Goal: Task Accomplishment & Management: Use online tool/utility

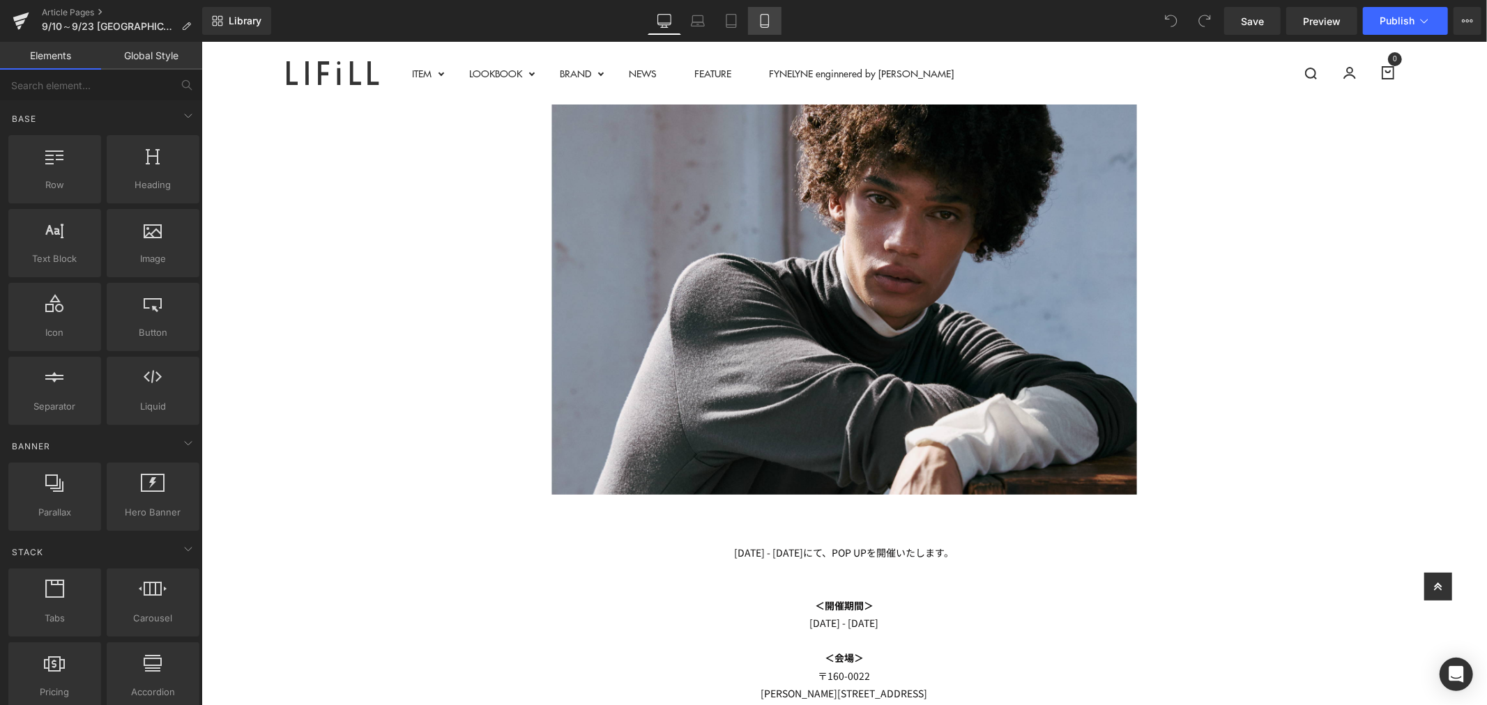
click at [754, 20] on link "Mobile" at bounding box center [764, 21] width 33 height 28
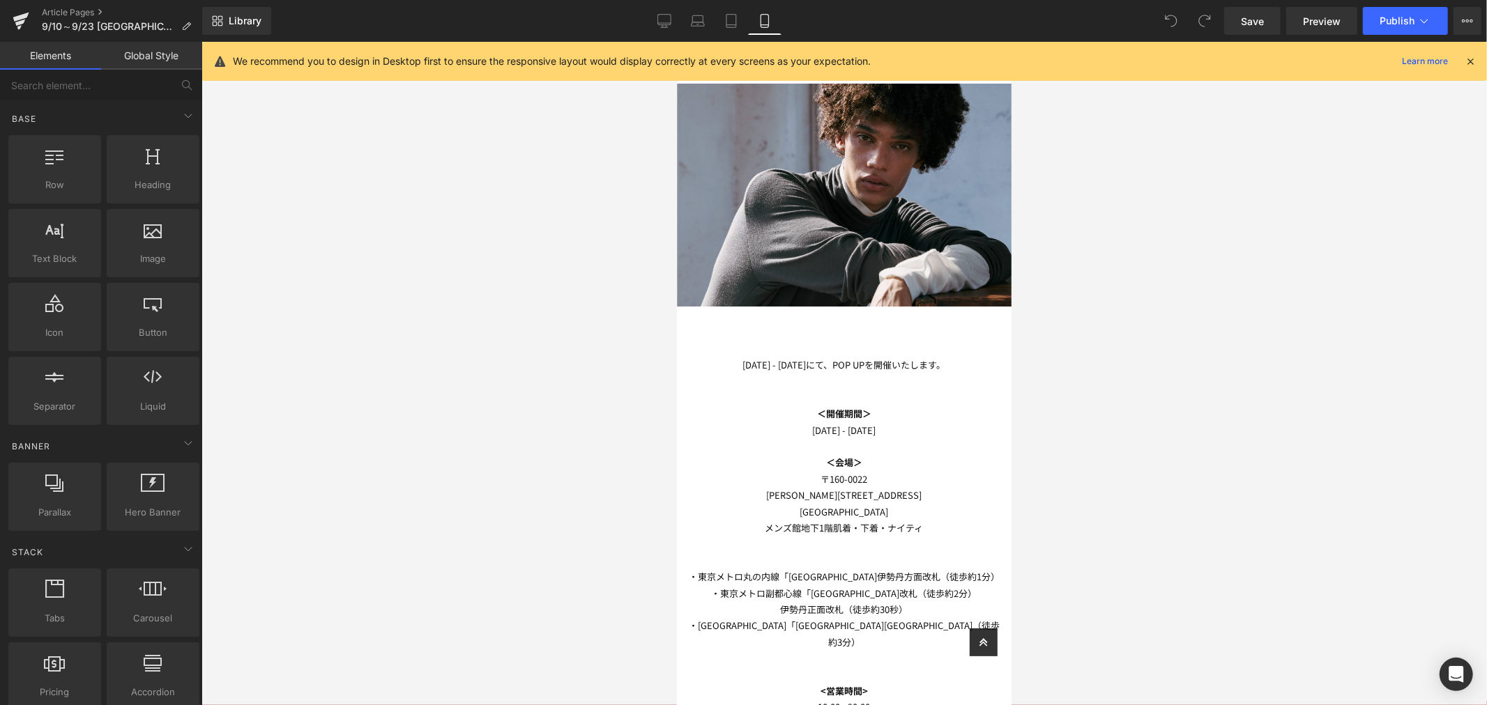
click at [862, 425] on p "[DATE] - [DATE]" at bounding box center [843, 430] width 312 height 16
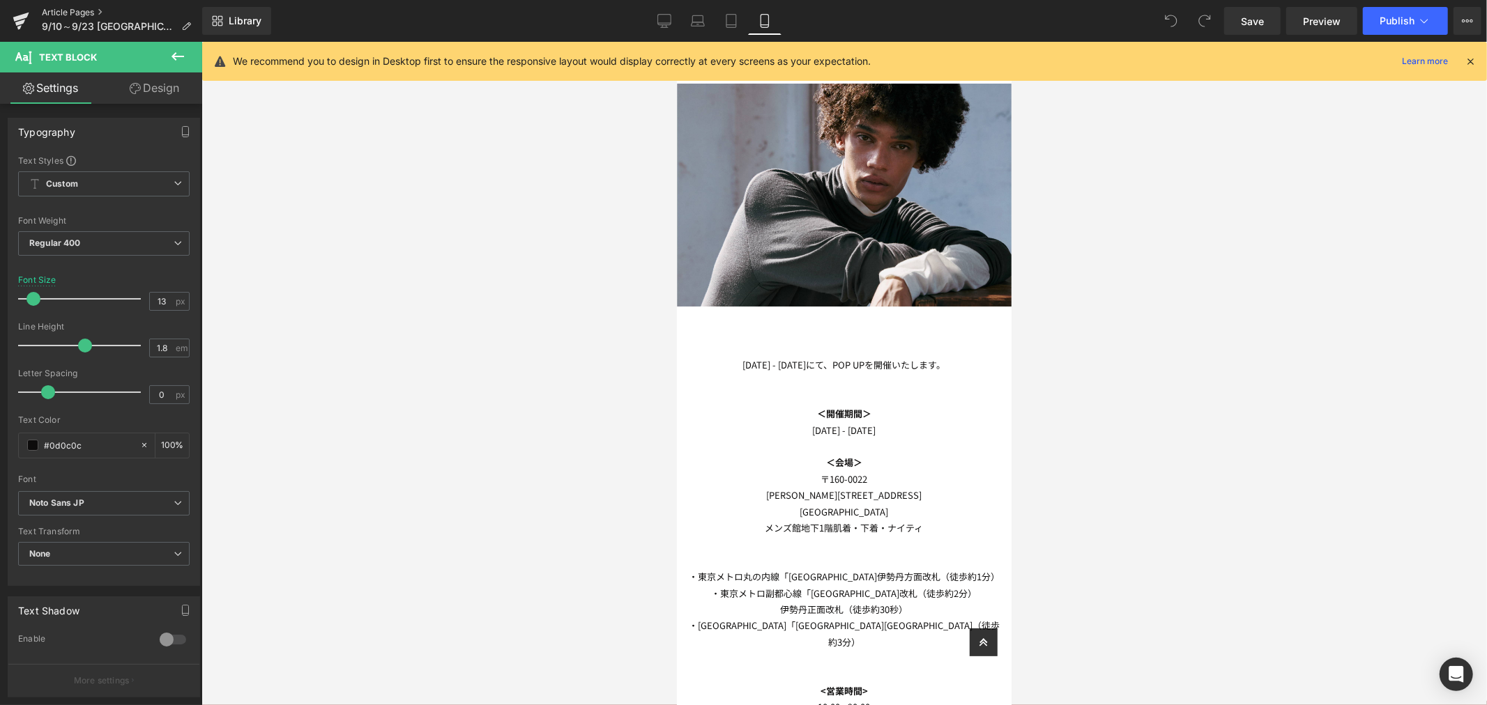
click at [66, 11] on link "Article Pages" at bounding box center [122, 12] width 160 height 11
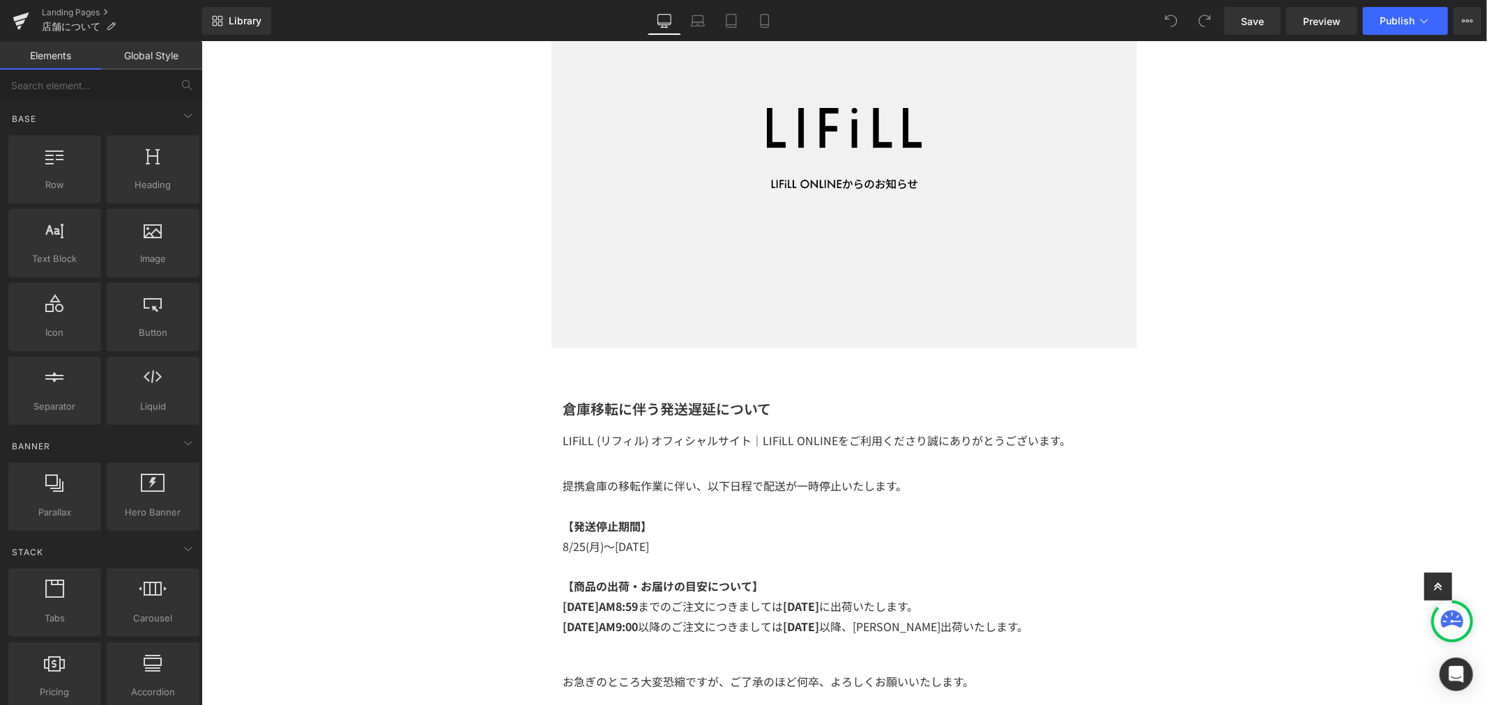
scroll to position [310, 0]
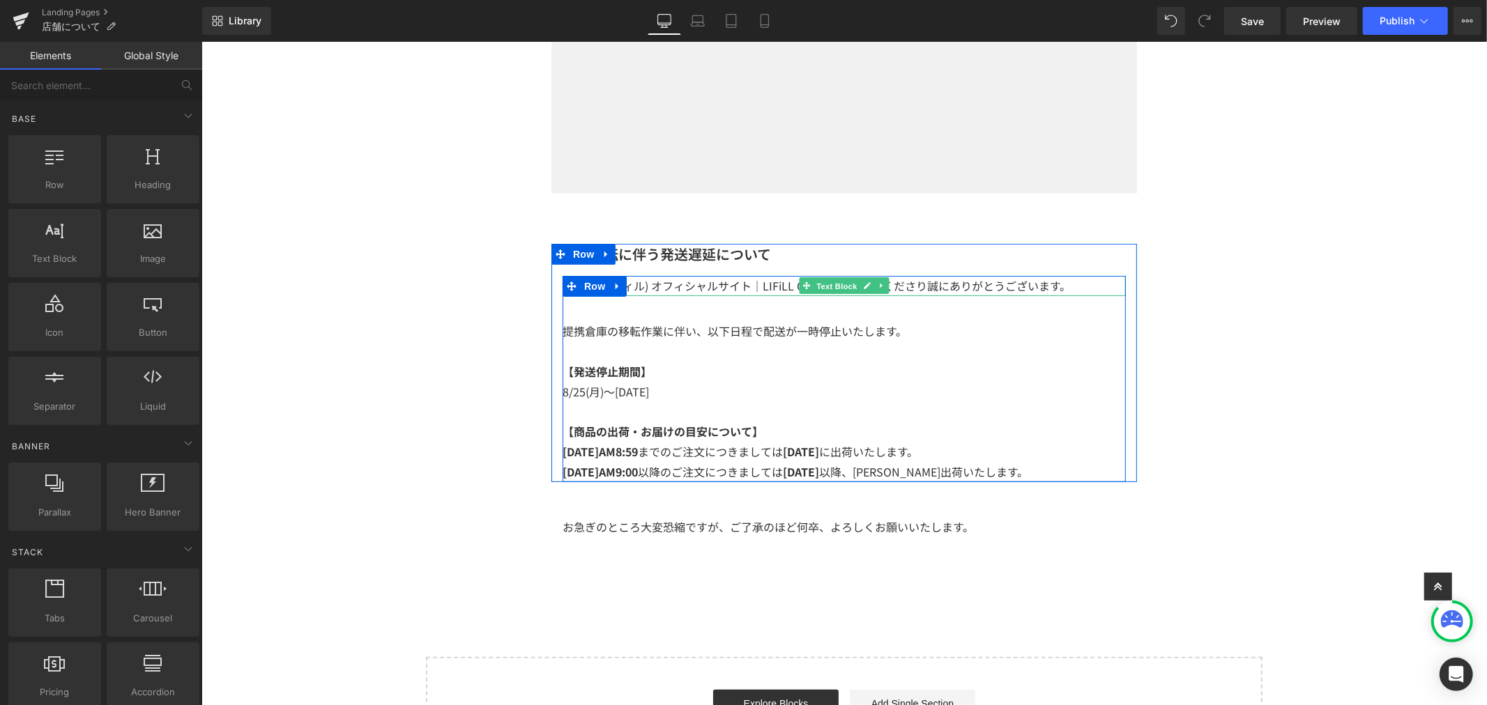
click at [825, 285] on span "Text Block" at bounding box center [836, 285] width 46 height 17
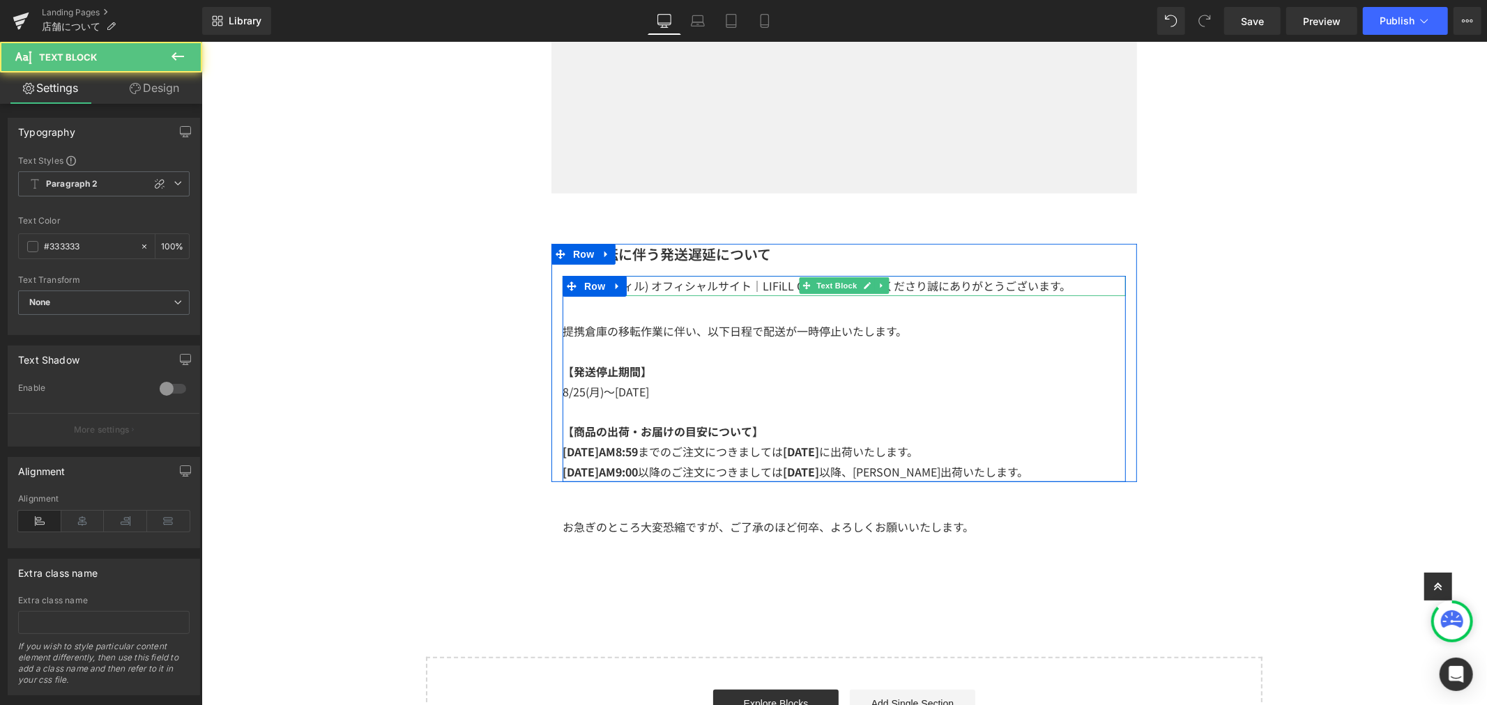
click at [708, 282] on p "LIFiLL (リフィル) オフィシャルサイト｜LIFiLL ONLINEをご利用くださり誠にありがとうございます。" at bounding box center [843, 285] width 563 height 20
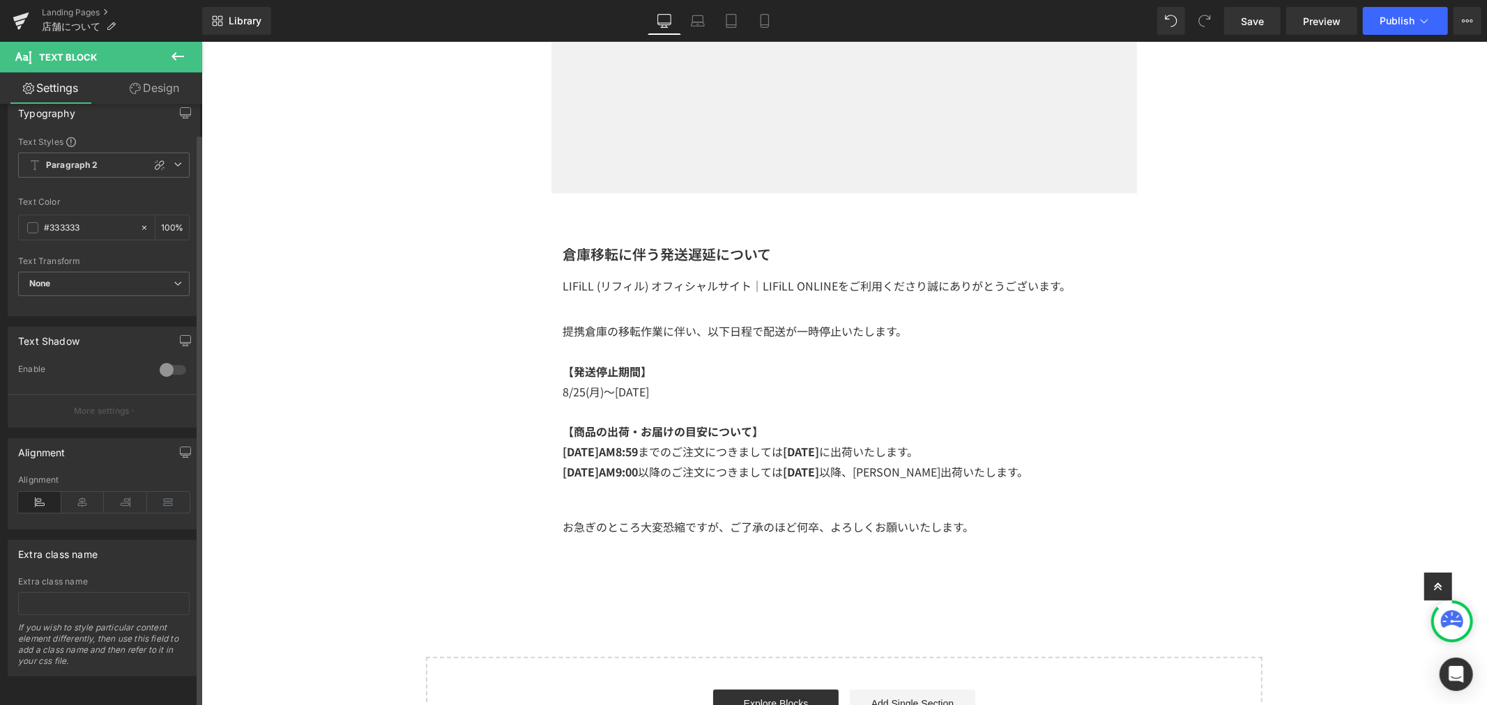
scroll to position [0, 0]
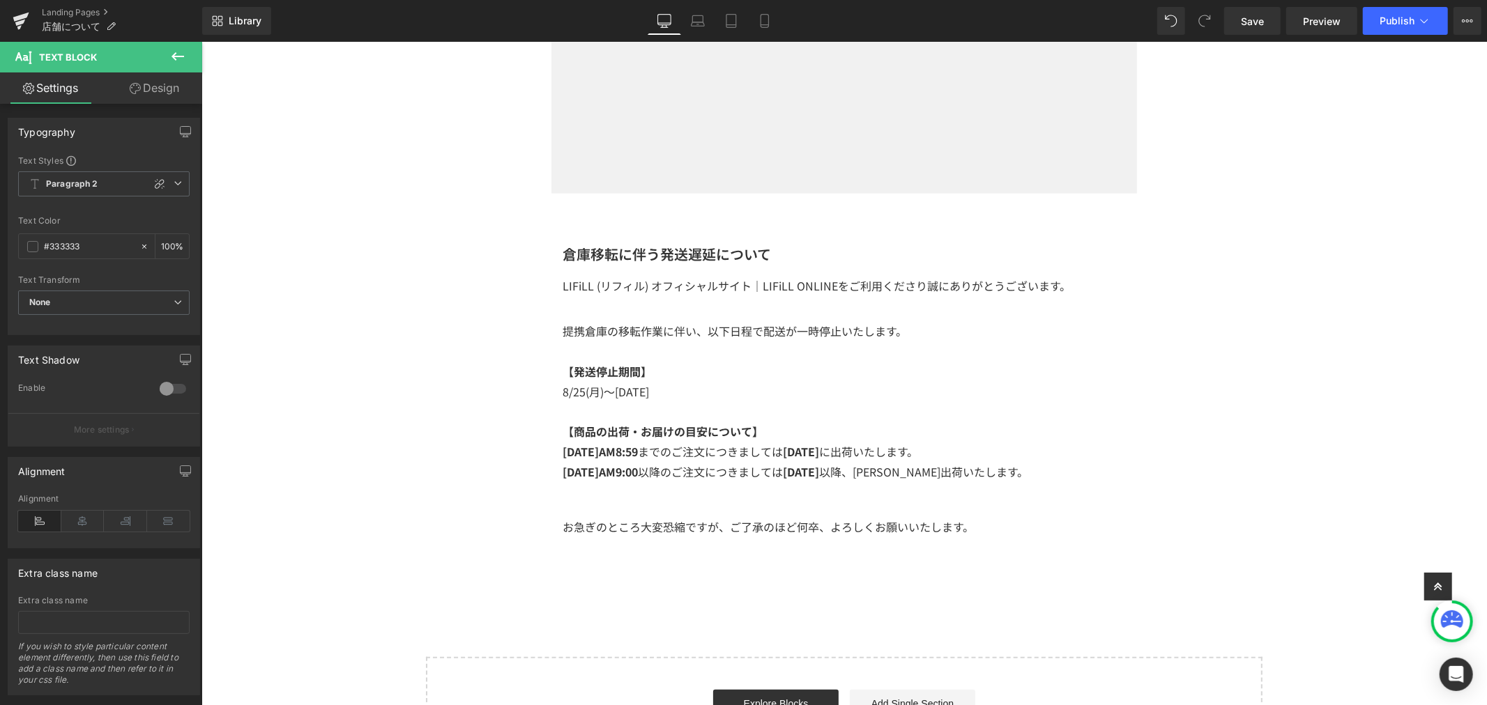
click at [171, 54] on icon at bounding box center [177, 56] width 17 height 17
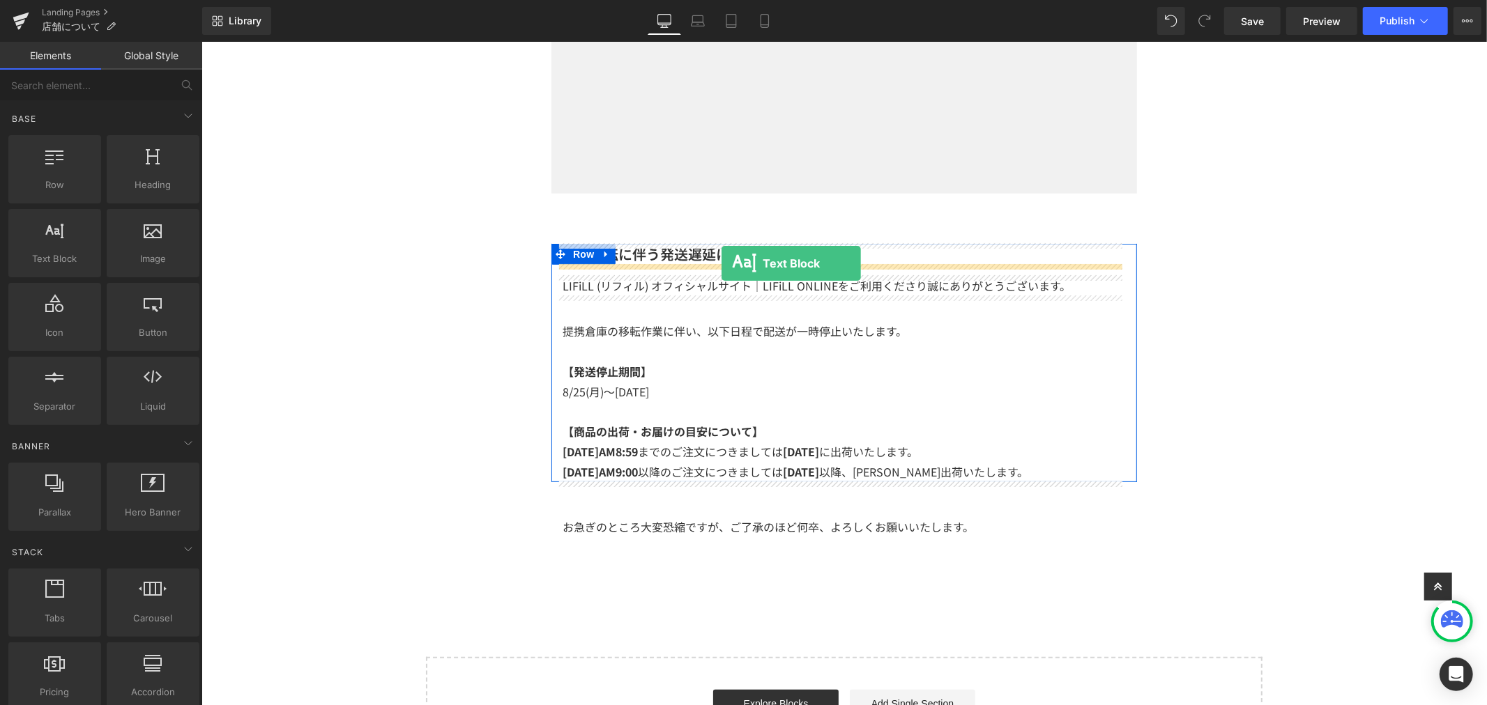
drag, startPoint x: 266, startPoint y: 293, endPoint x: 721, endPoint y: 262, distance: 455.5
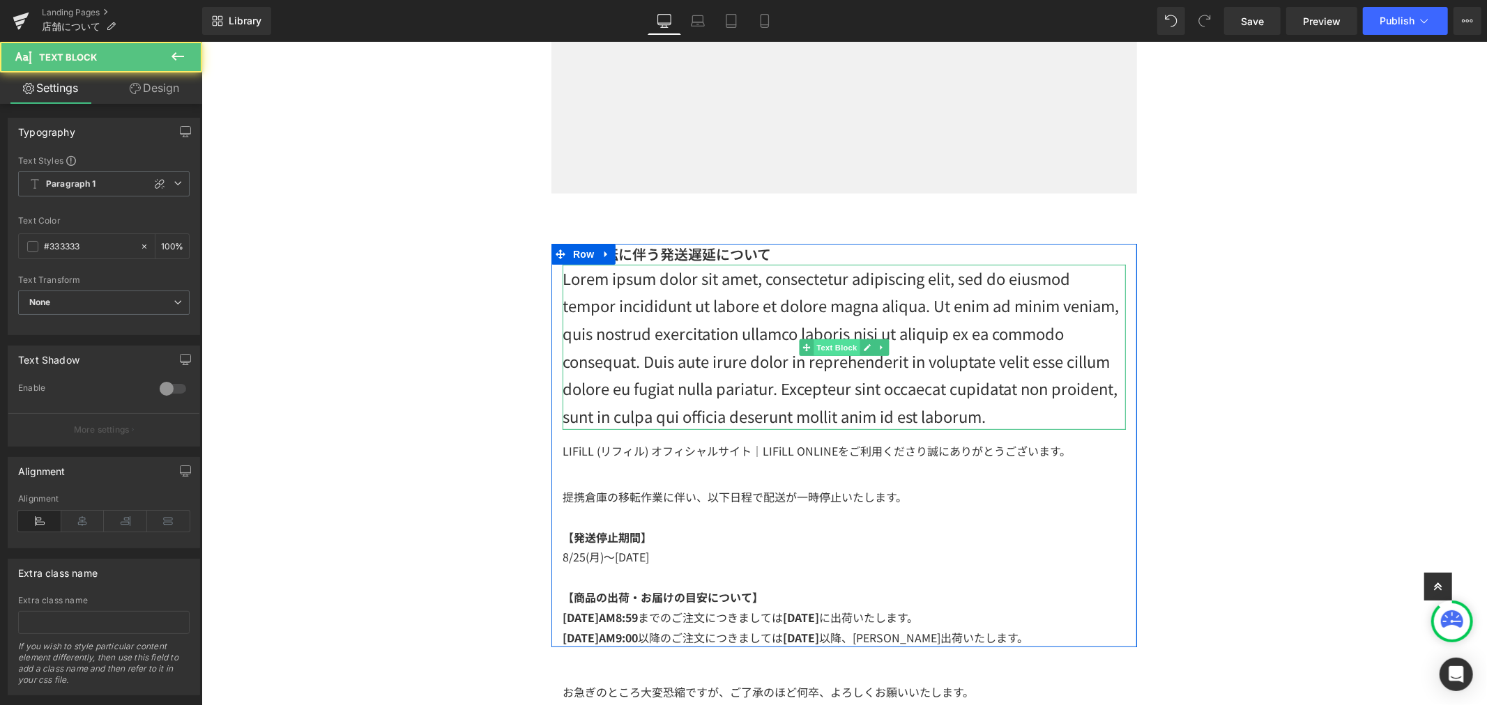
click at [834, 352] on span "Text Block" at bounding box center [836, 347] width 46 height 17
click at [846, 316] on p "Lorem ipsum dolor sit amet, consectetur adipiscing elit, sed do eiusmod tempor …" at bounding box center [843, 347] width 563 height 166
click at [877, 350] on icon at bounding box center [881, 347] width 8 height 8
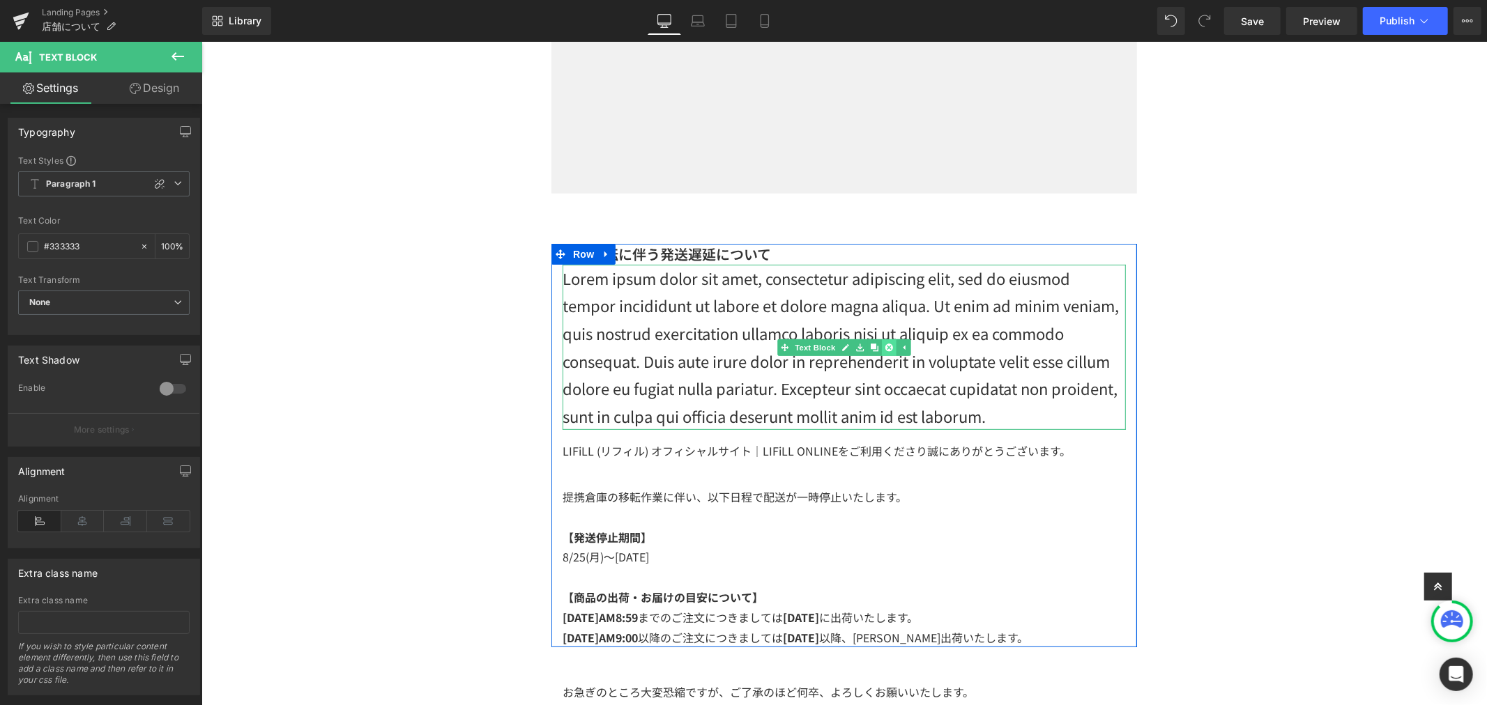
click at [881, 353] on link at bounding box center [888, 347] width 15 height 17
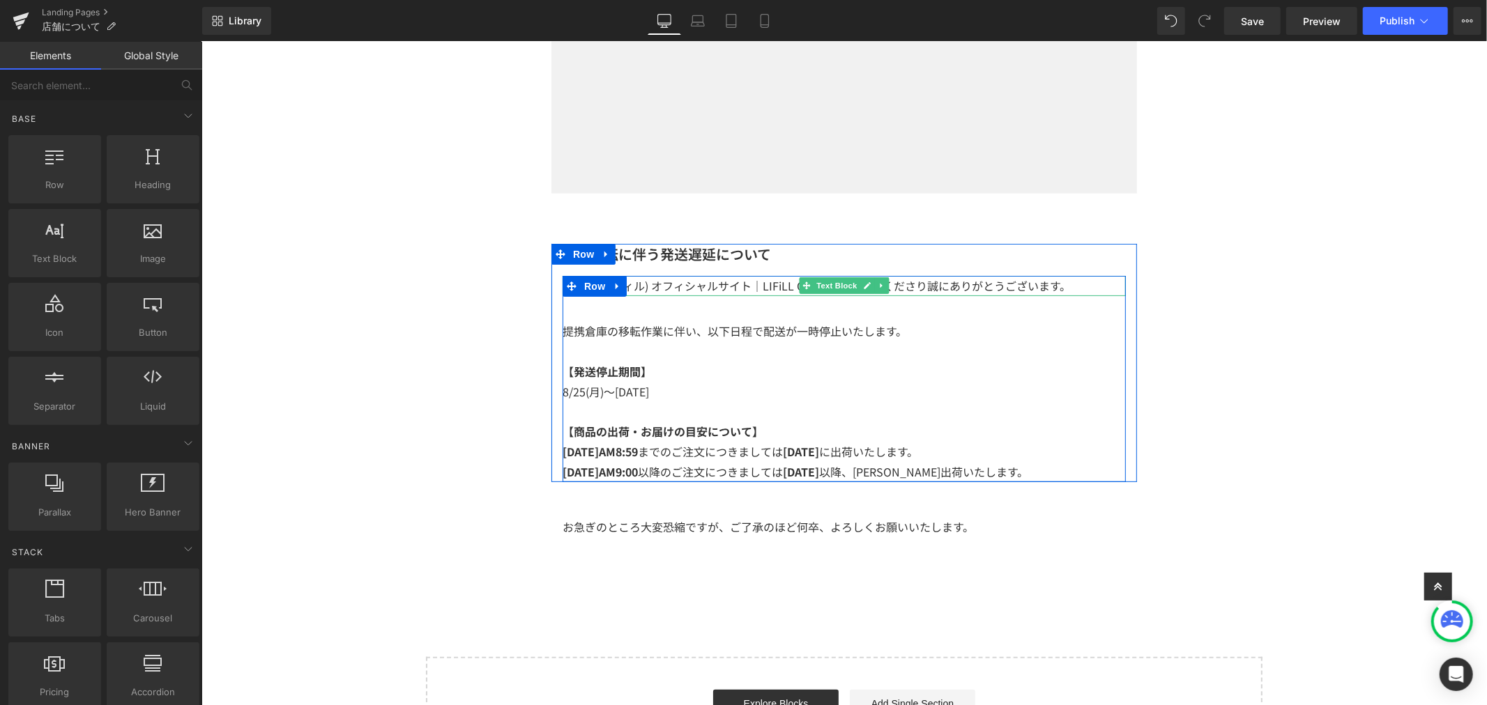
click at [735, 287] on p "LIFiLL (リフィル) オフィシャルサイト｜LIFiLL ONLINEをご利用くださり誠にありがとうございます。" at bounding box center [843, 285] width 563 height 20
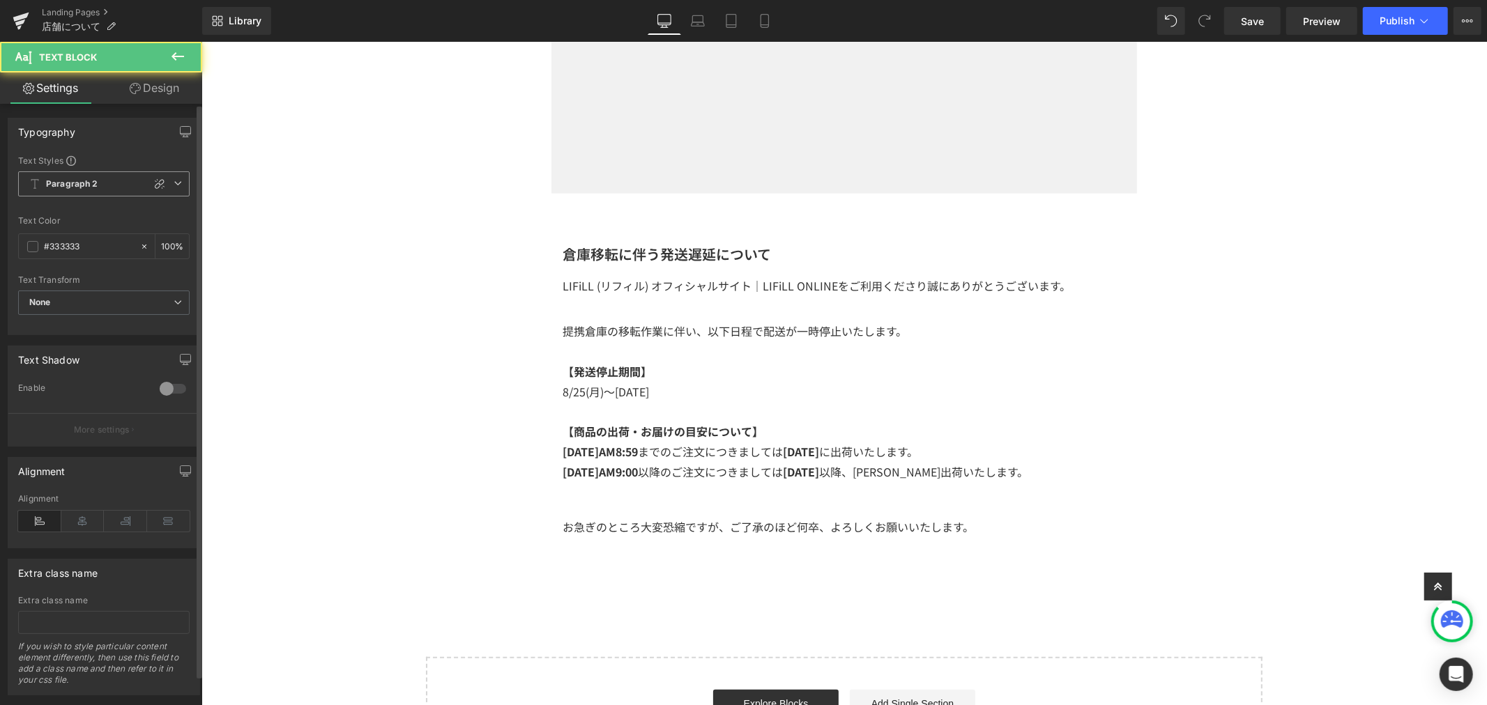
drag, startPoint x: 171, startPoint y: 178, endPoint x: 163, endPoint y: 176, distance: 8.6
click at [174, 179] on icon at bounding box center [178, 183] width 8 height 8
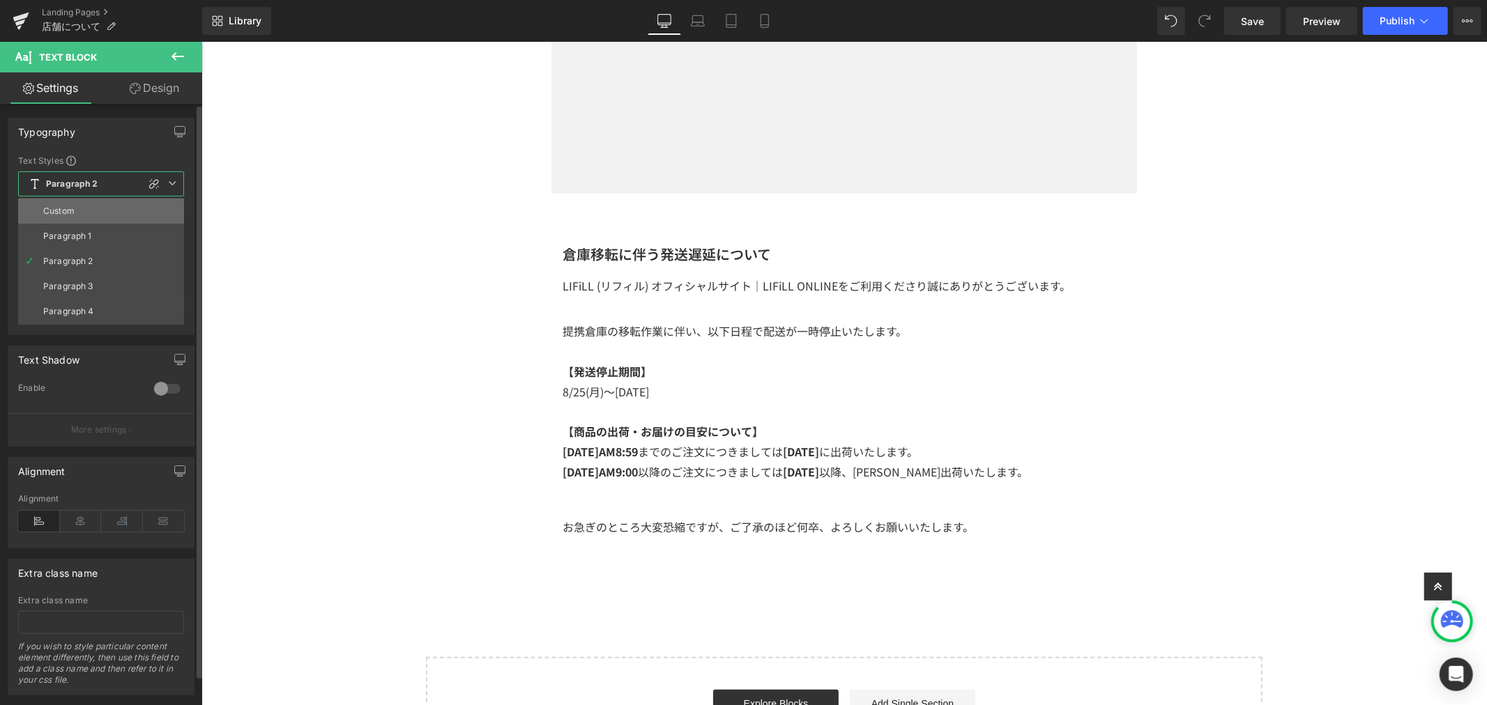
click at [130, 206] on li "Custom" at bounding box center [101, 211] width 166 height 25
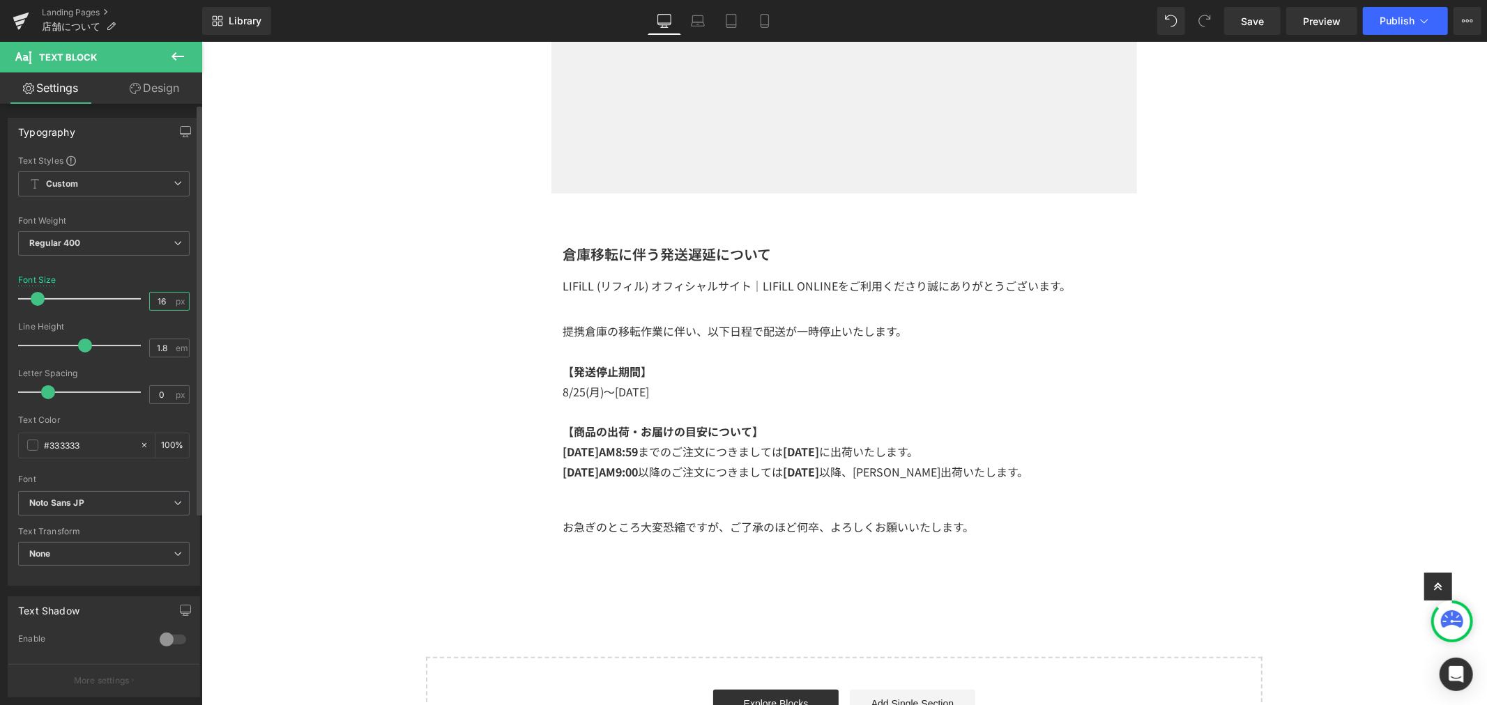
click at [150, 300] on input "16" at bounding box center [162, 301] width 24 height 17
type input "14"
click at [762, 12] on link "Mobile" at bounding box center [764, 21] width 33 height 28
type input "100"
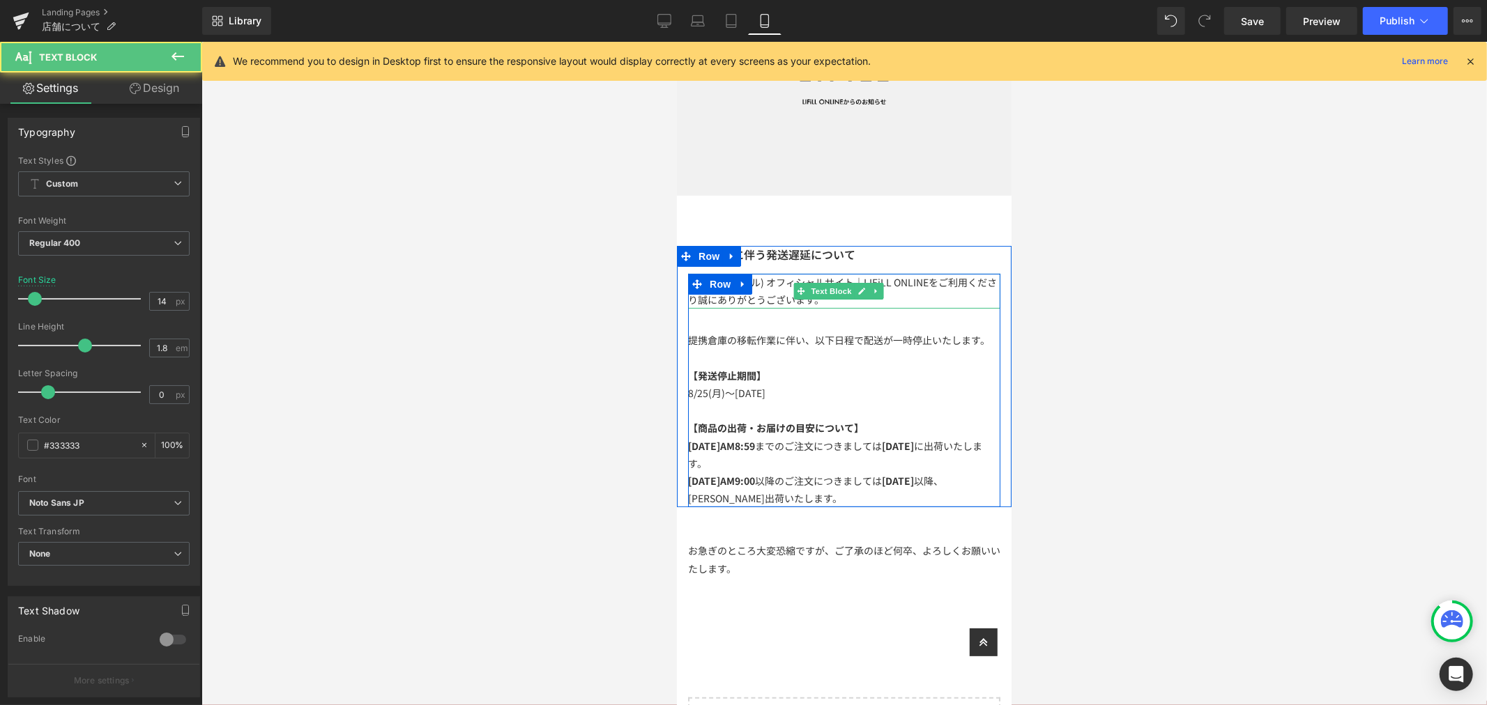
click at [798, 293] on p "LIFiLL (リフィル) オフィシャルサイト｜LIFiLL ONLINEをご利用くださり誠にありがとうございます。" at bounding box center [843, 290] width 312 height 35
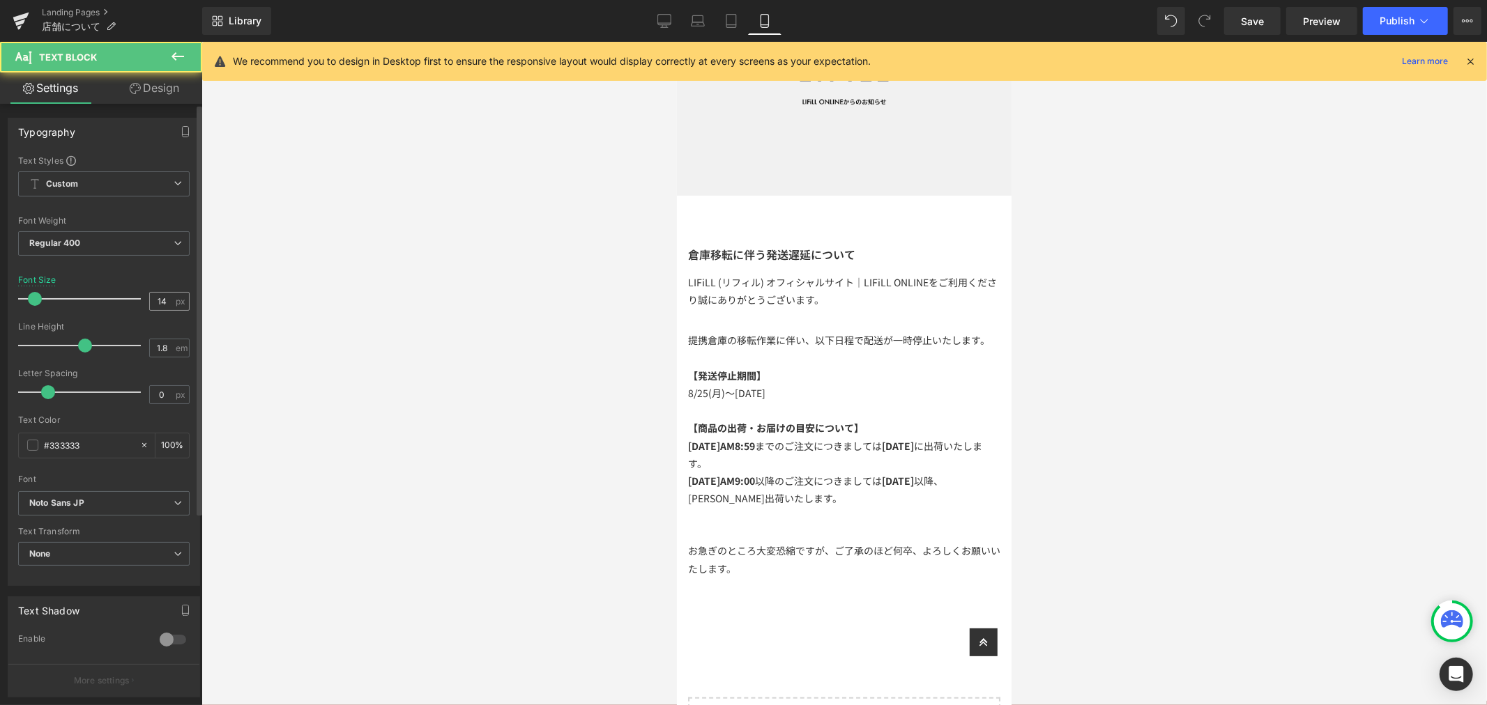
click at [165, 300] on input "14" at bounding box center [162, 301] width 24 height 17
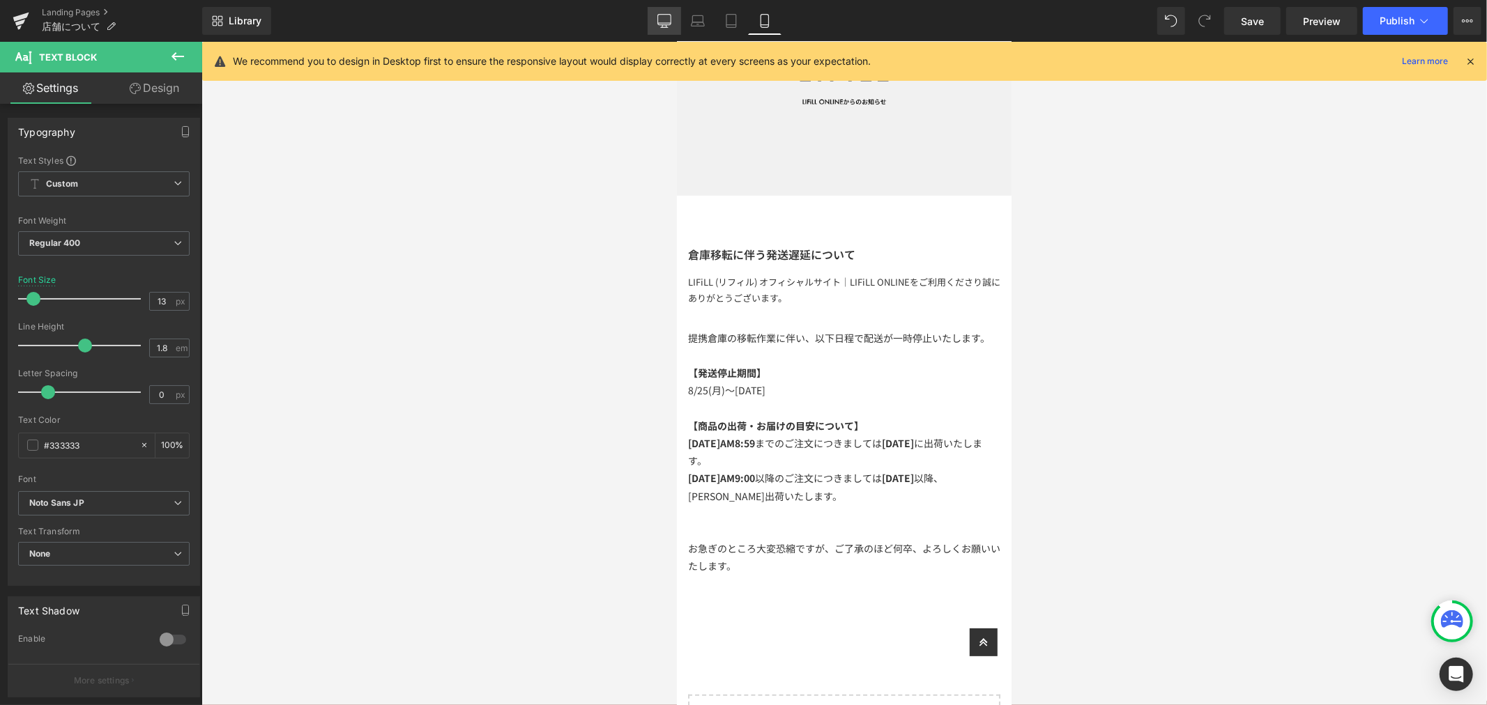
click at [665, 18] on icon at bounding box center [664, 21] width 14 height 14
type input "14"
type input "100"
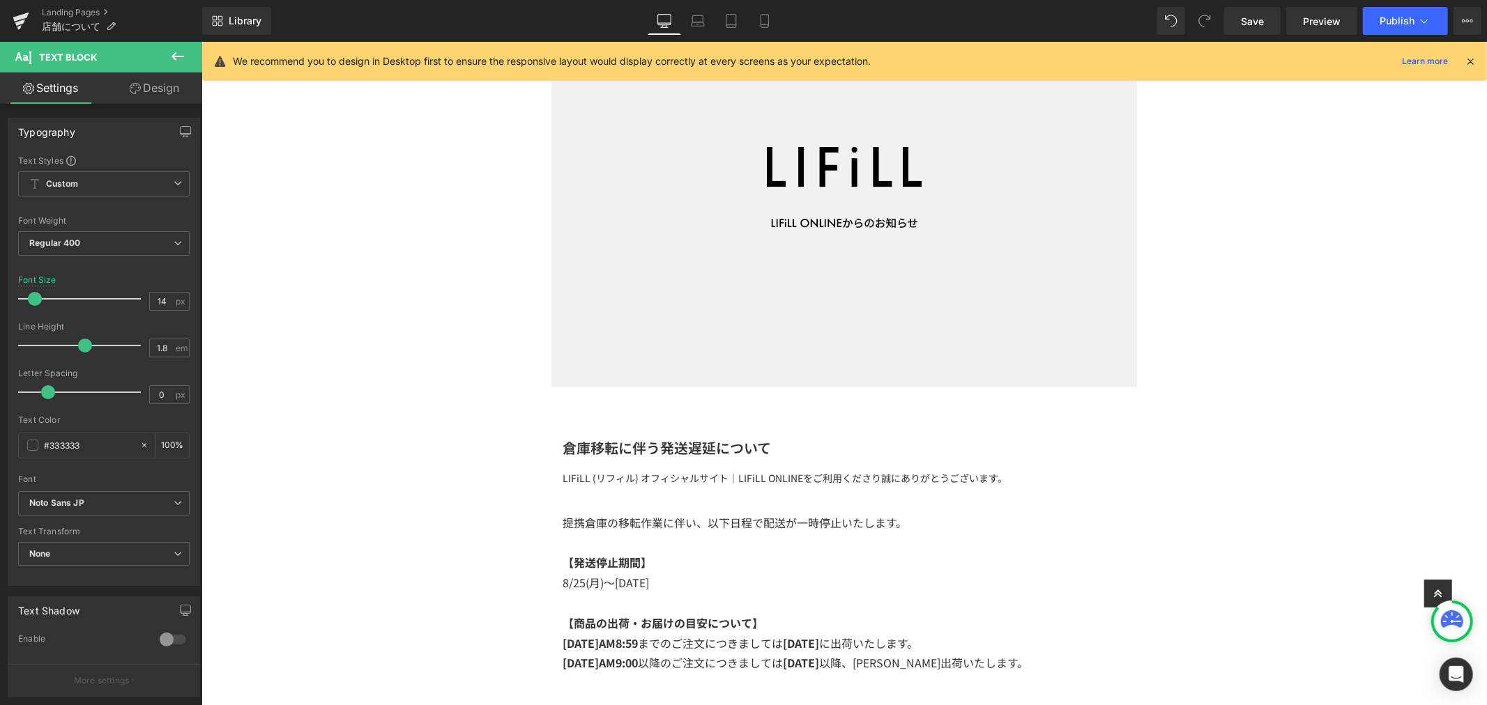
scroll to position [319, 0]
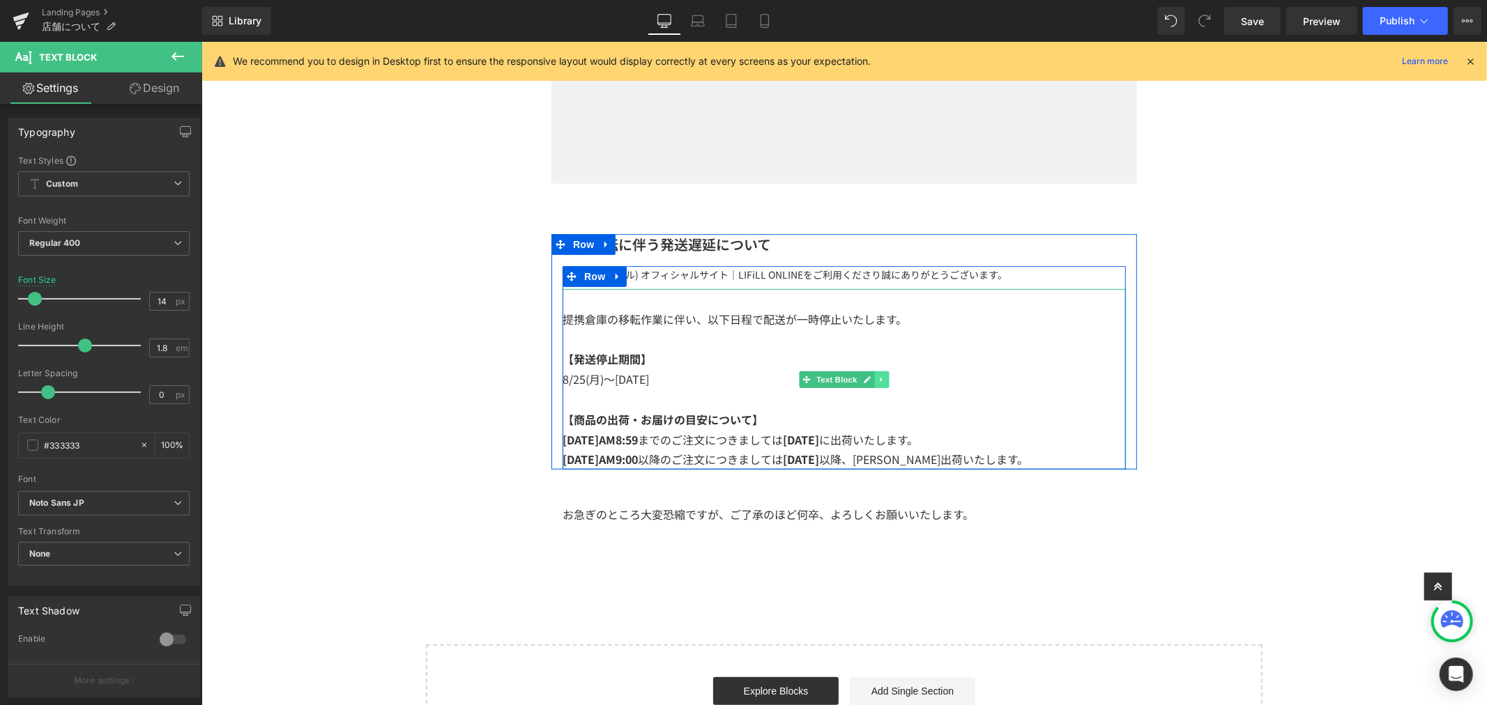
click at [877, 379] on icon at bounding box center [881, 379] width 8 height 8
click at [881, 383] on link at bounding box center [888, 379] width 15 height 17
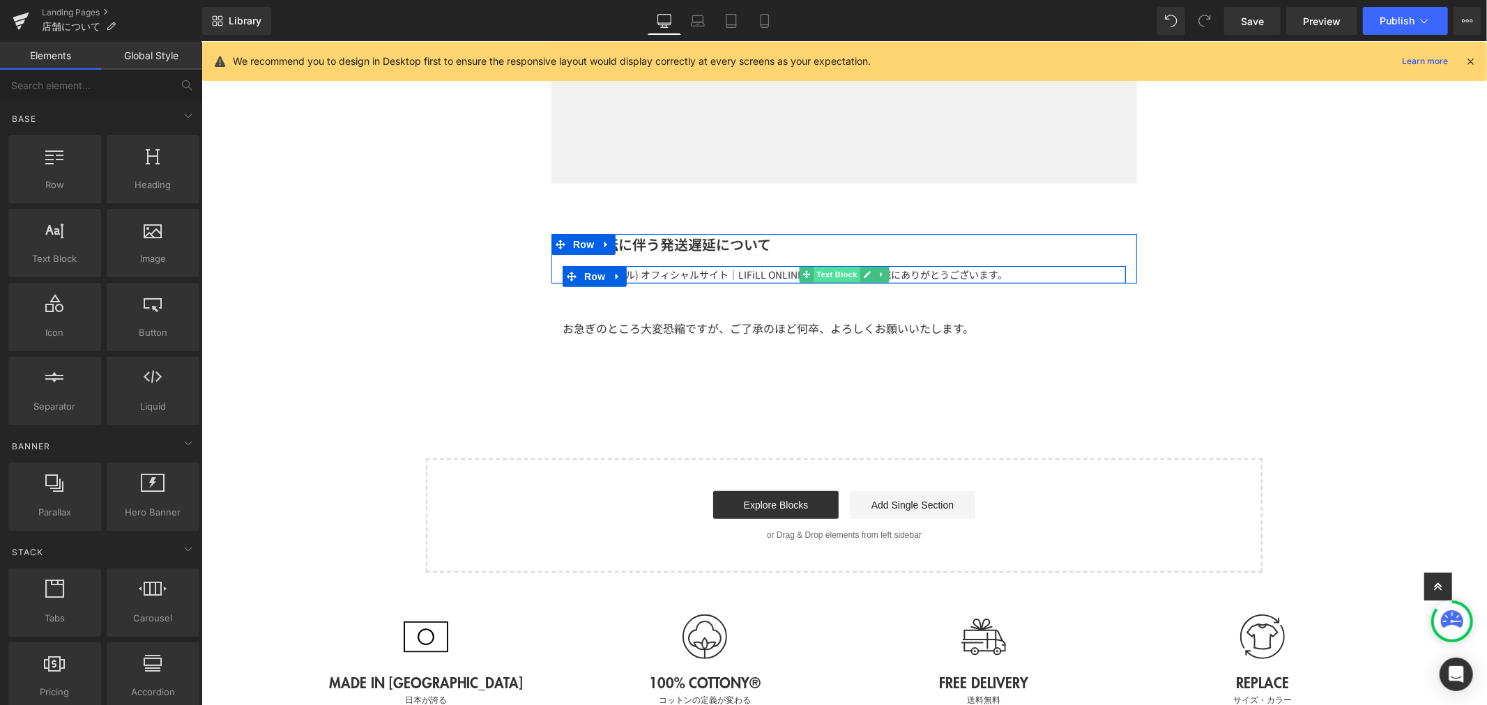
click at [842, 273] on span "Text Block" at bounding box center [836, 274] width 46 height 17
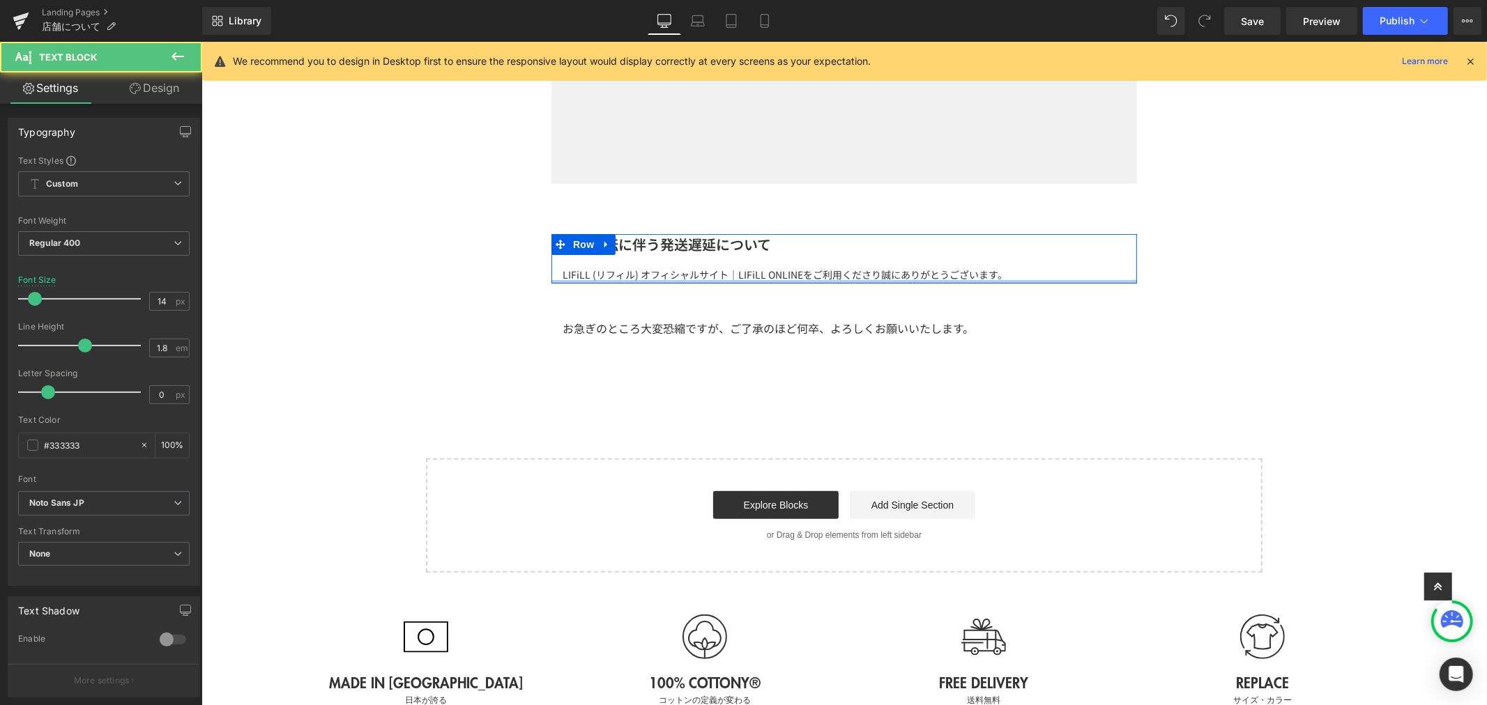
click at [876, 280] on div at bounding box center [844, 281] width 586 height 3
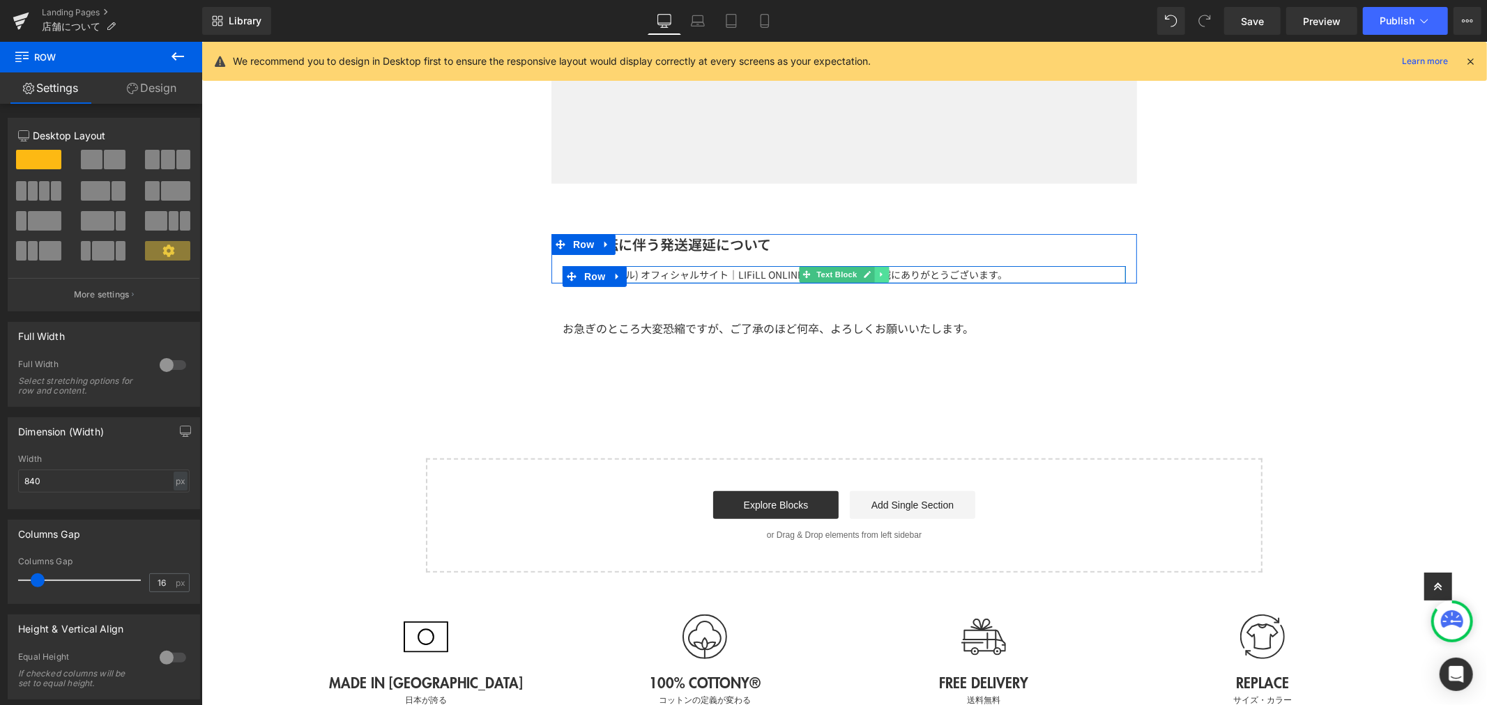
click at [877, 270] on icon at bounding box center [881, 274] width 8 height 8
click at [870, 272] on icon at bounding box center [874, 274] width 8 height 8
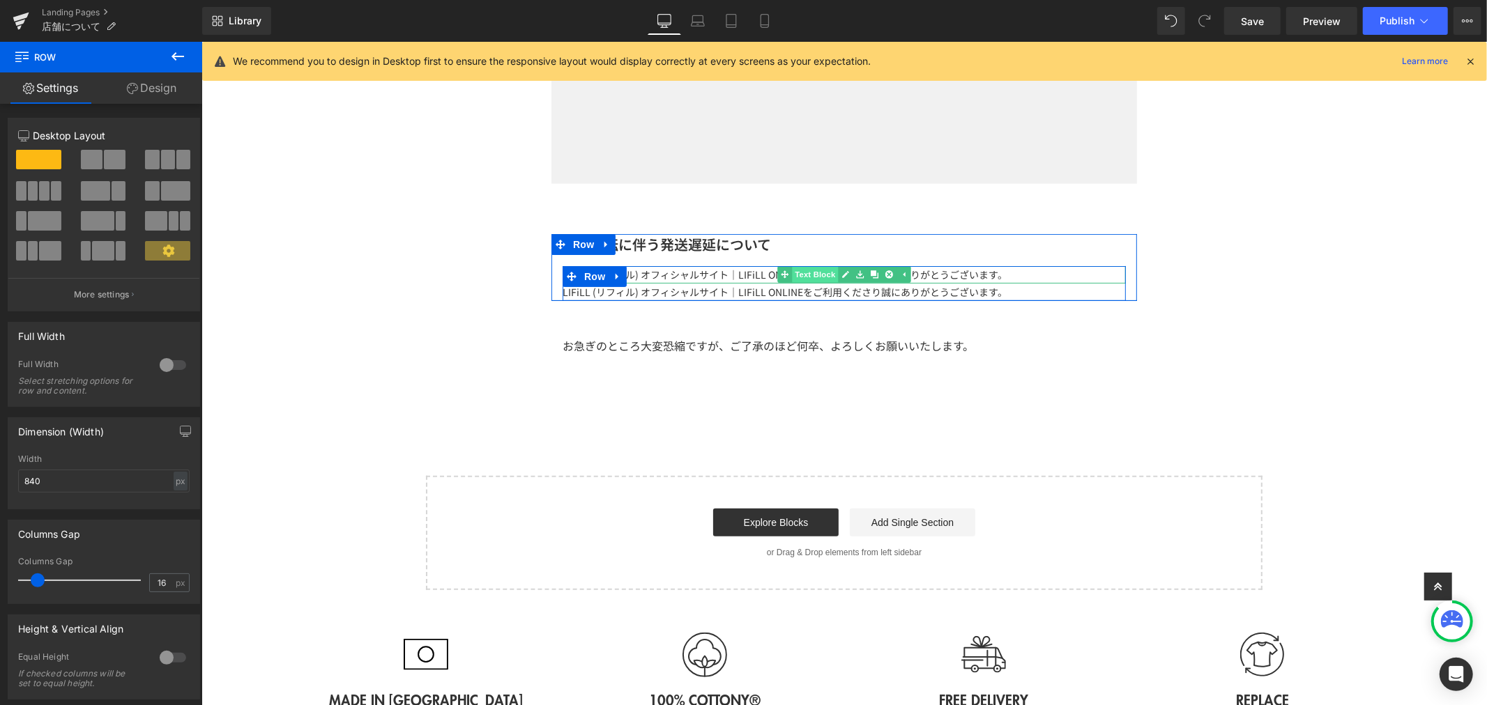
click at [813, 268] on span "Text Block" at bounding box center [814, 274] width 46 height 17
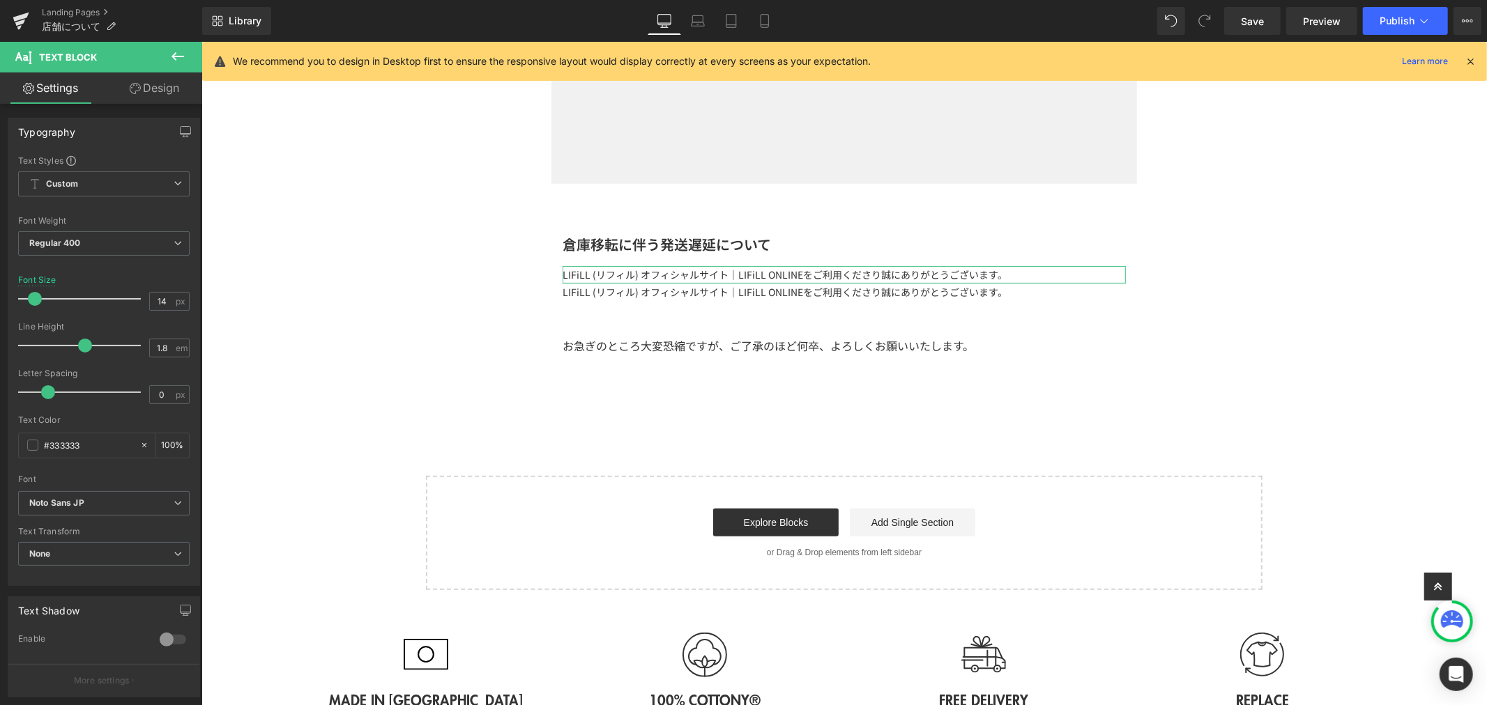
click at [126, 89] on link "Design" at bounding box center [154, 87] width 101 height 31
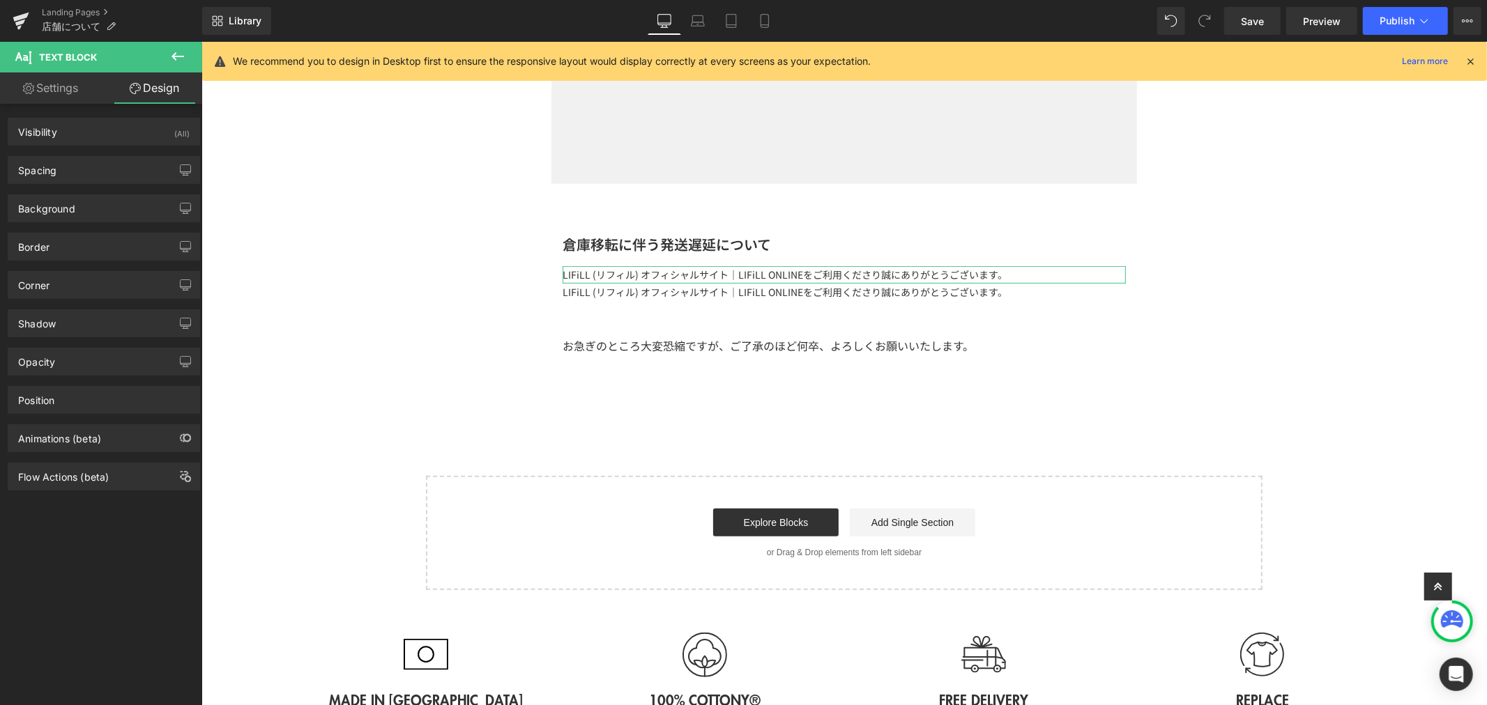
type input "0"
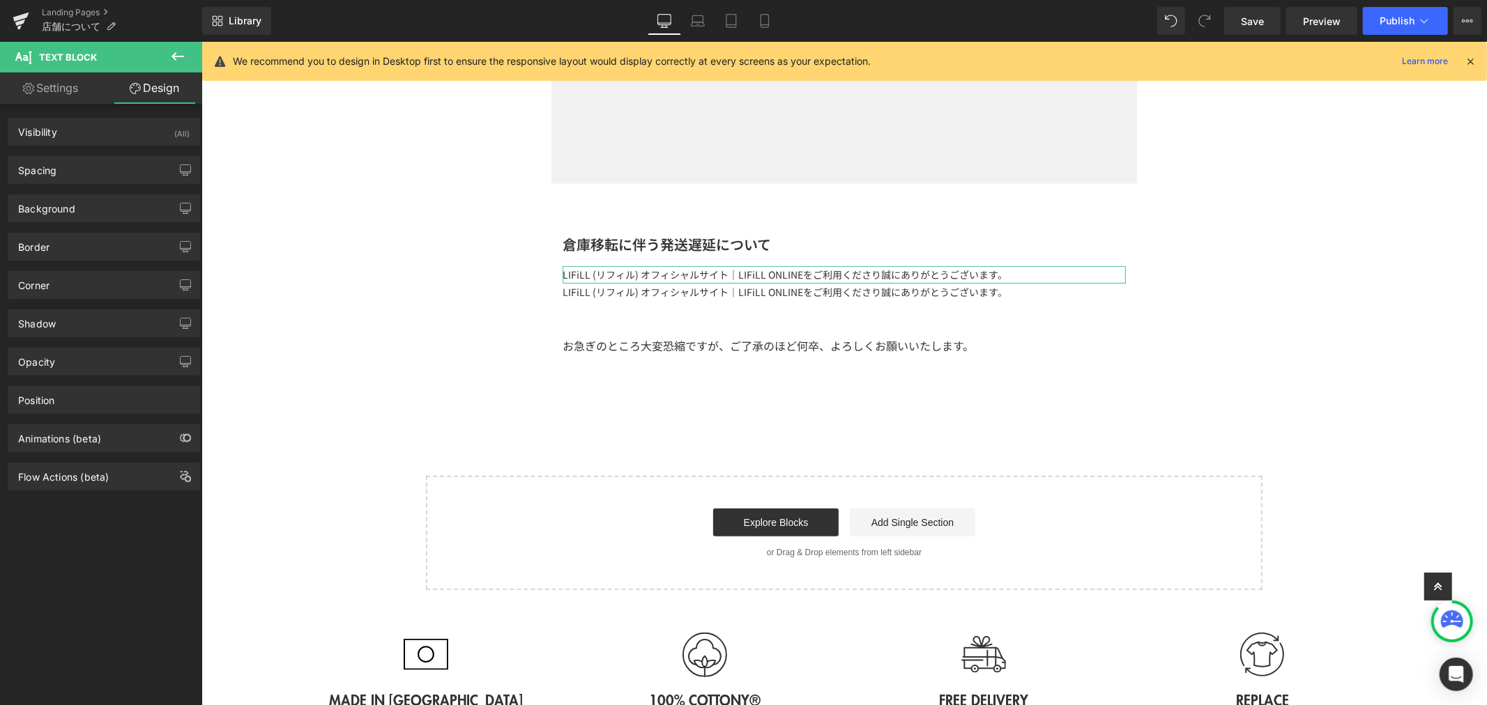
type input "0"
click at [128, 173] on div "Spacing" at bounding box center [103, 170] width 191 height 26
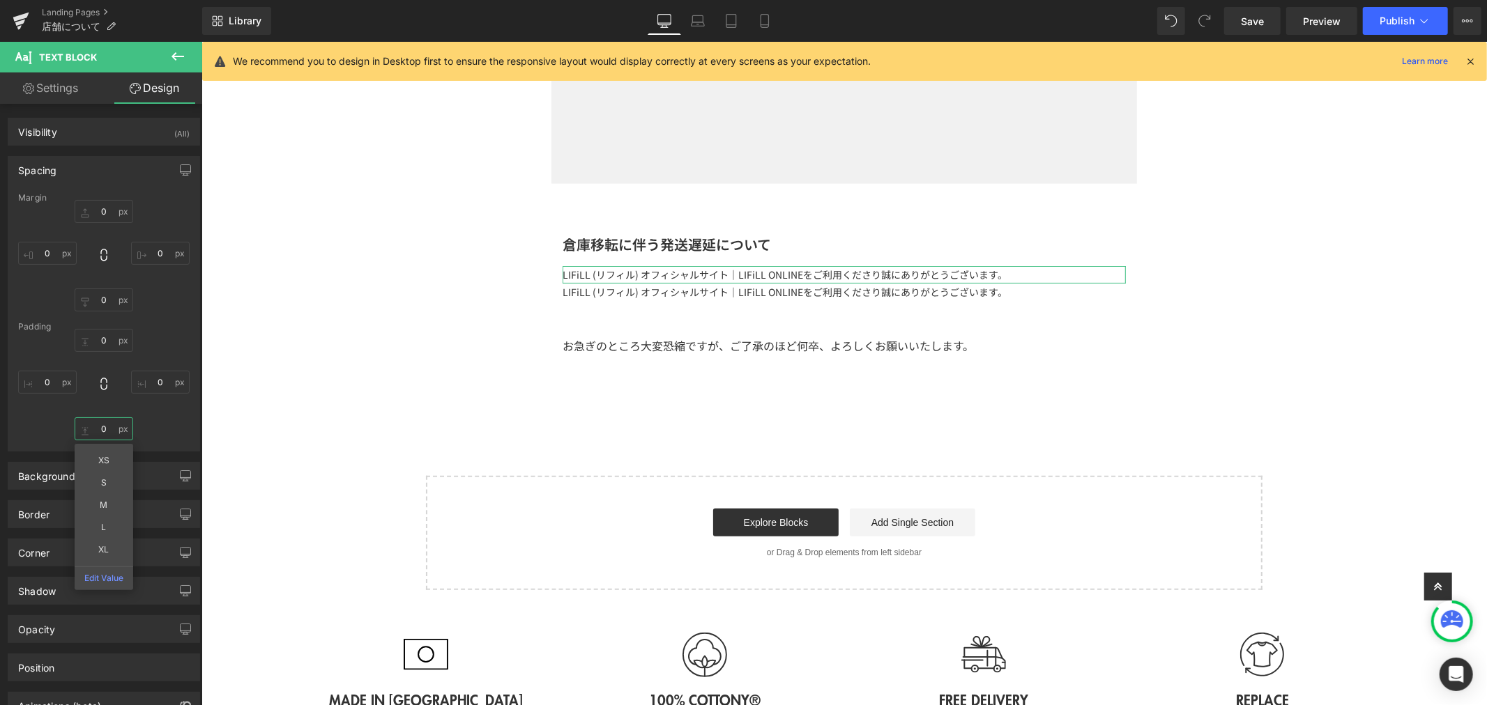
click at [88, 423] on input "0" at bounding box center [104, 429] width 59 height 23
type input "S"
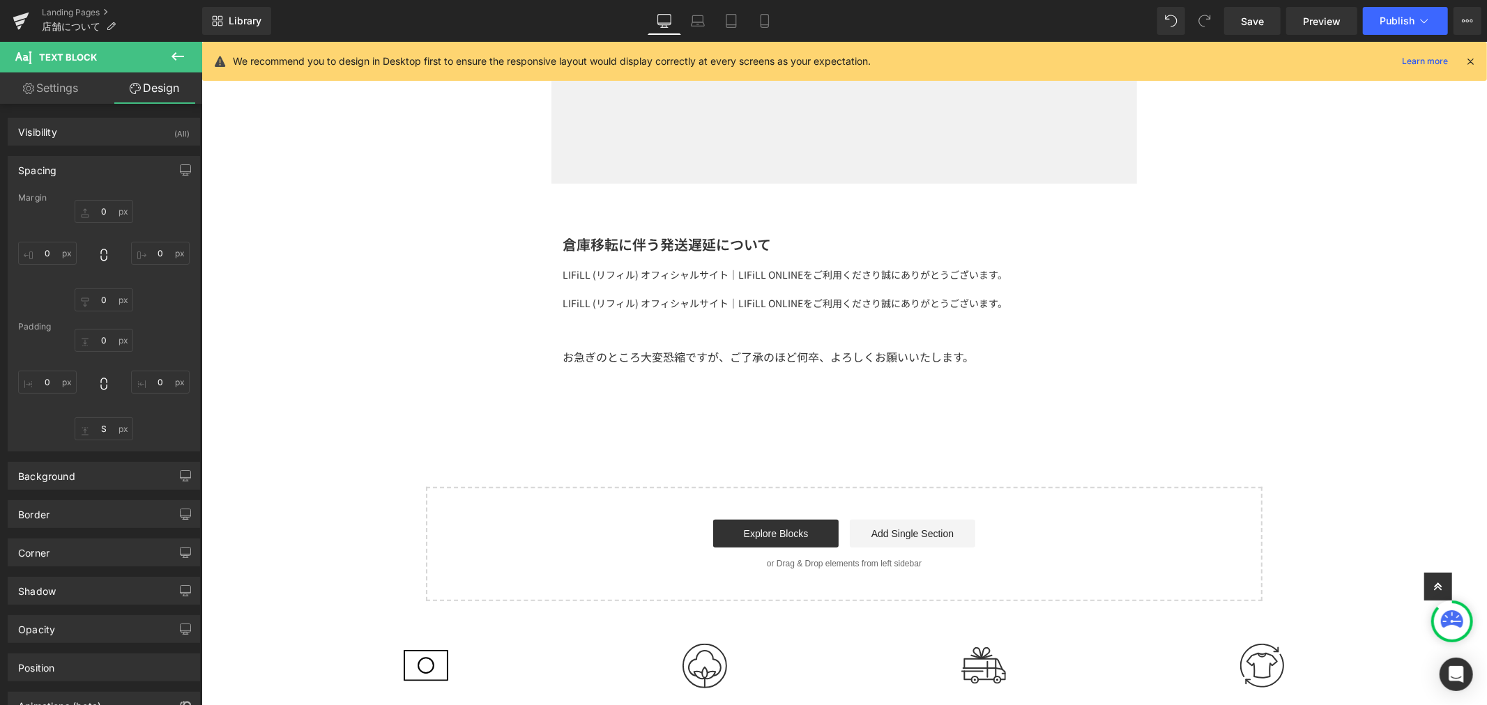
click at [994, 303] on p "LIFiLL (リフィル) オフィシャルサイト｜LIFiLL ONLINEをご利用くださり誠にありがとうございます。" at bounding box center [843, 302] width 563 height 17
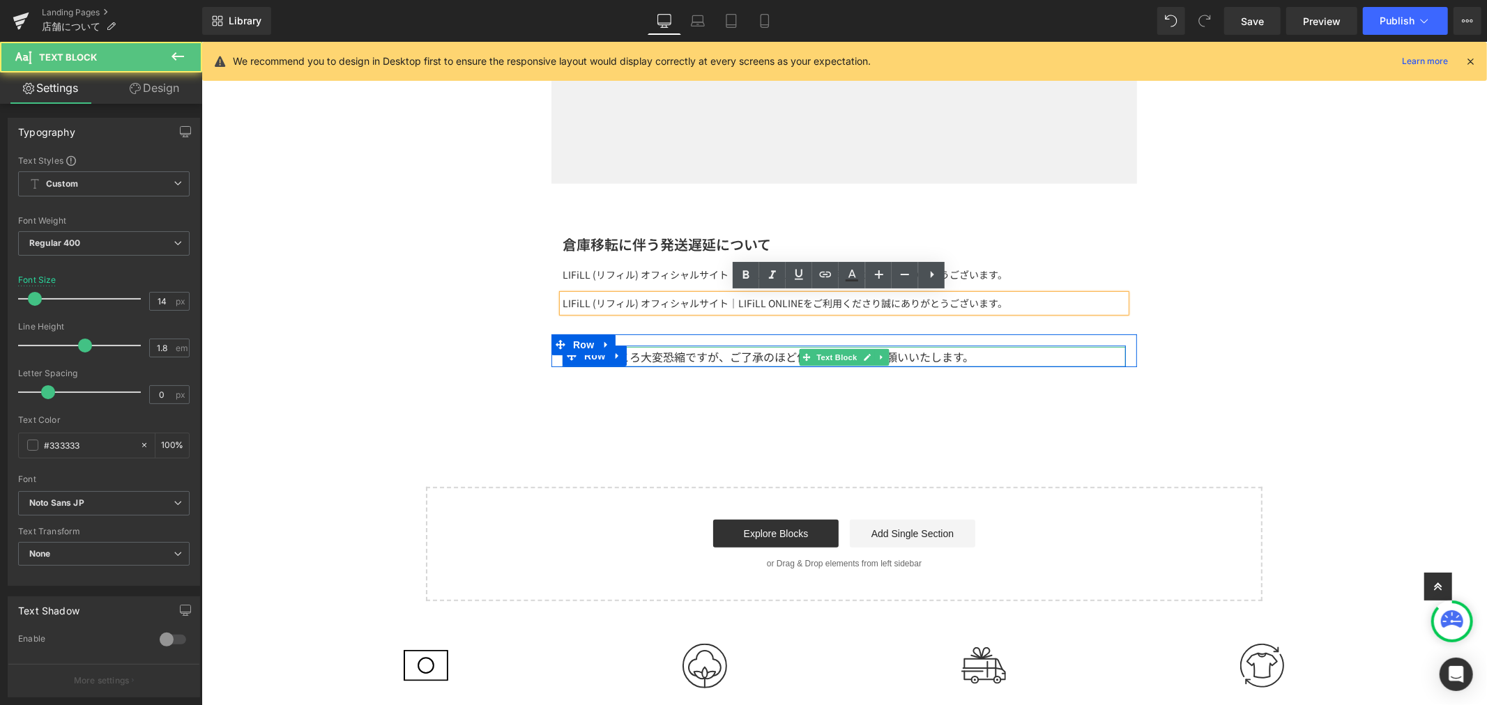
click at [787, 360] on p "お急ぎのところ大変恐縮ですが、ご了承のほど何卒、よろしくお願いいたします。" at bounding box center [843, 356] width 563 height 20
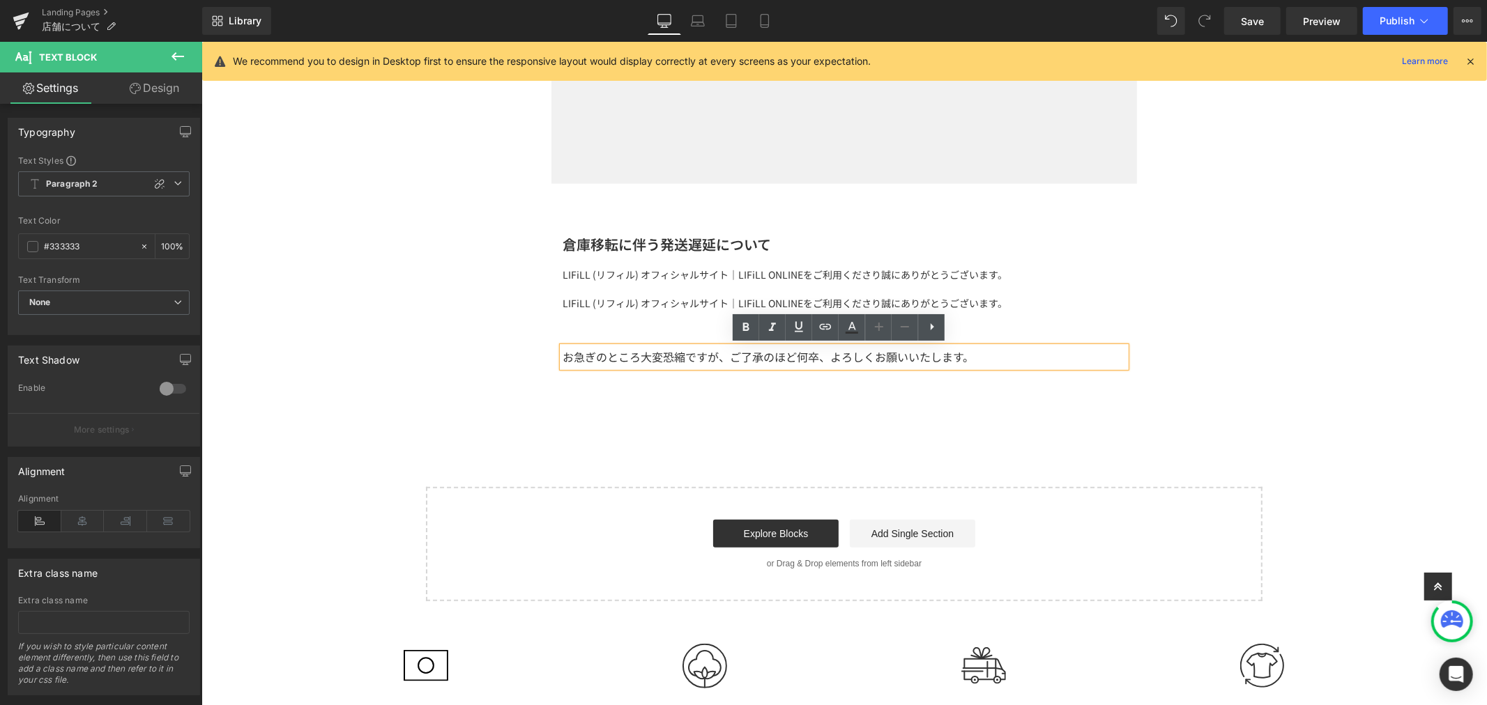
click at [826, 358] on p "お急ぎのところ大変恐縮ですが、ご了承のほど何卒、よろしくお願いいたします。" at bounding box center [843, 356] width 563 height 20
click at [822, 427] on div "Image Row 倉庫移転に伴う発送遅延について Heading LIFiLL (リフィル) オフィシャルサイト｜LIFiLL ONLINEをご利用くださり…" at bounding box center [843, 193] width 1285 height 816
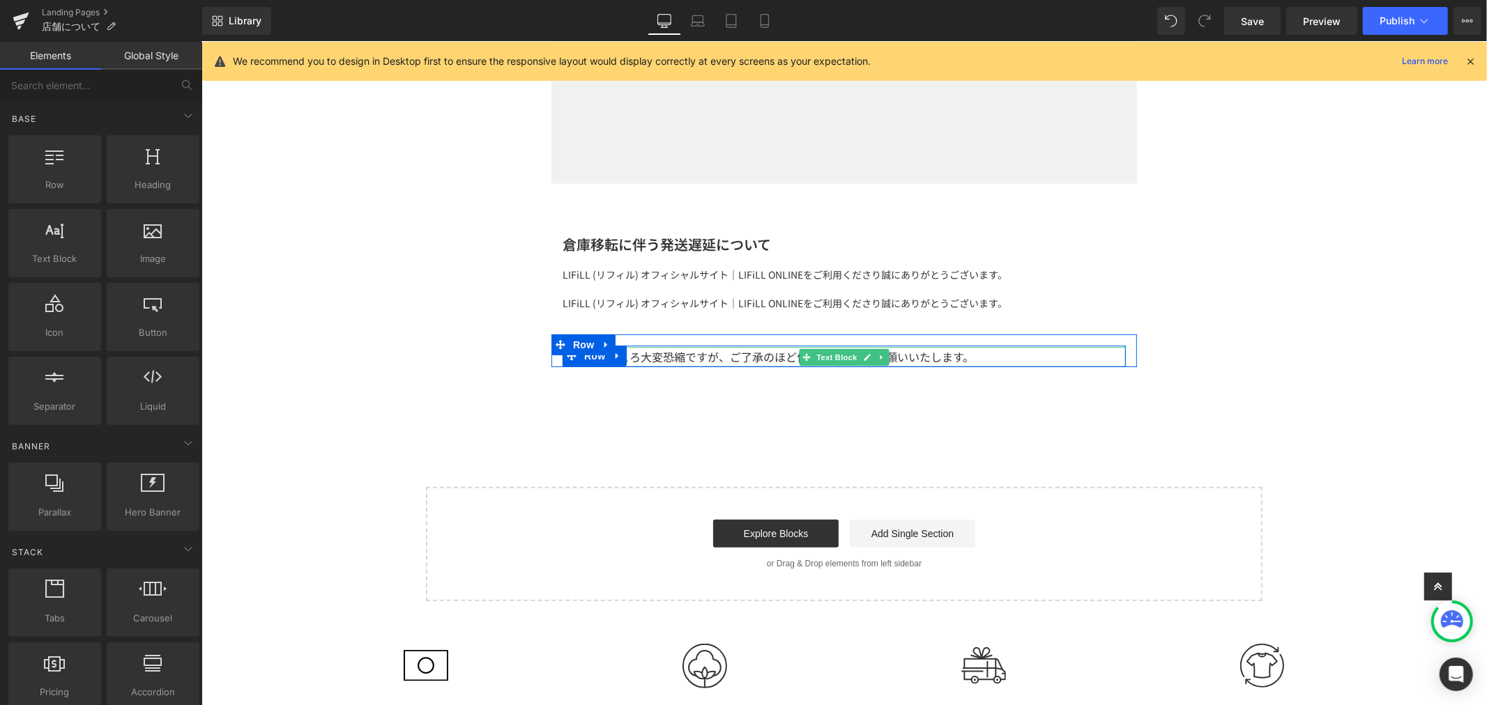
click at [825, 358] on span "Text Block" at bounding box center [836, 357] width 46 height 17
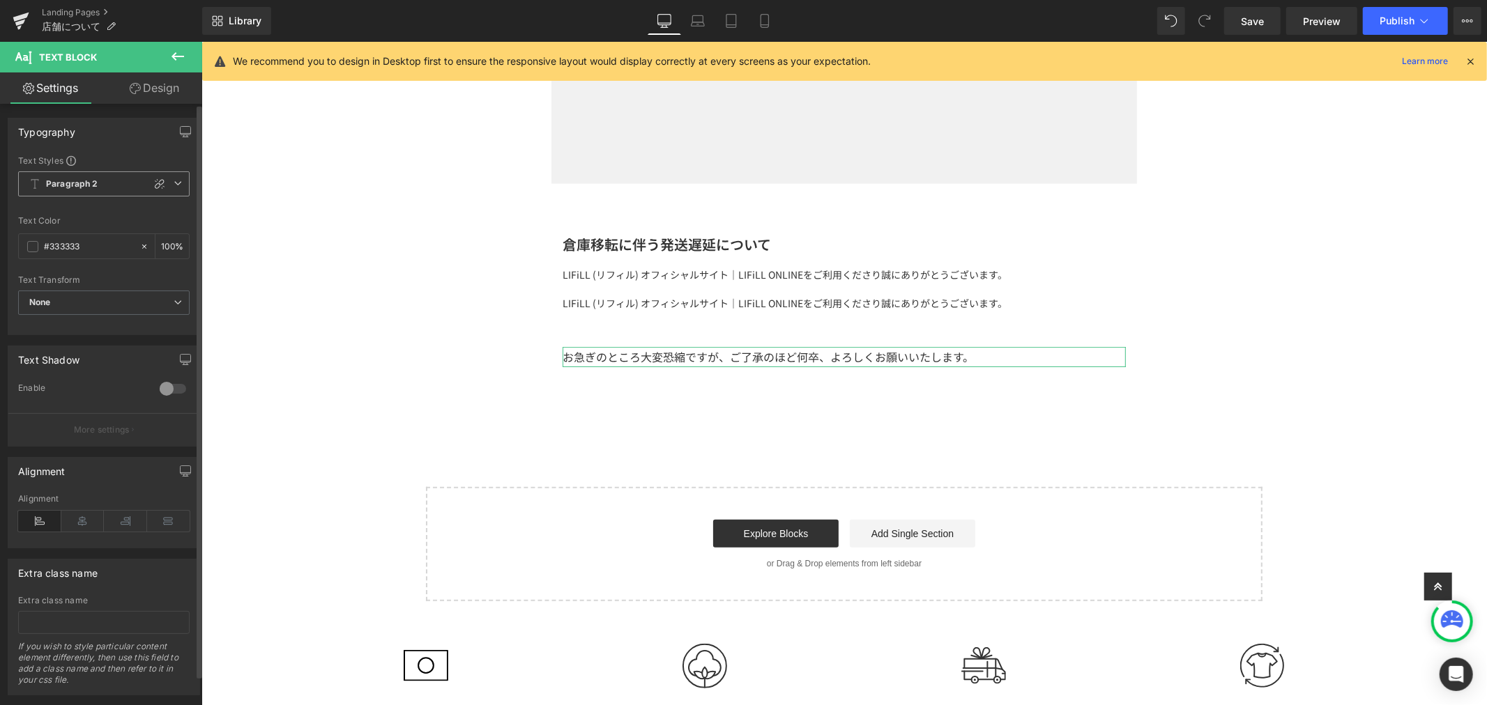
click at [174, 184] on icon at bounding box center [178, 183] width 8 height 8
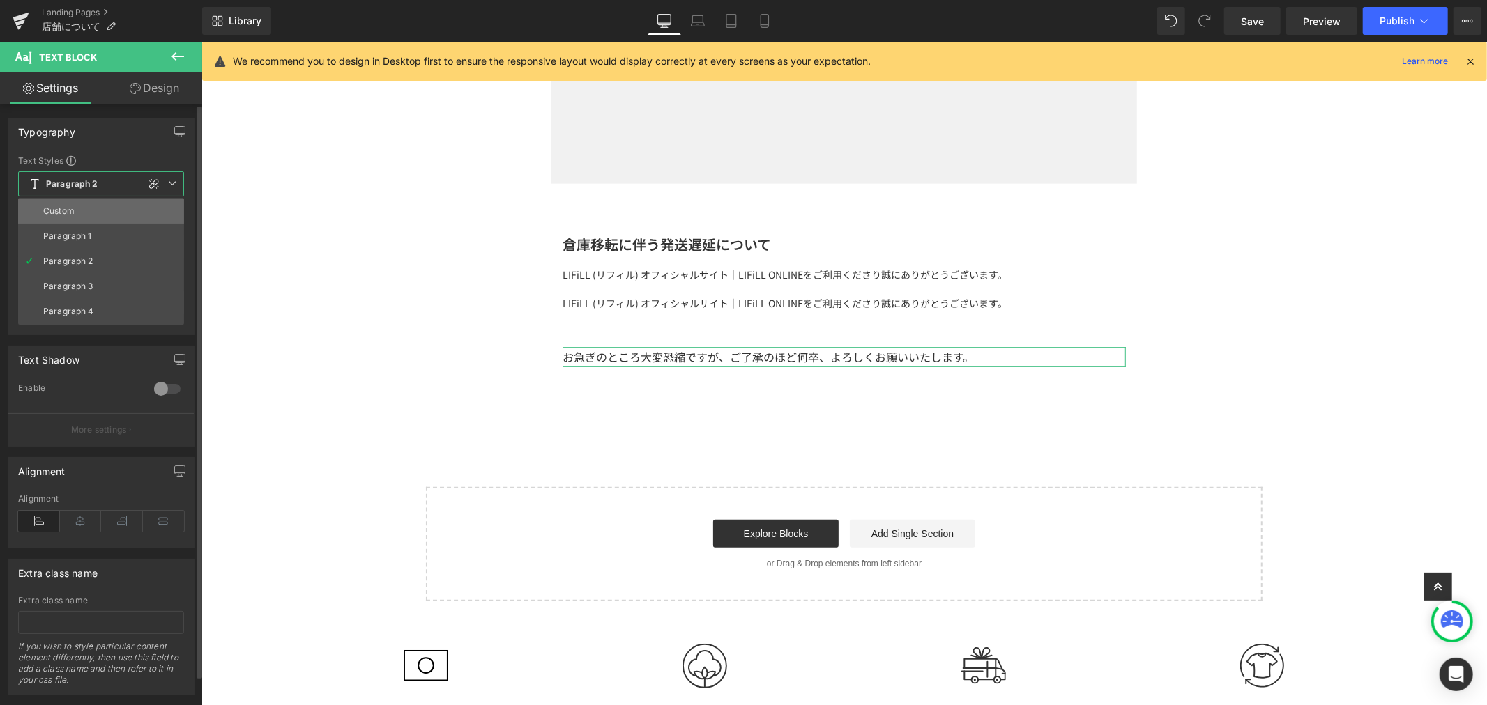
click at [127, 211] on li "Custom" at bounding box center [101, 211] width 166 height 25
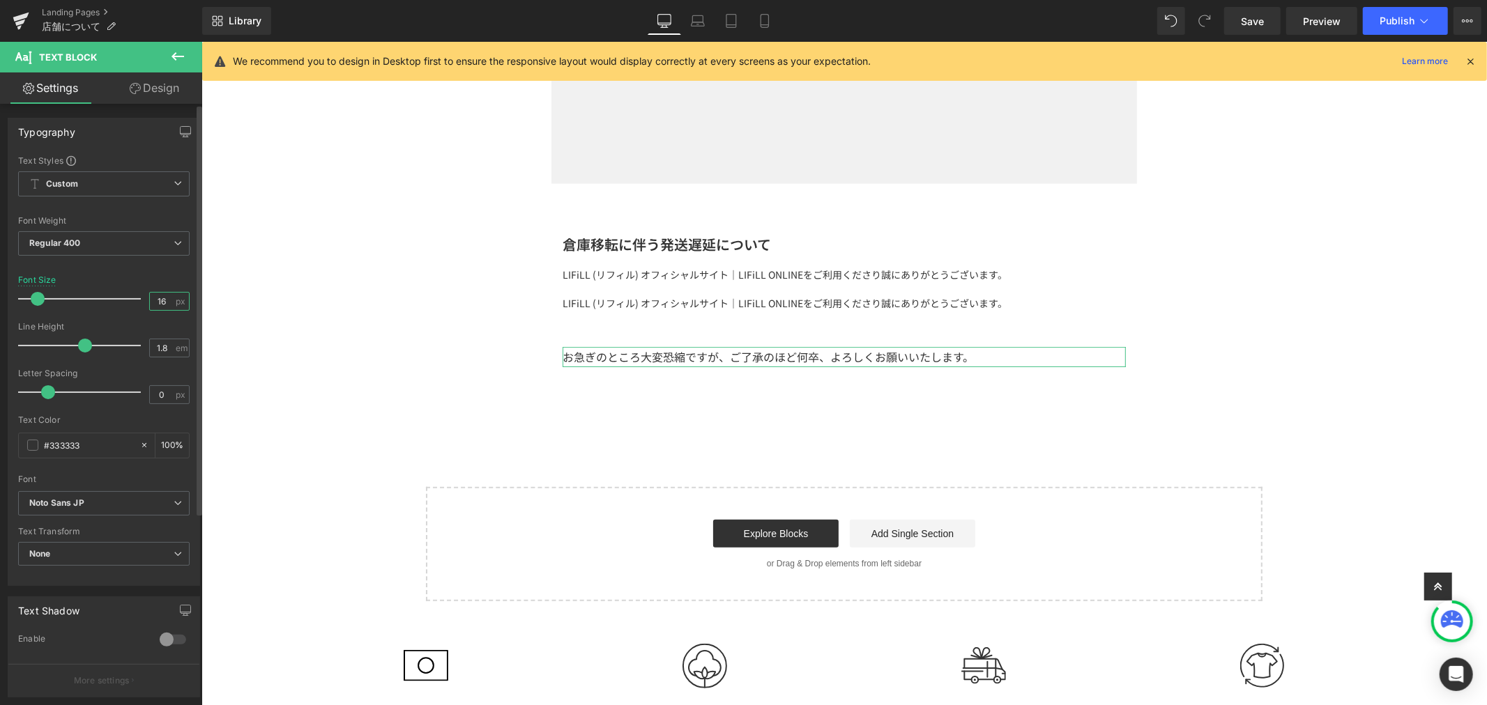
drag, startPoint x: 162, startPoint y: 302, endPoint x: 128, endPoint y: 293, distance: 35.3
click at [128, 293] on div "Font Size 16 px" at bounding box center [103, 298] width 171 height 47
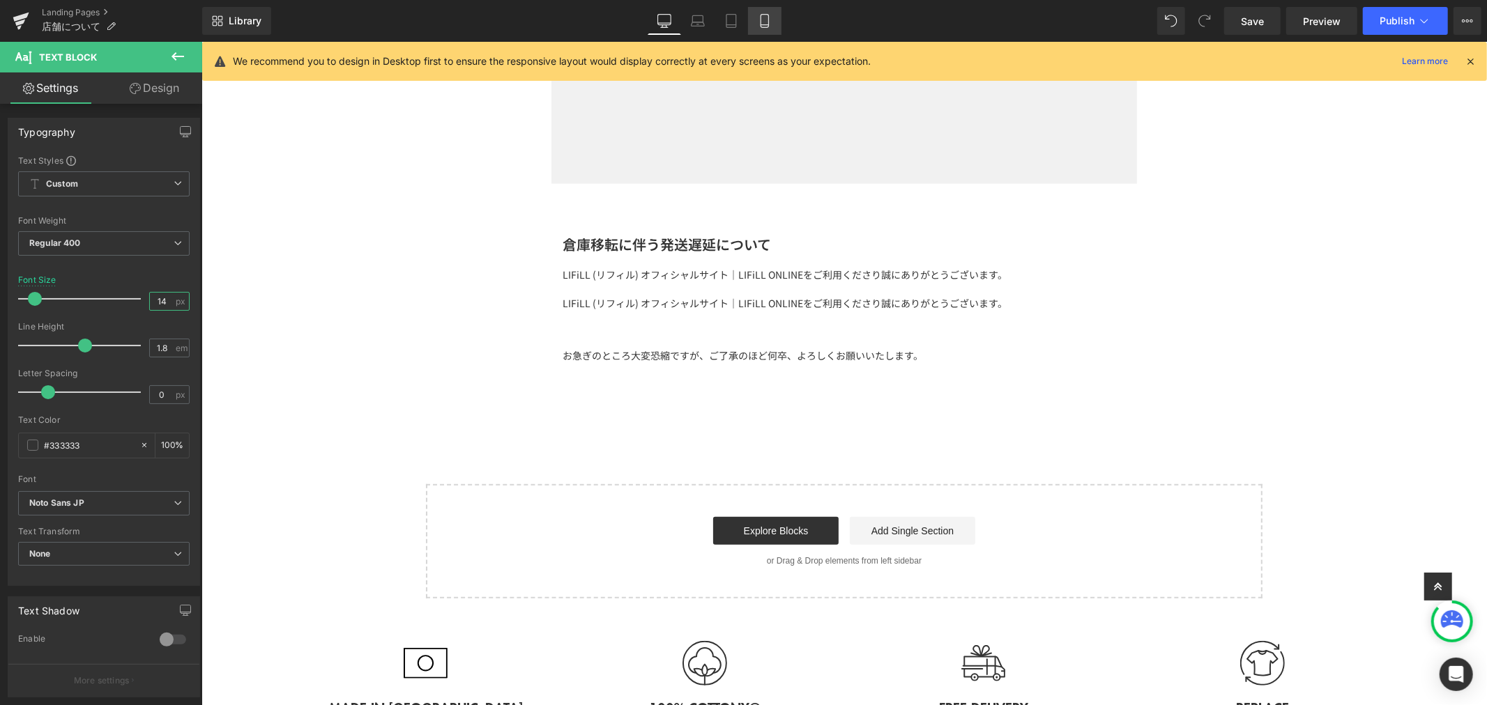
type input "14"
click at [763, 21] on icon at bounding box center [765, 21] width 14 height 14
type input "100"
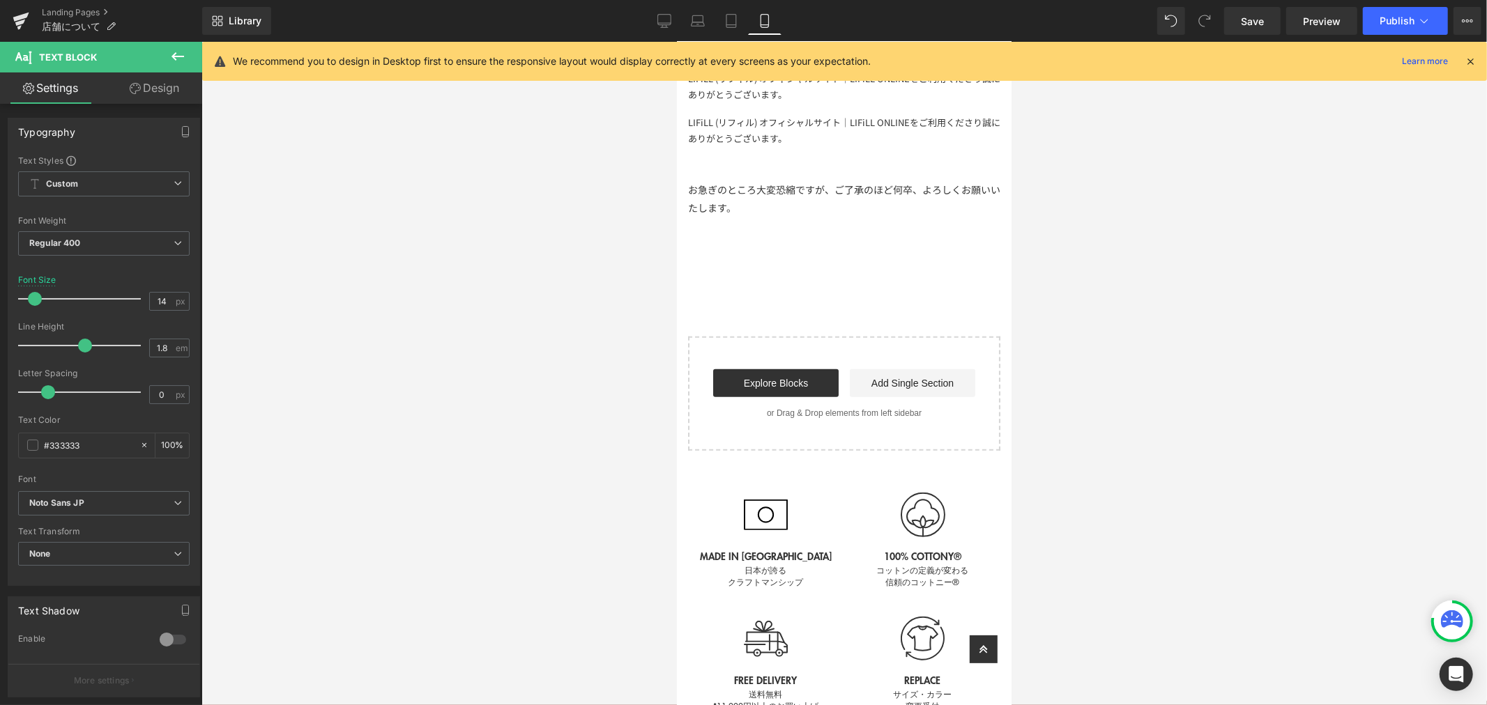
scroll to position [146, 0]
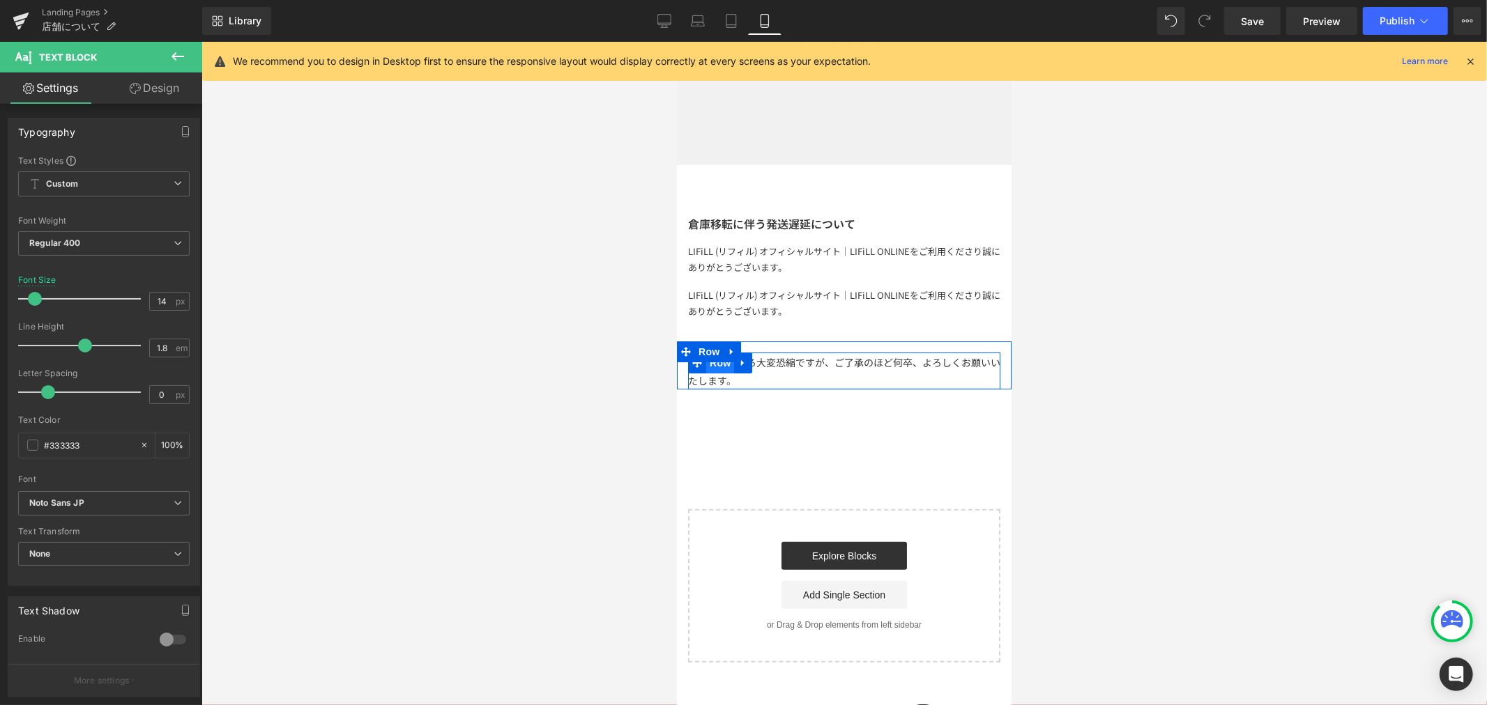
click at [724, 360] on span "Row" at bounding box center [719, 362] width 22 height 17
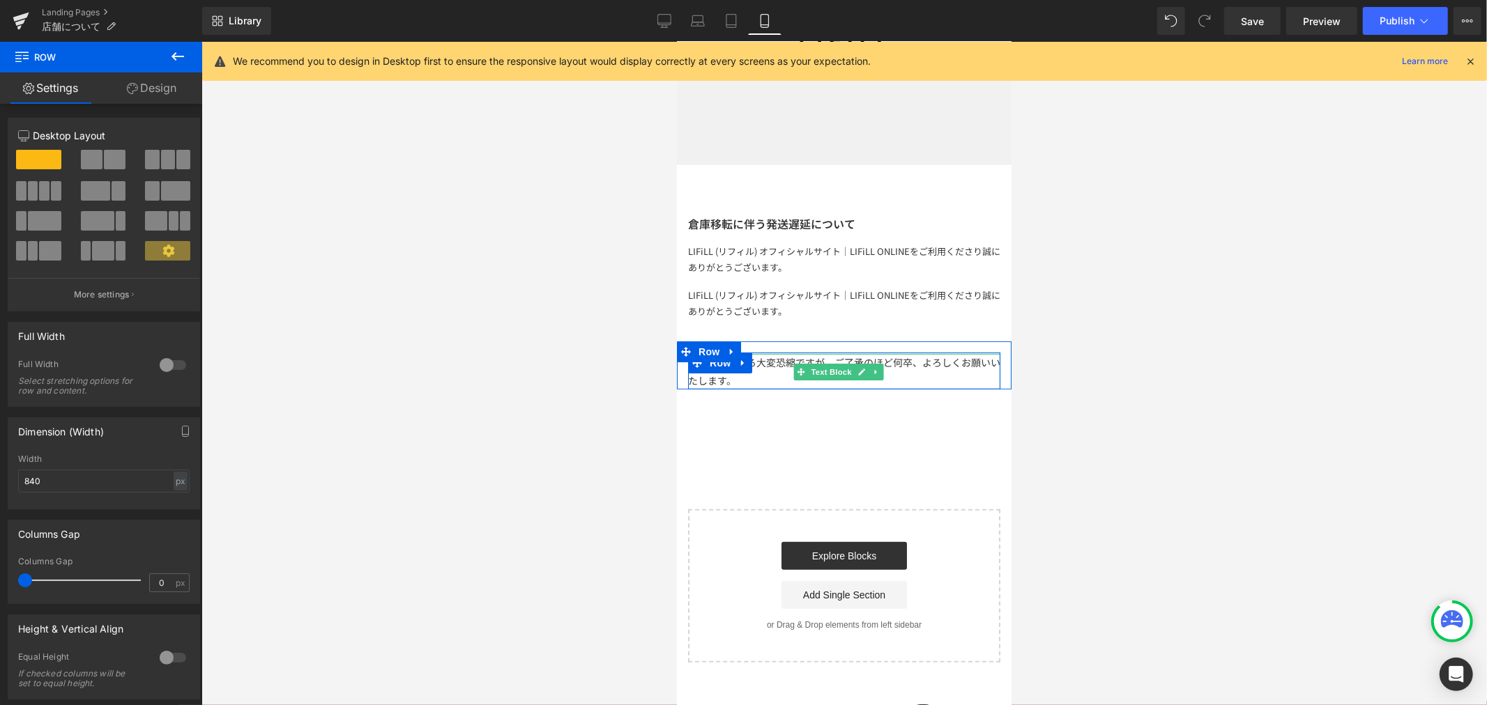
click at [821, 353] on p "お急ぎのところ大変恐縮ですが、ご了承のほど何卒、よろしくお願いいたします。" at bounding box center [843, 370] width 312 height 35
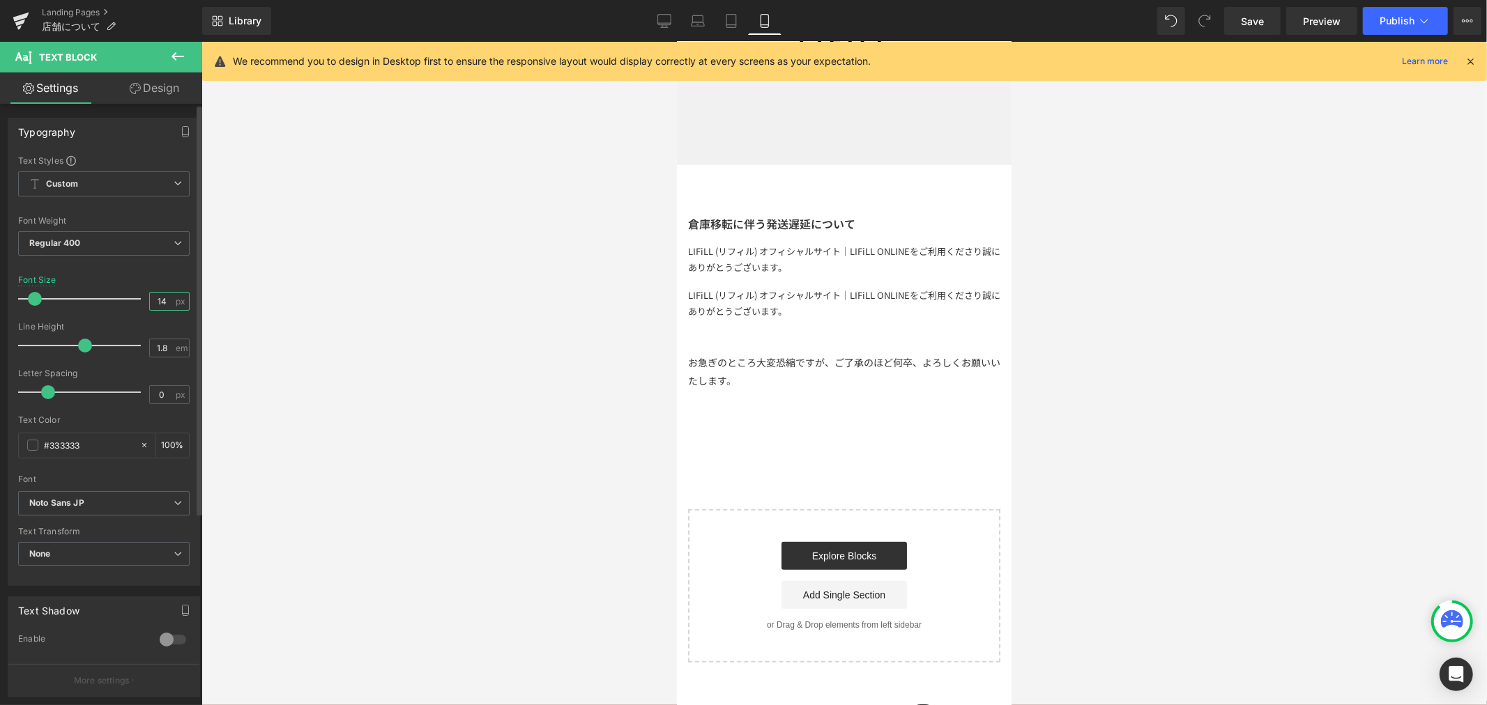
drag, startPoint x: 168, startPoint y: 300, endPoint x: 149, endPoint y: 300, distance: 18.8
click at [150, 300] on input "14" at bounding box center [162, 301] width 24 height 17
click at [722, 23] on link "Tablet" at bounding box center [731, 21] width 33 height 28
type input "14"
type input "100"
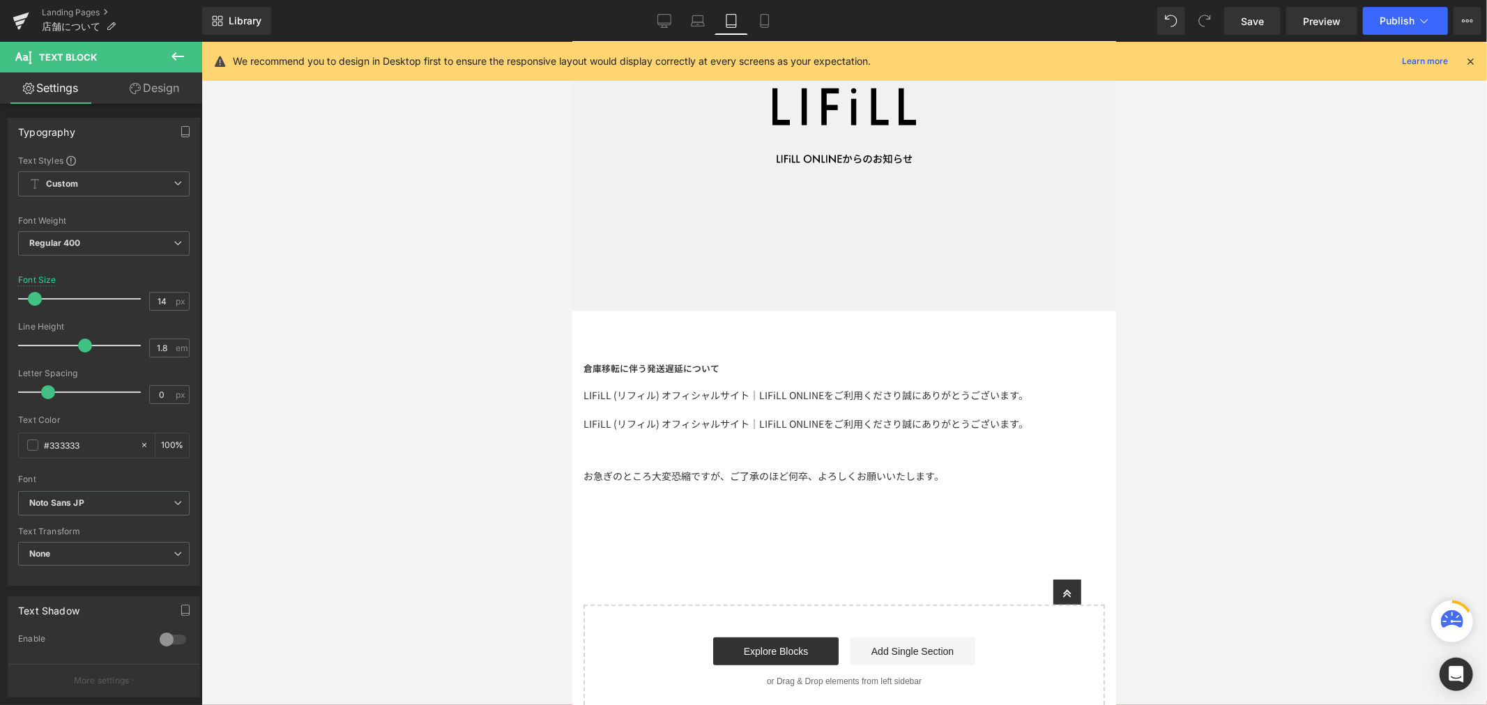
scroll to position [261, 0]
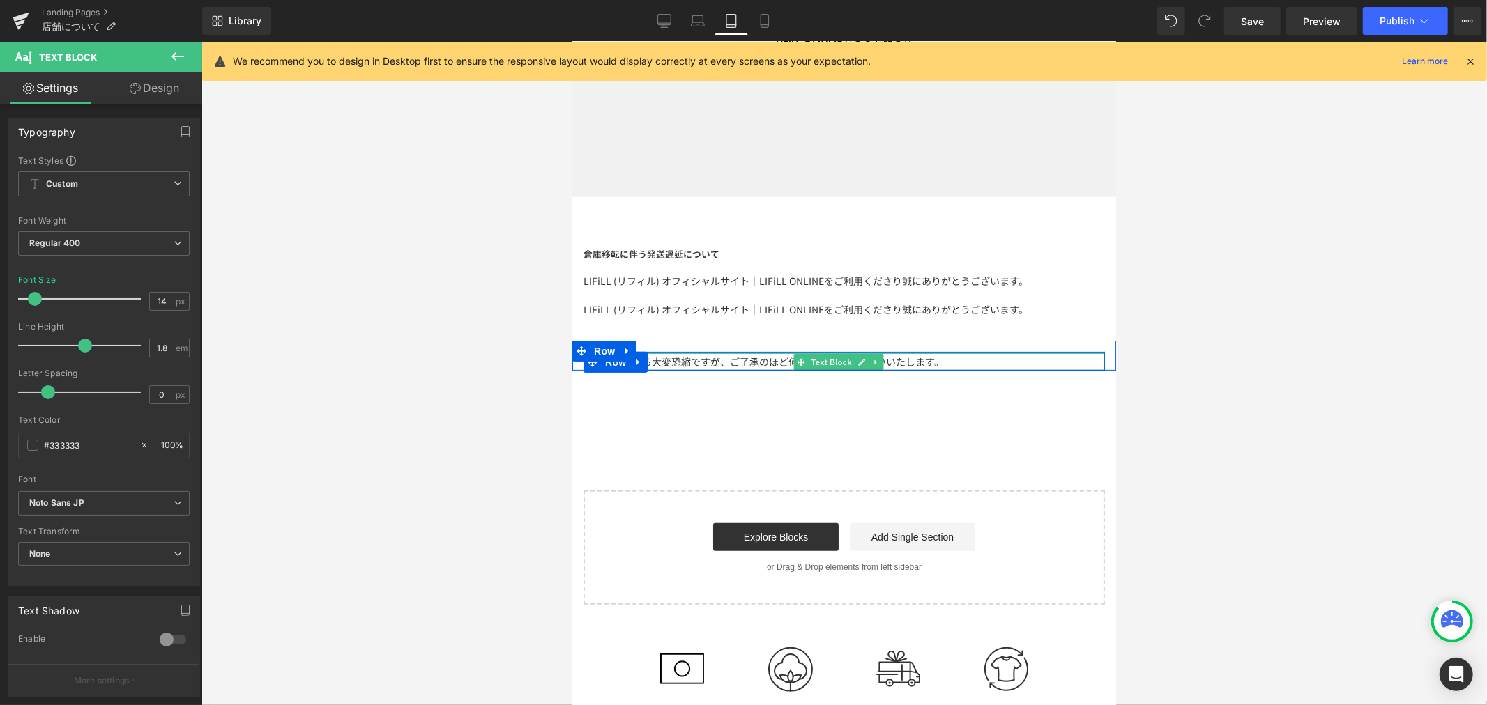
click at [696, 357] on p "お急ぎのところ大変恐縮ですが、ご了承のほど何卒、よろしくお願いいたします。" at bounding box center [843, 361] width 521 height 17
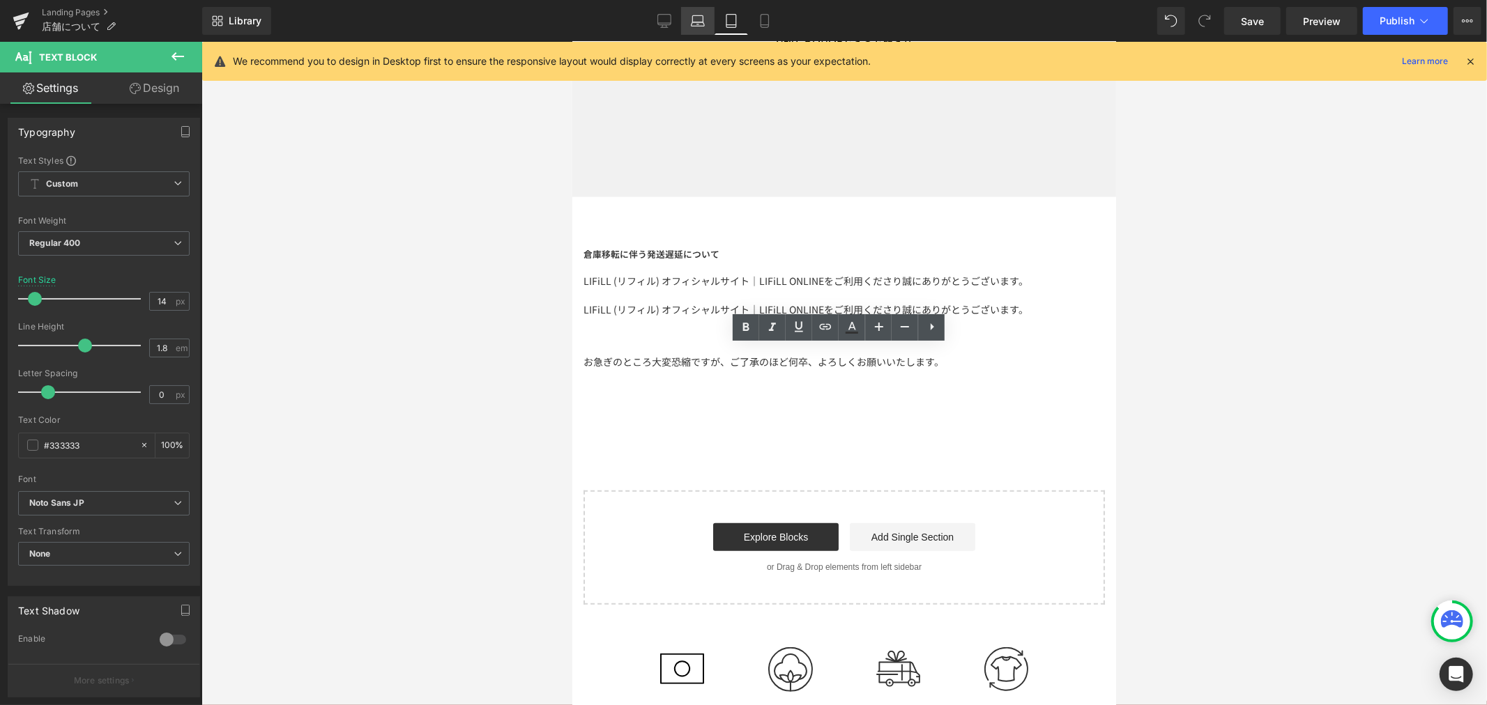
click at [695, 17] on icon at bounding box center [698, 21] width 14 height 14
type input "16"
type input "100"
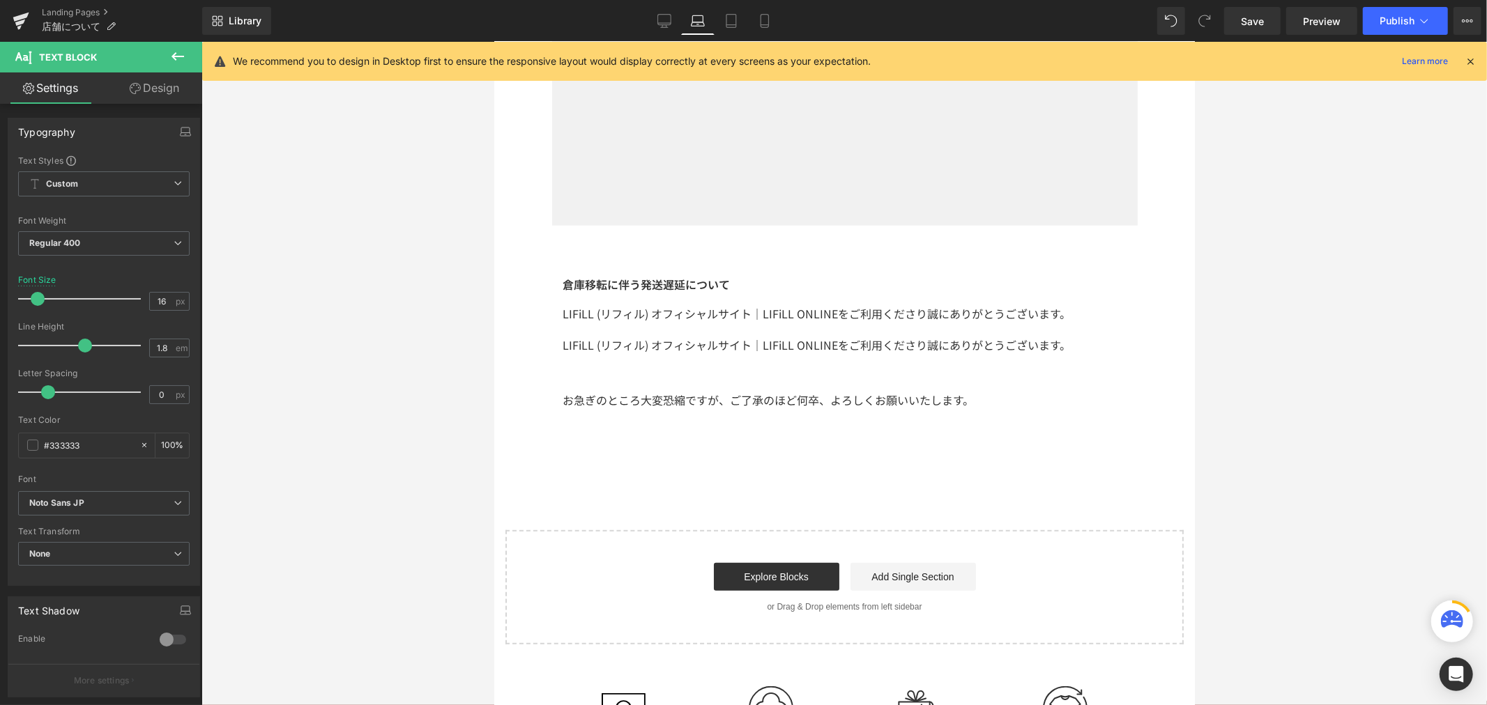
scroll to position [305, 0]
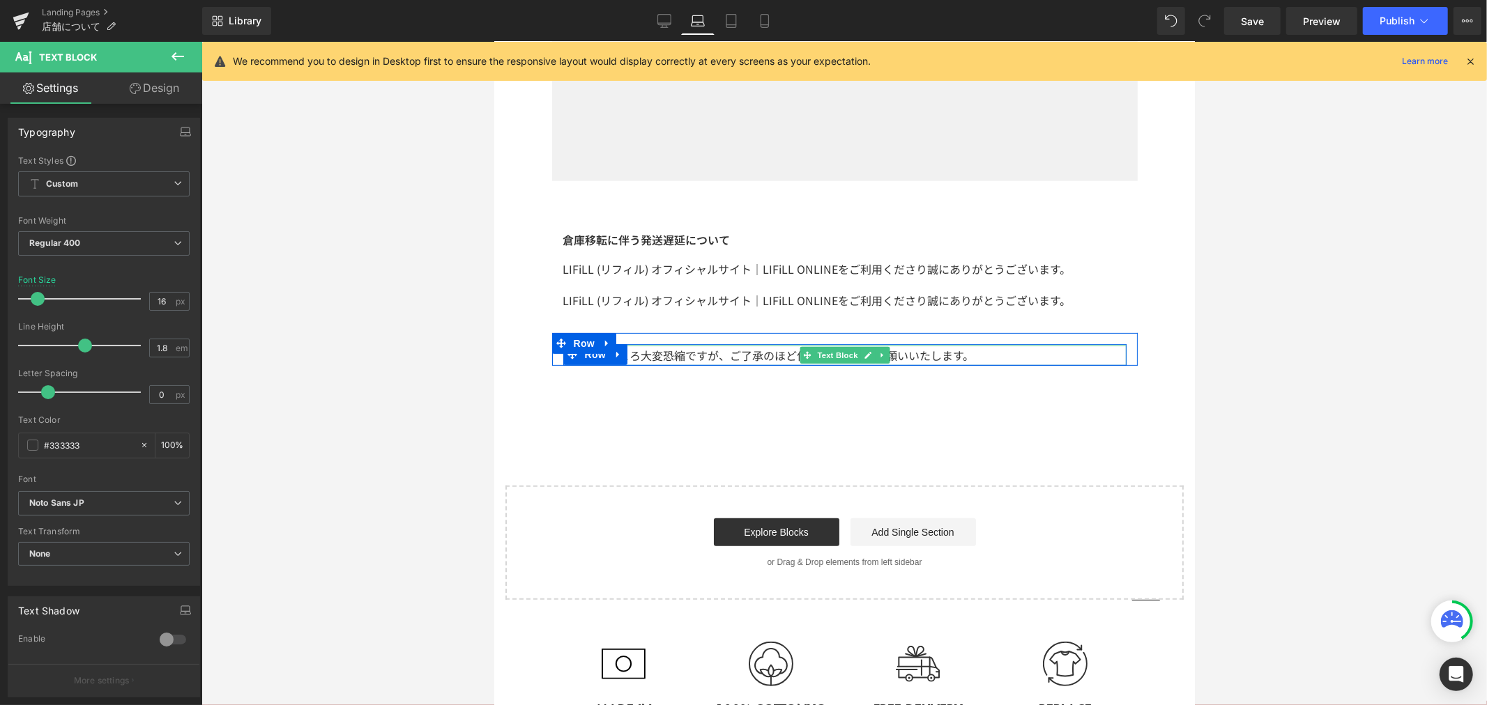
click at [669, 358] on p "お急ぎのところ大変恐縮ですが、ご了承のほど何卒、よろしくお願いいたします。" at bounding box center [844, 355] width 563 height 20
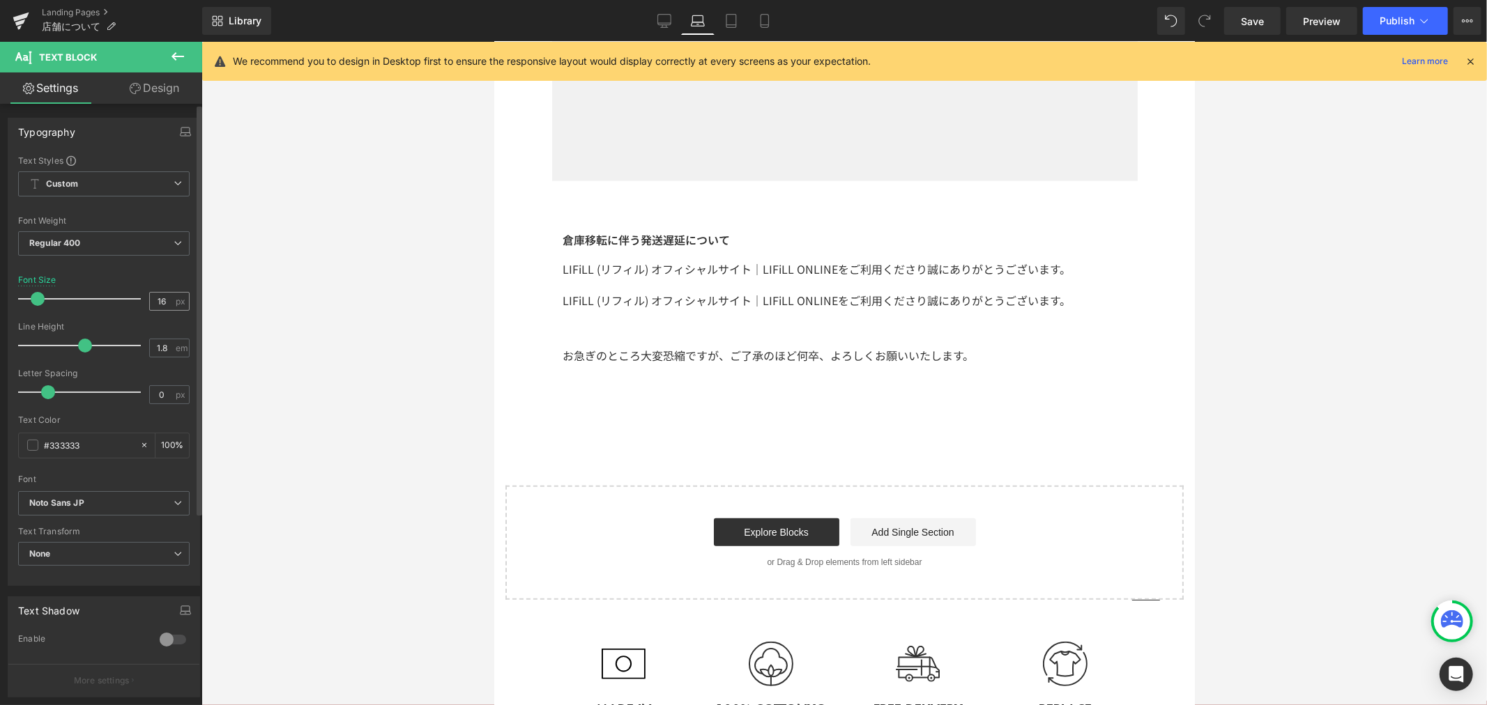
click at [165, 300] on div "16 px" at bounding box center [169, 301] width 40 height 19
drag, startPoint x: 169, startPoint y: 302, endPoint x: 137, endPoint y: 298, distance: 32.3
click at [137, 298] on div "Font Size 16 px" at bounding box center [103, 298] width 171 height 47
type input "14"
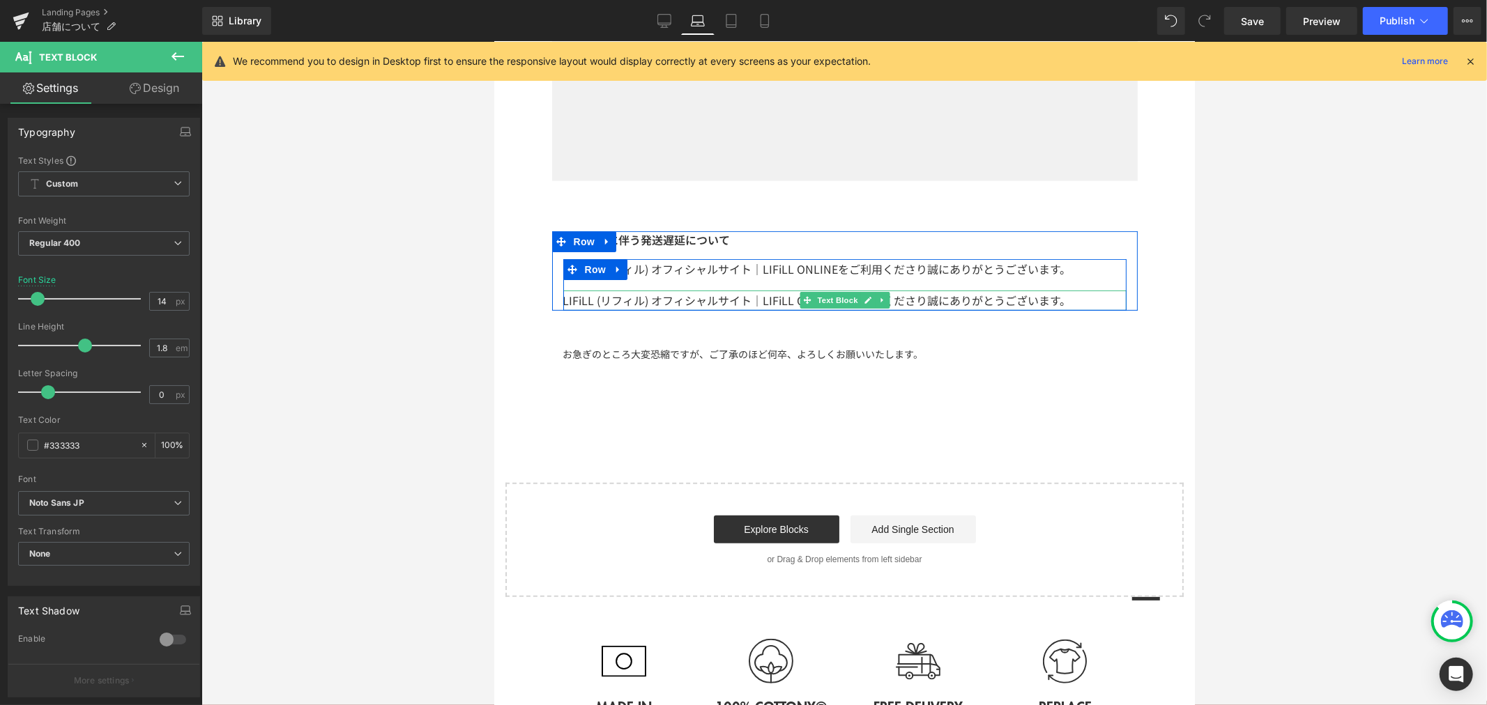
click at [741, 300] on p "LIFiLL (リフィル) オフィシャルサイト｜LIFiLL ONLINEをご利用くださり誠にありがとうございます。" at bounding box center [844, 300] width 563 height 20
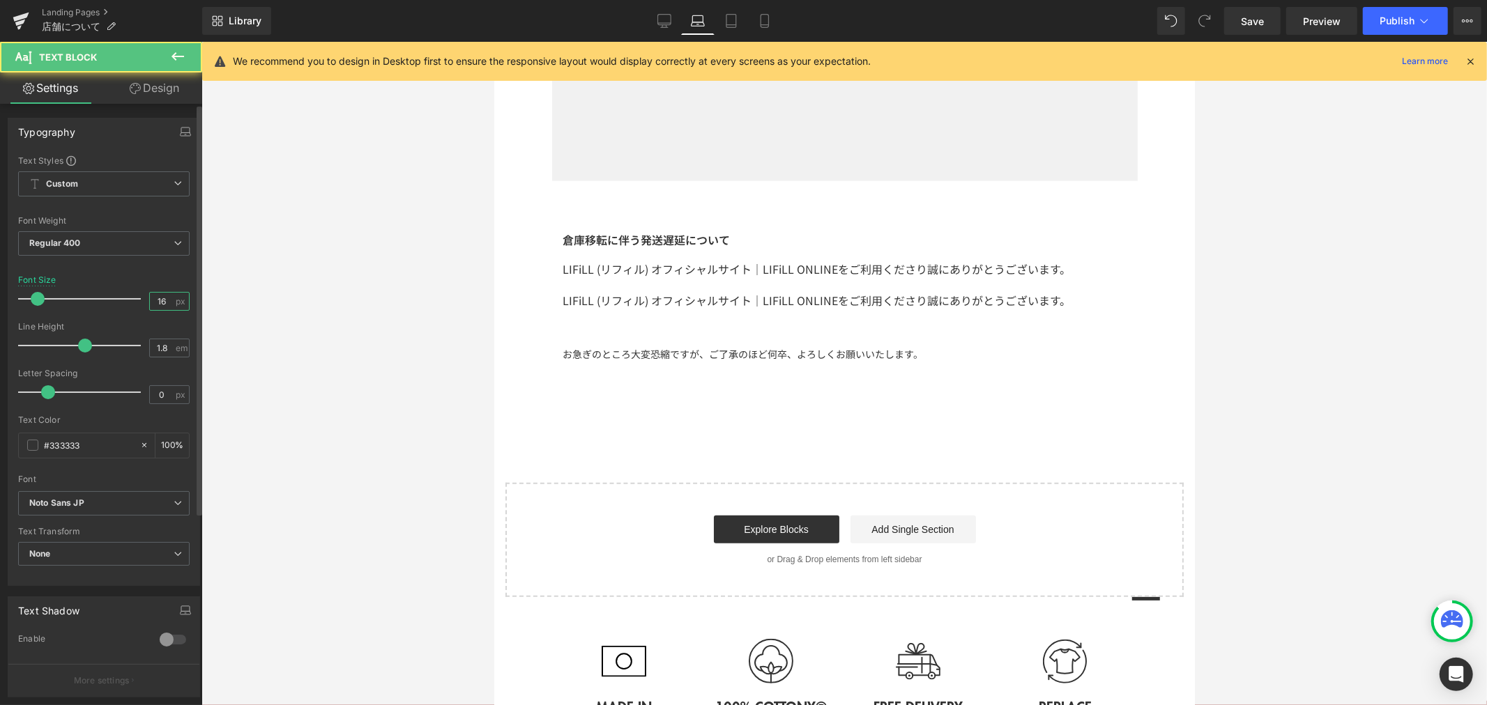
drag, startPoint x: 165, startPoint y: 303, endPoint x: 141, endPoint y: 303, distance: 23.7
click at [141, 303] on div "Font Size 16 px" at bounding box center [103, 298] width 171 height 47
type input "14"
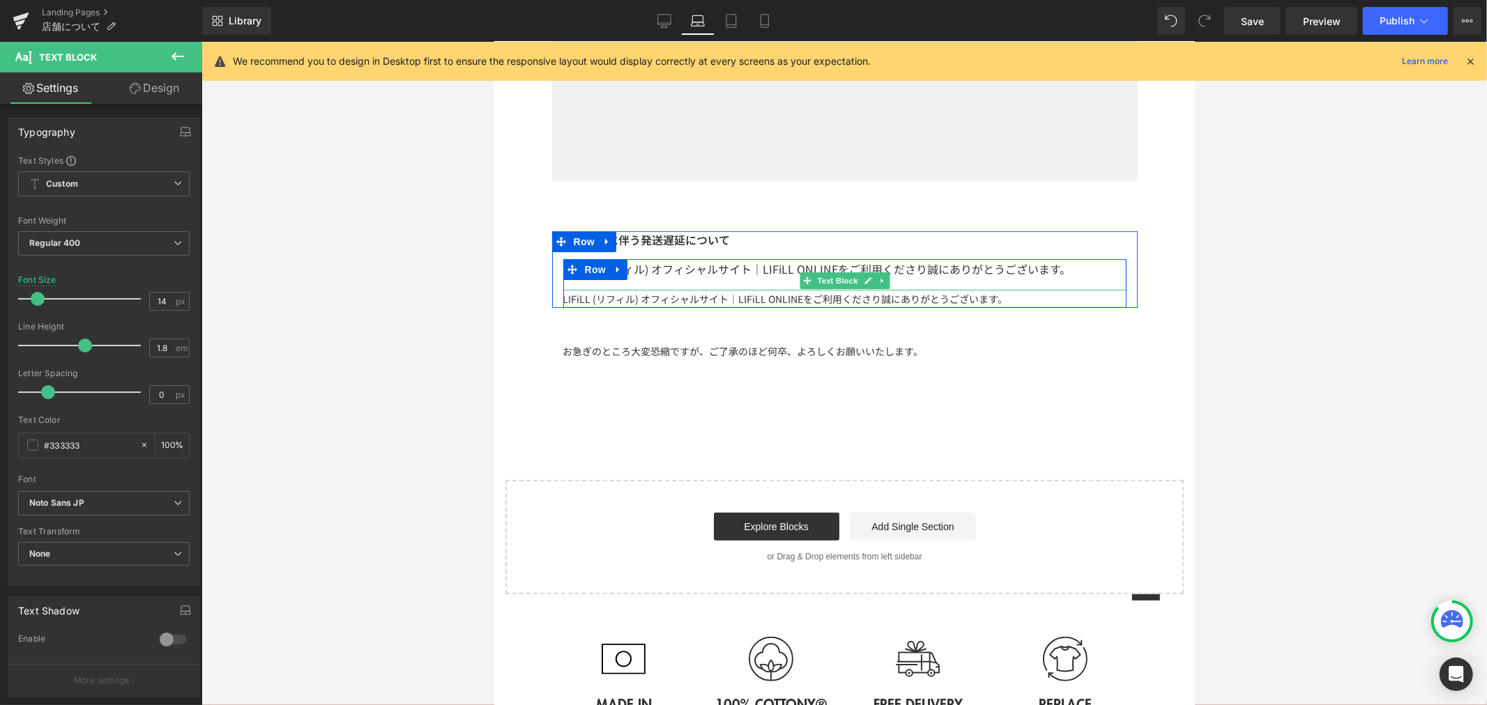
click at [698, 269] on p "LIFiLL (リフィル) オフィシャルサイト｜LIFiLL ONLINEをご利用くださり誠にありがとうございます。" at bounding box center [844, 269] width 563 height 20
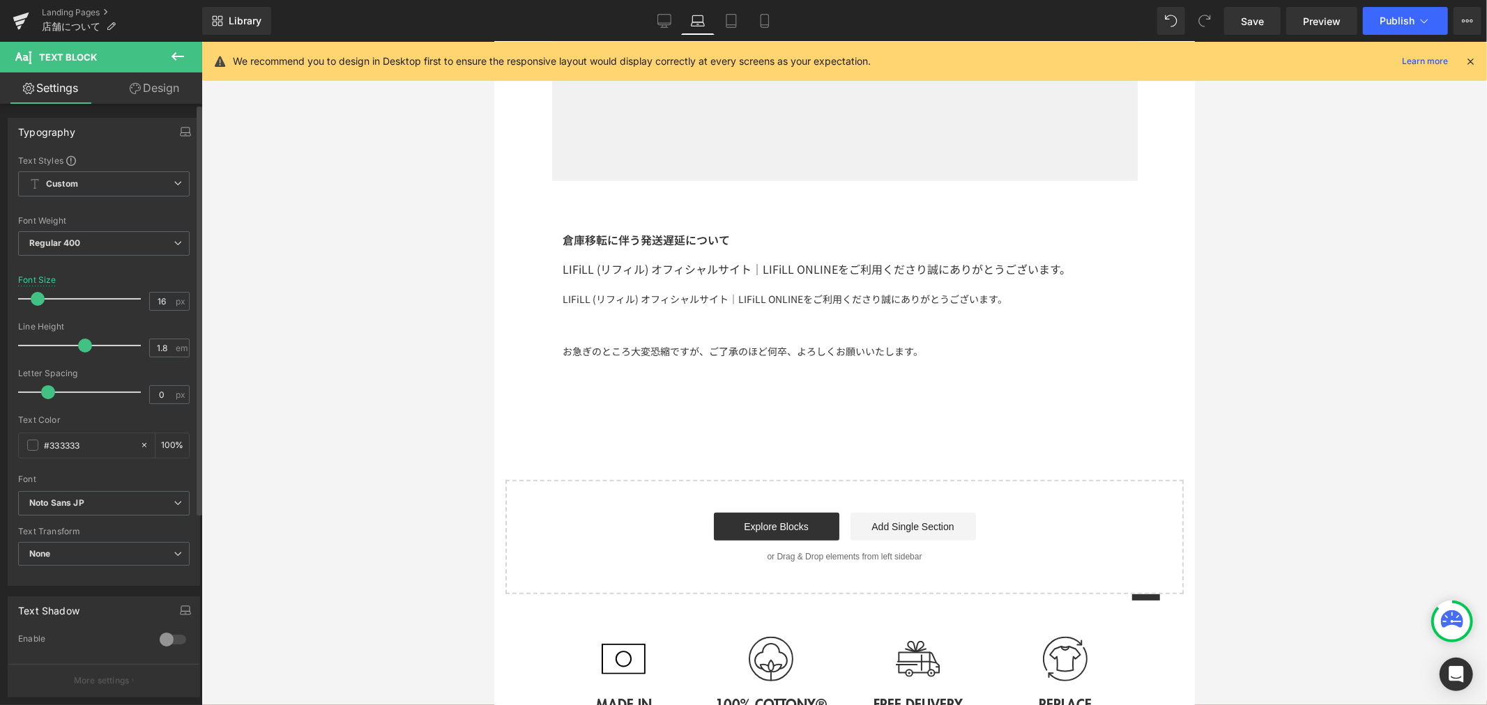
drag, startPoint x: 164, startPoint y: 300, endPoint x: 125, endPoint y: 284, distance: 41.3
click at [135, 294] on div "Font Size 16 px" at bounding box center [103, 298] width 171 height 47
type input "14"
click at [664, 26] on link "Desktop" at bounding box center [664, 21] width 33 height 28
type input "100"
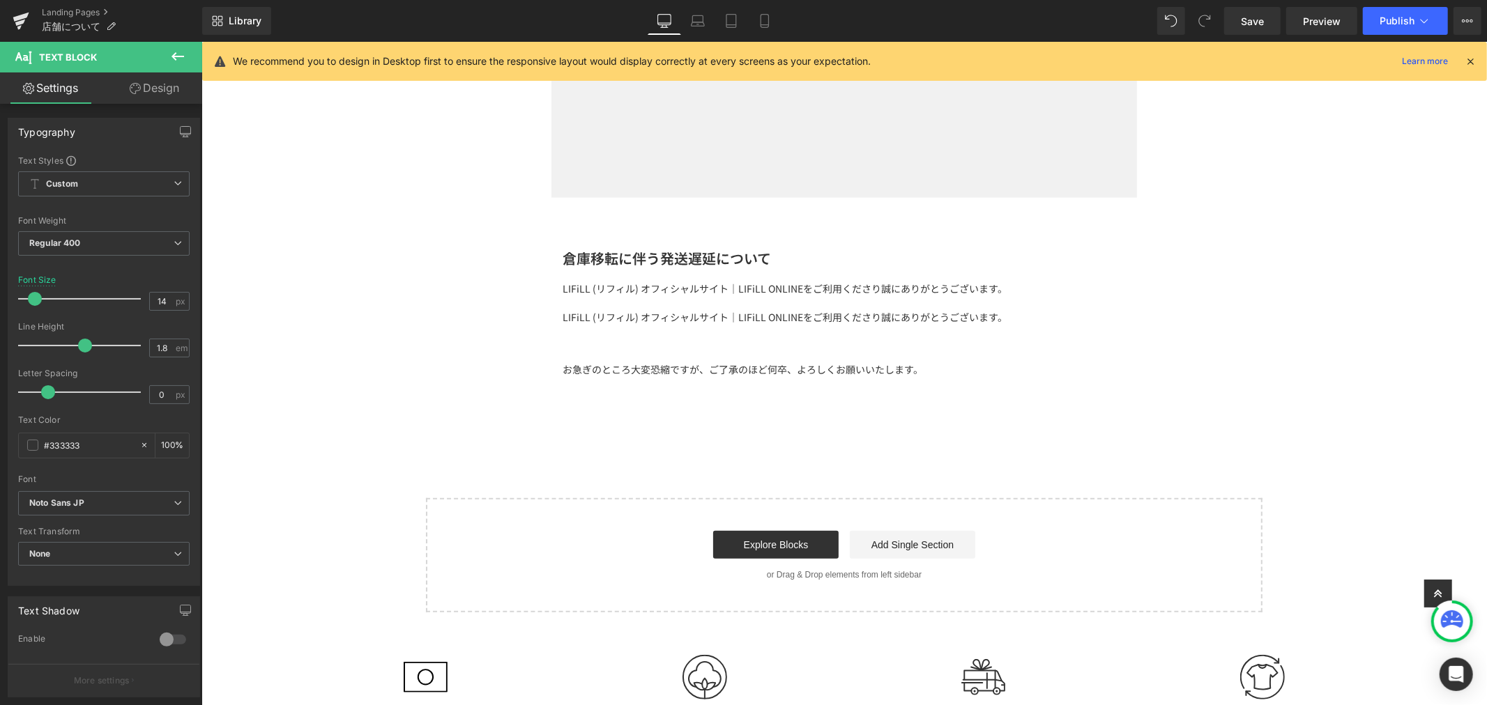
scroll to position [325, 0]
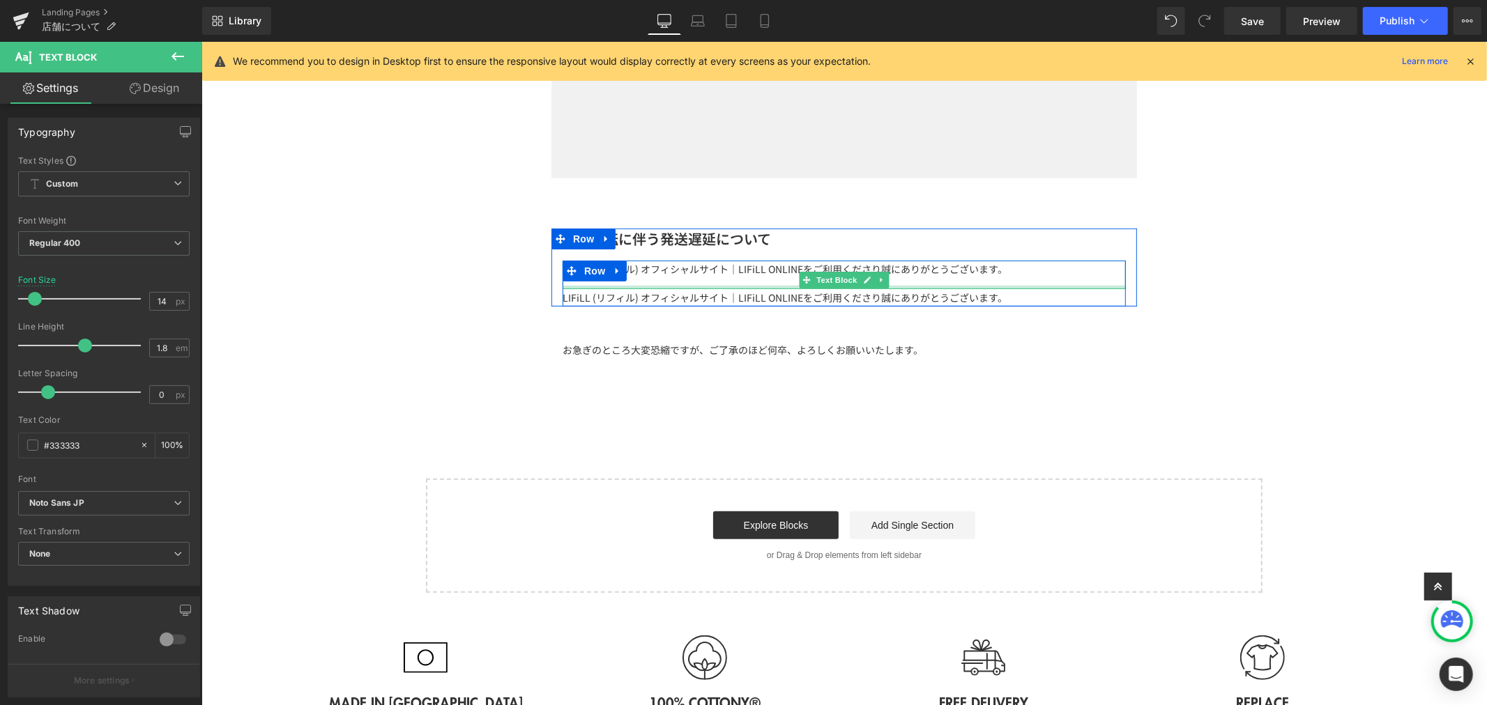
click at [956, 287] on div "LIFiLL (リフィル) オフィシャルサイト｜LIFiLL ONLINEをご利用くださり誠にありがとうございます。 Text Block" at bounding box center [843, 274] width 563 height 29
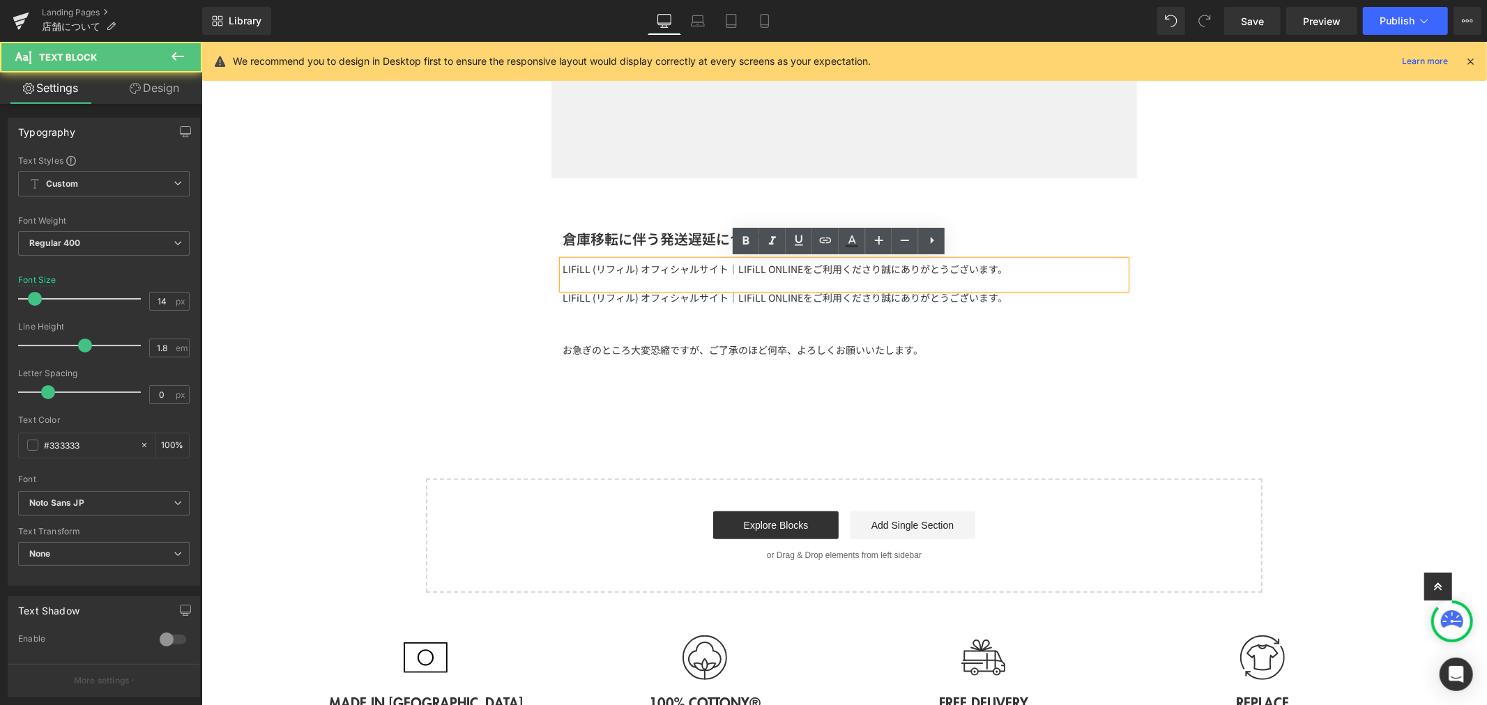
click at [699, 238] on h1 "倉庫移転に伴う発送遅延について" at bounding box center [843, 238] width 563 height 21
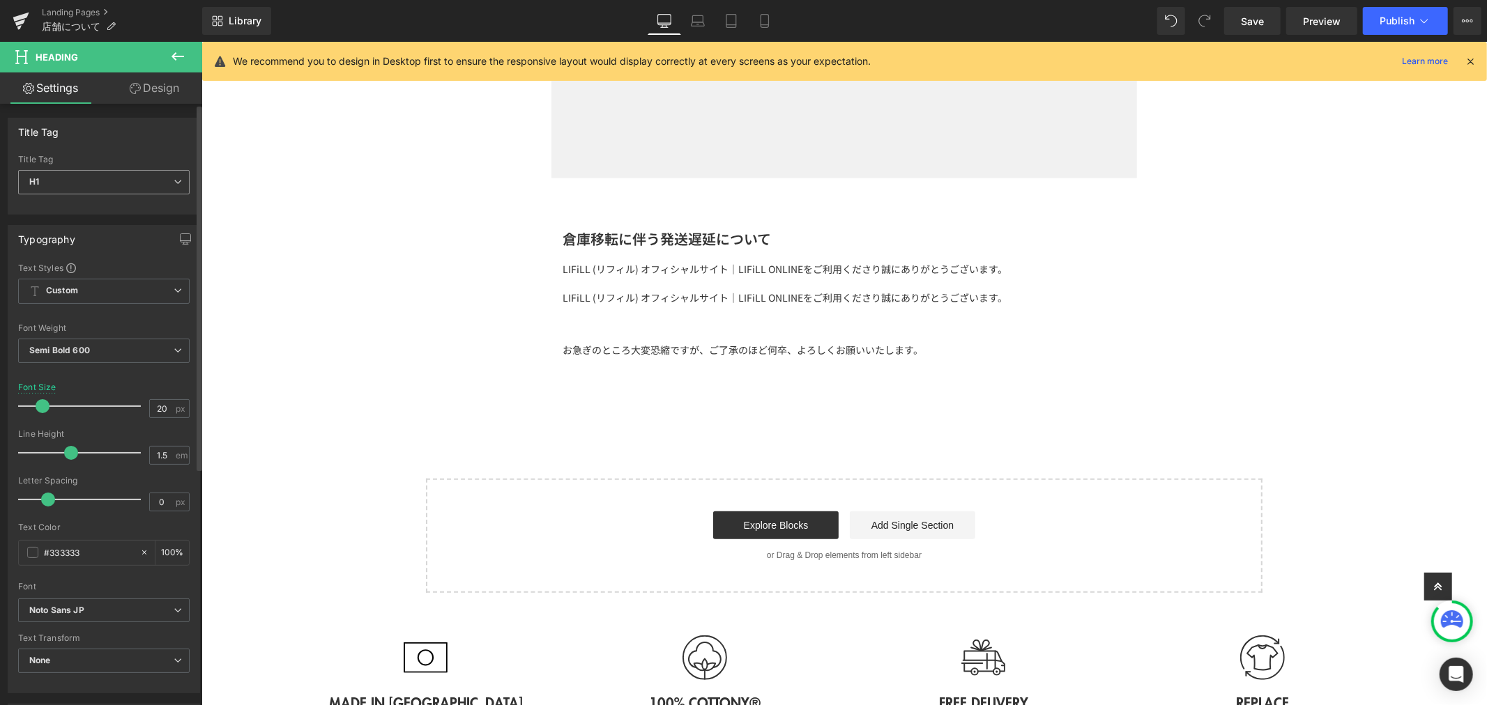
click at [146, 175] on span "H1" at bounding box center [103, 182] width 171 height 24
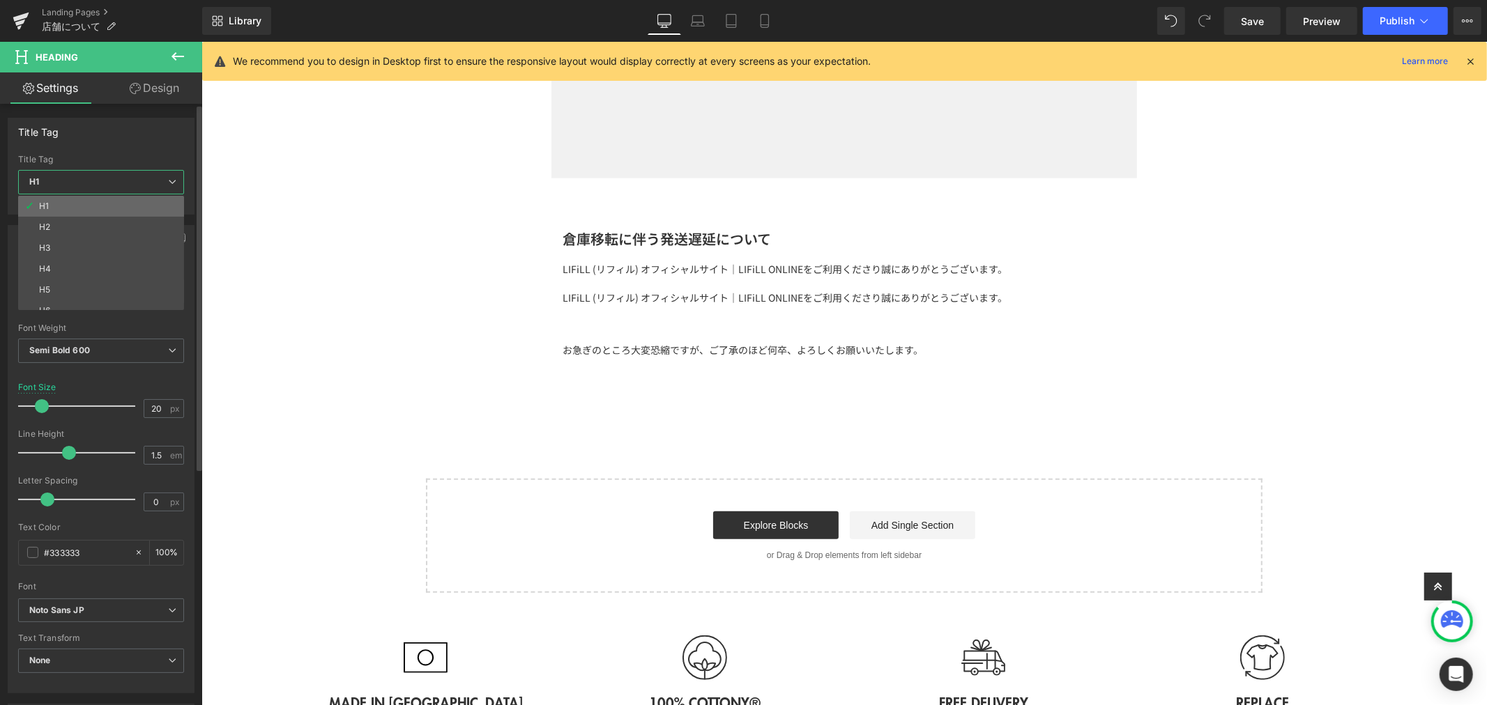
click at [131, 203] on li "H1" at bounding box center [104, 206] width 172 height 21
type input "100"
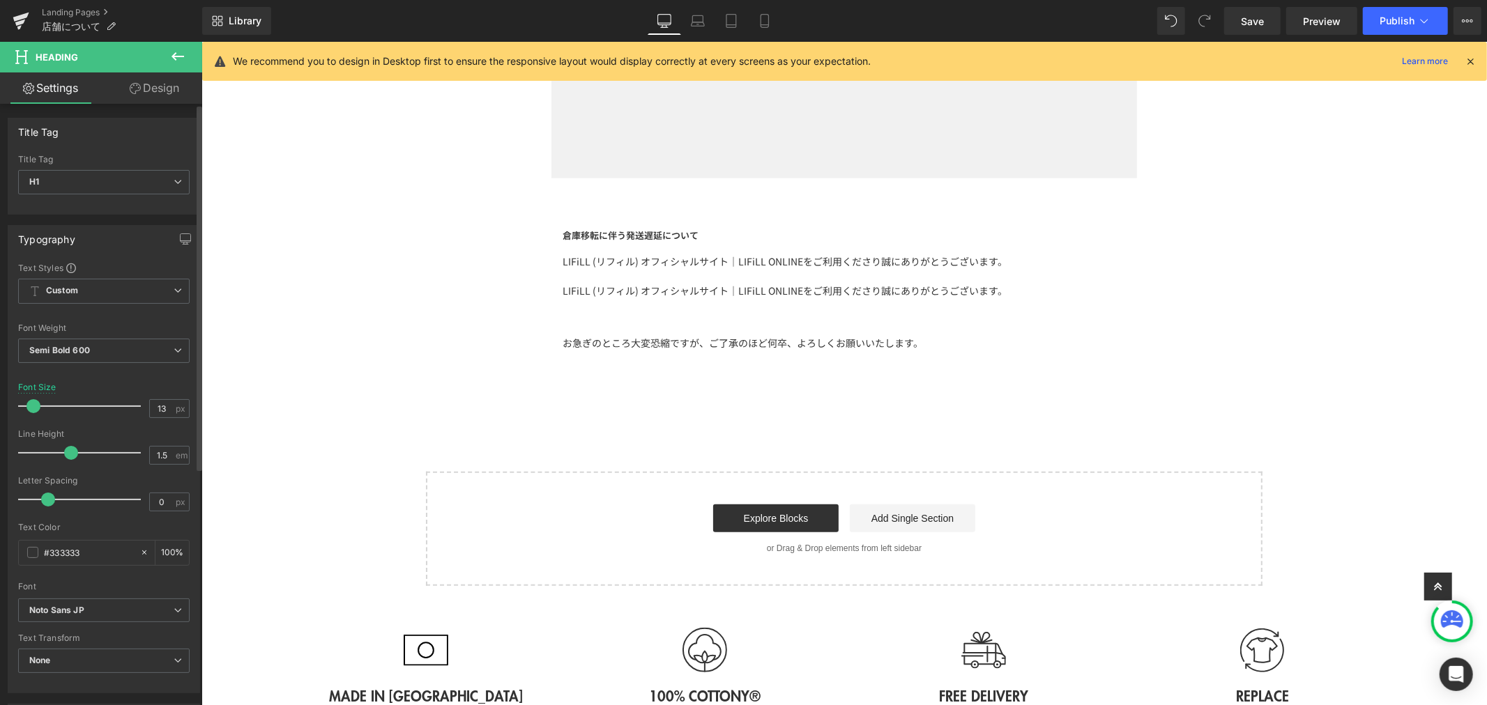
click at [35, 411] on span at bounding box center [33, 406] width 14 height 14
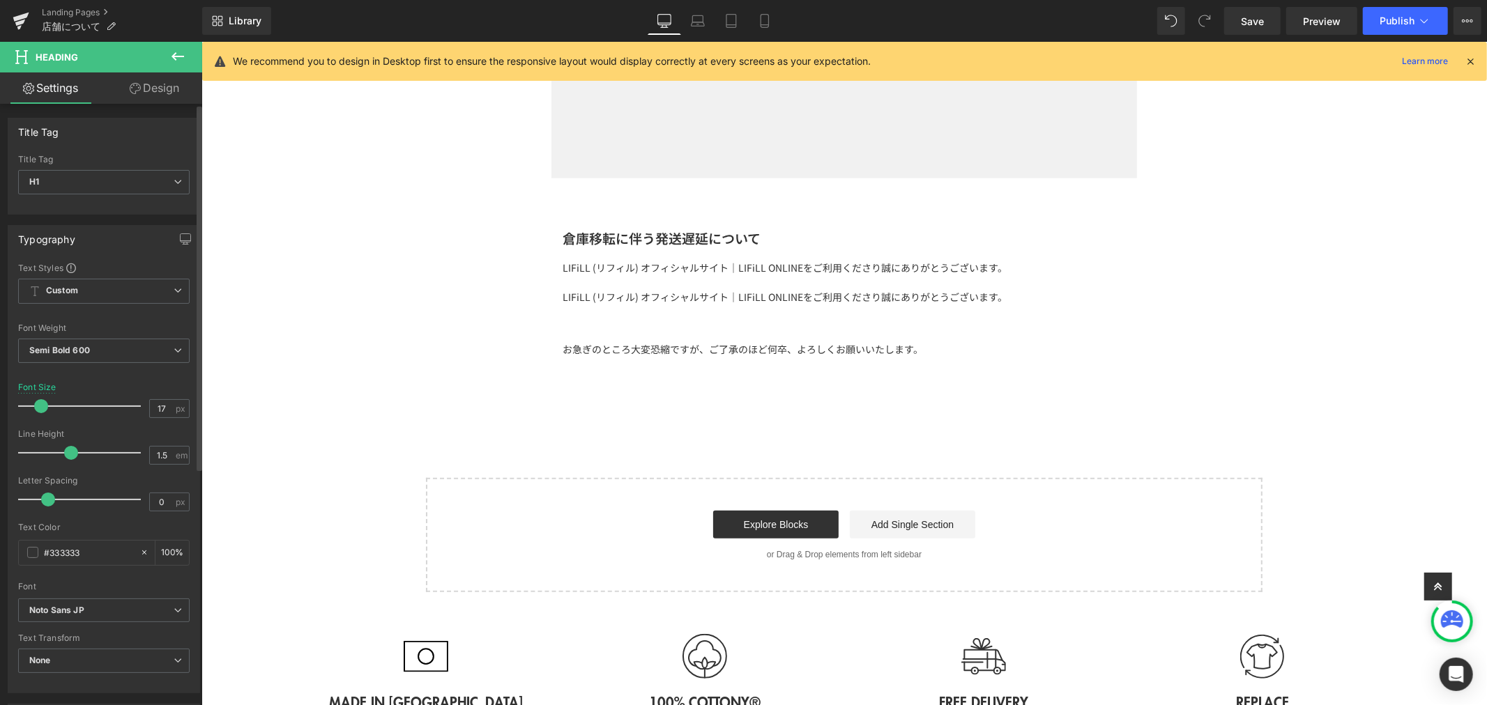
type input "16"
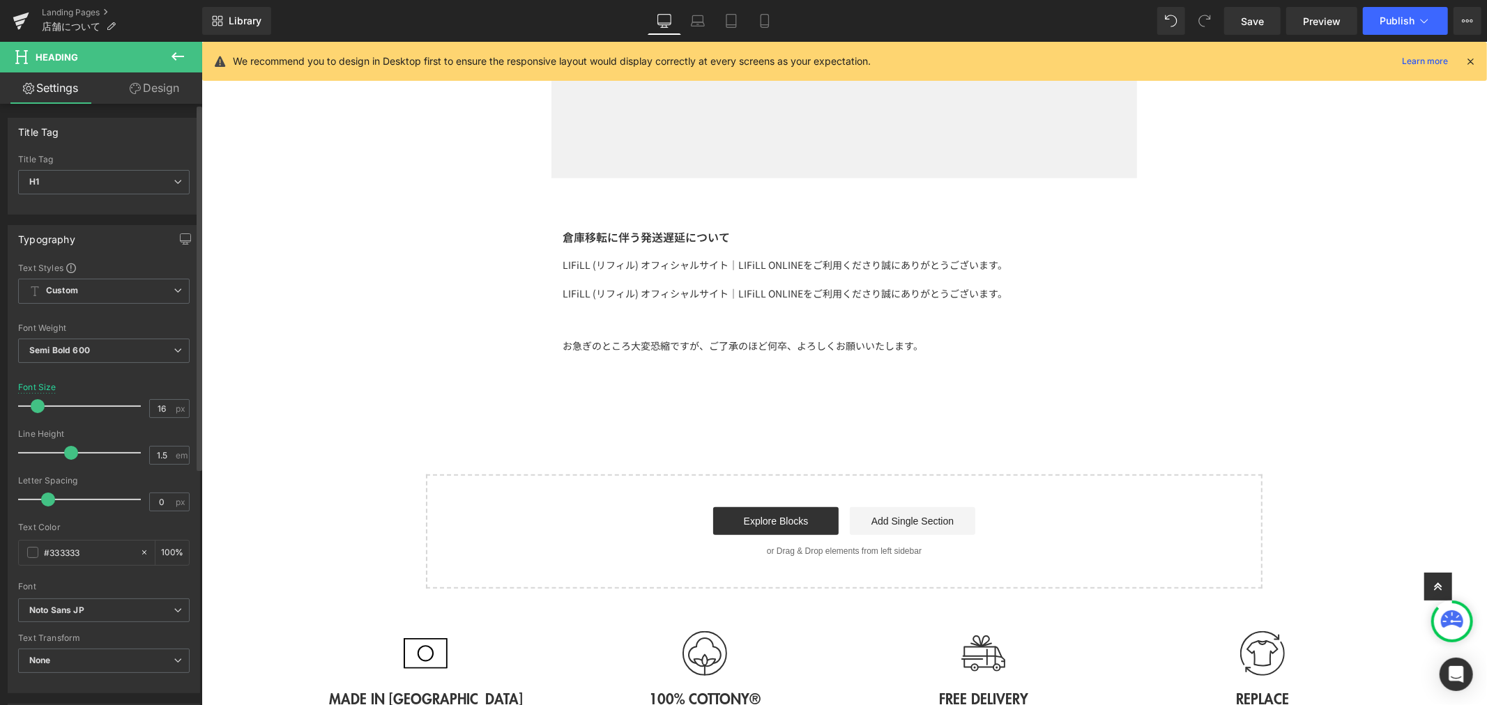
click at [38, 413] on span at bounding box center [38, 406] width 14 height 14
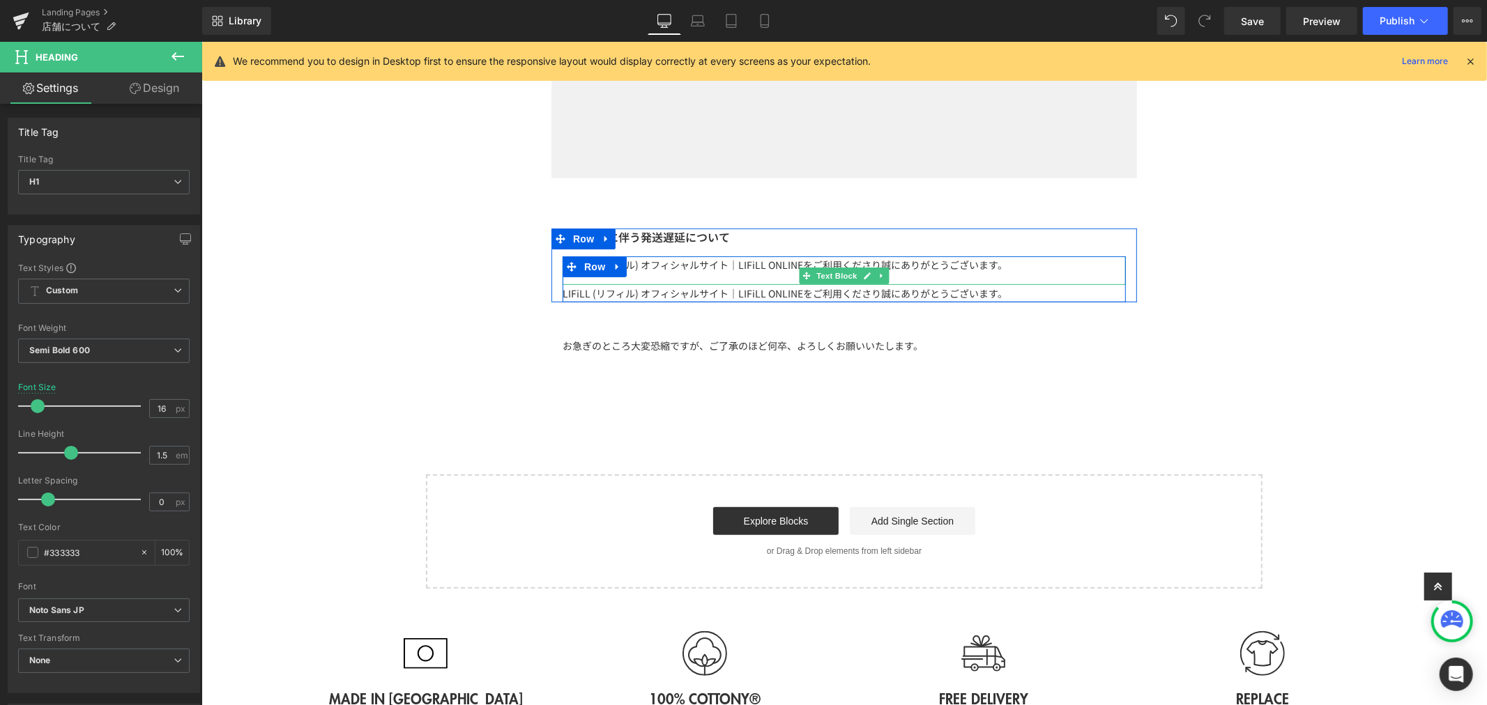
click at [639, 273] on div "LIFiLL (リフィル) オフィシャルサイト｜LIFiLL ONLINEをご利用くださり誠にありがとうございます。" at bounding box center [843, 270] width 563 height 29
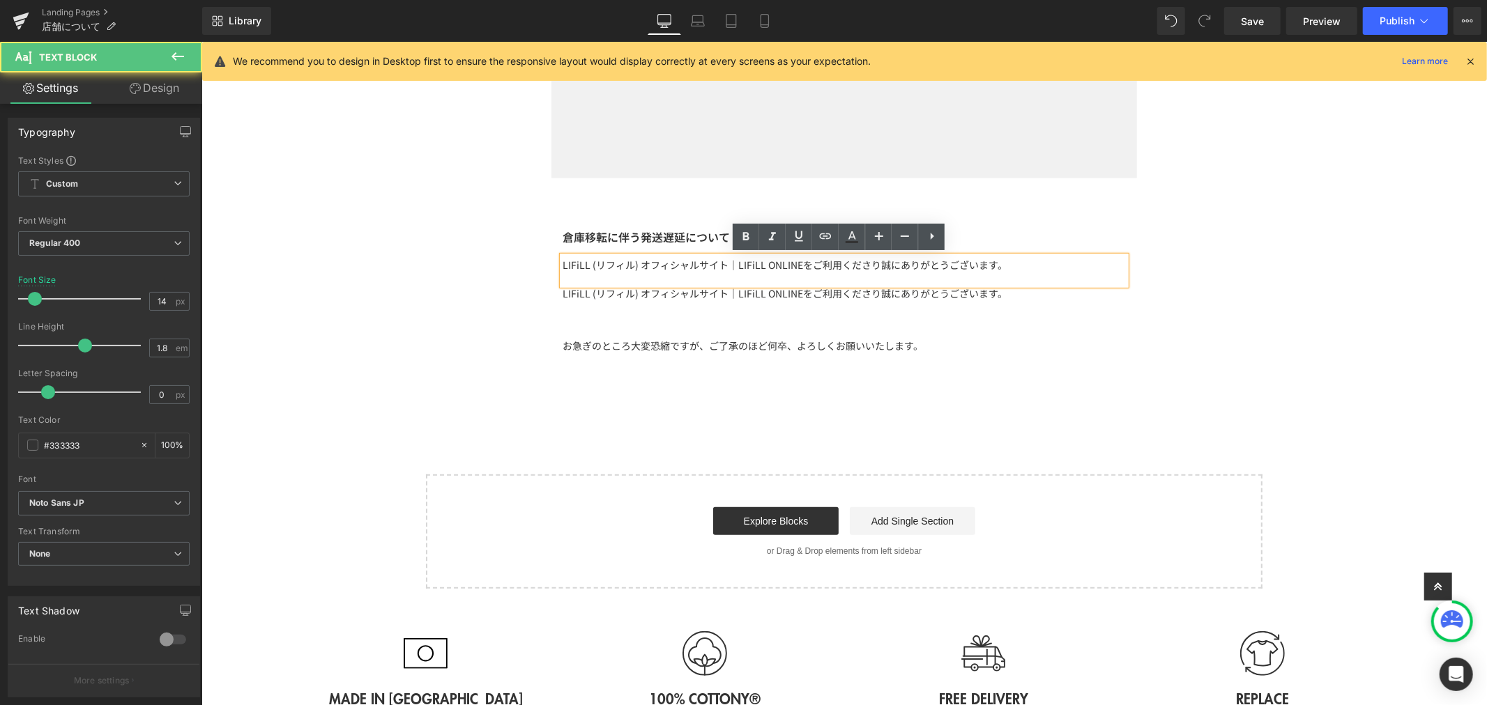
click at [683, 237] on h1 "倉庫移転に伴う発送遅延について" at bounding box center [843, 236] width 563 height 17
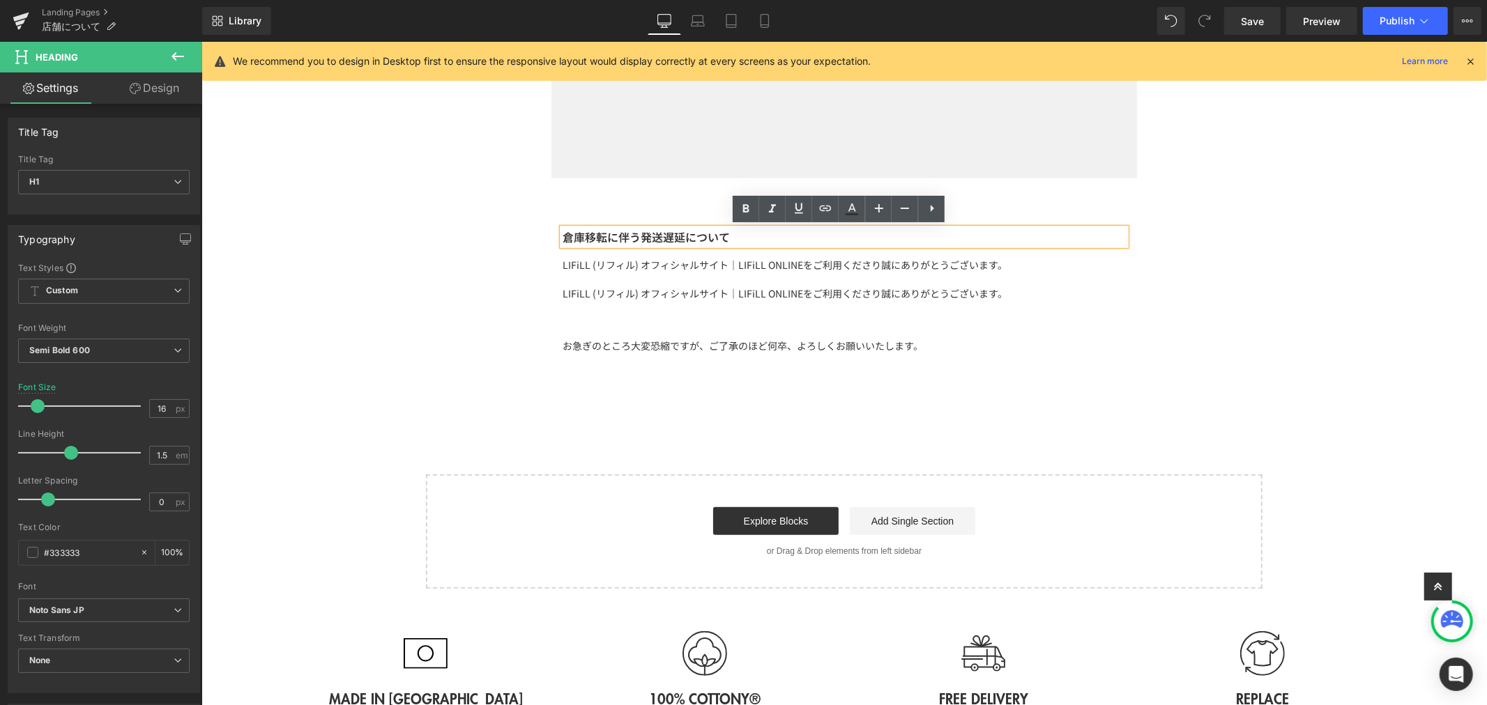
scroll to position [247, 0]
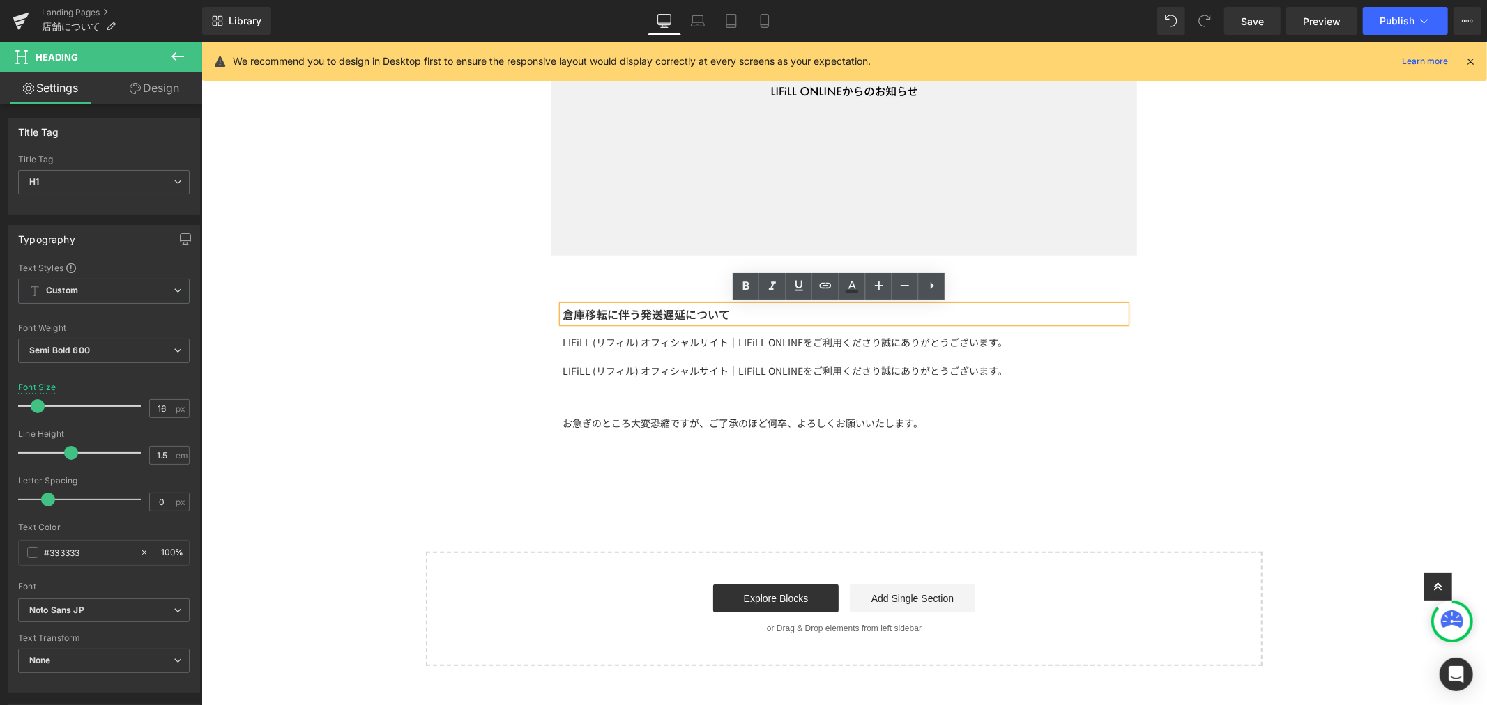
click at [722, 316] on h1 "倉庫移転に伴う発送遅延について" at bounding box center [843, 313] width 563 height 17
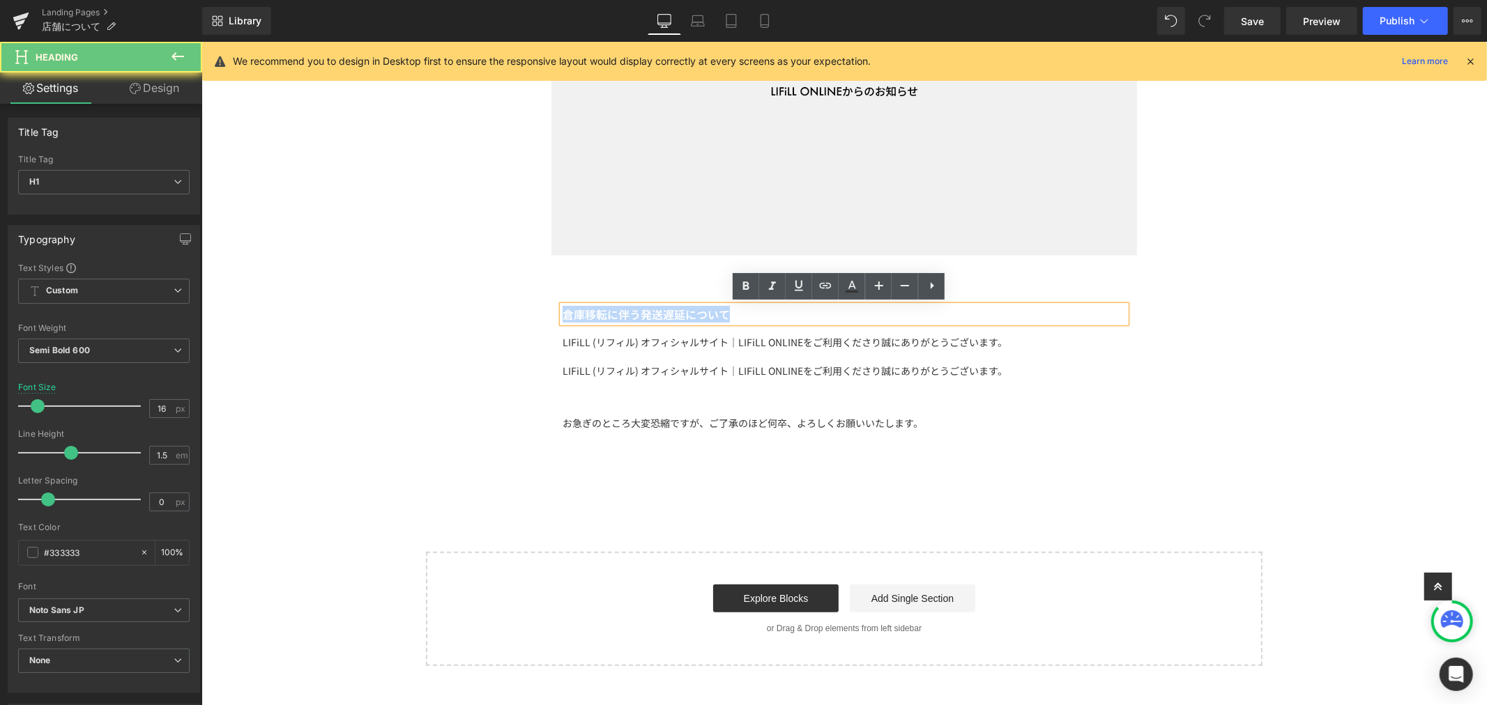
drag, startPoint x: 735, startPoint y: 313, endPoint x: 509, endPoint y: 307, distance: 226.0
click at [509, 307] on div "Image Row 倉庫移転に伴う発送遅延について Heading LIFiLL (リフィル) オフィシャルサイト｜LIFiLL ONLINEをご利用くださり…" at bounding box center [843, 260] width 1285 height 809
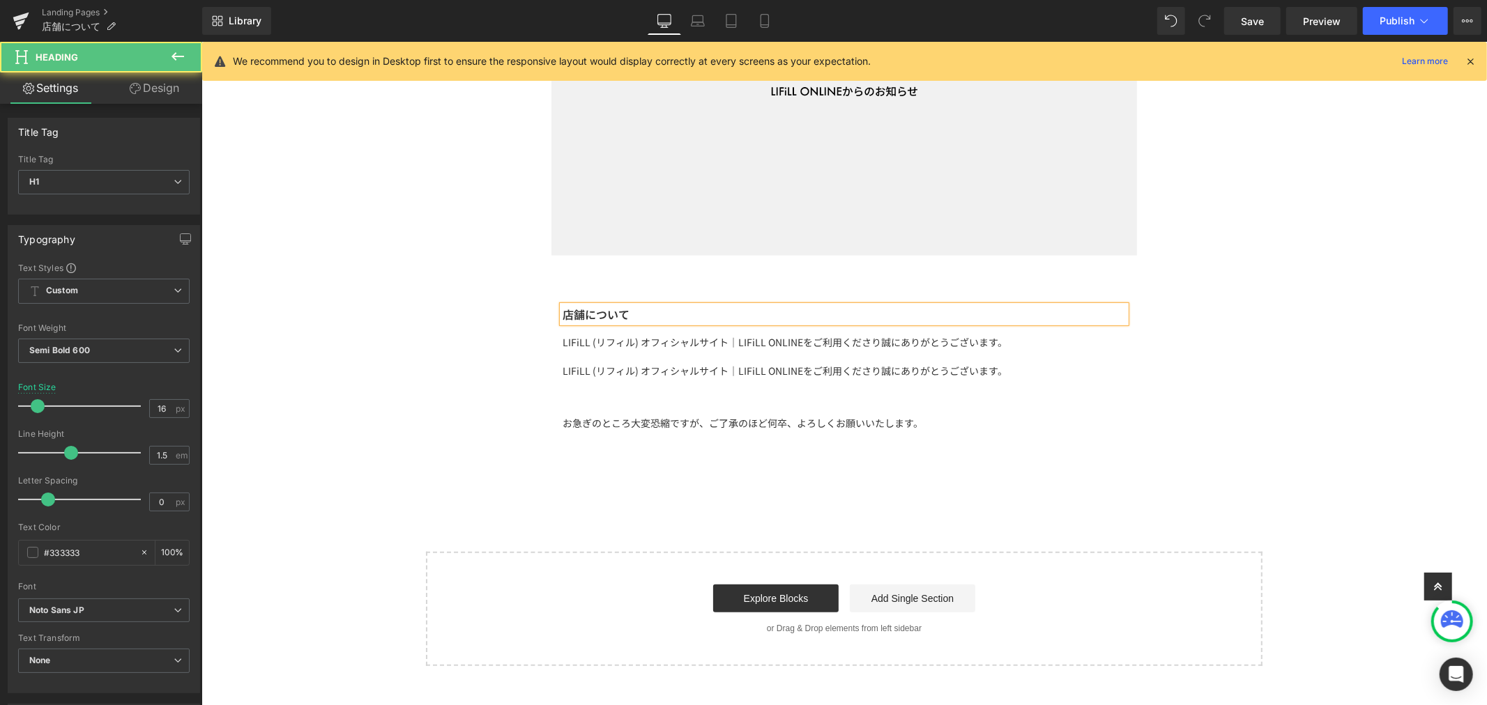
click at [562, 310] on div "店舗について" at bounding box center [843, 313] width 563 height 17
click at [656, 313] on h1 "店舗について" at bounding box center [843, 313] width 563 height 17
drag, startPoint x: 579, startPoint y: 314, endPoint x: 665, endPoint y: 320, distance: 86.7
click at [662, 319] on h1 "店舗はありますか？" at bounding box center [843, 313] width 563 height 17
click at [673, 378] on div "LIFiLL (リフィル) オフィシャルサイト｜LIFiLL ONLINEをご利用くださり誠にありがとうございます。 Text Block LIFiLL (リ…" at bounding box center [843, 356] width 563 height 46
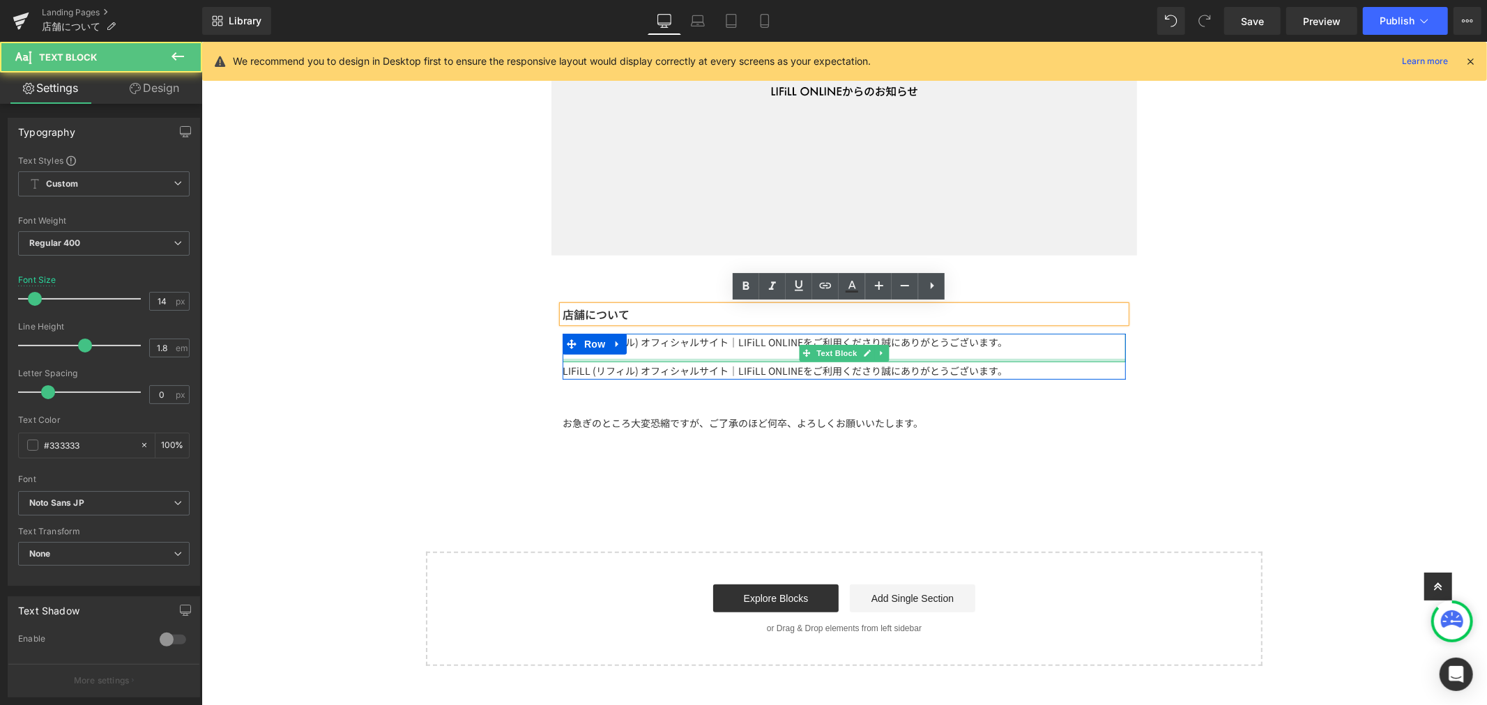
click at [984, 351] on div "LIFiLL (リフィル) オフィシャルサイト｜LIFiLL ONLINEをご利用くださり誠にありがとうございます。" at bounding box center [843, 347] width 563 height 29
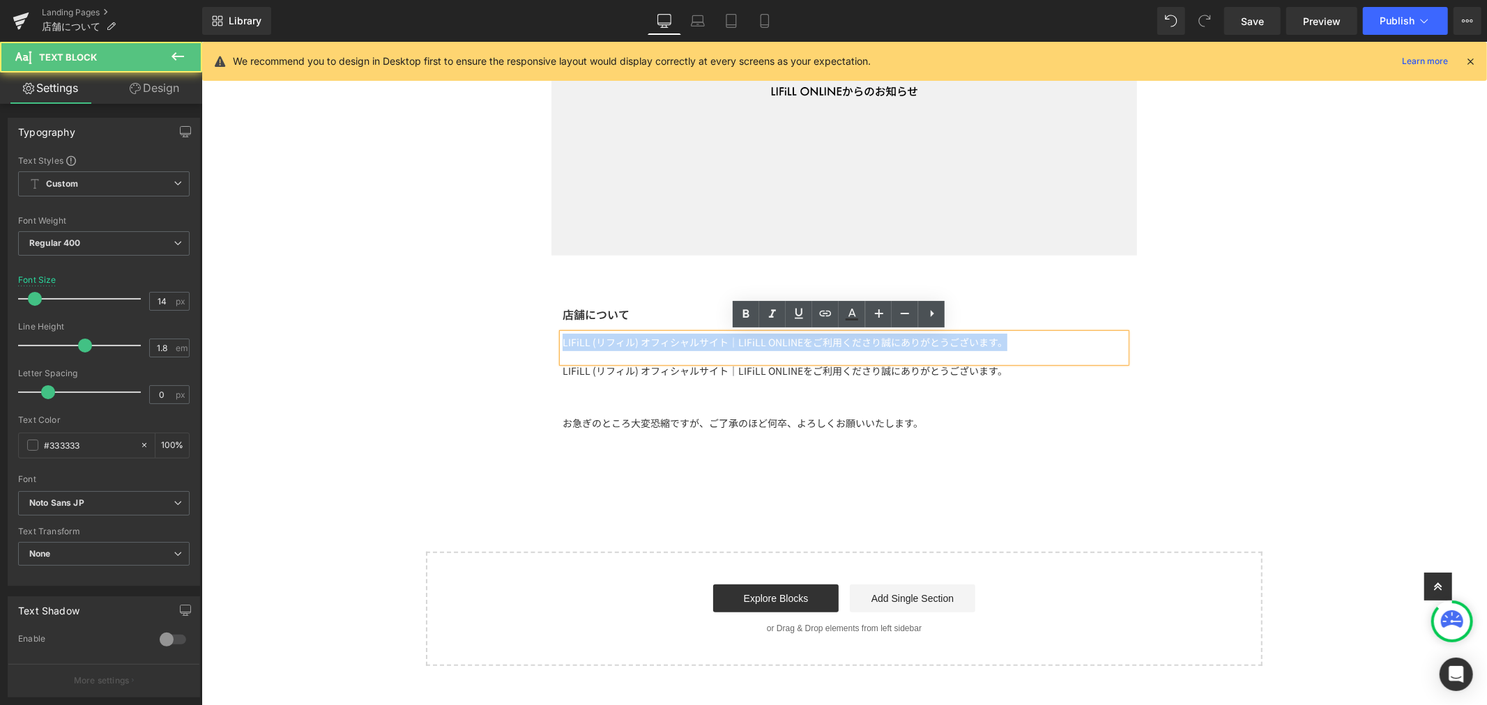
drag, startPoint x: 1007, startPoint y: 337, endPoint x: 537, endPoint y: 341, distance: 469.2
click at [551, 341] on div "店舗について Heading LIFiLL (リフィル) オフィシャルサイト｜LIFiLL ONLINEをご利用くださり誠にありがとうございます。 Text …" at bounding box center [844, 342] width 586 height 74
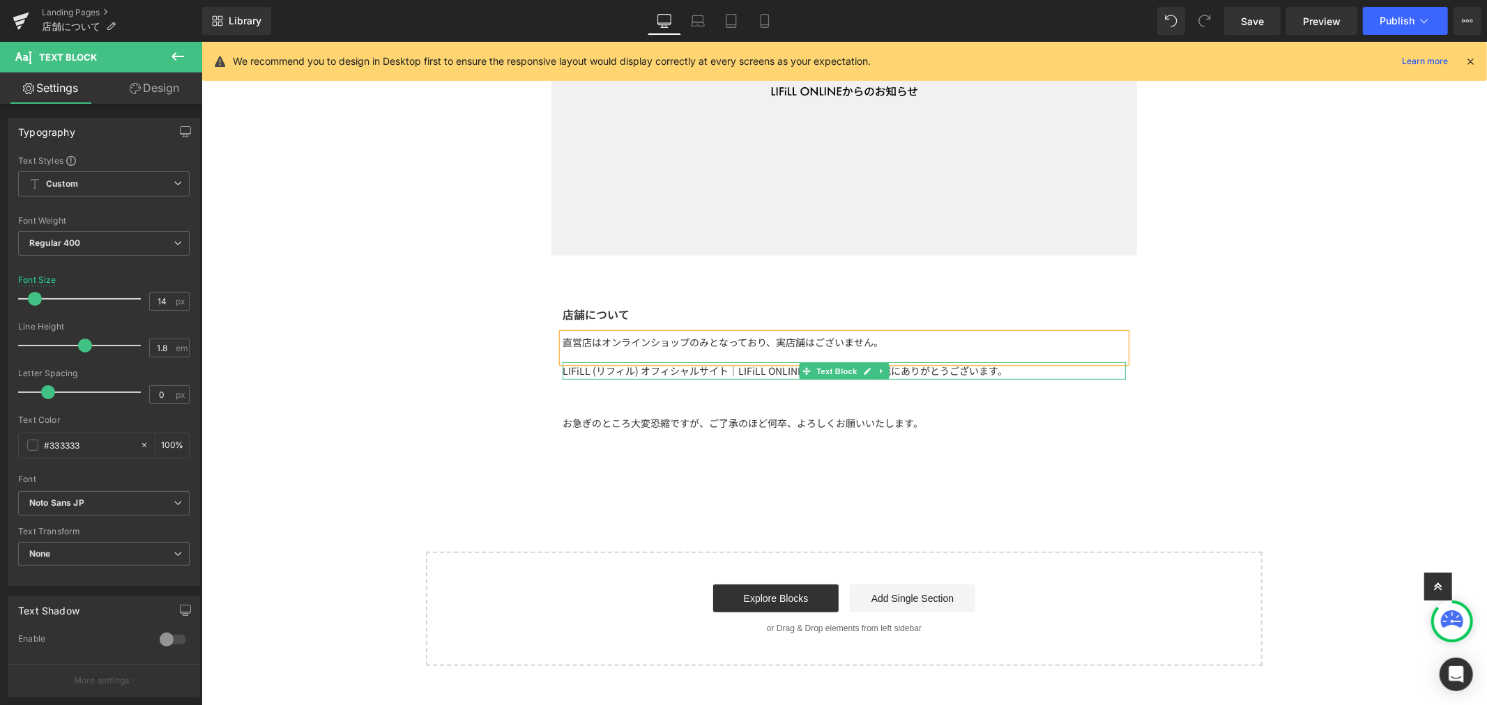
click at [611, 376] on div at bounding box center [843, 377] width 563 height 3
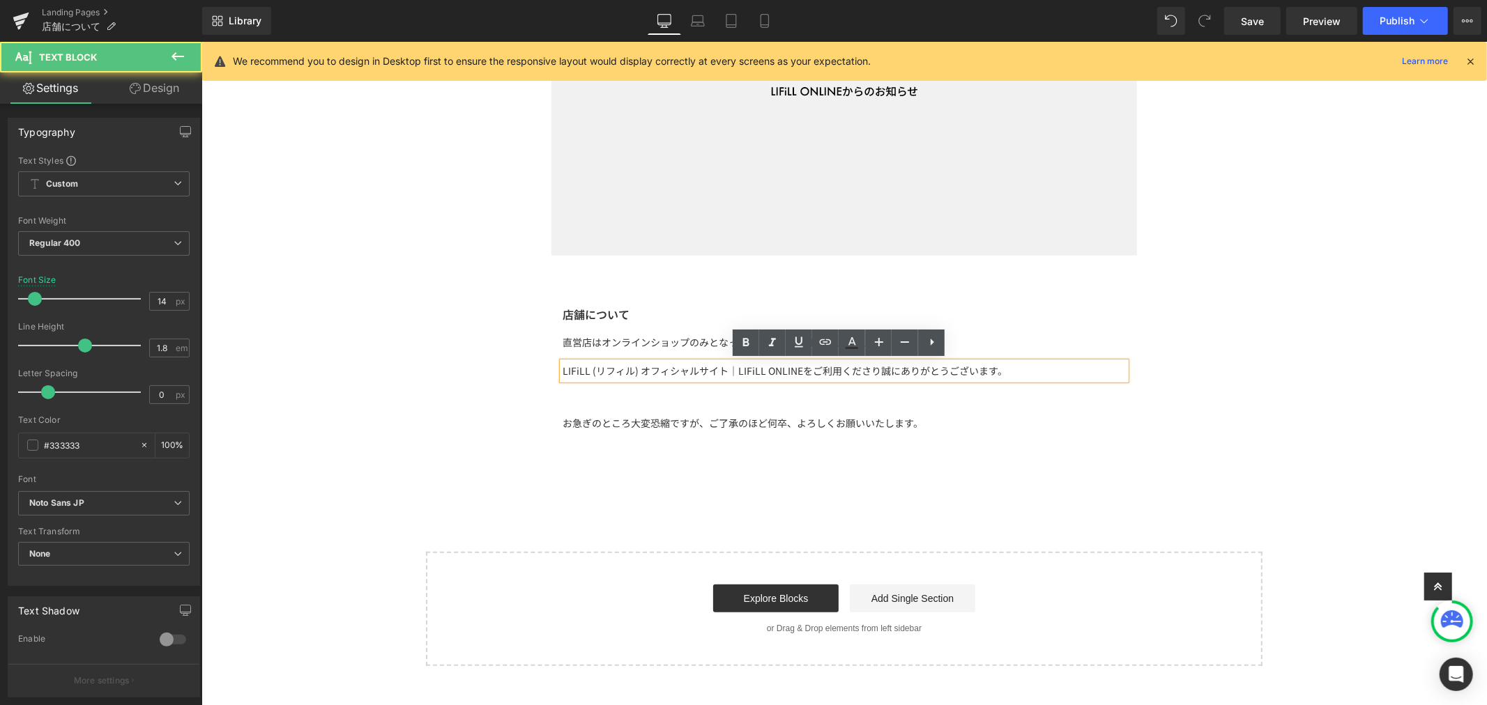
click at [999, 369] on p "LIFiLL (リフィル) オフィシャルサイト｜LIFiLL ONLINEをご利用くださり誠にありがとうございます。" at bounding box center [843, 370] width 563 height 17
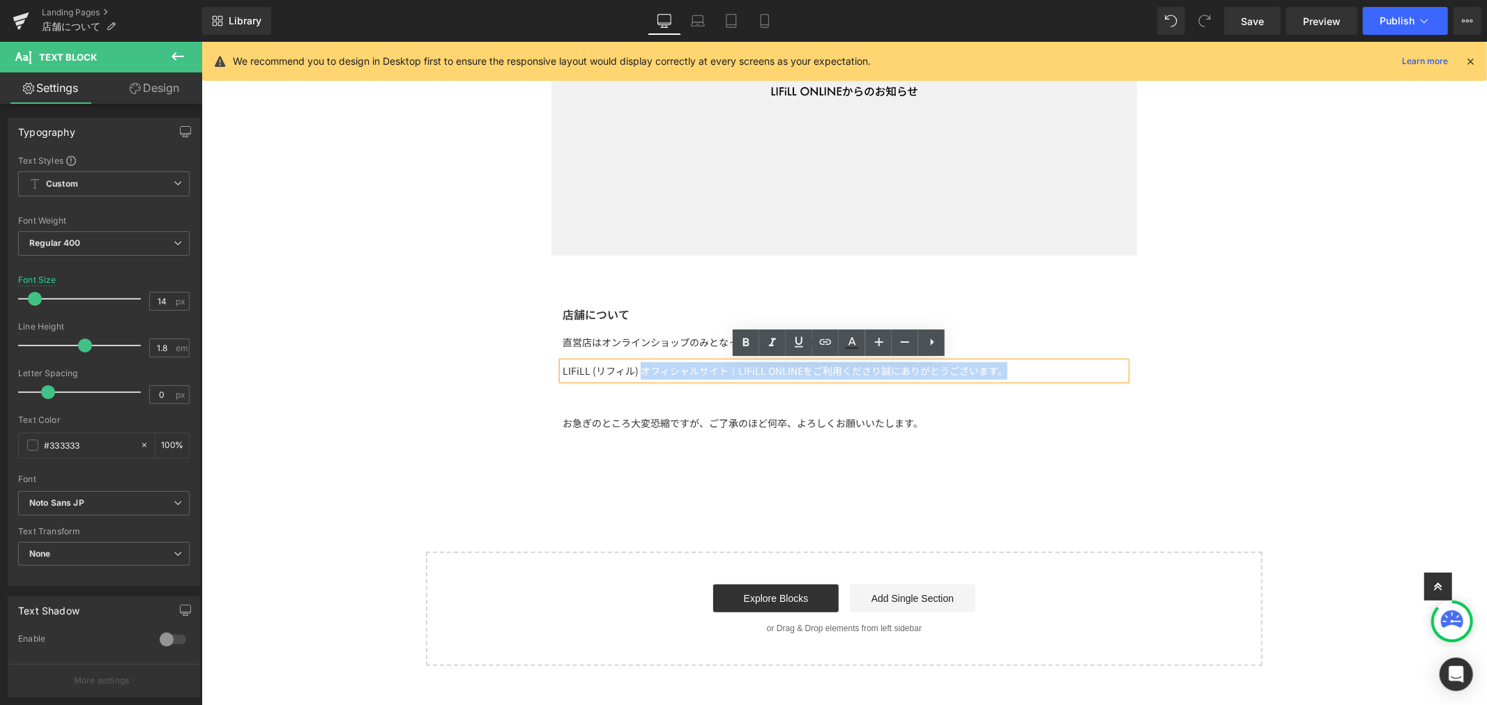
drag, startPoint x: 902, startPoint y: 372, endPoint x: 633, endPoint y: 374, distance: 269.1
click at [633, 374] on p "LIFiLL (リフィル) オフィシャルサイト｜LIFiLL ONLINEをご利用くださり誠にありがとうございます。" at bounding box center [843, 370] width 563 height 17
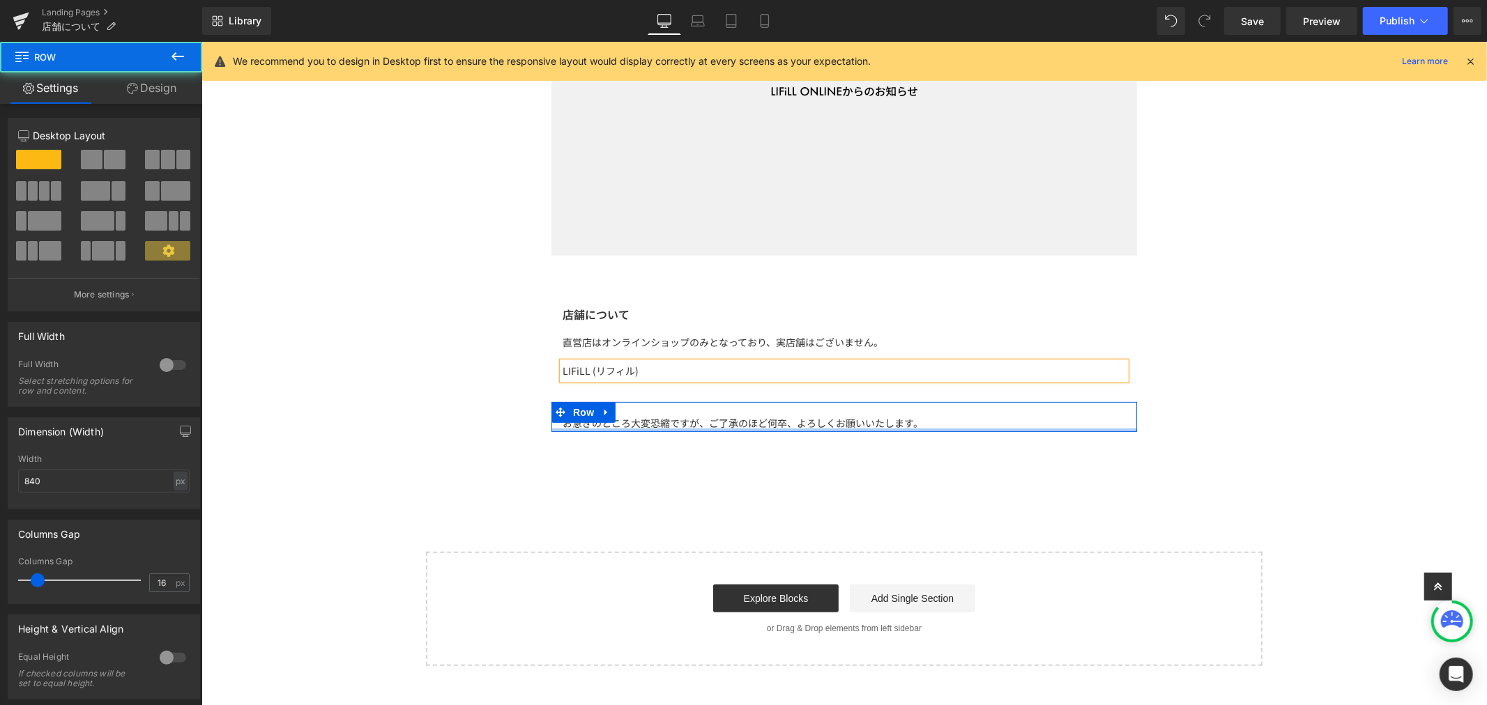
click at [653, 428] on div at bounding box center [844, 429] width 586 height 3
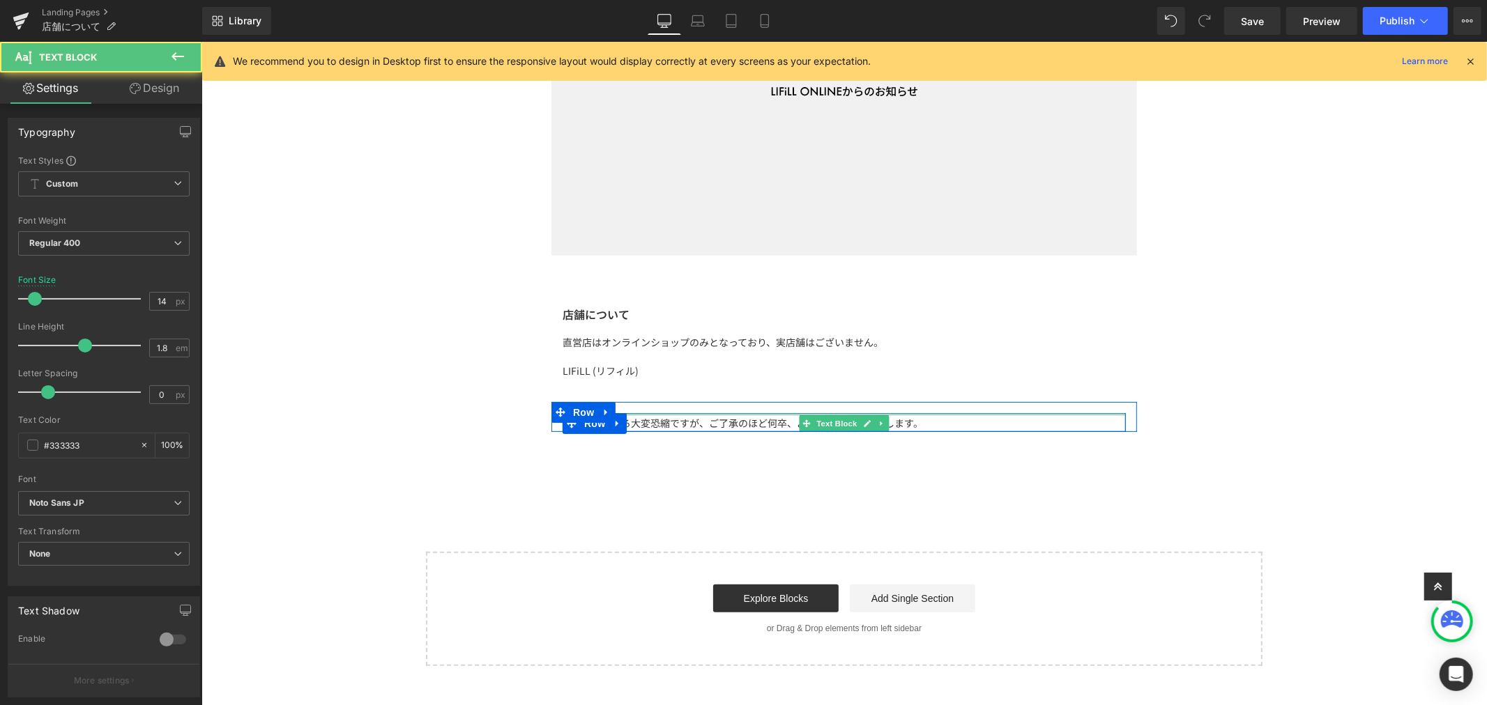
click at [932, 423] on p "お急ぎのところ大変恐縮ですが、ご了承のほど何卒、よろしくお願いいたします。" at bounding box center [843, 422] width 563 height 17
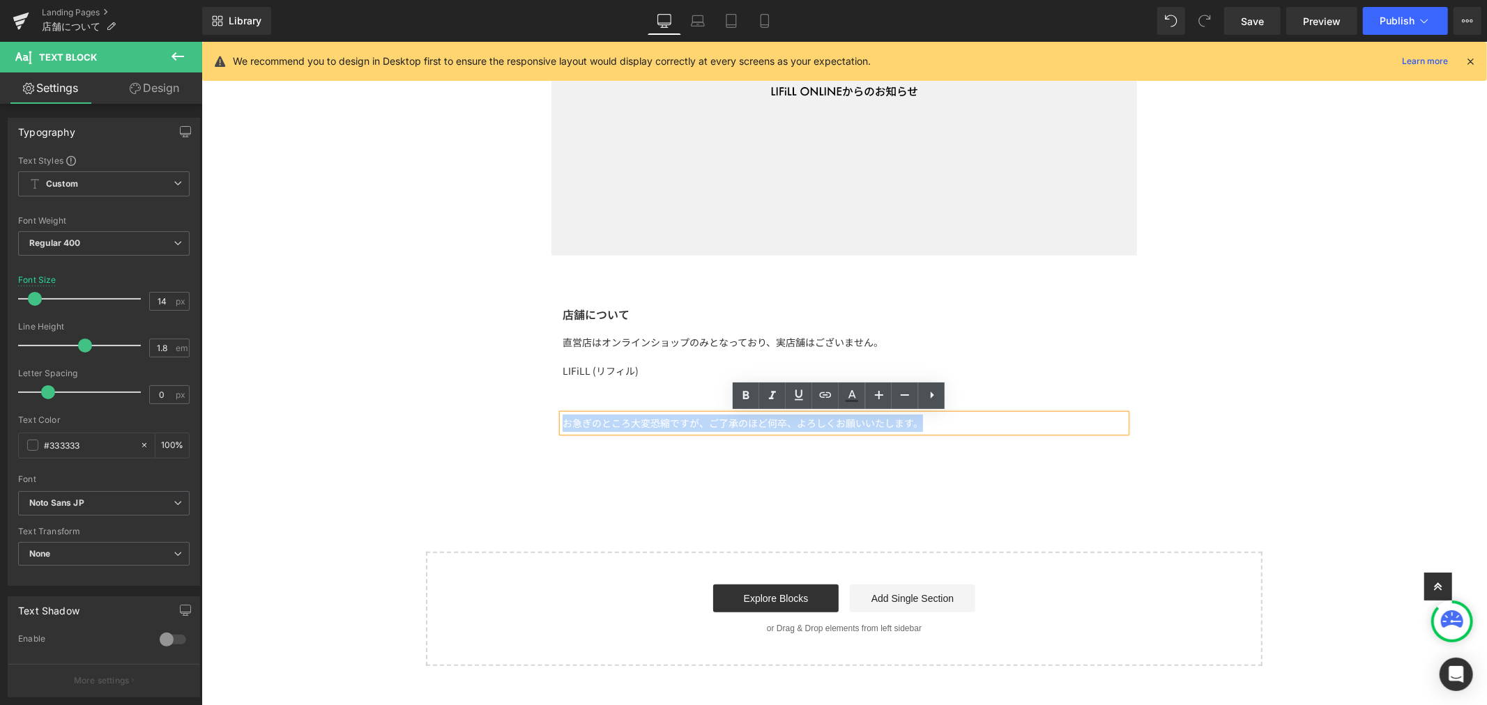
drag, startPoint x: 952, startPoint y: 422, endPoint x: 512, endPoint y: 365, distance: 443.6
click at [512, 365] on div "Image Row 店舗について Heading 直営店はオンラインショップのみとなっており、実店舗はございません。 Text Block LIFiLL (リ…" at bounding box center [843, 260] width 1285 height 809
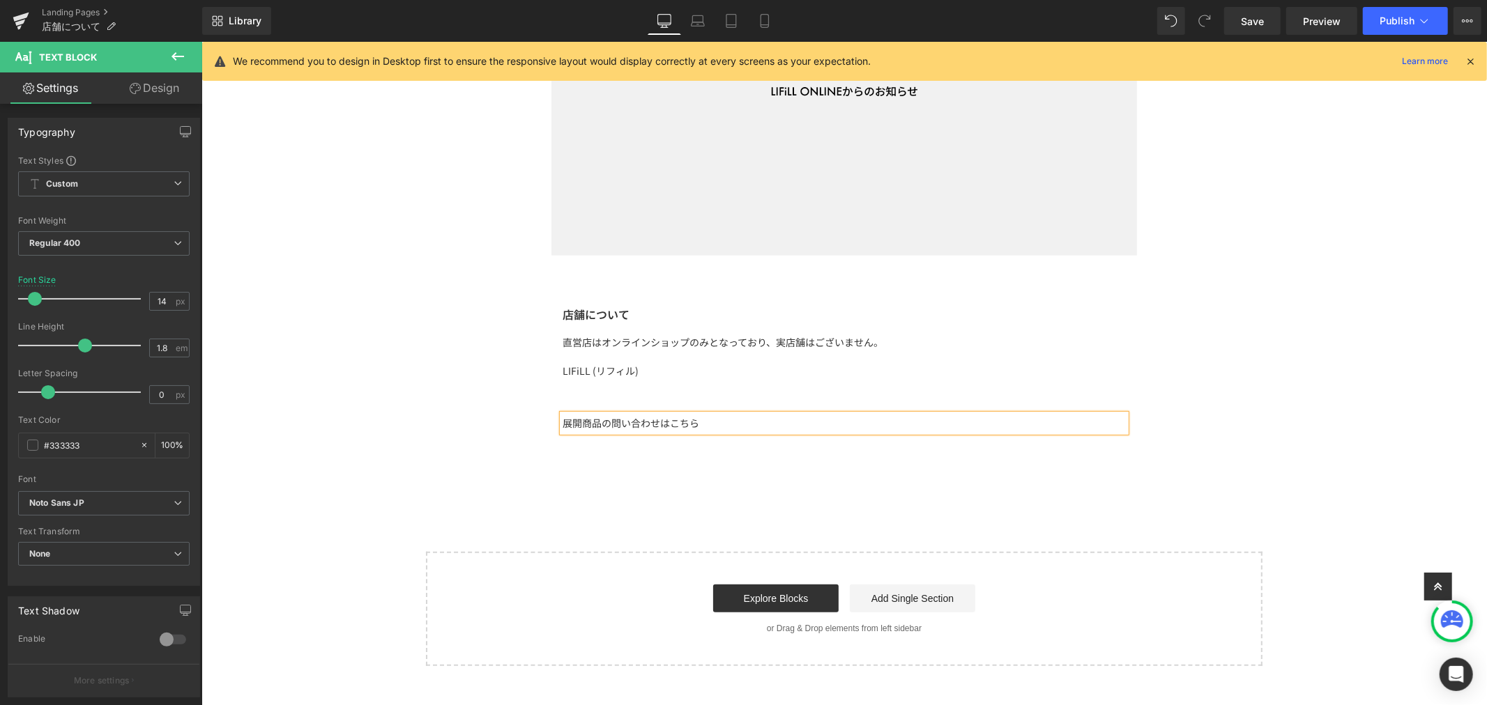
click at [644, 399] on div "Image Row 店舗について Heading 直営店はオンラインショップのみとなっており、実店舗はございません。 Text Block LIFiLL (リ…" at bounding box center [843, 260] width 1285 height 809
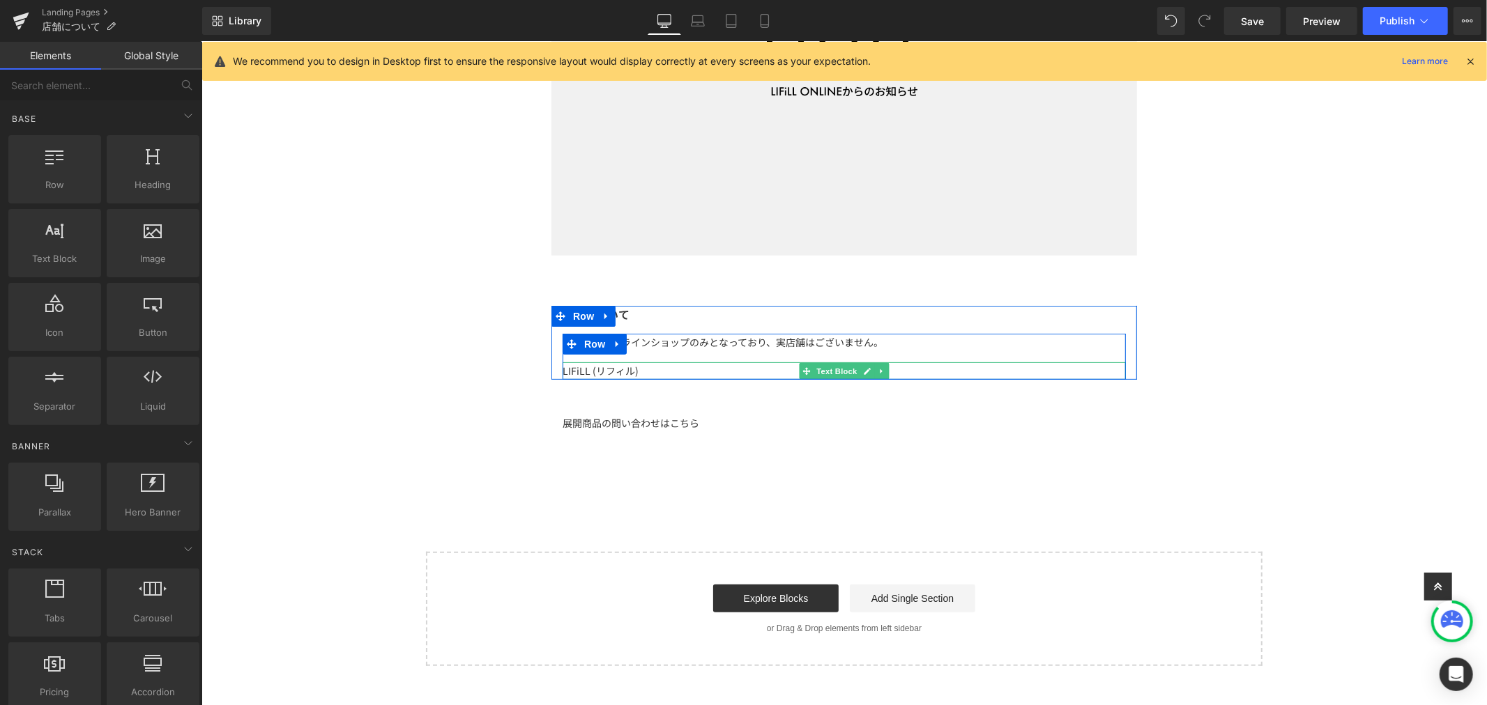
click at [648, 372] on p "LIFiLL (リフィル)" at bounding box center [843, 370] width 563 height 17
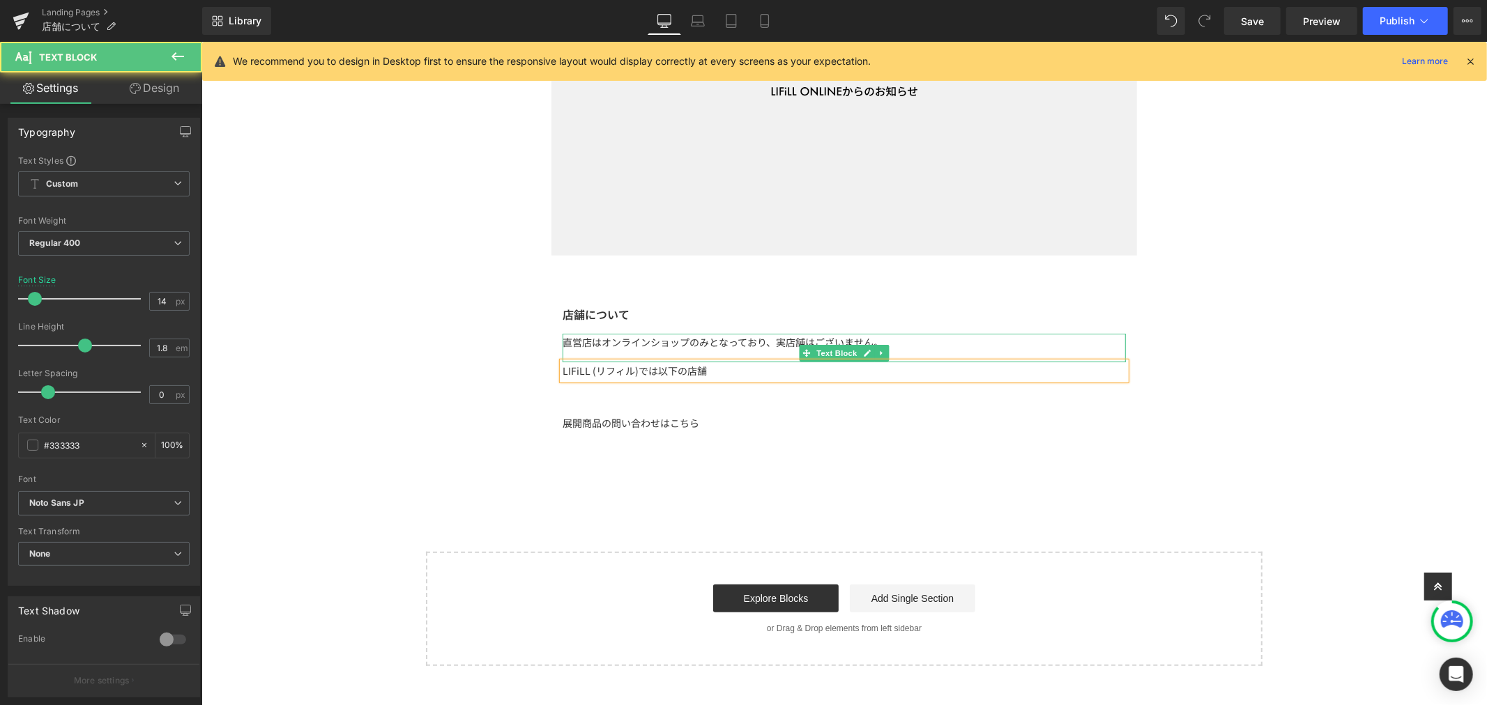
click at [885, 344] on p "直営店はオンラインショップのみとなっており、実店舗はございません。" at bounding box center [843, 341] width 563 height 17
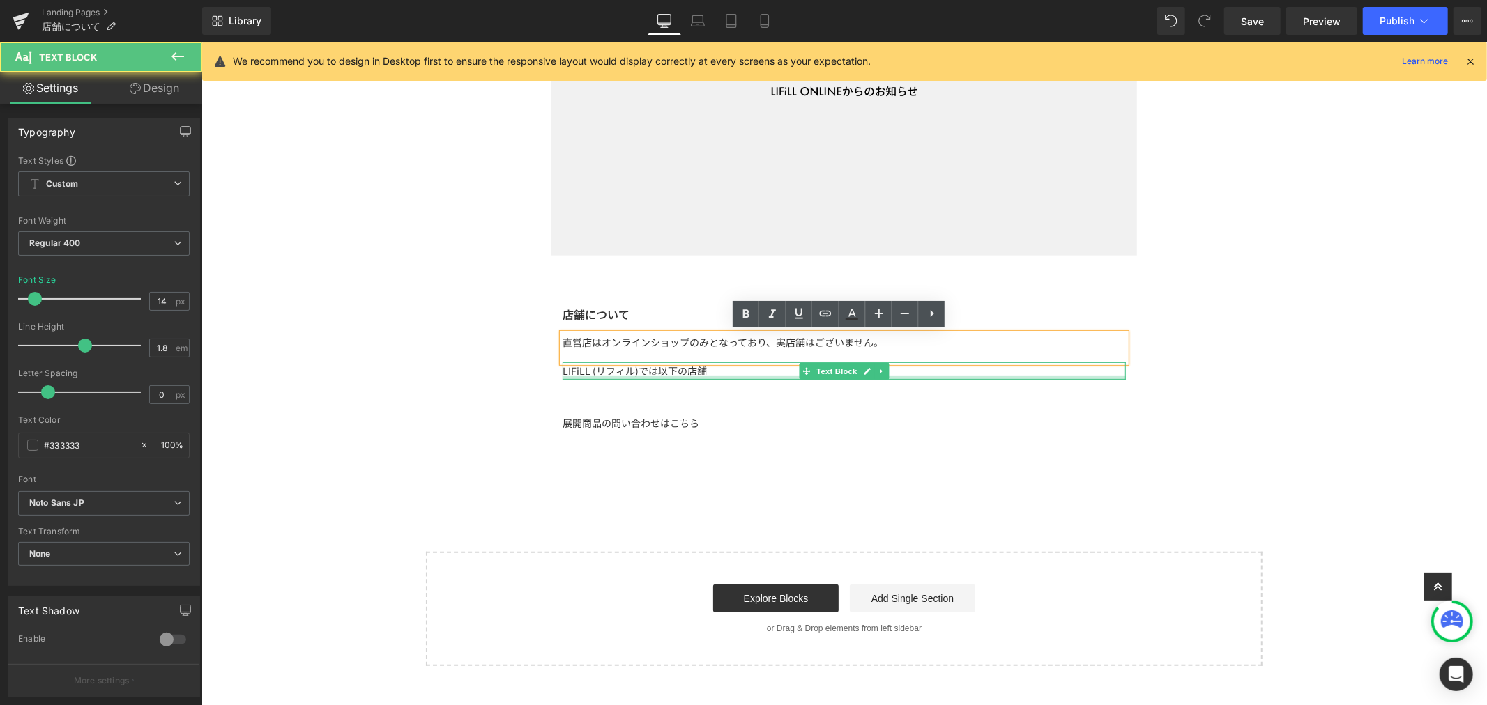
click at [719, 376] on div at bounding box center [843, 377] width 563 height 3
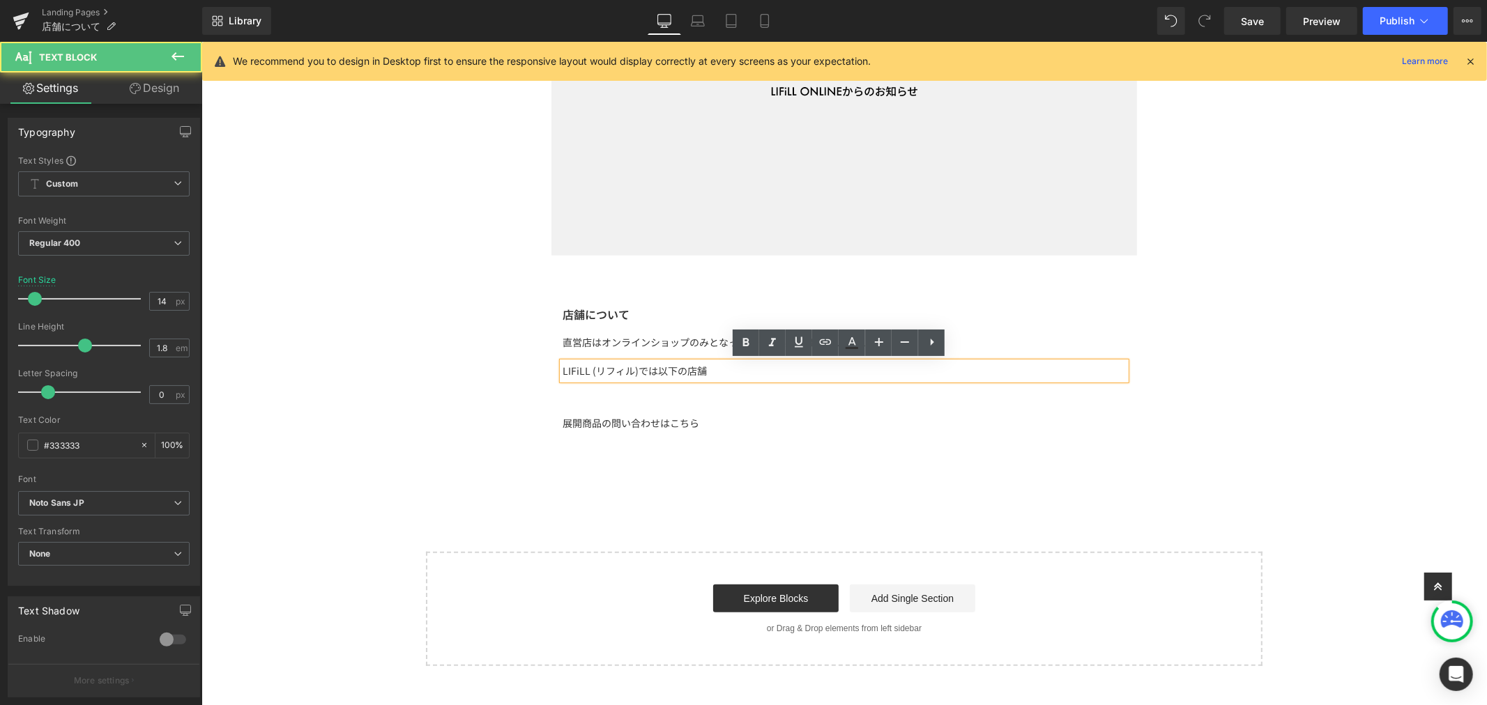
click at [724, 370] on p "LIFiLL (リフィル)では以下の店舗" at bounding box center [843, 370] width 563 height 17
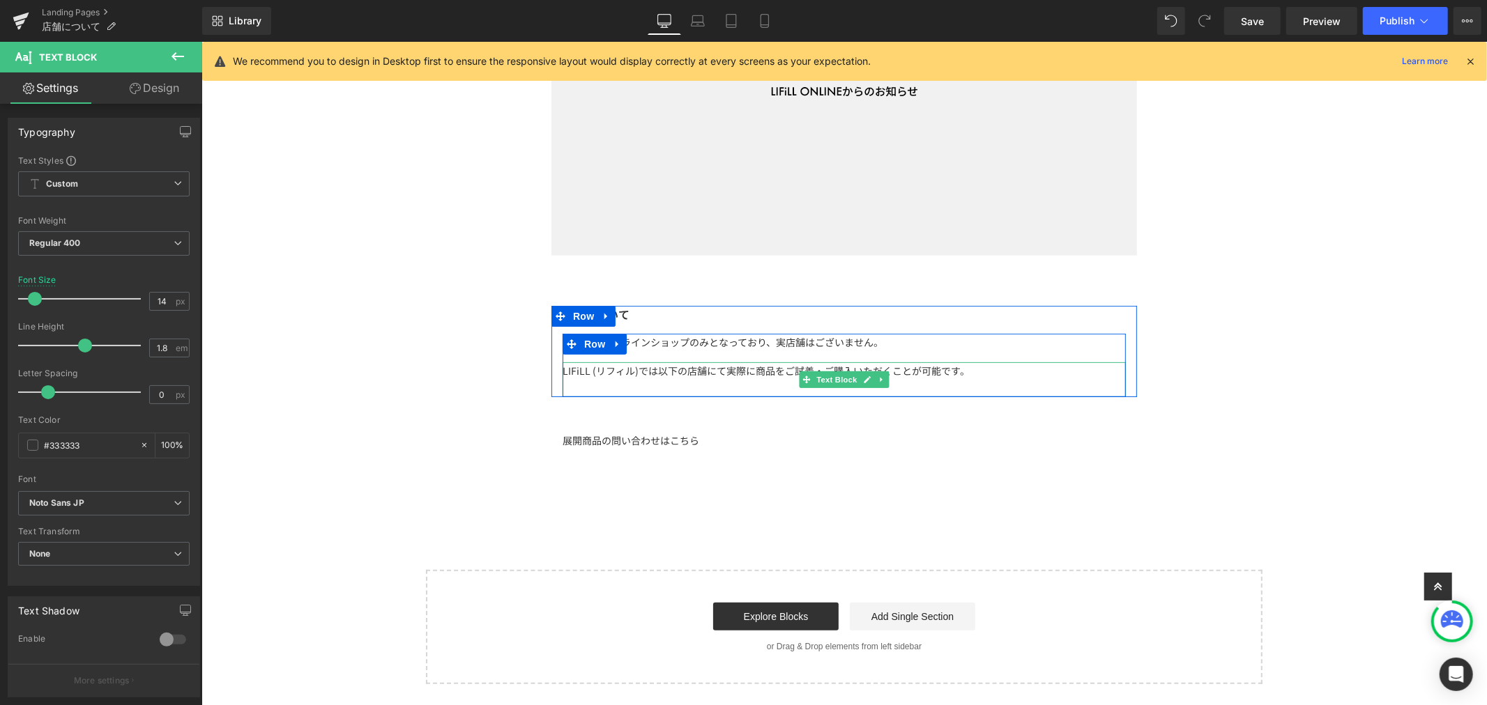
click at [597, 381] on p at bounding box center [843, 387] width 563 height 17
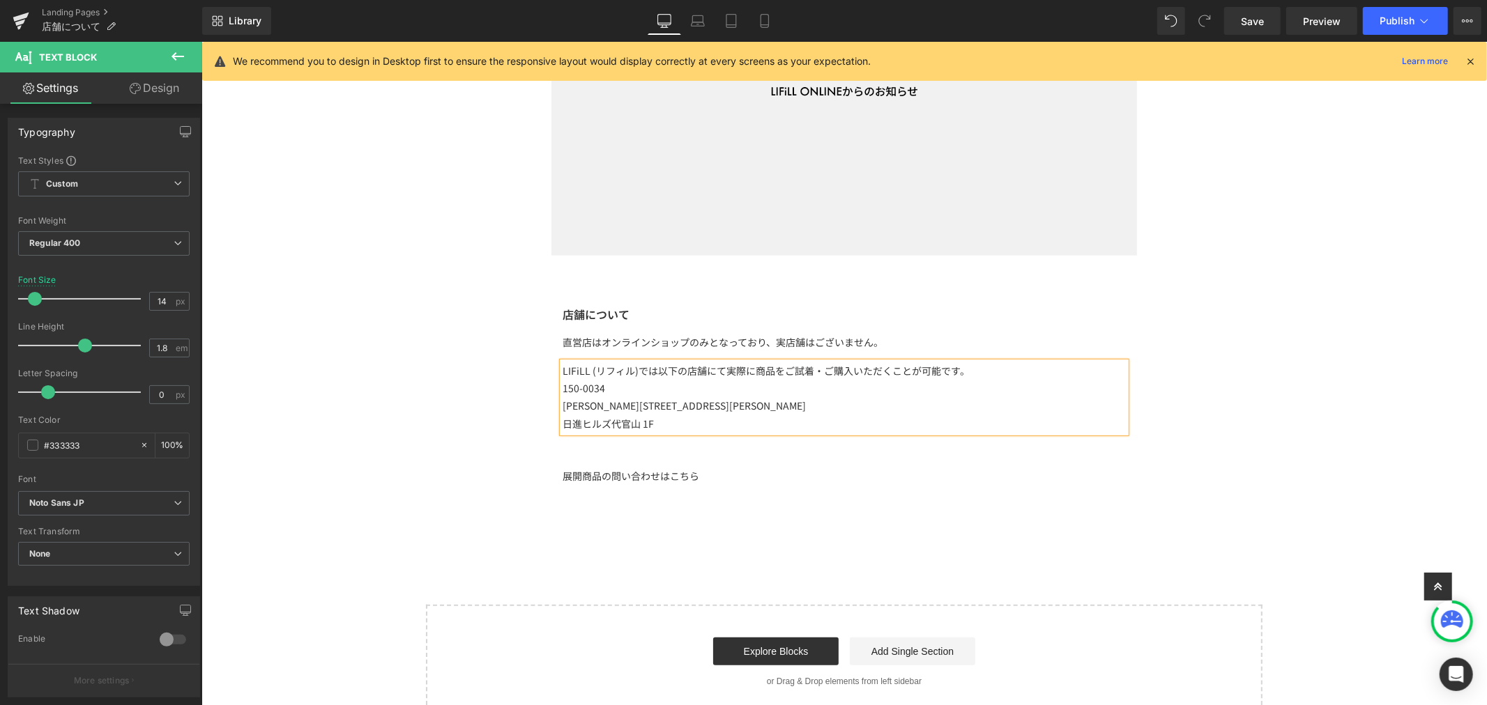
click at [562, 387] on p "150-0034" at bounding box center [843, 387] width 563 height 17
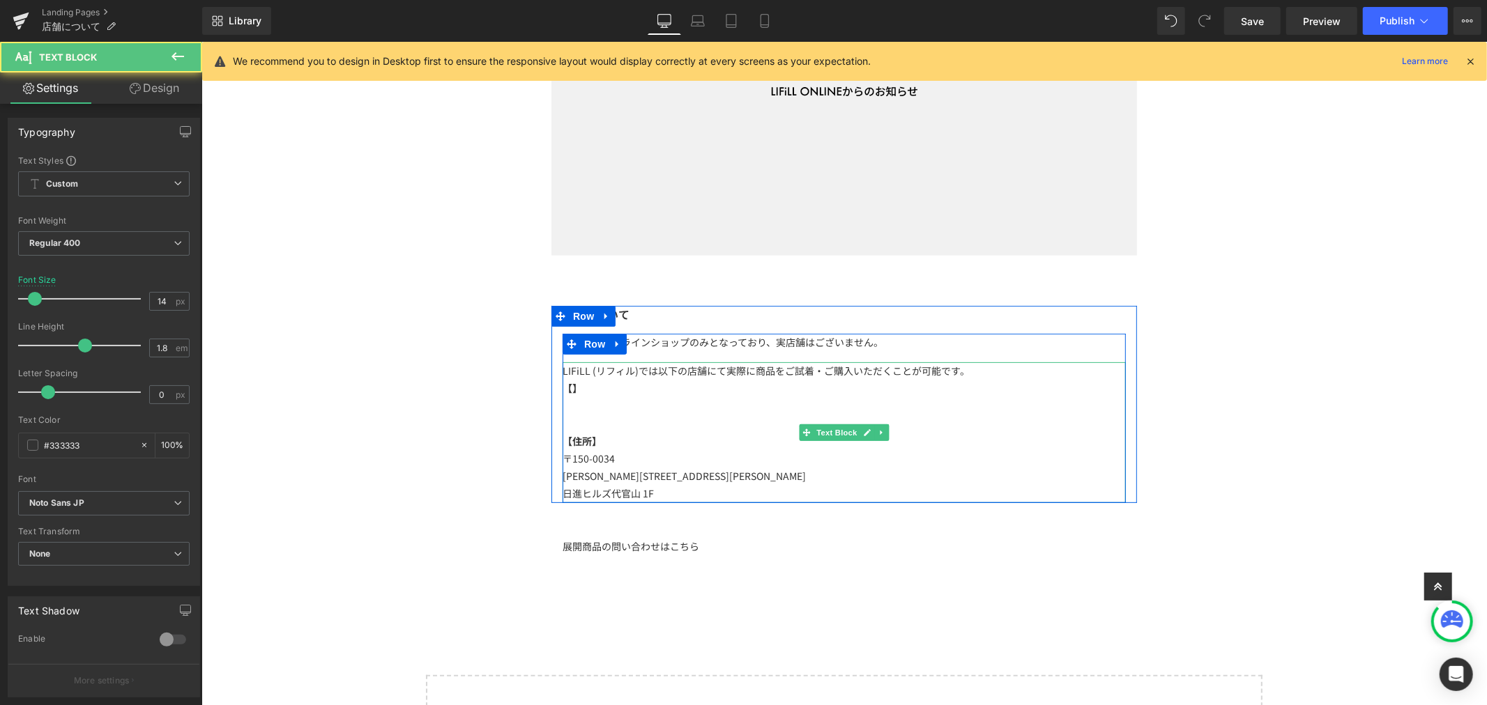
click at [574, 399] on p at bounding box center [843, 405] width 563 height 17
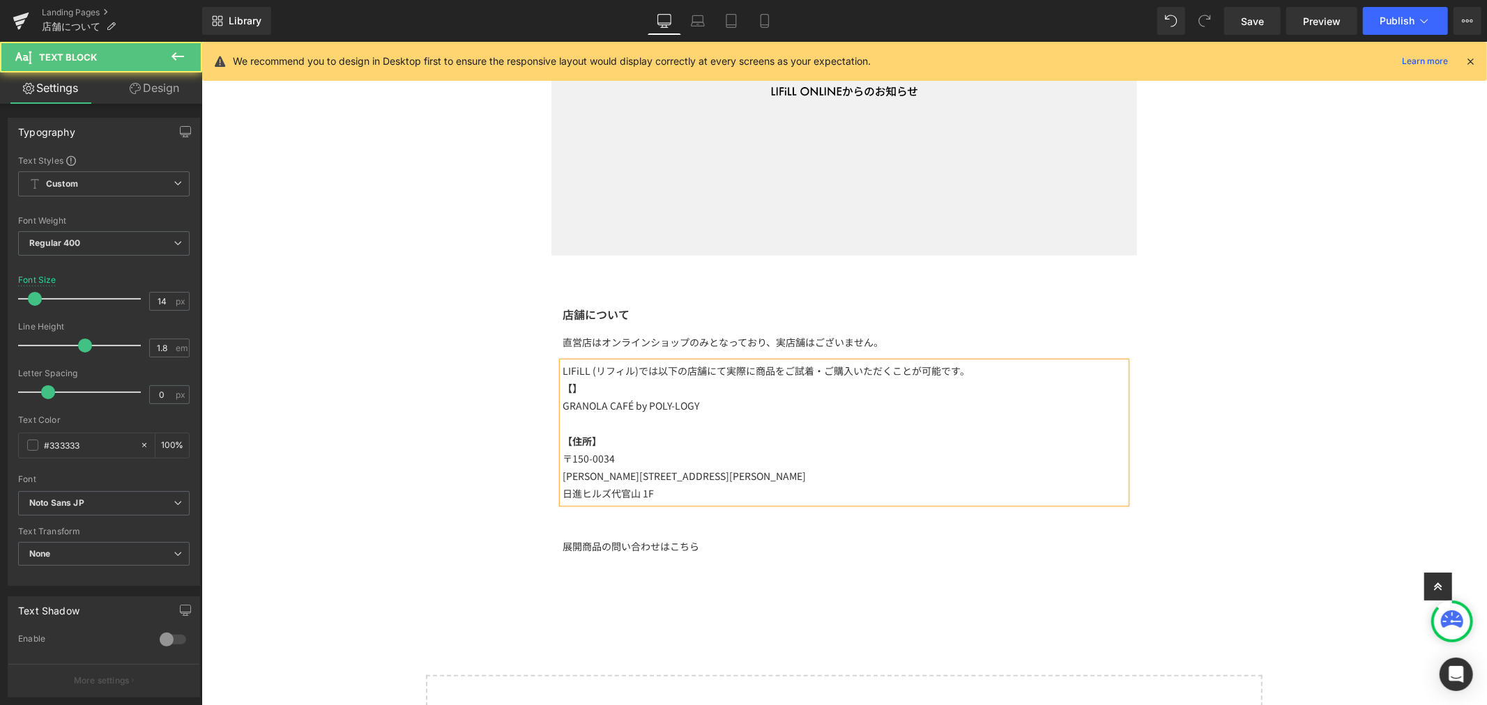
click at [564, 388] on strong "【】" at bounding box center [572, 388] width 20 height 14
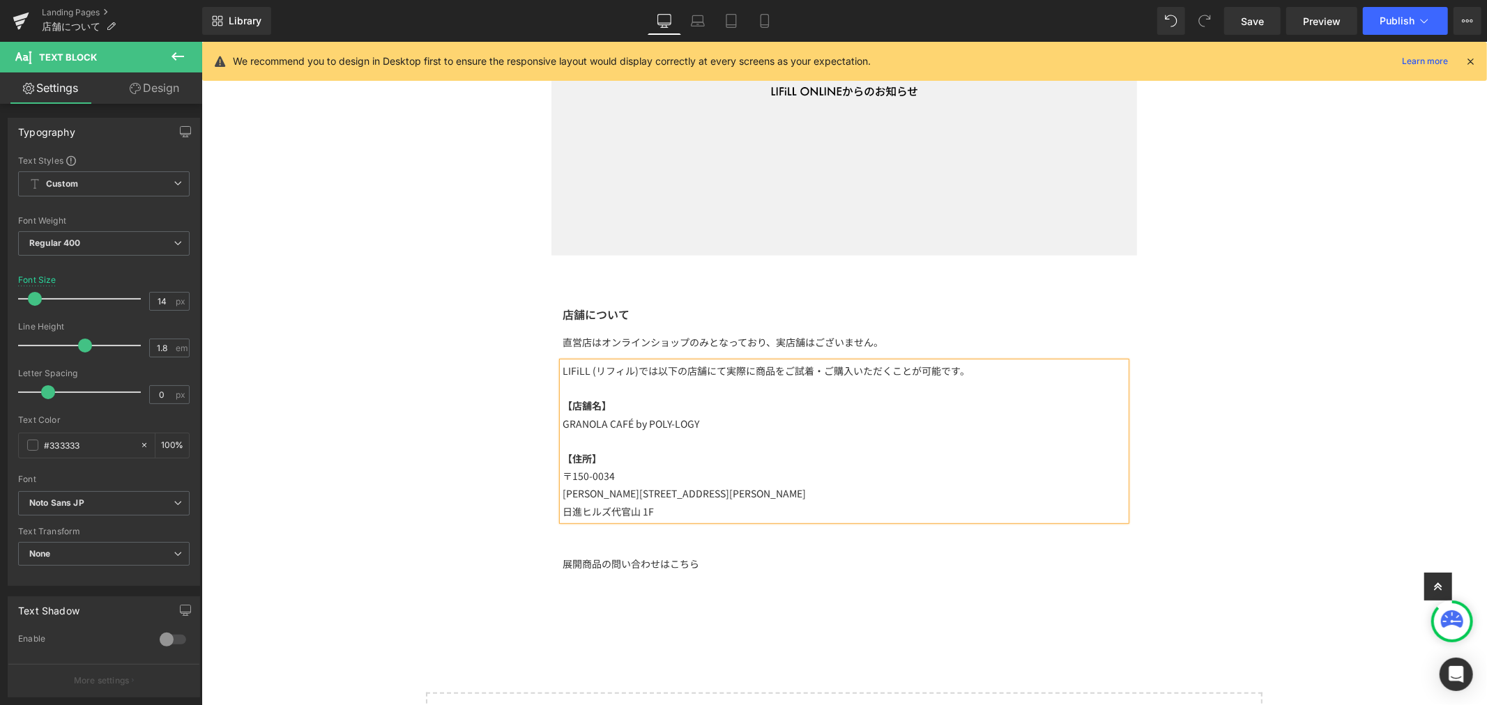
click at [742, 512] on p "日進ヒルズ代官山 1F" at bounding box center [843, 511] width 563 height 17
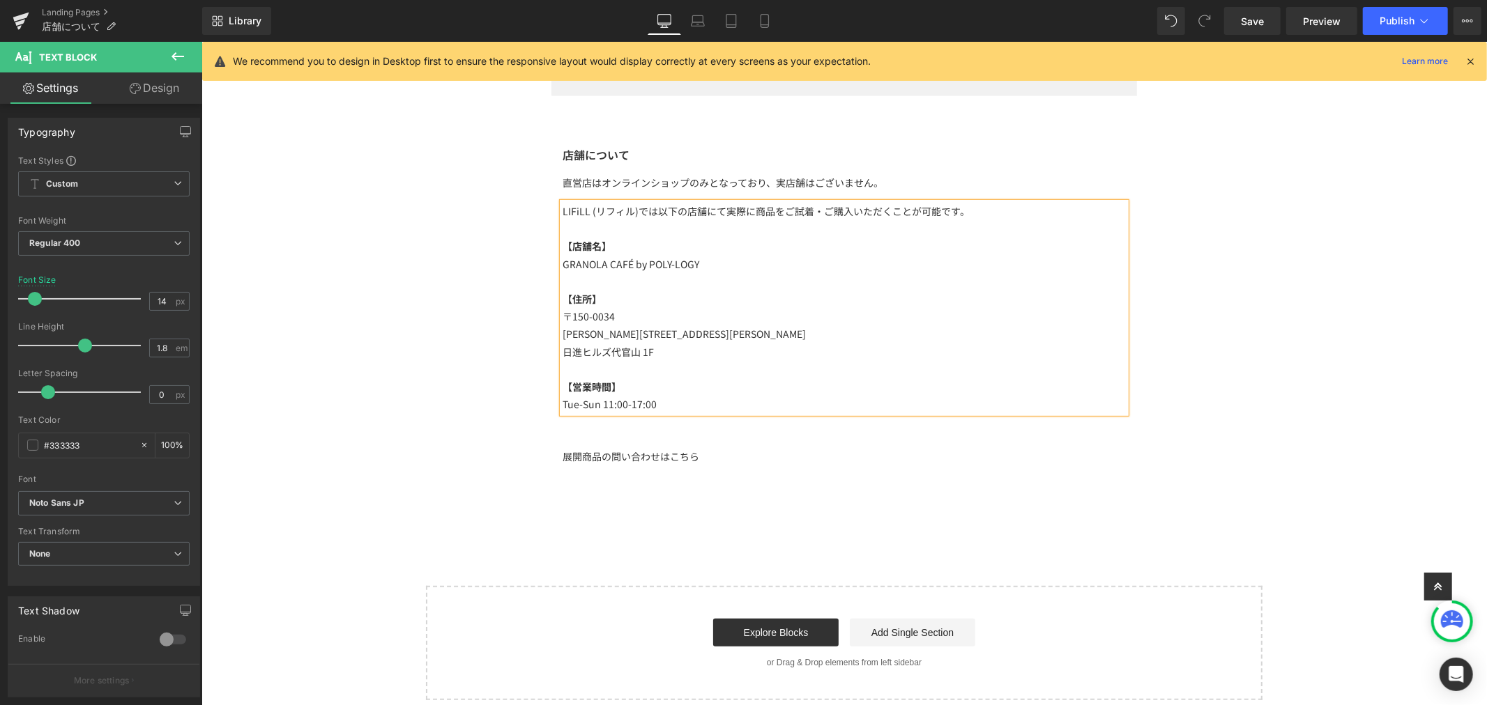
scroll to position [409, 0]
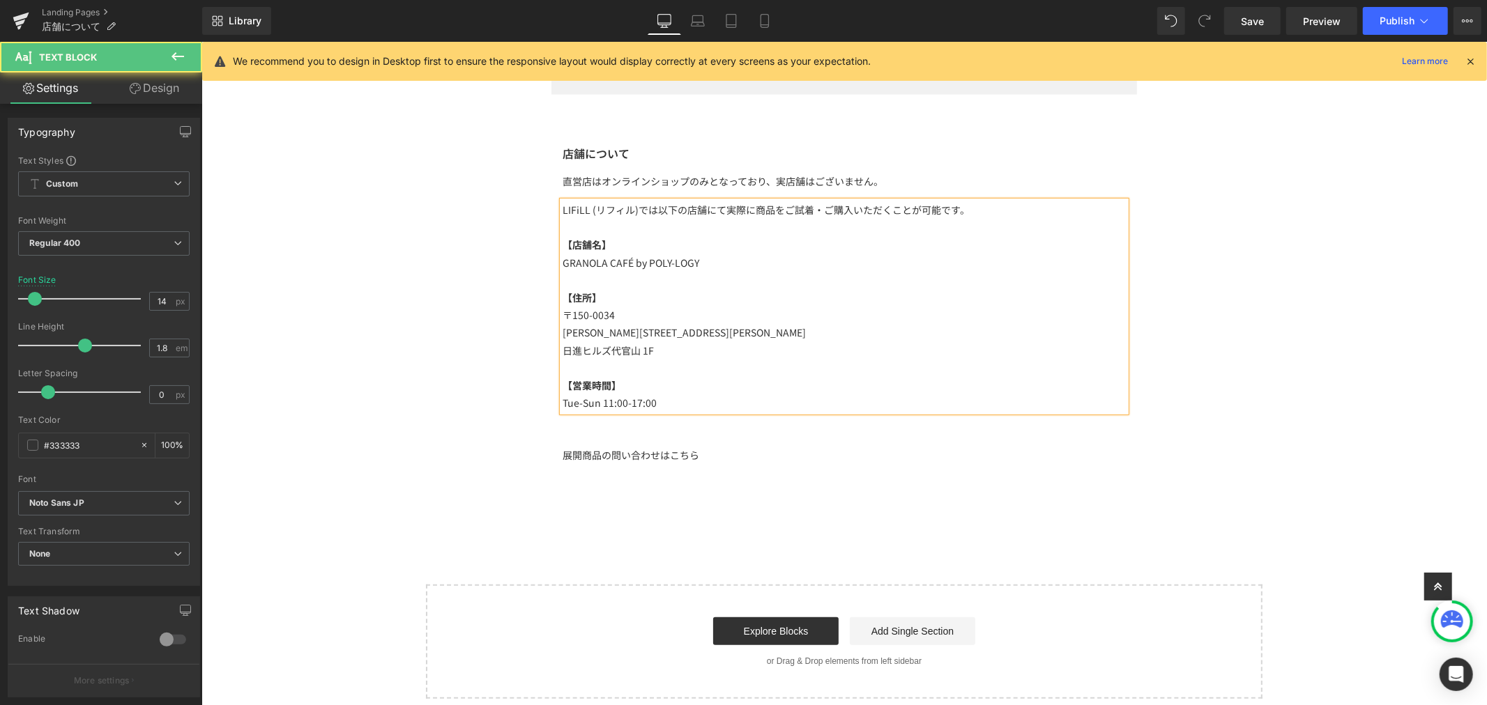
click at [565, 406] on p "Tue-Sun 11:00-17:00" at bounding box center [843, 402] width 563 height 17
drag, startPoint x: 569, startPoint y: 404, endPoint x: 558, endPoint y: 404, distance: 11.2
click at [562, 404] on p "Tue-Sun 11:00-17:00" at bounding box center [843, 402] width 563 height 17
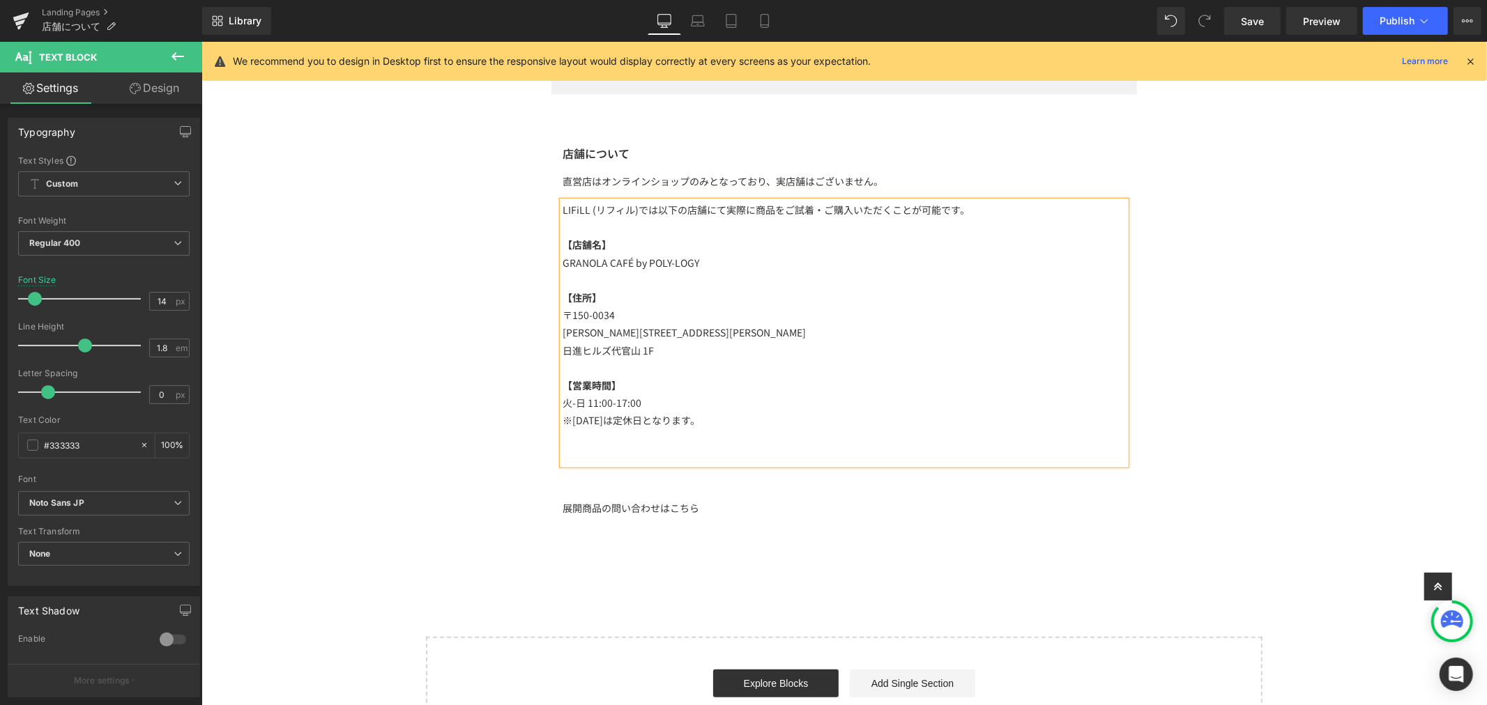
click at [673, 293] on p "【住所】" at bounding box center [843, 297] width 563 height 17
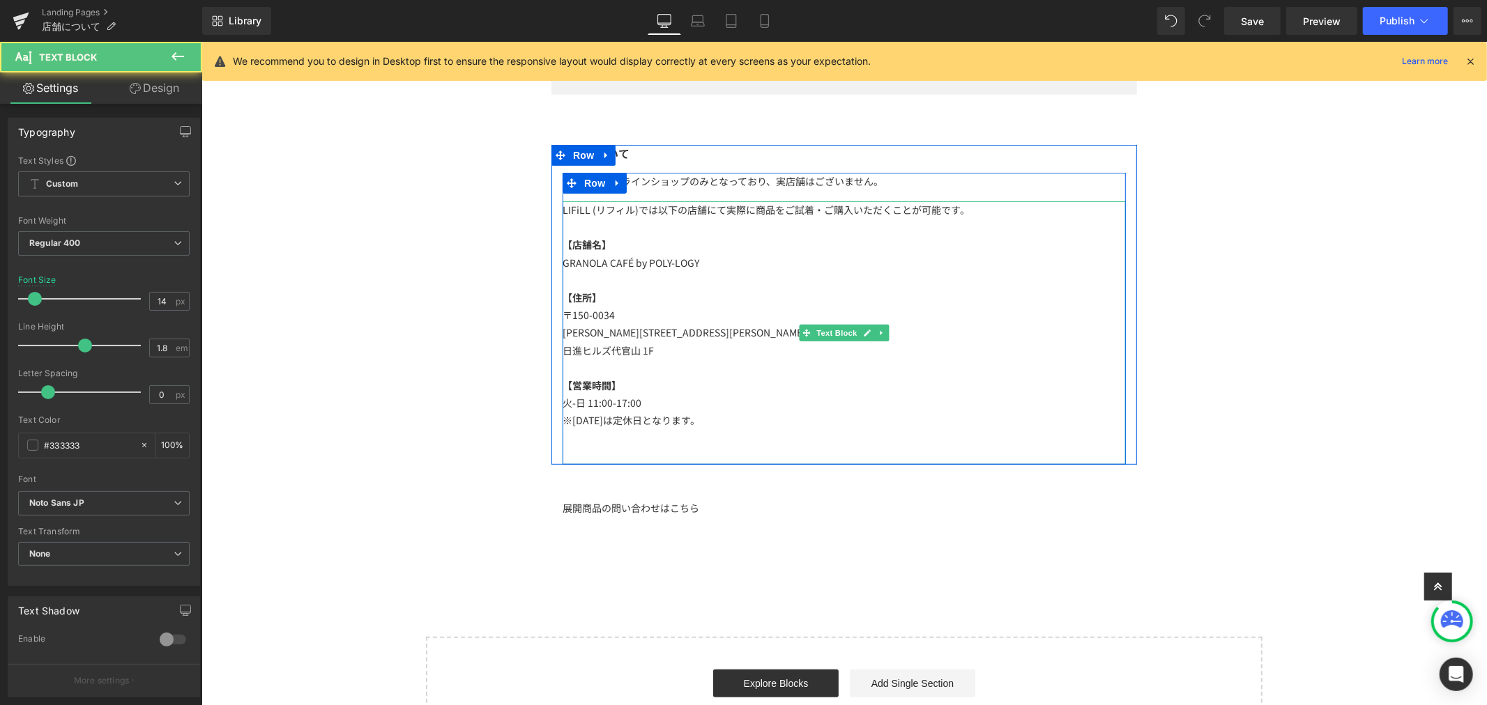
click at [724, 436] on p at bounding box center [843, 437] width 563 height 17
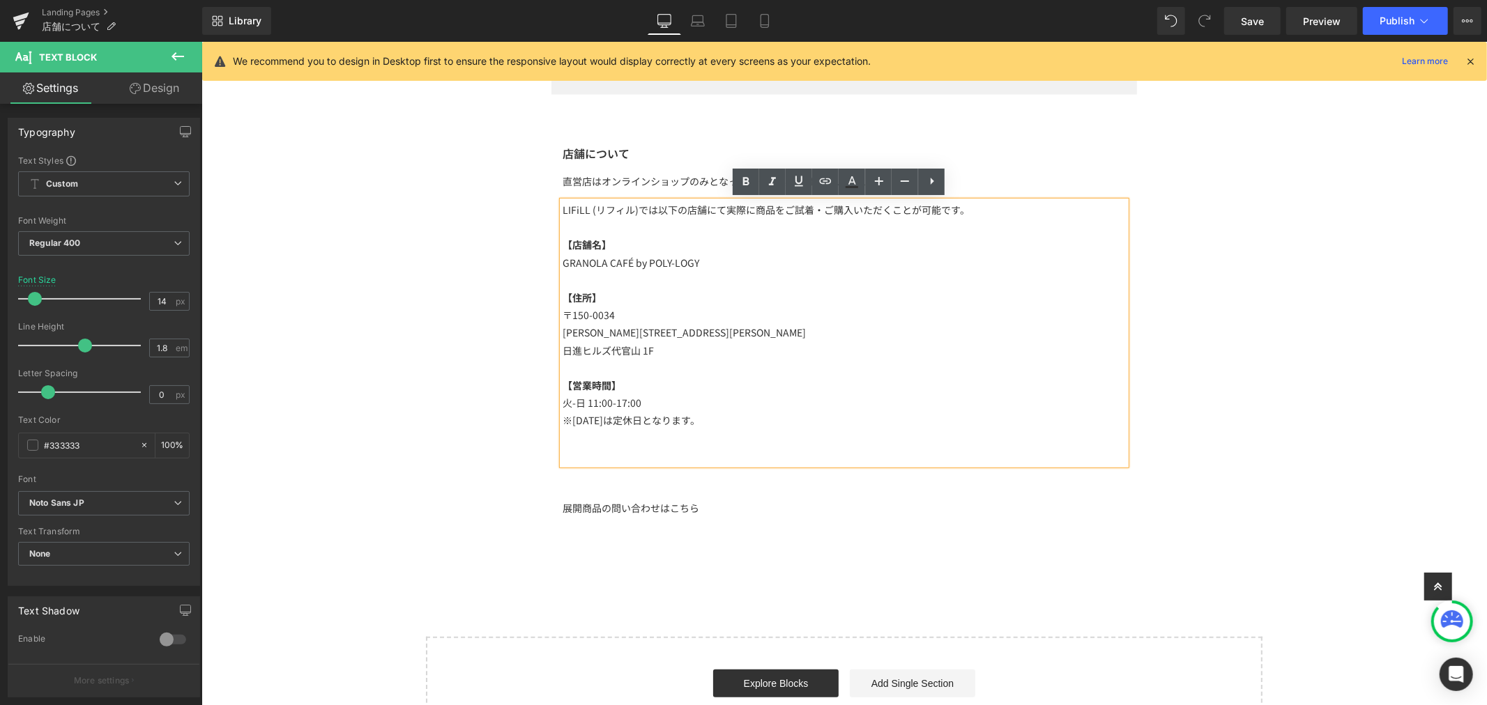
click at [605, 245] on p "【店舗名】" at bounding box center [843, 244] width 563 height 17
drag, startPoint x: 611, startPoint y: 241, endPoint x: 546, endPoint y: 238, distance: 64.9
click at [551, 238] on div "店舗について Heading 直営店はオンラインショップのみとなっており、実店舗はございません。 Text Block LIFiLL (リフィル)では以下の店…" at bounding box center [844, 304] width 586 height 320
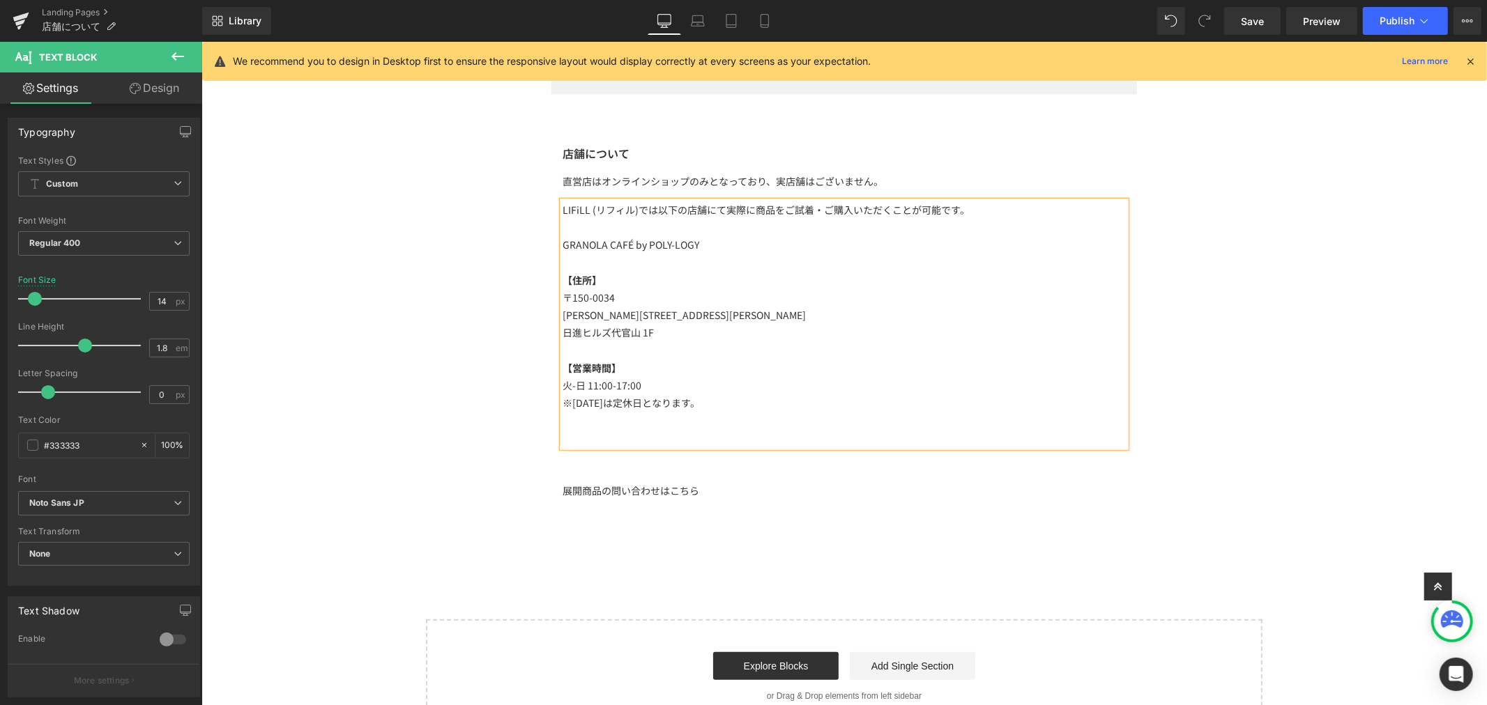
click at [974, 205] on p "LIFiLL (リフィル)では以下の店舗にて実際に商品をご試着・ご購入いただくことが可能です。" at bounding box center [843, 209] width 563 height 17
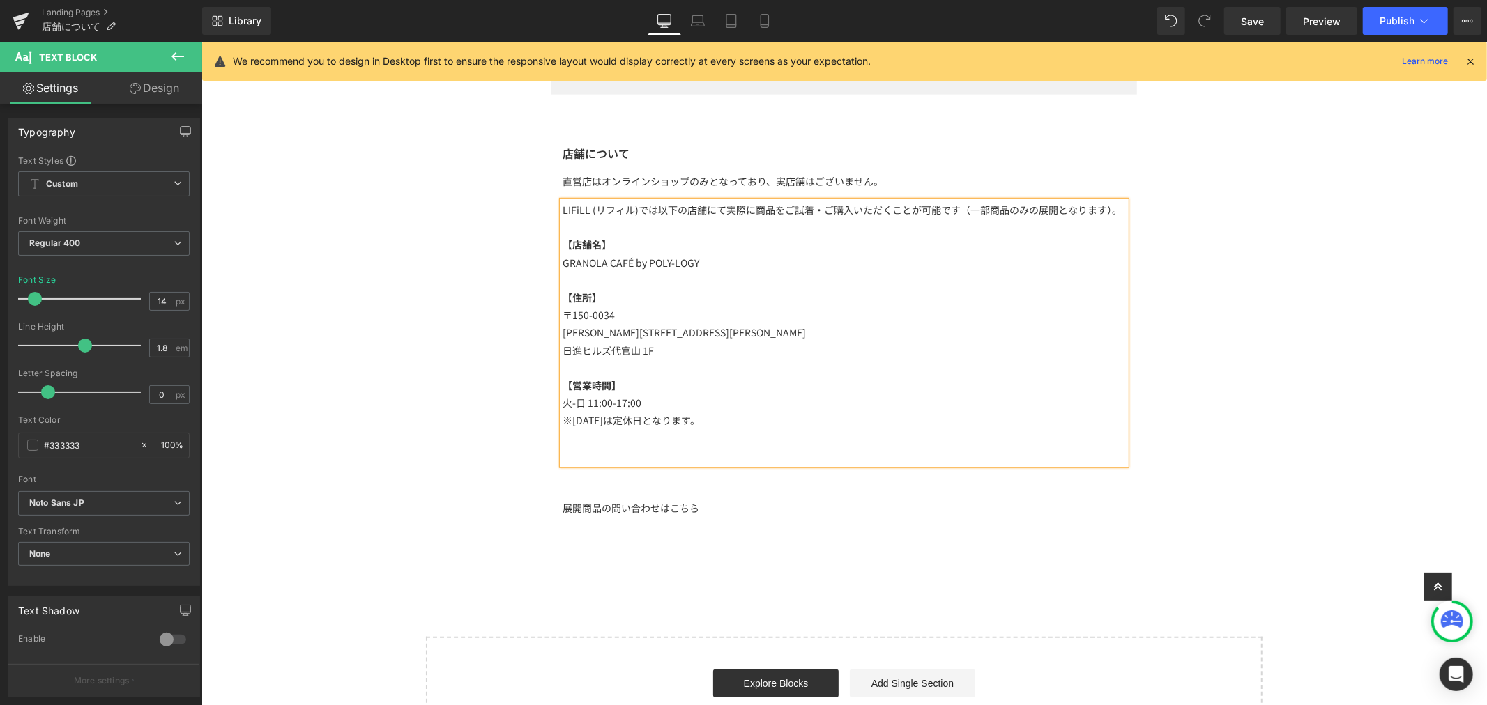
click at [788, 404] on p "火-日 11:00-17:00" at bounding box center [843, 402] width 563 height 17
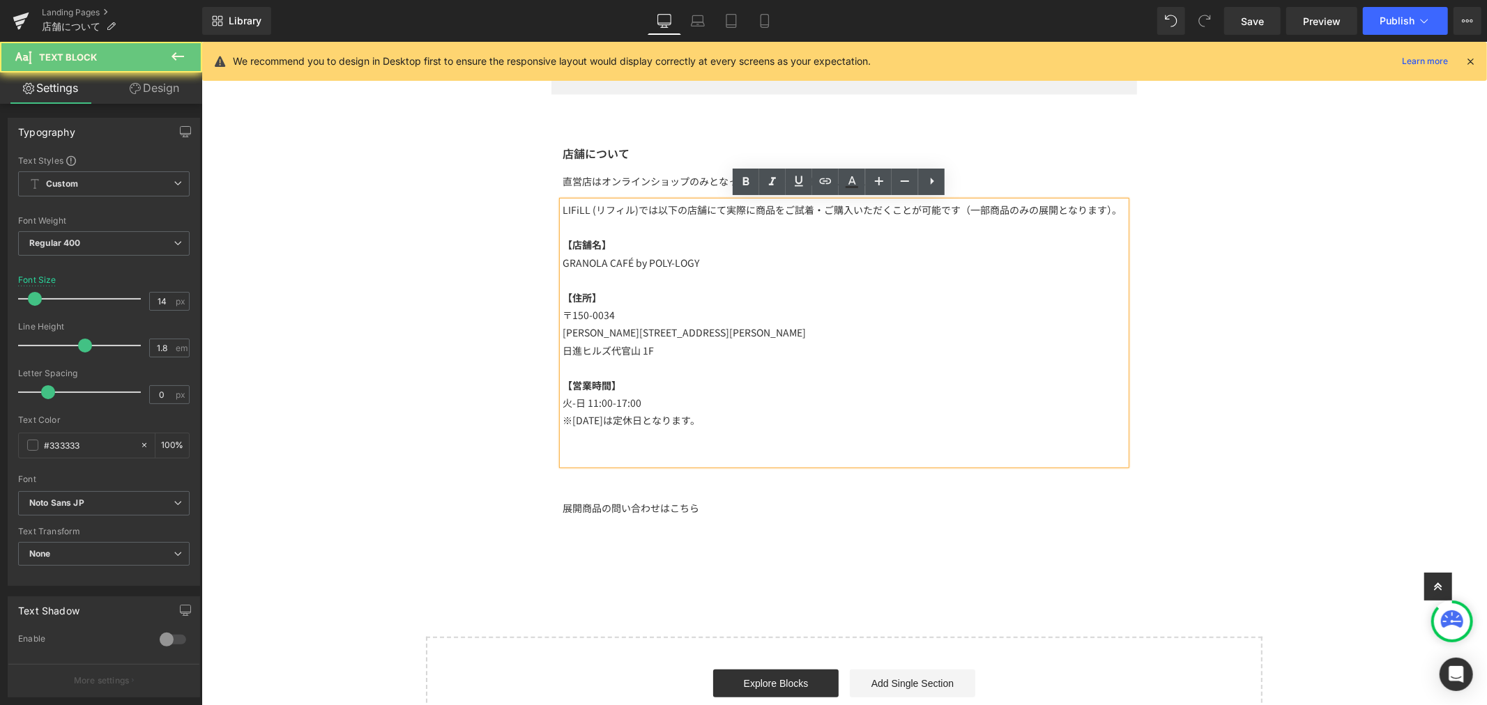
click at [774, 425] on p "※月曜日は定休日となります。" at bounding box center [843, 419] width 563 height 17
click at [756, 433] on p at bounding box center [843, 437] width 563 height 17
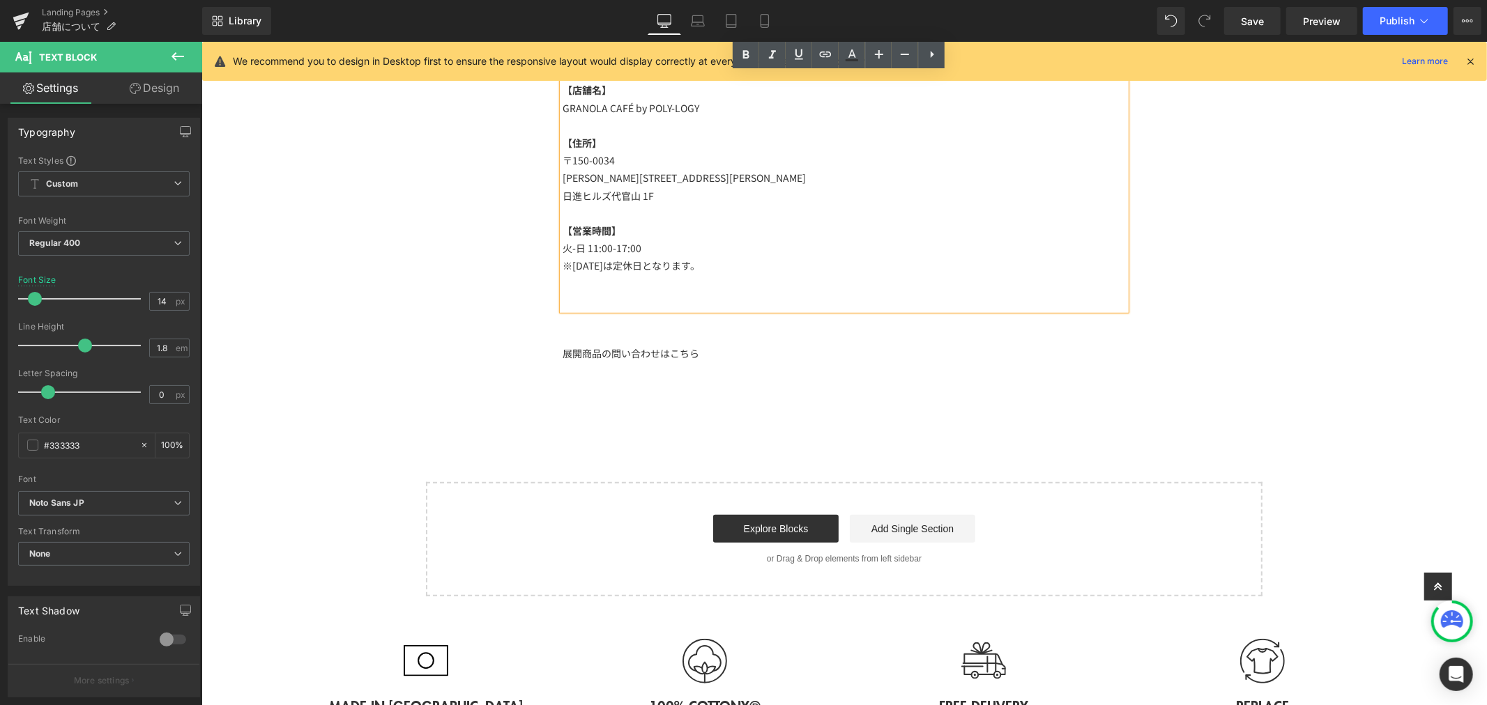
scroll to position [486, 0]
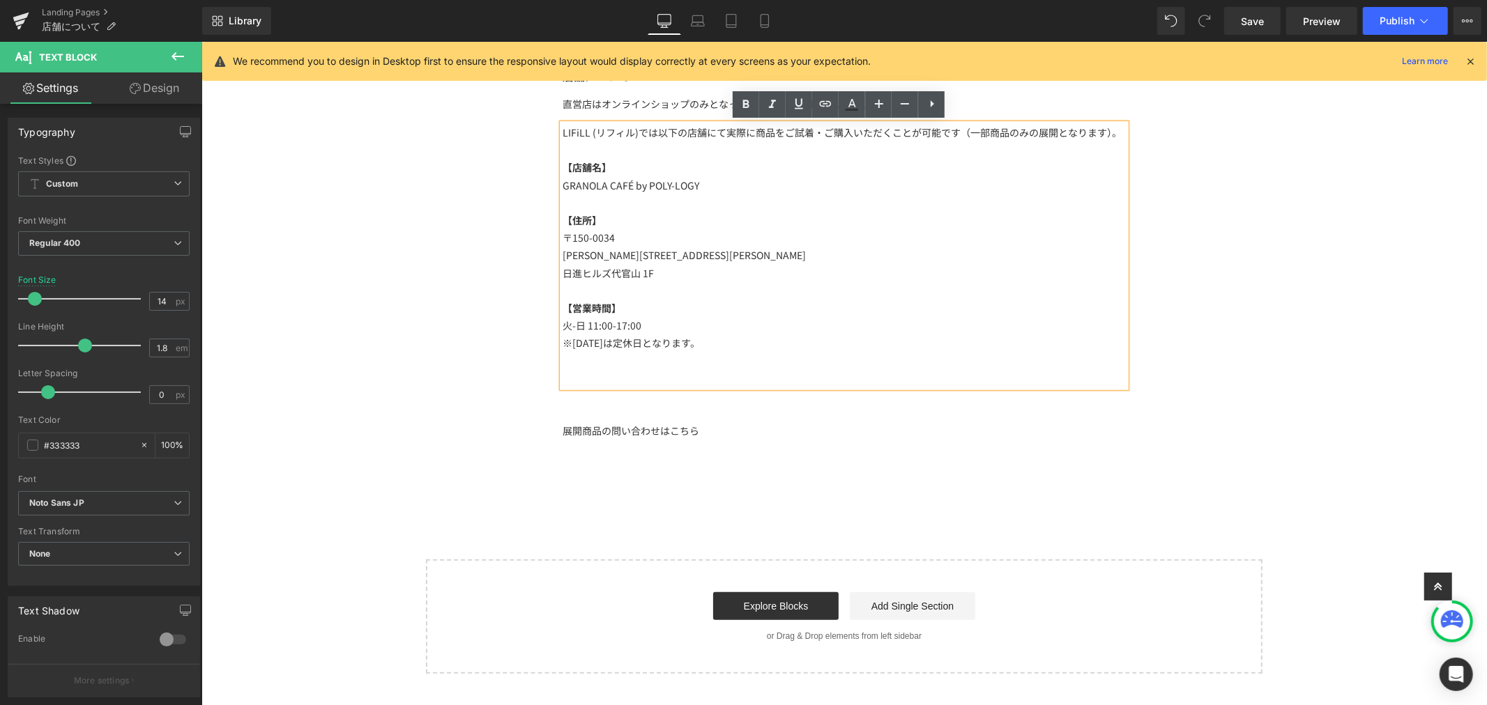
click at [648, 273] on p "日進ヒルズ代官山 1F" at bounding box center [843, 272] width 563 height 17
click at [708, 188] on p "GRANOLA CAFÉ by POLY-LOGY" at bounding box center [843, 184] width 563 height 17
click at [661, 363] on p at bounding box center [843, 360] width 563 height 17
click at [694, 376] on p at bounding box center [843, 377] width 563 height 17
click at [1157, 338] on div "Image Row 店舗について Heading 直営店はオンラインショップのみとなっており、実店舗はございません。 Text Block LIFiLL (リ…" at bounding box center [843, 145] width 1285 height 1055
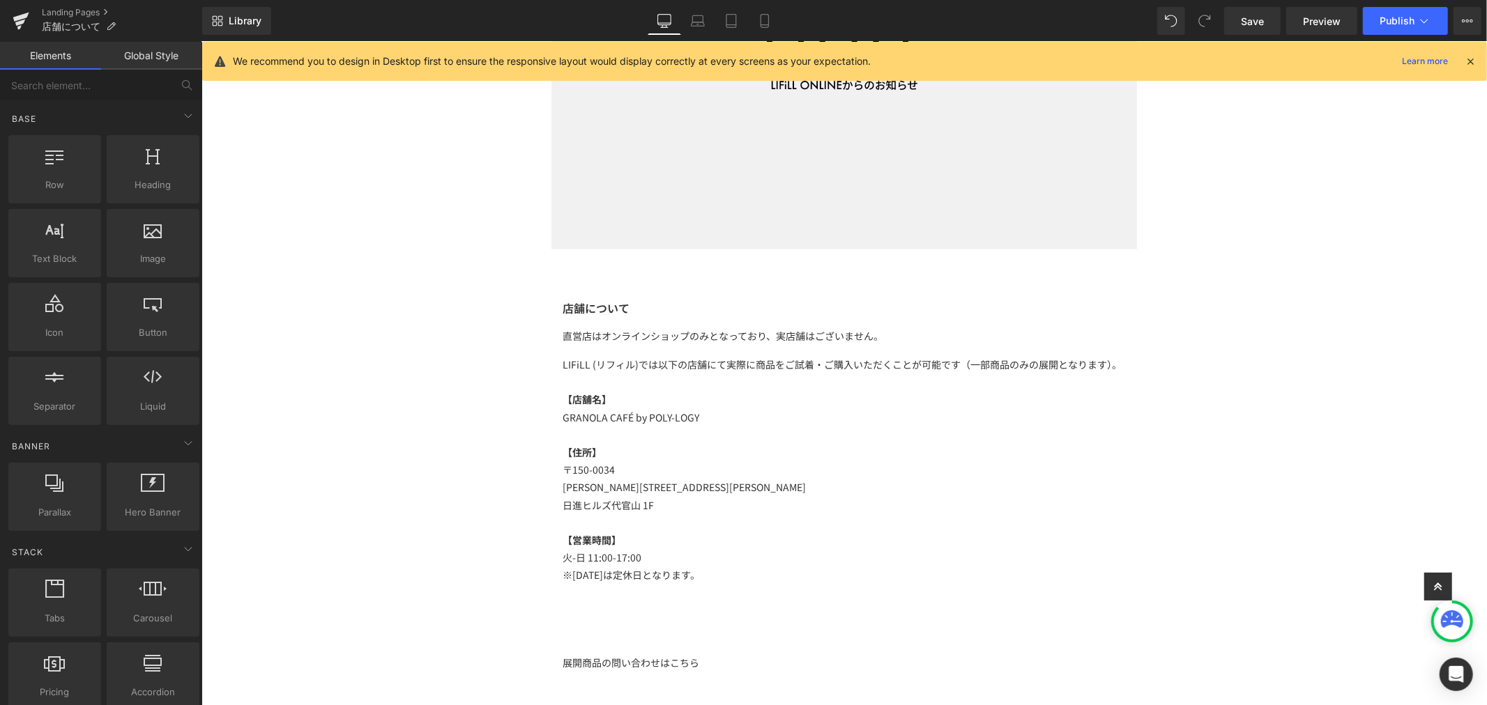
scroll to position [563, 0]
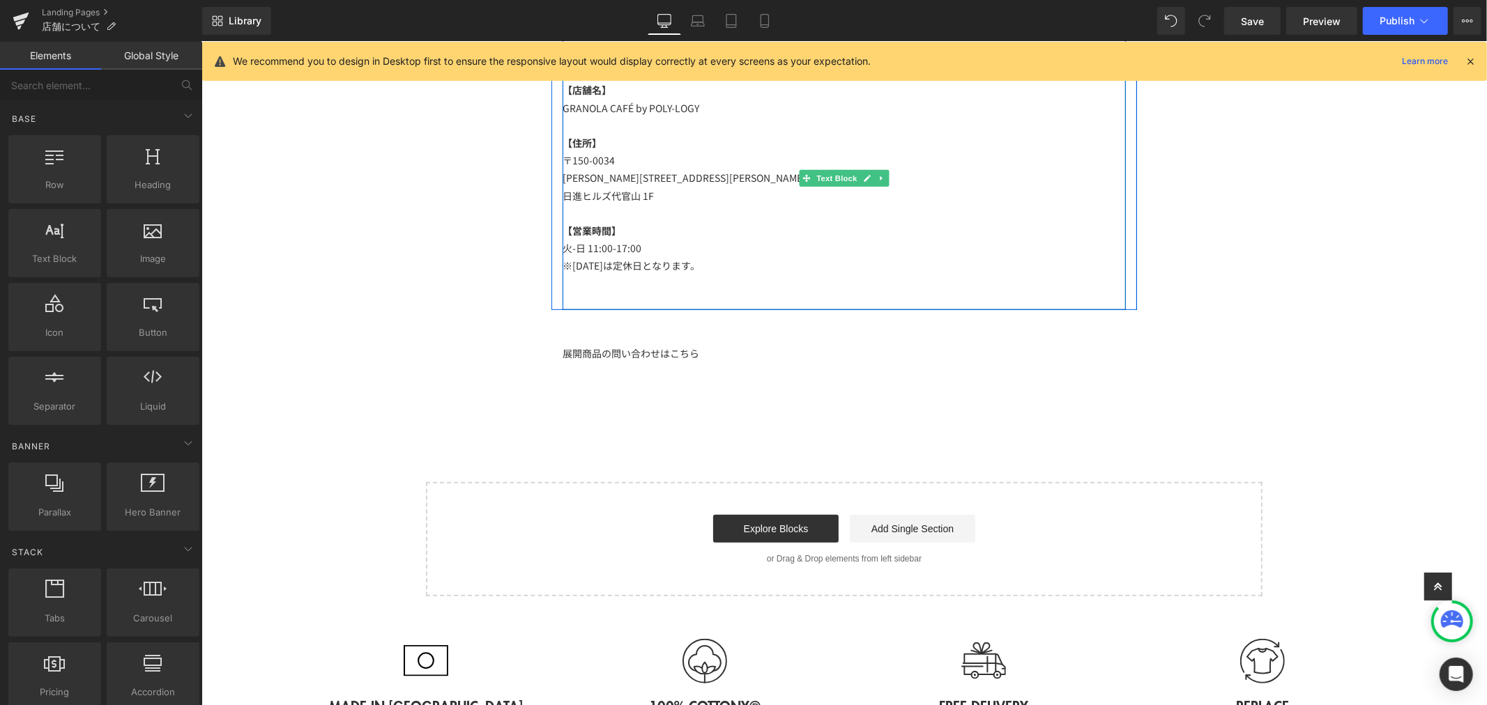
click at [600, 290] on div "LIFiLL (リフィル)では以下の店舗にて実際に商品をご試着・ご購入いただくことが可能です（一部商品のみの展開となります）。 【店舗名】 GRANOLA C…" at bounding box center [843, 178] width 563 height 264
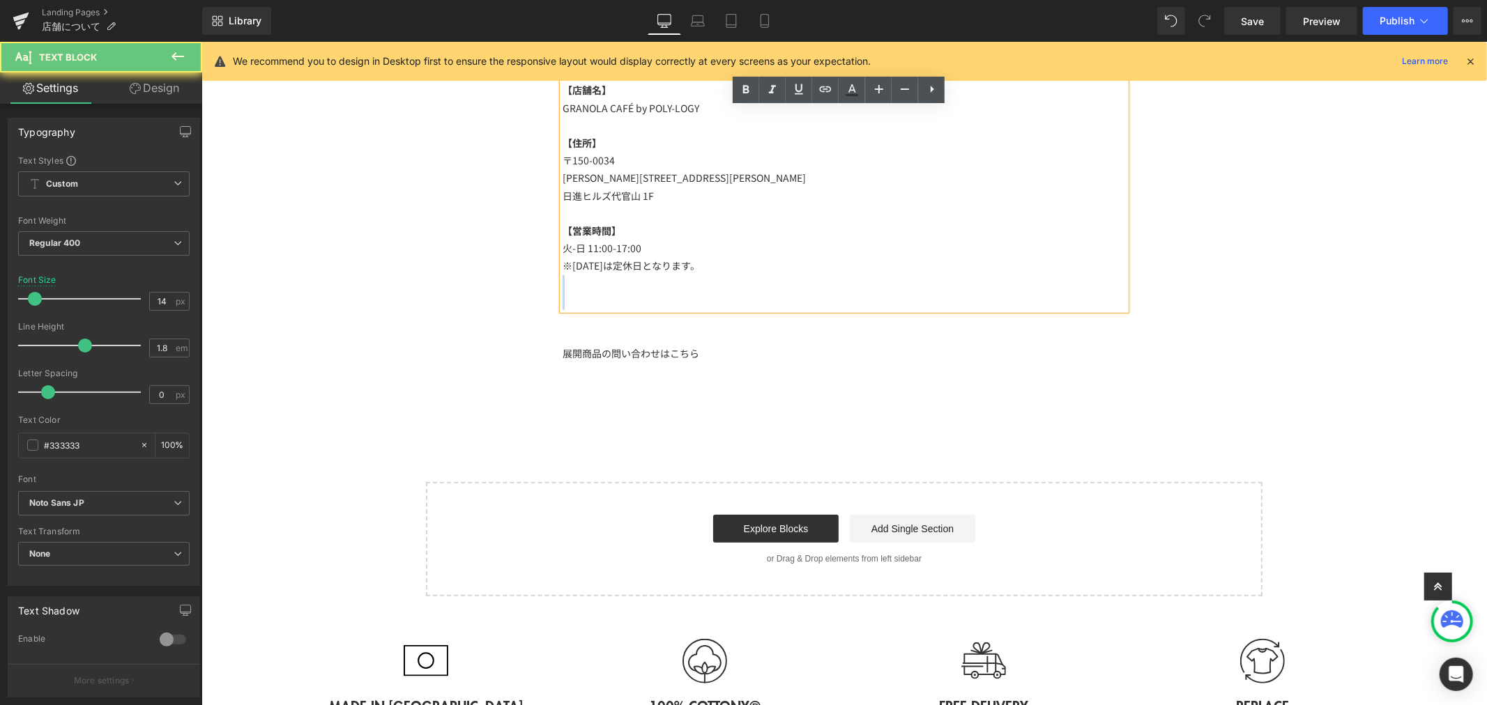
click at [593, 303] on p at bounding box center [843, 300] width 563 height 17
click at [702, 353] on div "展開商品の問い合わせはこちら" at bounding box center [843, 352] width 563 height 17
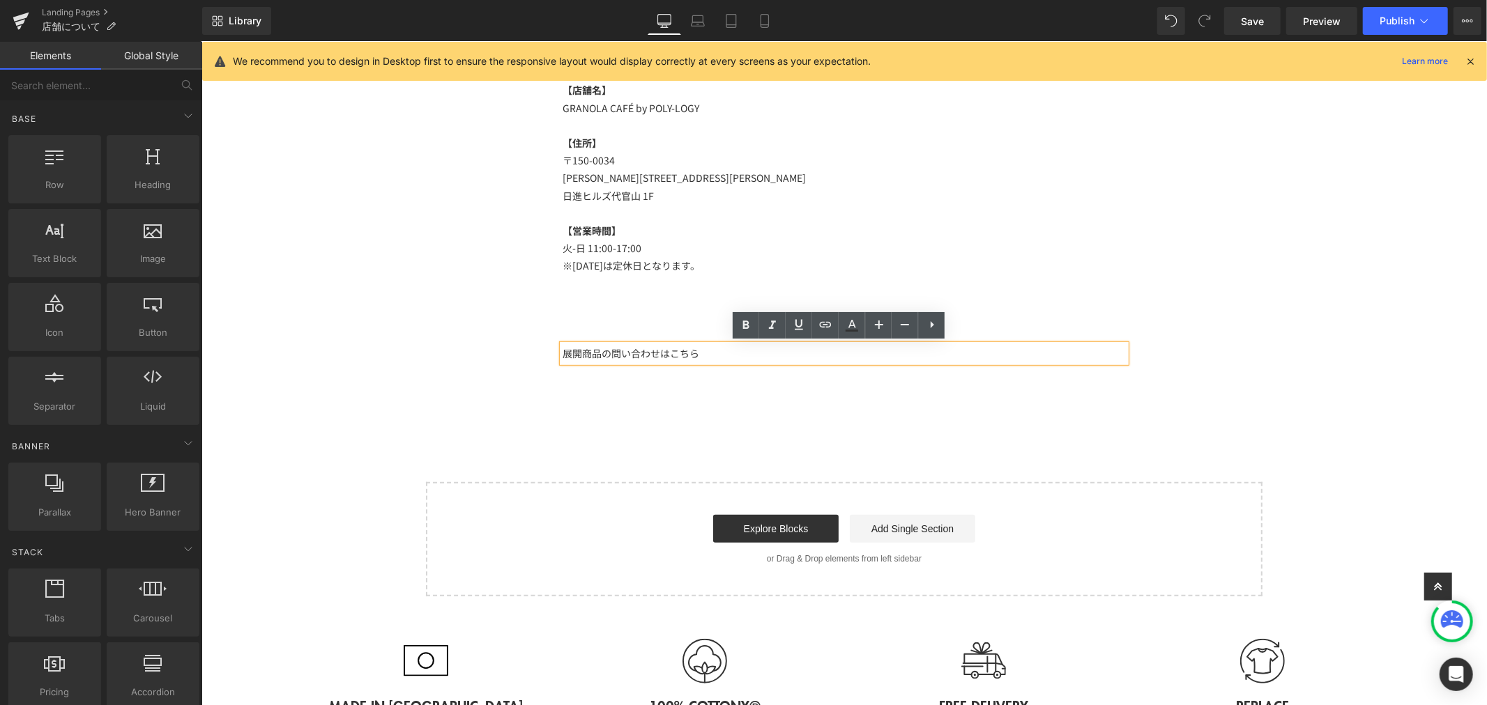
click at [965, 429] on div "Image Row 店舗について Heading 直営店はオンラインショップのみとなっており、実店舗はございません。 Text Block LIFiLL (リ…" at bounding box center [843, 68] width 1285 height 1055
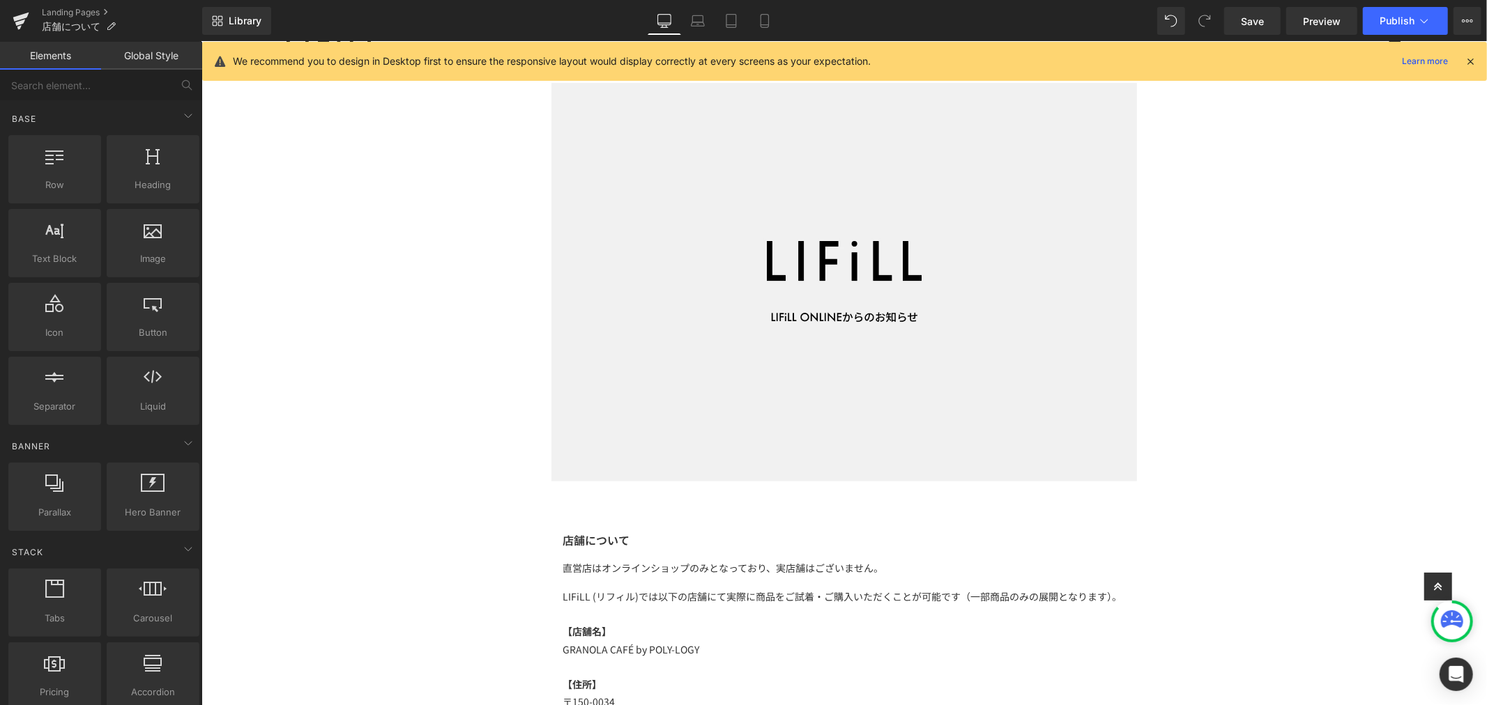
scroll to position [409, 0]
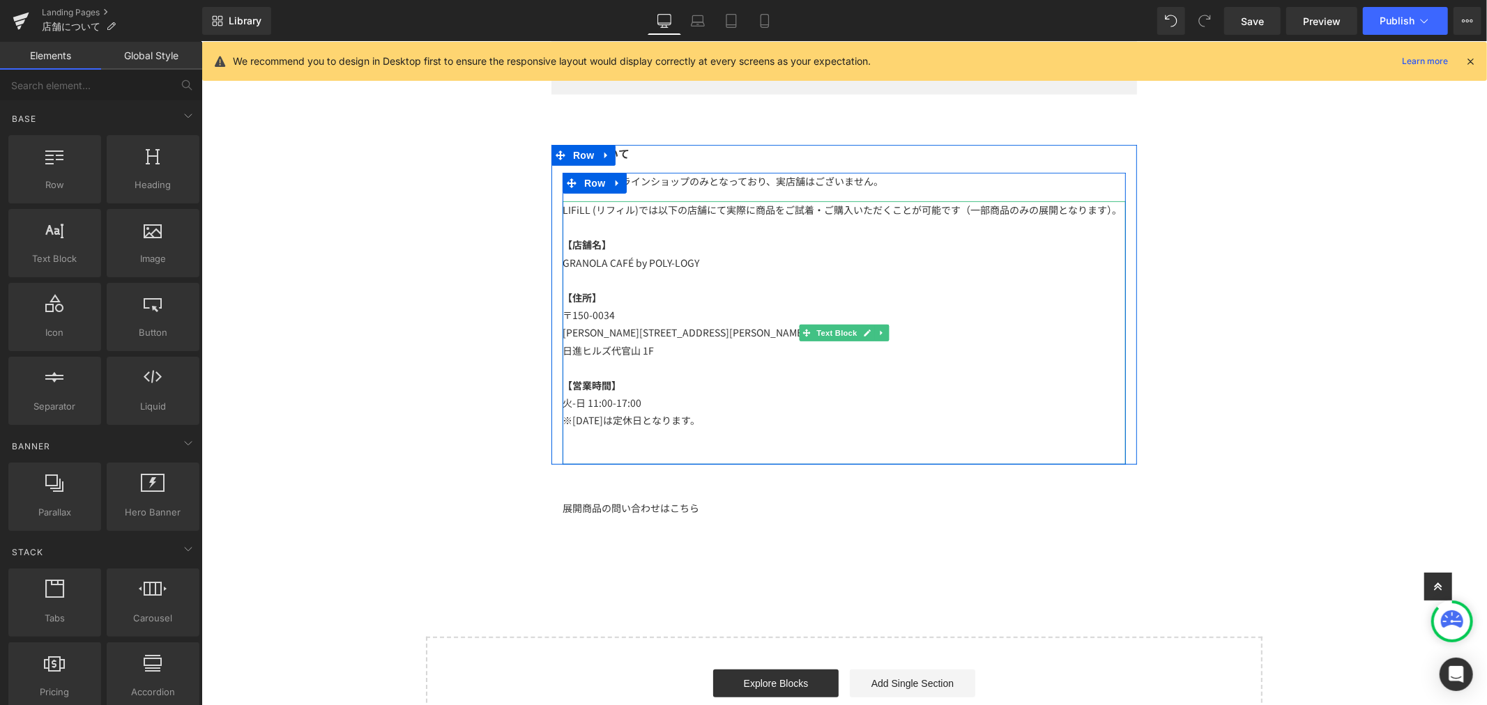
click at [624, 455] on p at bounding box center [843, 455] width 563 height 17
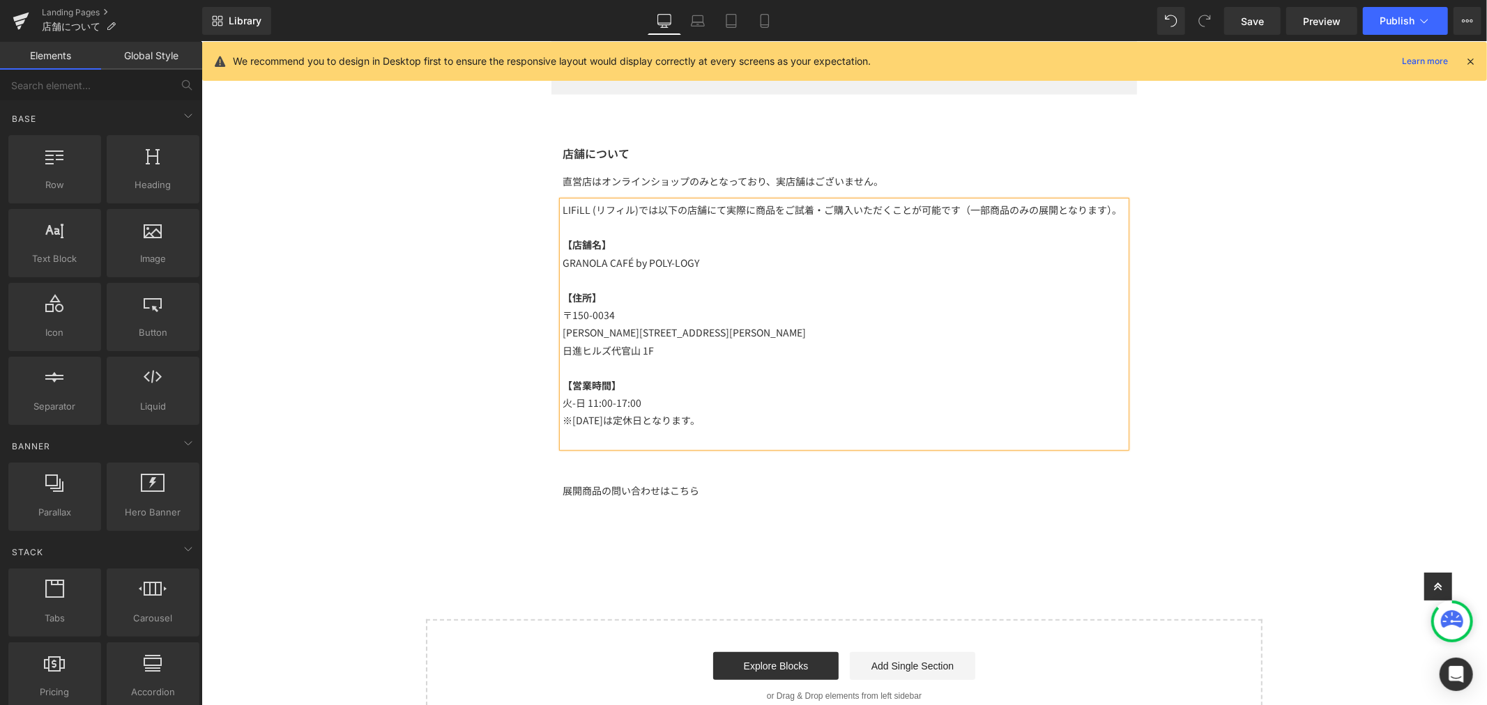
click at [861, 462] on div "Image Row 店舗について Heading 直営店はオンラインショップのみとなっており、実店舗はございません。 Text Block LIFiLL (リ…" at bounding box center [843, 214] width 1285 height 1038
click at [201, 41] on div at bounding box center [201, 41] width 0 height 0
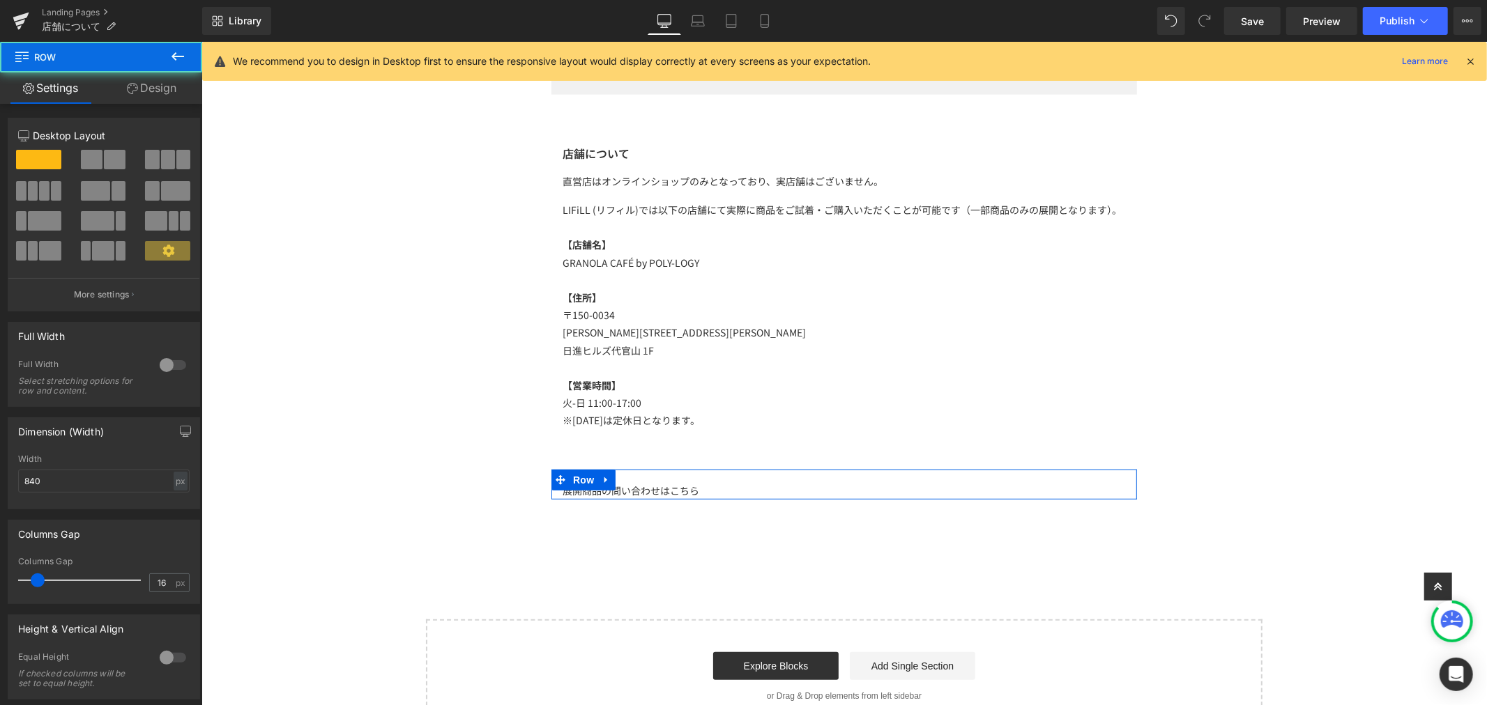
click at [611, 491] on icon at bounding box center [612, 490] width 2 height 5
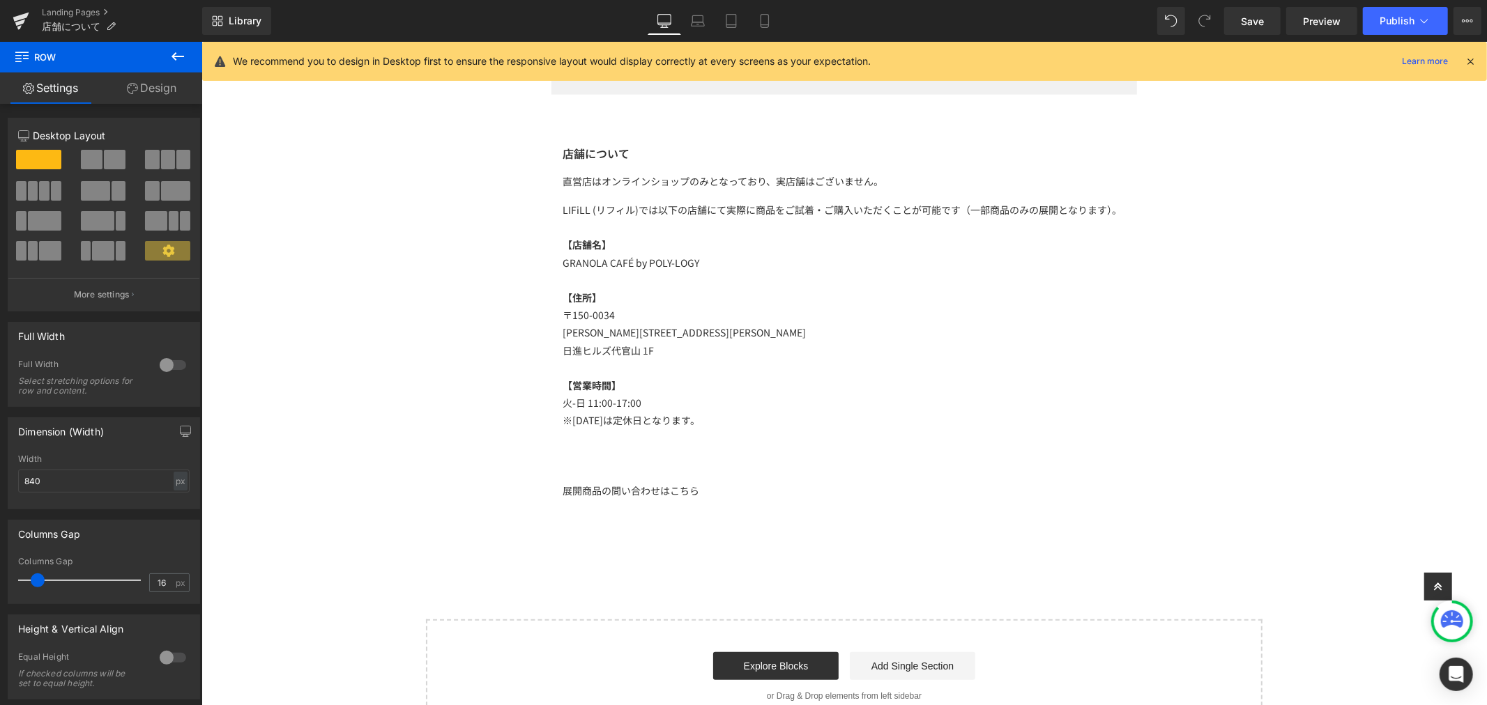
click at [682, 489] on div "展開商品の問い合わせはこちら" at bounding box center [843, 490] width 563 height 17
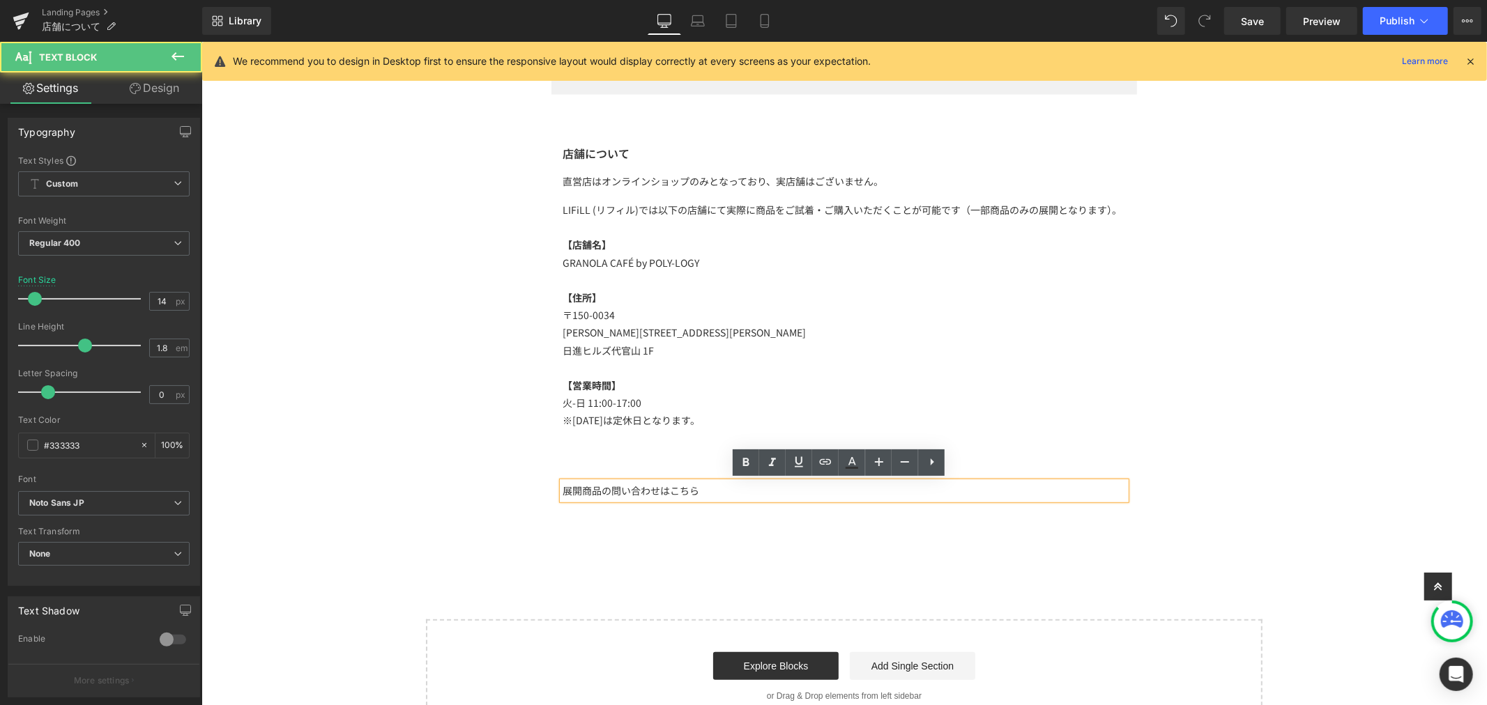
drag, startPoint x: 605, startPoint y: 494, endPoint x: 700, endPoint y: 490, distance: 94.9
click at [606, 493] on div "展開商品の問い合わせはこちら" at bounding box center [843, 490] width 563 height 17
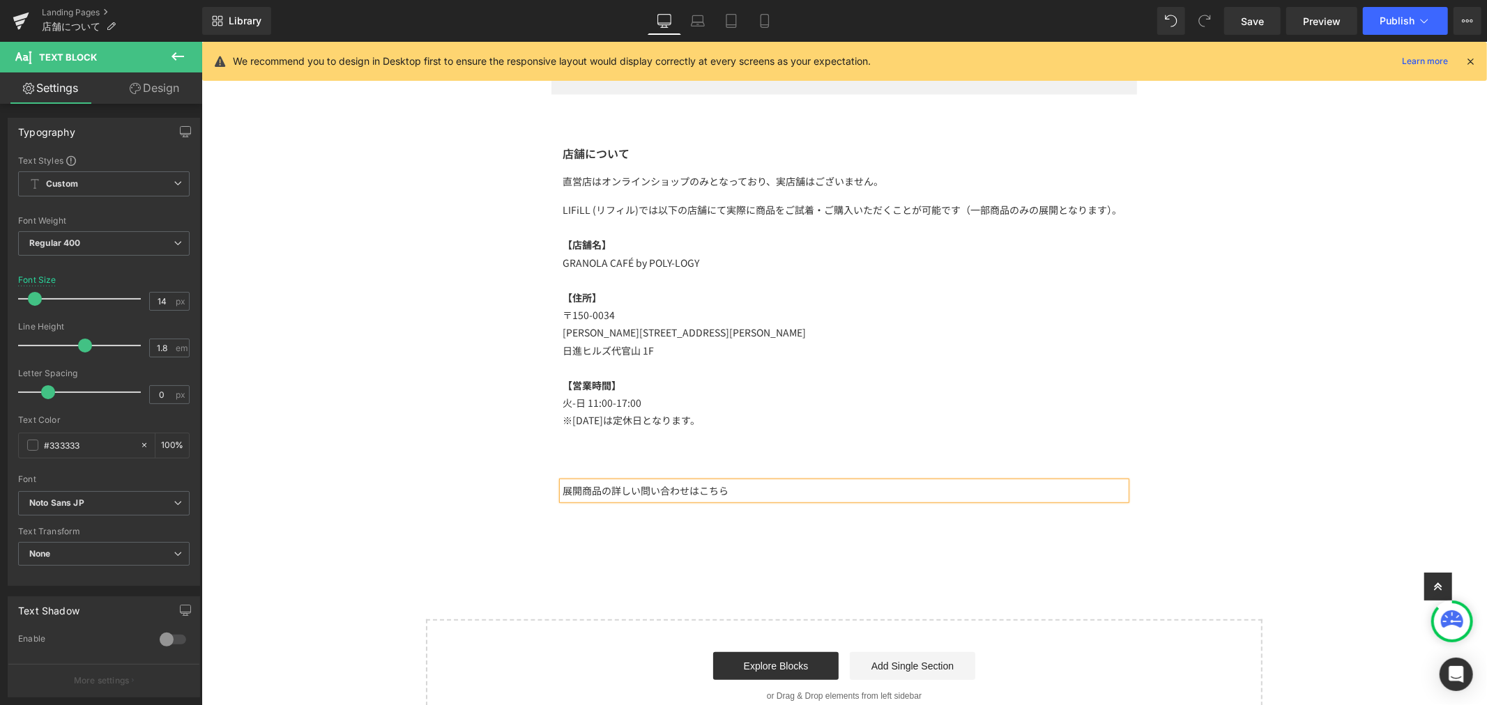
click at [722, 489] on div "展開商品の詳しい問い合わせはこちら" at bounding box center [843, 490] width 563 height 17
drag, startPoint x: 689, startPoint y: 494, endPoint x: 721, endPoint y: 491, distance: 31.6
click at [721, 491] on div "展開商品の詳しい問い合わせはこちら" at bounding box center [843, 490] width 563 height 17
click at [724, 489] on div "展開商品の詳しい問い合わせはこちら" at bounding box center [843, 490] width 563 height 17
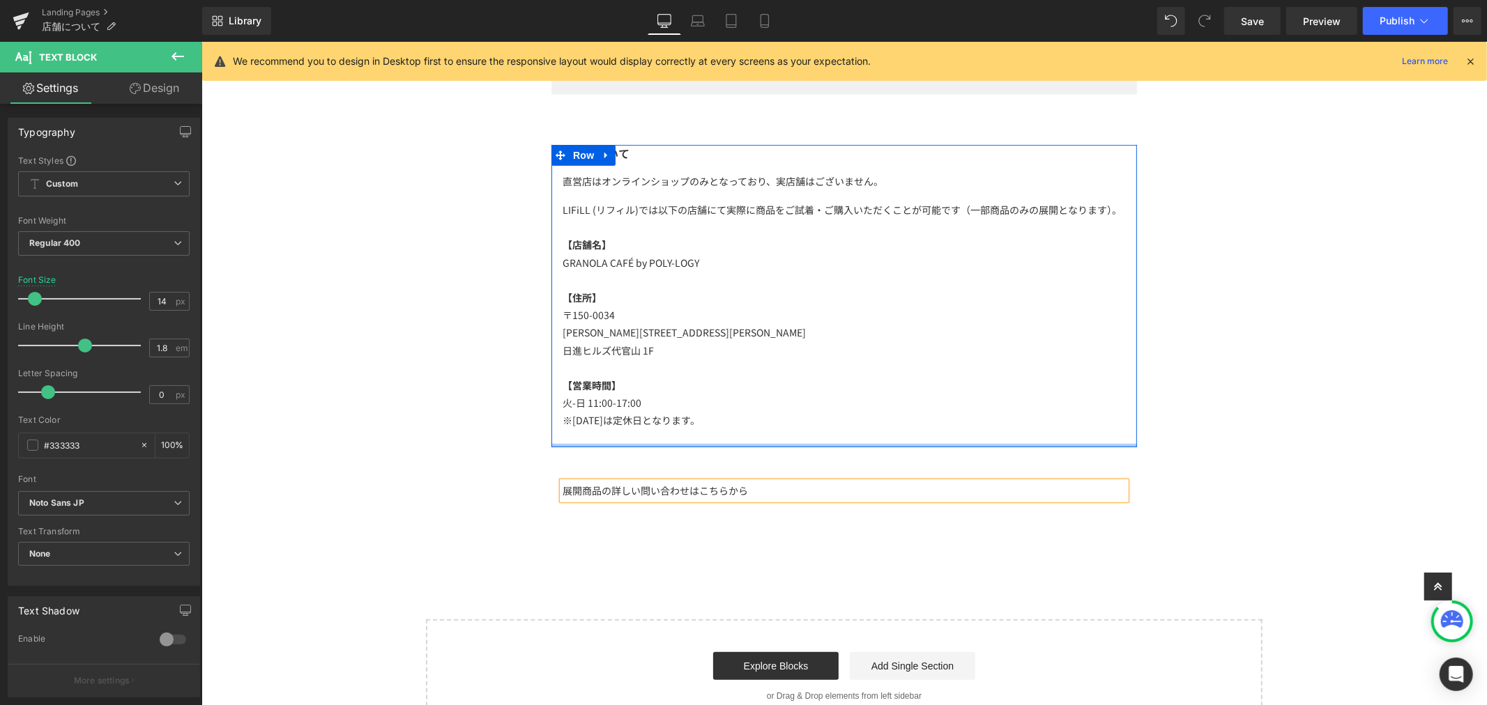
click at [678, 447] on div "Image Row 店舗について Heading 直営店はオンラインショップのみとなっており、実店舗はございません。 Text Block LIFiLL (リ…" at bounding box center [843, 214] width 1285 height 1038
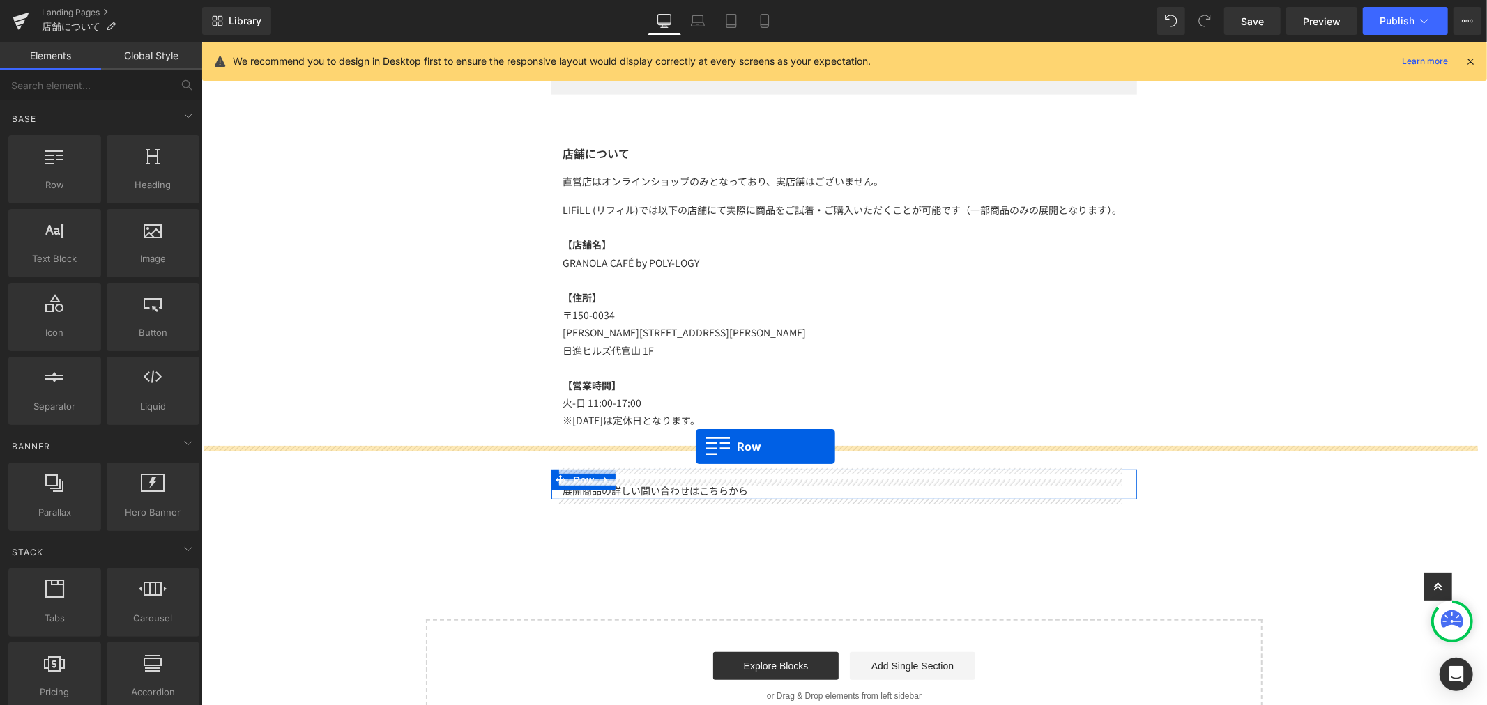
drag, startPoint x: 266, startPoint y: 231, endPoint x: 695, endPoint y: 447, distance: 480.4
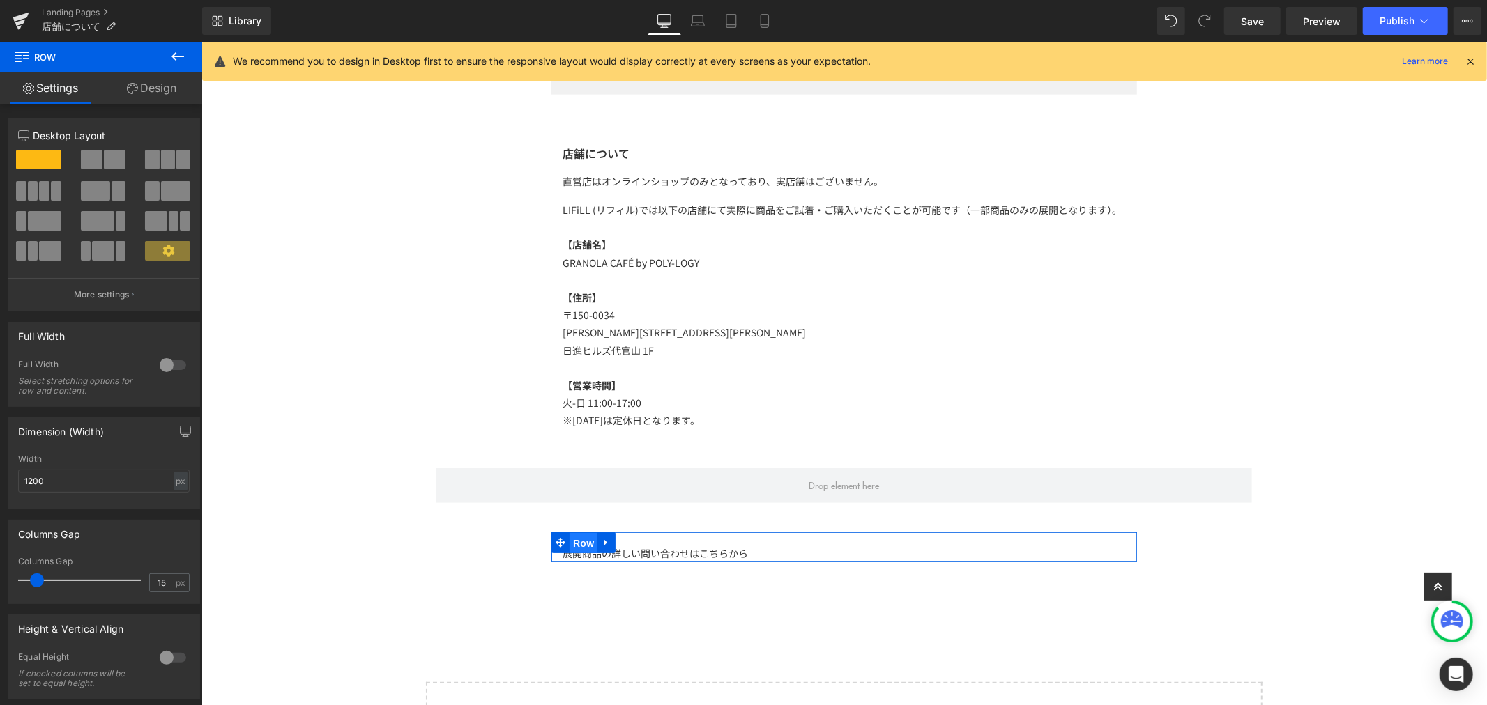
click at [569, 537] on span "Row" at bounding box center [583, 543] width 28 height 21
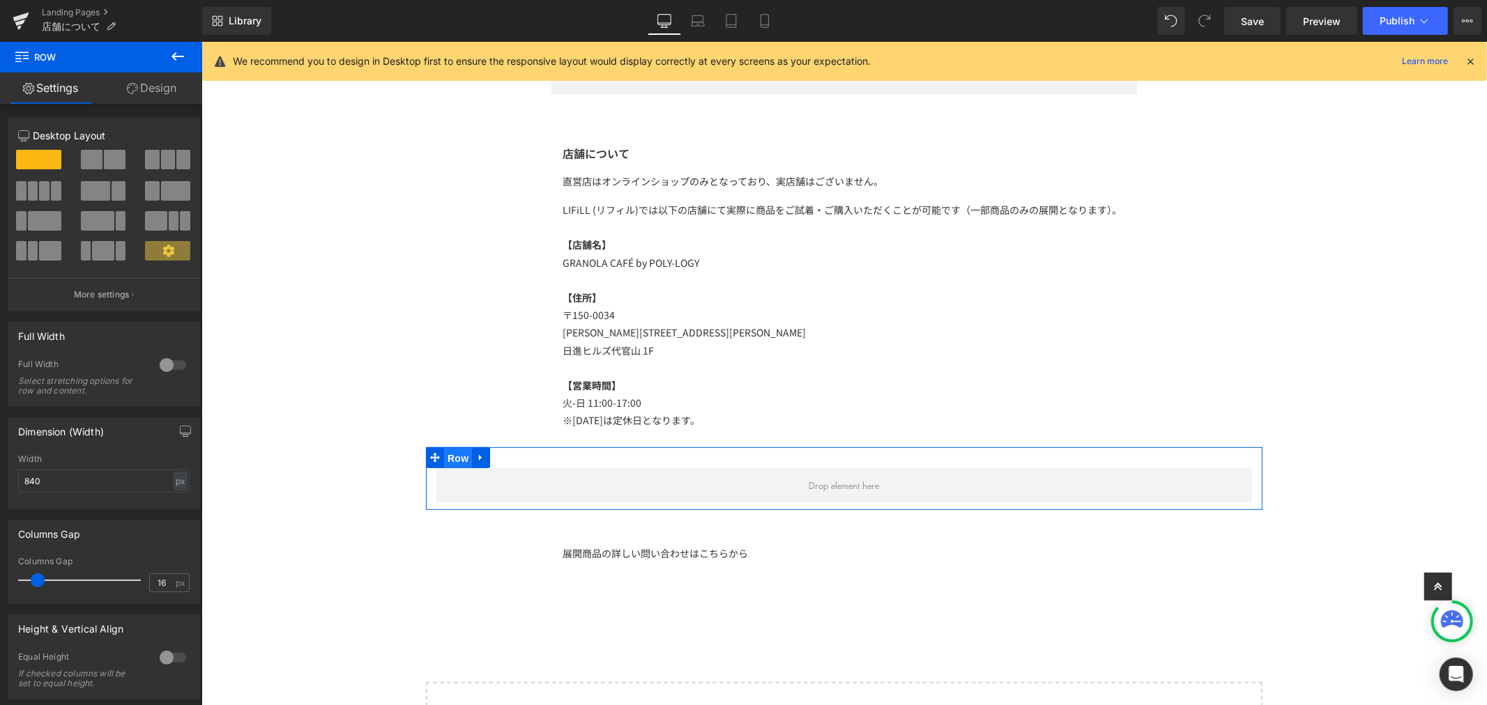
click at [451, 461] on span "Row" at bounding box center [457, 458] width 28 height 21
drag, startPoint x: 59, startPoint y: 488, endPoint x: 17, endPoint y: 484, distance: 42.7
click at [18, 484] on input "1200" at bounding box center [103, 481] width 171 height 23
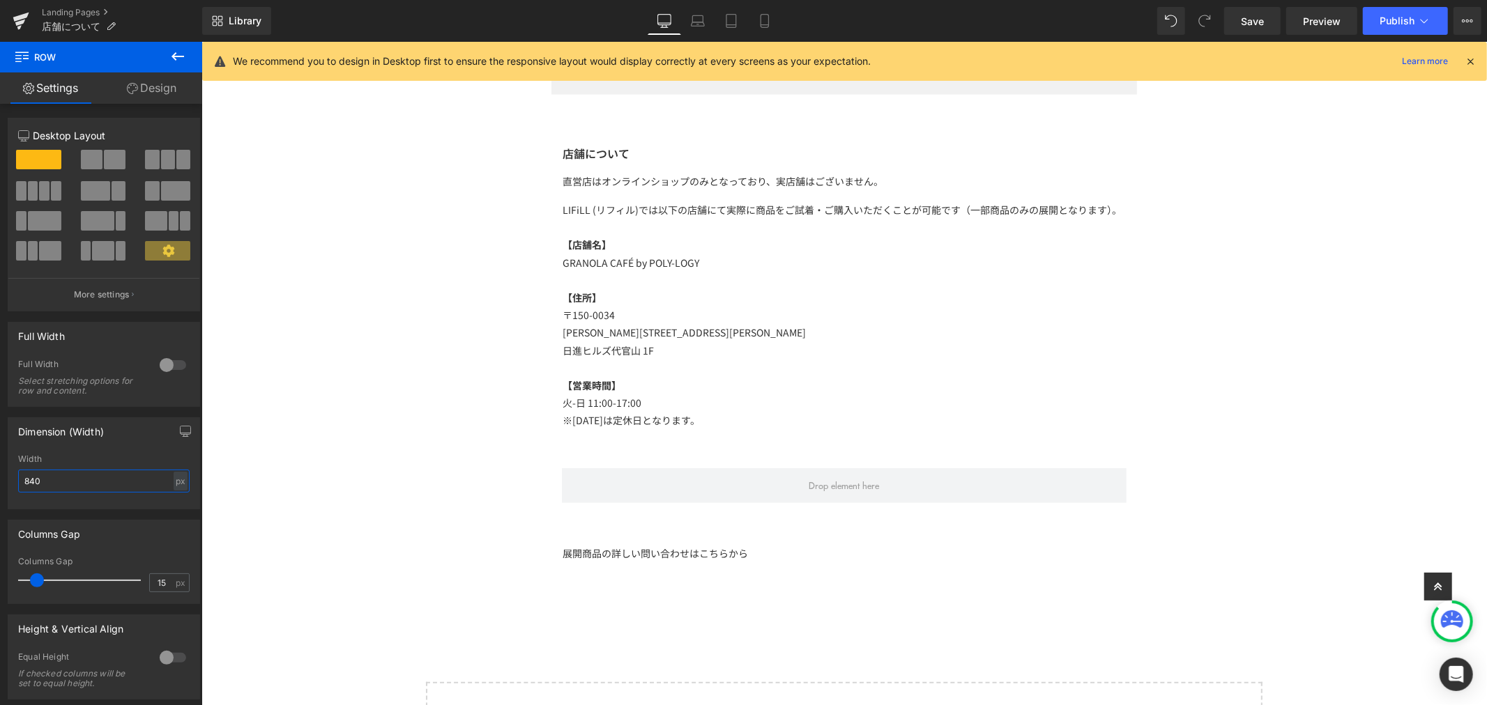
type input "840"
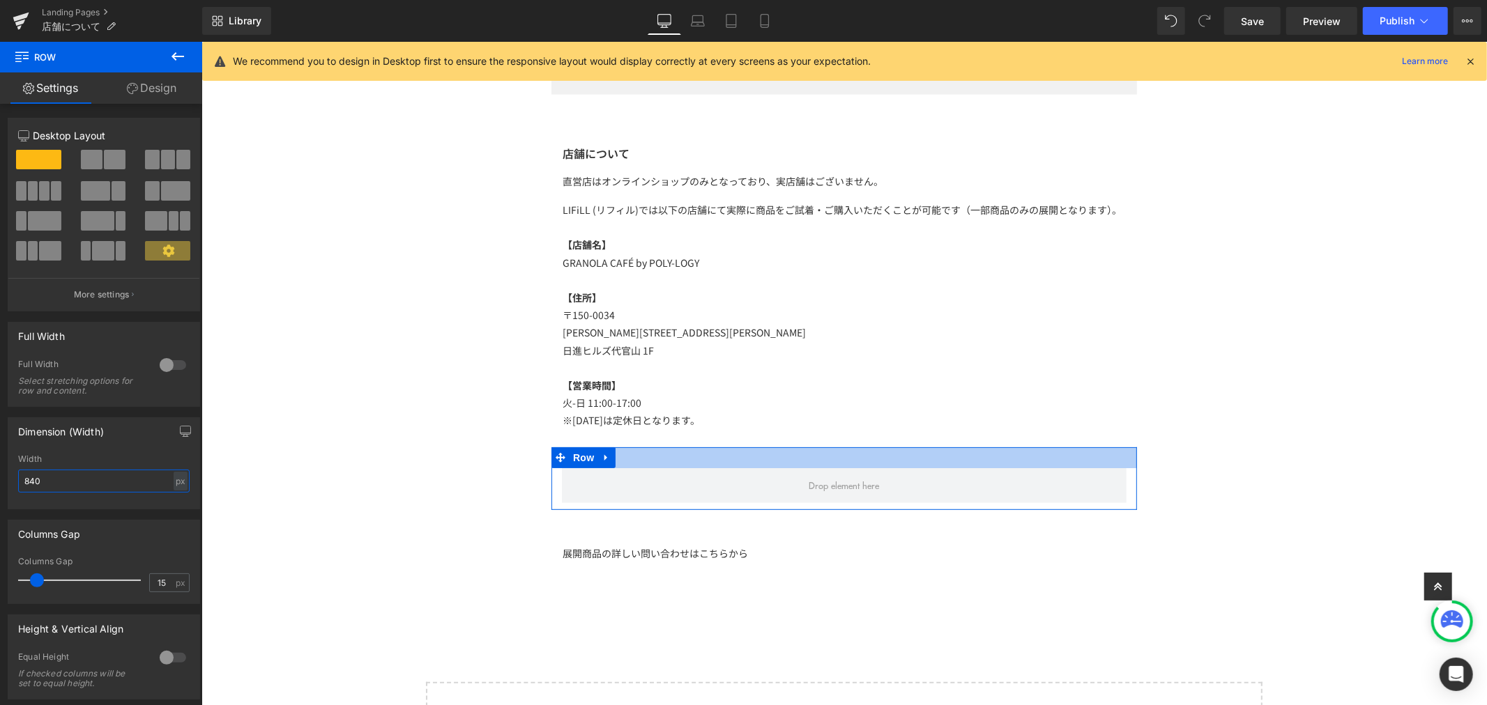
scroll to position [486, 0]
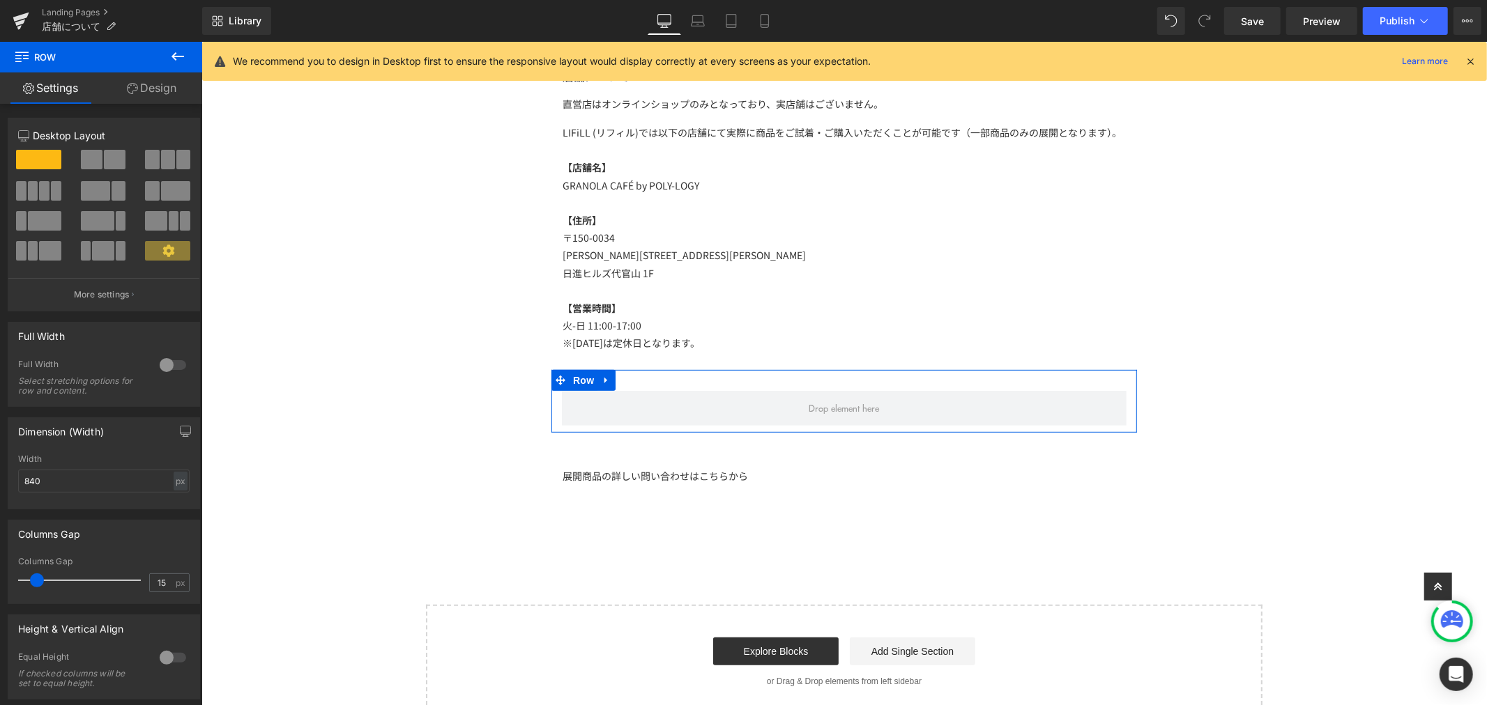
click at [137, 89] on link "Design" at bounding box center [151, 87] width 101 height 31
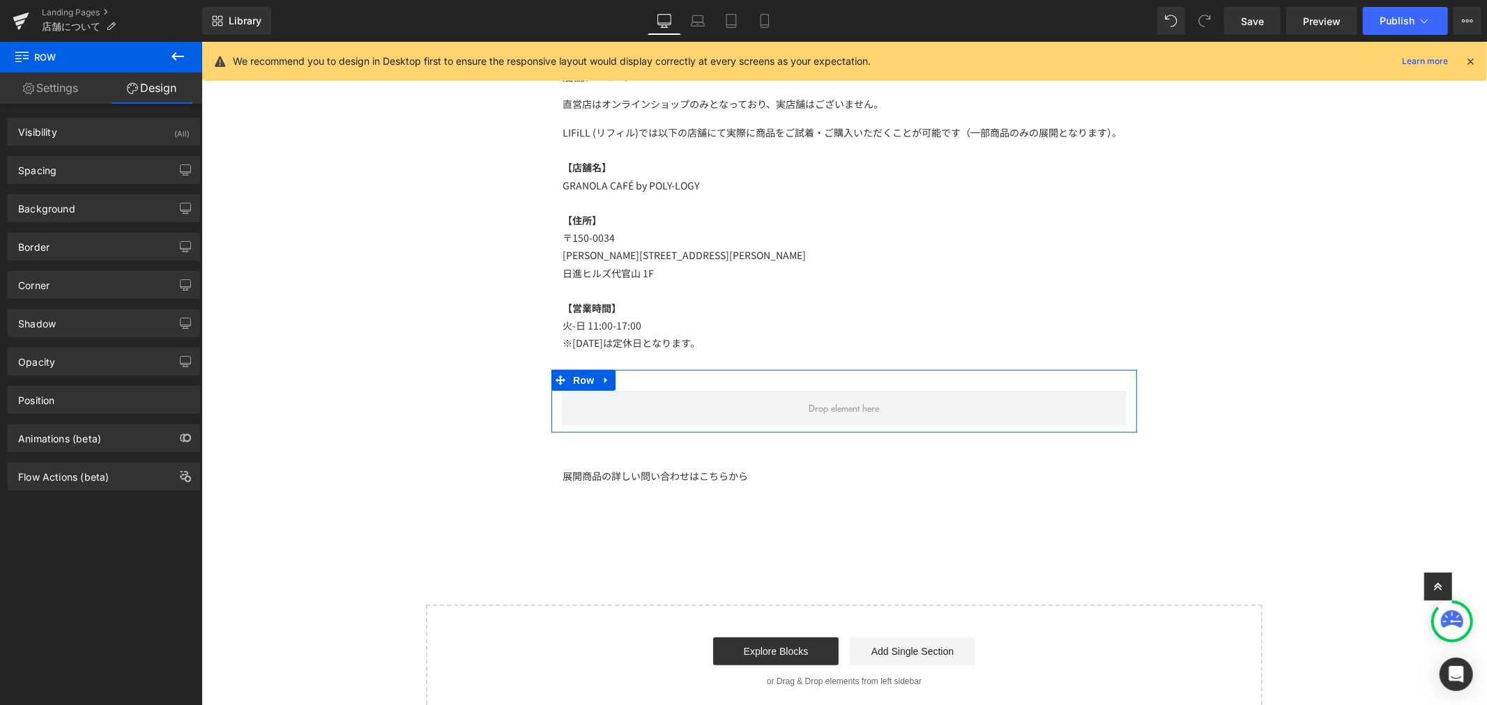
click at [65, 93] on link "Settings" at bounding box center [50, 87] width 101 height 31
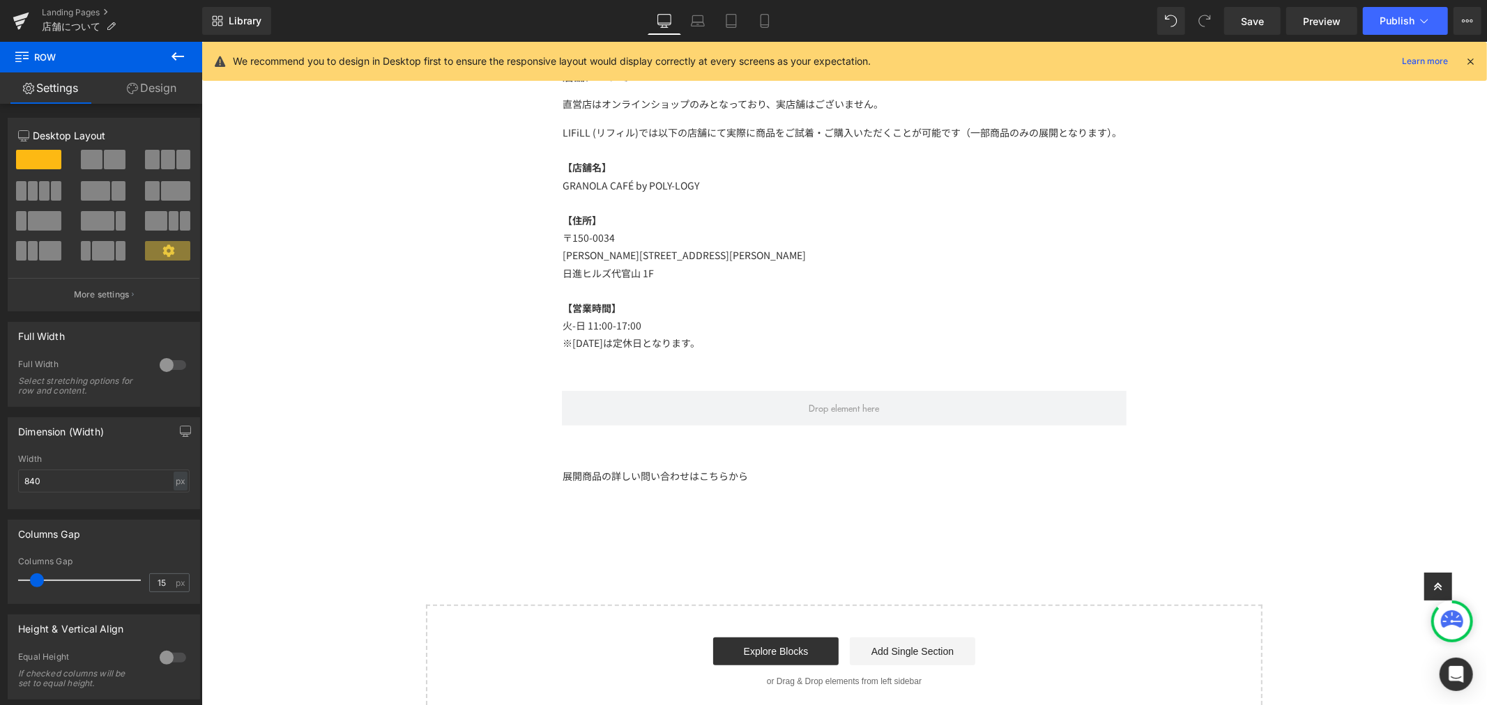
click at [169, 61] on icon at bounding box center [177, 56] width 17 height 17
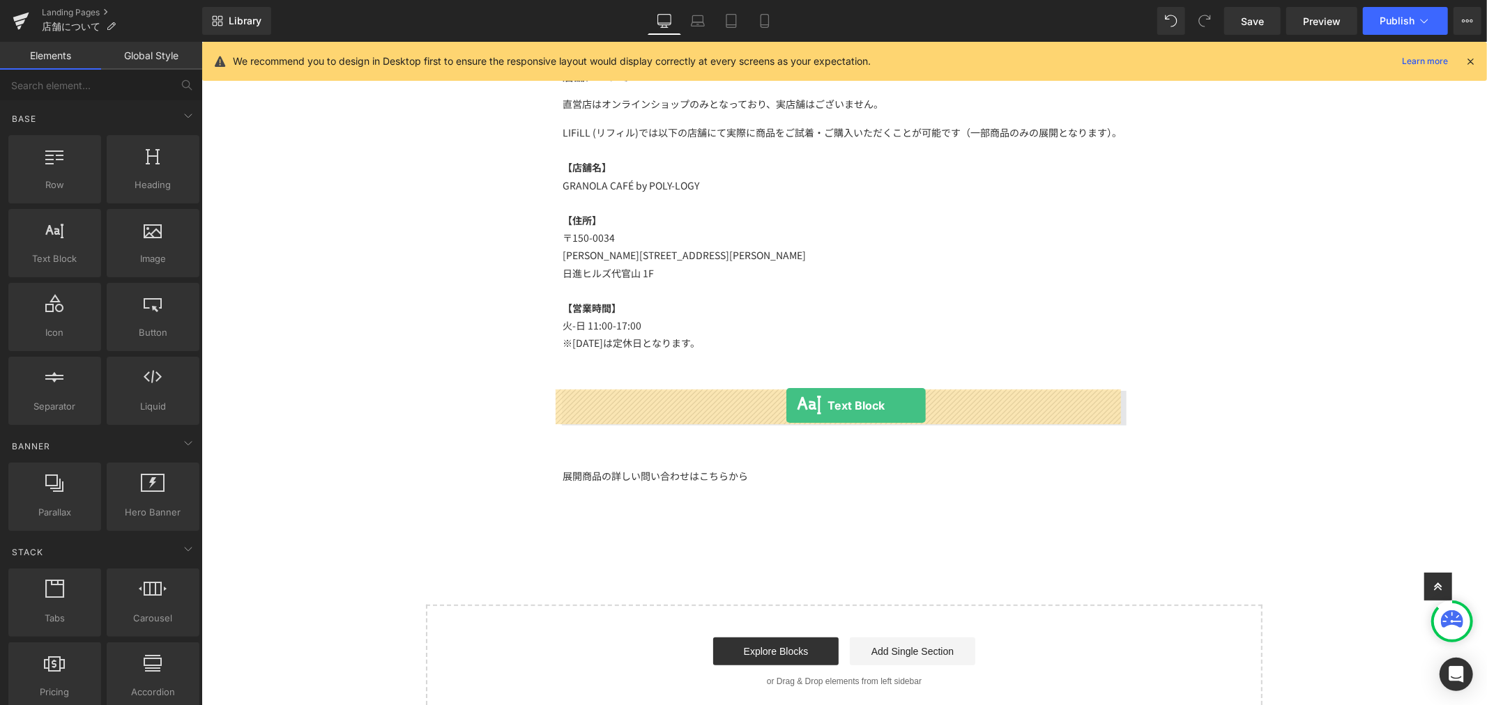
drag, startPoint x: 261, startPoint y: 296, endPoint x: 785, endPoint y: 405, distance: 535.4
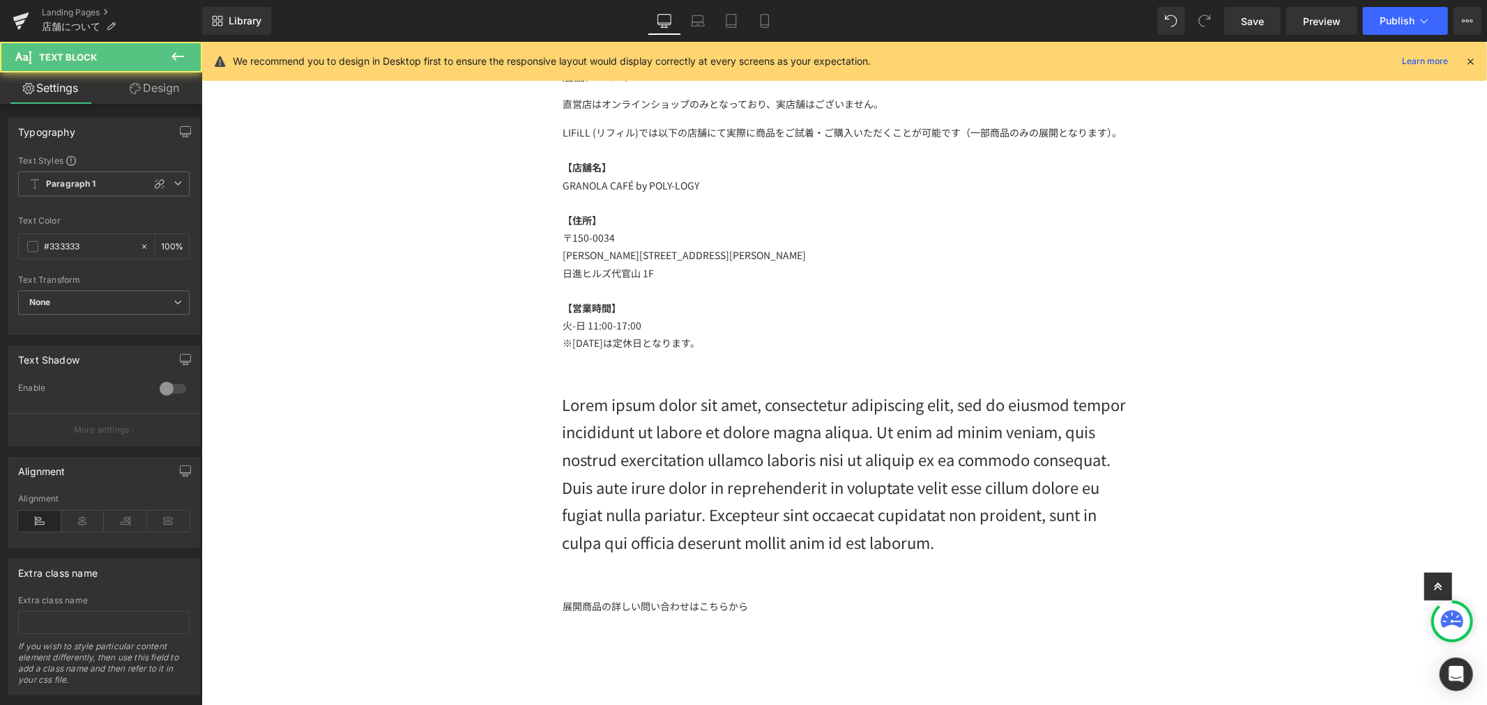
scroll to position [563, 0]
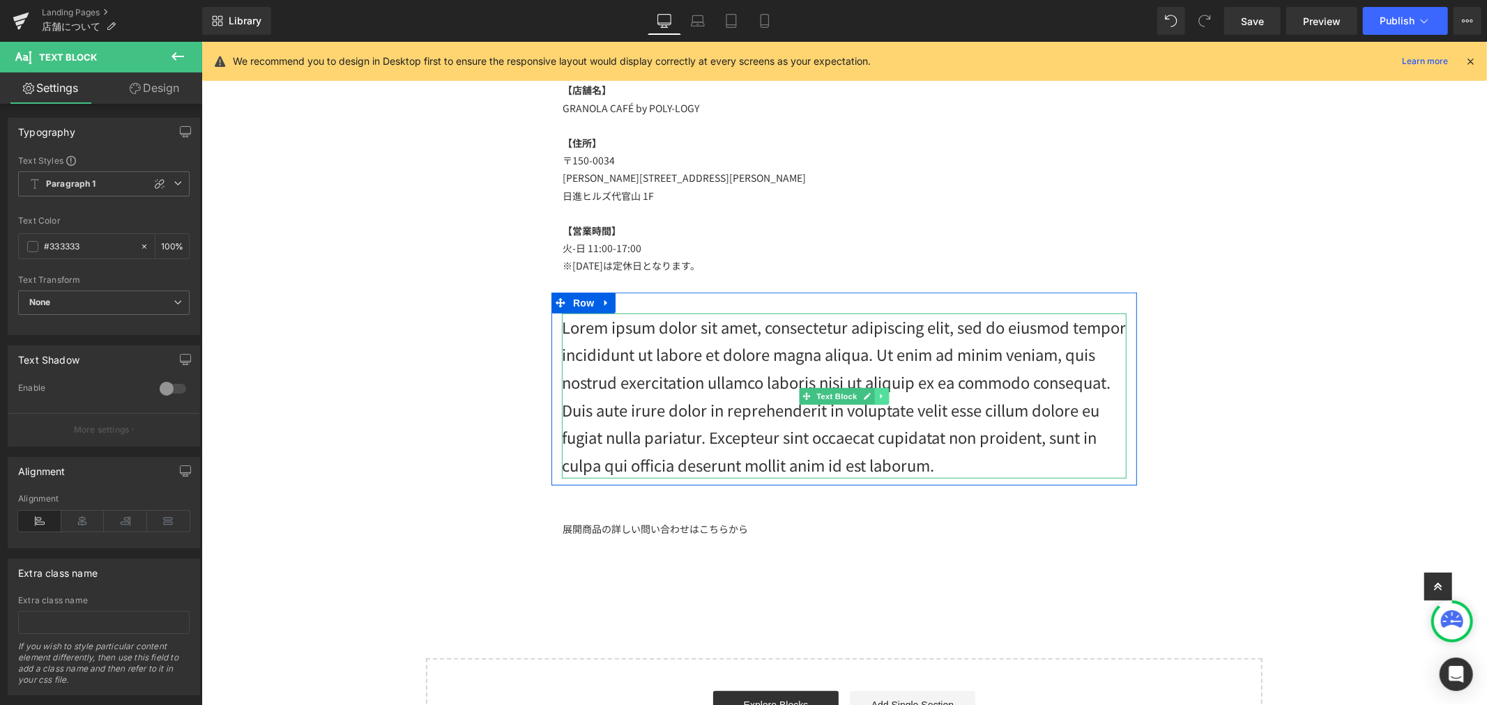
click at [879, 395] on icon at bounding box center [880, 395] width 2 height 5
click at [885, 394] on icon at bounding box center [889, 396] width 8 height 8
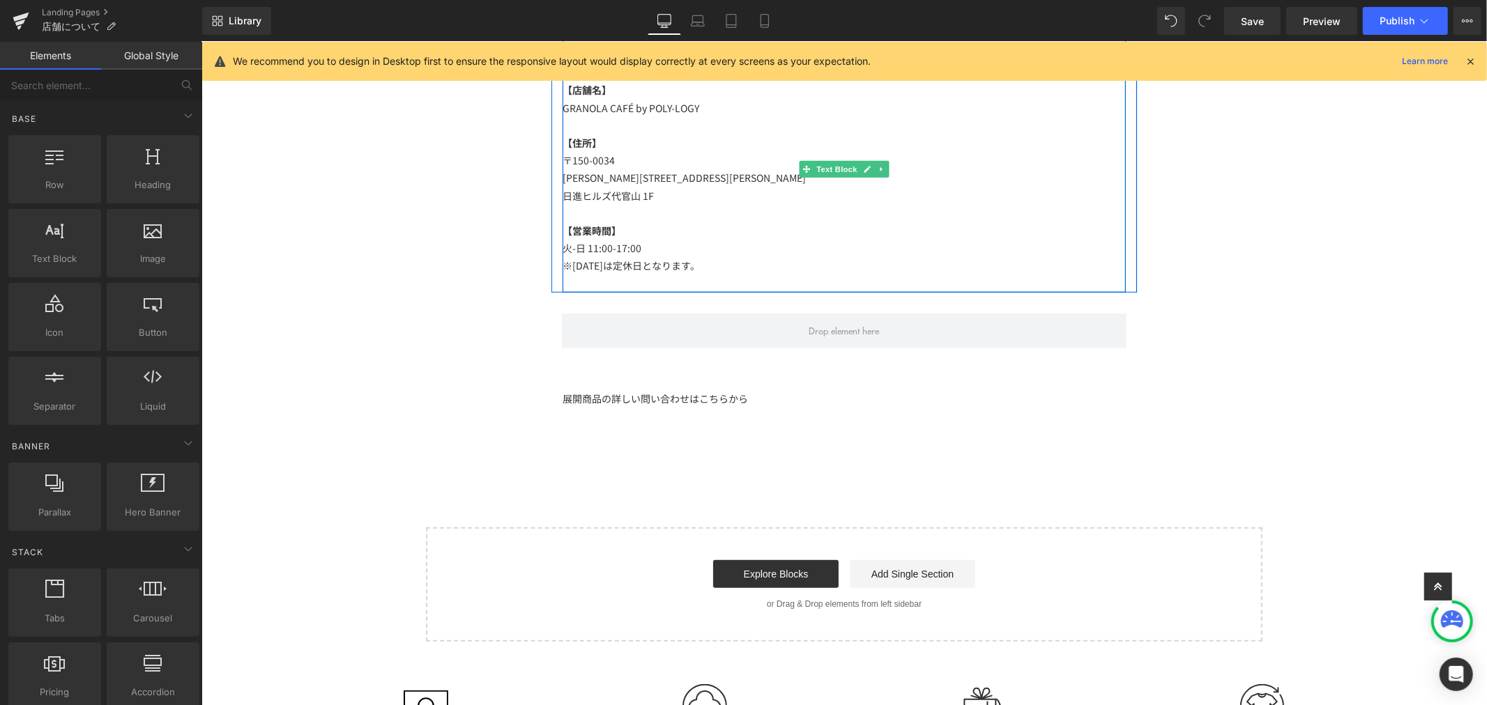
click at [877, 170] on icon at bounding box center [881, 169] width 8 height 8
click at [867, 164] on link at bounding box center [874, 168] width 15 height 17
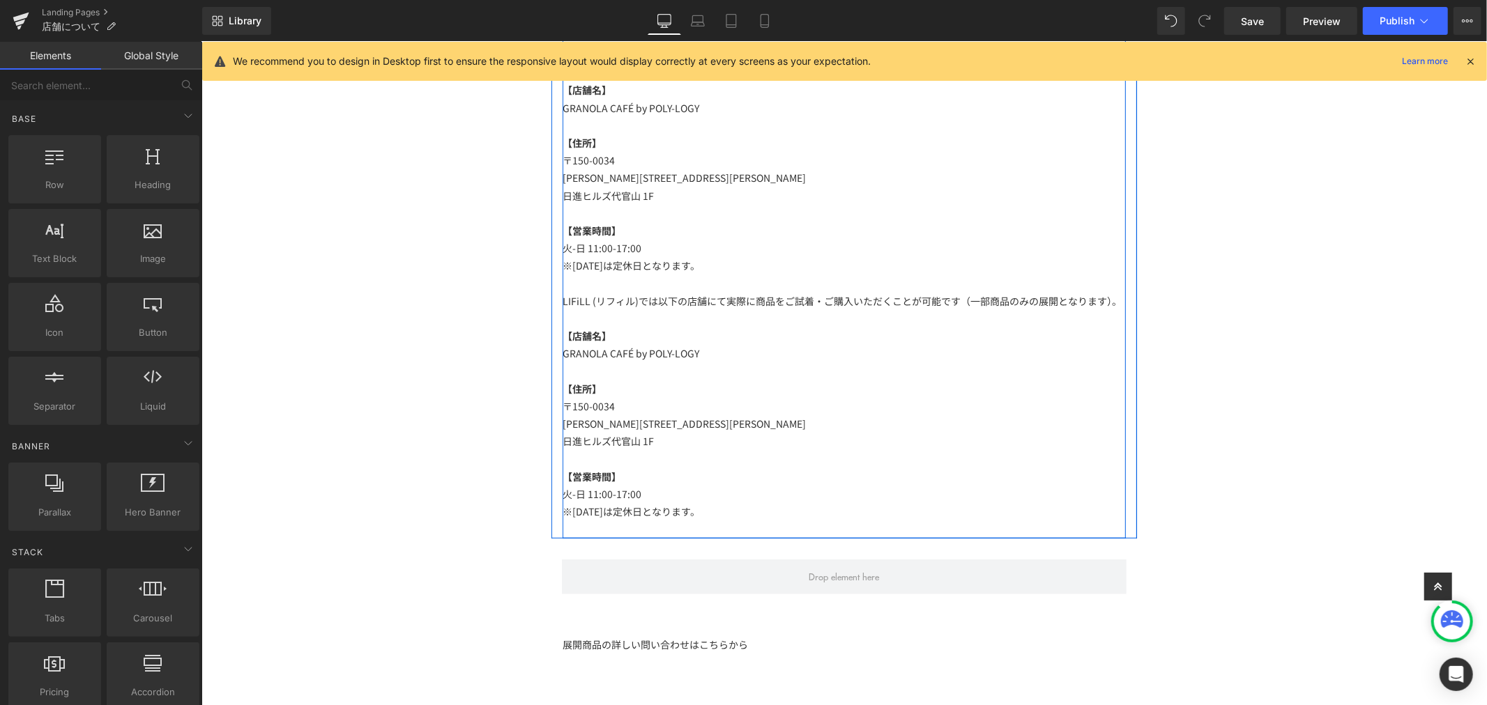
scroll to position [641, 0]
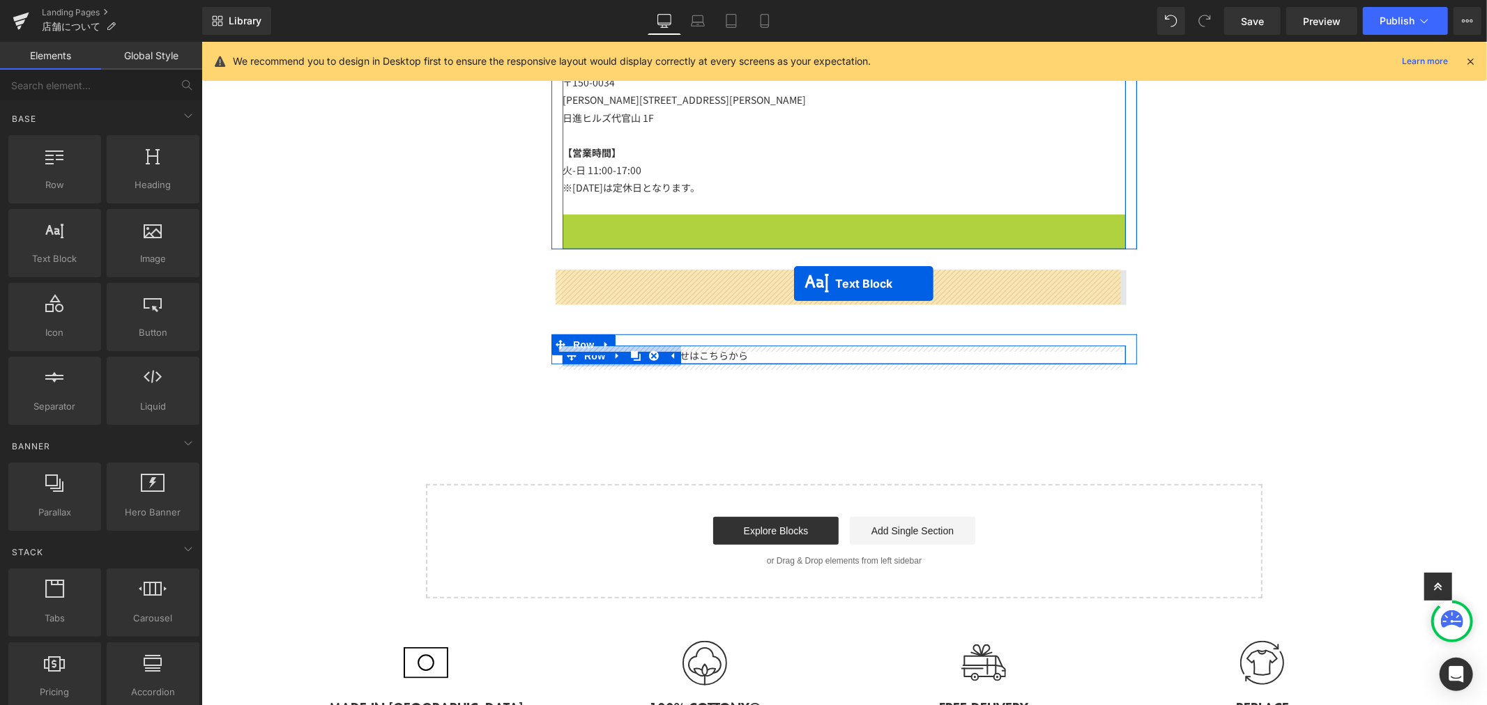
drag, startPoint x: 798, startPoint y: 335, endPoint x: 793, endPoint y: 283, distance: 51.8
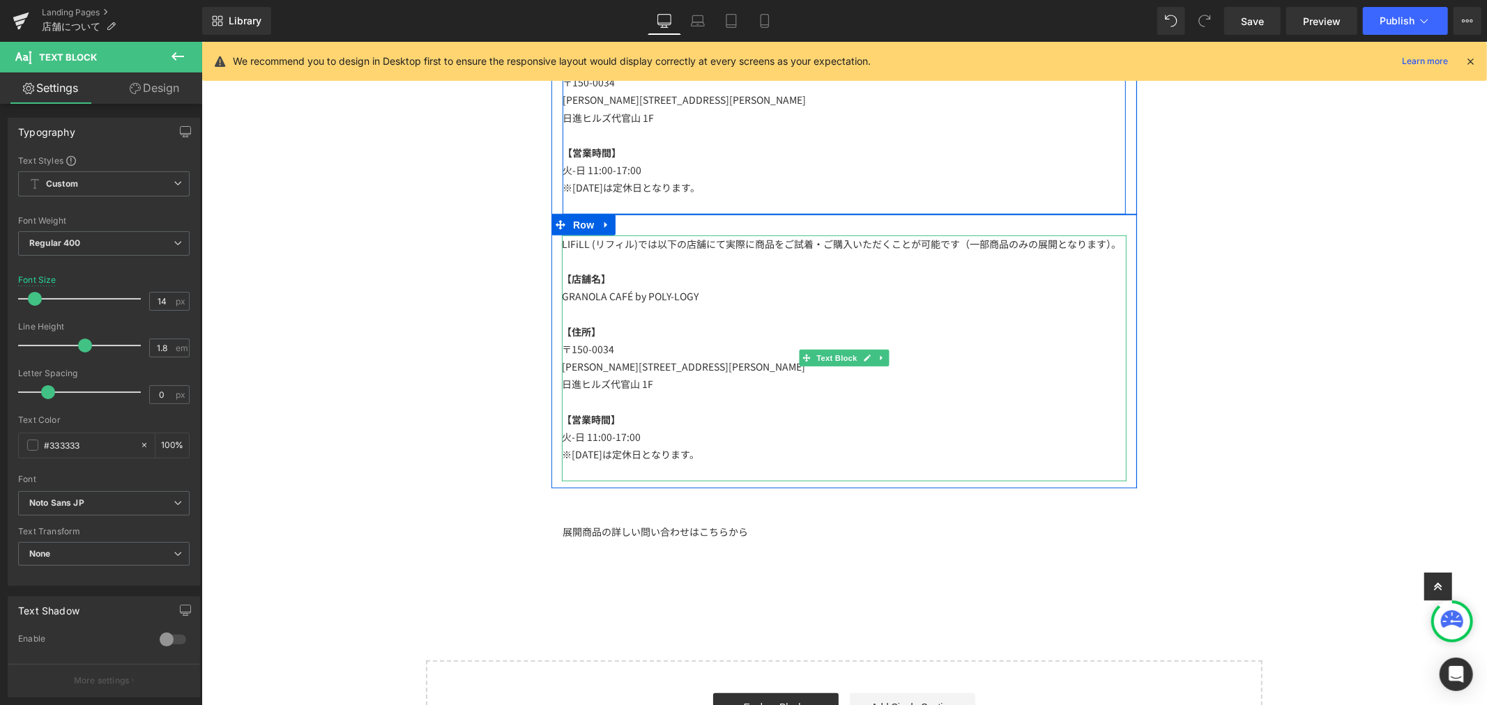
click at [758, 296] on p "GRANOLA CAFÉ by POLY-LOGY" at bounding box center [843, 295] width 565 height 17
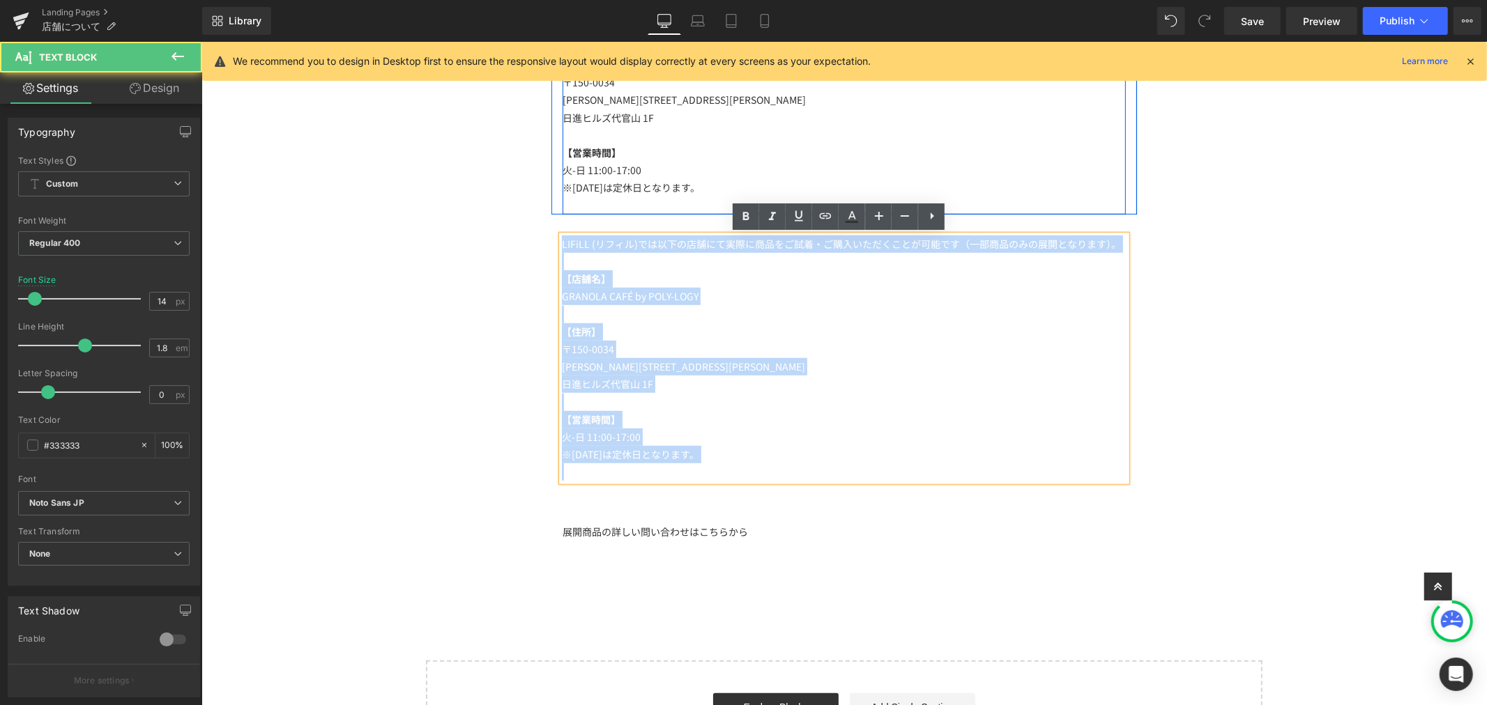
drag, startPoint x: 703, startPoint y: 464, endPoint x: 480, endPoint y: 204, distance: 343.1
click at [480, 204] on div "Image Row 店舗について Heading 直営店はオンラインショップのみとなっており、実店舗はございません。 Text Block LIFiLL (リ…" at bounding box center [843, 119] width 1285 height 1312
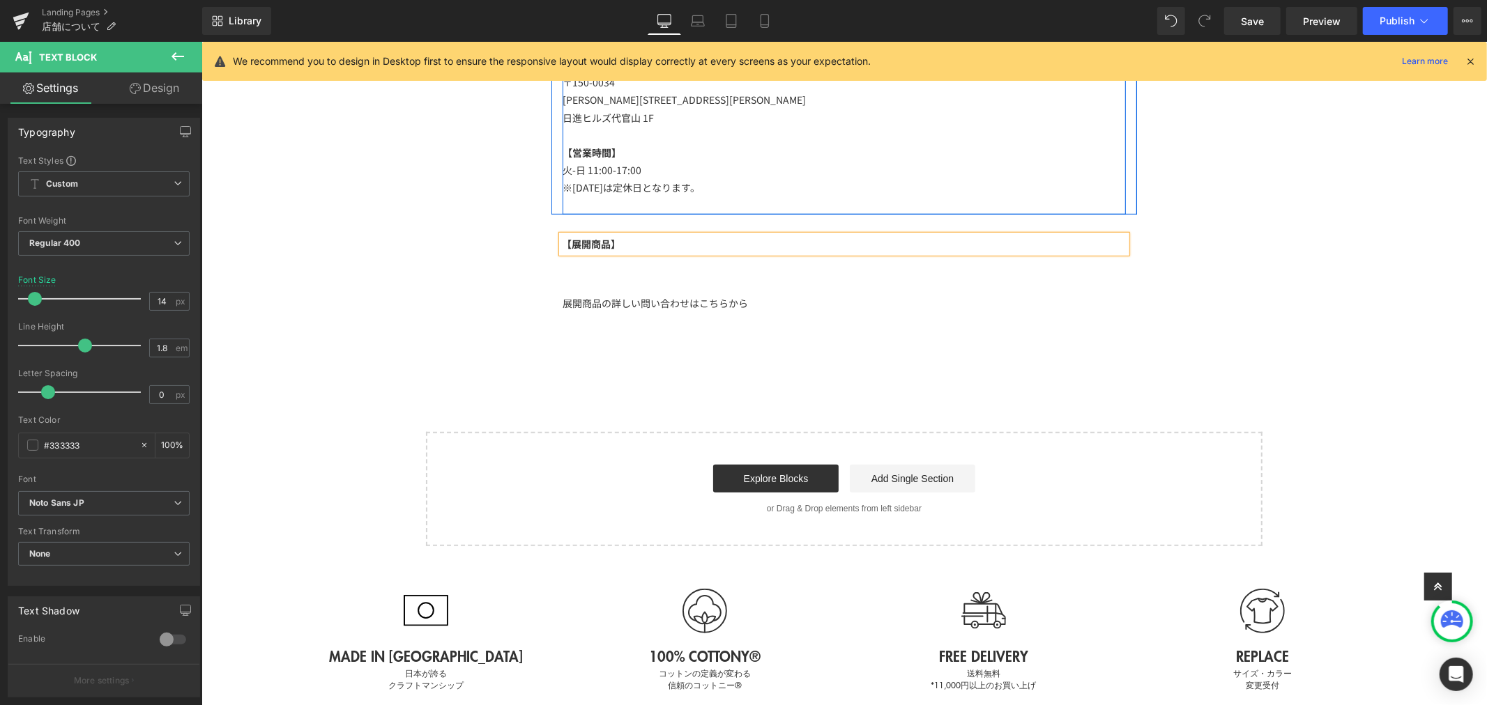
click at [390, 222] on div "Image Row 店舗について Heading 直営店はオンラインショップのみとなっており、実店舗はございません。 Text Block LIFiLL (リ…" at bounding box center [843, 4] width 1285 height 1083
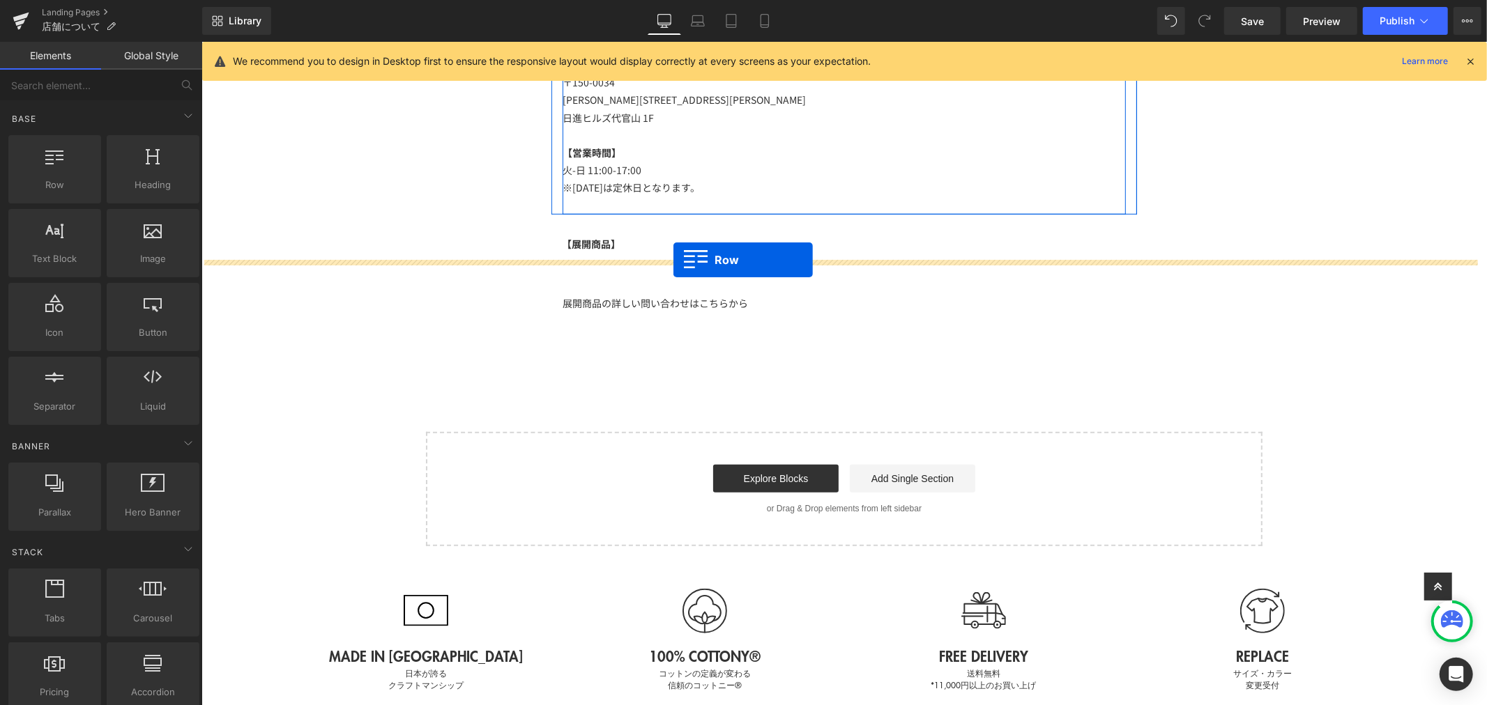
drag, startPoint x: 257, startPoint y: 225, endPoint x: 673, endPoint y: 260, distance: 417.6
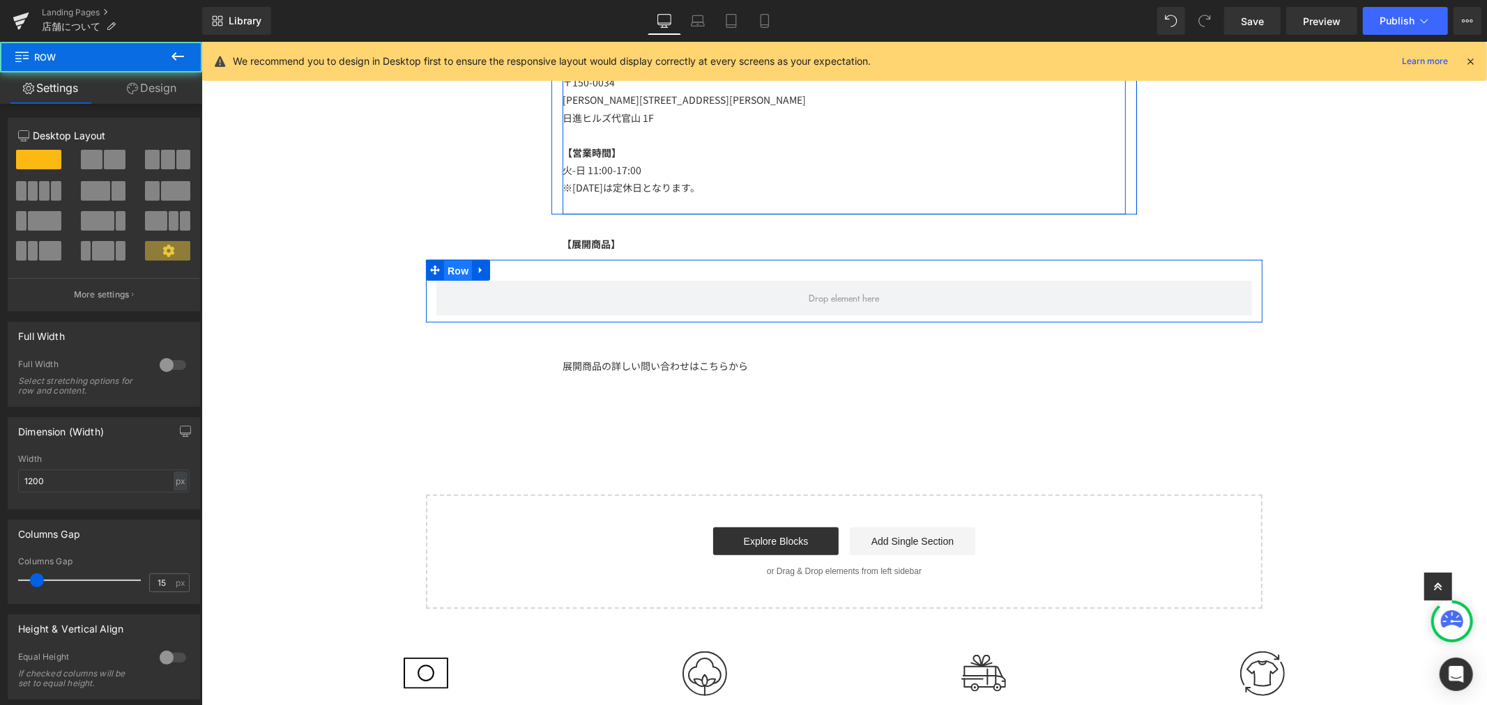
click at [449, 271] on span "Row" at bounding box center [457, 270] width 28 height 21
drag, startPoint x: 68, startPoint y: 484, endPoint x: 10, endPoint y: 471, distance: 59.2
click at [11, 476] on div "1200px Width 1200 px % px" at bounding box center [103, 482] width 191 height 54
type input "840"
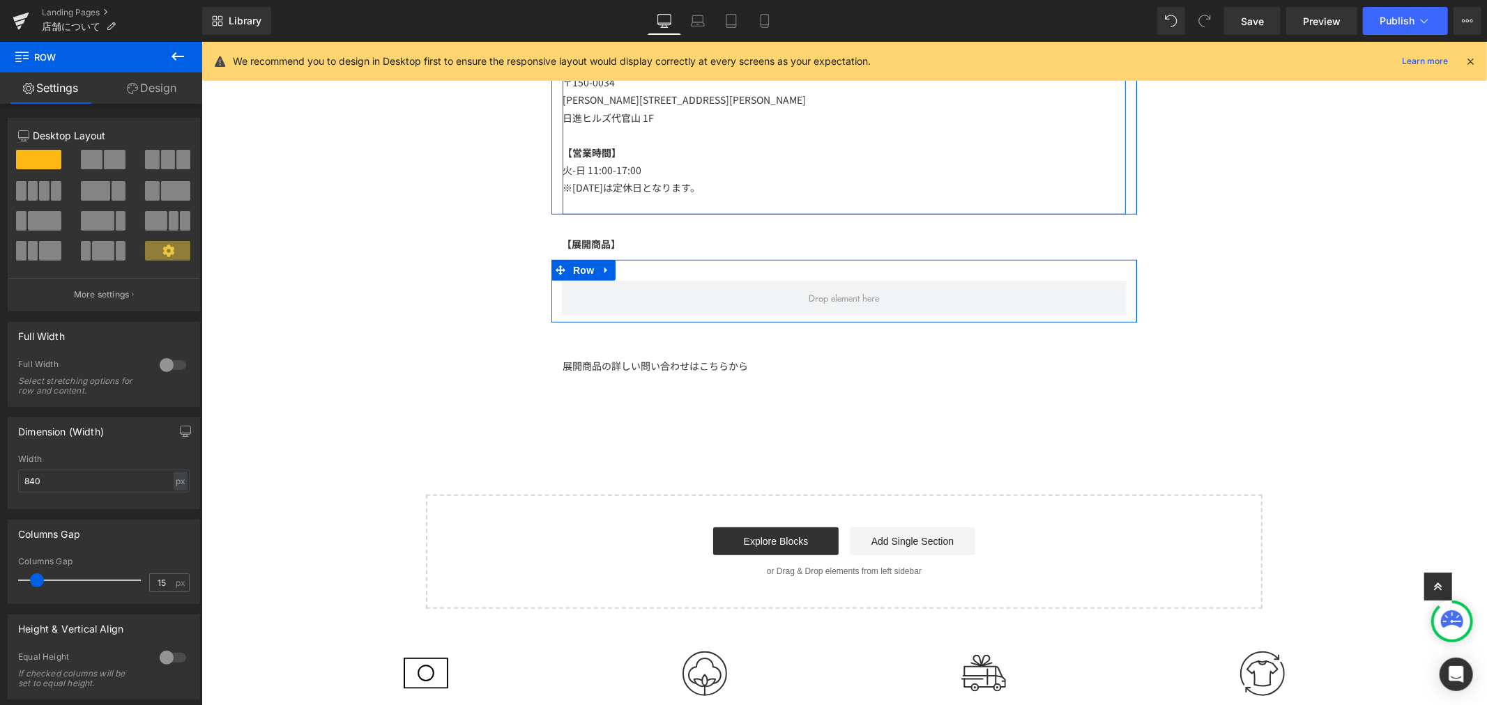
click at [116, 165] on span at bounding box center [115, 160] width 22 height 20
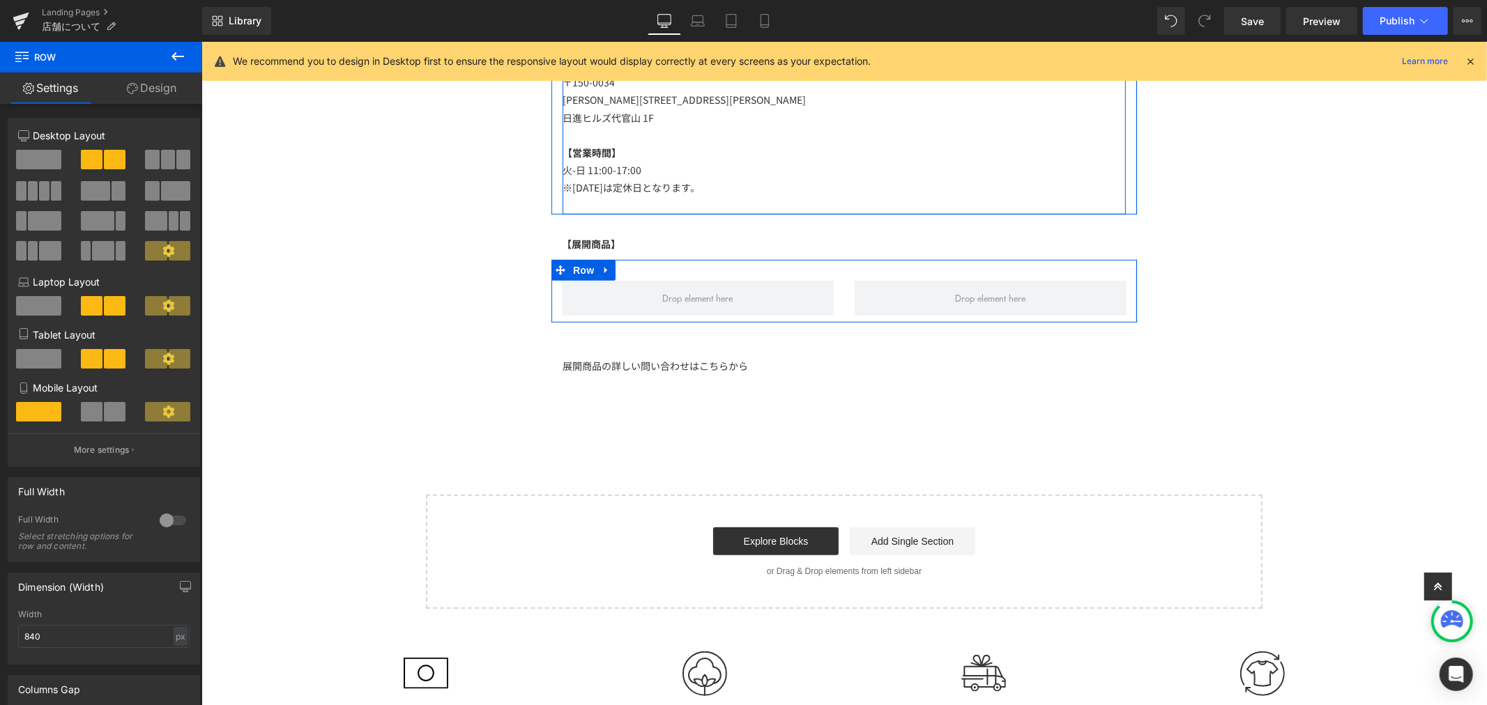
click at [93, 420] on span at bounding box center [92, 412] width 22 height 20
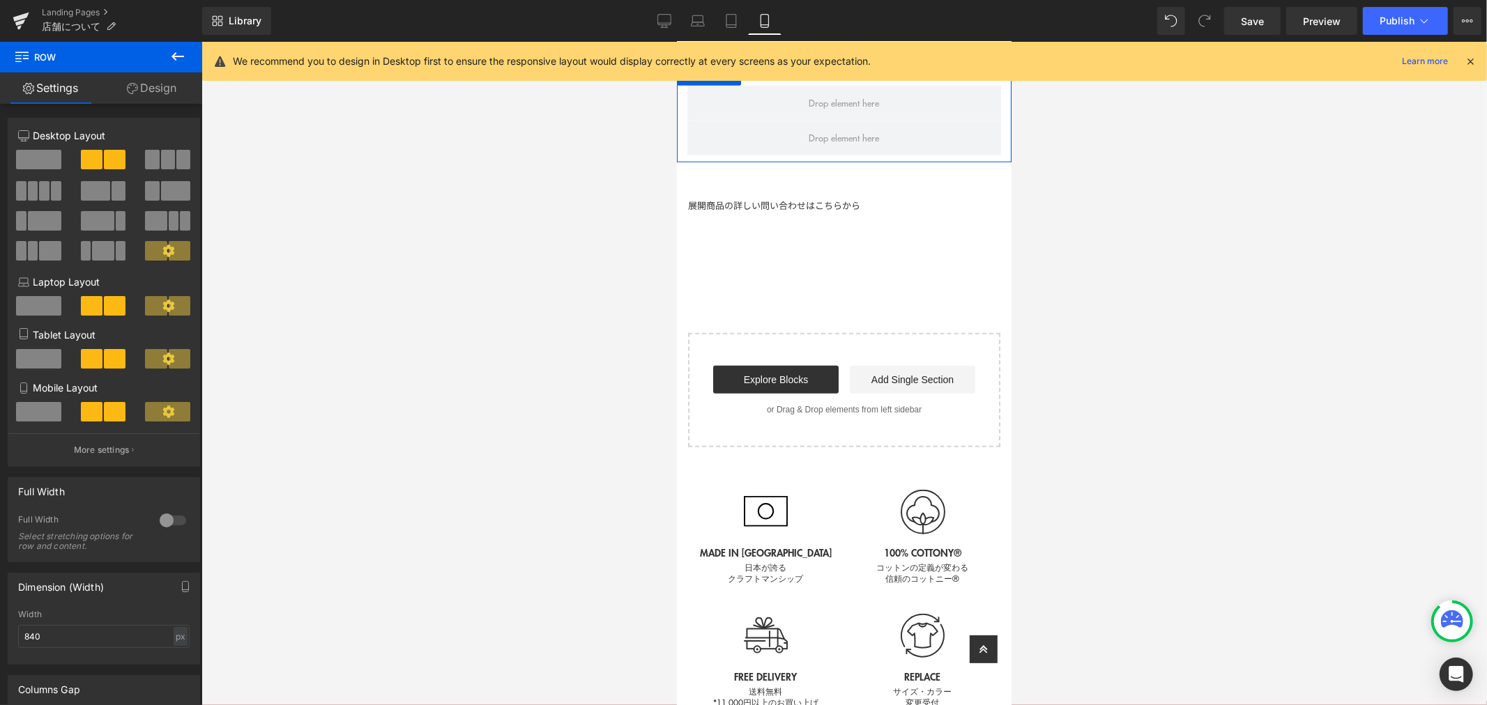
scroll to position [437, 0]
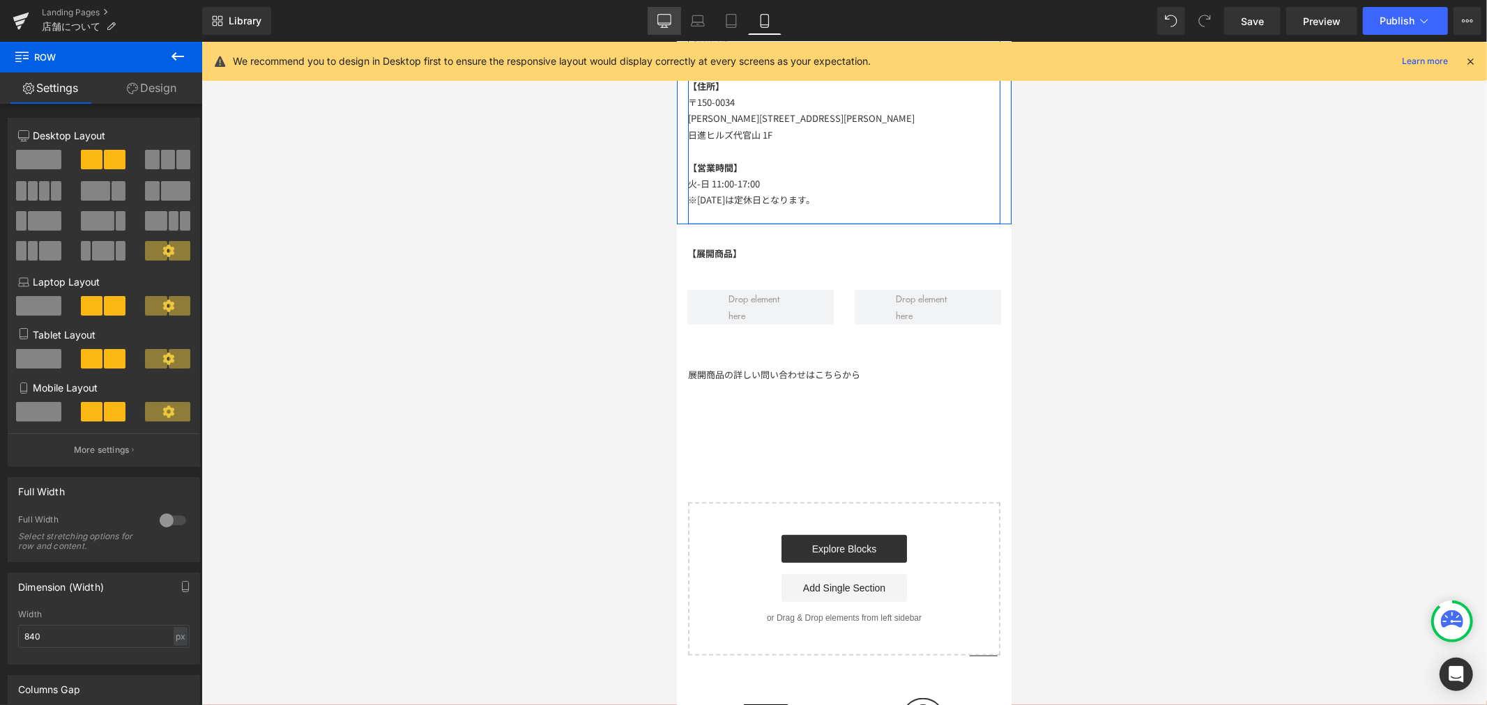
click at [659, 17] on icon at bounding box center [663, 20] width 13 height 10
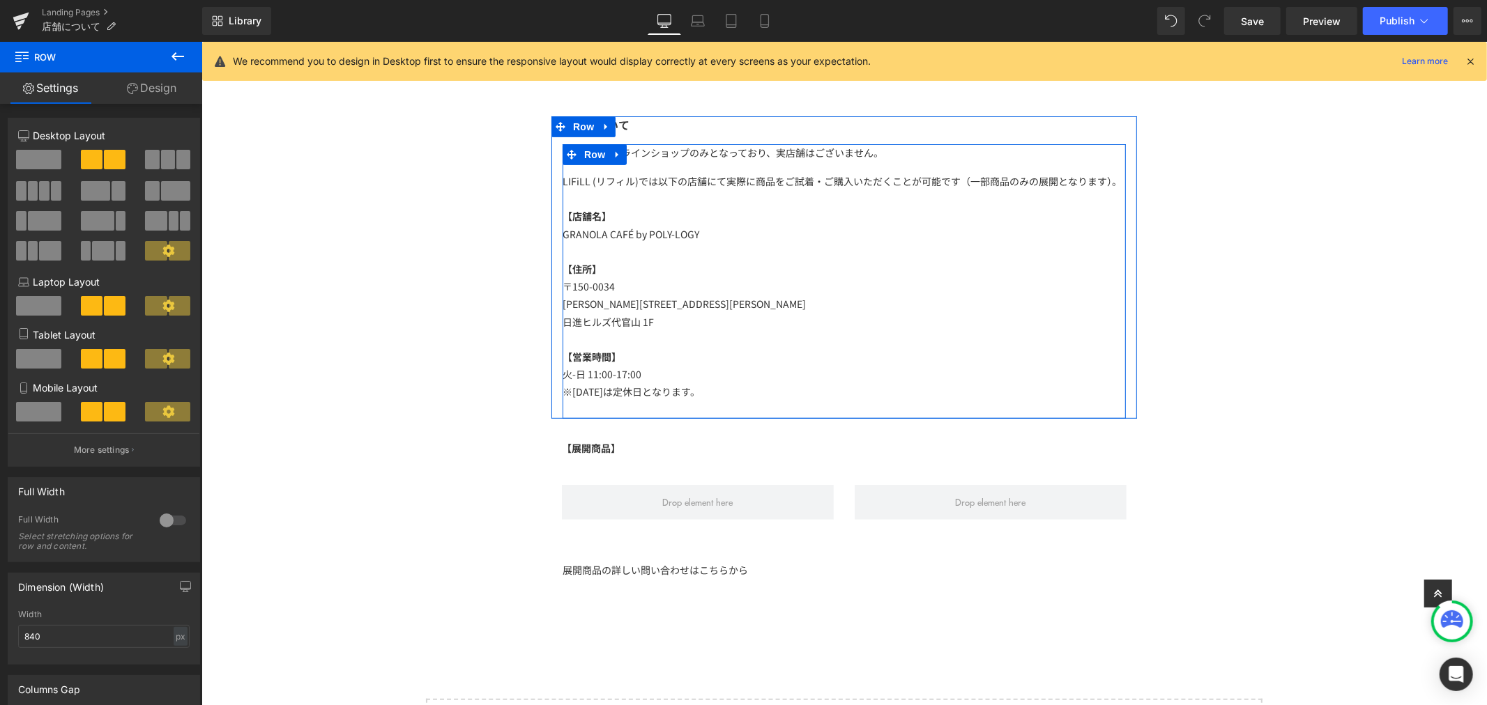
scroll to position [641, 0]
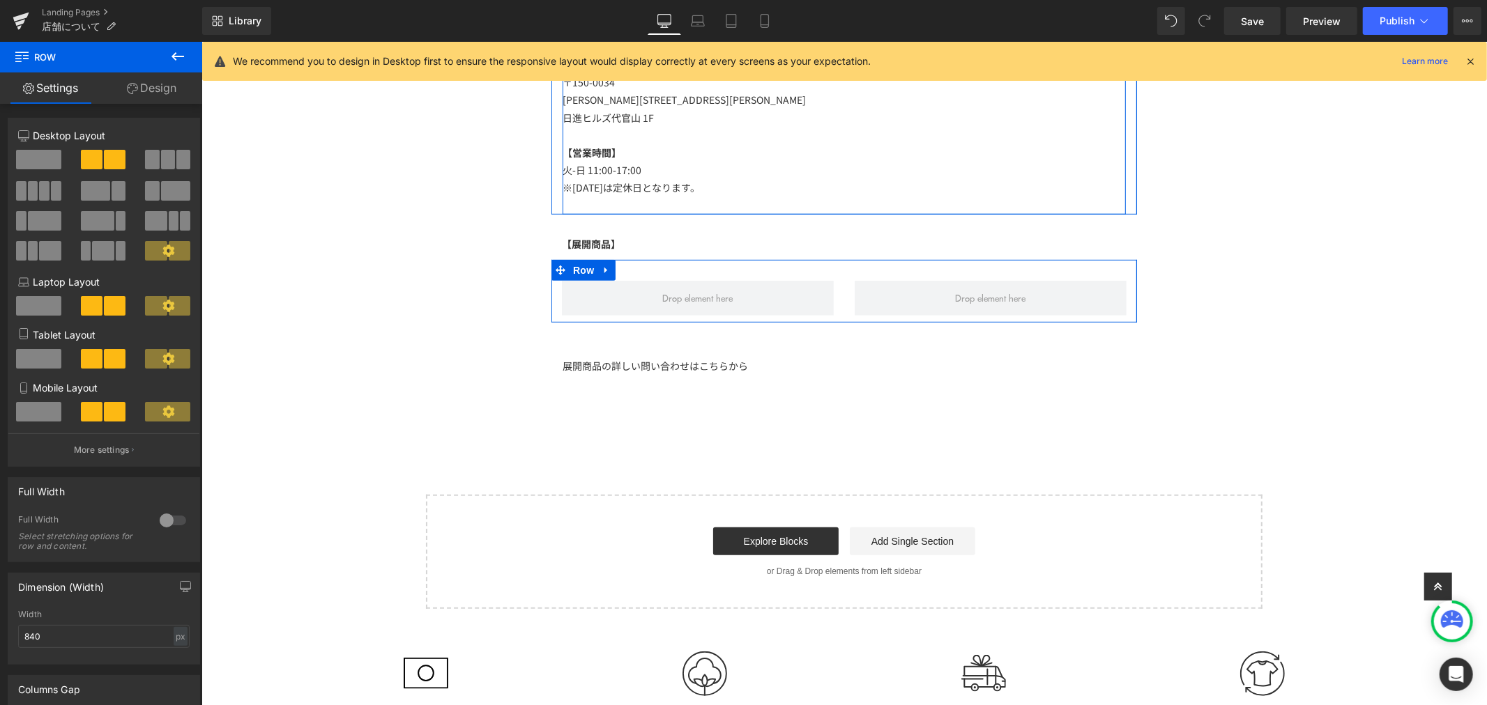
drag, startPoint x: 160, startPoint y: 94, endPoint x: 153, endPoint y: 102, distance: 10.4
click at [160, 94] on link "Design" at bounding box center [151, 87] width 101 height 31
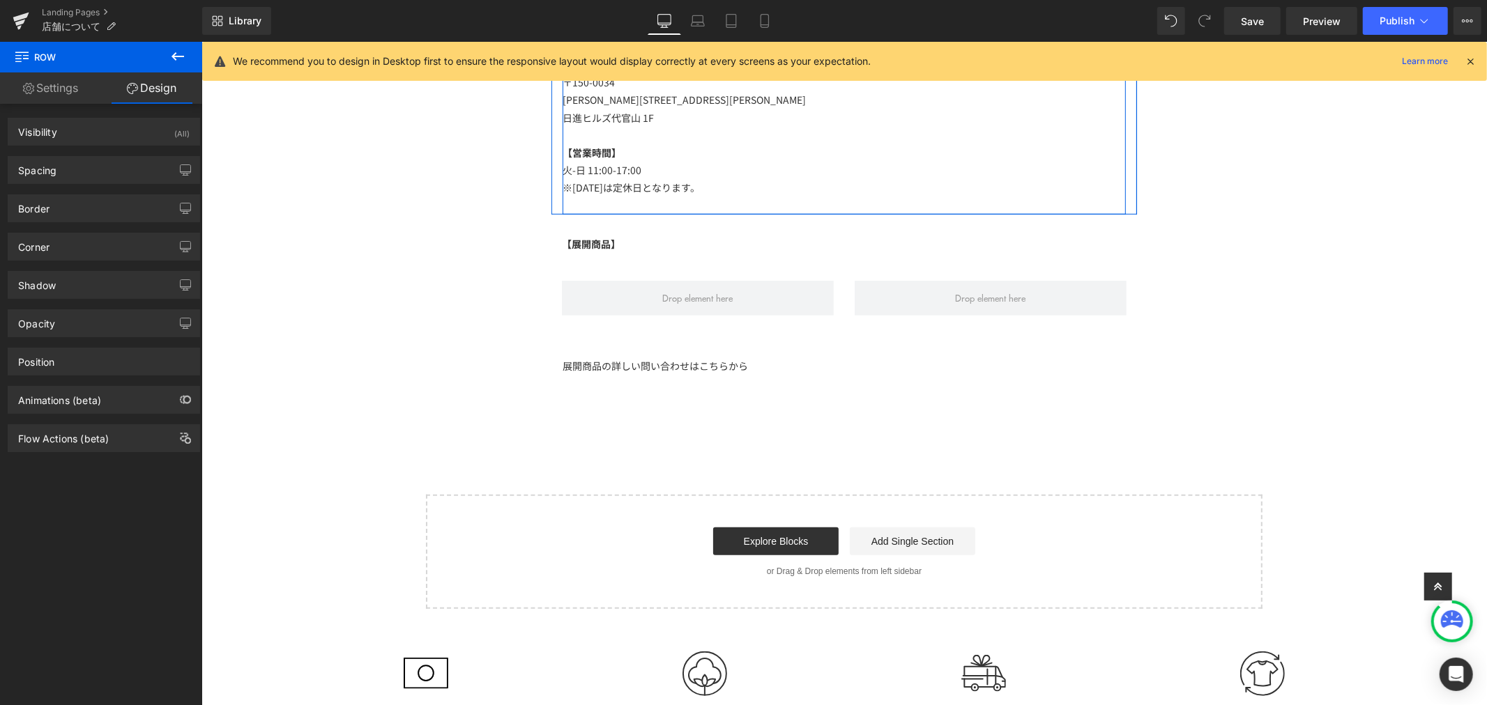
click at [171, 52] on icon at bounding box center [177, 56] width 17 height 17
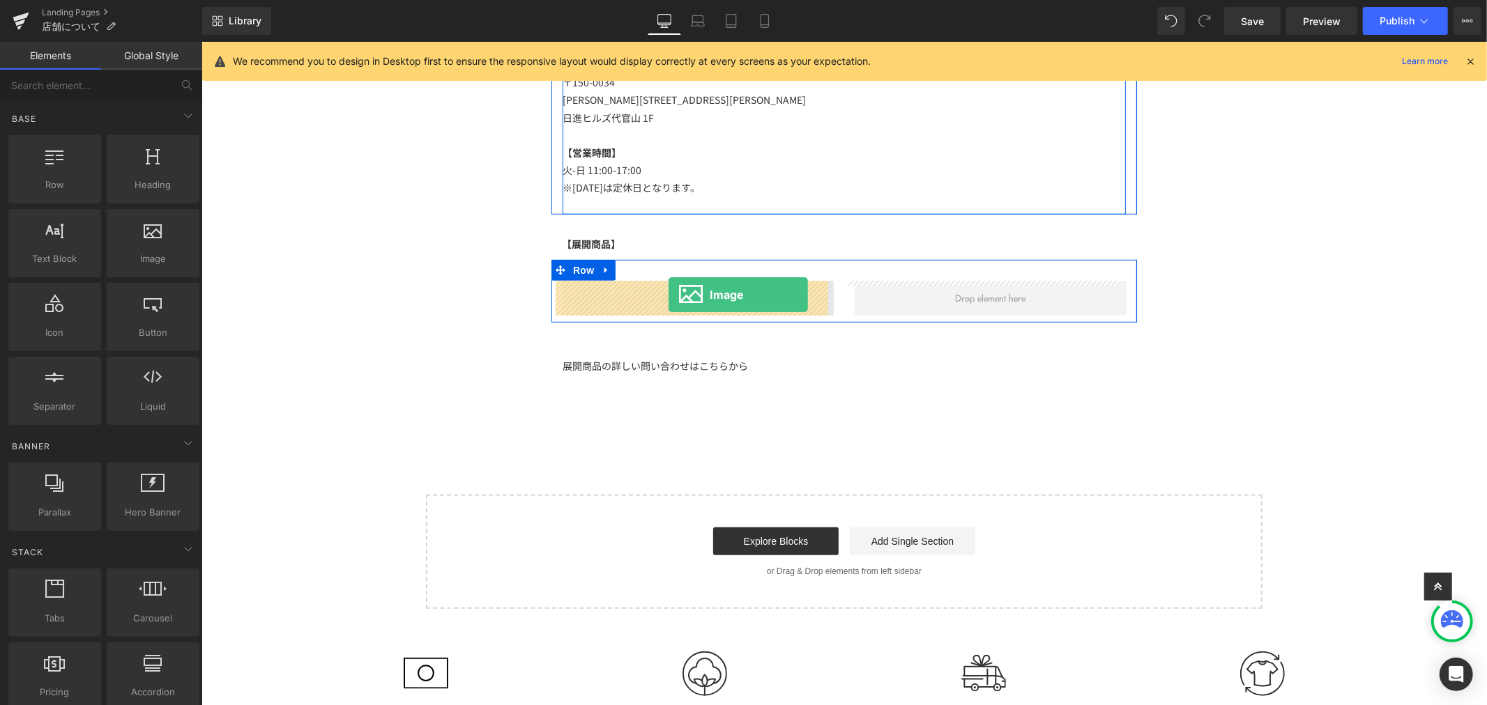
drag, startPoint x: 354, startPoint y: 292, endPoint x: 668, endPoint y: 294, distance: 313.7
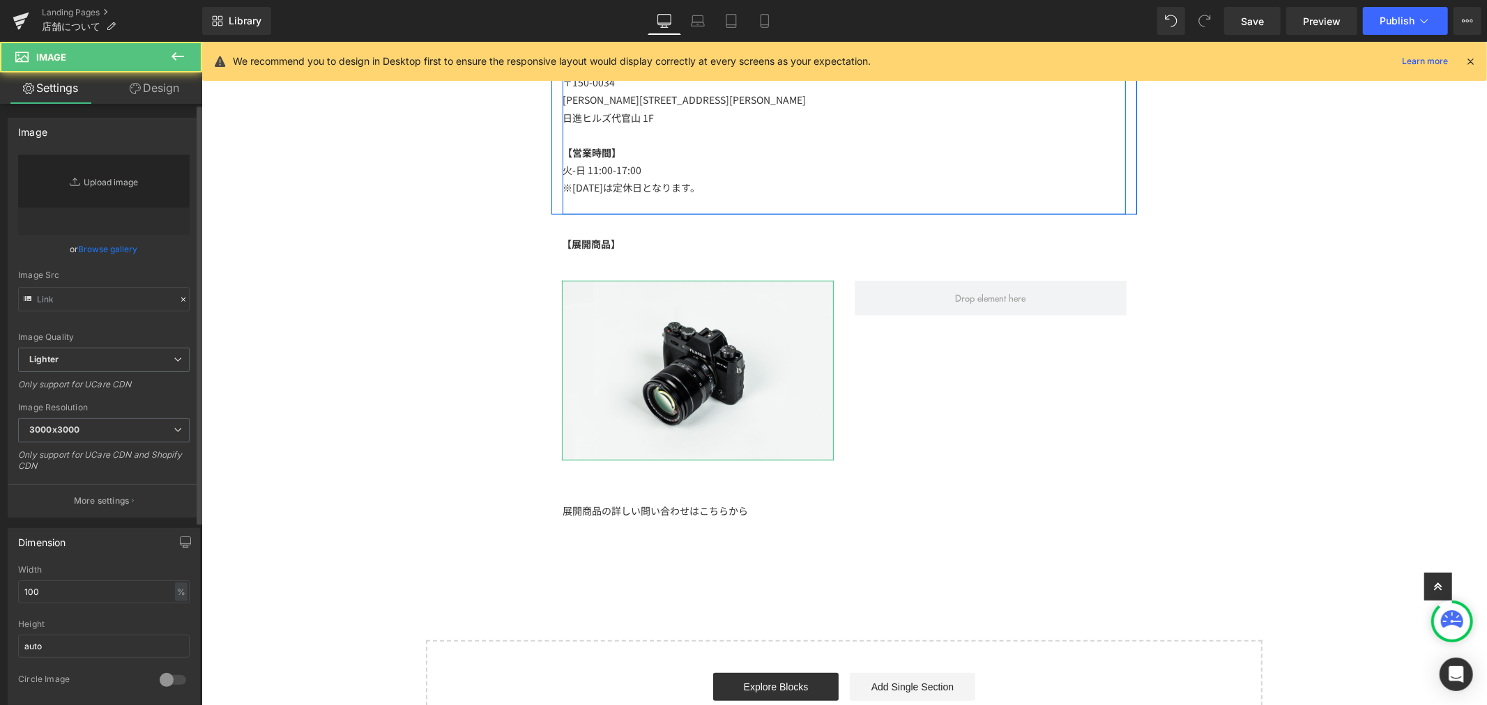
type input "//d1um8515vdn9kb.cloudfront.net/images/parallax.jpg"
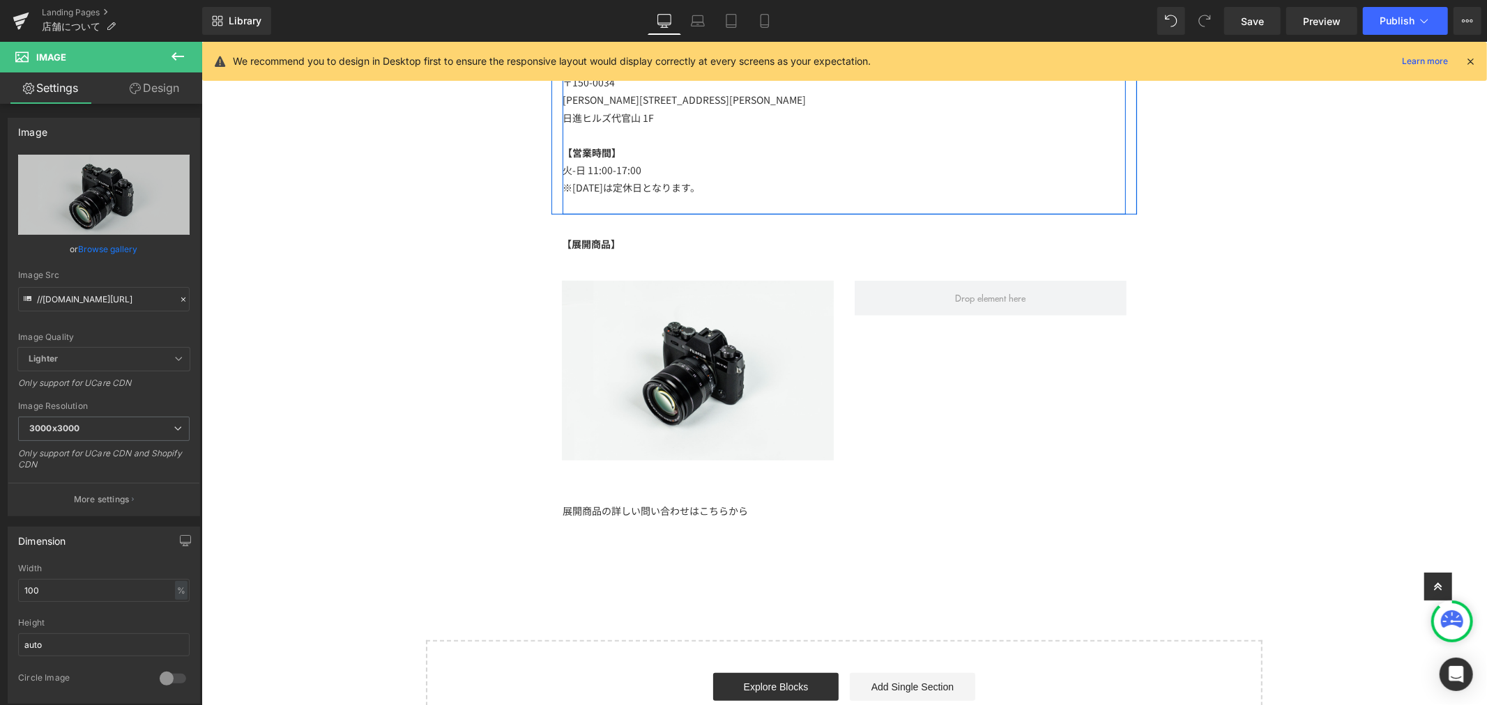
click at [177, 59] on icon at bounding box center [177, 56] width 17 height 17
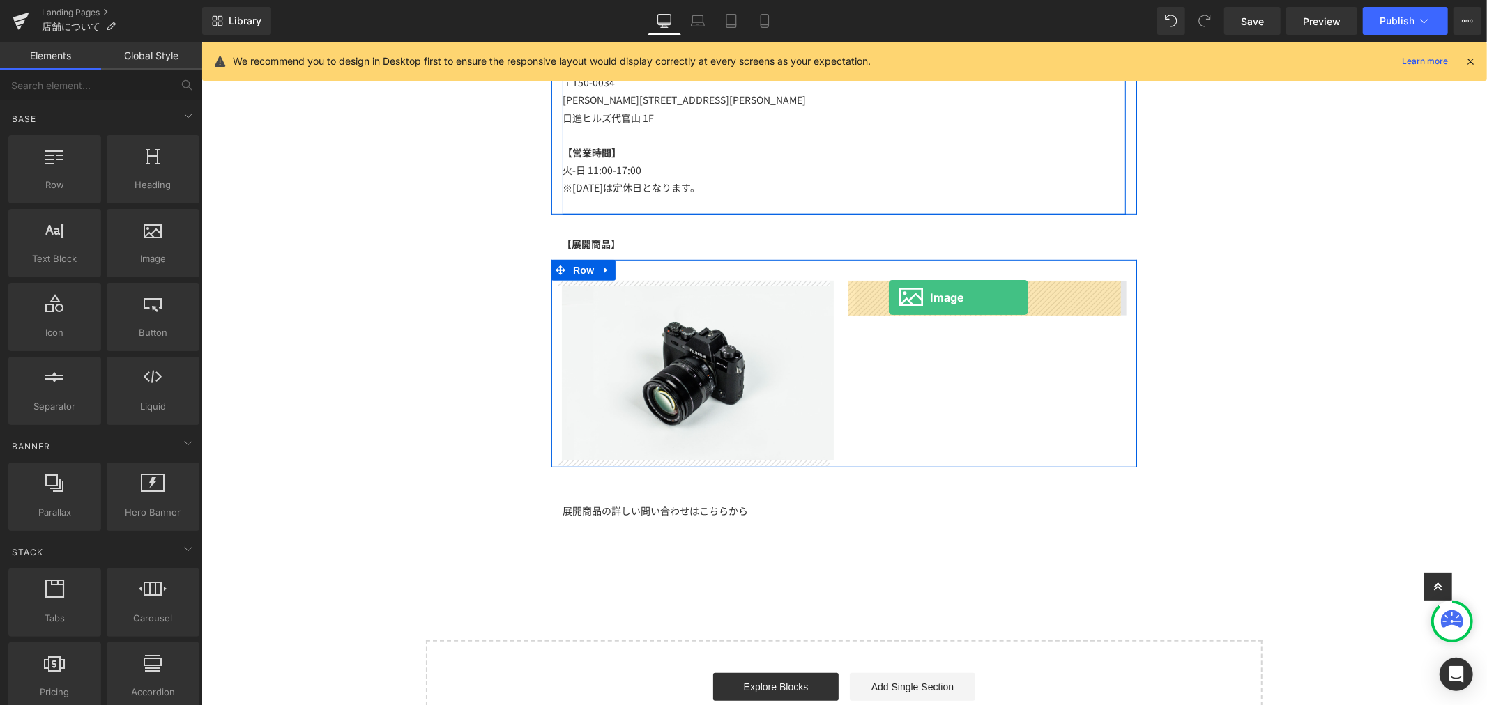
drag, startPoint x: 380, startPoint y: 302, endPoint x: 888, endPoint y: 297, distance: 508.2
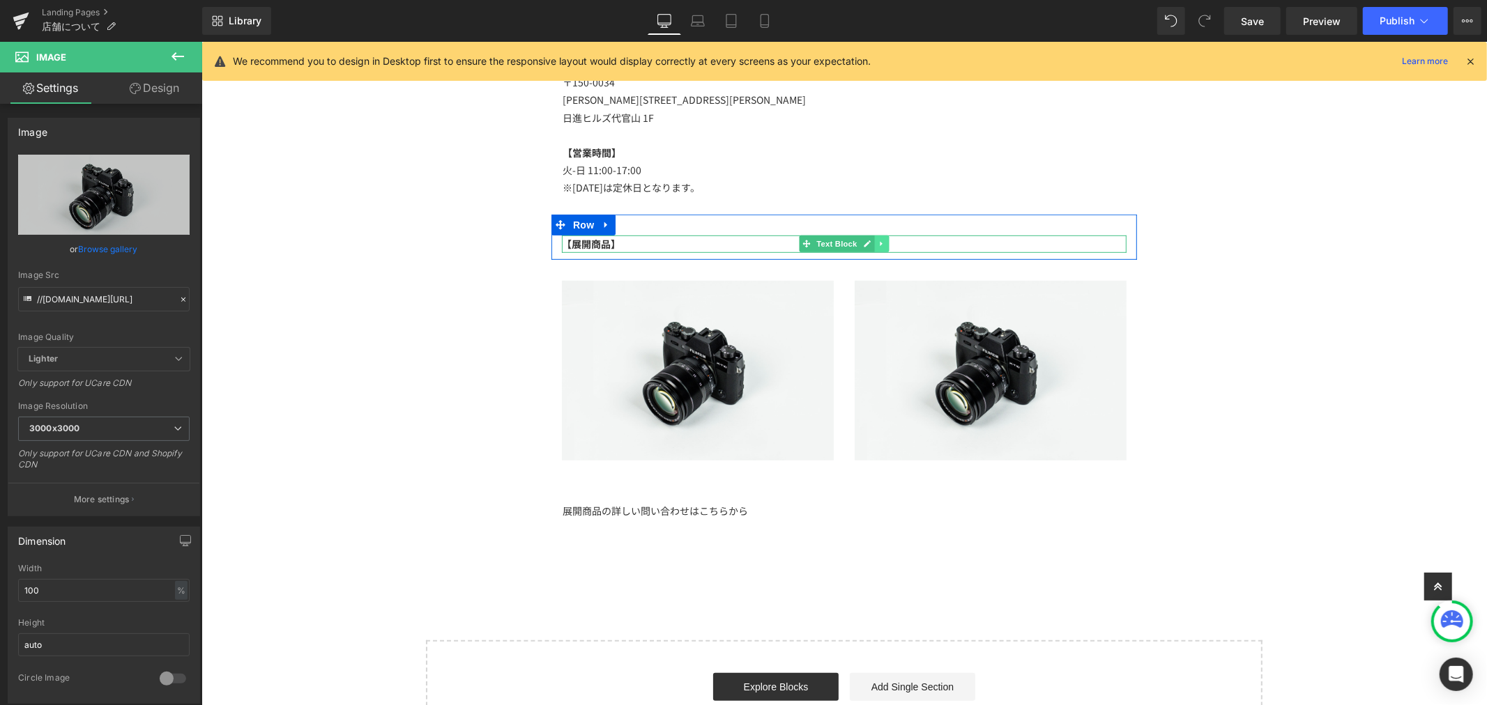
click at [879, 245] on icon at bounding box center [880, 243] width 2 height 5
click at [870, 247] on icon at bounding box center [874, 244] width 8 height 8
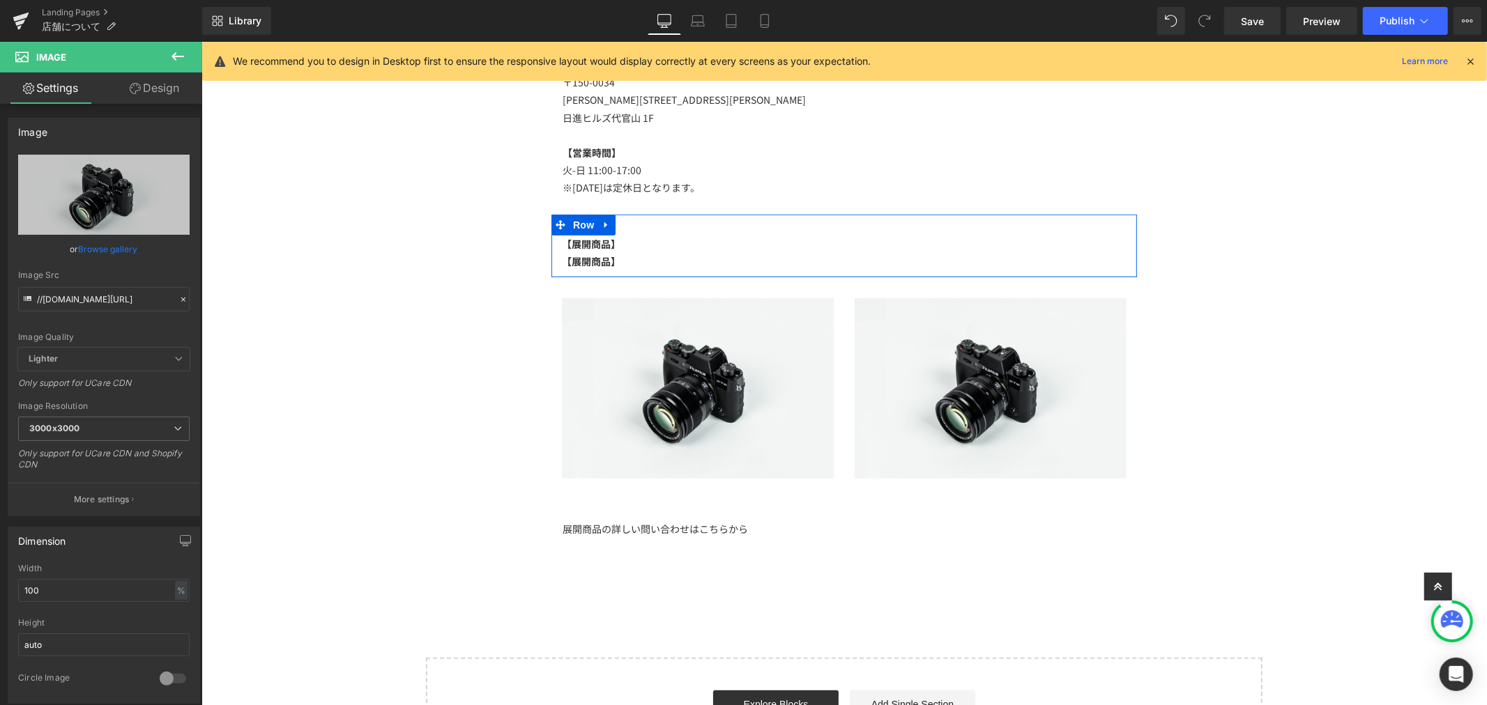
scroll to position [719, 0]
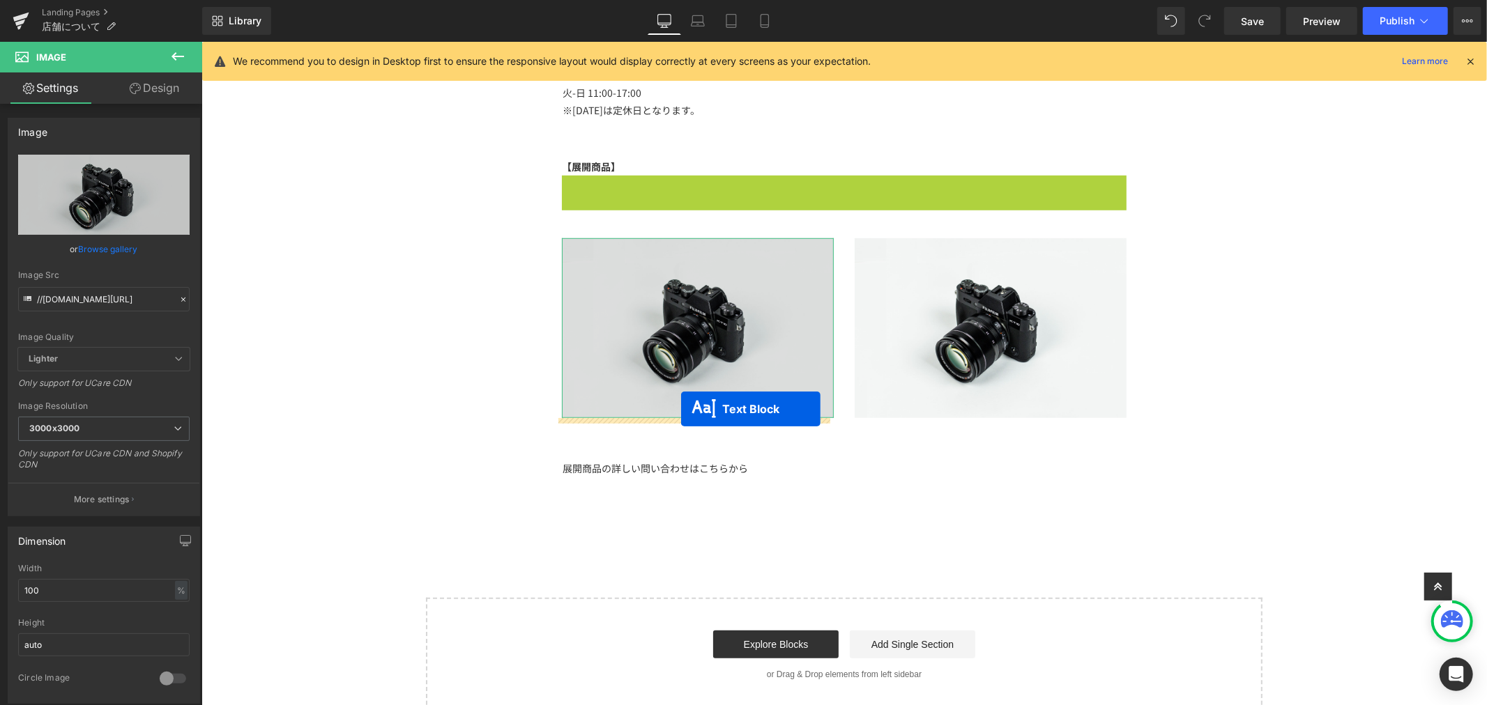
drag, startPoint x: 801, startPoint y: 185, endPoint x: 680, endPoint y: 409, distance: 254.2
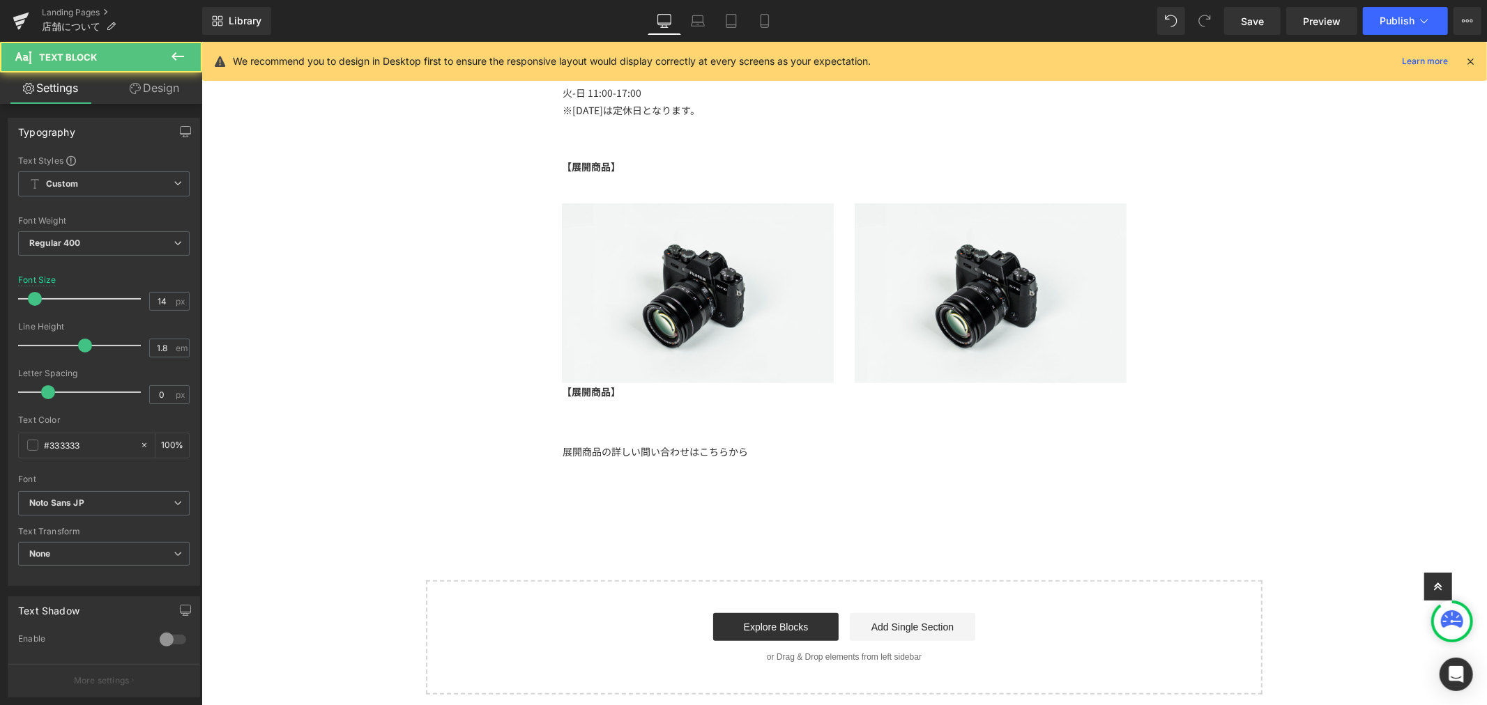
scroll to position [796, 0]
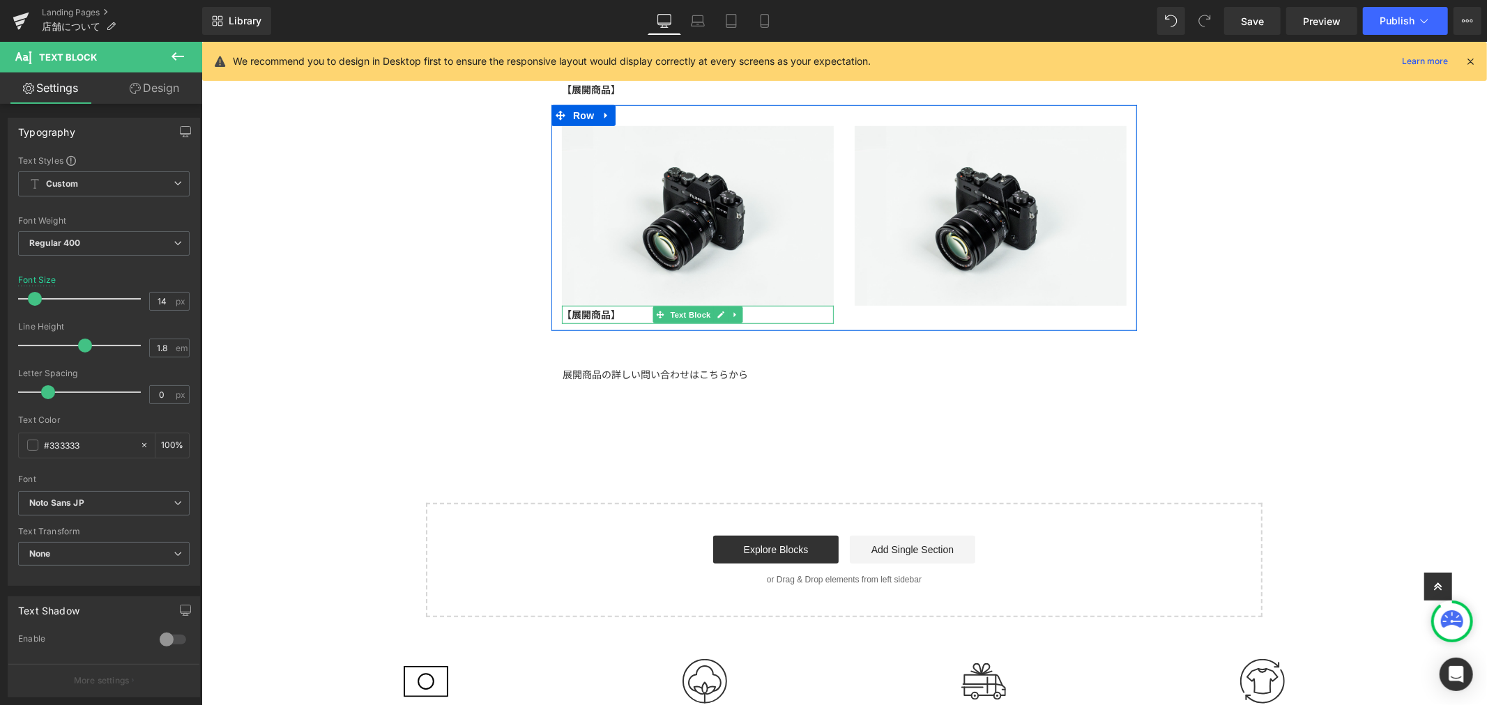
click at [733, 314] on icon at bounding box center [734, 314] width 2 height 5
click at [724, 316] on icon at bounding box center [728, 314] width 8 height 8
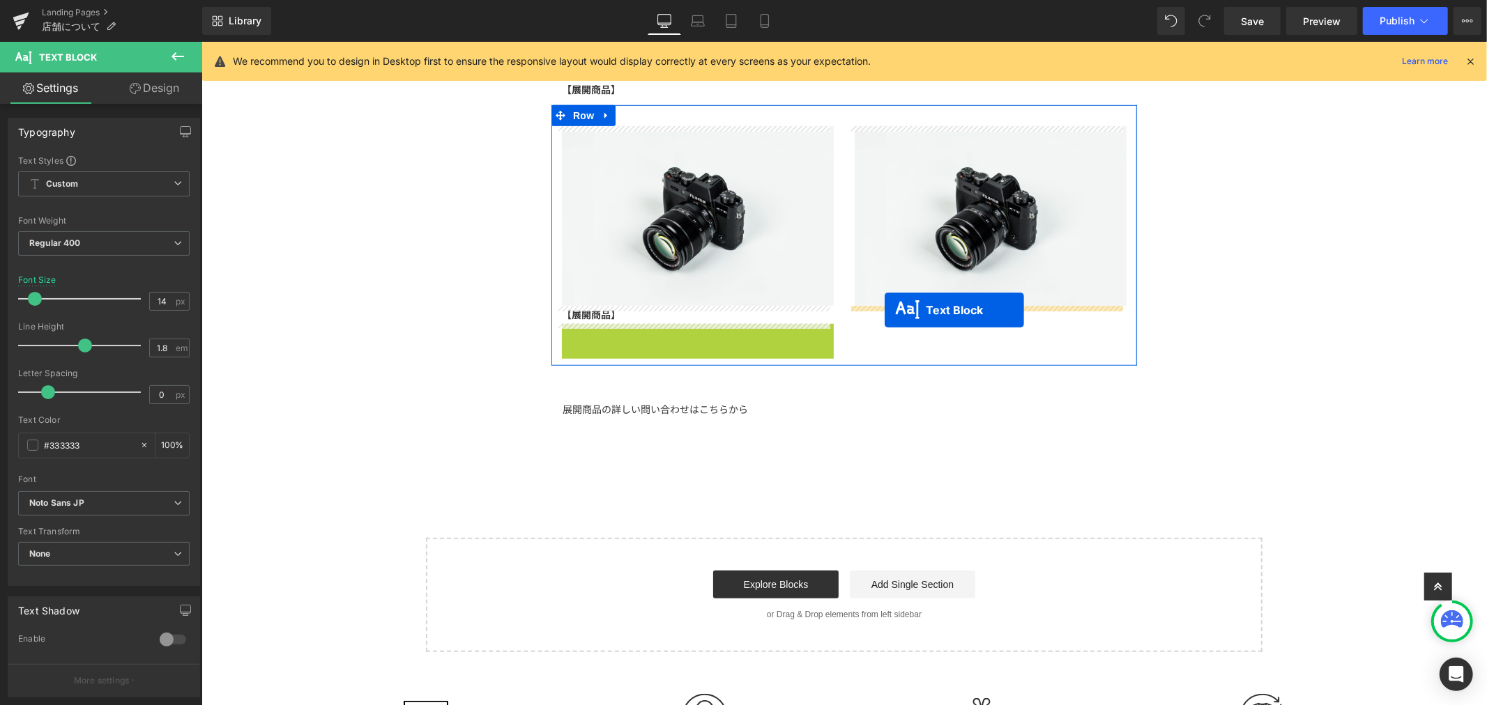
drag, startPoint x: 655, startPoint y: 333, endPoint x: 884, endPoint y: 310, distance: 230.5
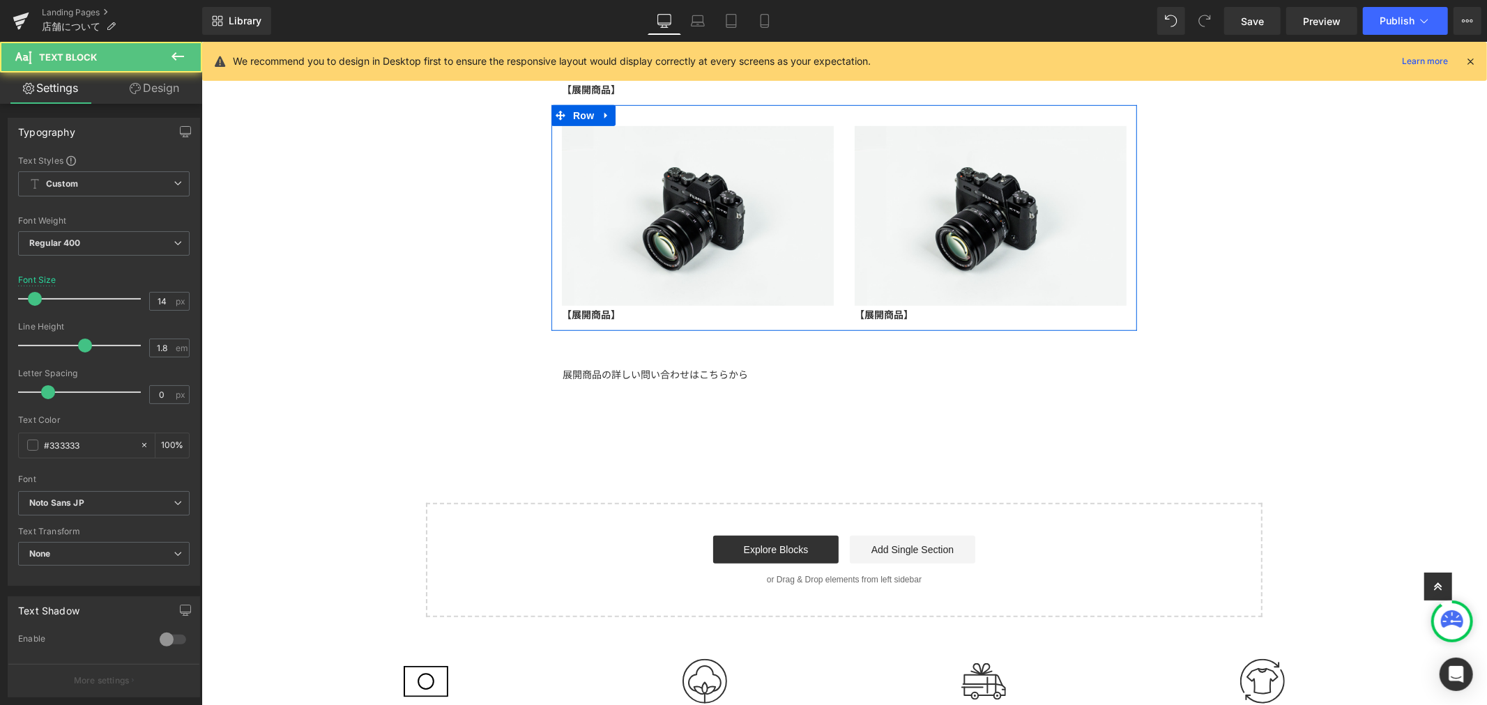
click at [613, 314] on strong "【展開商品】" at bounding box center [590, 314] width 59 height 14
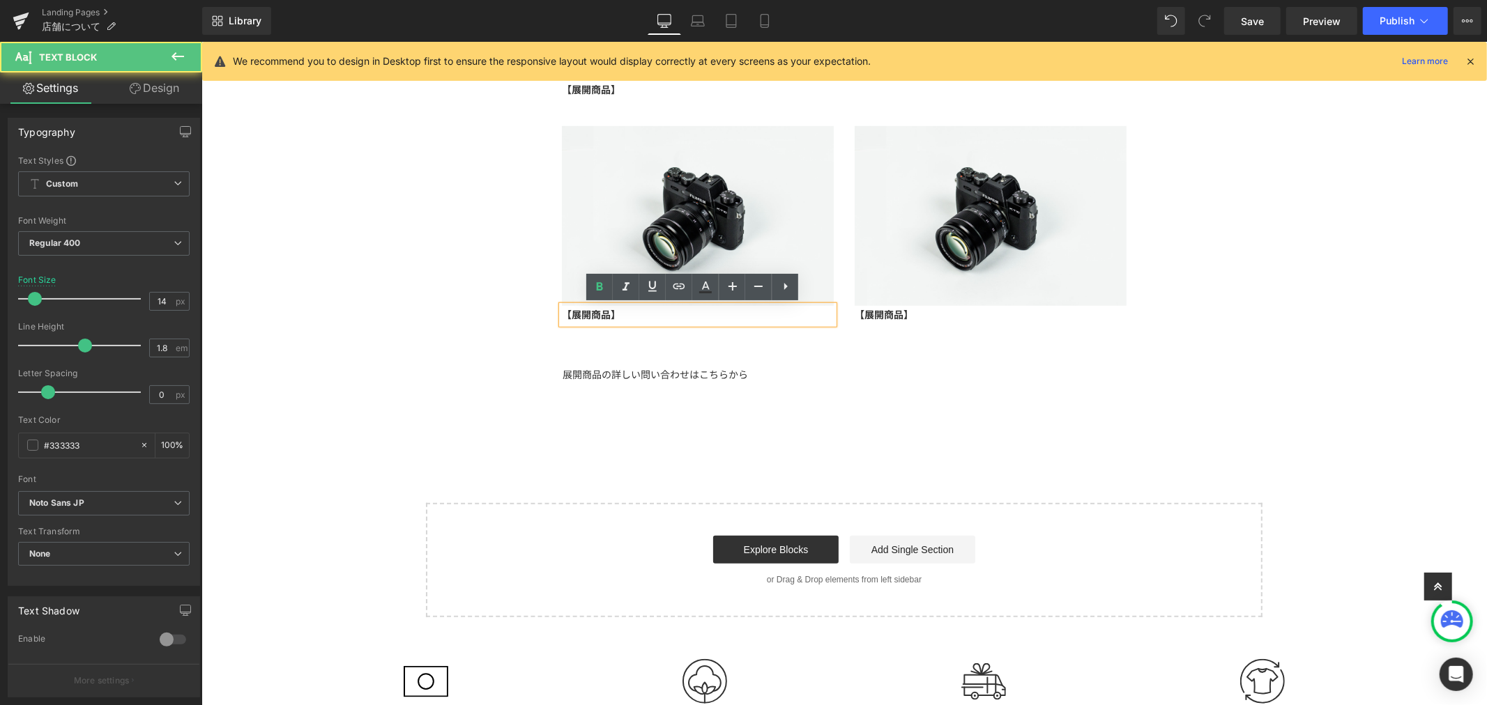
drag, startPoint x: 618, startPoint y: 314, endPoint x: 551, endPoint y: 308, distance: 67.2
click at [561, 308] on div "【展開商品】" at bounding box center [697, 313] width 272 height 17
click at [561, 318] on div "【展開商品】" at bounding box center [697, 313] width 272 height 17
click at [561, 312] on strong "【展開商品】" at bounding box center [590, 314] width 59 height 14
click at [940, 327] on div "Image 【展開商品】 Text Block Image 【展開商品】 Text Block Row" at bounding box center [844, 218] width 586 height 226
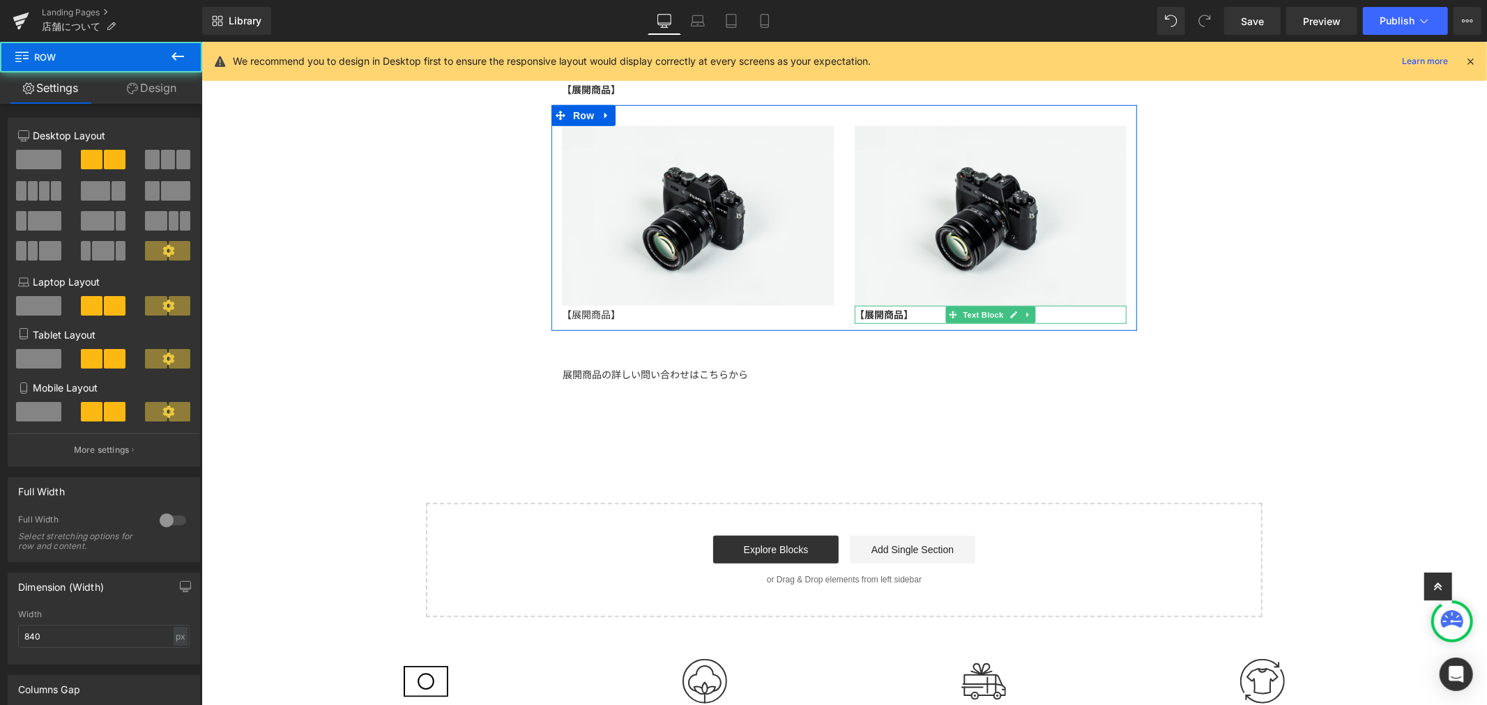
click at [926, 317] on p "【展開商品】" at bounding box center [990, 313] width 272 height 17
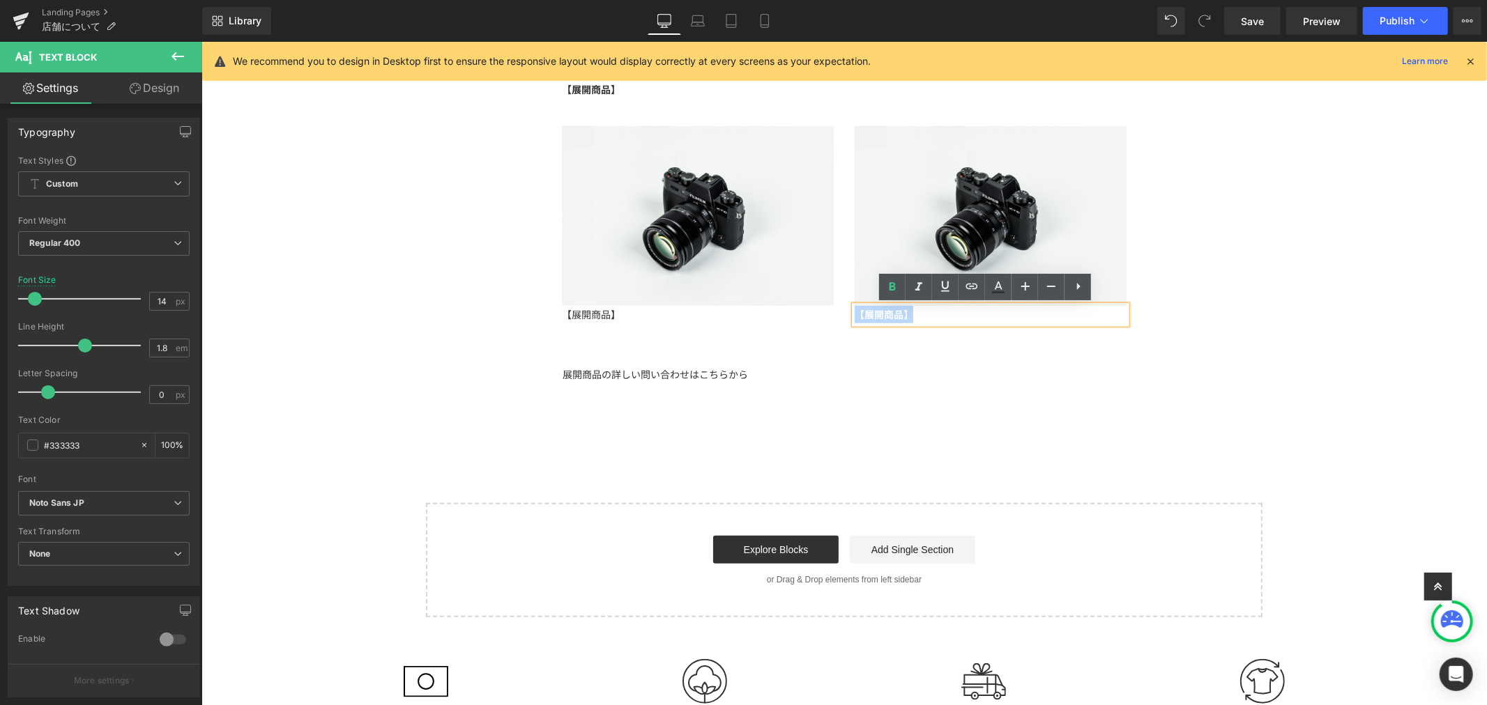
drag, startPoint x: 898, startPoint y: 311, endPoint x: 847, endPoint y: 310, distance: 50.9
click at [854, 310] on p "【展開商品】" at bounding box center [990, 313] width 272 height 17
click at [611, 311] on p "【展開商品】" at bounding box center [697, 313] width 272 height 17
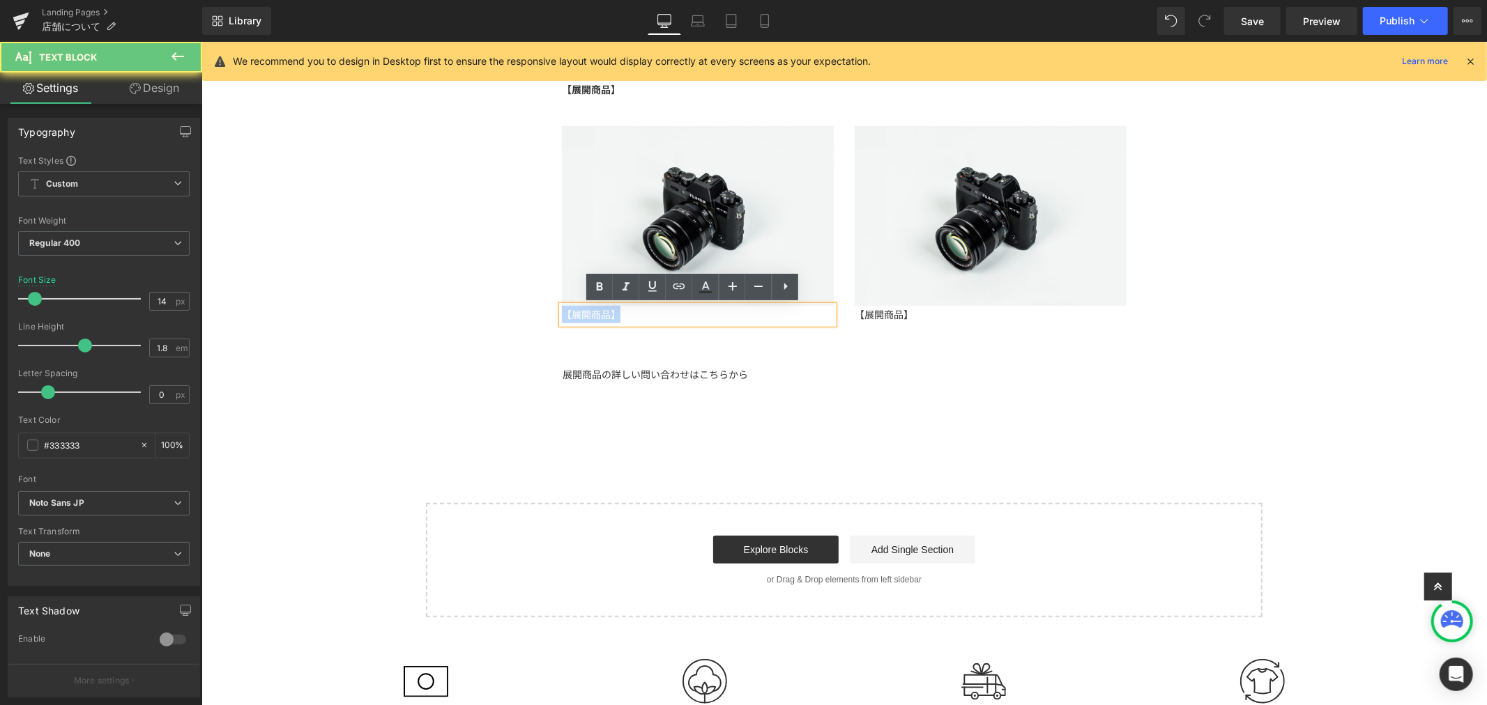
drag, startPoint x: 618, startPoint y: 311, endPoint x: 539, endPoint y: 308, distance: 79.5
click at [570, 310] on p "【展開商品】" at bounding box center [697, 313] width 272 height 17
click at [561, 316] on div "【展開商品】" at bounding box center [697, 313] width 272 height 17
drag, startPoint x: 605, startPoint y: 316, endPoint x: 512, endPoint y: 307, distance: 93.2
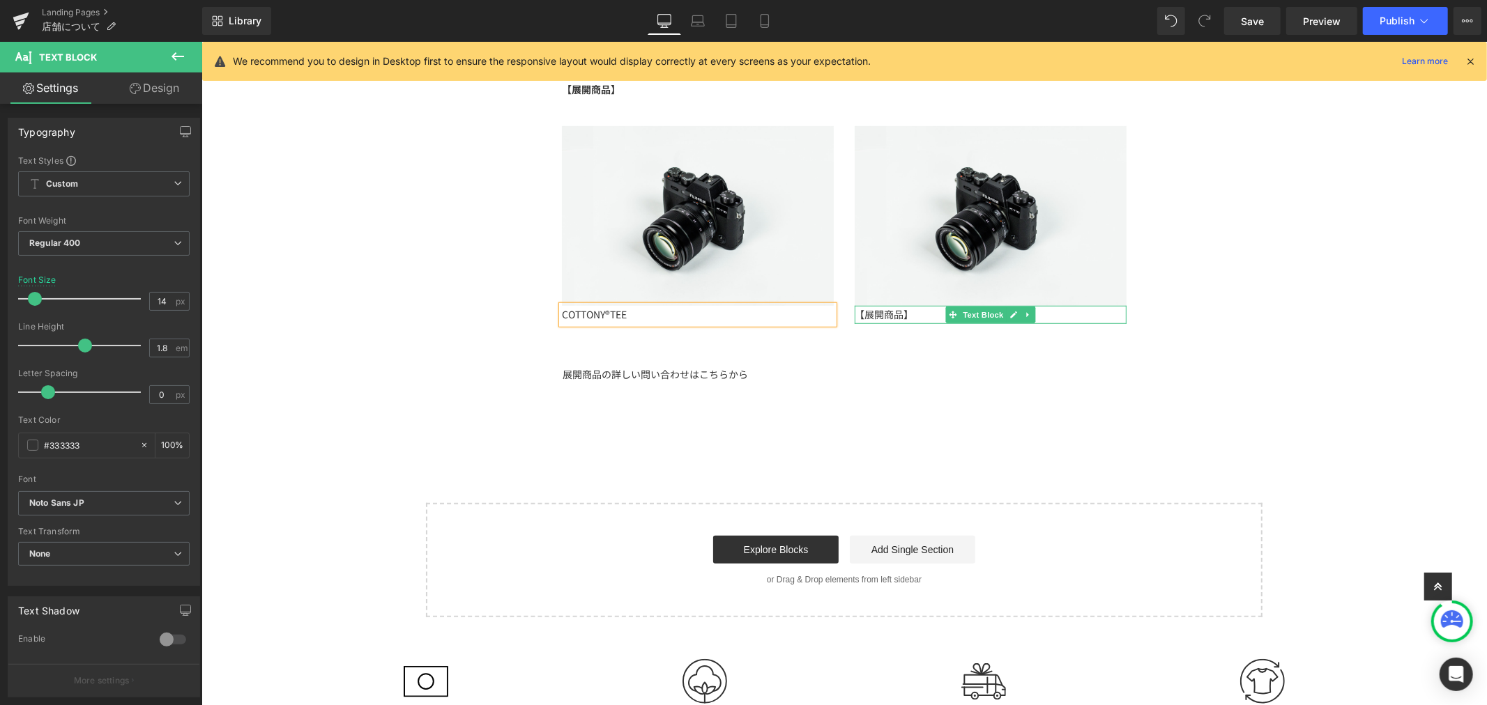
click at [907, 315] on p "【展開商品】" at bounding box center [990, 313] width 272 height 17
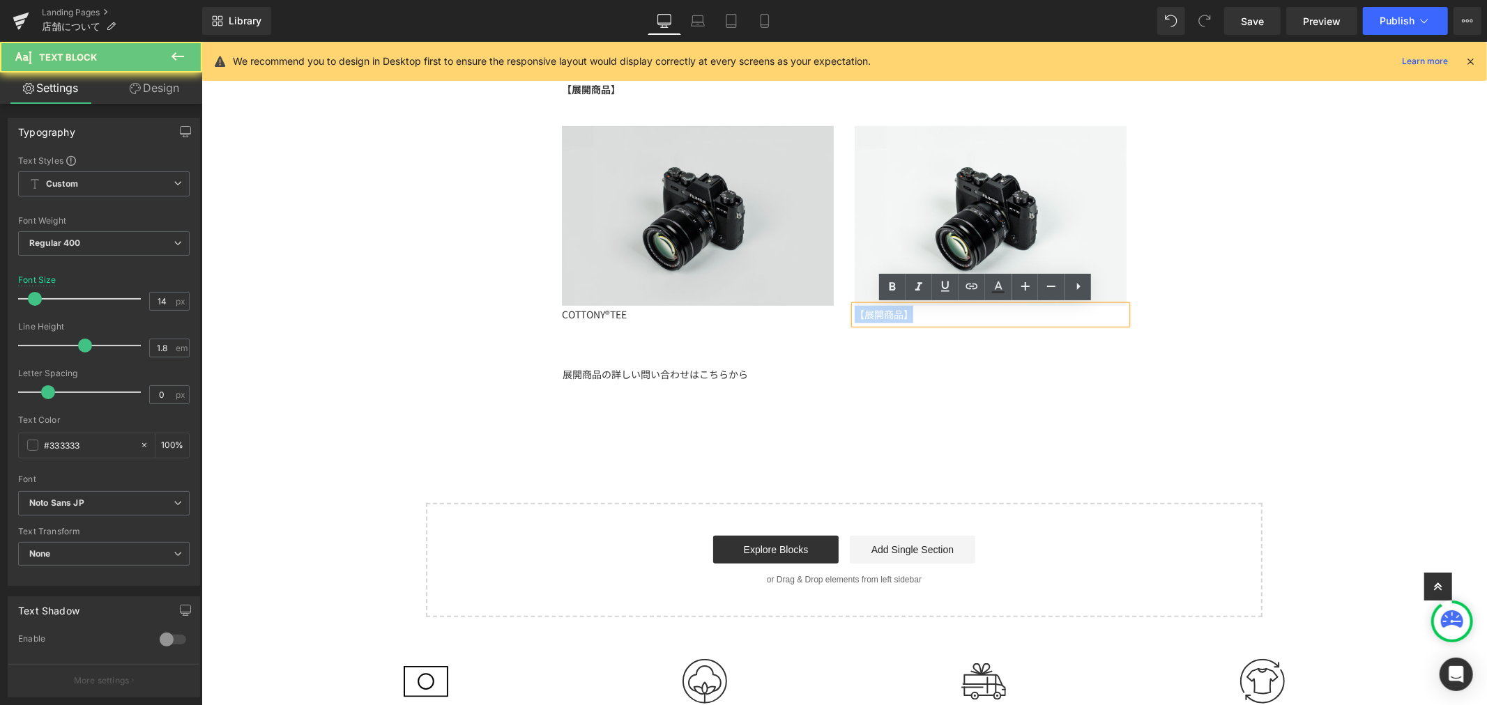
drag, startPoint x: 911, startPoint y: 315, endPoint x: 820, endPoint y: 303, distance: 92.2
click at [820, 303] on div "Image COTTONY®TEE Text Block Image 【展開商品】 Text Block Row" at bounding box center [844, 218] width 586 height 226
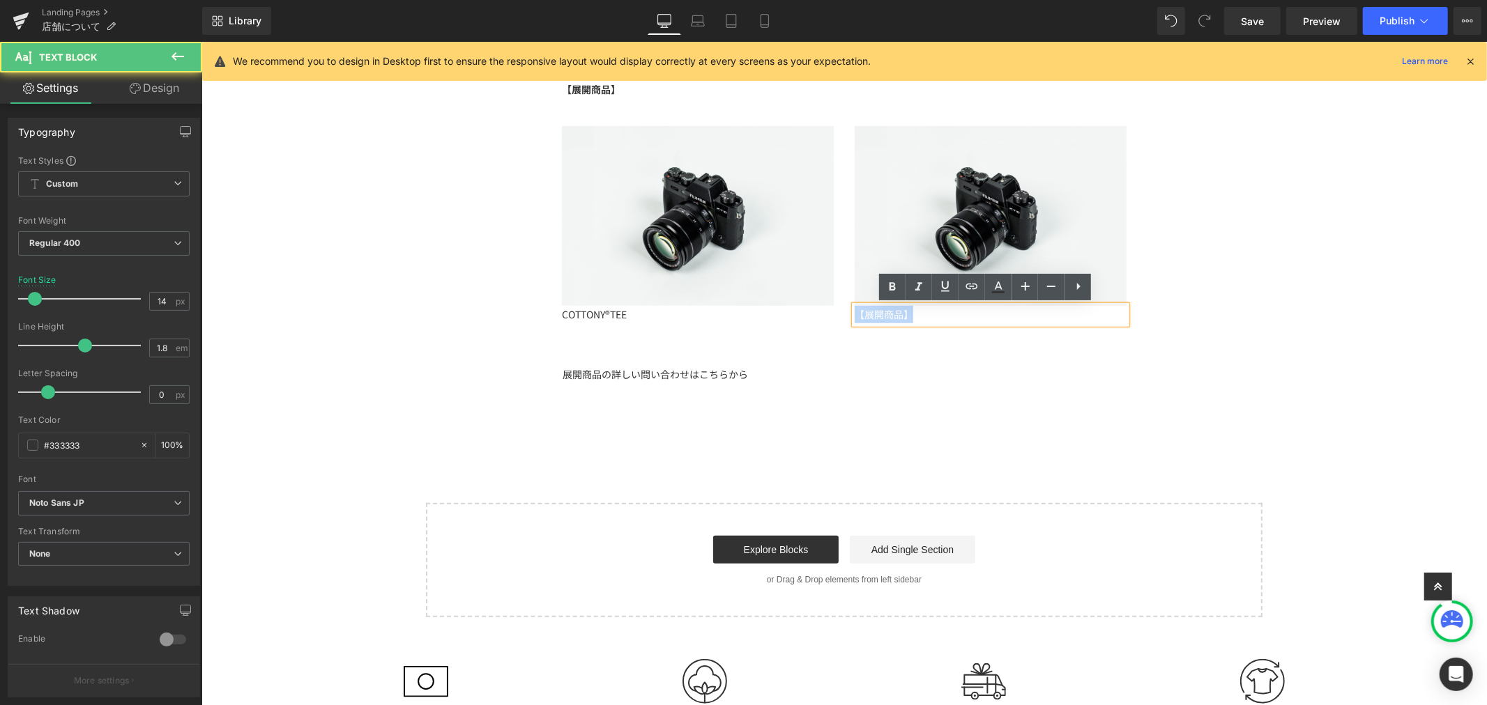
click at [915, 316] on p "【展開商品】" at bounding box center [990, 313] width 272 height 17
click at [917, 312] on p "【展開商品】" at bounding box center [990, 313] width 272 height 17
drag, startPoint x: 918, startPoint y: 316, endPoint x: 839, endPoint y: 309, distance: 79.8
click at [844, 309] on div "Image 【展開商品】 Text Block" at bounding box center [990, 224] width 293 height 198
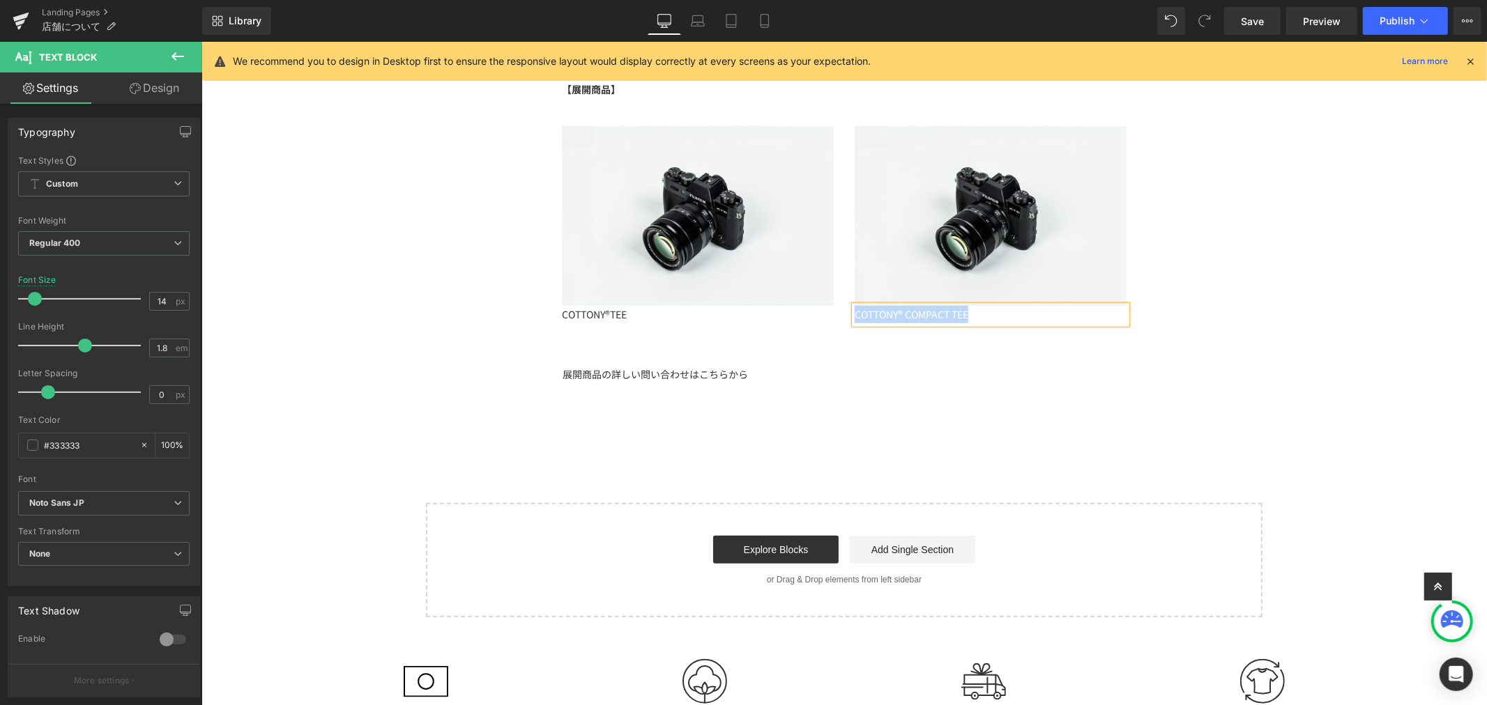
click at [854, 317] on p "COTTONY® COMPACT TEE" at bounding box center [990, 313] width 272 height 17
click at [801, 642] on icon at bounding box center [797, 643] width 8 height 3
click at [786, 642] on icon at bounding box center [773, 642] width 25 height 1
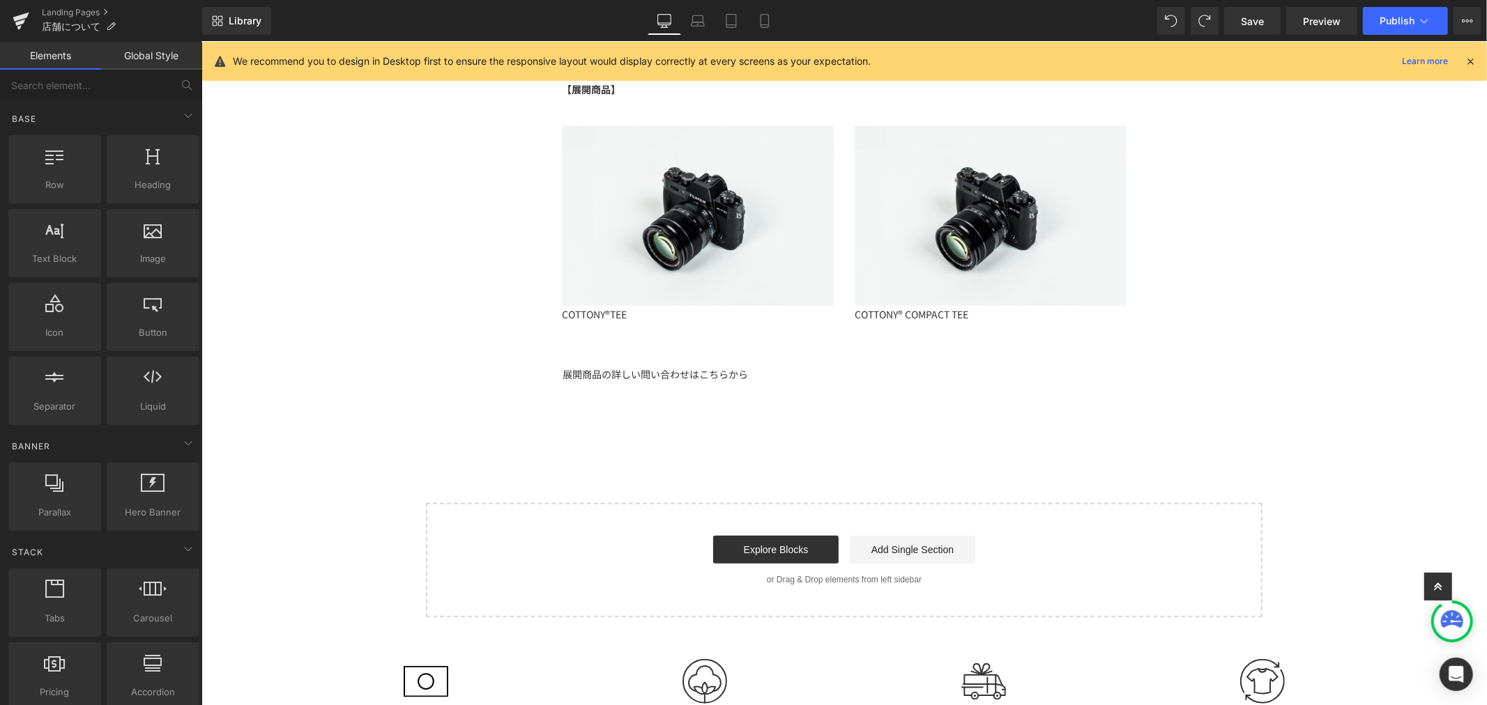
click at [201, 41] on div at bounding box center [201, 41] width 0 height 0
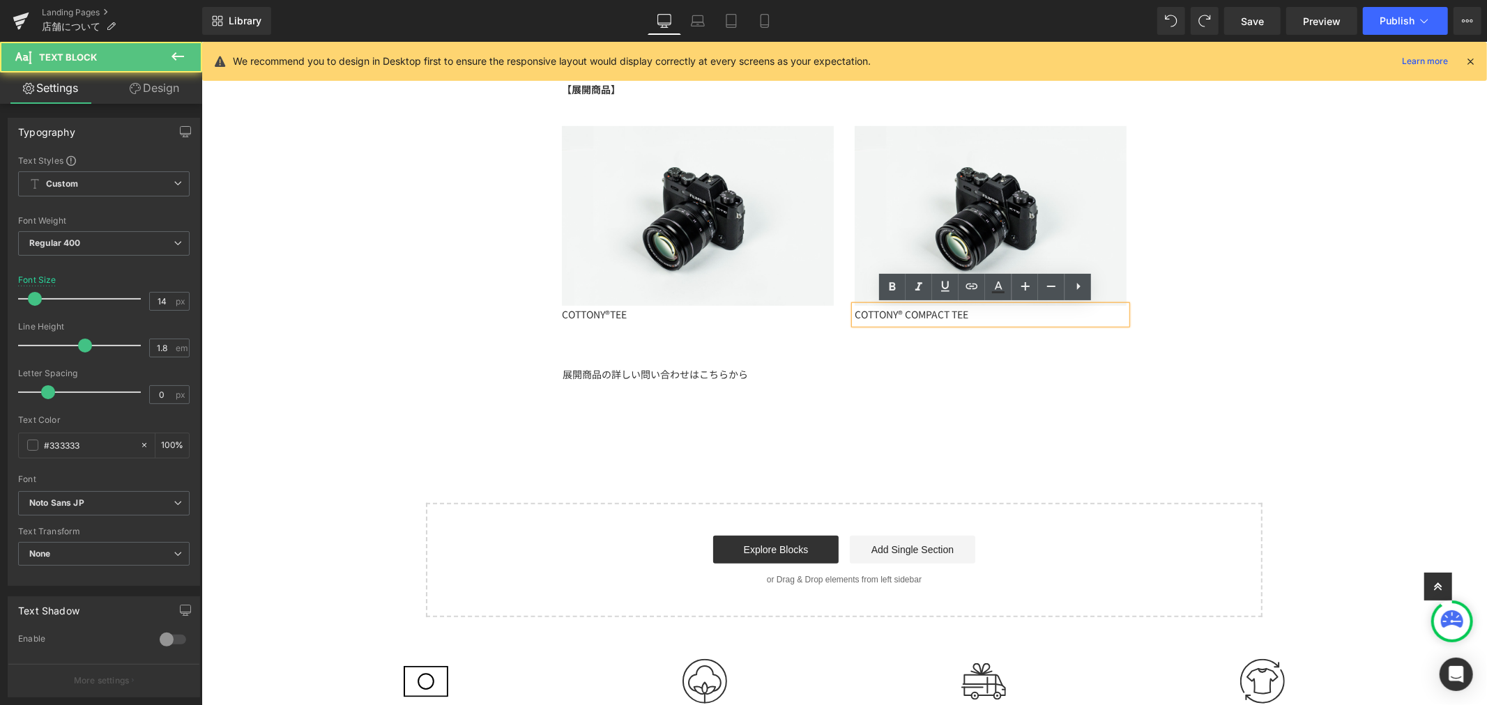
click at [1085, 314] on p "COTTONY® COMPACT TEE" at bounding box center [990, 313] width 272 height 17
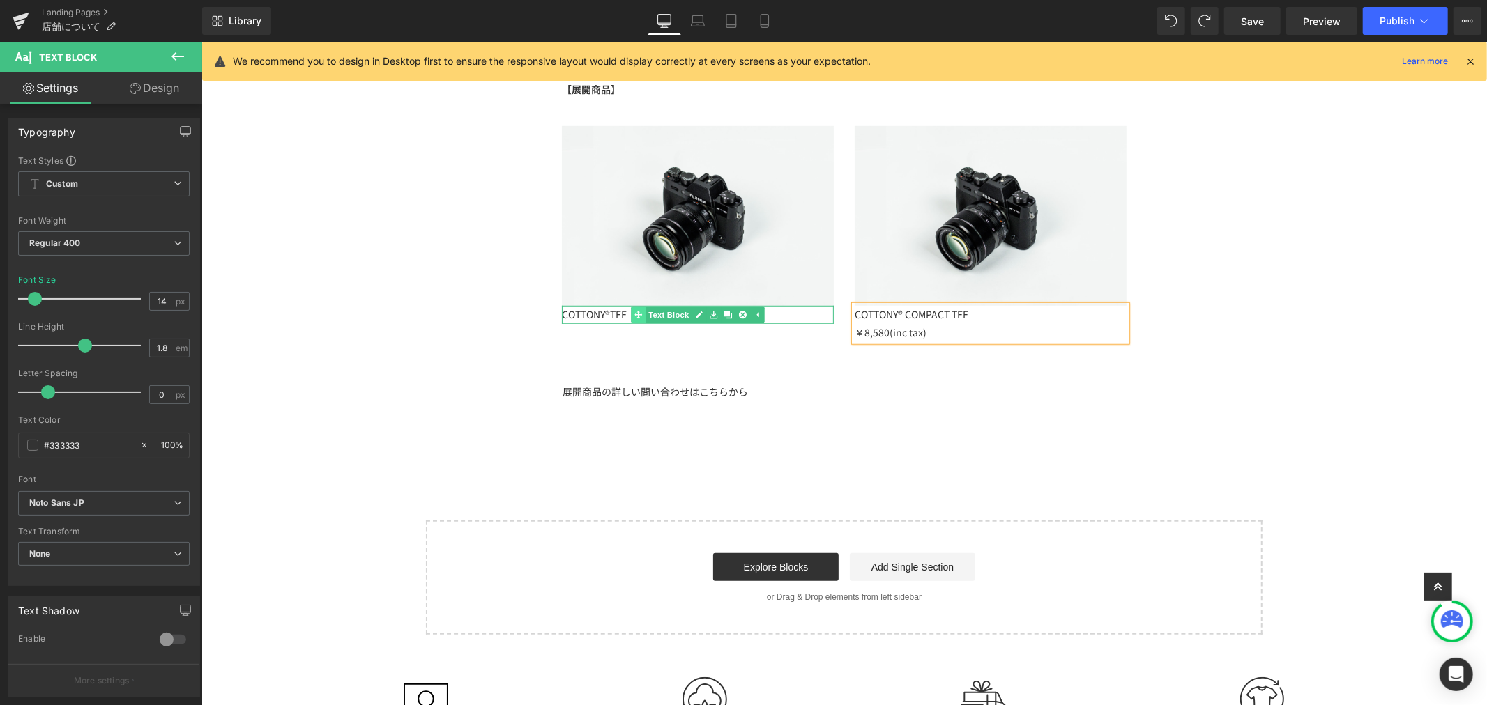
click at [625, 314] on div "COTTONY®TEE Text Block" at bounding box center [697, 313] width 272 height 17
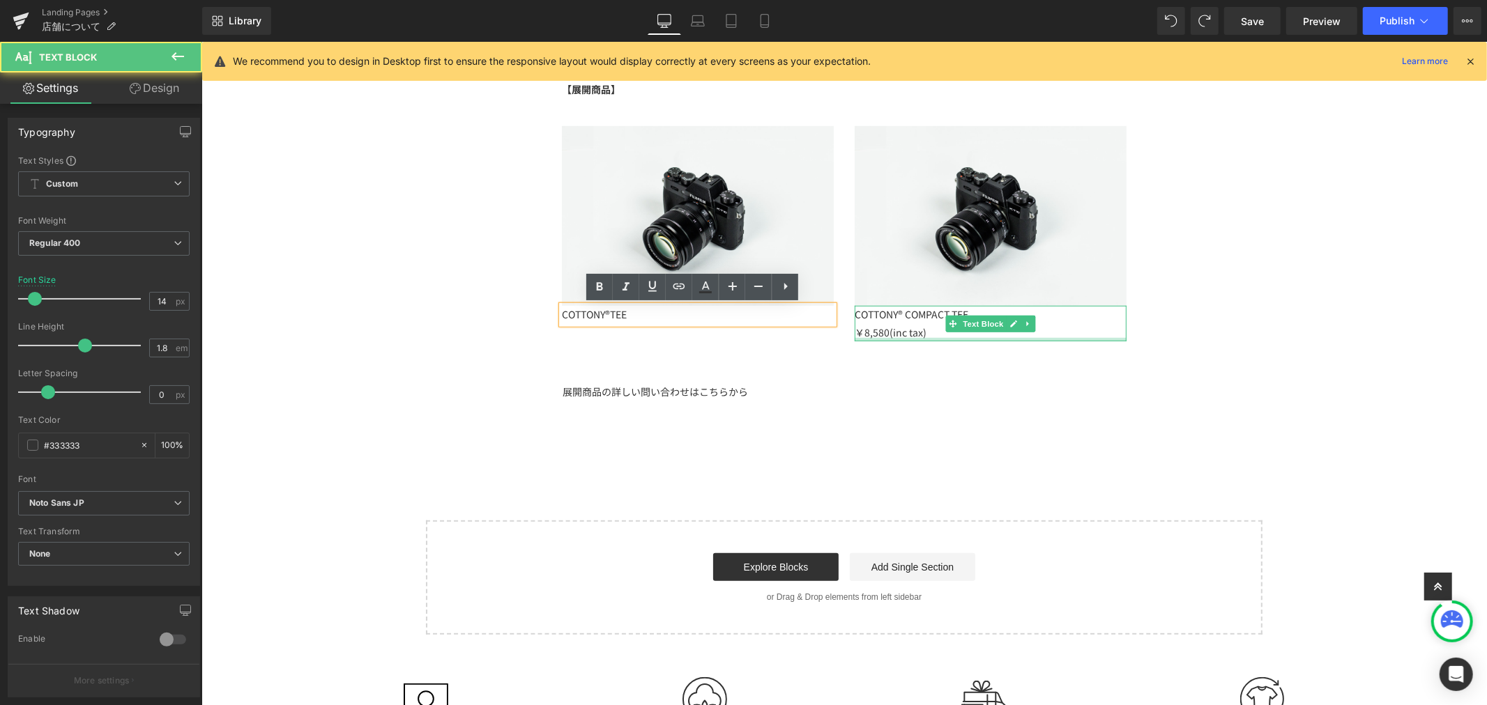
click at [1007, 337] on div at bounding box center [990, 338] width 272 height 3
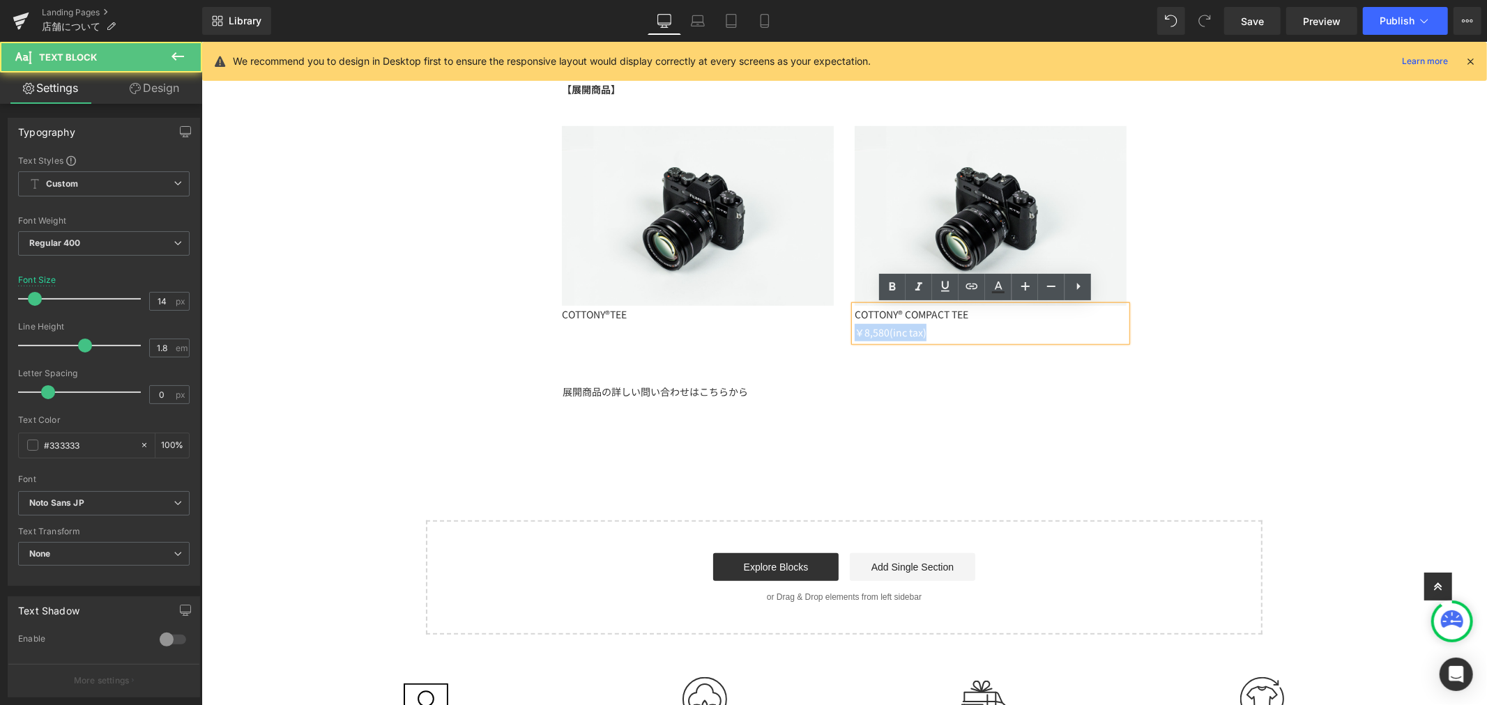
drag, startPoint x: 954, startPoint y: 337, endPoint x: 837, endPoint y: 336, distance: 117.8
click at [844, 336] on div "Image COTTONY® COMPACT TEE ￥8,580(inc tax) Text Block" at bounding box center [990, 232] width 293 height 215
copy p "￥8,580(inc tax)"
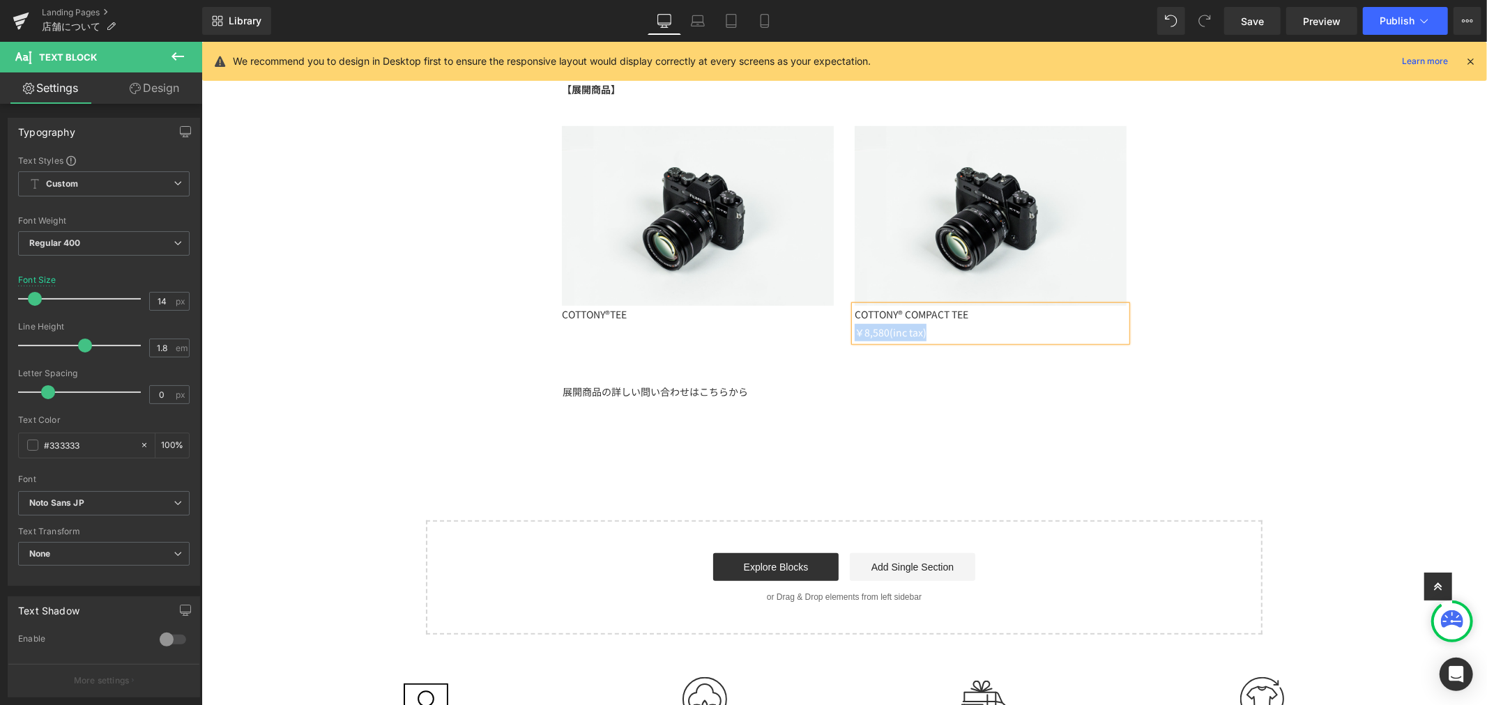
click at [652, 319] on span at bounding box center [659, 314] width 15 height 17
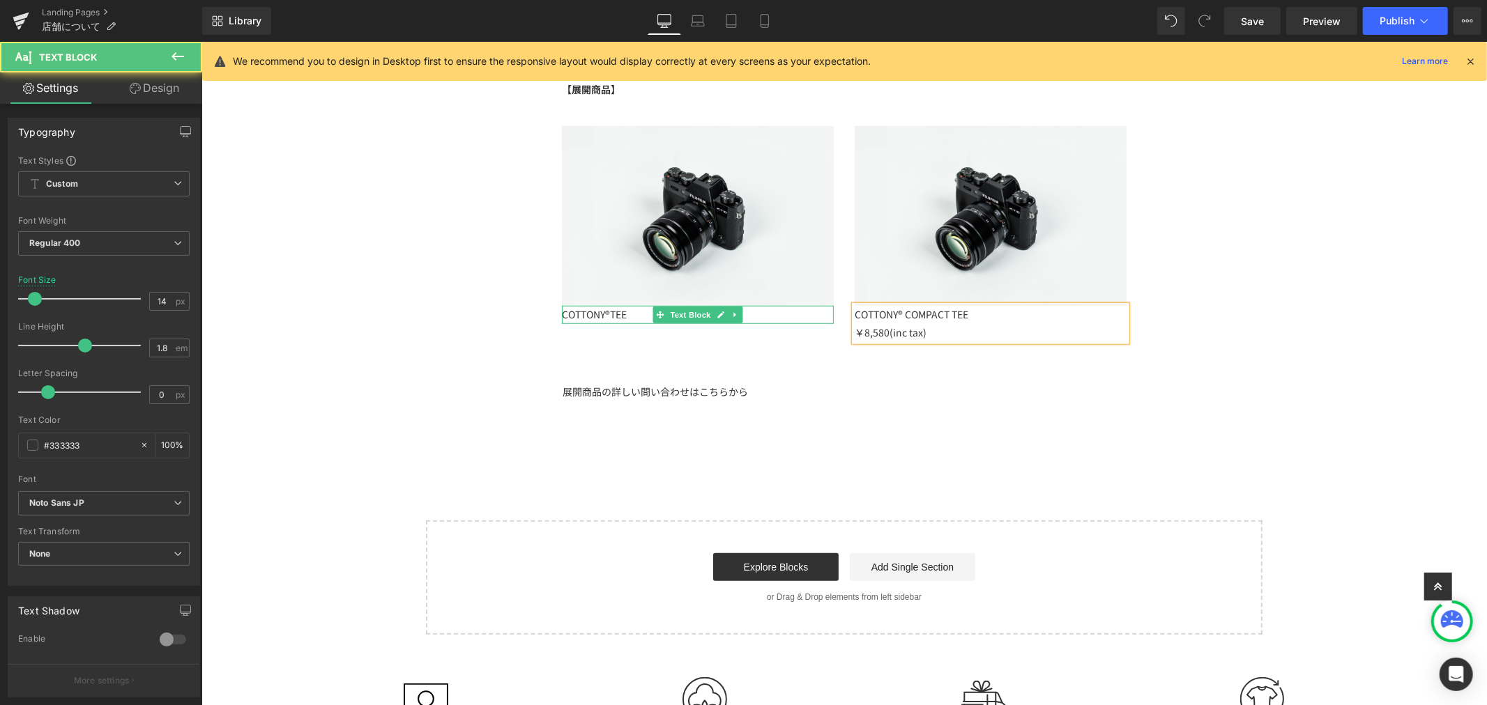
click at [627, 314] on p "COTTONY®TEE" at bounding box center [697, 313] width 272 height 17
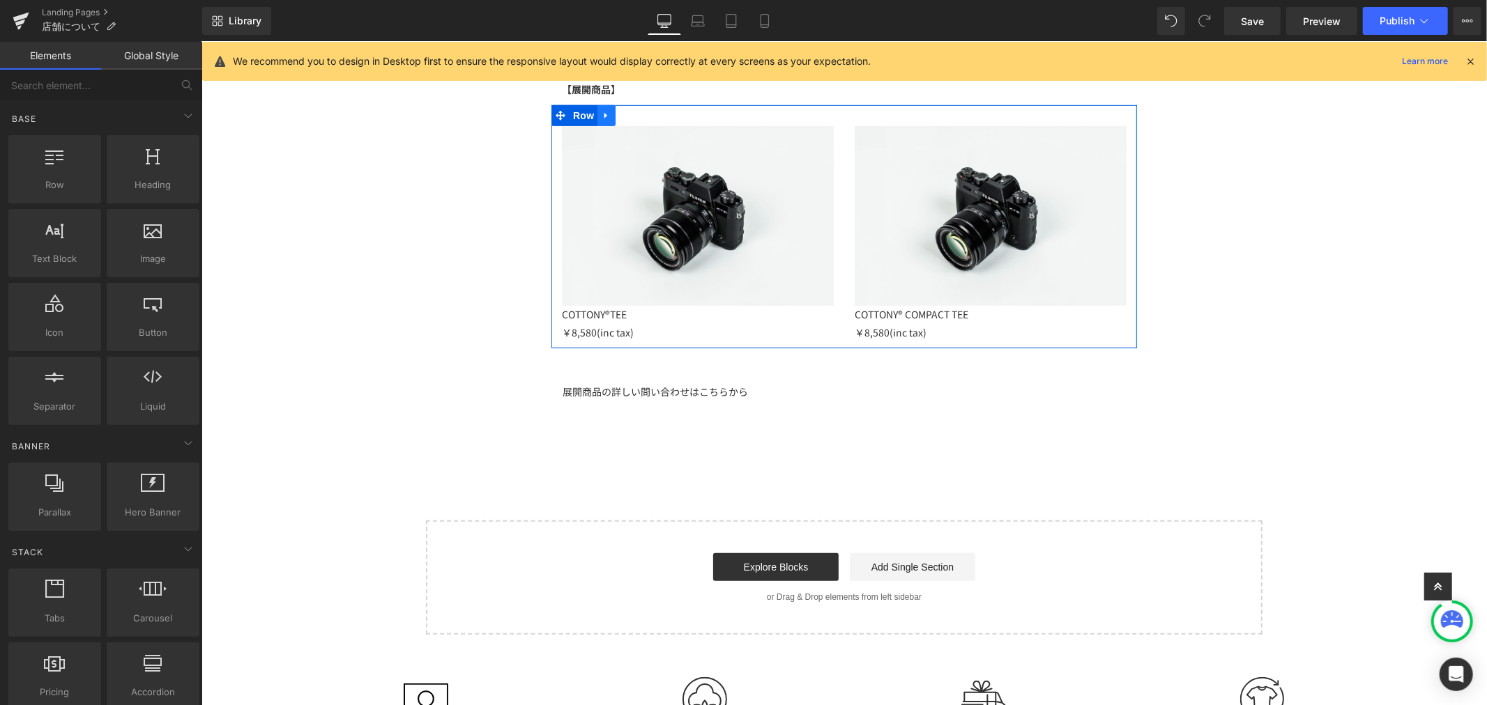
click at [604, 116] on icon at bounding box center [605, 115] width 3 height 6
click at [620, 119] on icon at bounding box center [624, 115] width 10 height 10
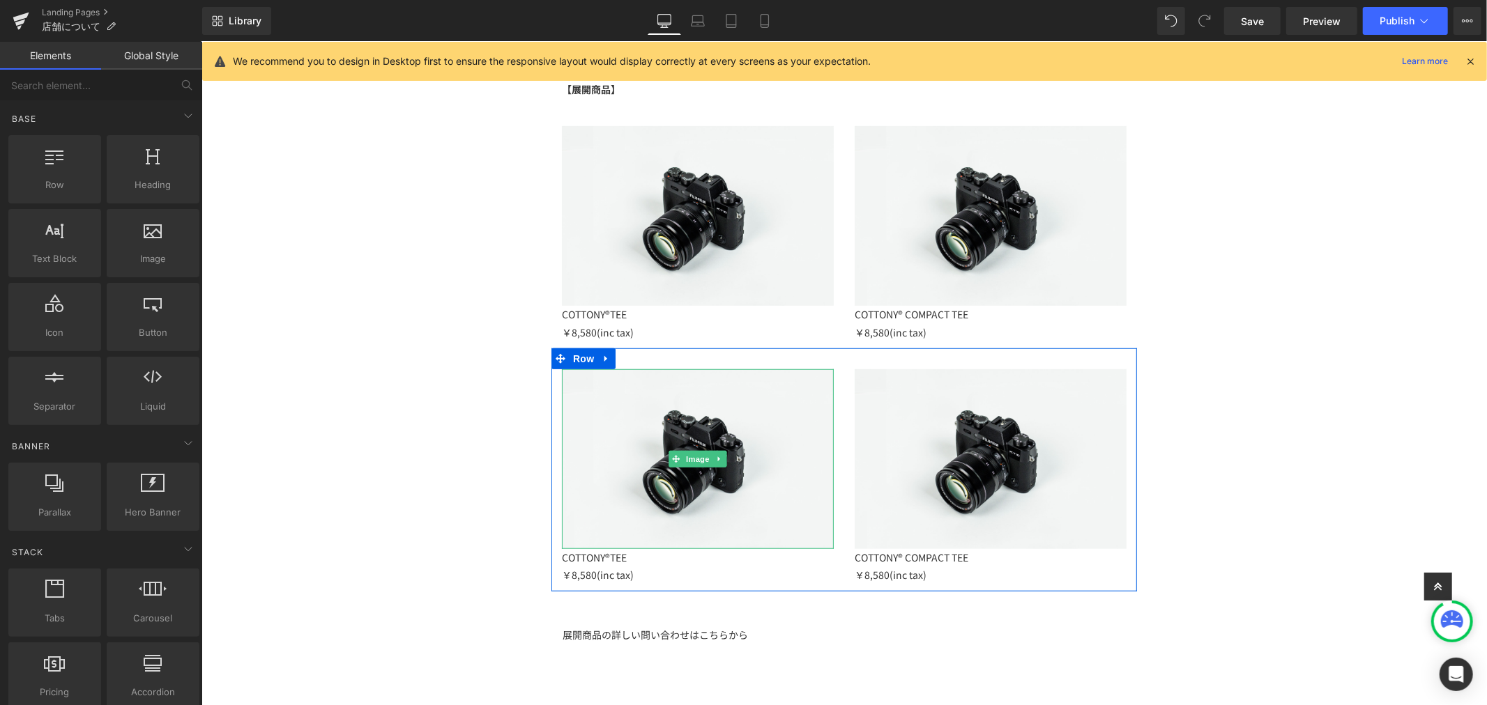
scroll to position [951, 0]
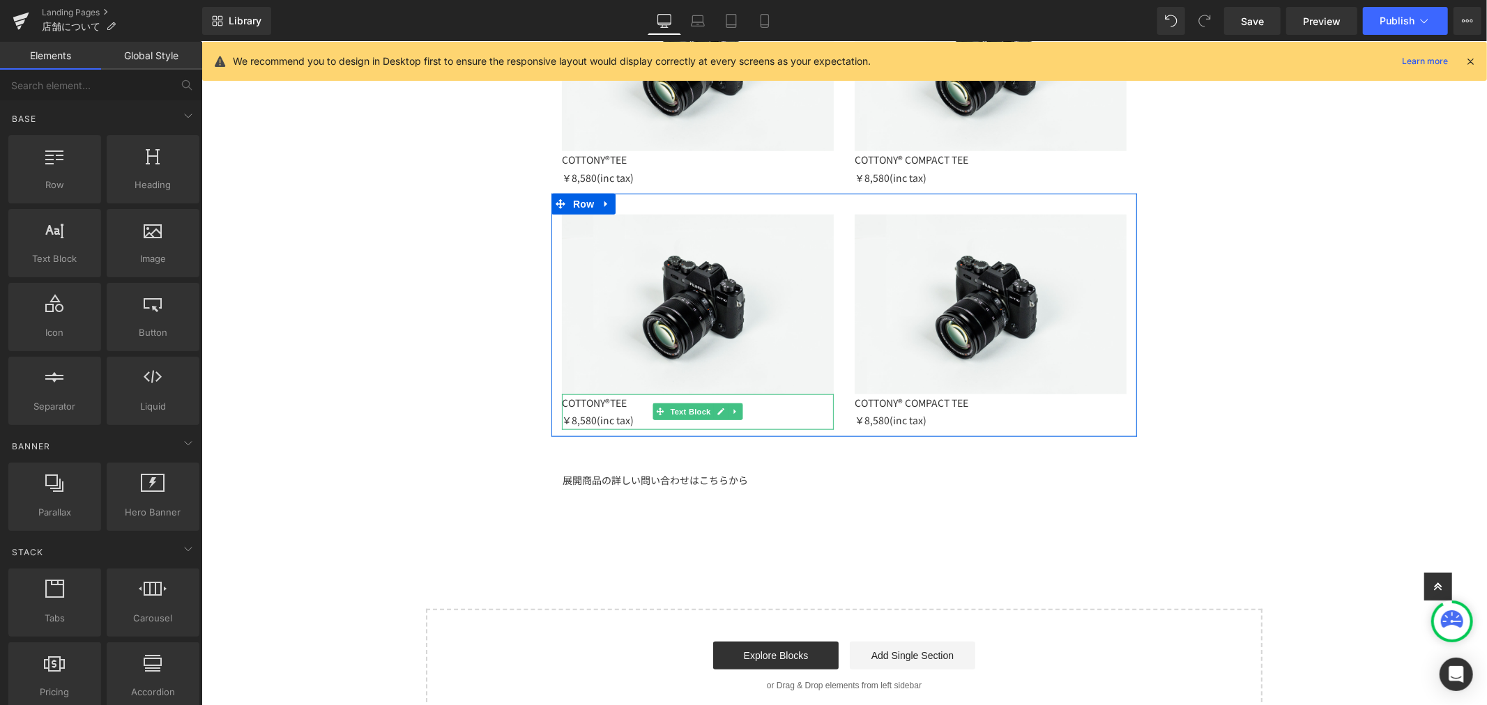
click at [655, 405] on li "Text Block" at bounding box center [682, 411] width 61 height 17
drag, startPoint x: 638, startPoint y: 406, endPoint x: 620, endPoint y: 397, distance: 19.3
click at [637, 406] on p "COTTONY®TEE" at bounding box center [697, 402] width 272 height 17
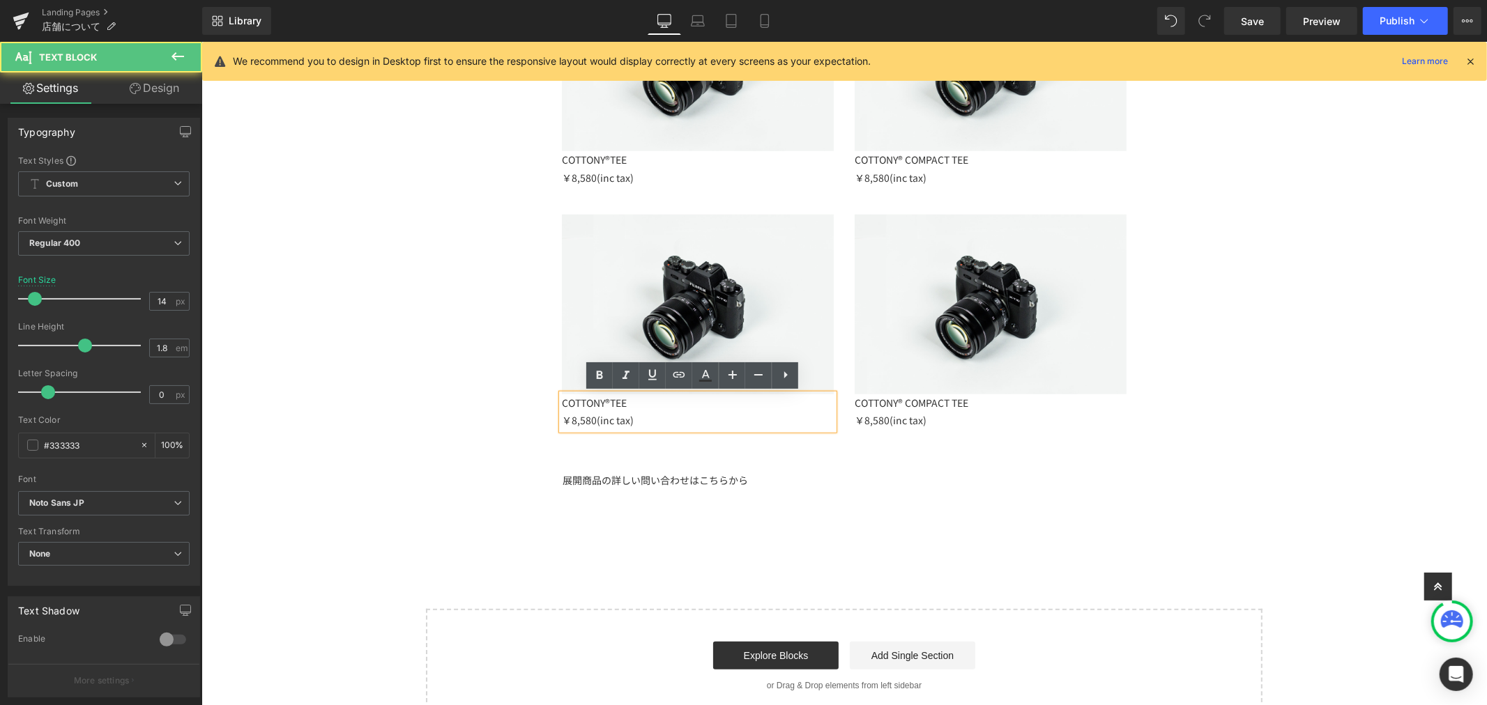
click at [620, 397] on p "COTTONY®TEE" at bounding box center [697, 402] width 272 height 17
drag, startPoint x: 627, startPoint y: 400, endPoint x: 532, endPoint y: 395, distance: 95.0
paste div
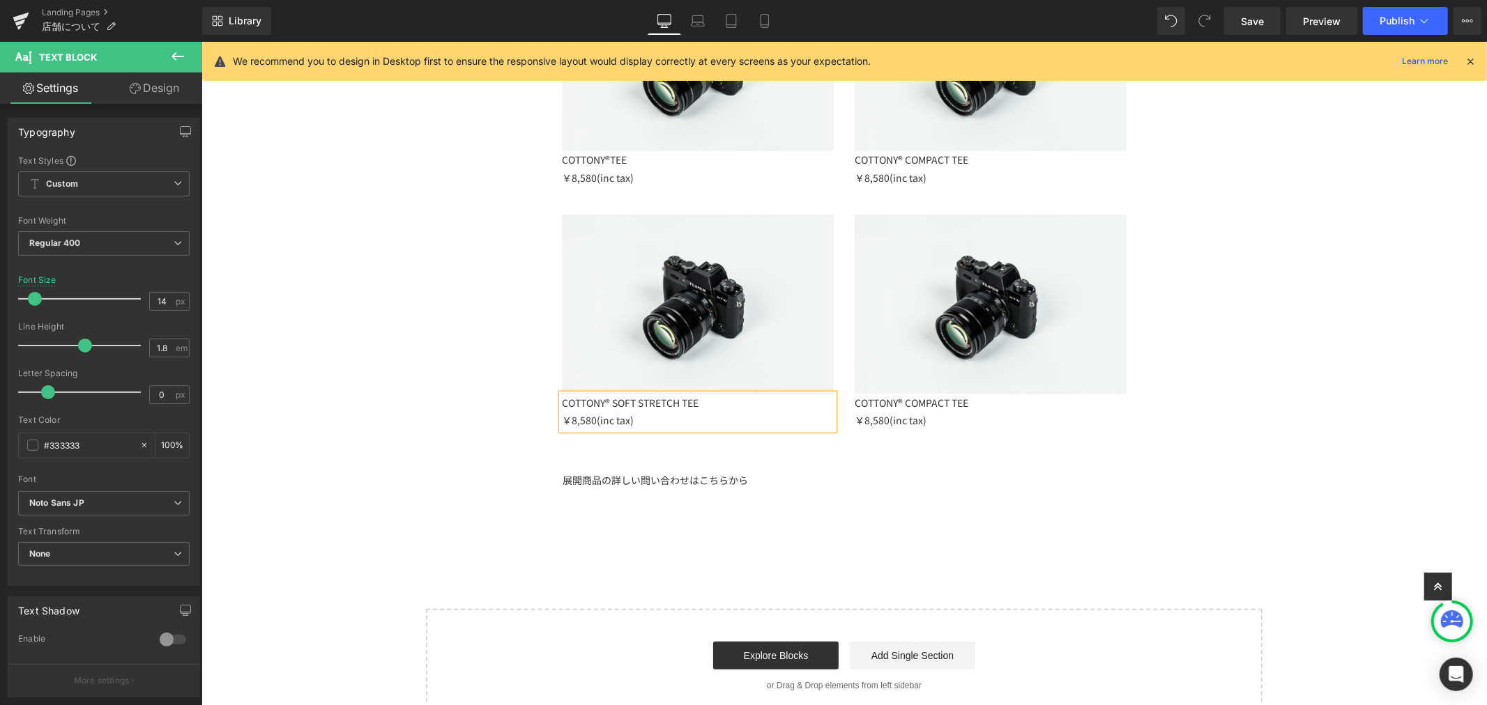
click at [635, 420] on p "￥8,580(inc tax)" at bounding box center [697, 419] width 272 height 17
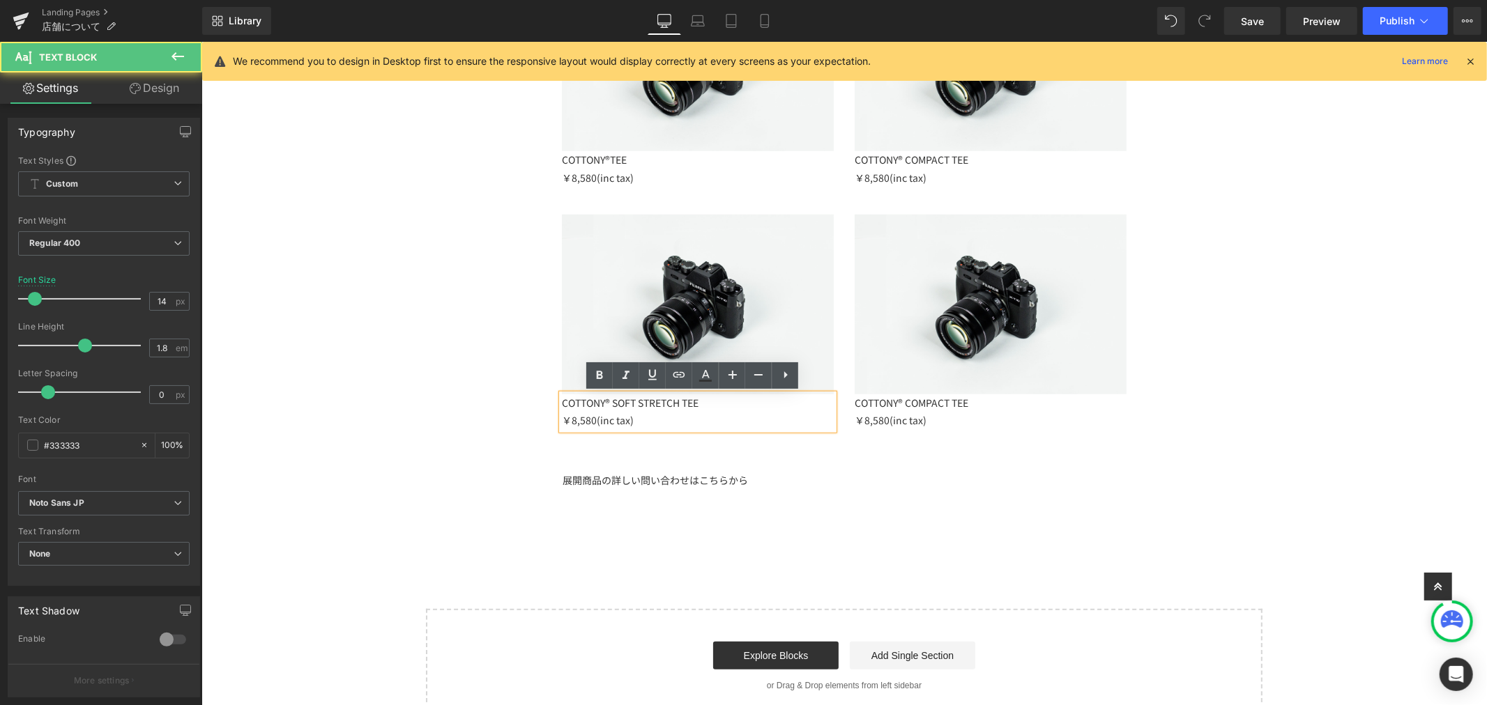
click at [588, 420] on p "￥8,580(inc tax)" at bounding box center [697, 419] width 272 height 17
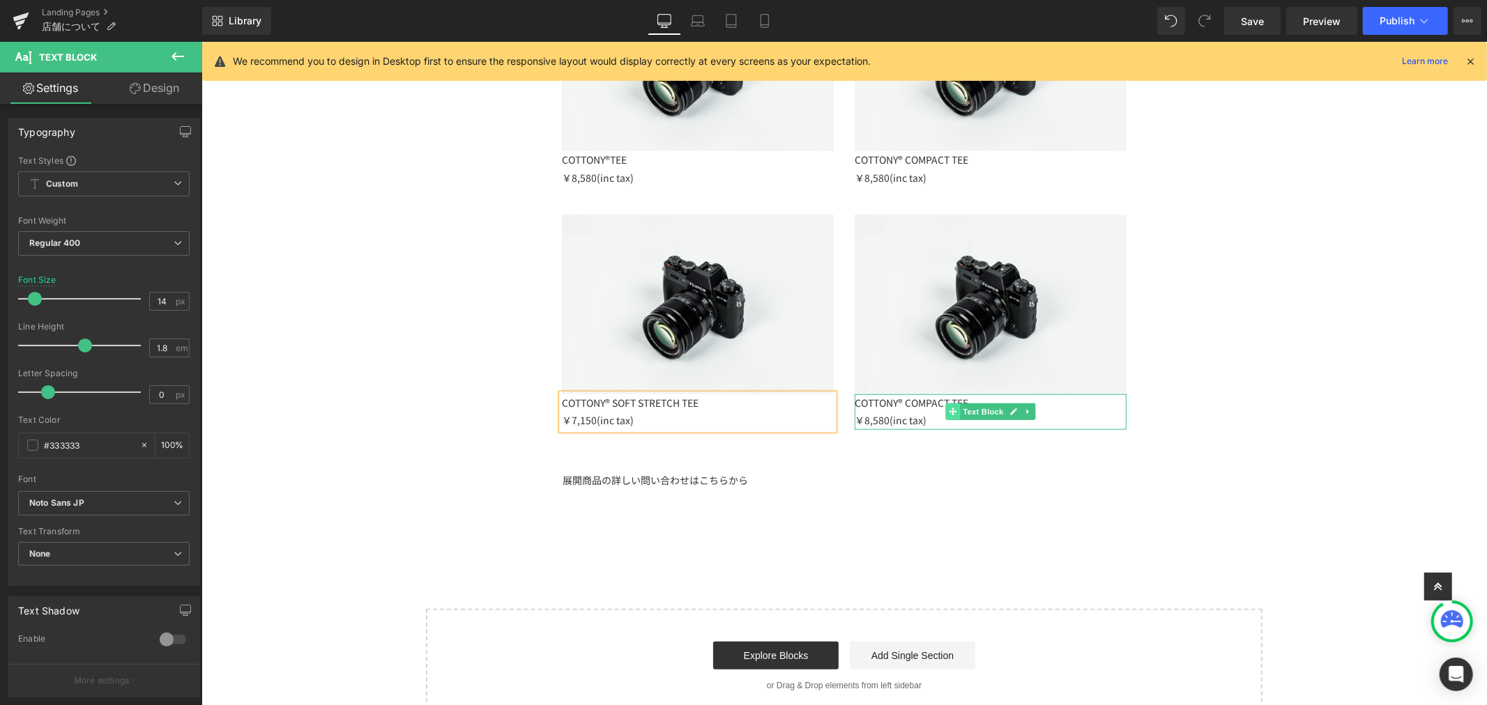
click at [910, 406] on p "COTTONY® COMPACT TEE" at bounding box center [990, 402] width 272 height 17
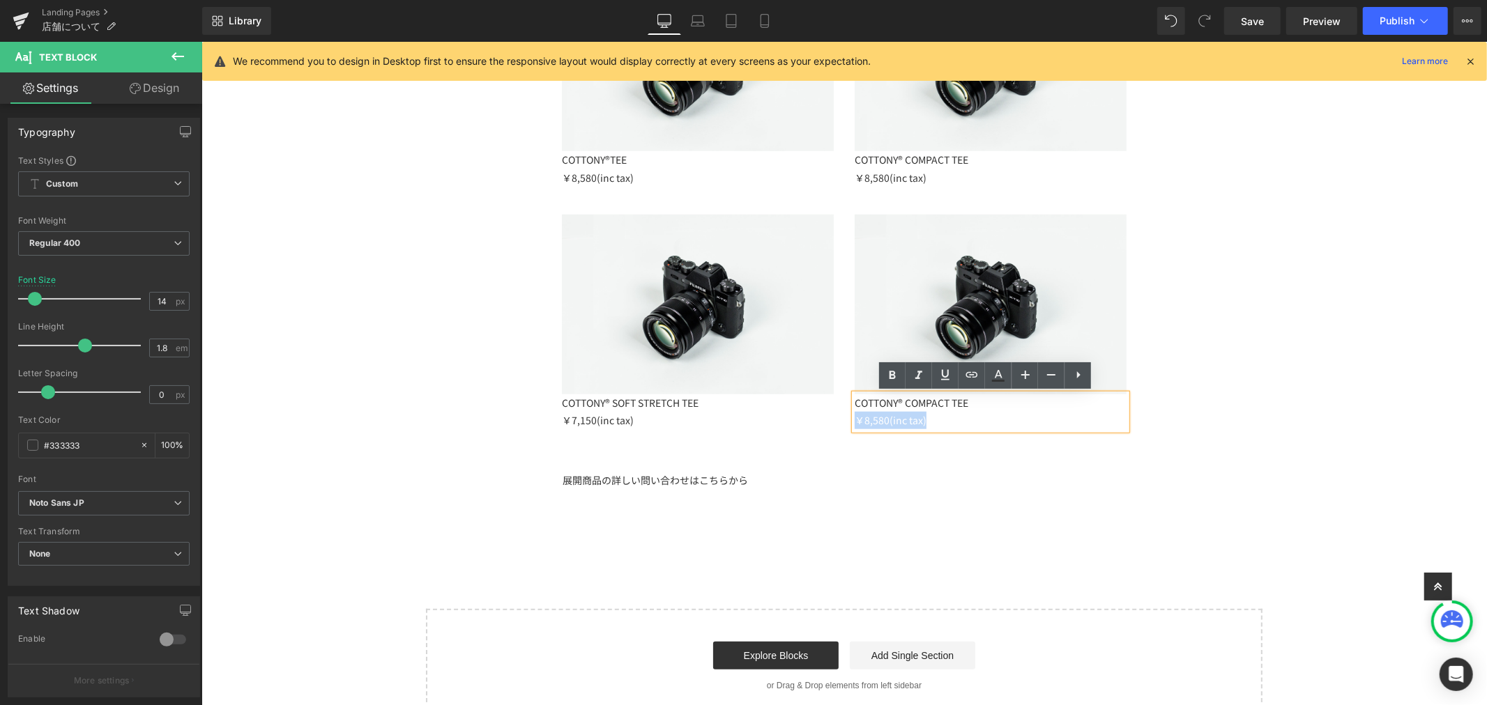
drag, startPoint x: 988, startPoint y: 402, endPoint x: 846, endPoint y: 395, distance: 141.7
click at [854, 395] on div "COTTONY® COMPACT TEE ￥8,580(inc tax)" at bounding box center [990, 411] width 272 height 35
paste div
click at [965, 404] on p "COTTONY® COMPACT TEE" at bounding box center [990, 402] width 272 height 17
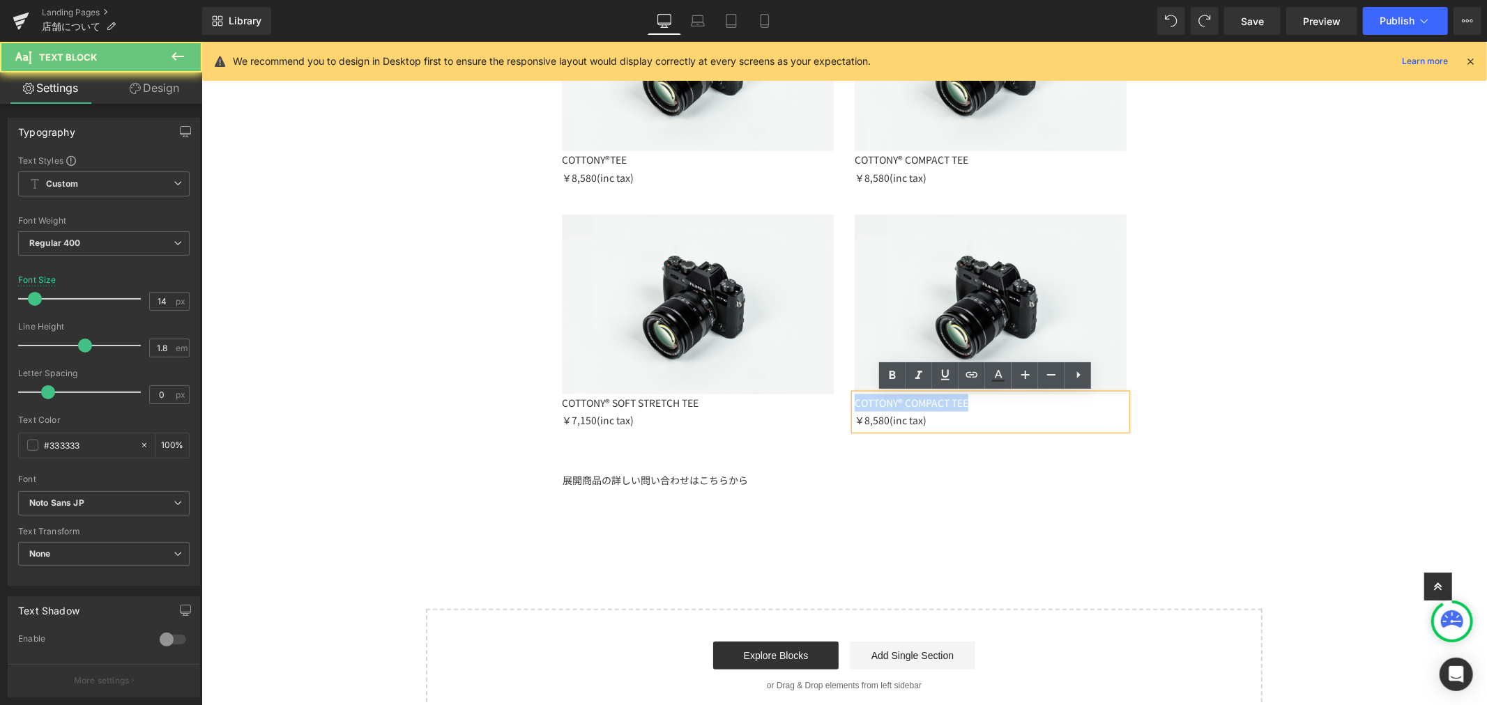
drag, startPoint x: 969, startPoint y: 404, endPoint x: 837, endPoint y: 402, distance: 131.8
click at [844, 402] on div "Image COTTONY® COMPACT TEE ￥8,580(inc tax) Text Block" at bounding box center [990, 321] width 293 height 215
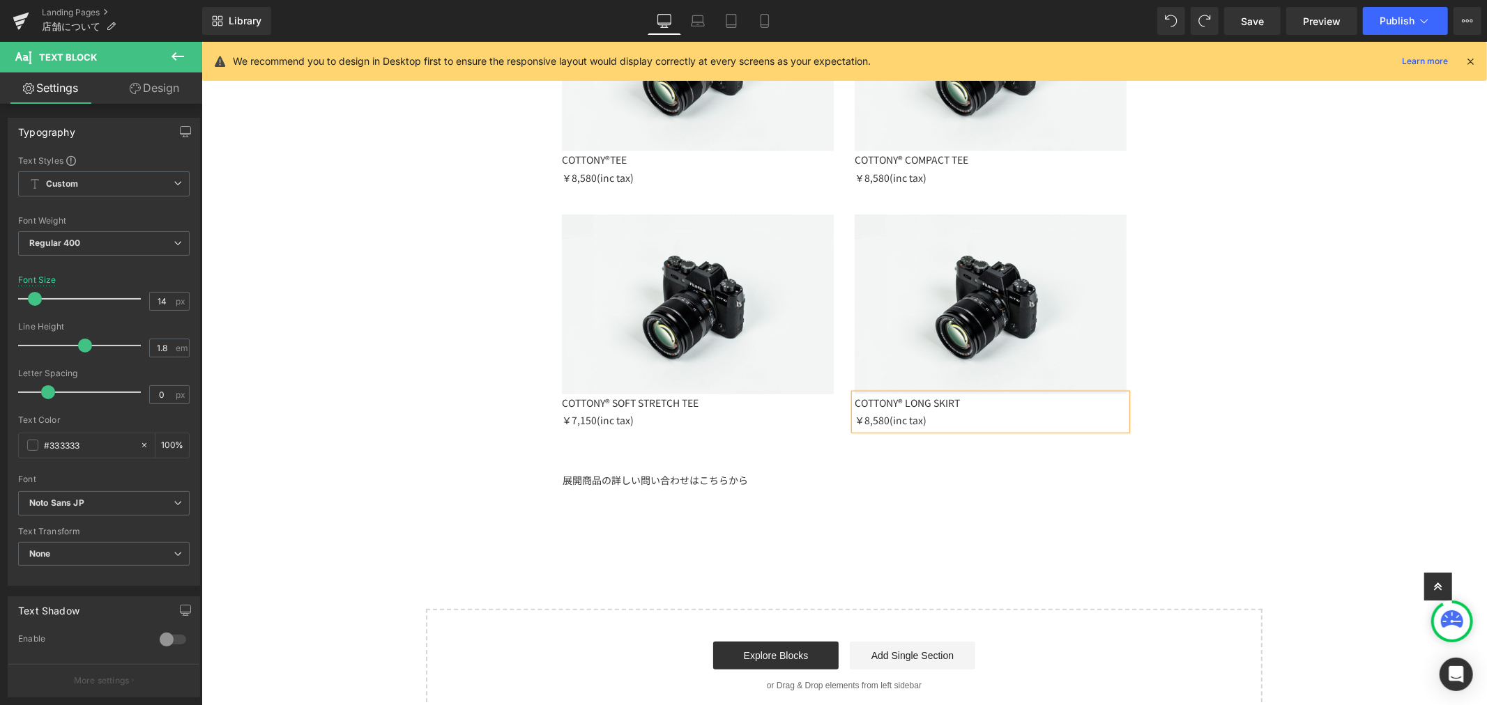
click at [881, 416] on p "￥8,580(inc tax)" at bounding box center [990, 419] width 272 height 17
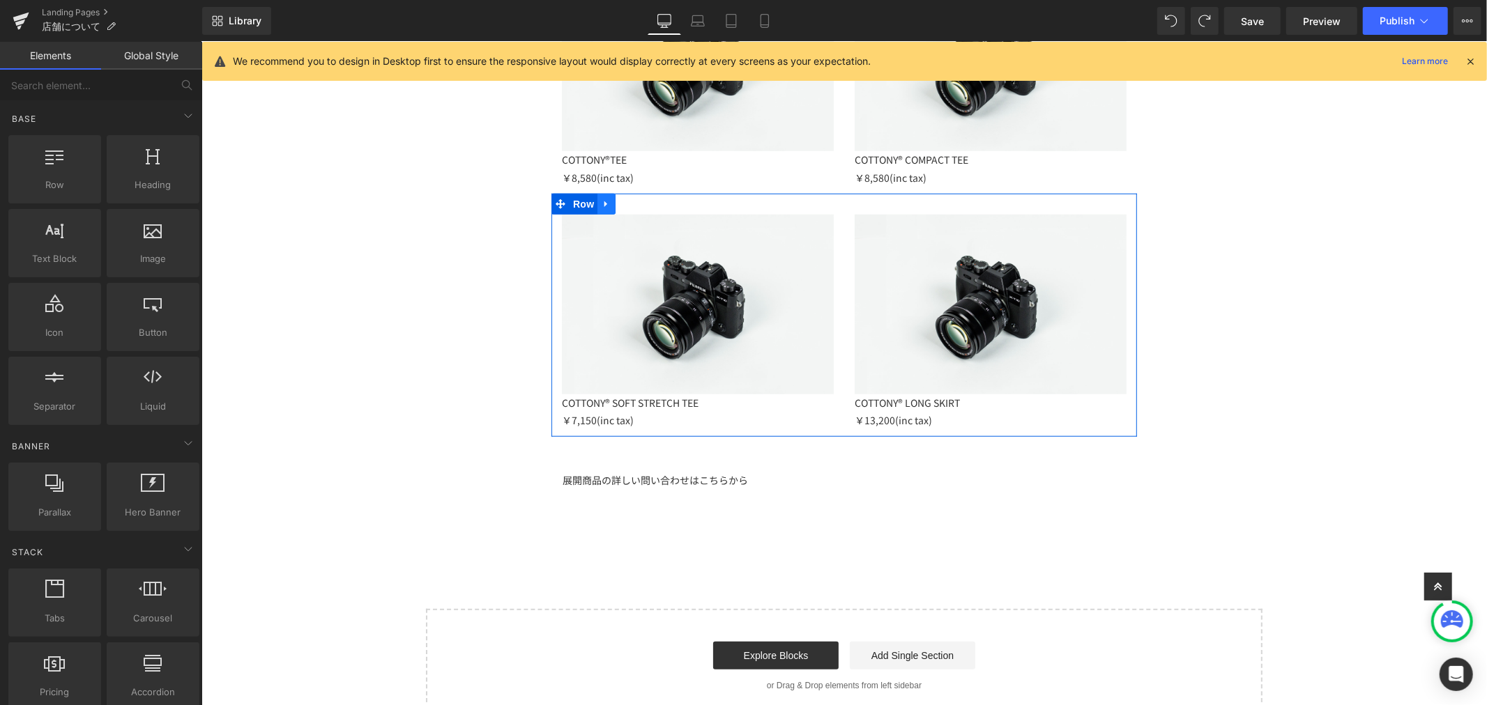
click at [600, 208] on link at bounding box center [606, 203] width 18 height 21
click at [619, 206] on icon at bounding box center [624, 204] width 10 height 10
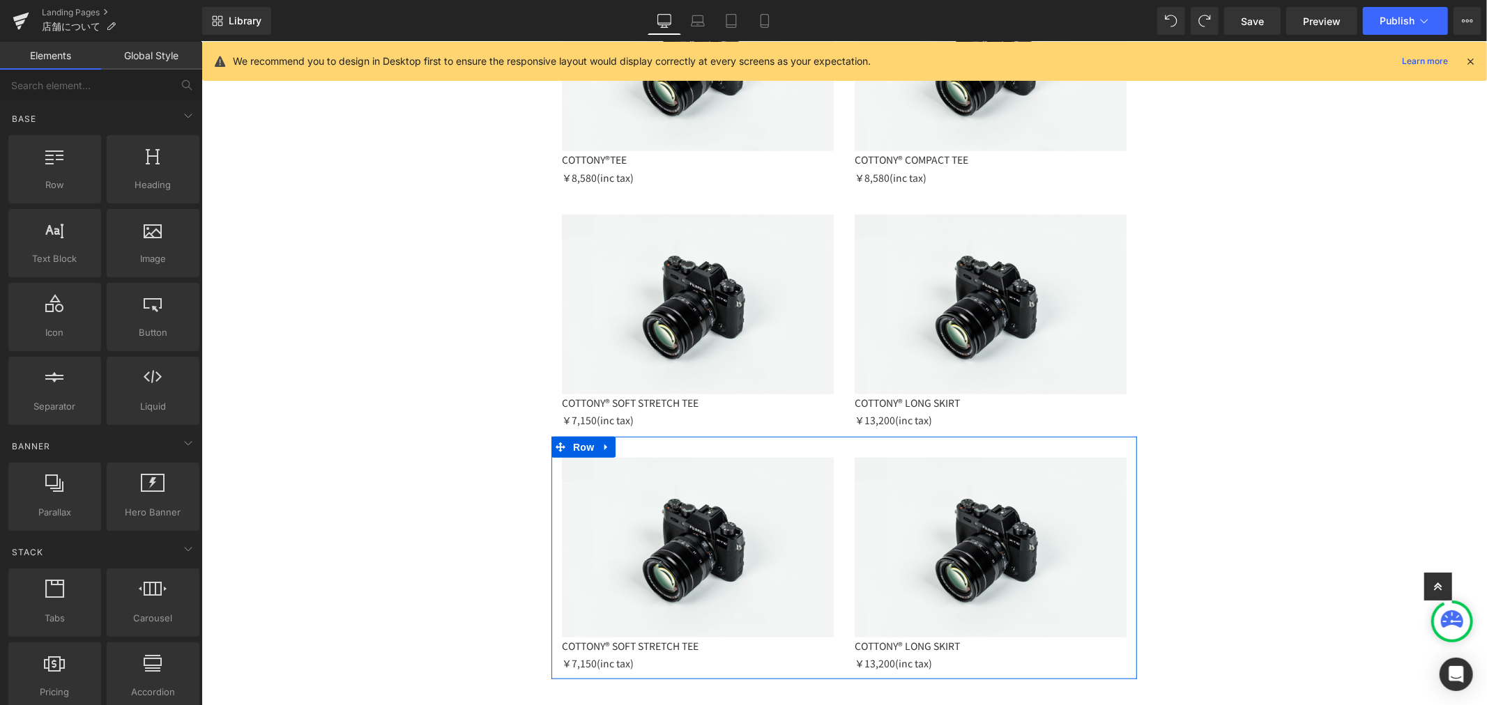
scroll to position [1106, 0]
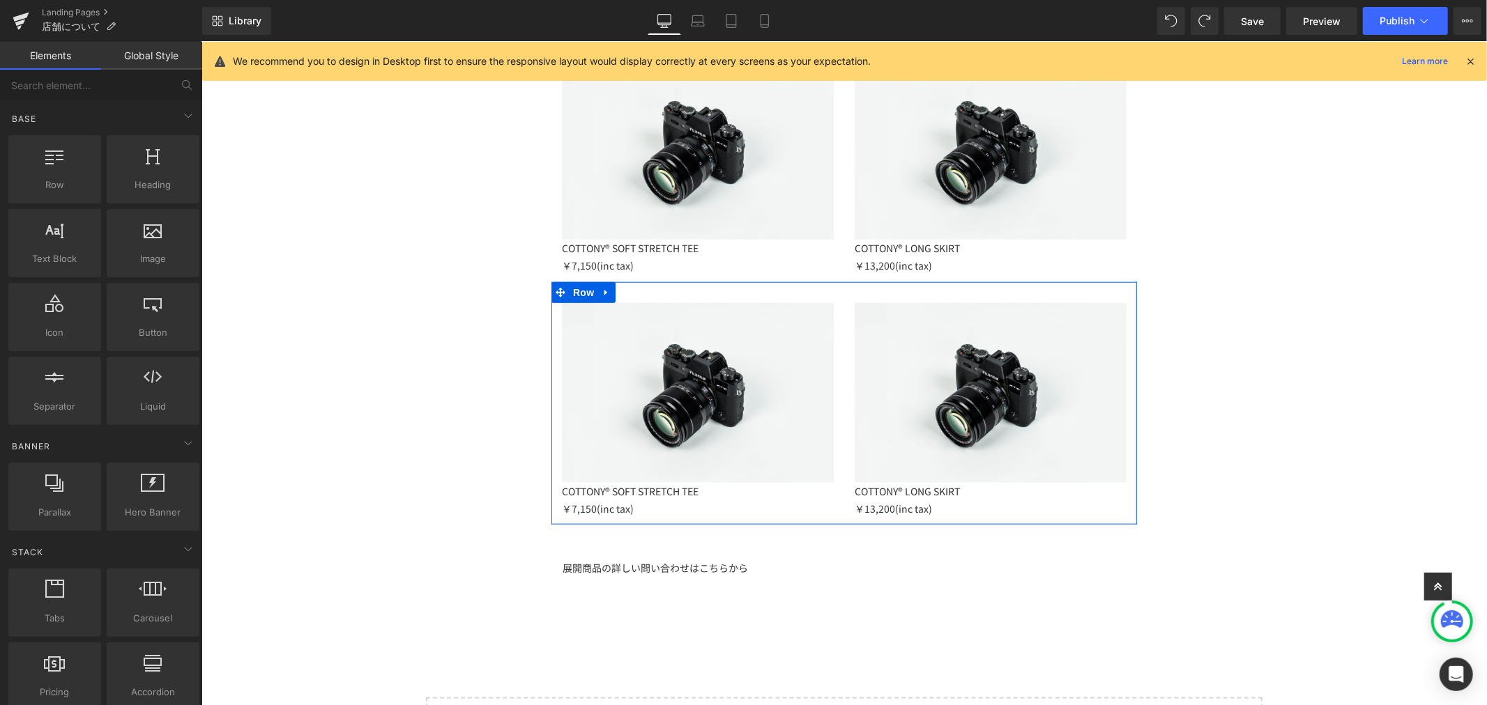
click at [728, 496] on link at bounding box center [735, 499] width 15 height 17
click at [201, 41] on icon at bounding box center [201, 41] width 0 height 0
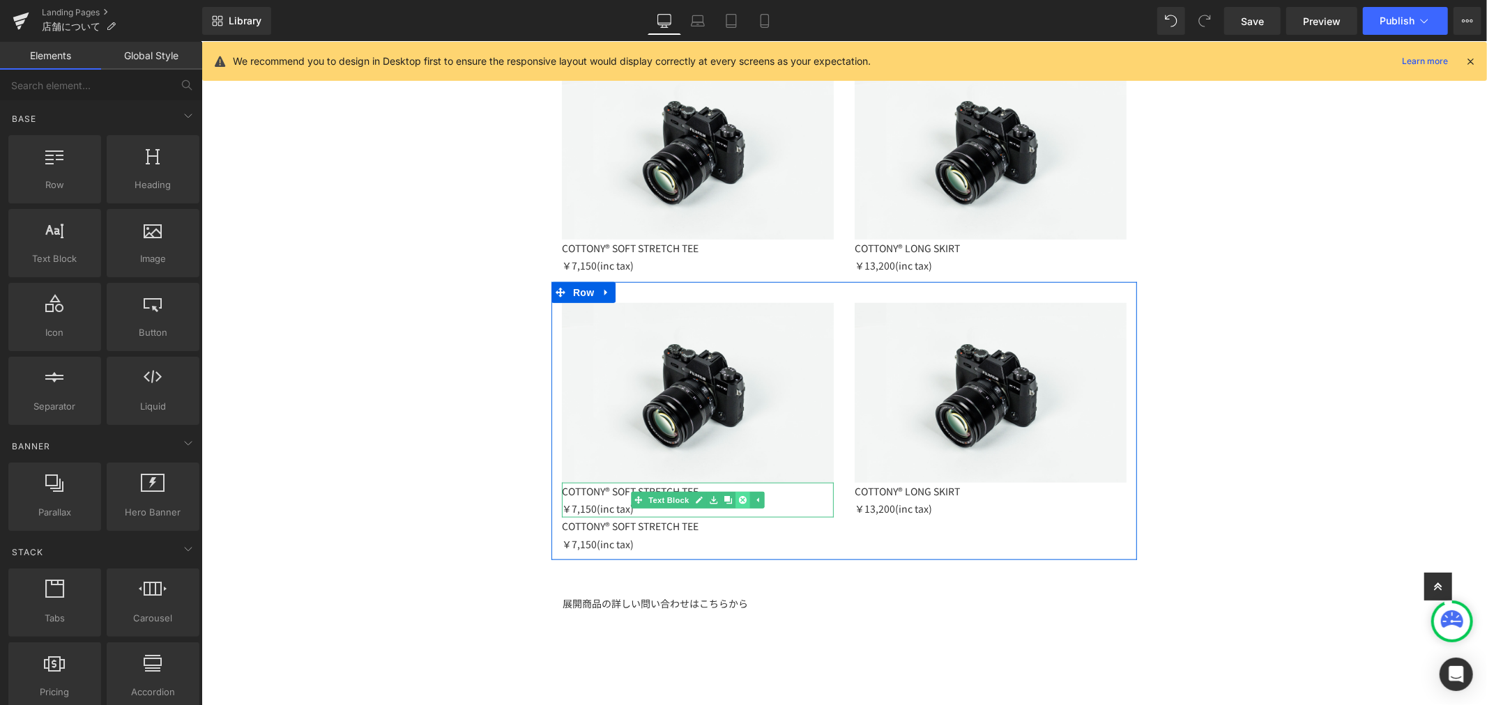
click at [739, 498] on icon at bounding box center [742, 500] width 8 height 8
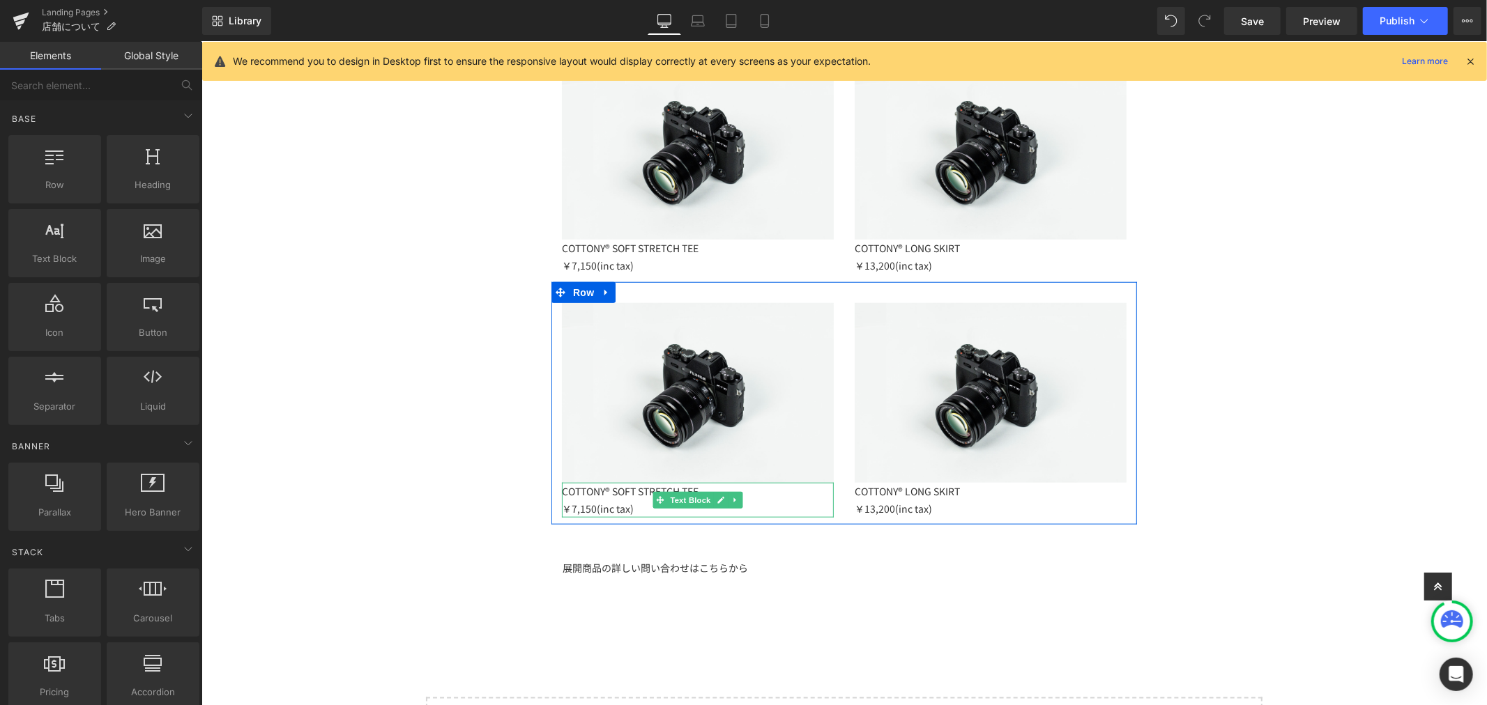
click at [609, 491] on p "COTTONY® SOFT STRETCH TEE" at bounding box center [697, 490] width 272 height 17
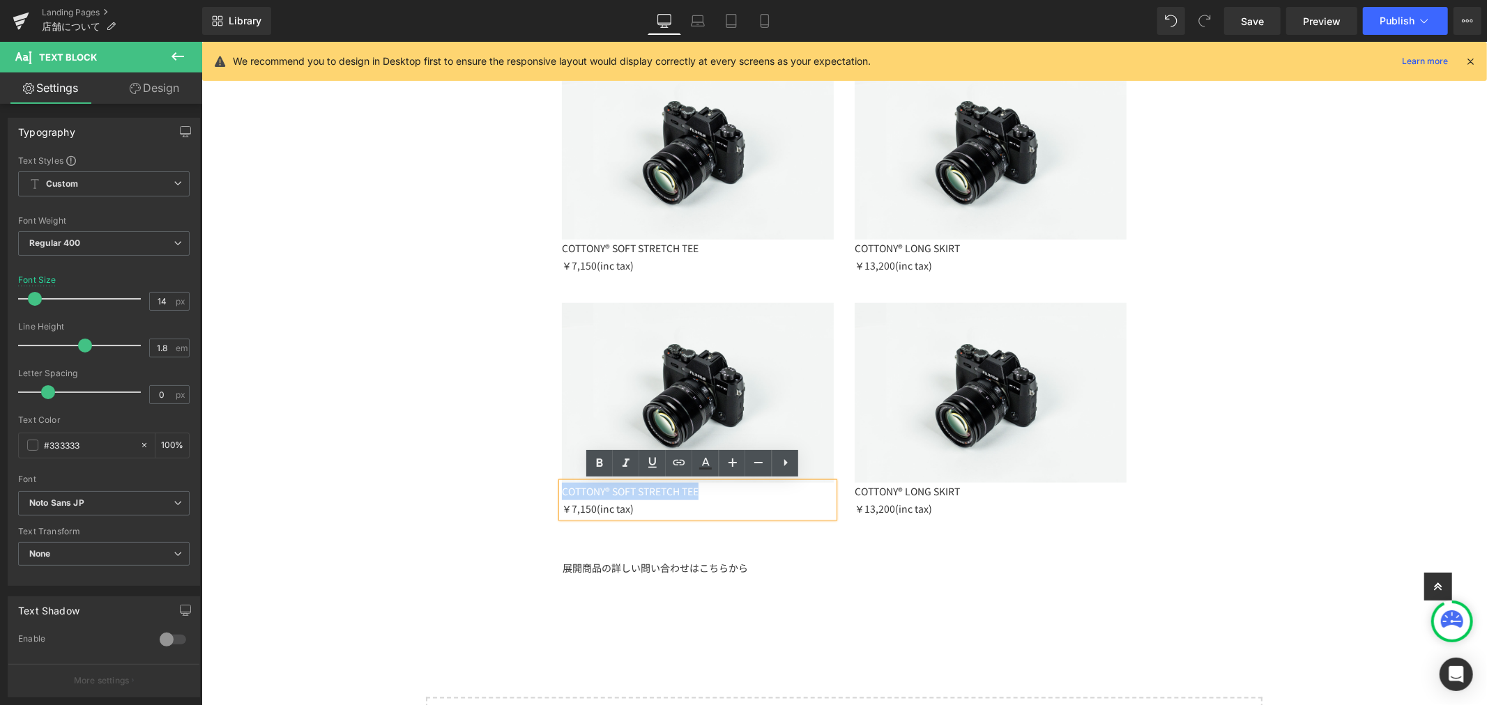
drag, startPoint x: 698, startPoint y: 490, endPoint x: 526, endPoint y: 465, distance: 173.3
paste div
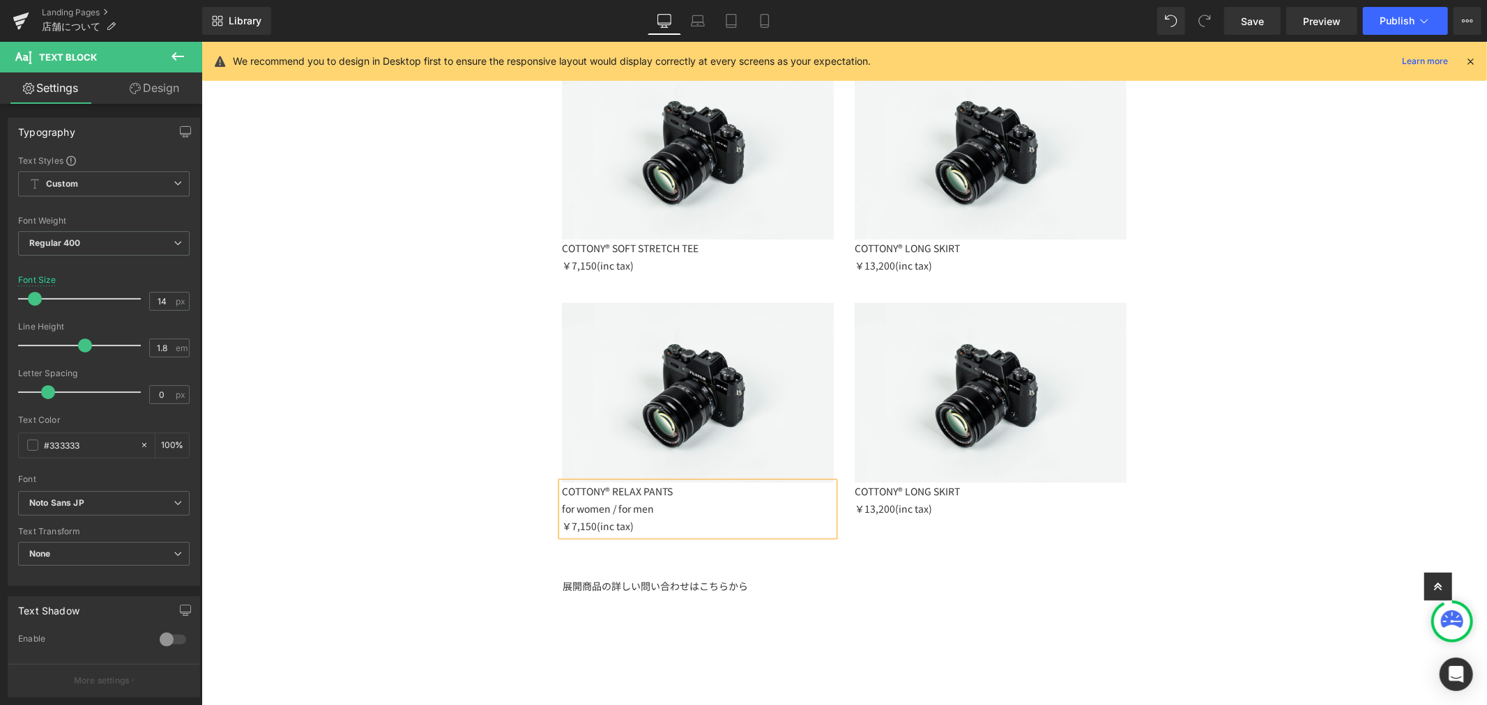
click at [571, 523] on p "￥7,150(inc tax)" at bounding box center [697, 525] width 272 height 17
drag, startPoint x: 636, startPoint y: 512, endPoint x: 683, endPoint y: 512, distance: 46.7
click at [683, 512] on p "for women / for men" at bounding box center [697, 508] width 272 height 17
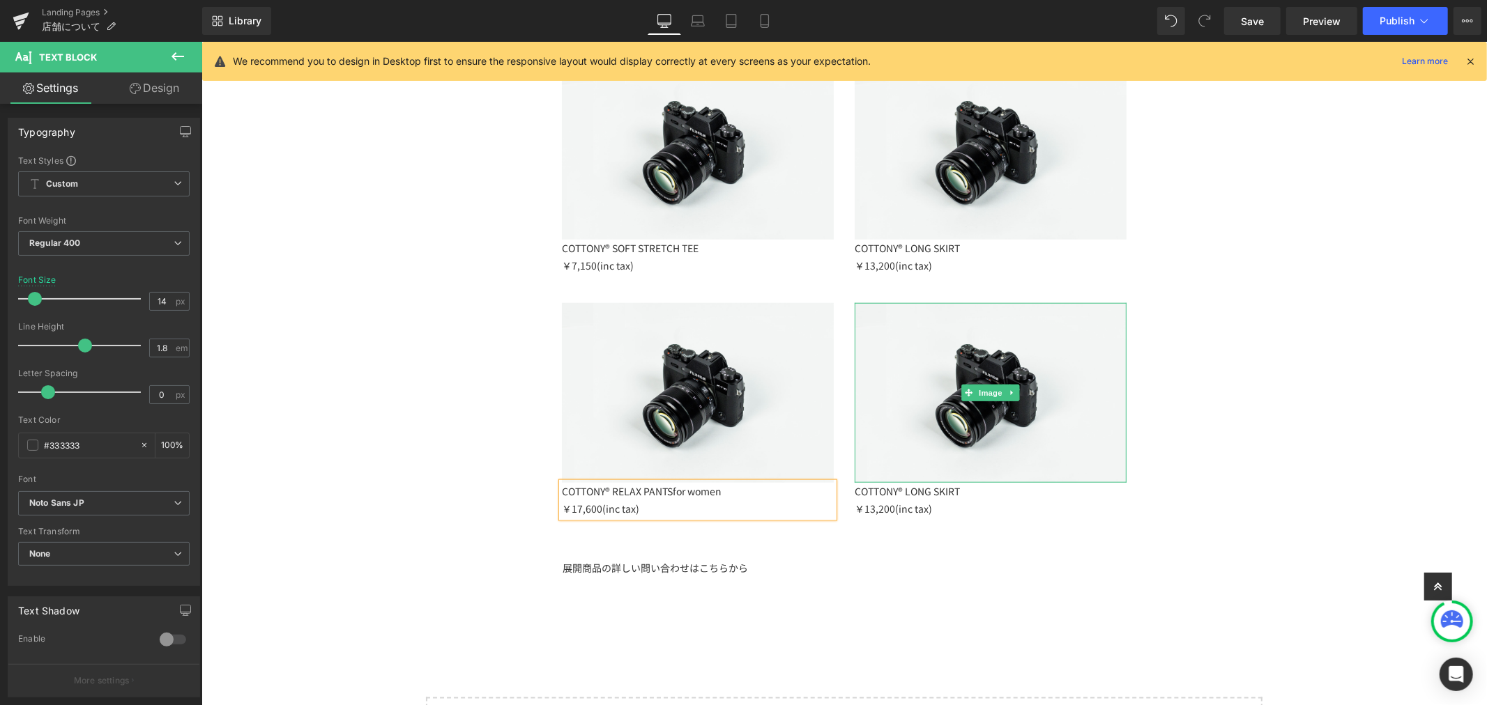
scroll to position [1260, 0]
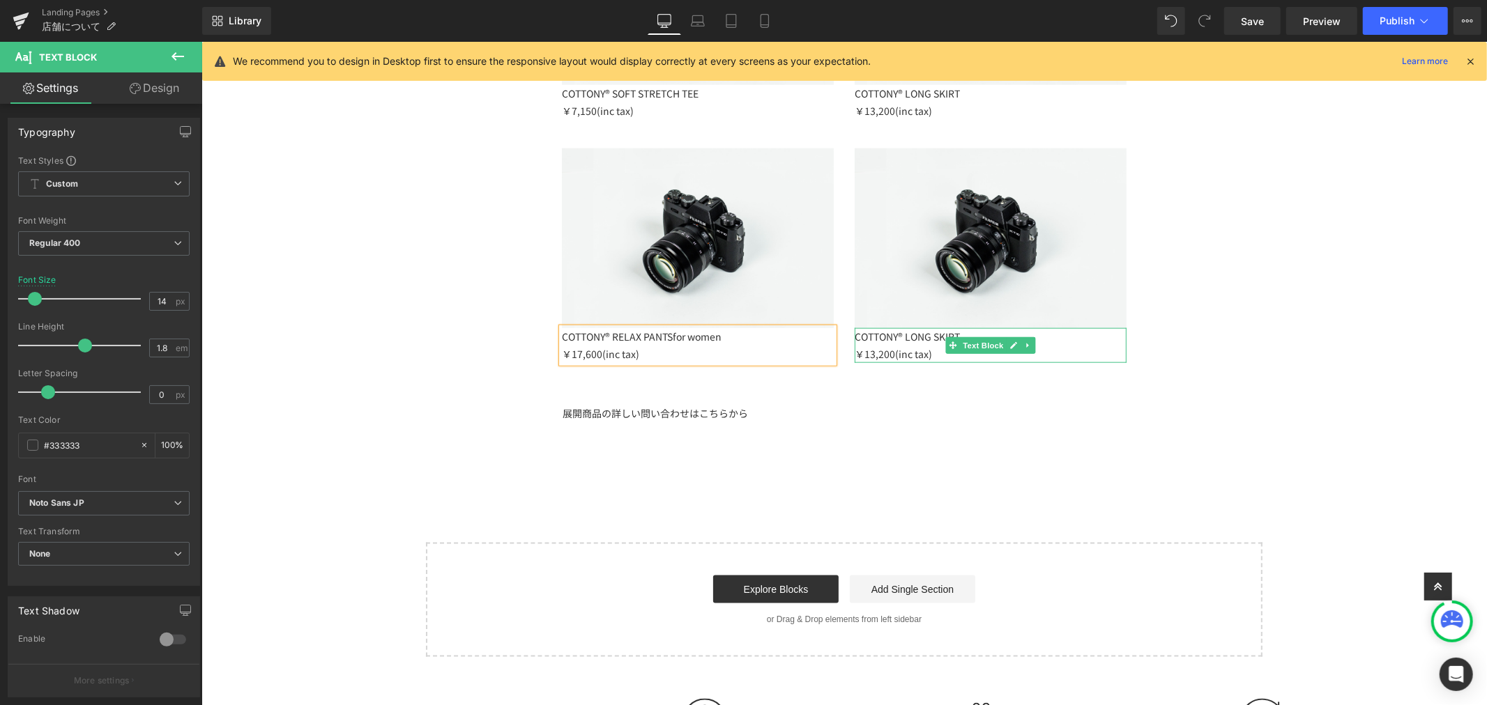
drag, startPoint x: 917, startPoint y: 333, endPoint x: 930, endPoint y: 332, distance: 13.3
click at [917, 333] on p "COTTONY® LONG SKIRT" at bounding box center [990, 336] width 272 height 17
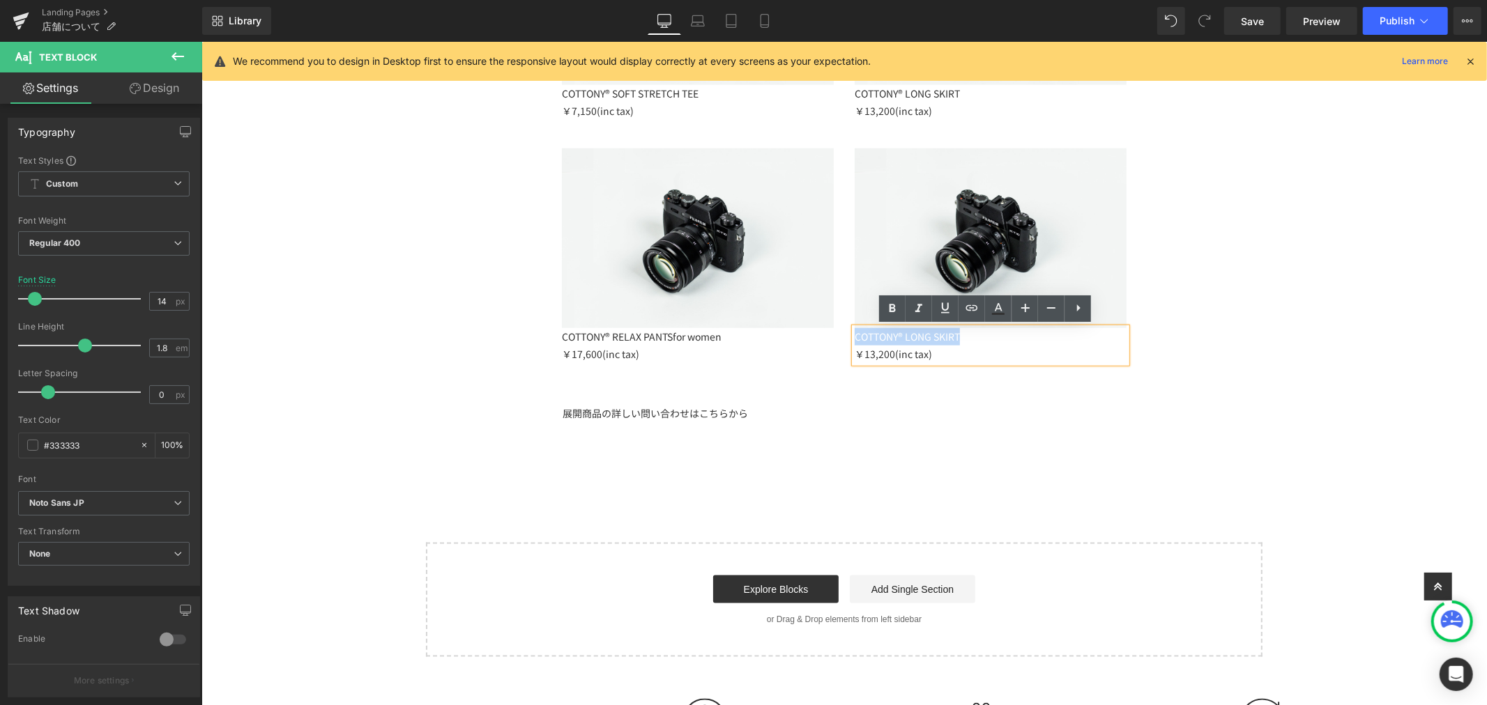
drag, startPoint x: 965, startPoint y: 331, endPoint x: 839, endPoint y: 327, distance: 126.2
click at [844, 327] on div "Image COTTONY® LONG SKIRT ￥13,200(inc tax) Text Block" at bounding box center [990, 255] width 293 height 215
paste div
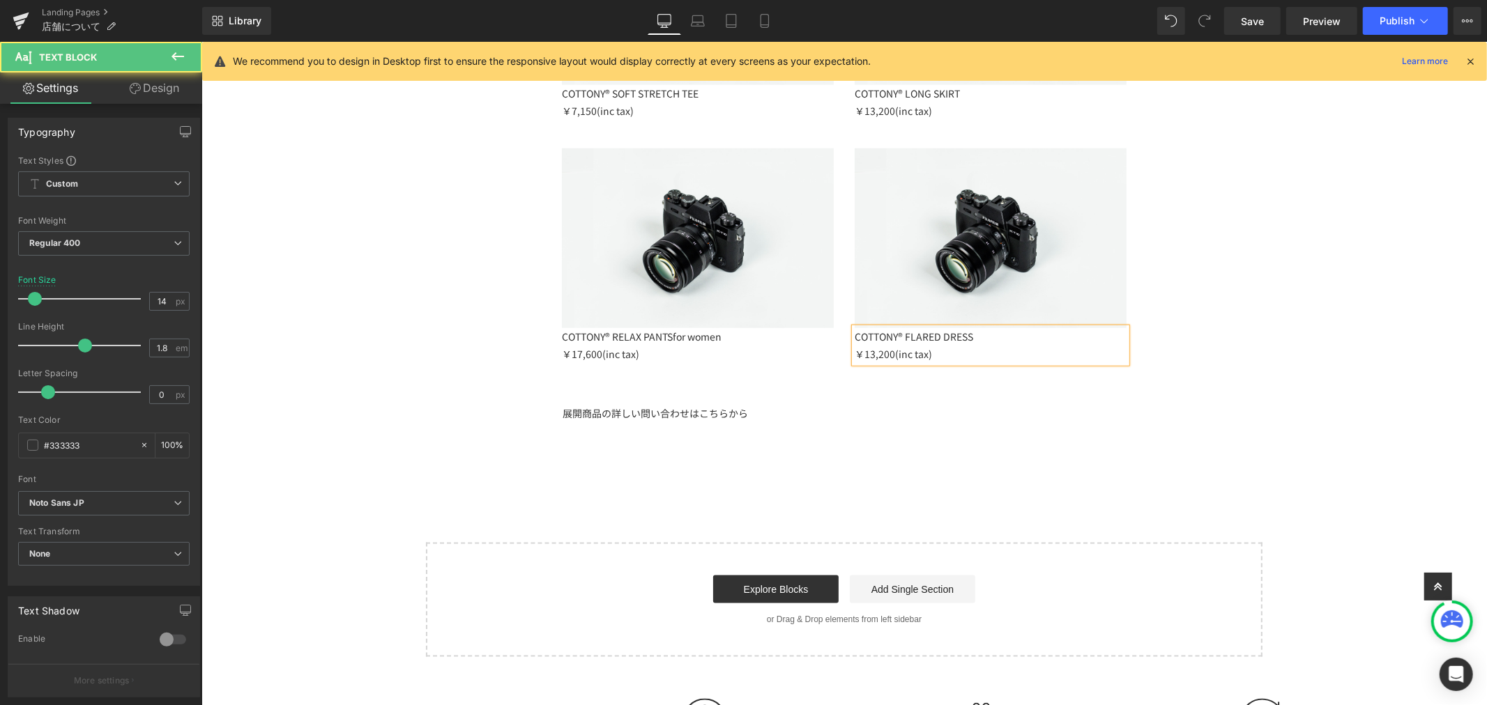
click at [884, 351] on p "￥13,200(inc tax)" at bounding box center [990, 353] width 272 height 17
click at [961, 350] on p "￥20,900(inc tax)" at bounding box center [990, 353] width 272 height 17
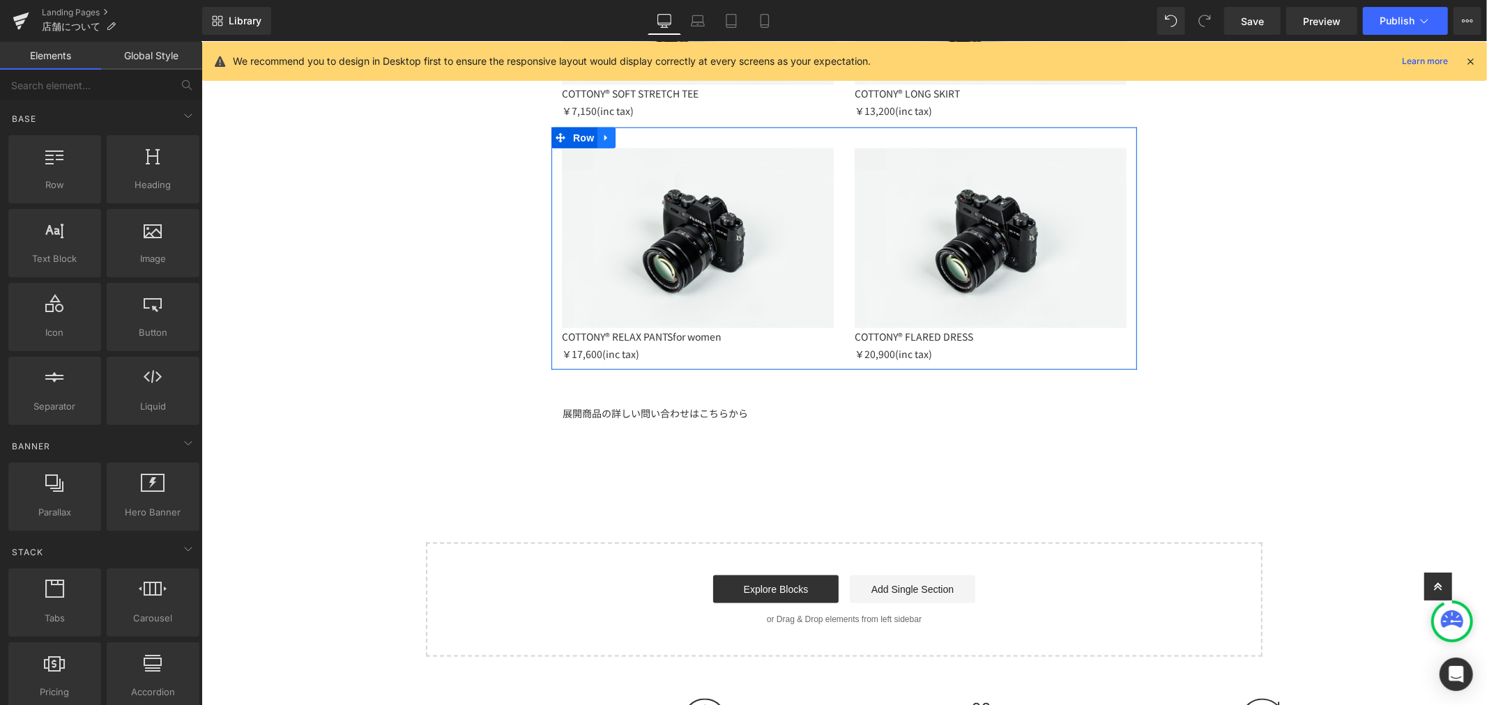
click at [601, 135] on icon at bounding box center [606, 137] width 10 height 10
click at [620, 137] on icon at bounding box center [624, 137] width 10 height 10
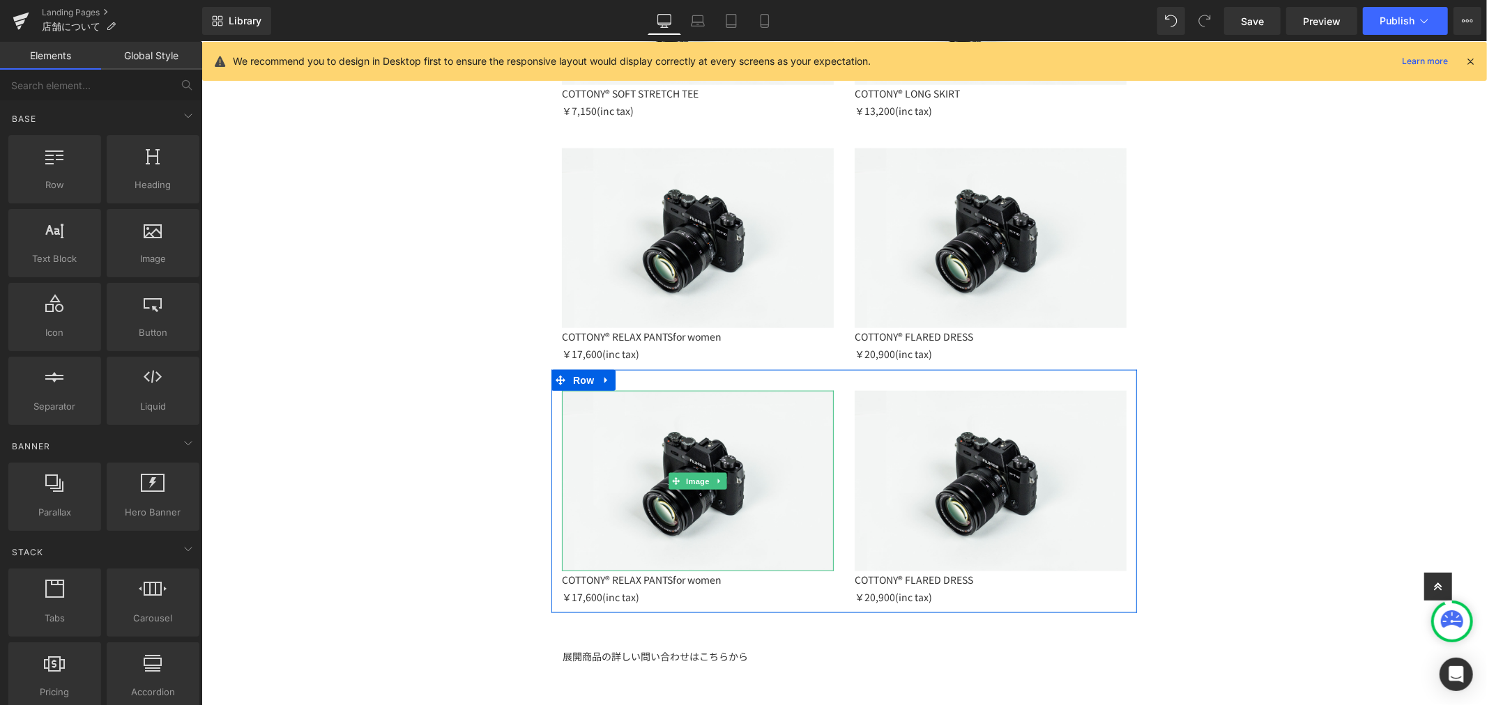
scroll to position [1493, 0]
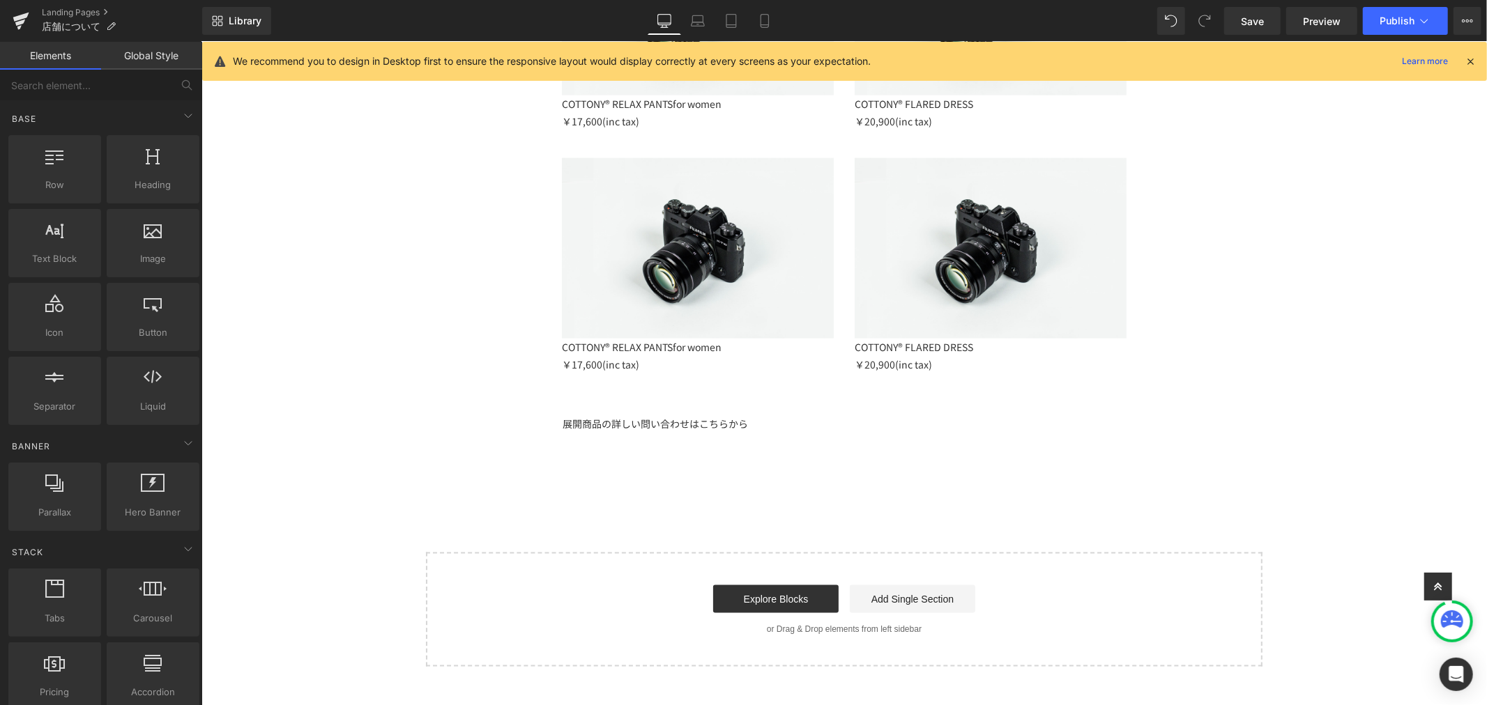
click at [739, 359] on p "￥17,600(inc tax)" at bounding box center [697, 364] width 272 height 17
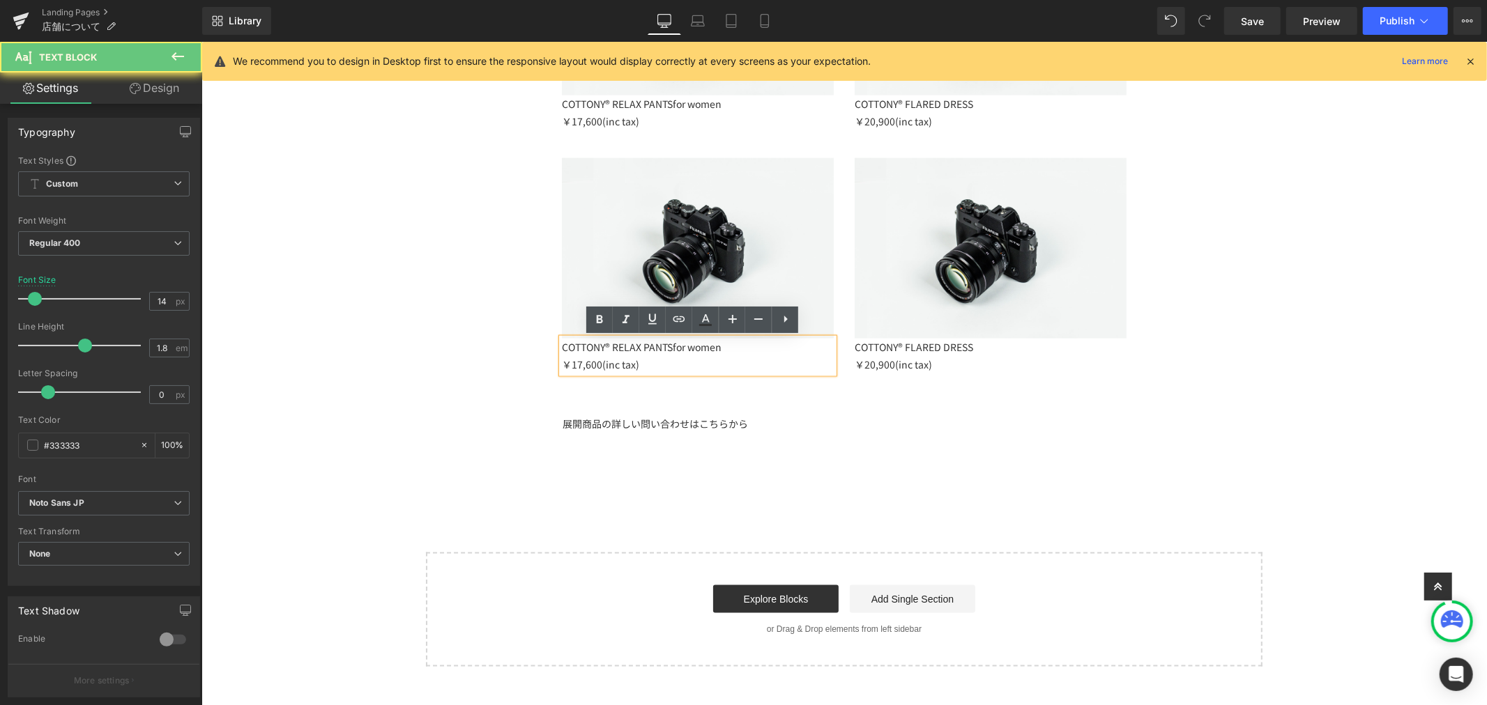
click at [742, 348] on p "COTTONY® RELAX PANTS for women" at bounding box center [697, 346] width 272 height 17
drag, startPoint x: 742, startPoint y: 348, endPoint x: 576, endPoint y: 355, distance: 166.8
click at [576, 355] on div "COTTONY® RELAX PANTS for women ￥17,600(inc tax)" at bounding box center [697, 355] width 272 height 35
drag, startPoint x: 705, startPoint y: 363, endPoint x: 739, endPoint y: 349, distance: 37.2
click at [706, 363] on p "￥17,600(inc tax)" at bounding box center [697, 364] width 272 height 17
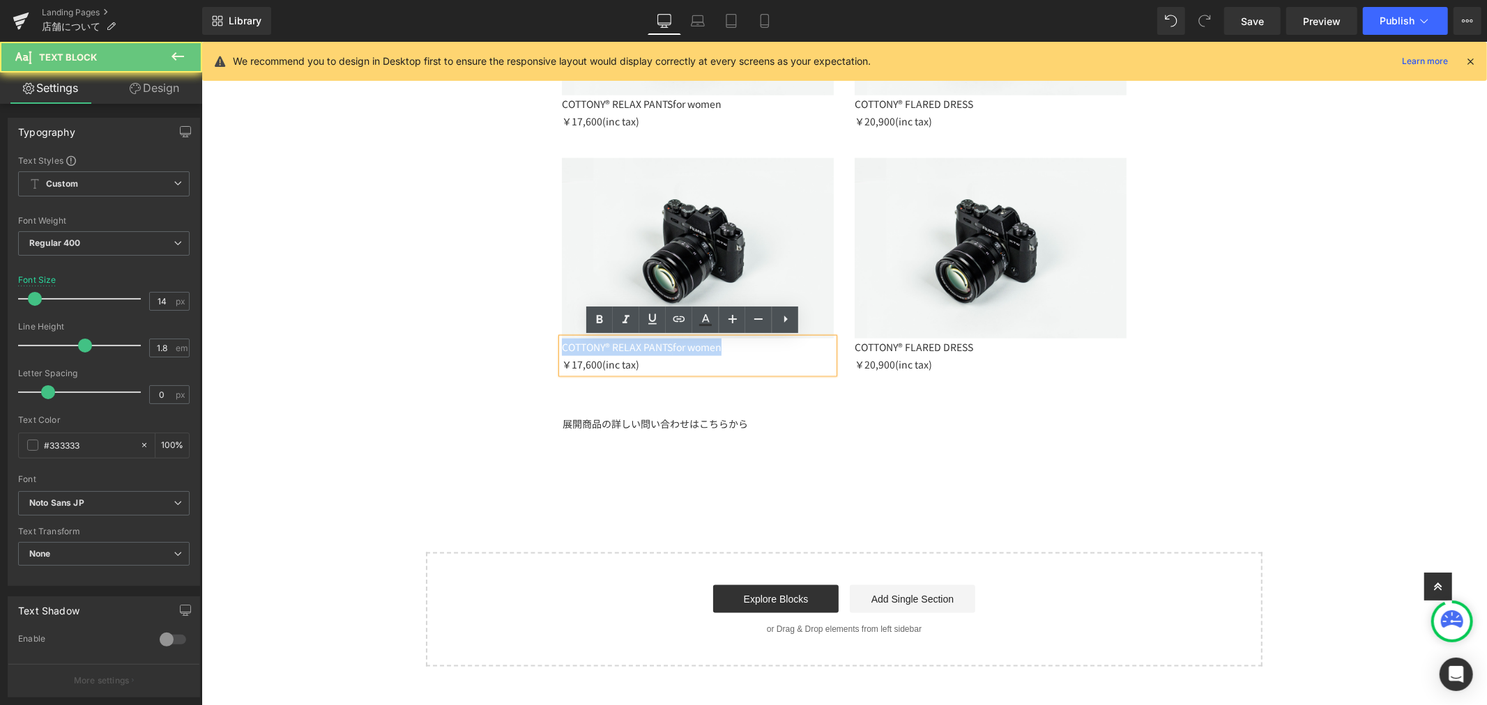
drag, startPoint x: 738, startPoint y: 348, endPoint x: 540, endPoint y: 345, distance: 198.7
paste div
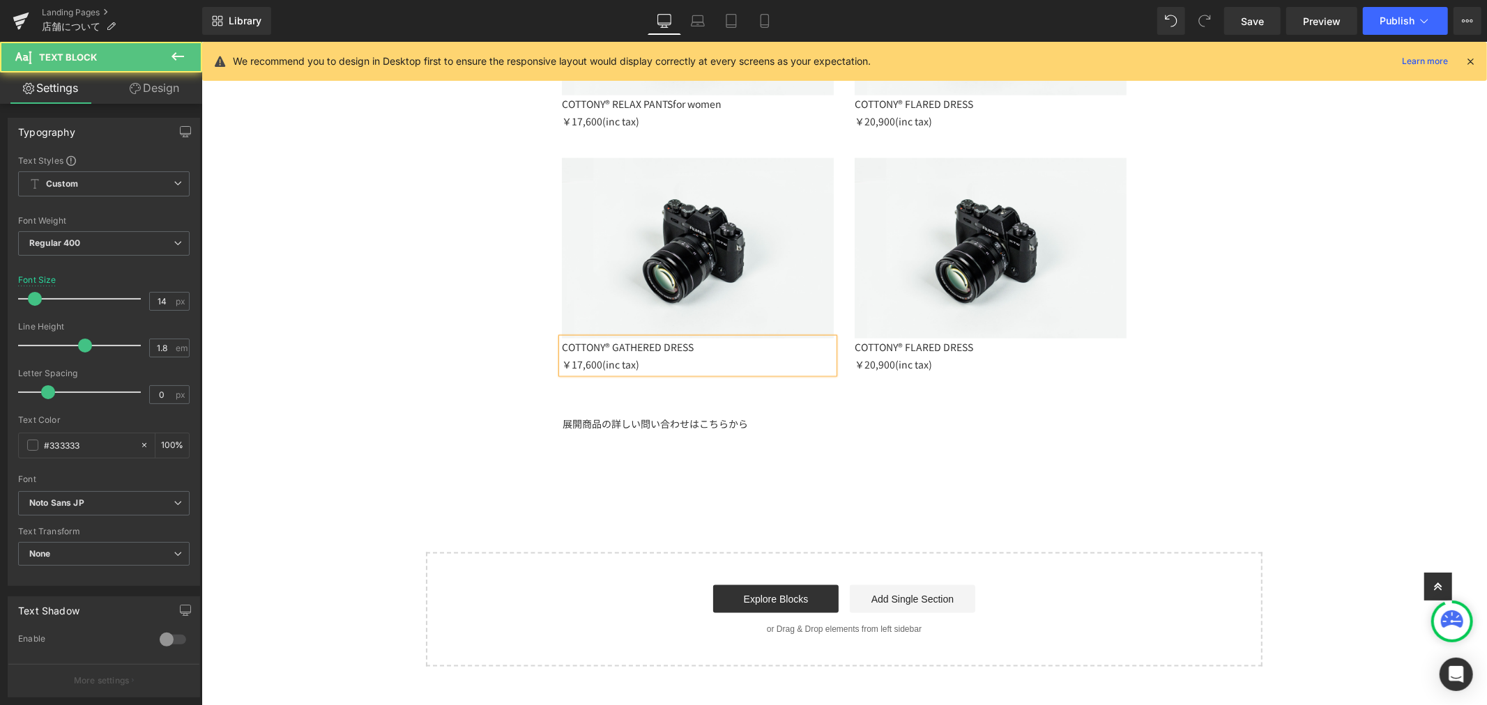
drag, startPoint x: 581, startPoint y: 358, endPoint x: 679, endPoint y: 366, distance: 98.6
click at [581, 359] on p "￥17,600(inc tax)" at bounding box center [697, 364] width 272 height 17
click at [728, 367] on p "￥27,500(inc tax)" at bounding box center [697, 364] width 272 height 17
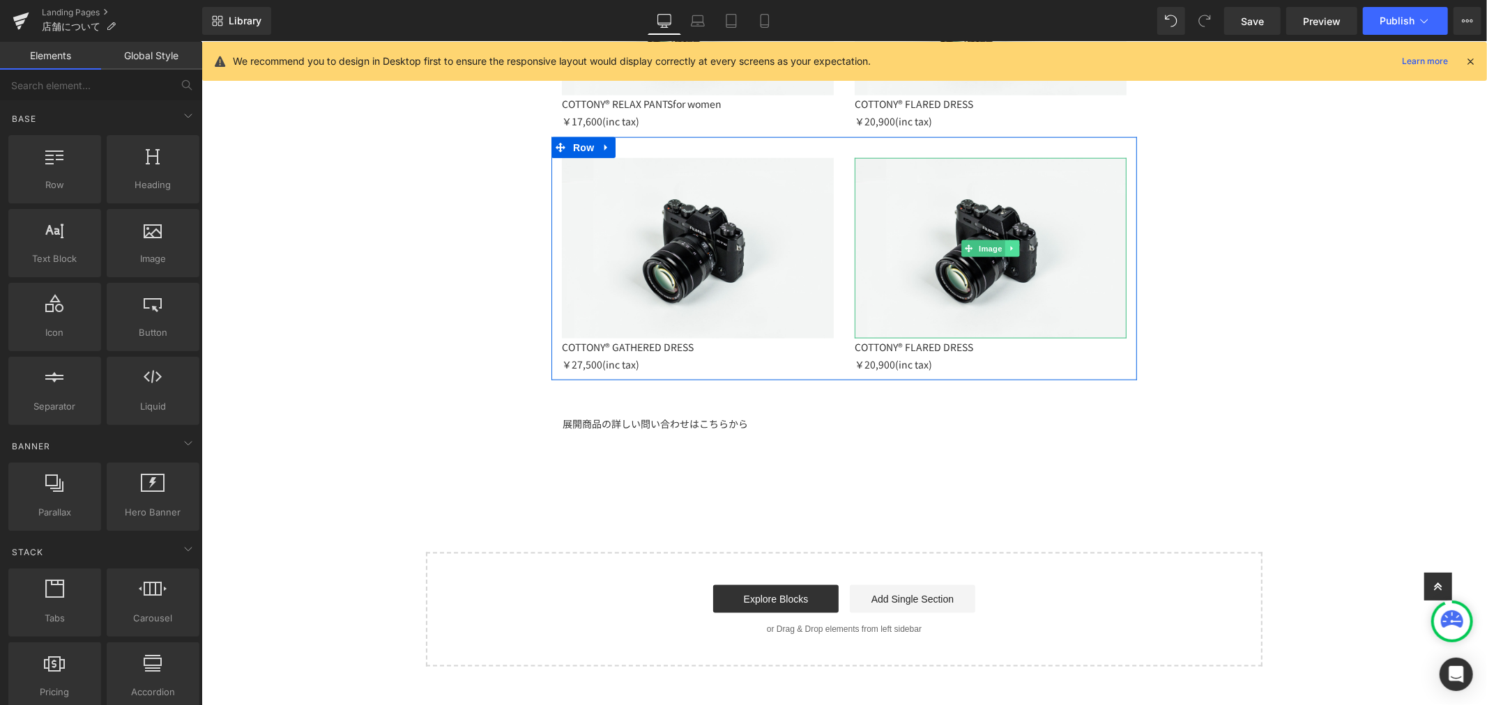
click at [1010, 252] on link at bounding box center [1012, 248] width 15 height 17
click at [1015, 245] on icon at bounding box center [1019, 248] width 8 height 8
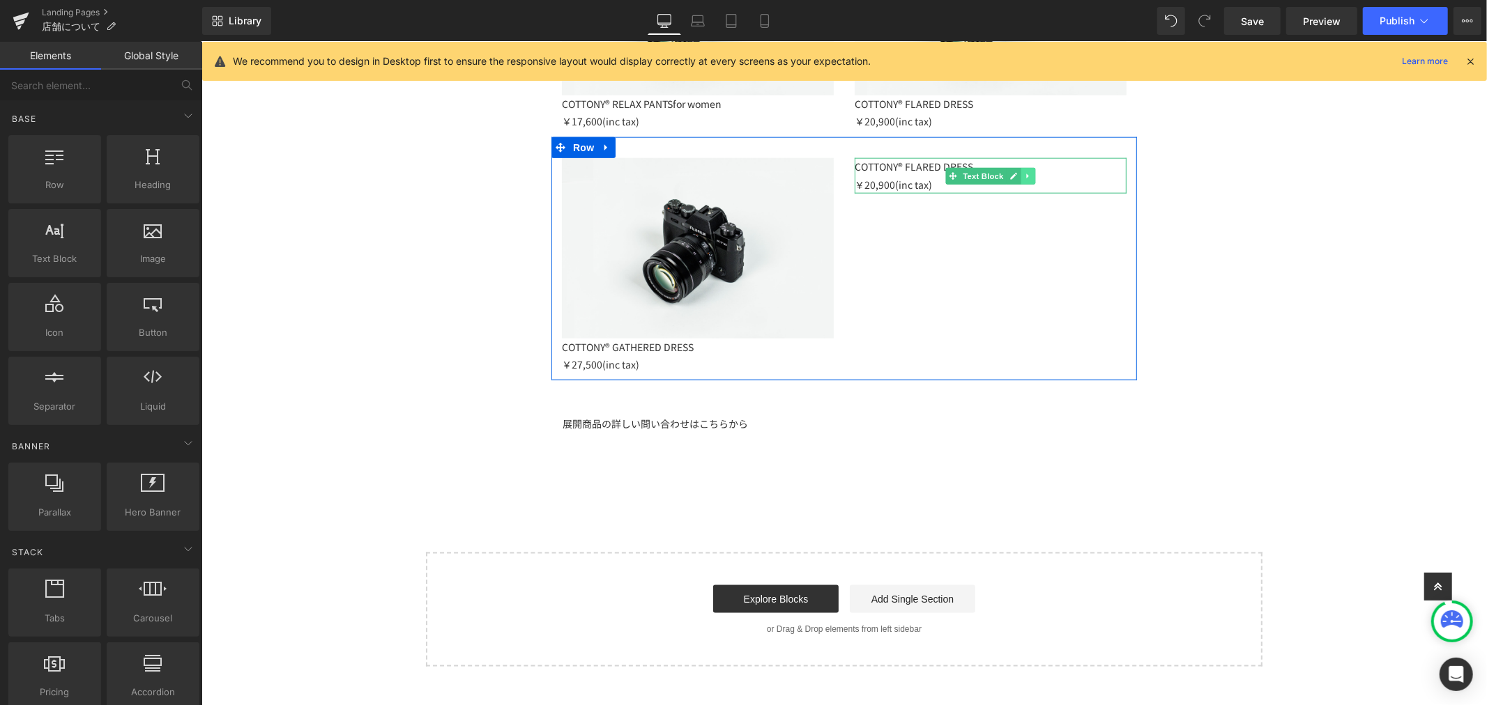
click at [1025, 176] on icon at bounding box center [1027, 175] width 8 height 8
click at [1028, 176] on link at bounding box center [1035, 175] width 15 height 17
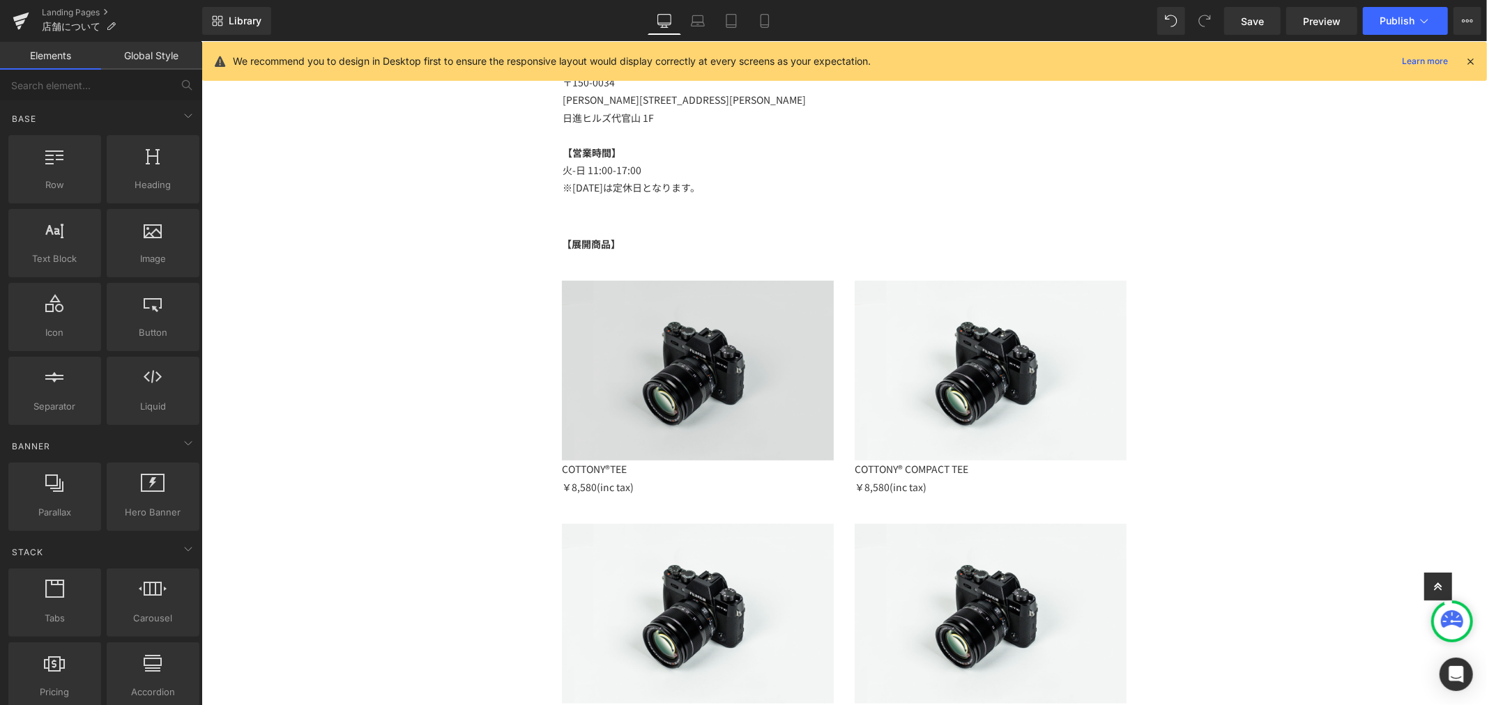
scroll to position [796, 0]
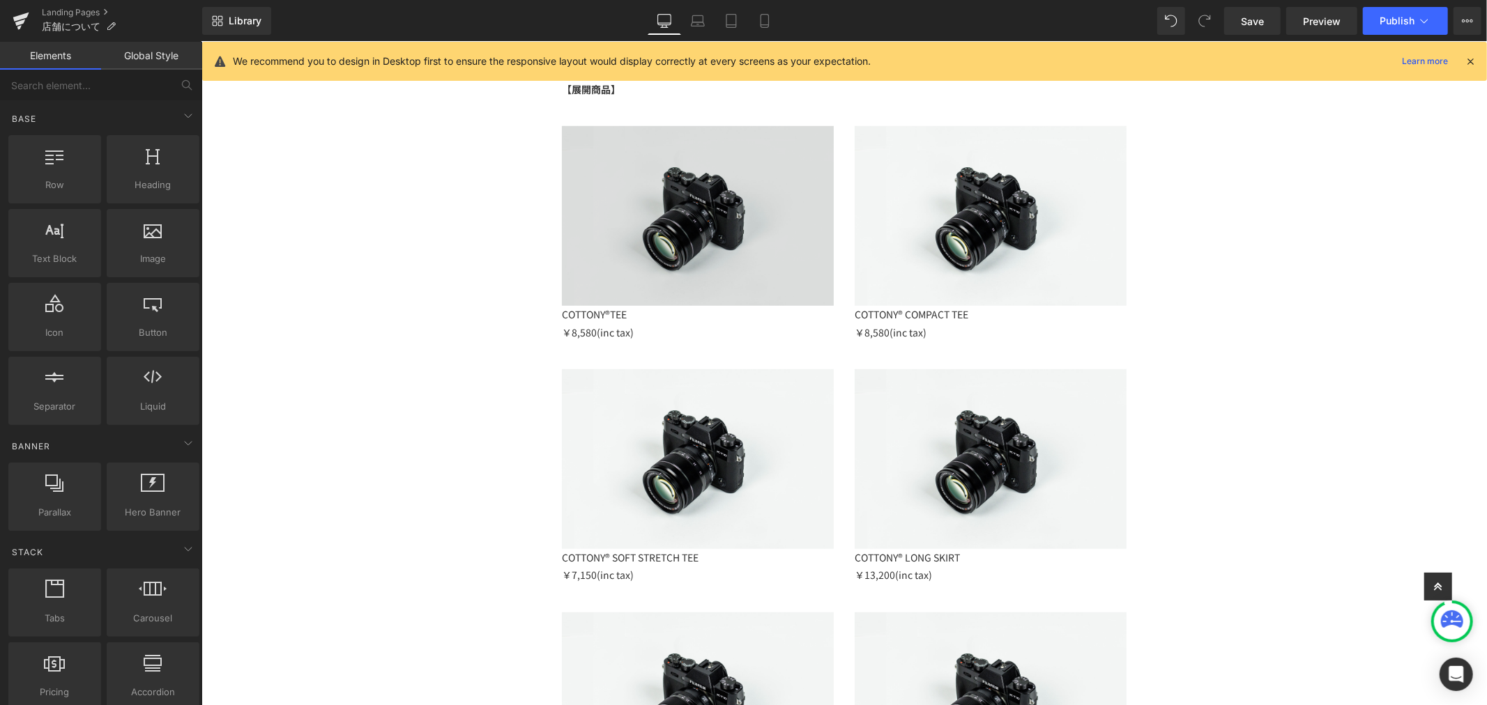
click at [636, 174] on img at bounding box center [697, 215] width 272 height 180
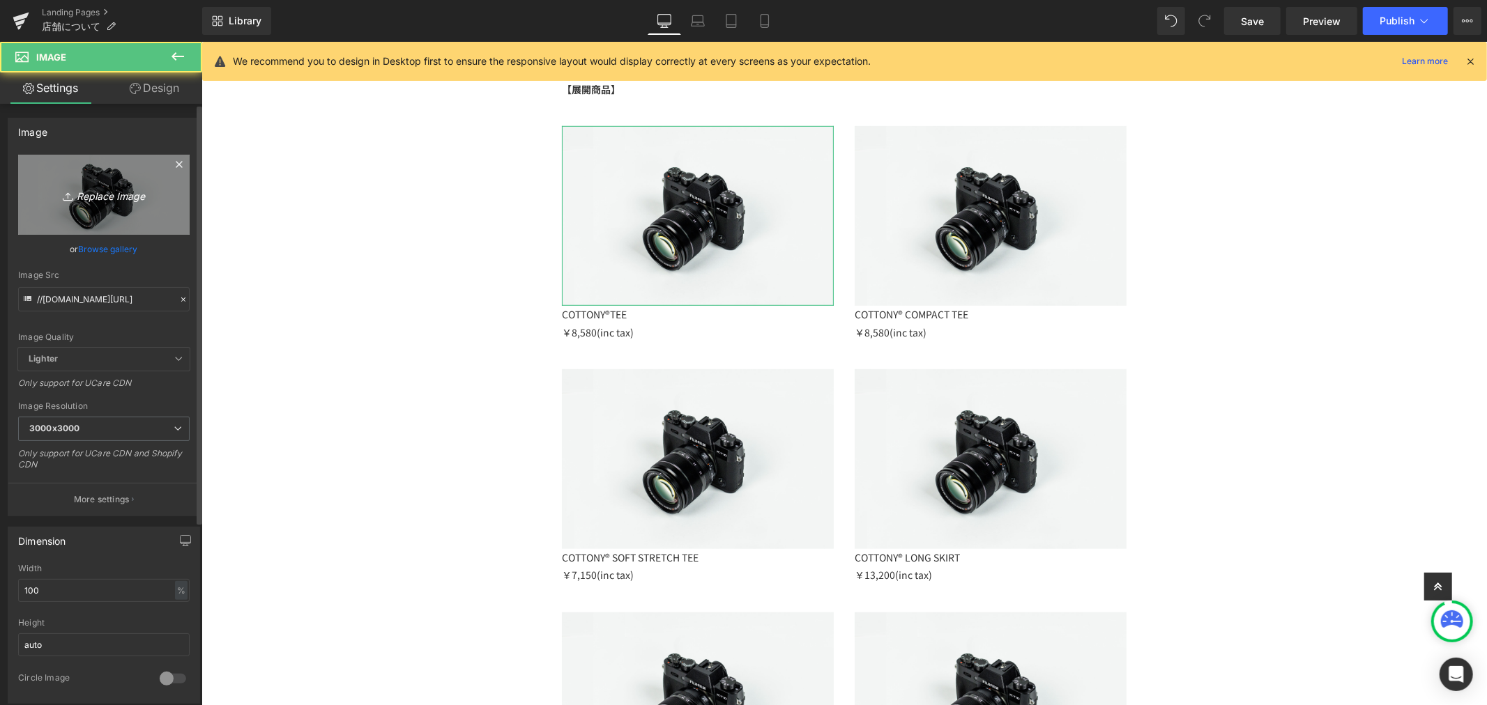
click at [84, 173] on link "Replace Image" at bounding box center [103, 195] width 171 height 80
type input "C:\fakepath\LF001_COTTONY® TEE (9).jpg"
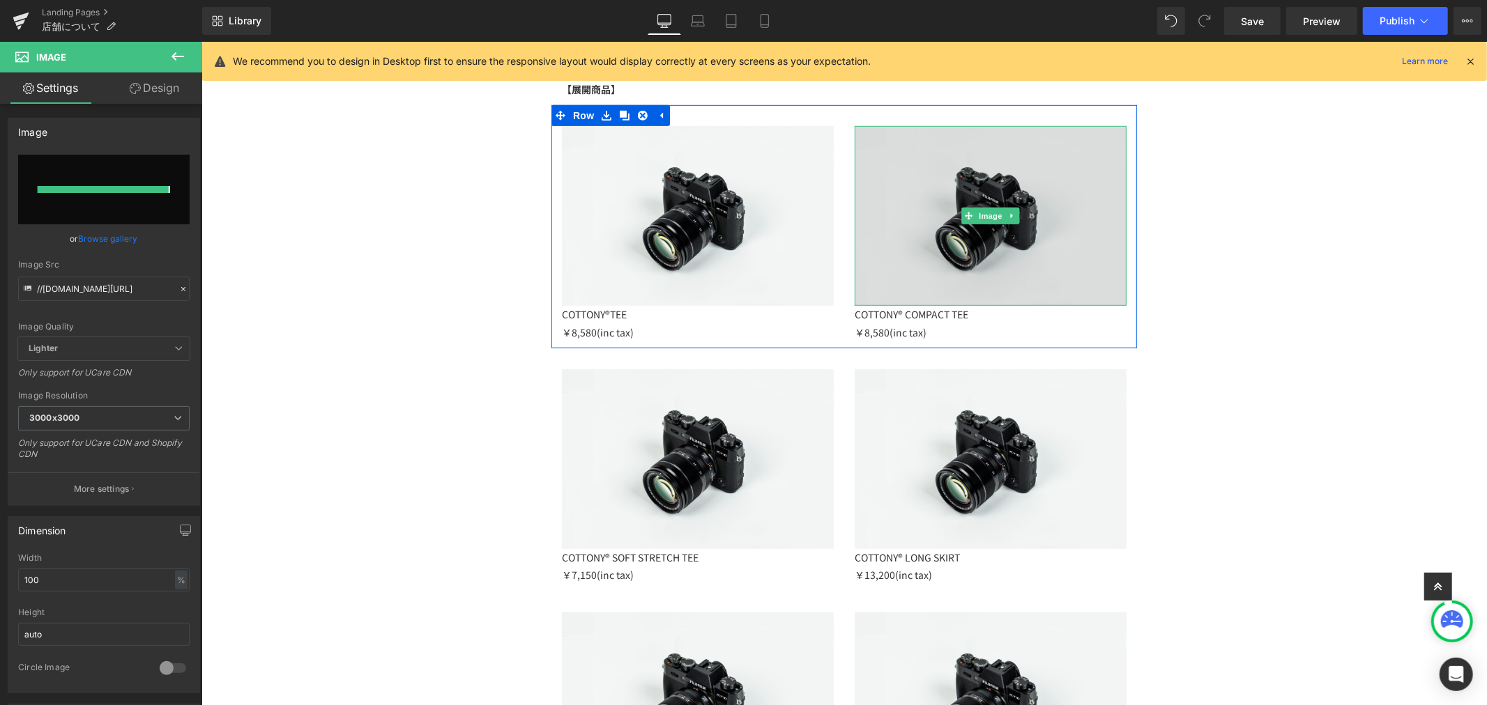
type input "https://ucarecdn.com/5781ccb3-9838-45cb-bf65-e7ee884d758c/-/format/auto/-/previ…"
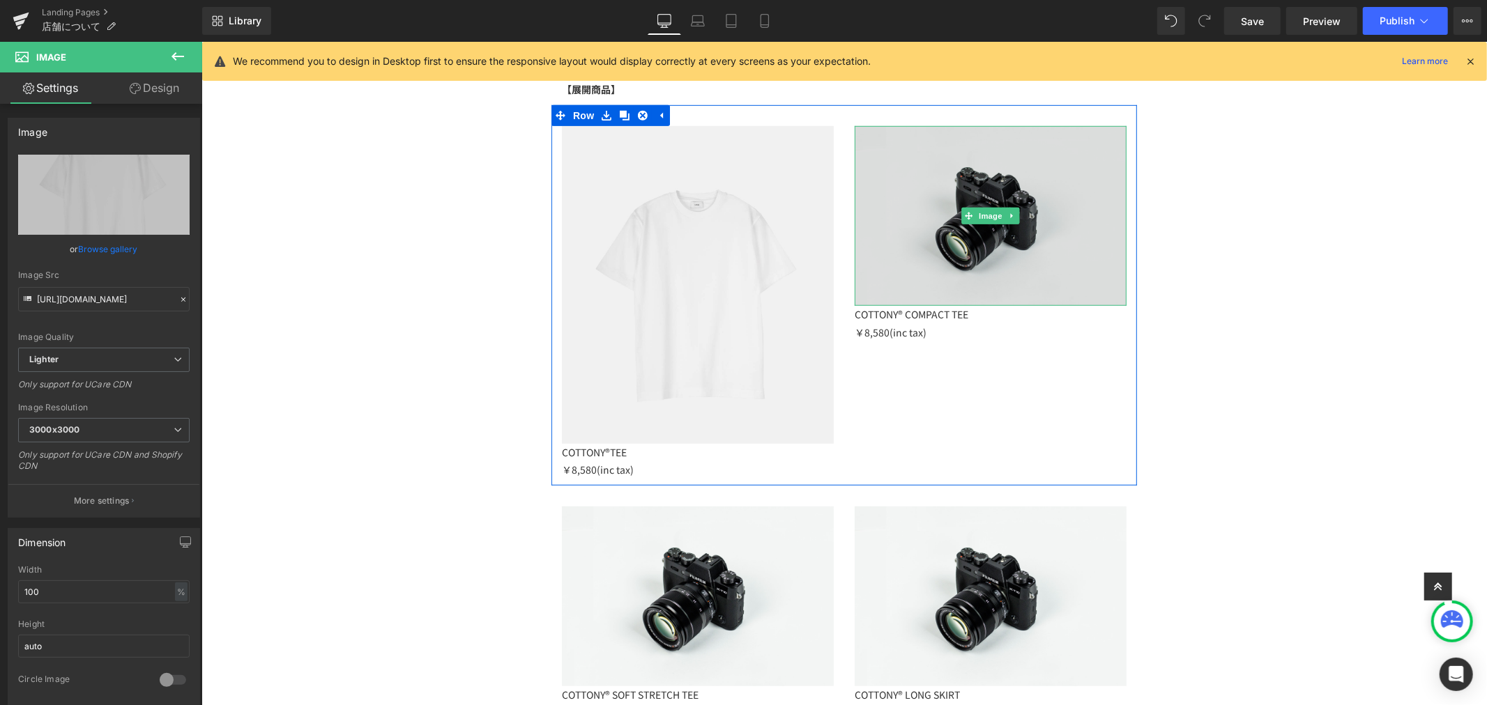
click at [958, 249] on img at bounding box center [990, 215] width 272 height 180
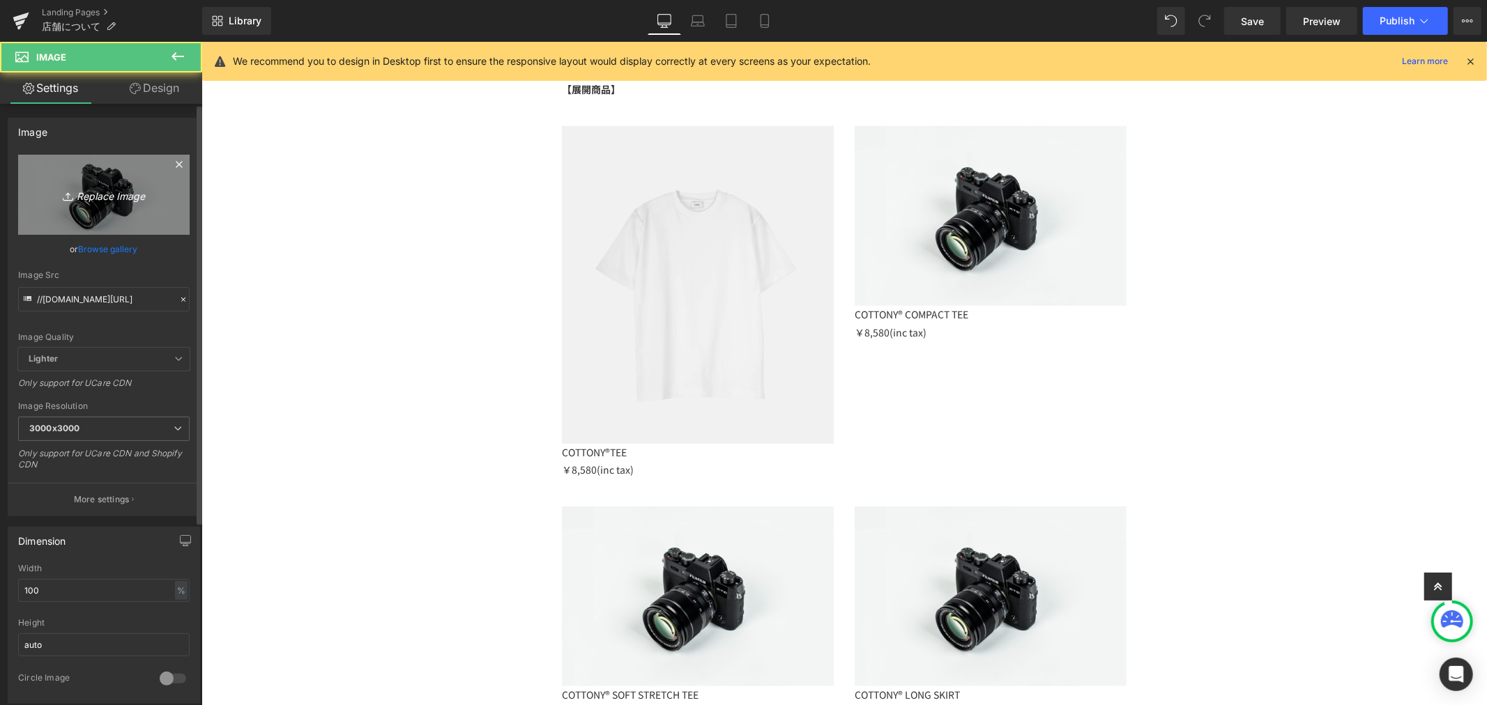
click at [135, 187] on icon "Replace Image" at bounding box center [104, 194] width 112 height 17
type input "C:\fakepath\LF078_COTTONY COMPACT TEE (1).jpg"
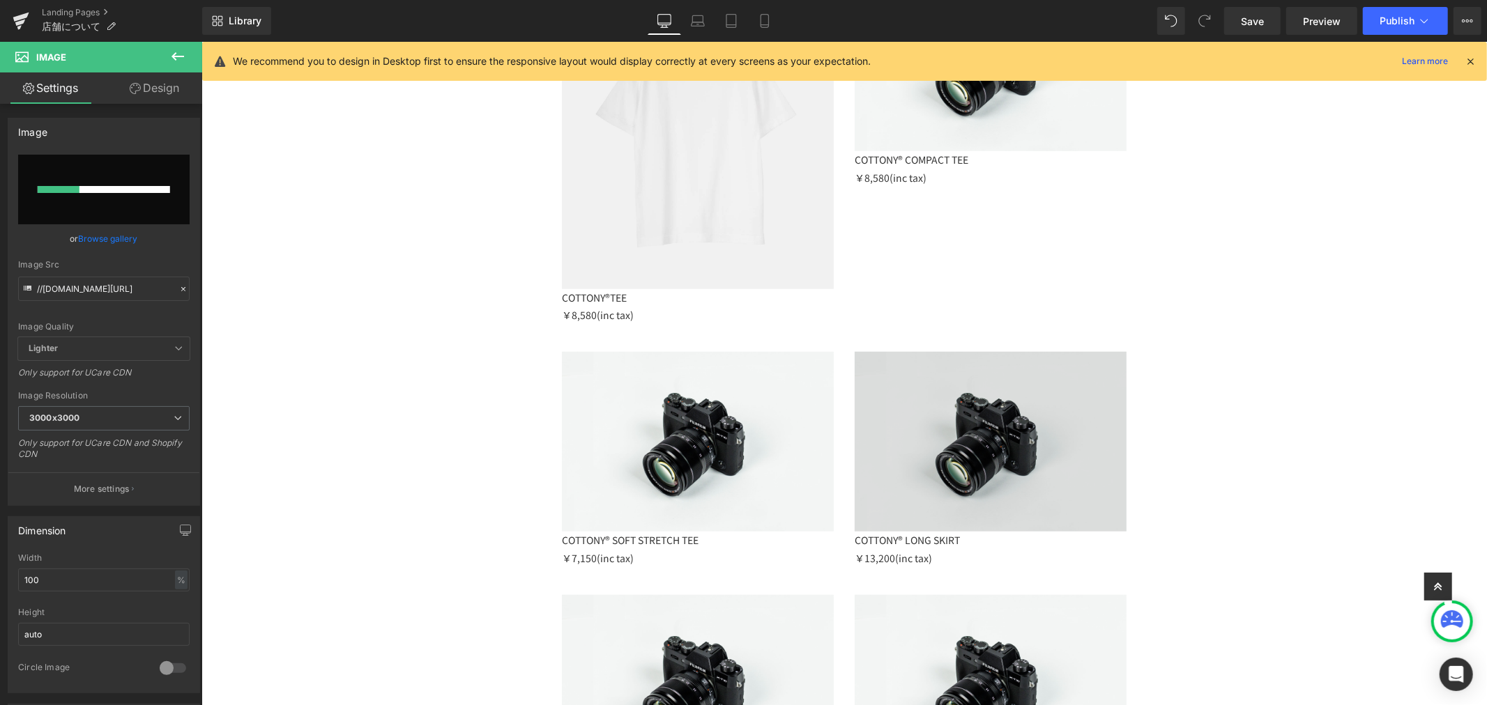
scroll to position [1106, 0]
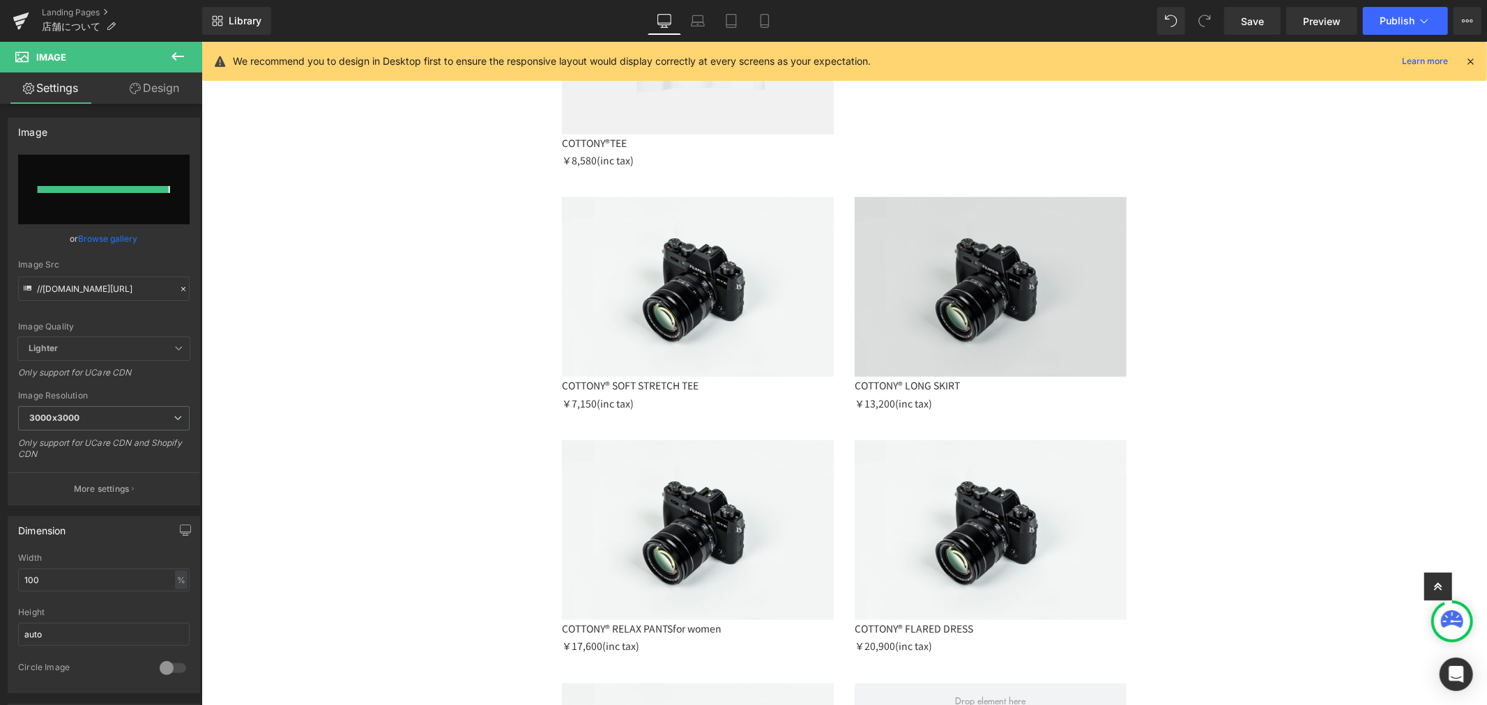
type input "https://ucarecdn.com/b9aff35f-f194-4b94-8c18-ea0bf6a0e781/-/format/auto/-/previ…"
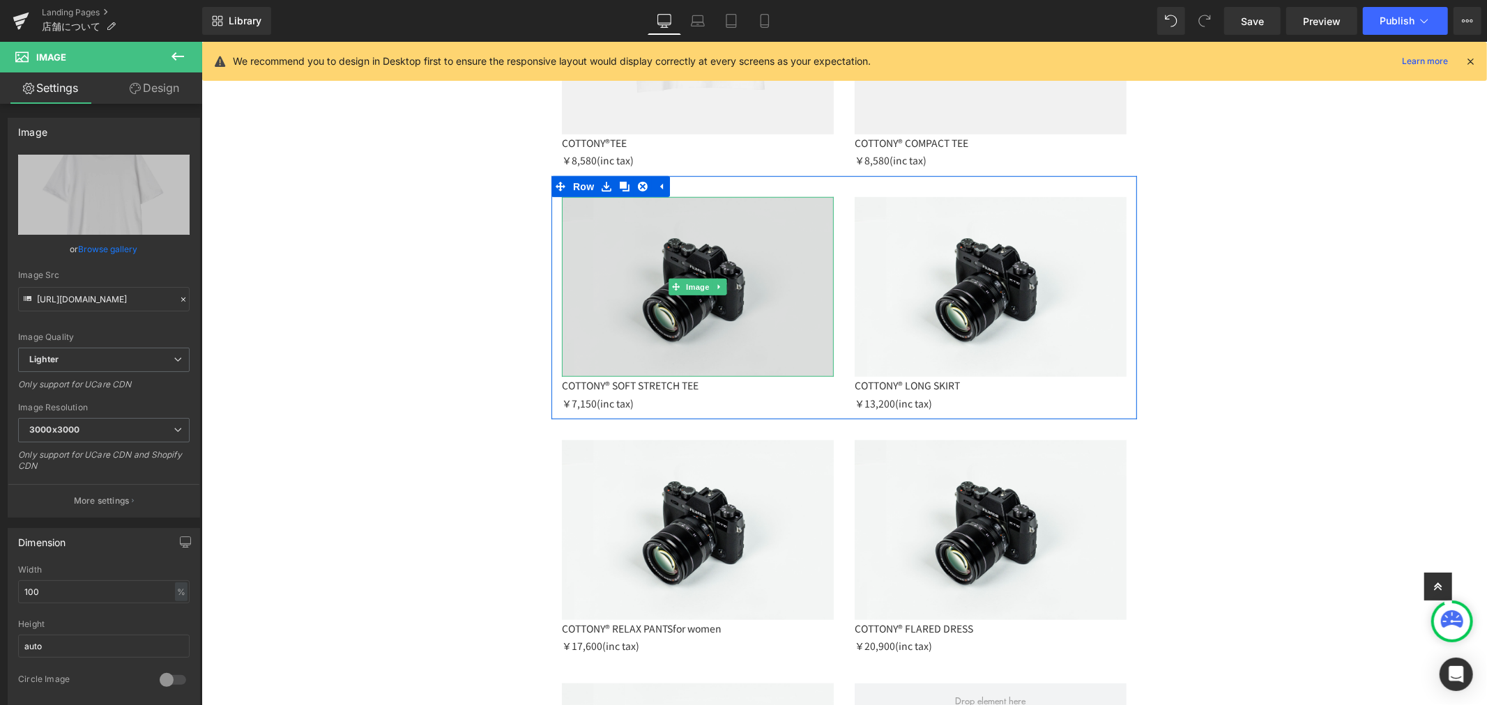
click at [776, 270] on img at bounding box center [697, 287] width 272 height 180
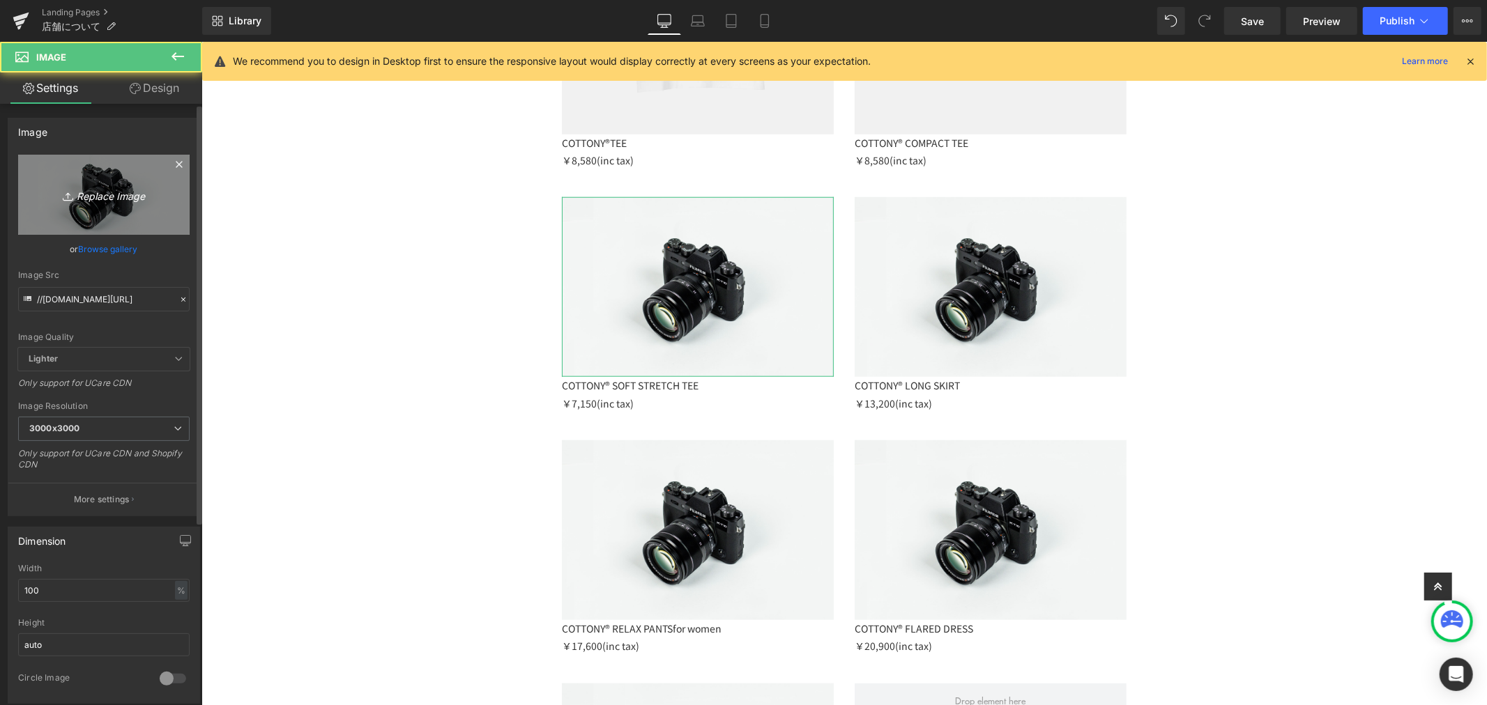
click at [162, 184] on link "Replace Image" at bounding box center [103, 195] width 171 height 80
type input "C:\fakepath\LF009_COTTONY® SOFT STRETCH TEE (1).jpg"
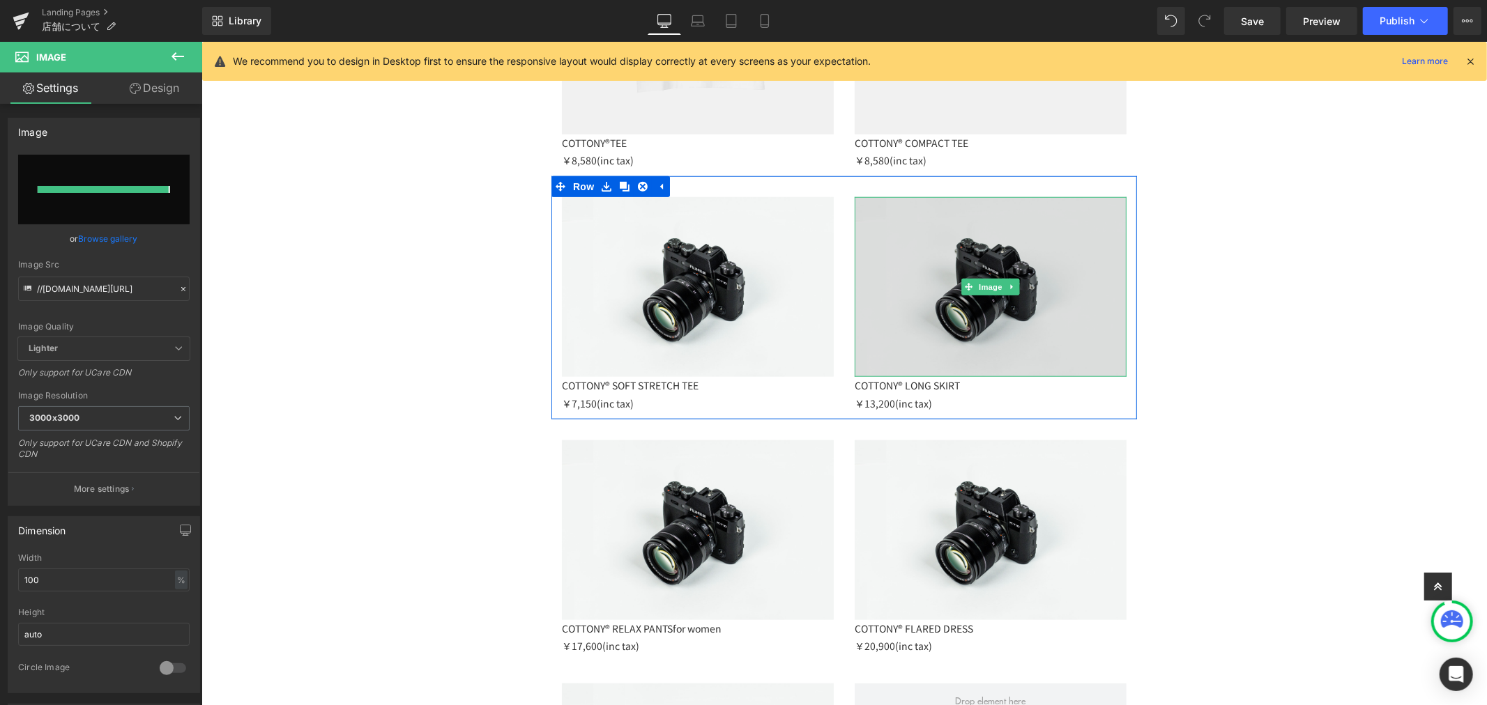
type input "https://ucarecdn.com/c473d14c-6ef7-443e-8c7d-b2a4b32860bf/-/format/auto/-/previ…"
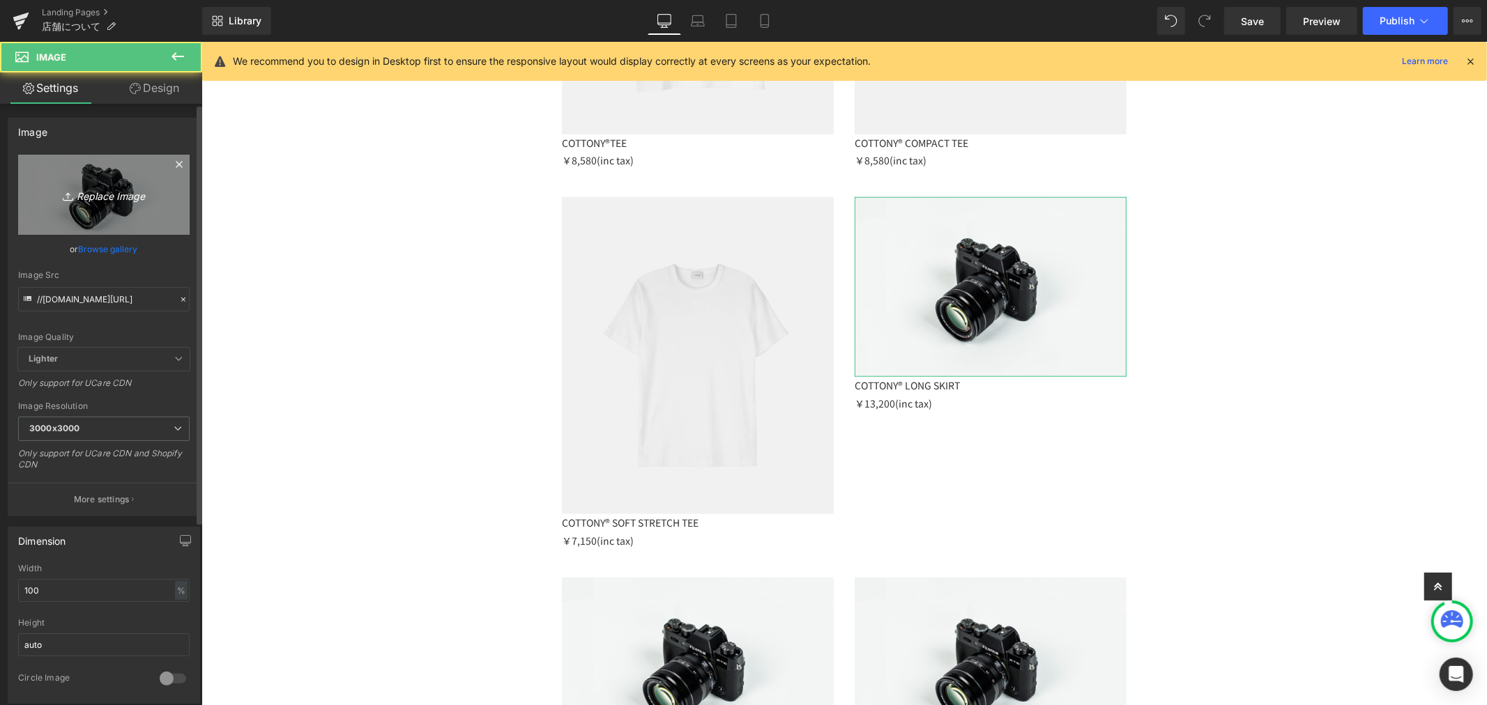
click at [124, 183] on link "Replace Image" at bounding box center [103, 195] width 171 height 80
type input "C:\fakepath\LF040_COTTONY® LONG SKIRT (1).jpg"
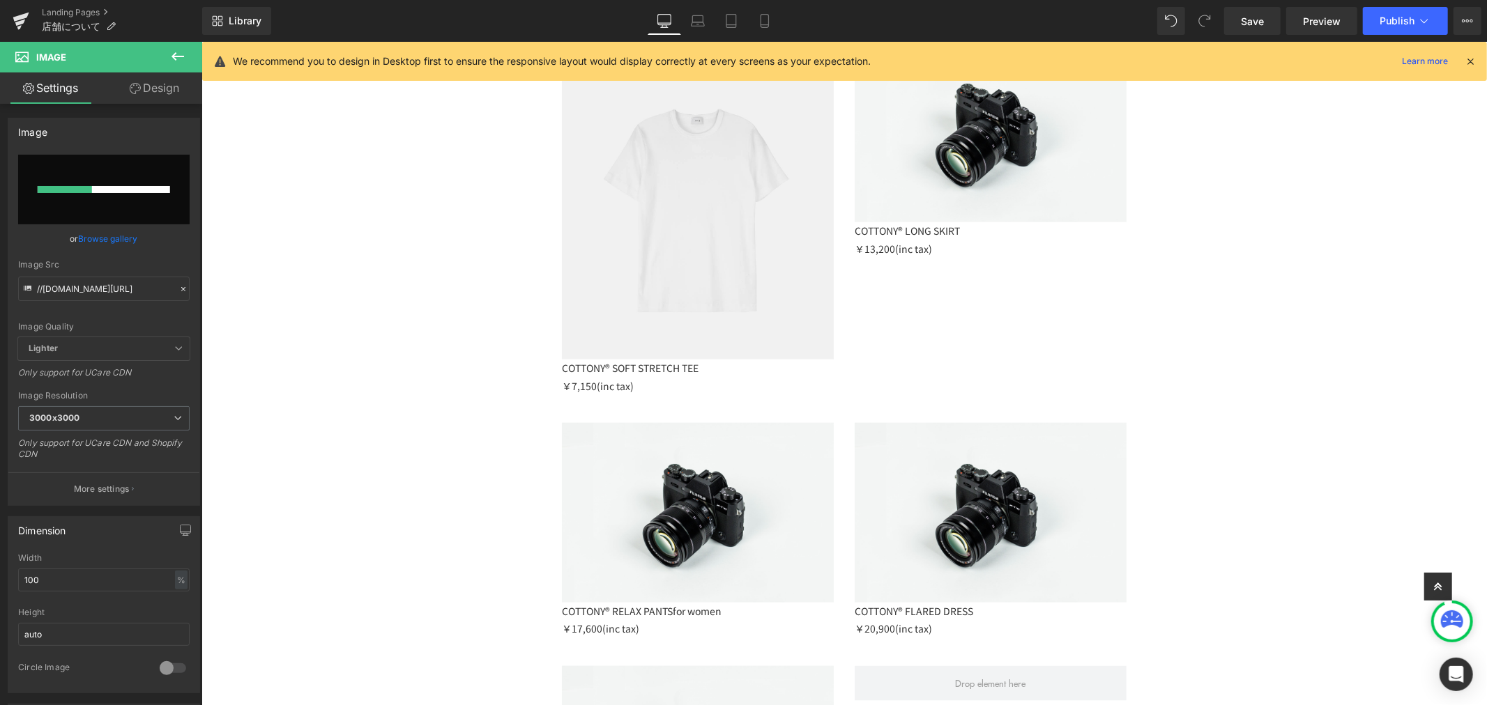
scroll to position [1338, 0]
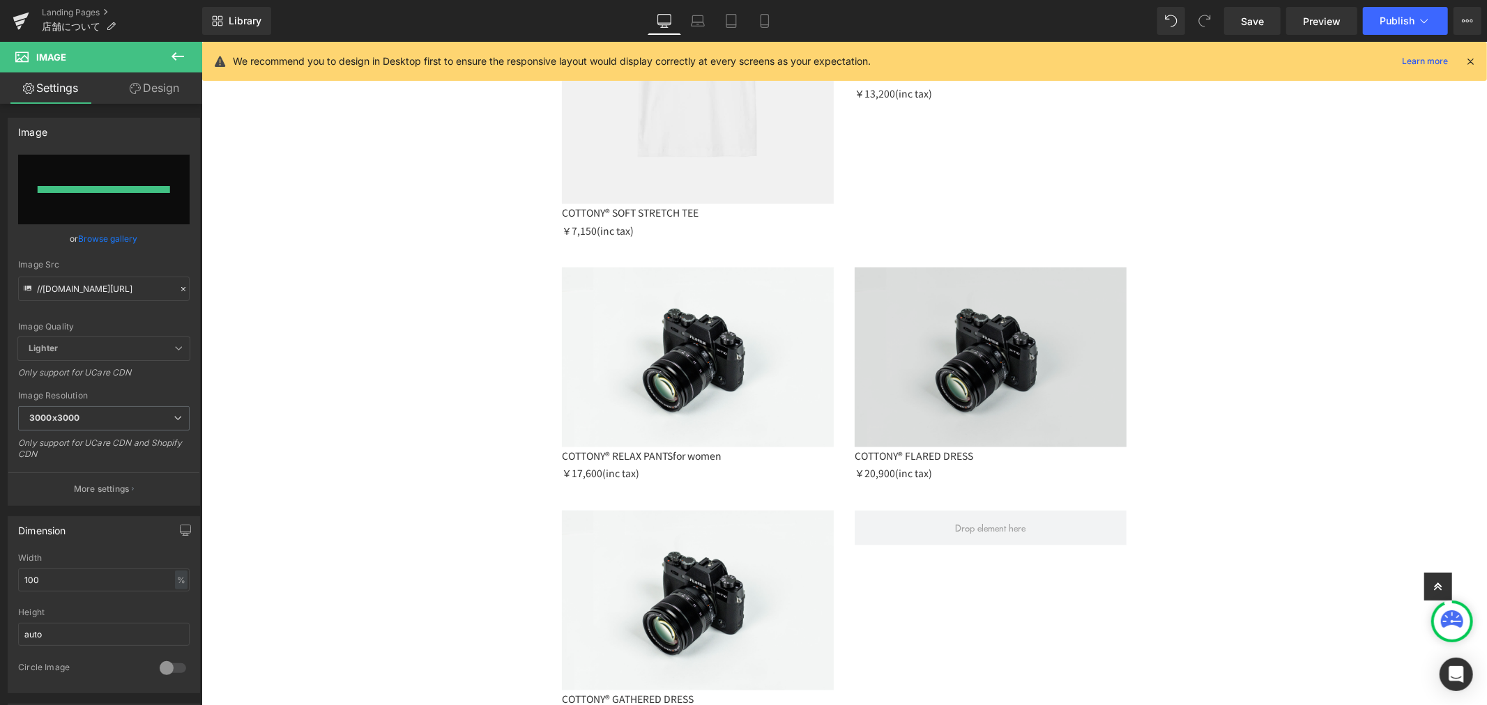
type input "https://ucarecdn.com/5b2a9ef9-ae0b-4369-86af-f584c864d1e4/-/format/auto/-/previ…"
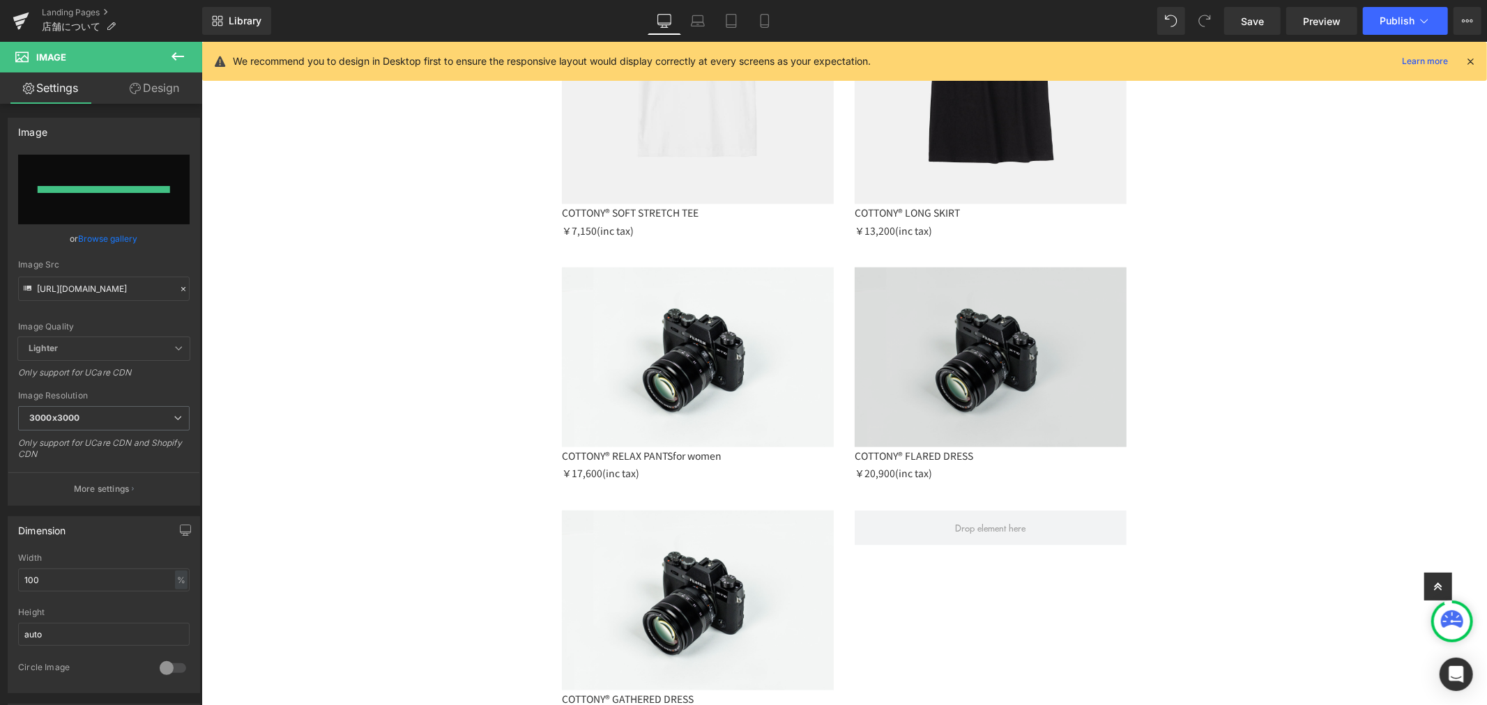
scroll to position [1493, 0]
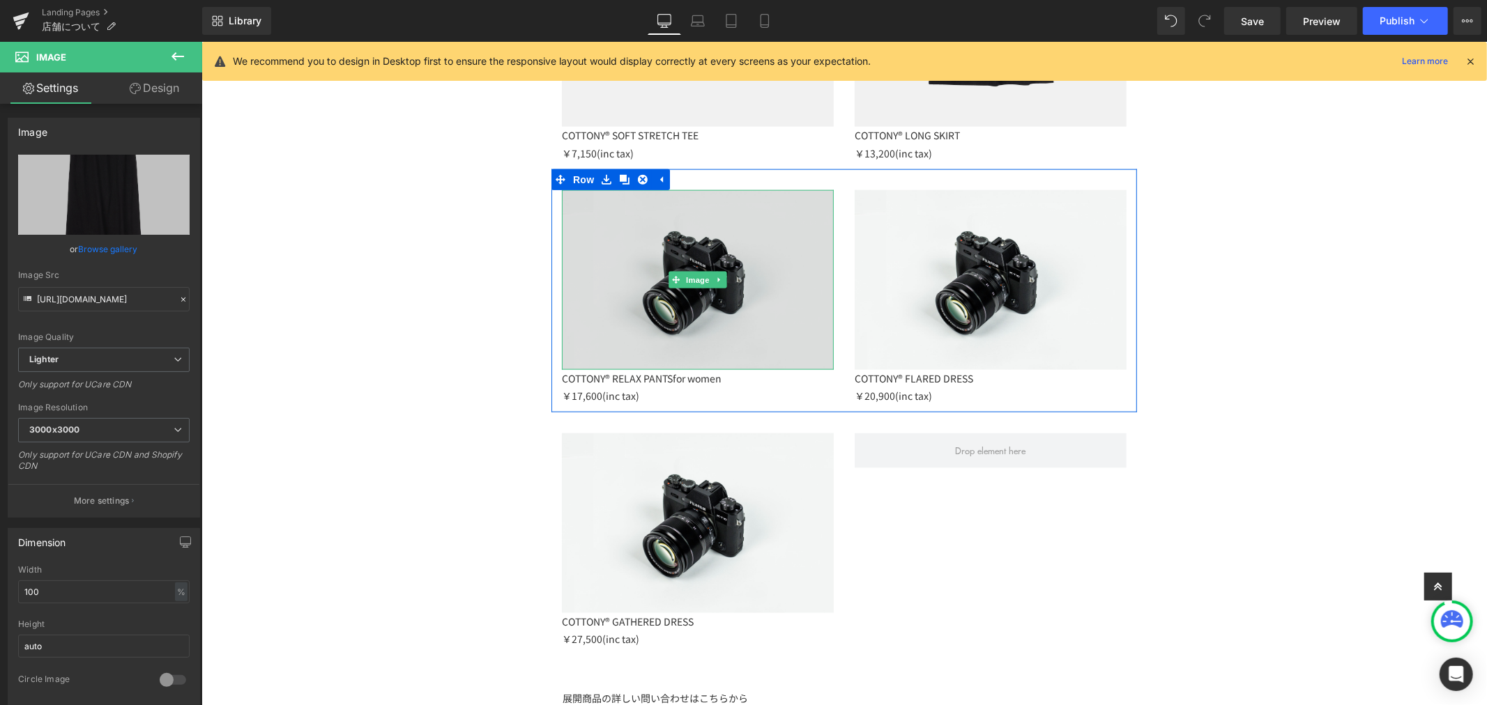
click at [726, 250] on img at bounding box center [697, 280] width 272 height 180
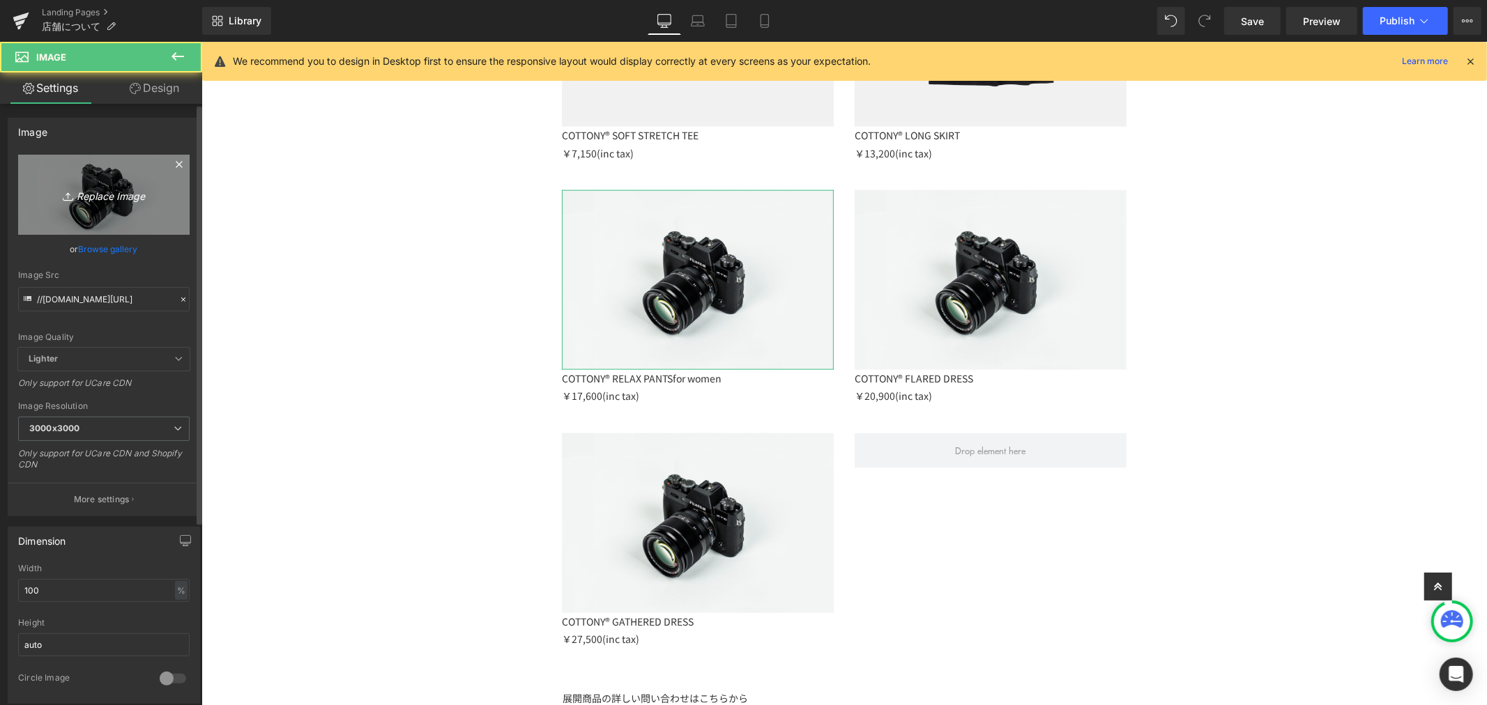
click at [43, 185] on link "Replace Image" at bounding box center [103, 195] width 171 height 80
type input "C:\fakepath\LF092_COTTONY®RELAX PANTS(WOMEN) (1).jpg"
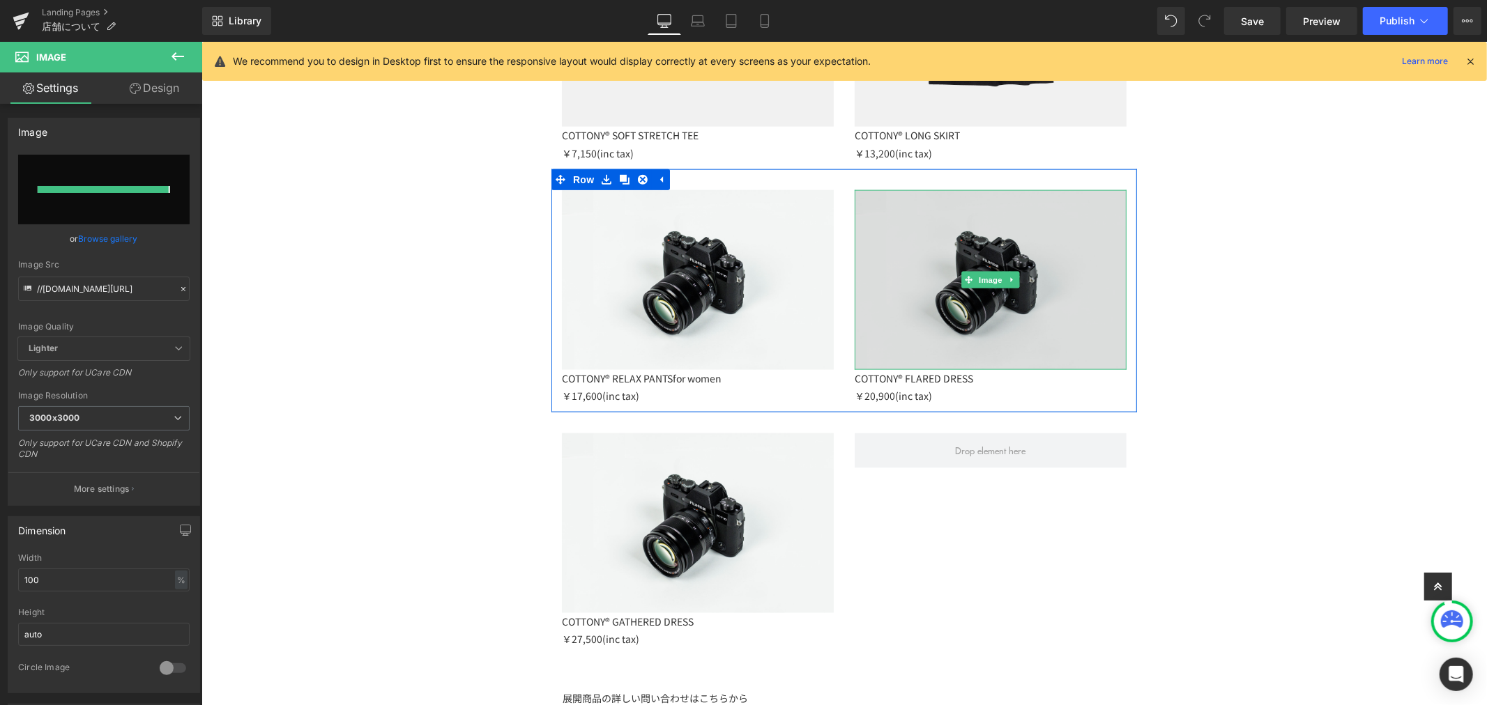
type input "https://ucarecdn.com/91f02428-0770-4835-adce-a337146c7bb2/-/format/auto/-/previ…"
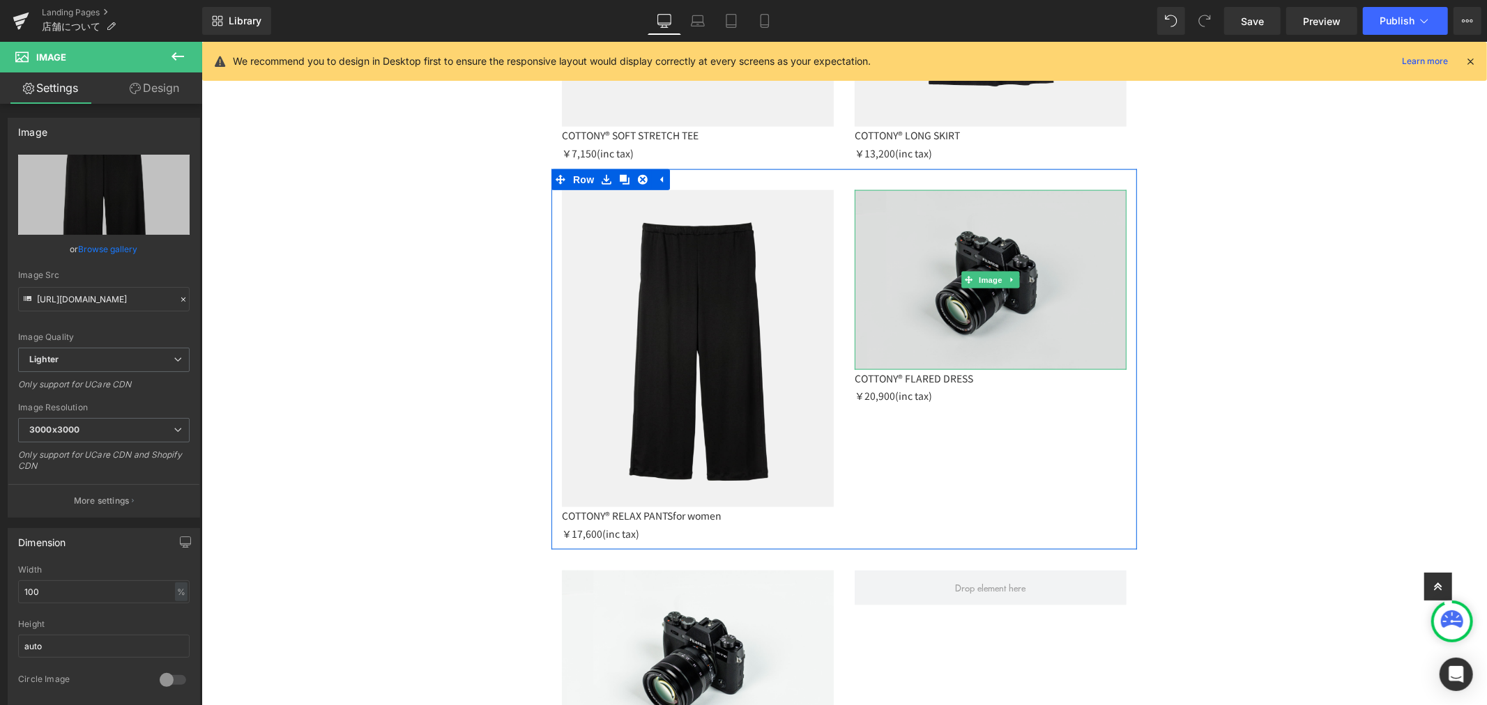
click at [1035, 287] on img at bounding box center [990, 280] width 272 height 180
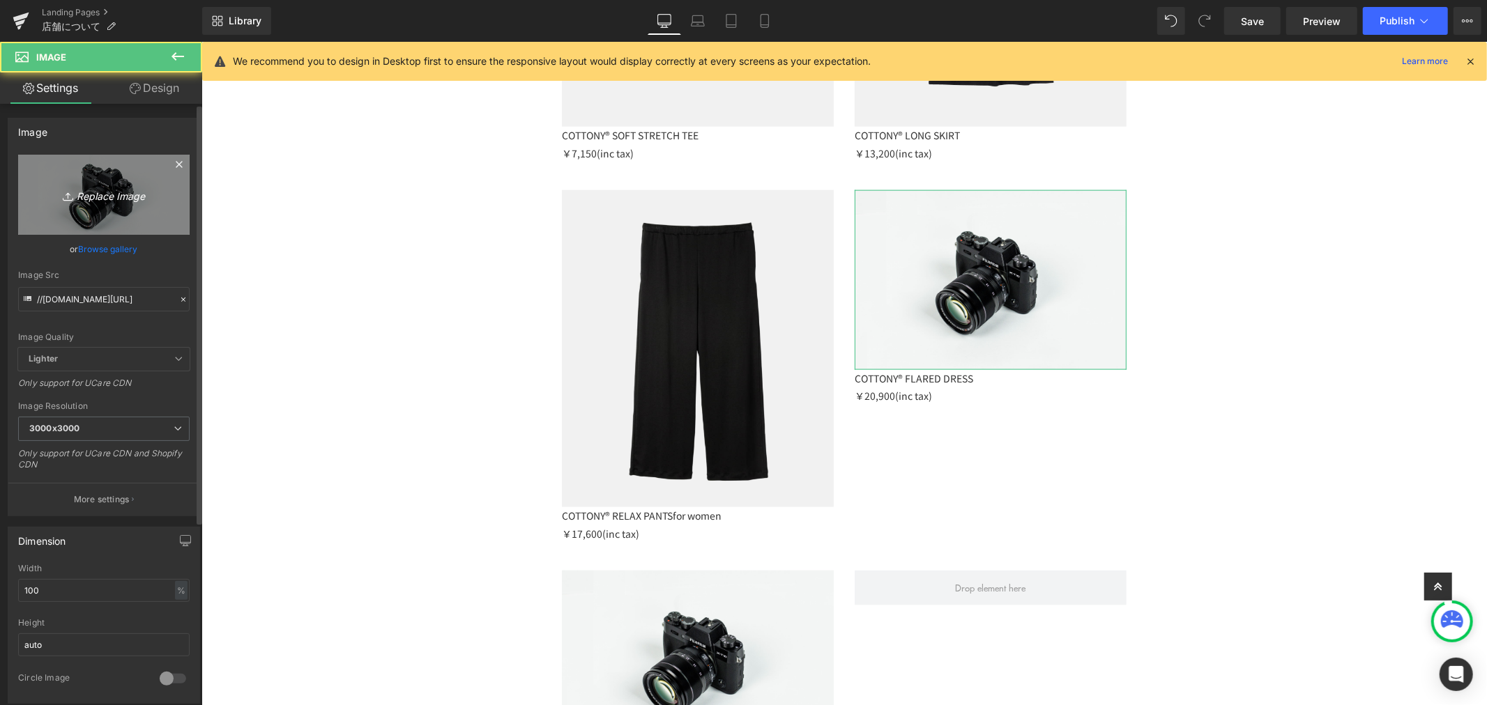
click at [169, 199] on link "Replace Image" at bounding box center [103, 195] width 171 height 80
type input "C:\fakepath\LF037_COTTONY® FLARED DRESS (2).jpg"
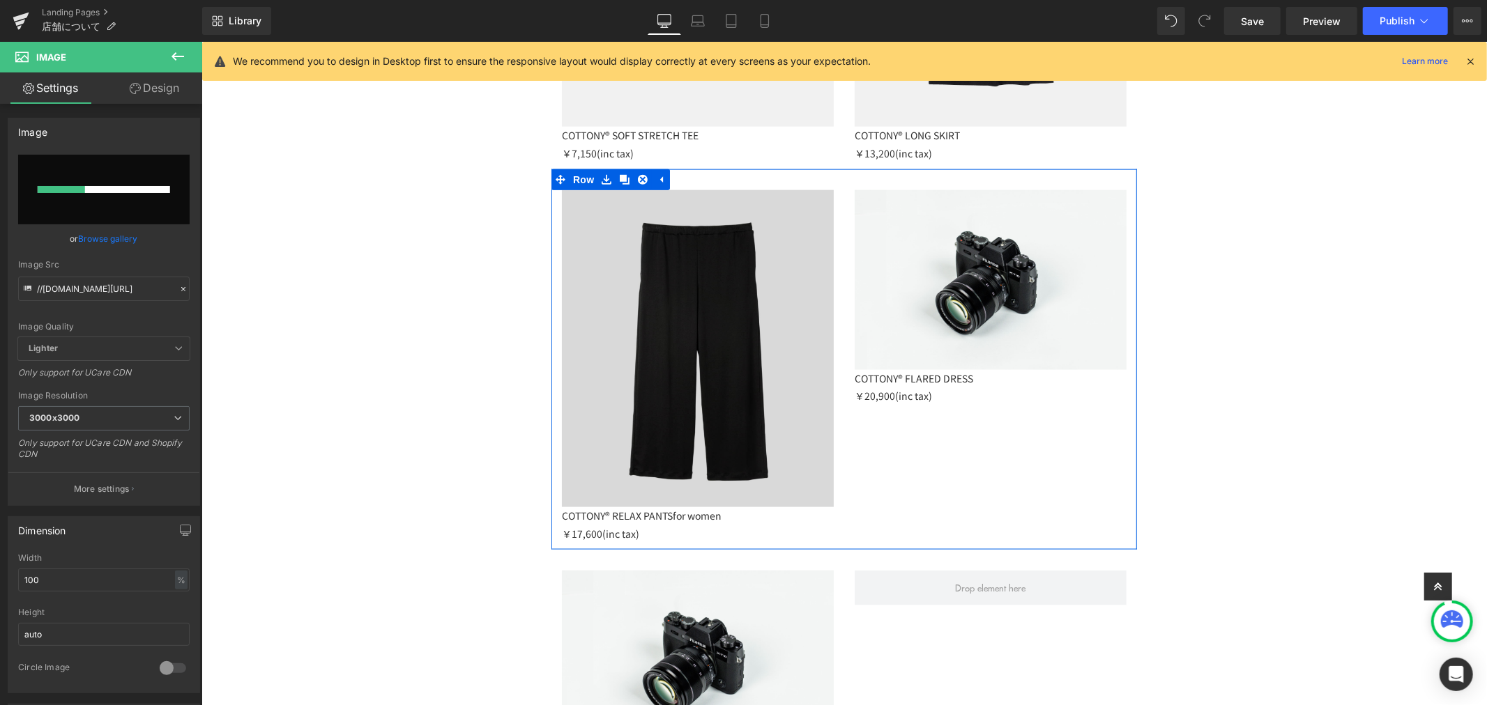
scroll to position [1648, 0]
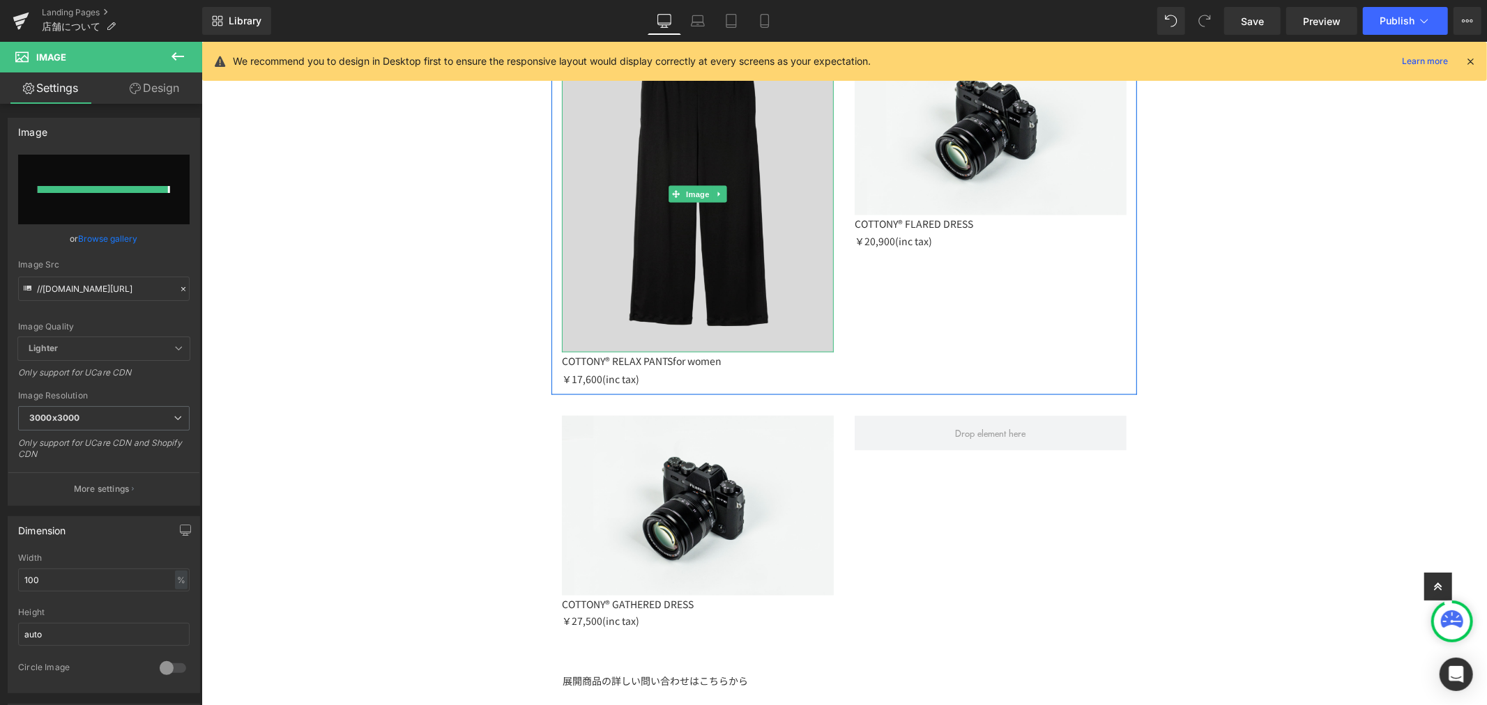
type input "https://ucarecdn.com/b7a74ba5-d7e5-4dcc-8f15-84ddcb20f172/-/format/auto/-/previ…"
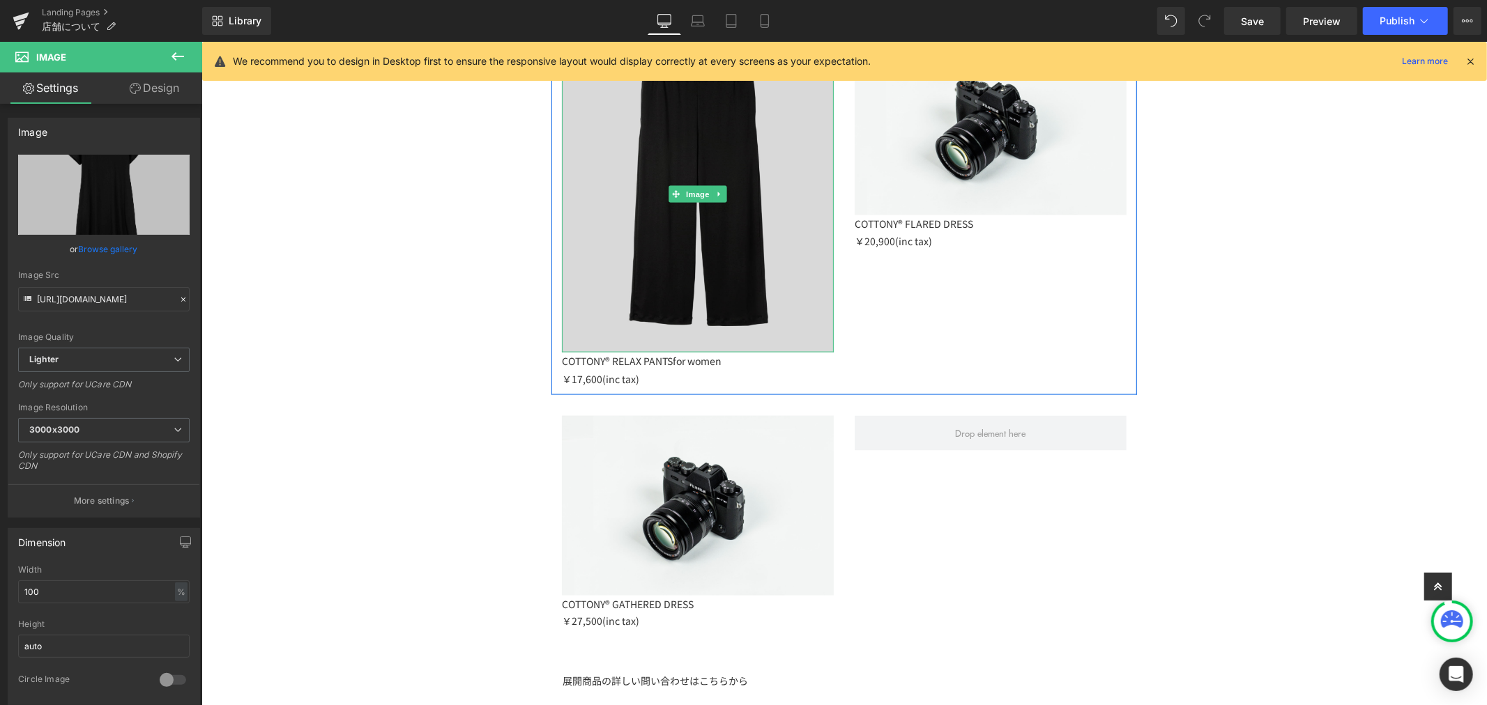
scroll to position [1725, 0]
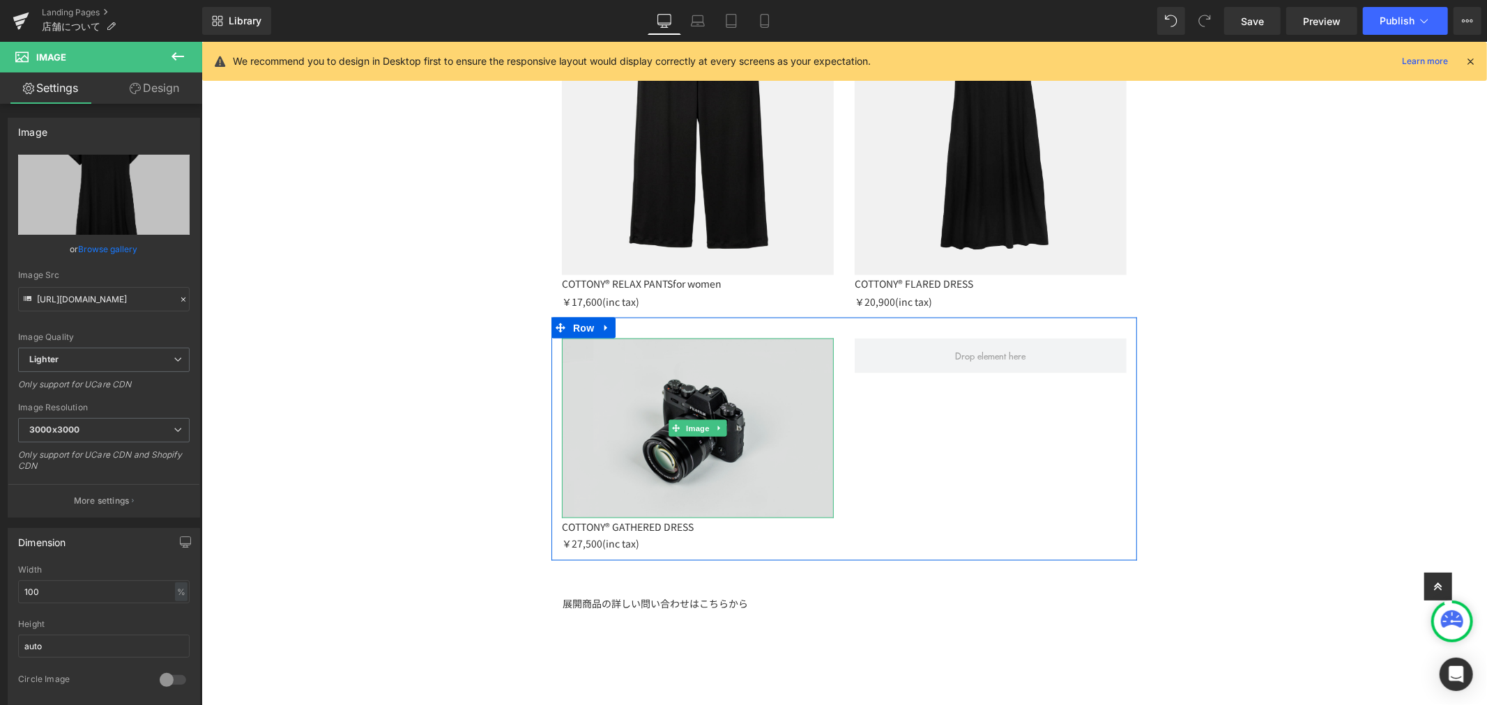
click at [720, 392] on img at bounding box center [697, 428] width 272 height 180
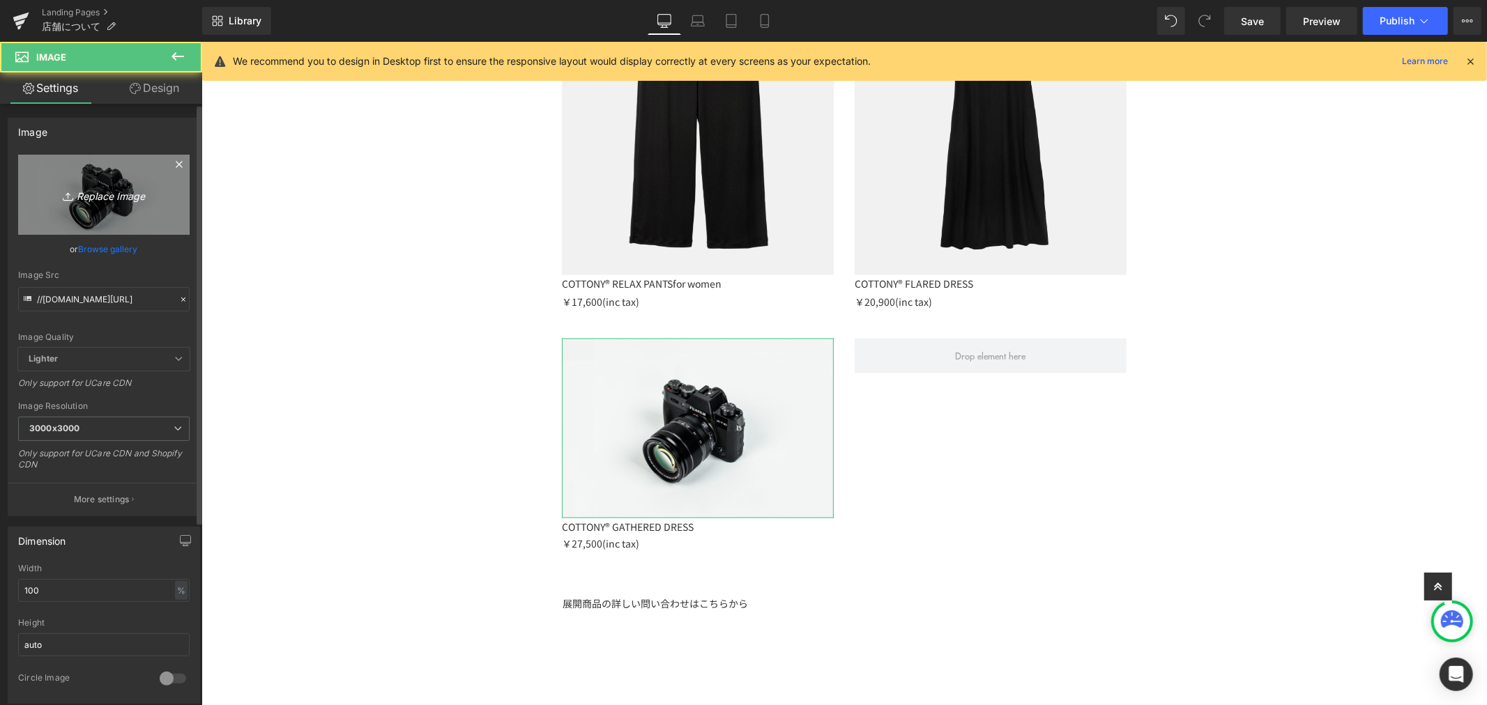
click at [139, 220] on link "Replace Image" at bounding box center [103, 195] width 171 height 80
type input "C:\fakepath\LF039_COTTONY® GATHERED DRESS (1).jpg"
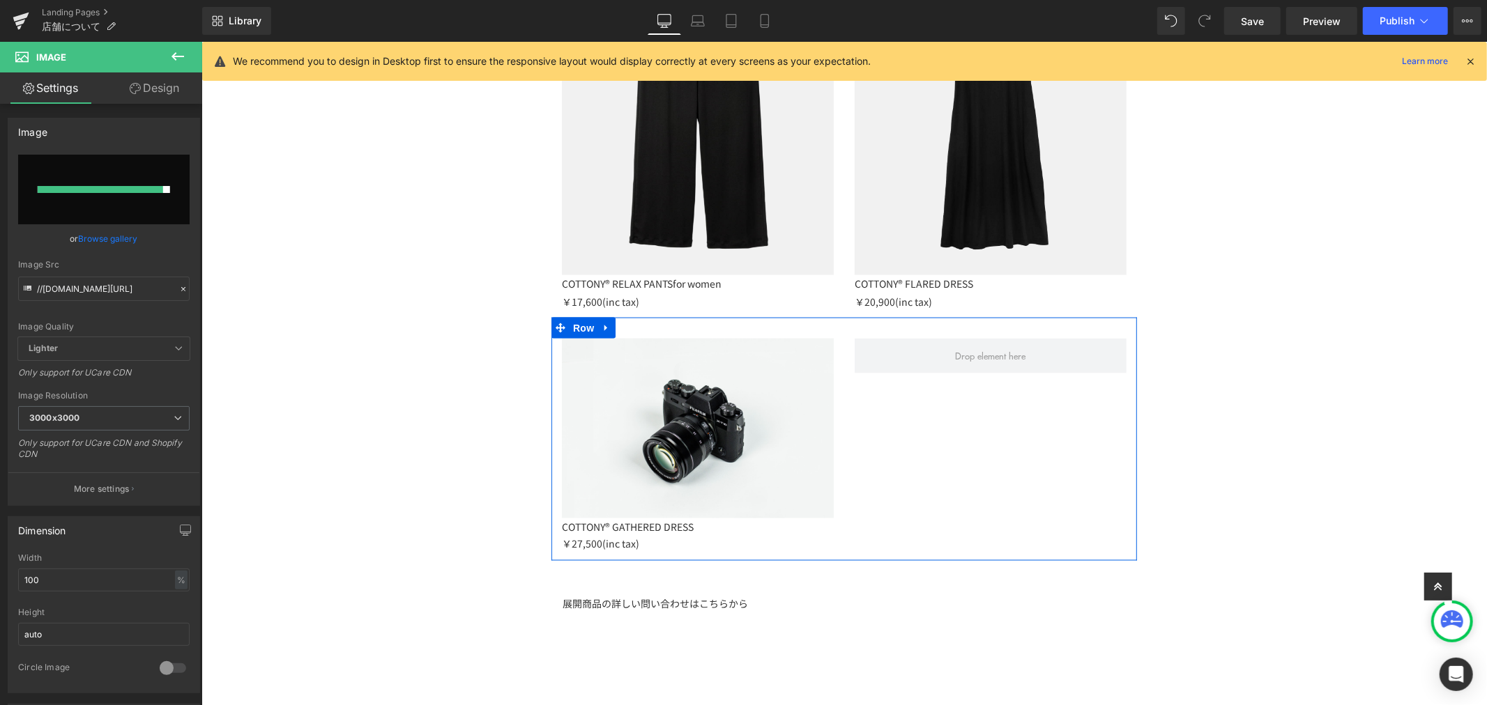
drag, startPoint x: 893, startPoint y: 443, endPoint x: 830, endPoint y: 443, distance: 63.4
click at [893, 443] on div "Image COTTONY® GATHERED DRESS ￥27,500(inc tax) Text Block Row" at bounding box center [844, 438] width 586 height 243
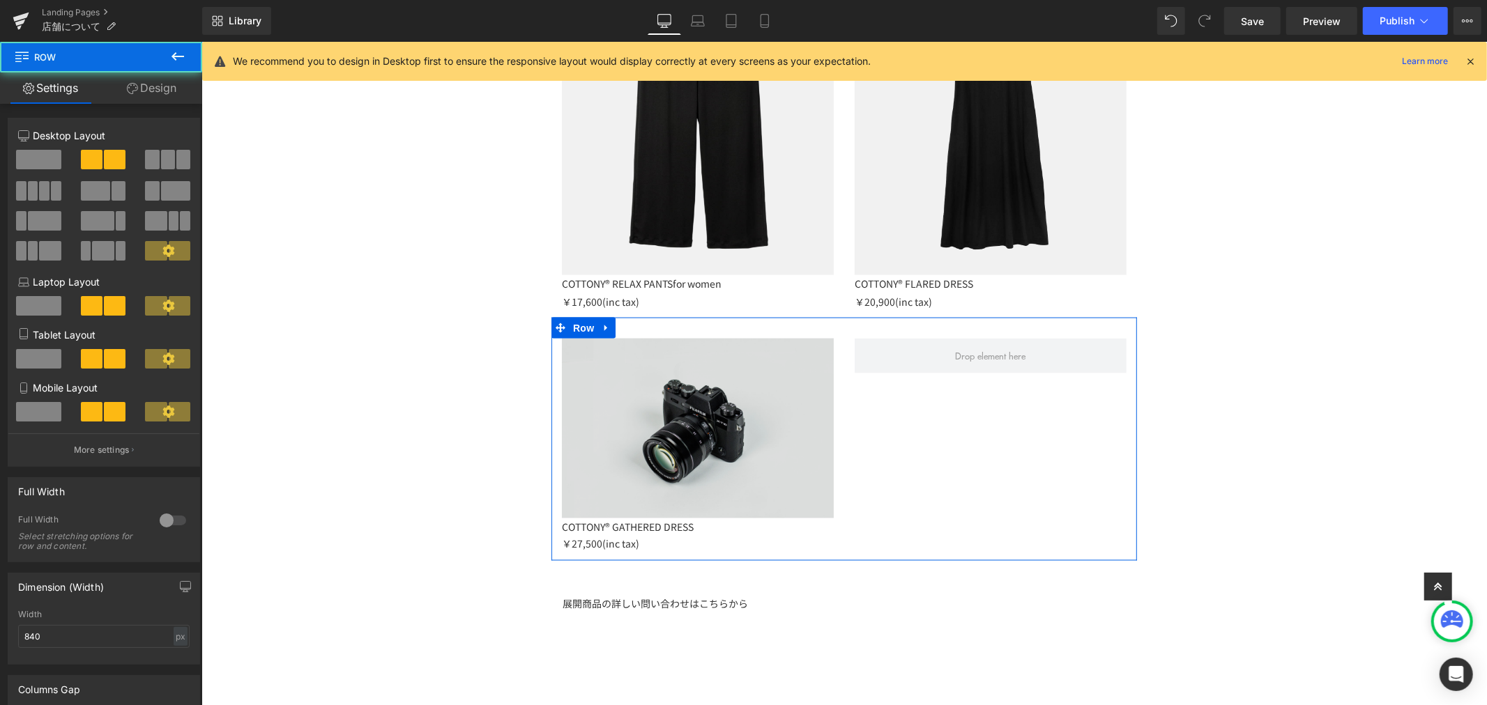
click at [738, 440] on img at bounding box center [697, 428] width 272 height 180
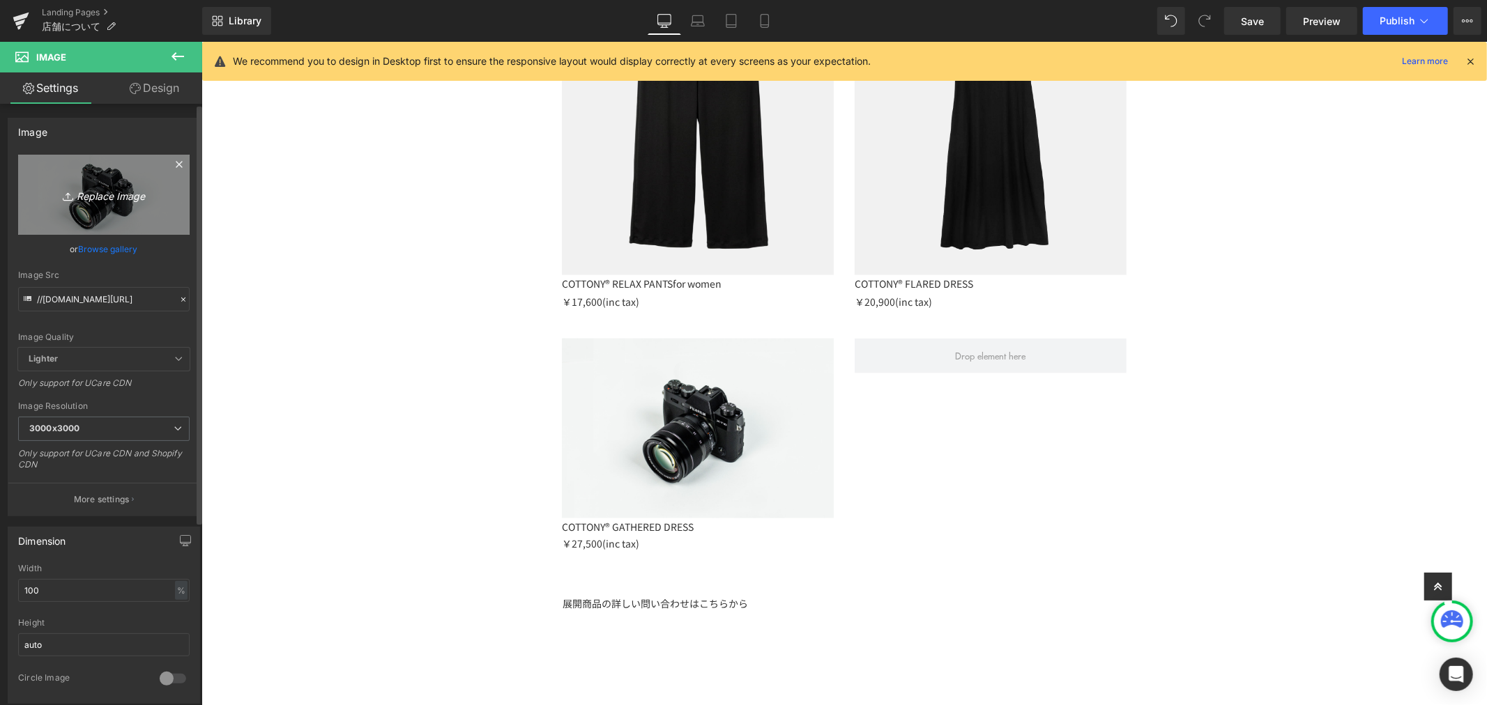
click at [155, 206] on link "Replace Image" at bounding box center [103, 195] width 171 height 80
type input "C:\fakepath\LF039_COTTONY® GATHERED DRESS (1).jpg"
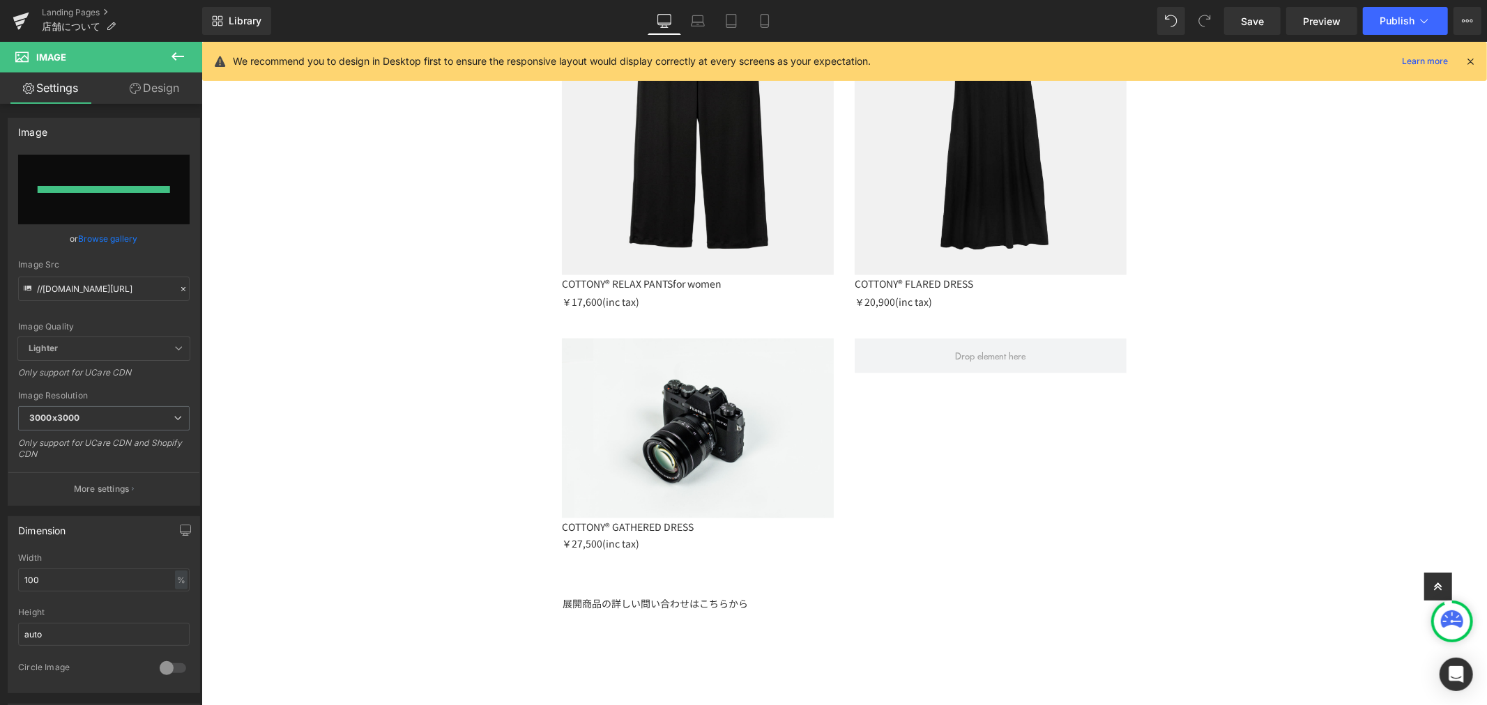
type input "https://ucarecdn.com/d43f4638-5cbd-499d-b692-805f230cc59d/-/format/auto/-/previ…"
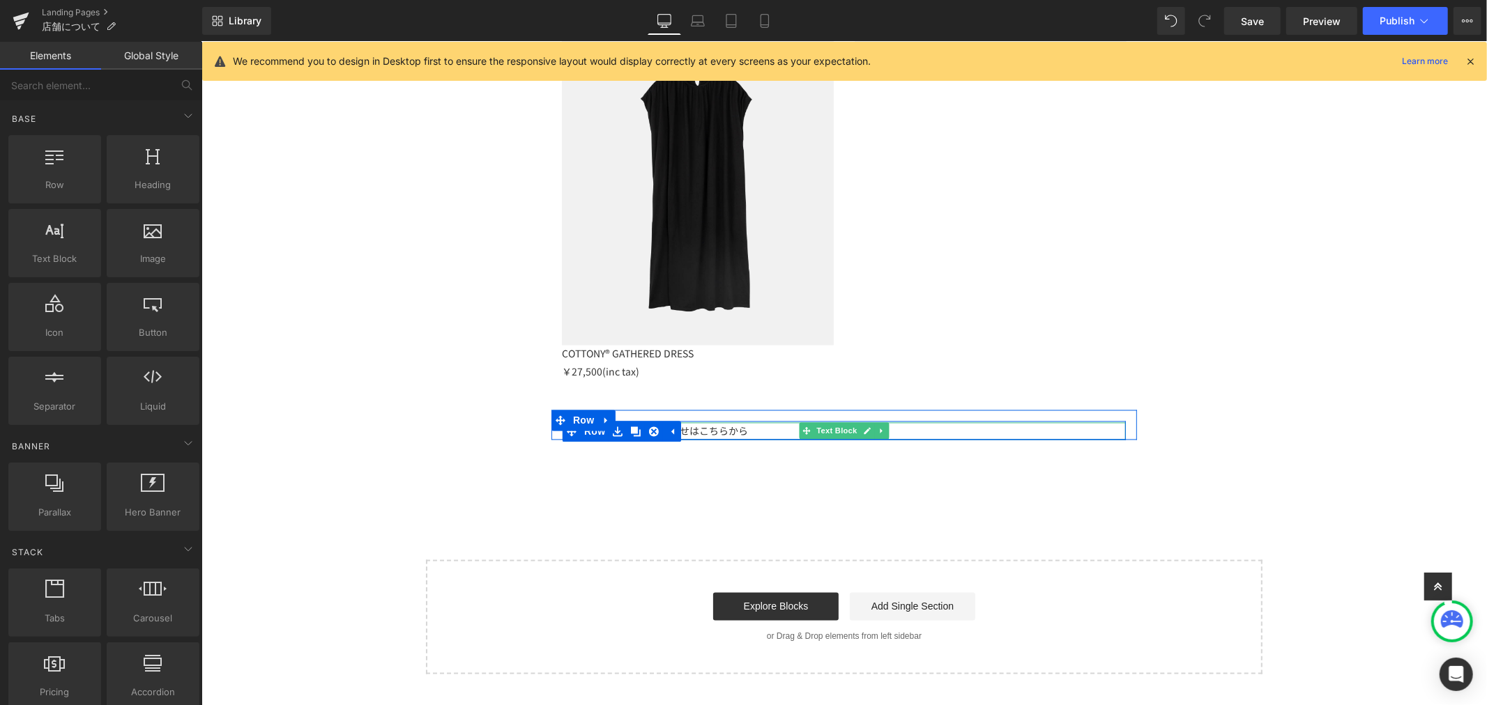
click at [693, 432] on div "展開商品の詳しい問い合わせはこちらから" at bounding box center [843, 430] width 563 height 17
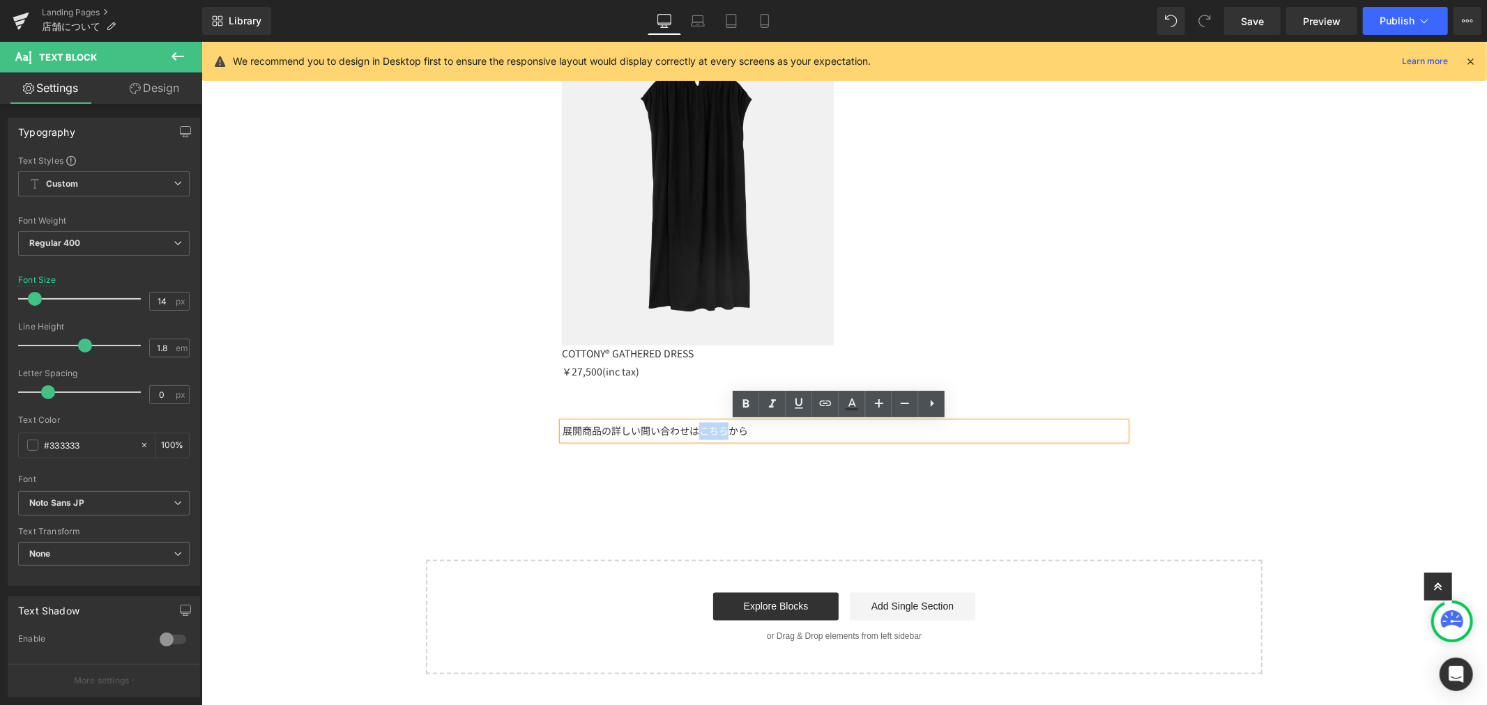
drag, startPoint x: 691, startPoint y: 432, endPoint x: 719, endPoint y: 432, distance: 27.9
click at [719, 432] on div "展開商品の詳しい問い合わせはこちらから" at bounding box center [843, 430] width 563 height 17
click at [795, 690] on icon at bounding box center [793, 699] width 1 height 19
click at [786, 699] on icon at bounding box center [773, 699] width 25 height 1
click at [750, 463] on input "text" at bounding box center [746, 461] width 215 height 35
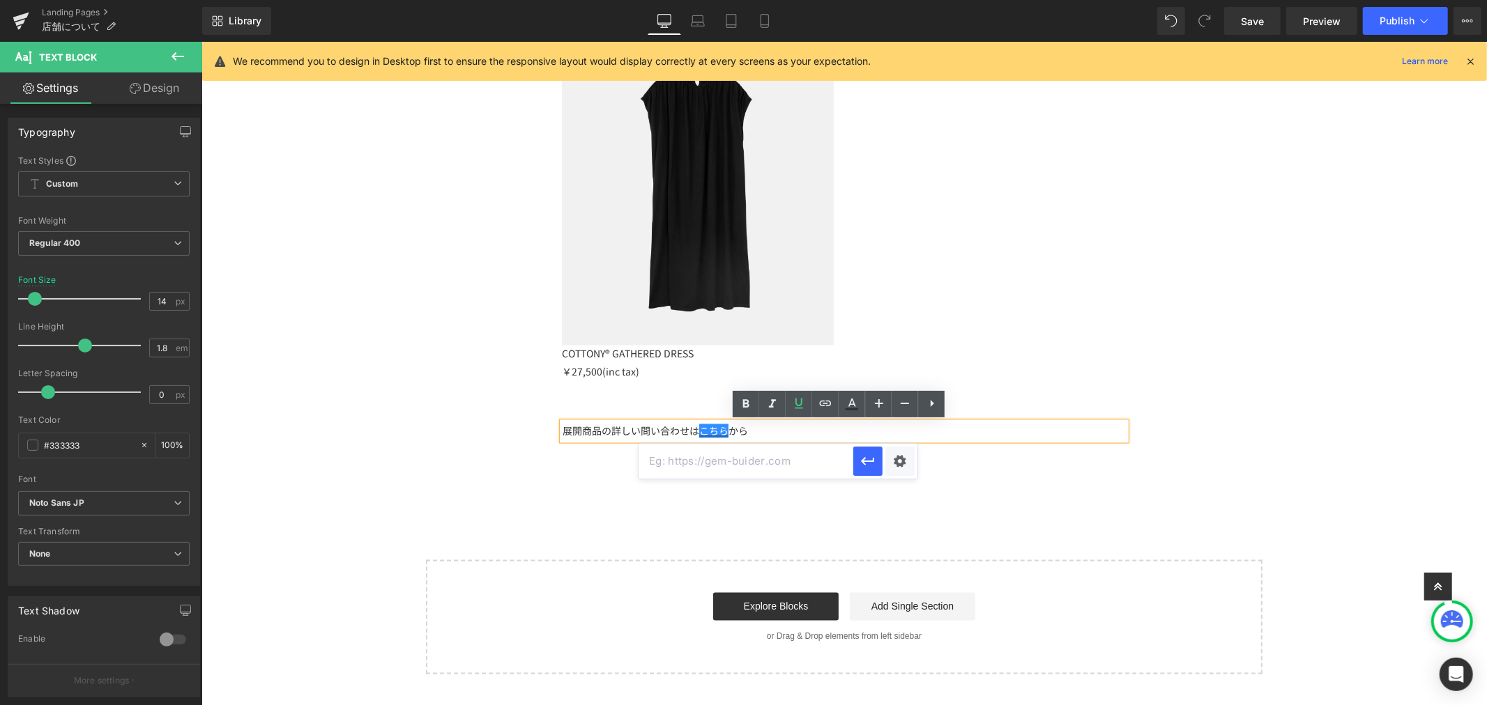
paste input "https://lifill.jp/pages/contact"
click at [872, 458] on icon "button" at bounding box center [868, 461] width 17 height 17
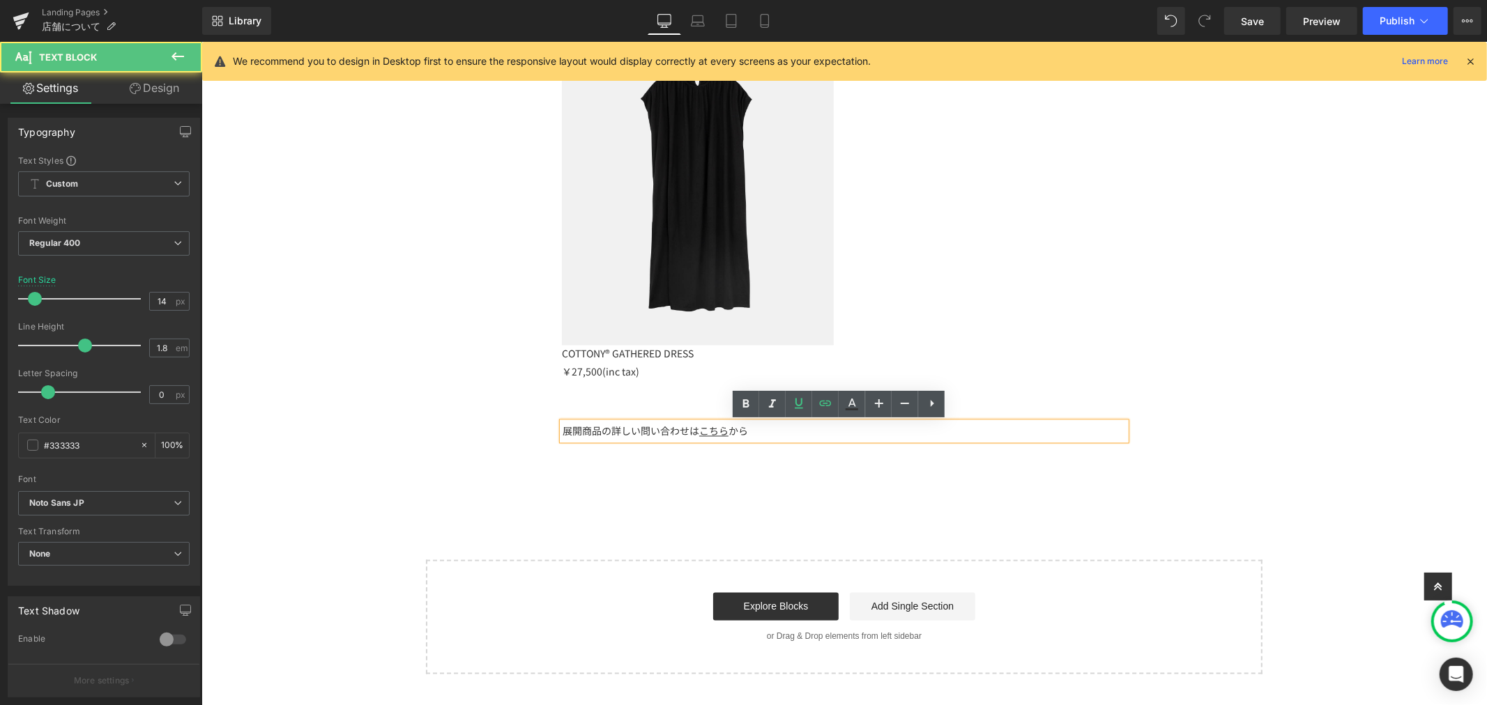
click at [791, 433] on div "展開商品の詳しい問い合わせは こちら から" at bounding box center [843, 430] width 563 height 17
click at [997, 337] on div "Image COTTONY® GATHERED DRESS ￥27,500(inc tax) Text Block Row" at bounding box center [844, 197] width 586 height 381
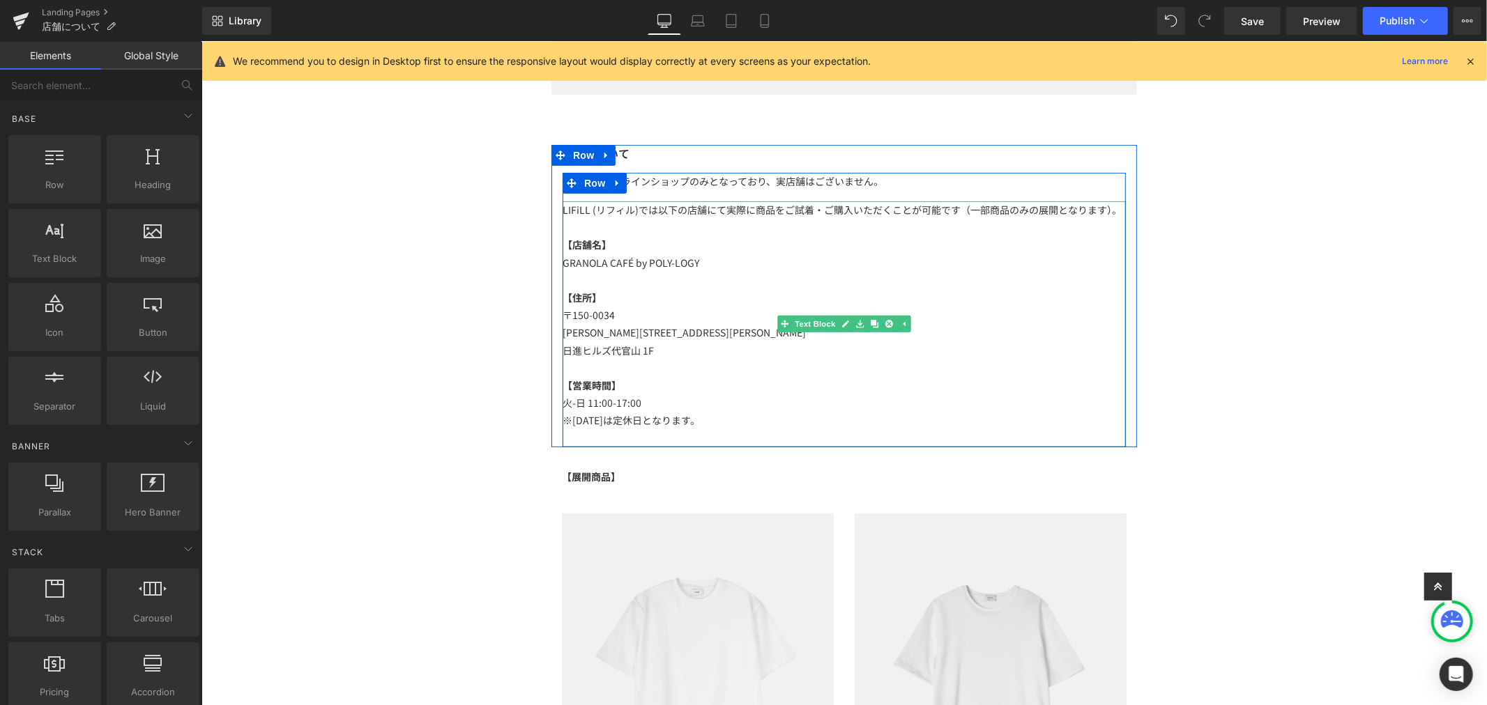
scroll to position [254, 0]
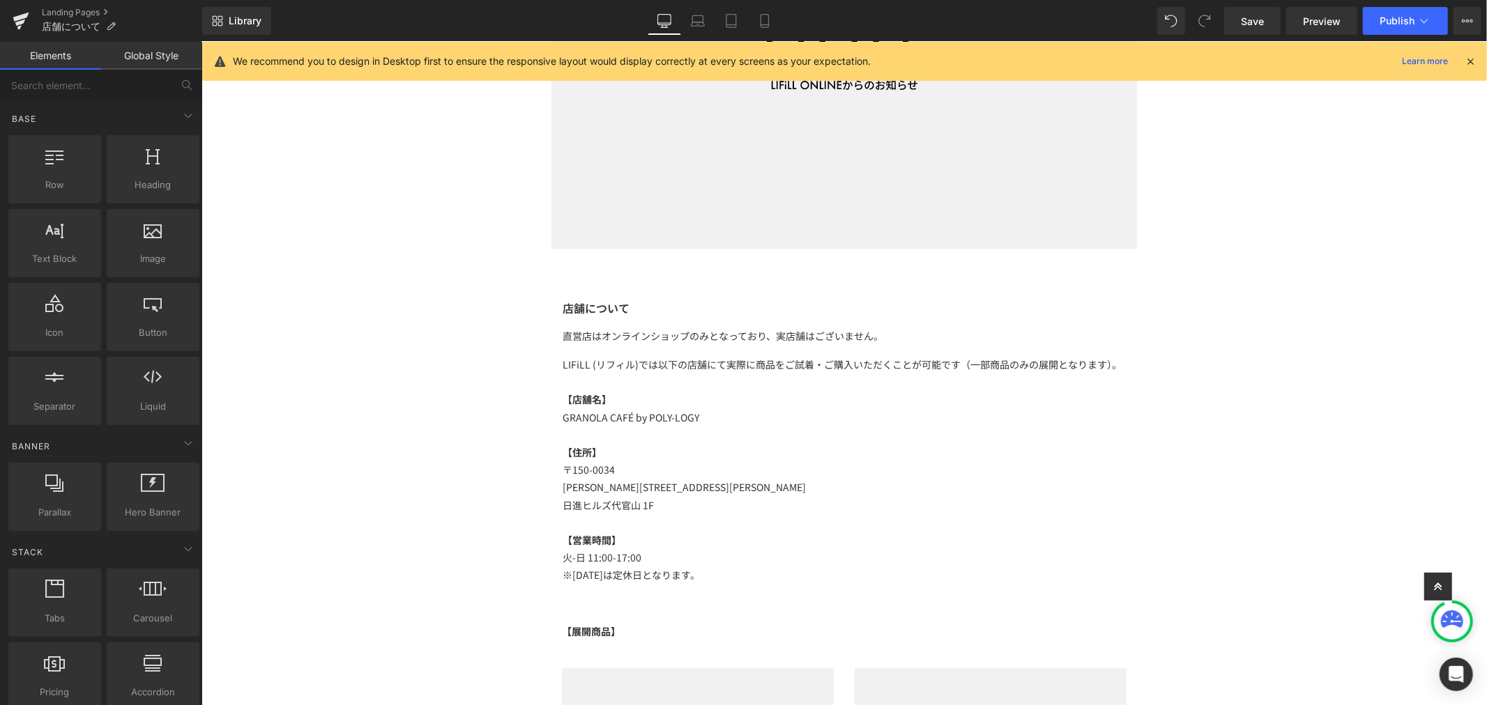
click at [986, 374] on p at bounding box center [843, 381] width 563 height 17
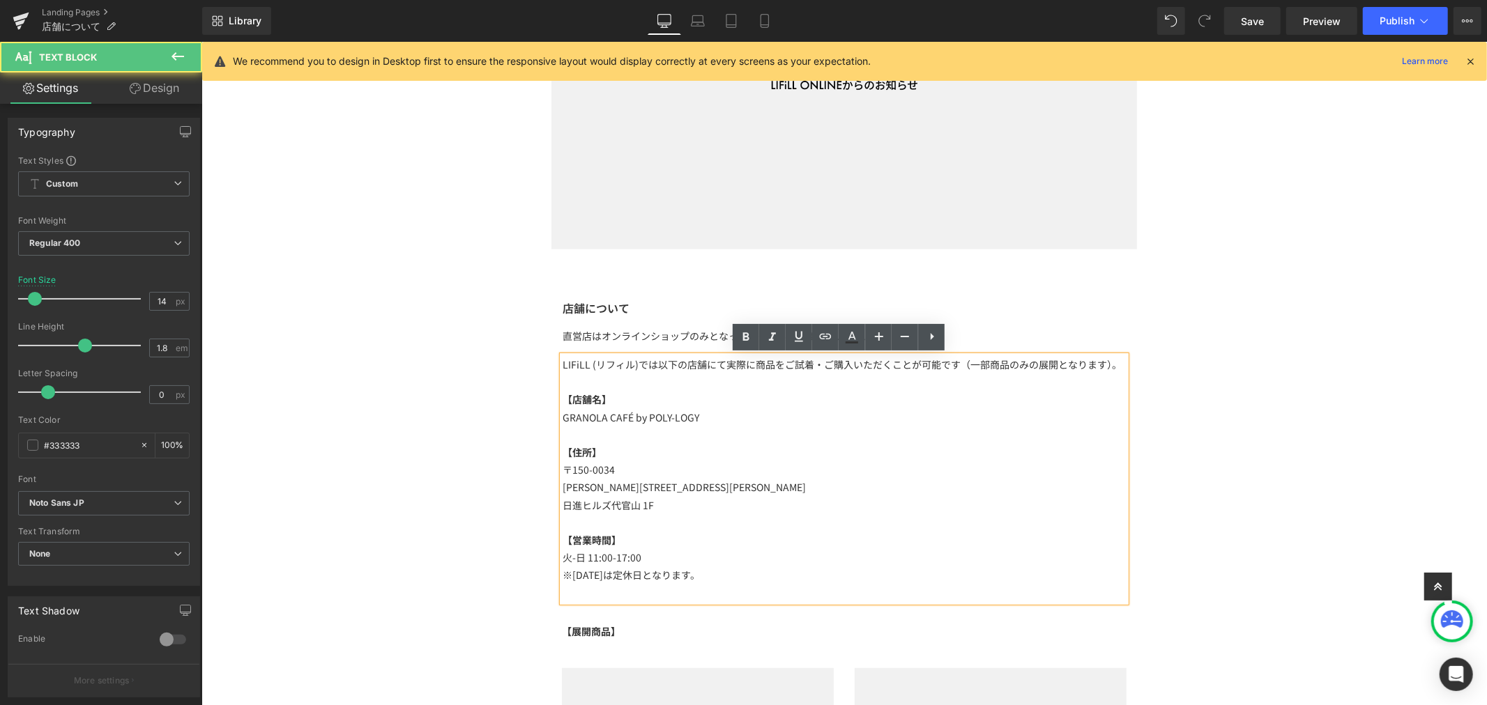
click at [1002, 357] on p "LIFiLL (リフィル)では以下の店舗にて実際に商品をご試着・ご購入いただくことが可能です（一部商品のみの展開となります）。" at bounding box center [843, 364] width 563 height 17
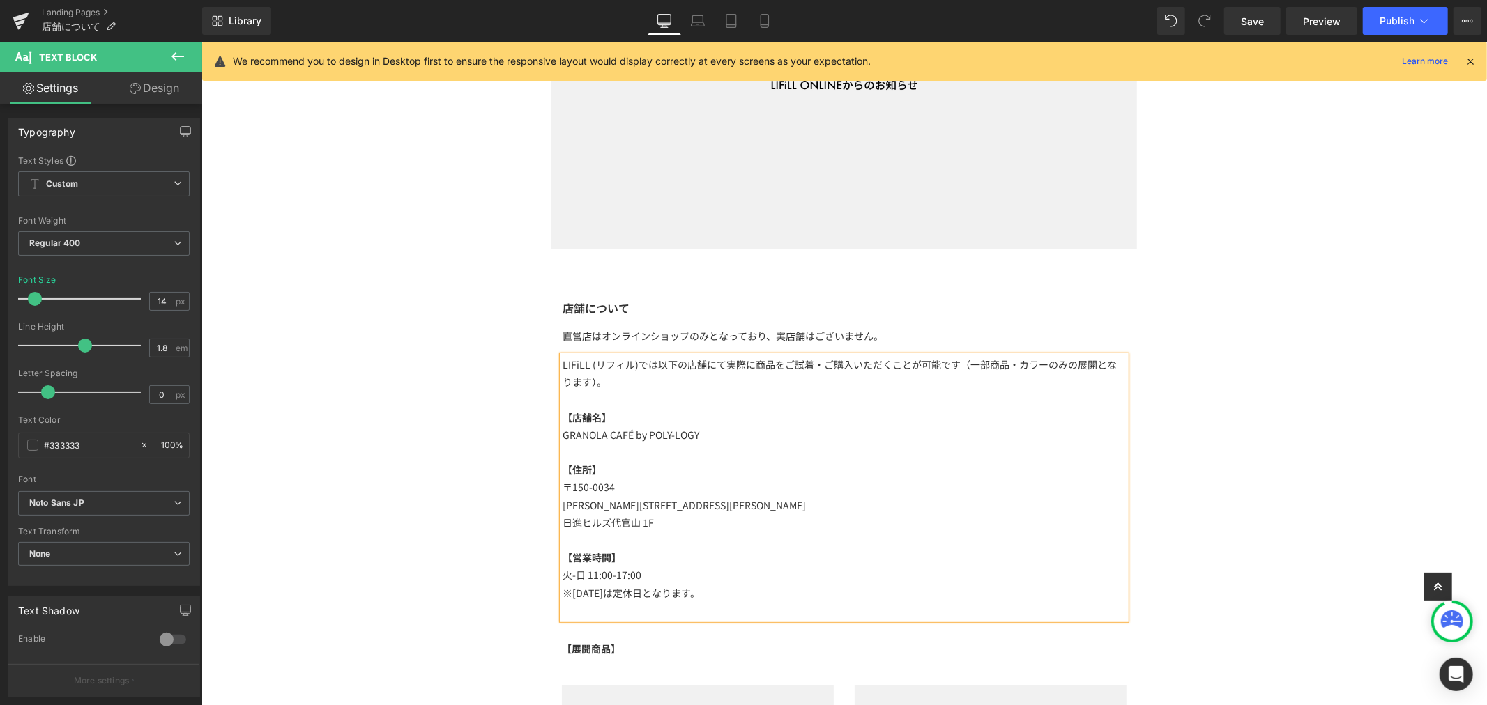
scroll to position [409, 0]
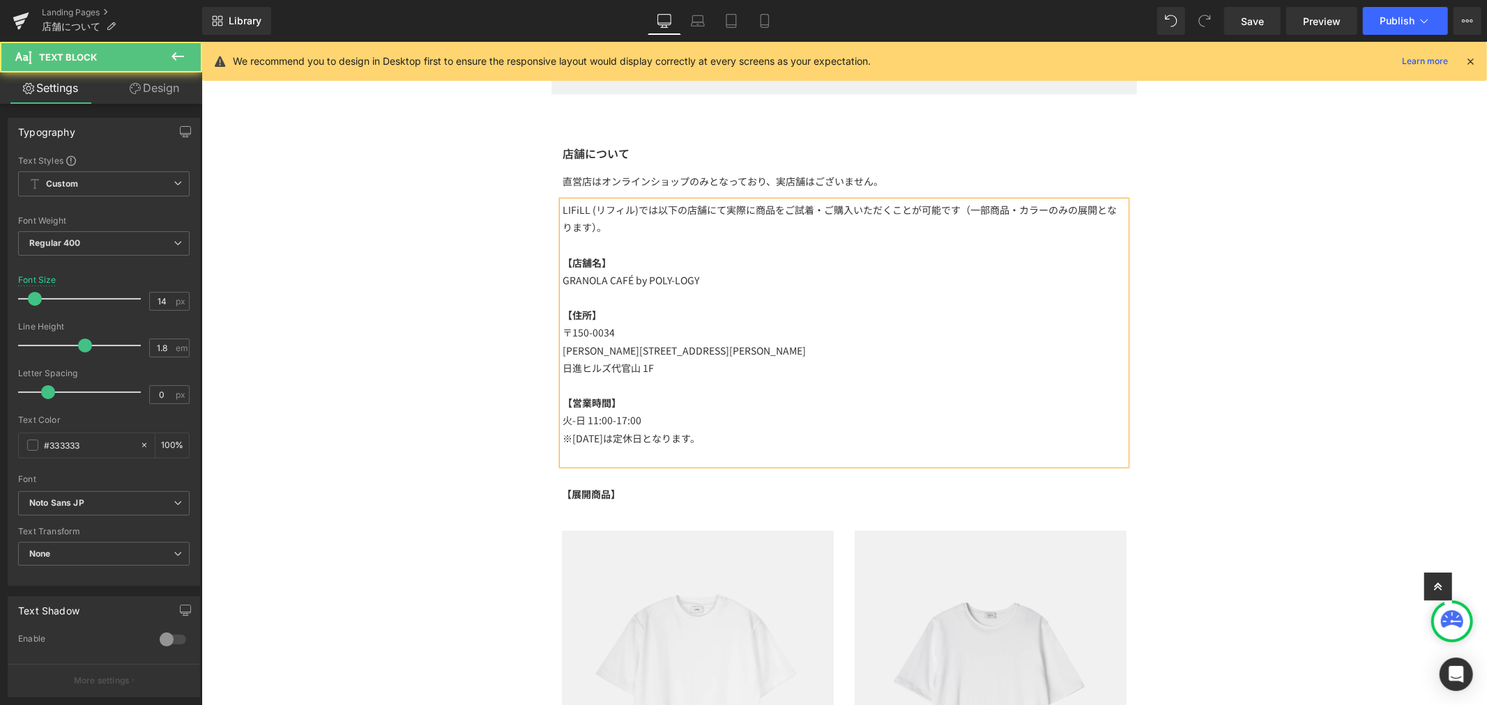
click at [572, 229] on span "のみの展開となります）。" at bounding box center [839, 217] width 554 height 31
click at [960, 204] on p "LIFiLL (リフィル)では以下の店舗にて実際に商品をご試着・ご購入いただくことが可能です（一部商品・カラー のみの展開となります。展開商品をご確認いただき…" at bounding box center [843, 218] width 563 height 35
click at [786, 231] on span "のみの展開となります。展開商品をご確認いただきたい方はこちらよりお問い合わせください。" at bounding box center [859, 227] width 419 height 14
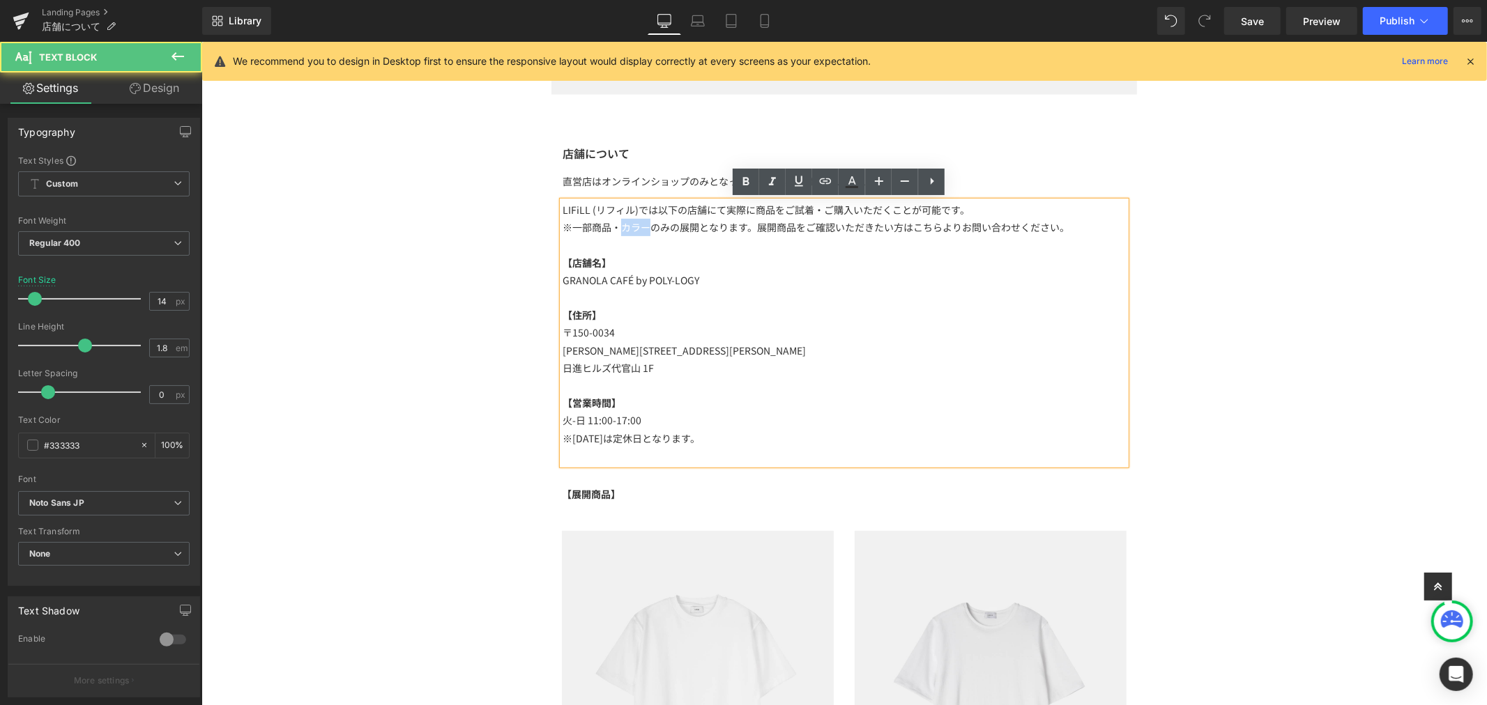
drag, startPoint x: 641, startPoint y: 224, endPoint x: 618, endPoint y: 224, distance: 23.0
click at [618, 224] on p "※一部商品・カラー のみの展開となります。展開商品をご確認いただきたい方はこちらよりお問い合わせください。" at bounding box center [843, 226] width 563 height 17
click at [947, 223] on span "のみの展開となります。展開商品をご確認いただきたい方はこちらよりお問い合わせください。" at bounding box center [859, 227] width 419 height 14
click at [1035, 229] on span "のみの展開となります。展開商品をご確認いただきたい方はこちらよりお問い合わせください。" at bounding box center [859, 227] width 419 height 14
click at [1062, 227] on p "※一部商品・カラー のみの展開となります。展開商品をご確認いただきたい方はこちらよりお問い合わせください。" at bounding box center [843, 226] width 563 height 17
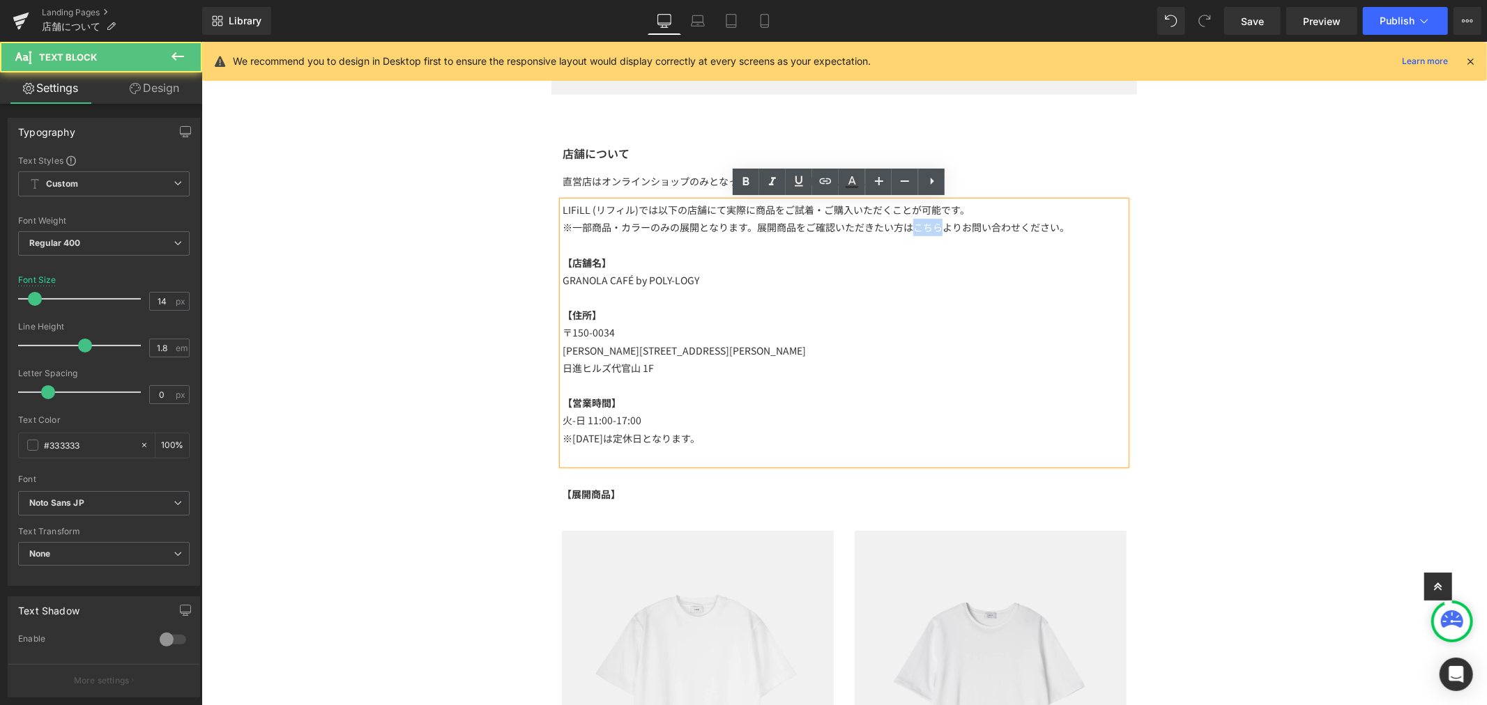
drag, startPoint x: 904, startPoint y: 226, endPoint x: 933, endPoint y: 228, distance: 28.7
click at [933, 228] on span "のみの展開となります。展開商品をご確認いただきたい方はこちらよりお問い合わせください。" at bounding box center [859, 227] width 419 height 14
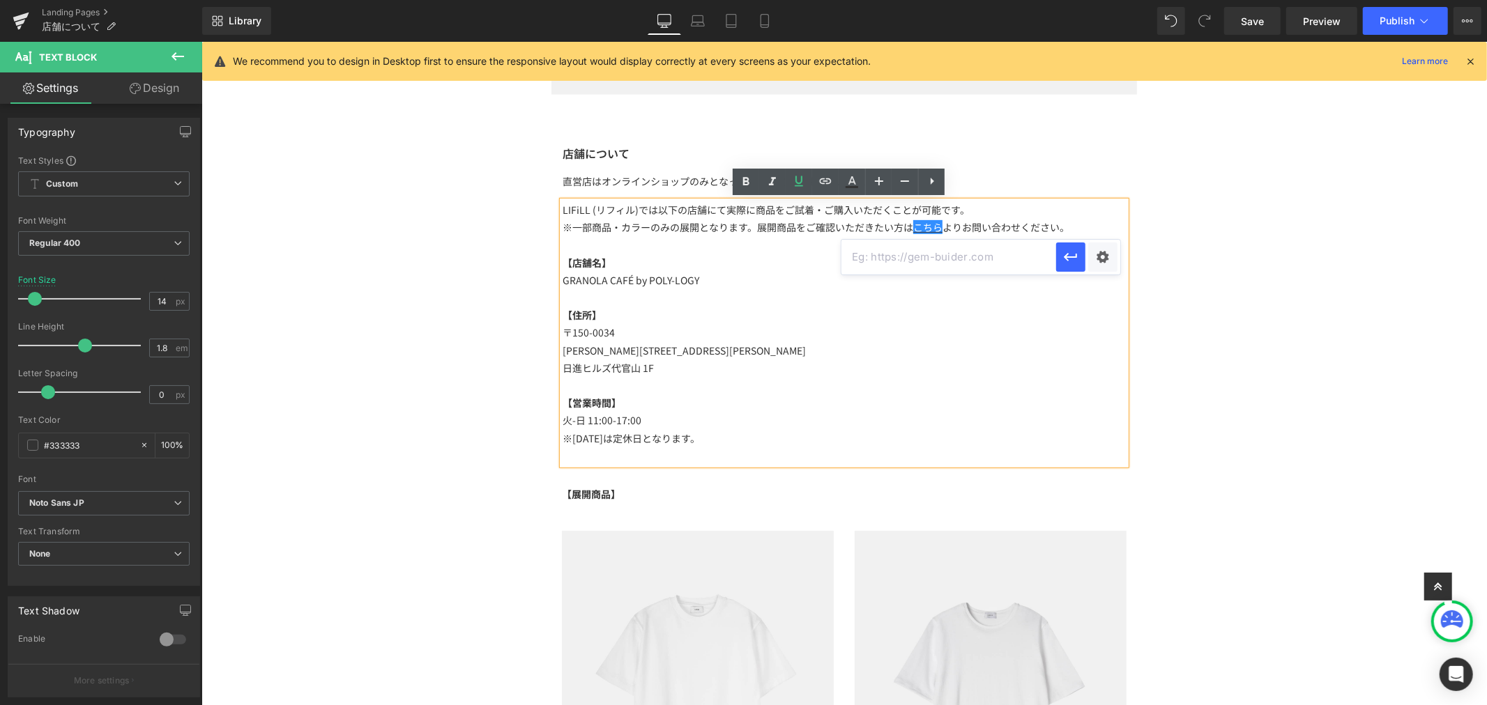
click at [914, 259] on input "text" at bounding box center [948, 257] width 215 height 35
paste input "https://lifill.jp/pages/contact"
type input "https://lifill.jp/pages/contact"
click at [1077, 258] on icon "button" at bounding box center [1070, 257] width 17 height 17
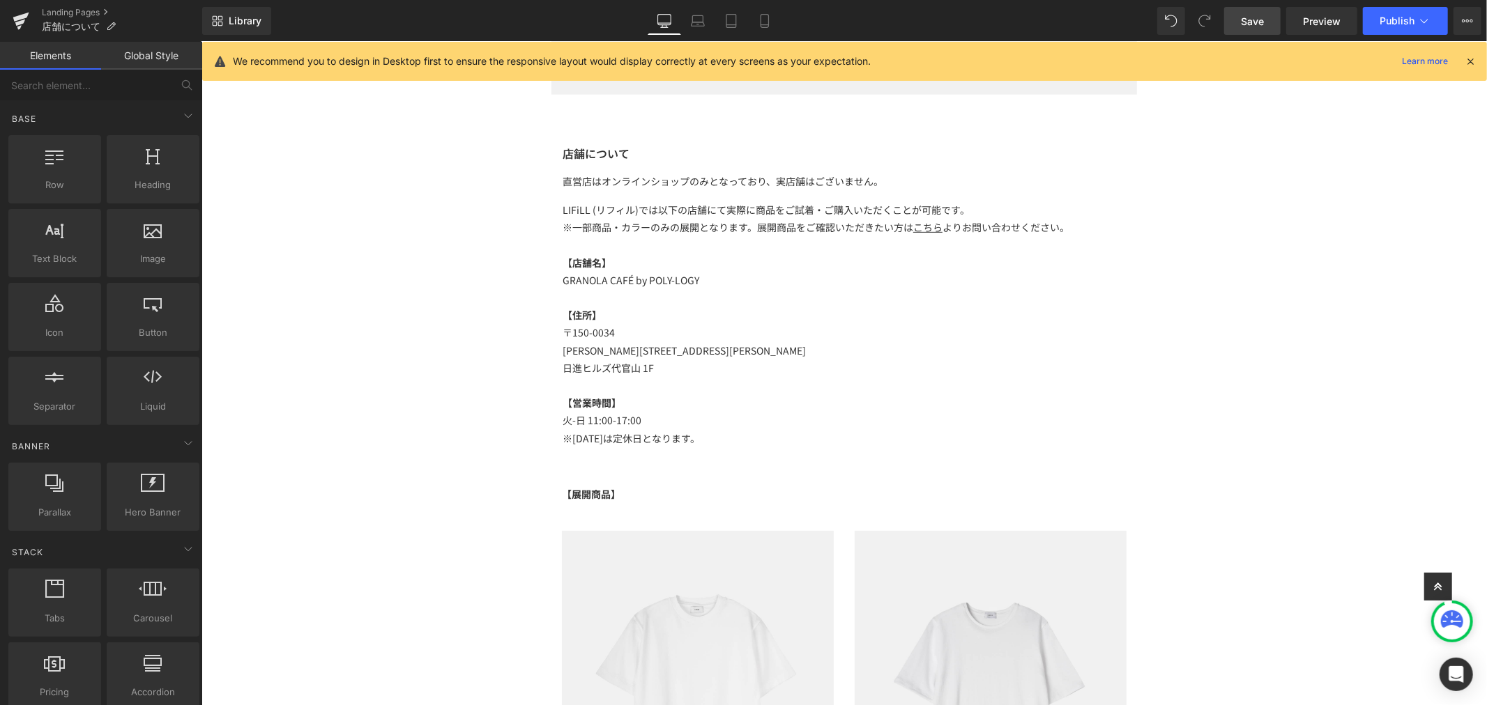
click at [1246, 16] on span "Save" at bounding box center [1252, 21] width 23 height 15
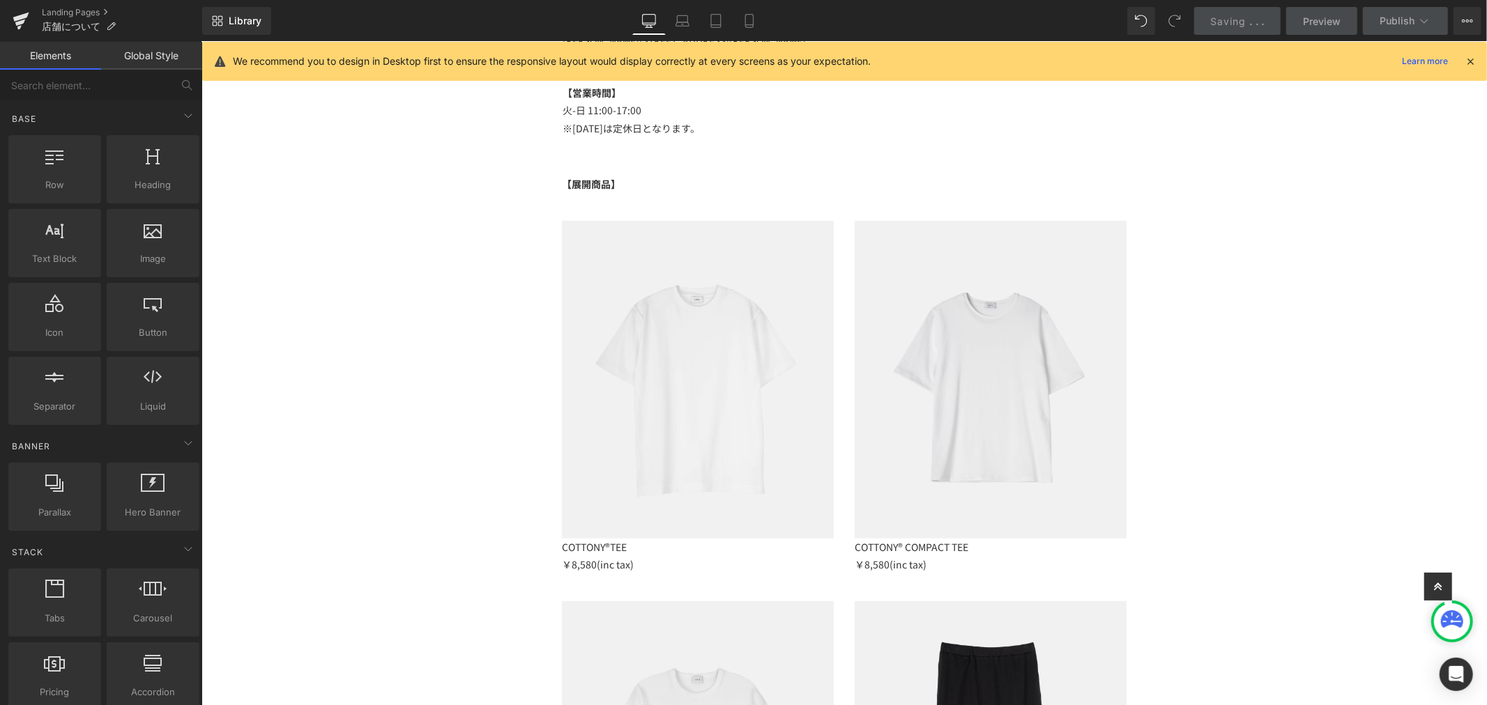
scroll to position [254, 0]
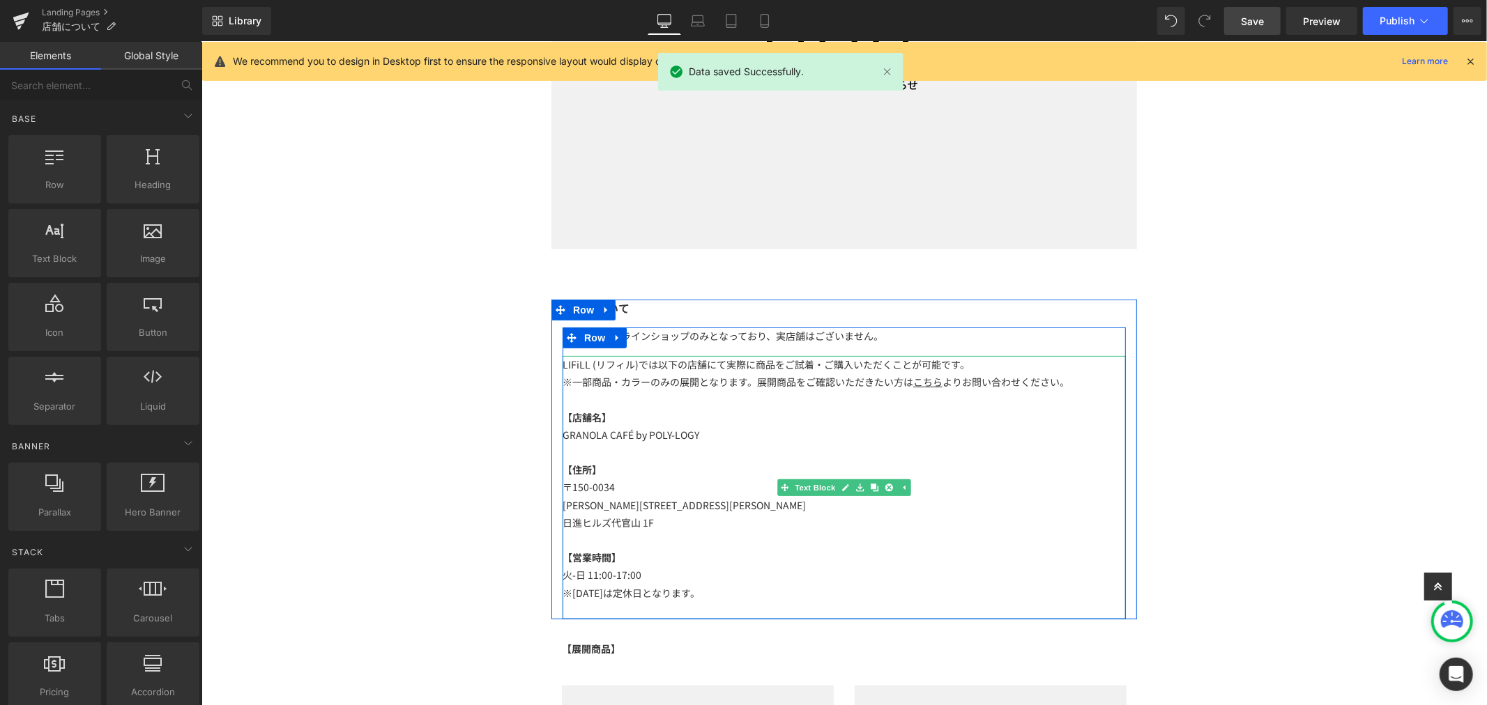
click at [639, 362] on p "LIFiLL (リフィル)では以下の店舗にて実際に商品をご試着・ご購入いただくことが可能です。" at bounding box center [843, 364] width 563 height 17
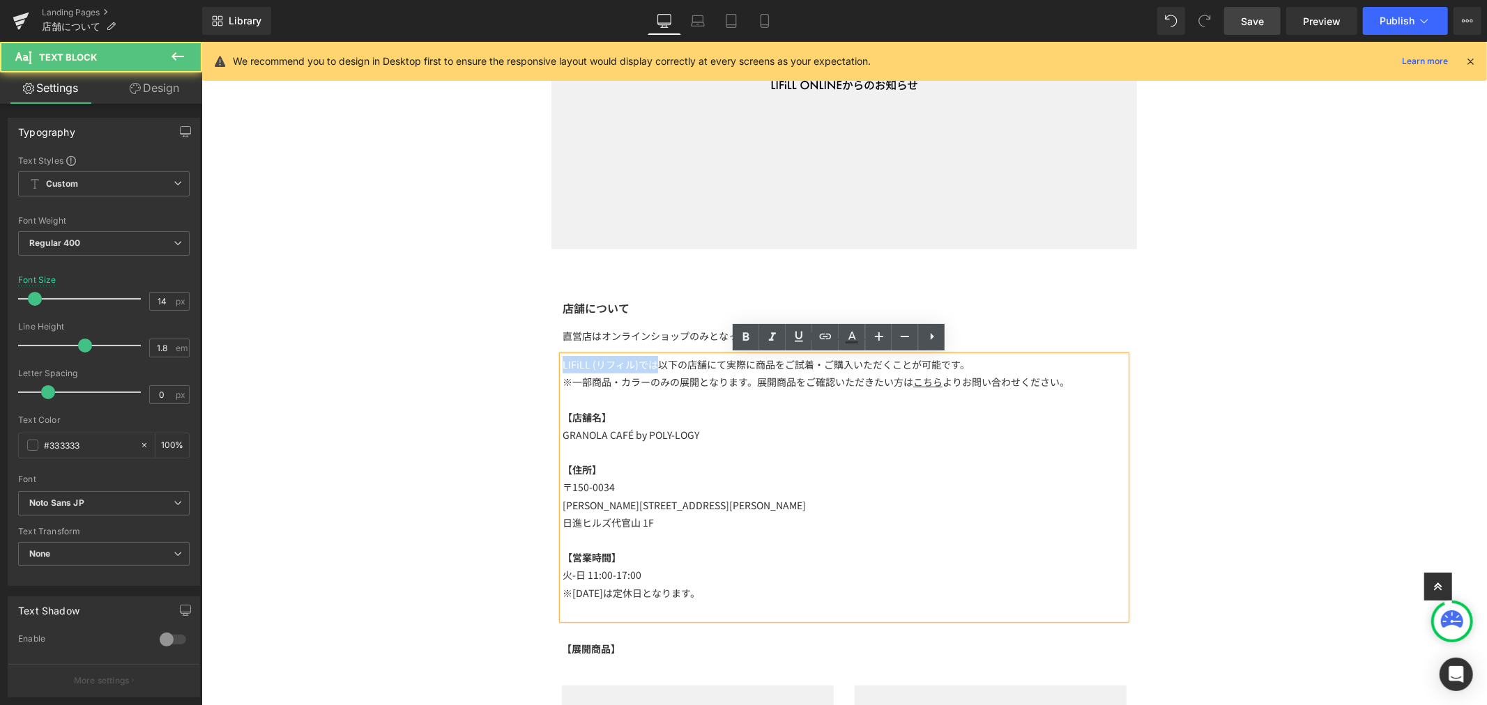
drag, startPoint x: 648, startPoint y: 366, endPoint x: 533, endPoint y: 359, distance: 115.2
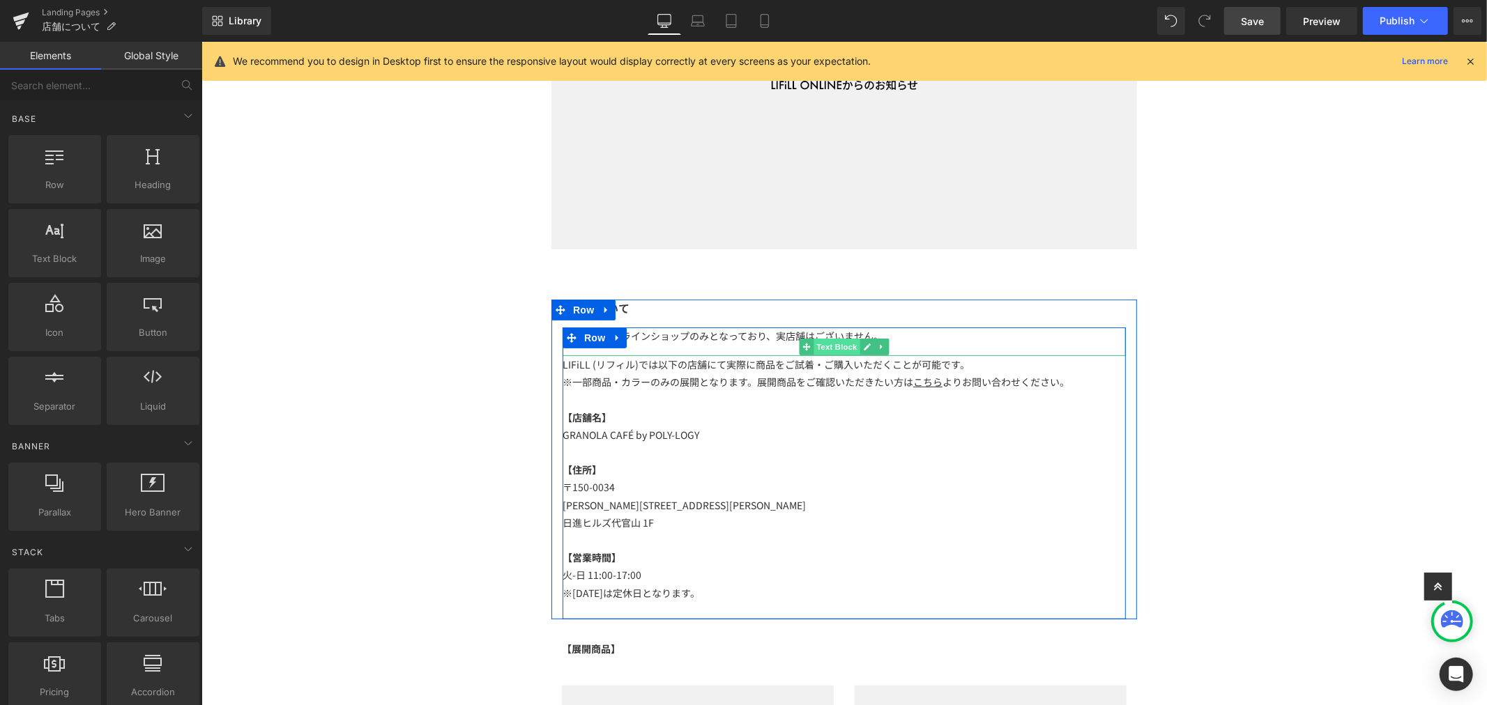
click at [819, 339] on span "Text Block" at bounding box center [836, 346] width 46 height 17
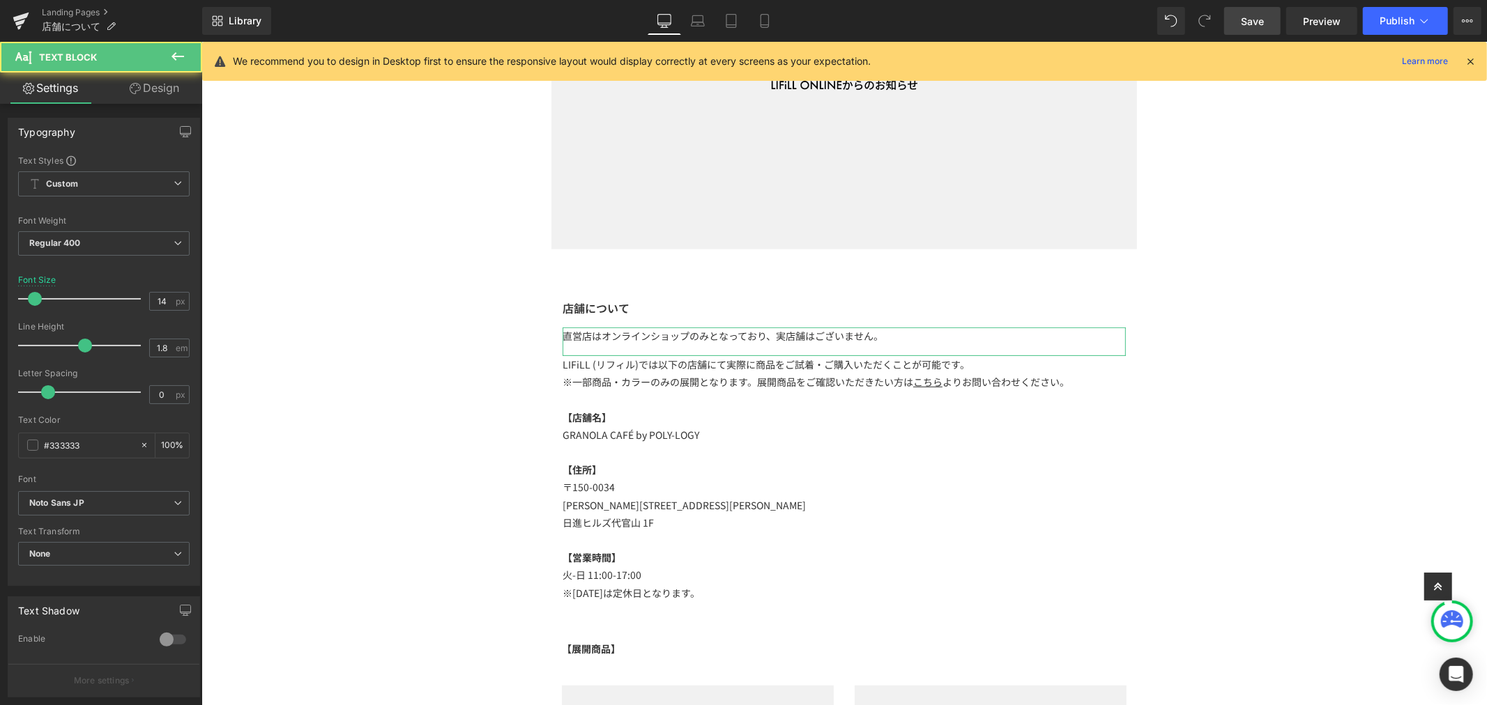
click at [151, 93] on link "Design" at bounding box center [154, 87] width 101 height 31
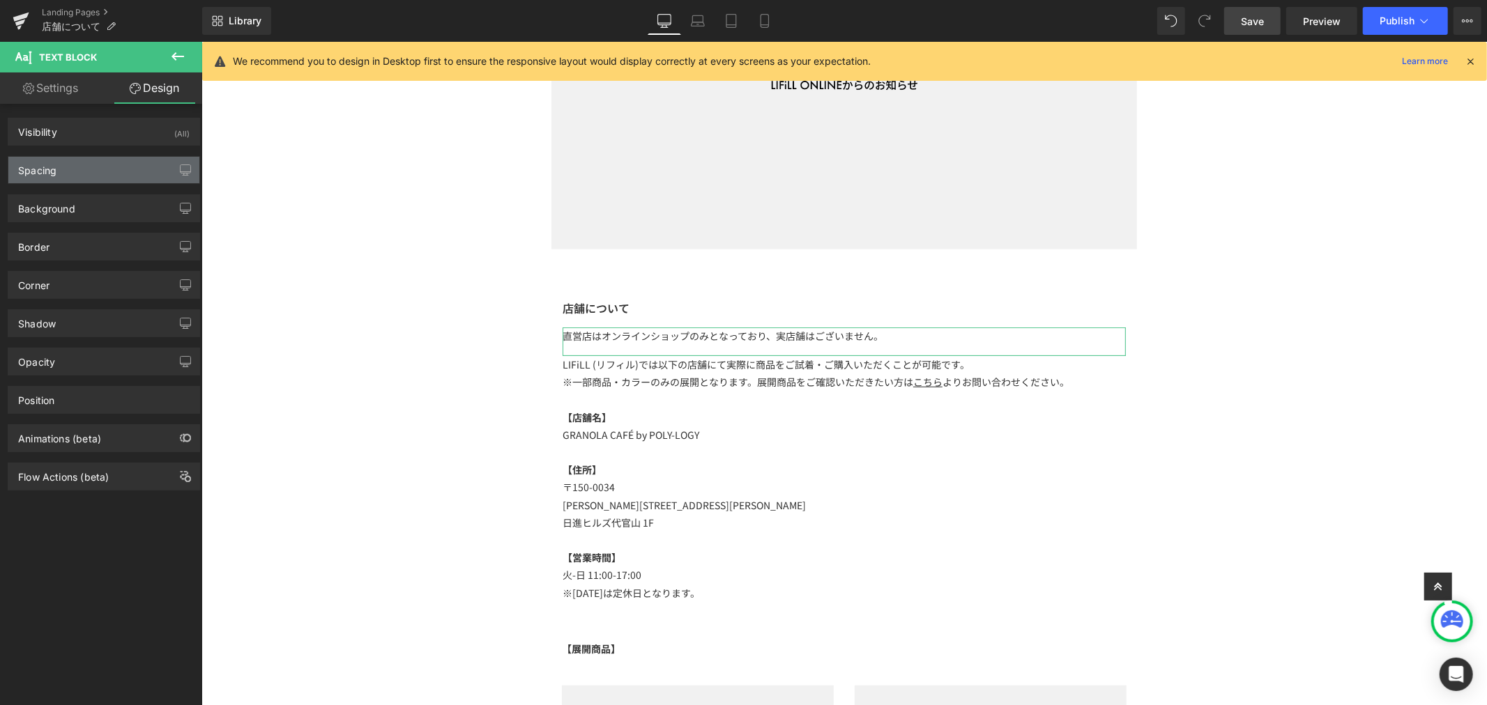
click at [84, 162] on div "Spacing" at bounding box center [103, 170] width 191 height 26
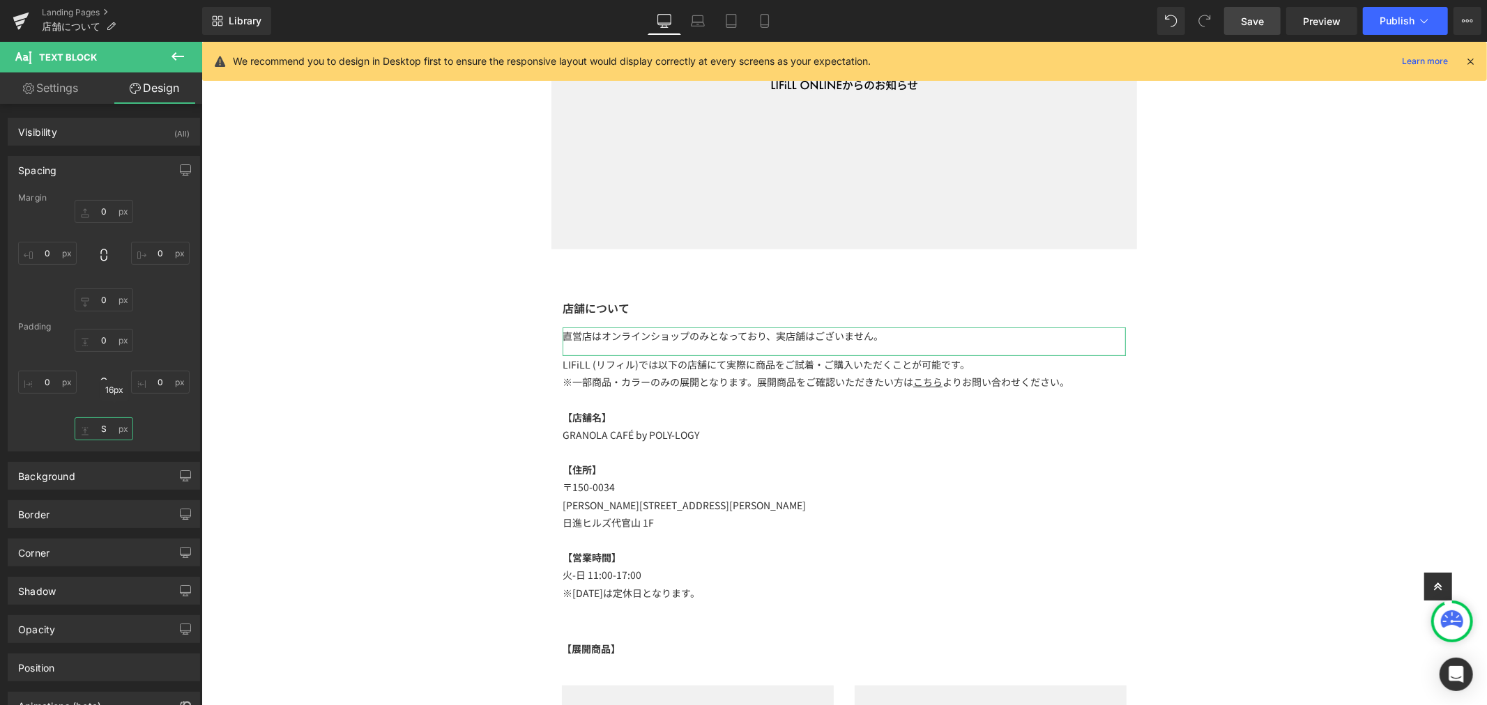
click at [101, 433] on input "S" at bounding box center [104, 429] width 59 height 23
type input "M"
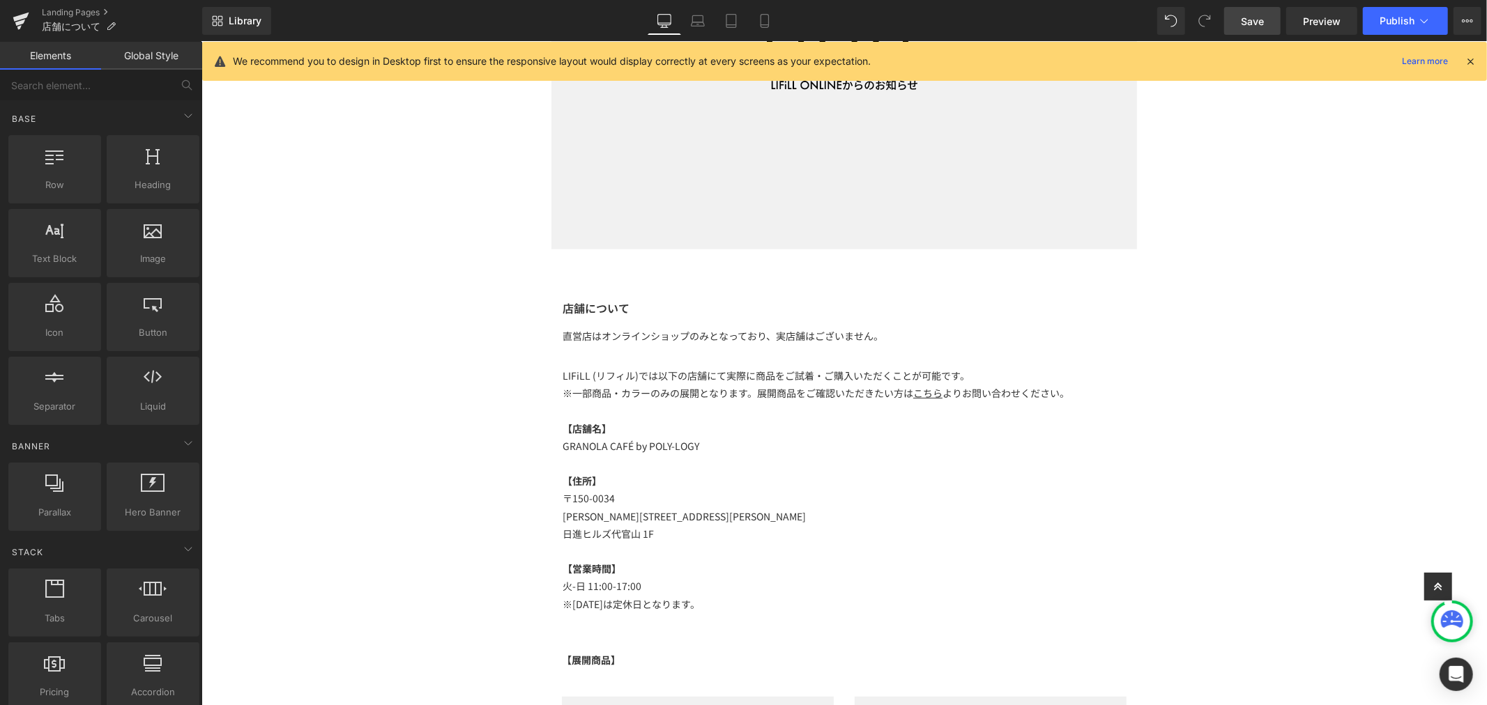
click at [1249, 14] on span "Save" at bounding box center [1252, 21] width 23 height 15
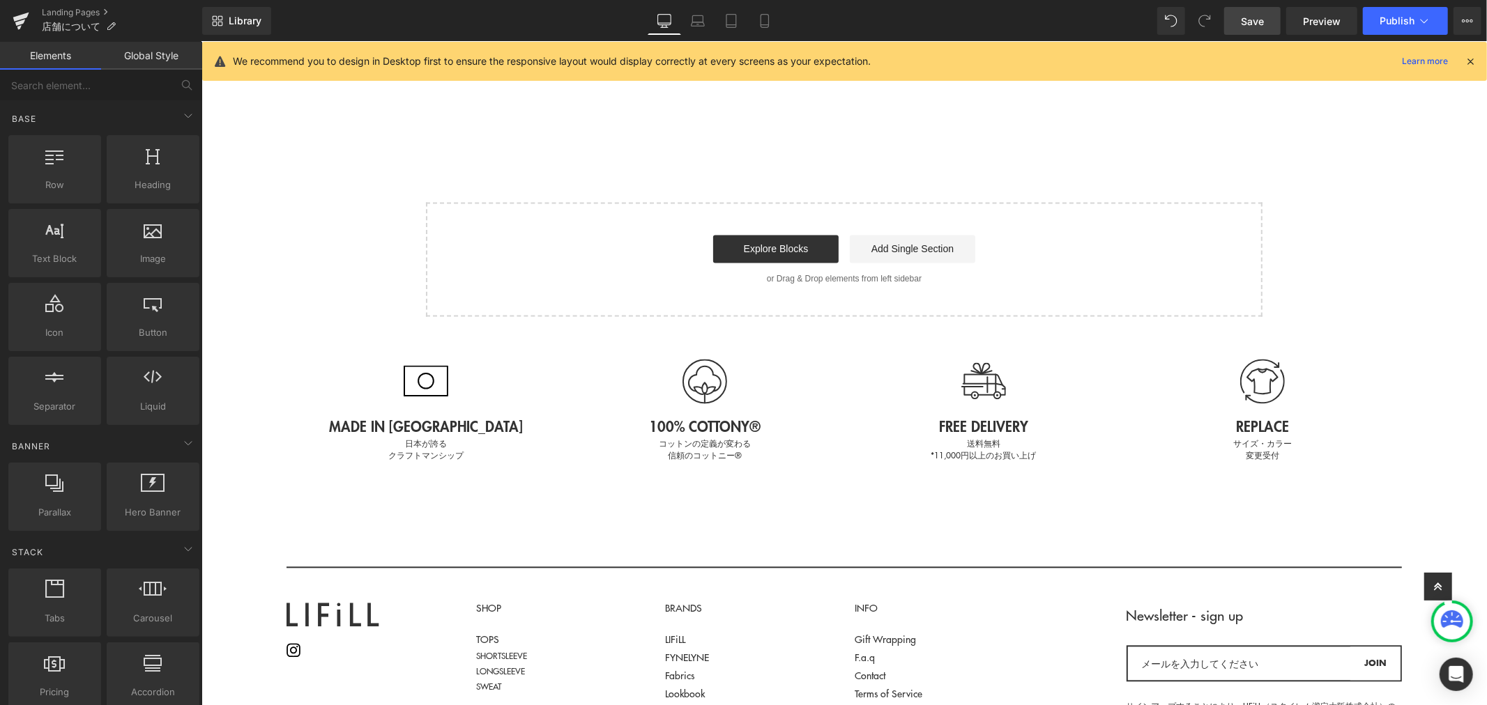
scroll to position [1880, 0]
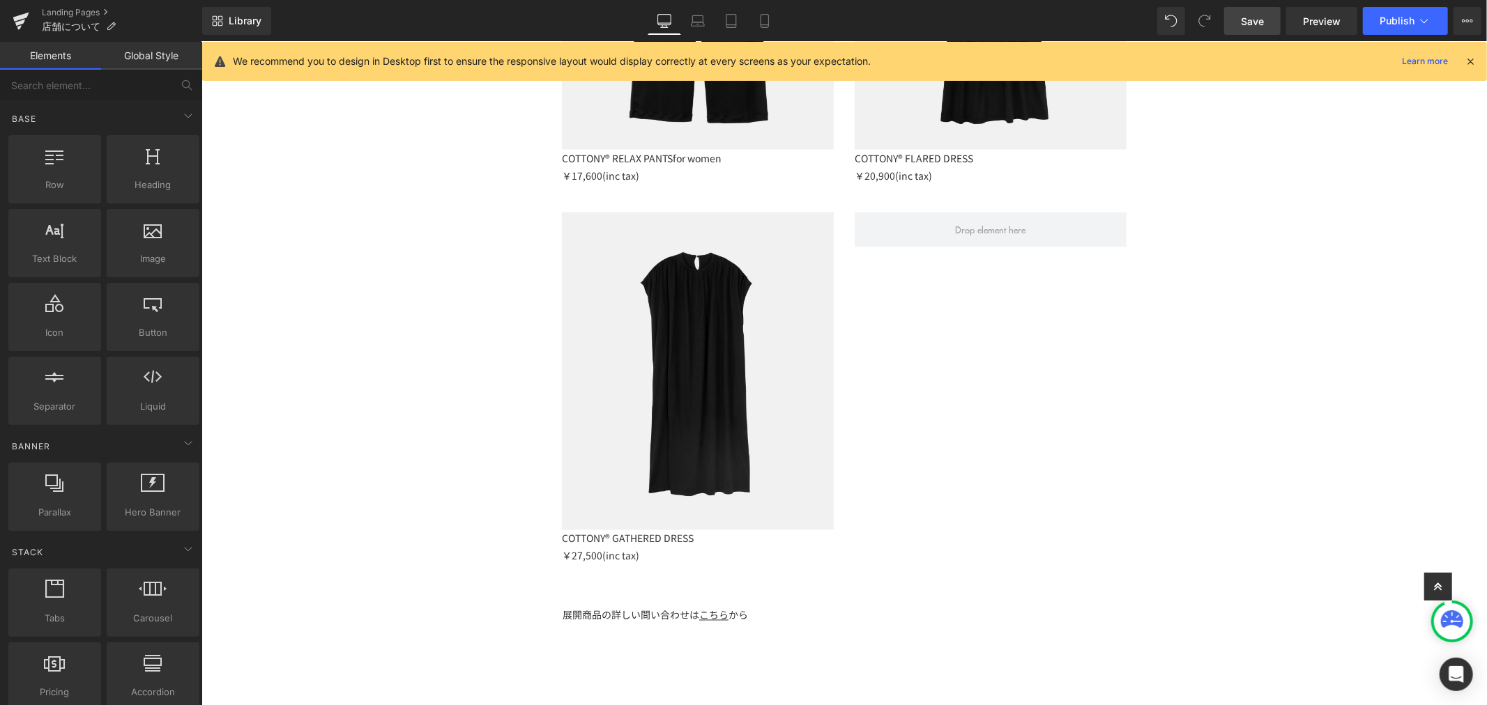
click at [1255, 22] on span "Save" at bounding box center [1252, 21] width 23 height 15
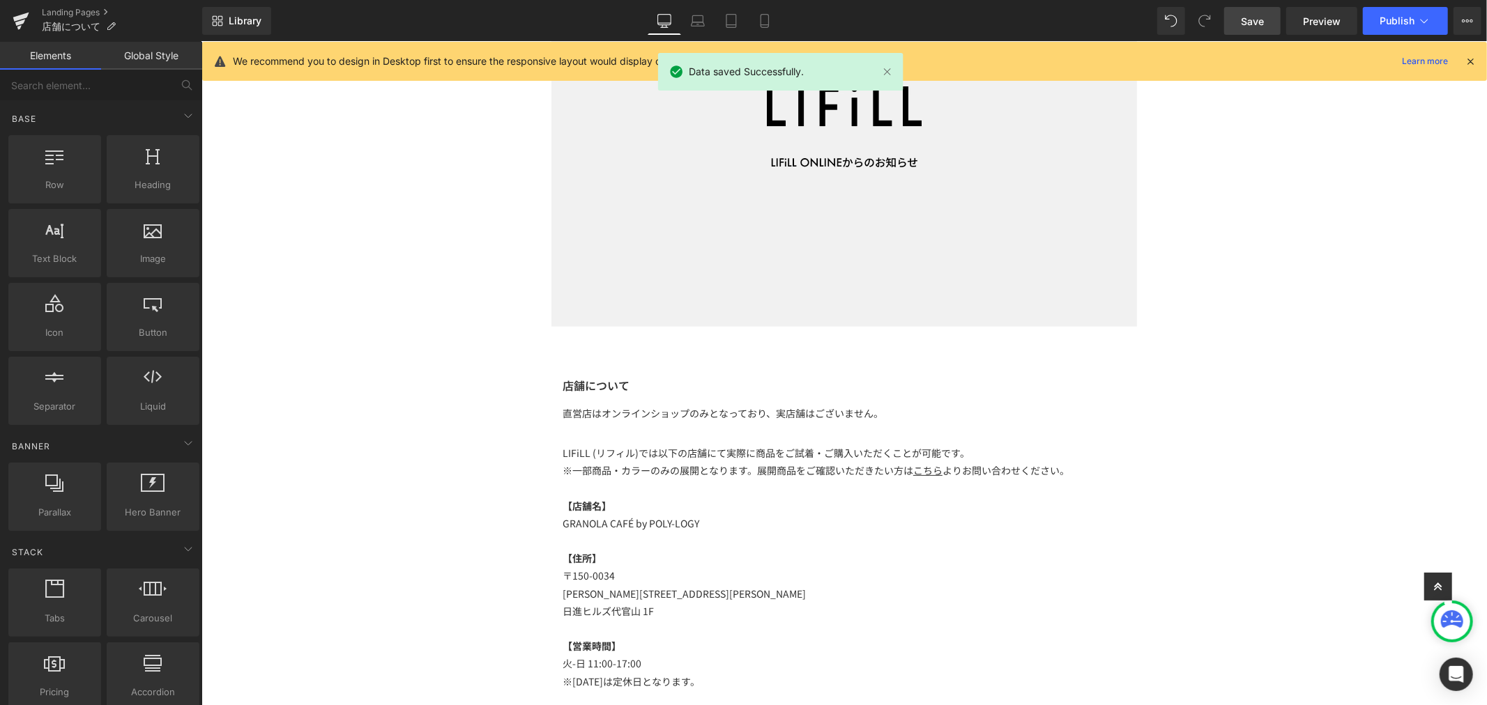
scroll to position [0, 0]
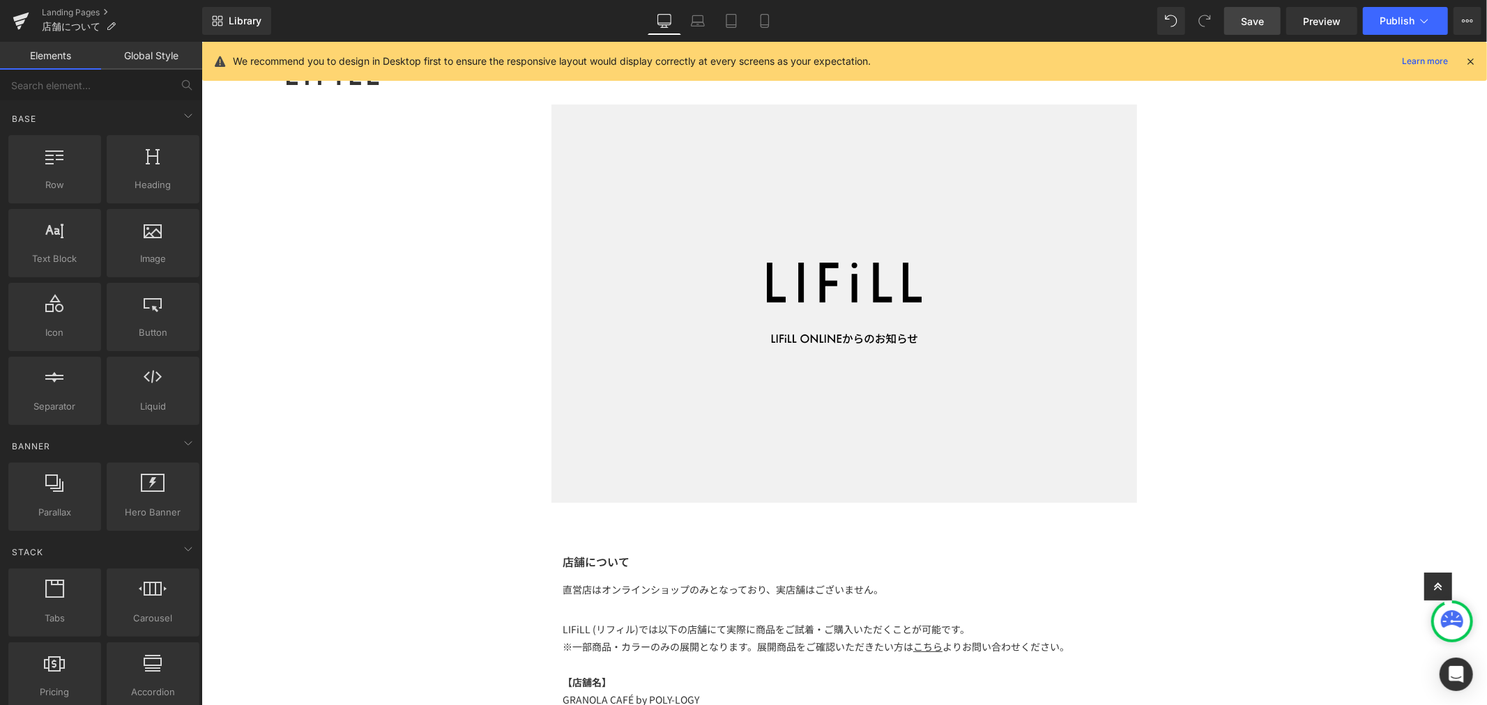
click at [1336, 18] on span "Preview" at bounding box center [1322, 21] width 38 height 15
click at [1267, 13] on link "Save" at bounding box center [1252, 21] width 56 height 28
click at [60, 9] on link "Landing Pages" at bounding box center [122, 12] width 160 height 11
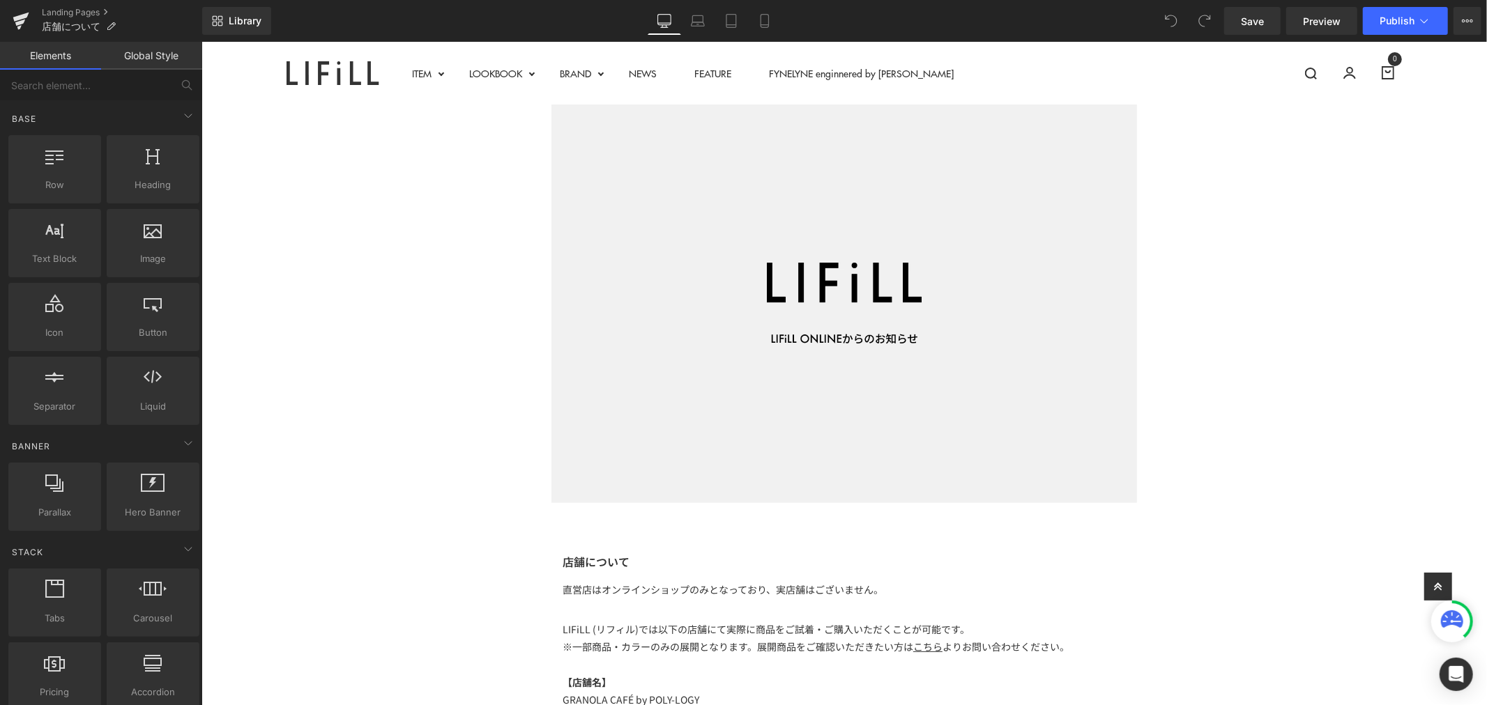
scroll to position [464, 0]
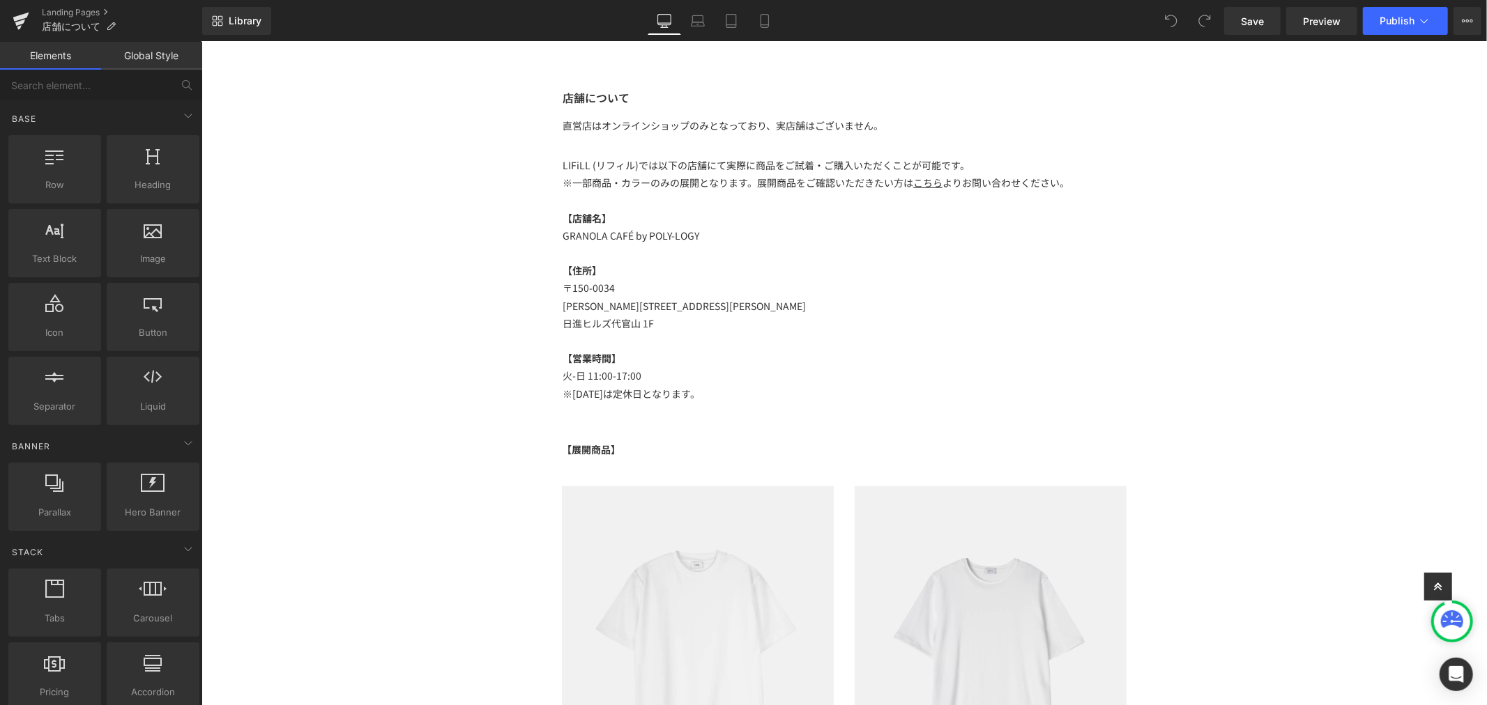
click at [657, 245] on p at bounding box center [843, 252] width 563 height 17
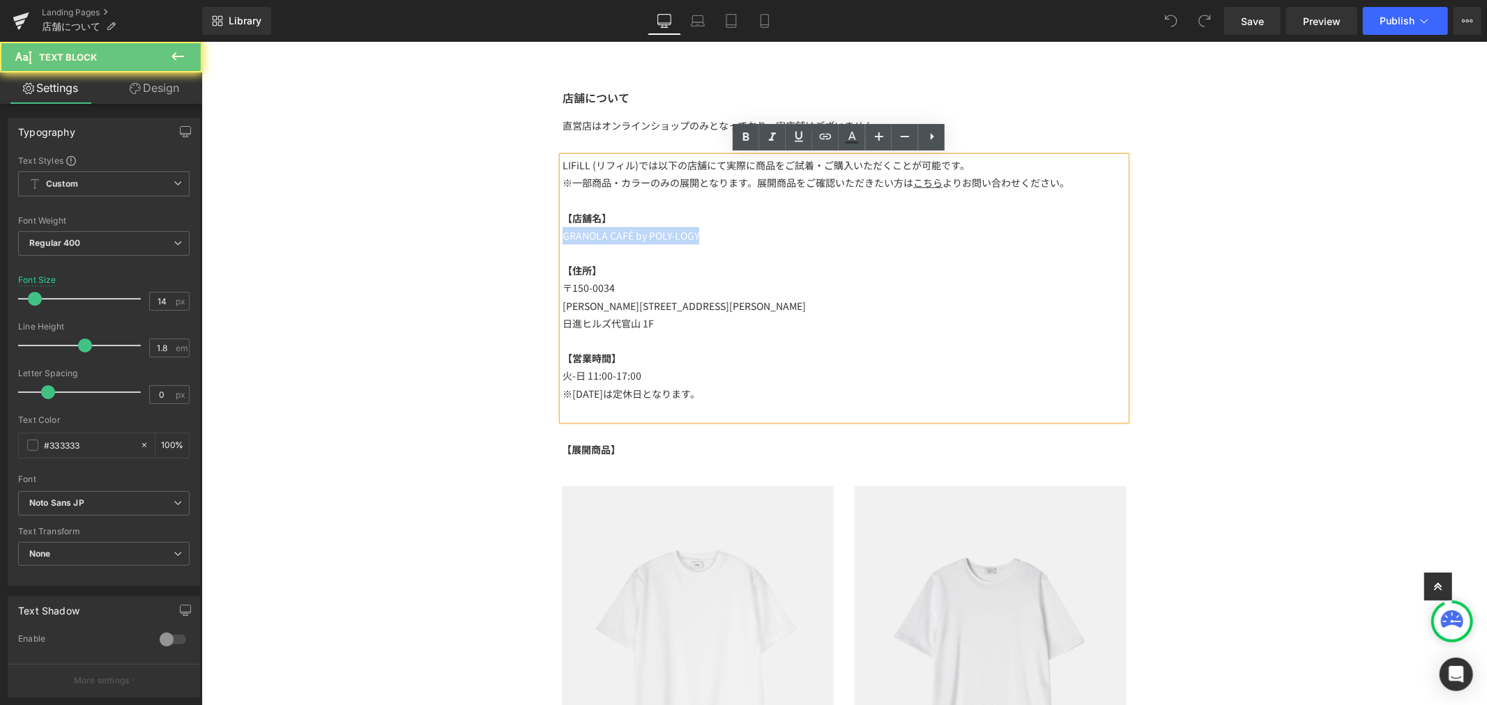
drag, startPoint x: 672, startPoint y: 234, endPoint x: 529, endPoint y: 234, distance: 142.9
paste div
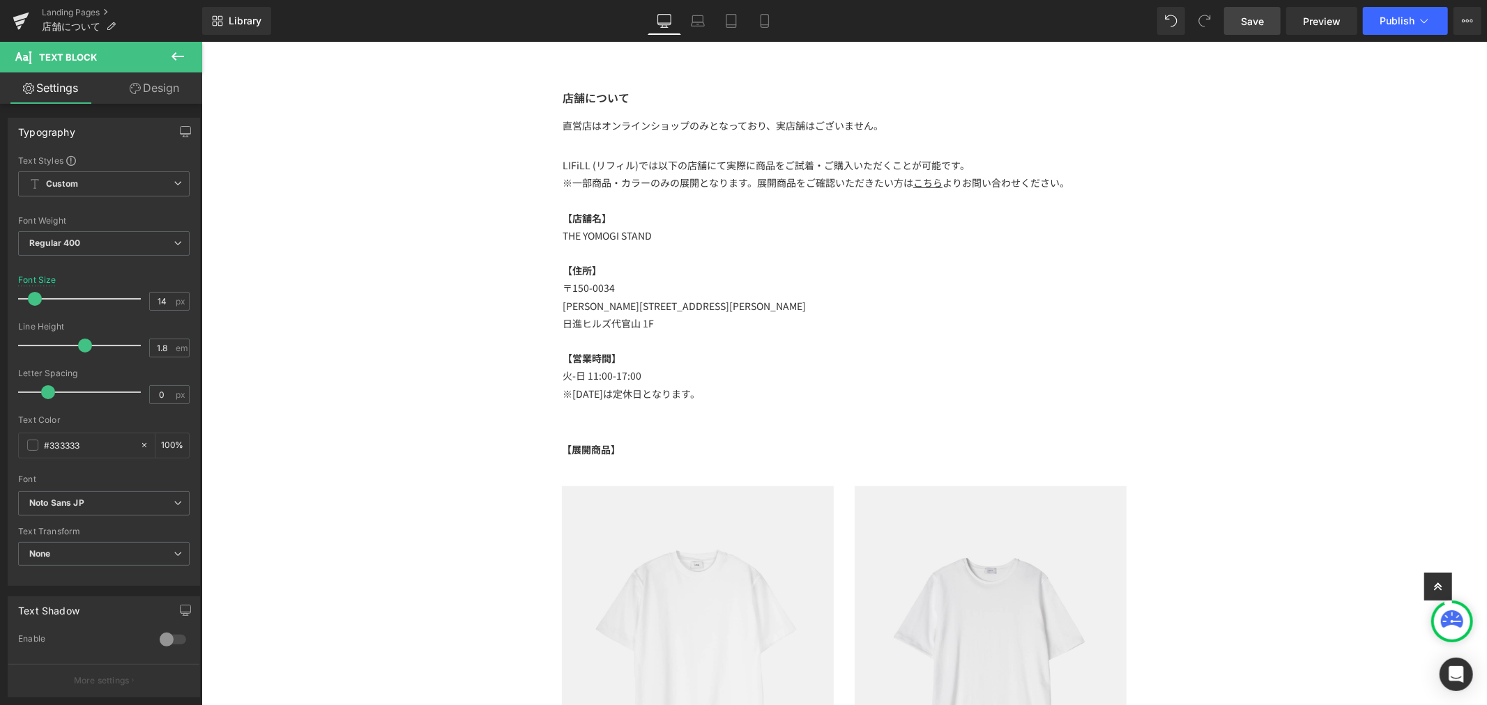
click at [1242, 22] on span "Save" at bounding box center [1252, 21] width 23 height 15
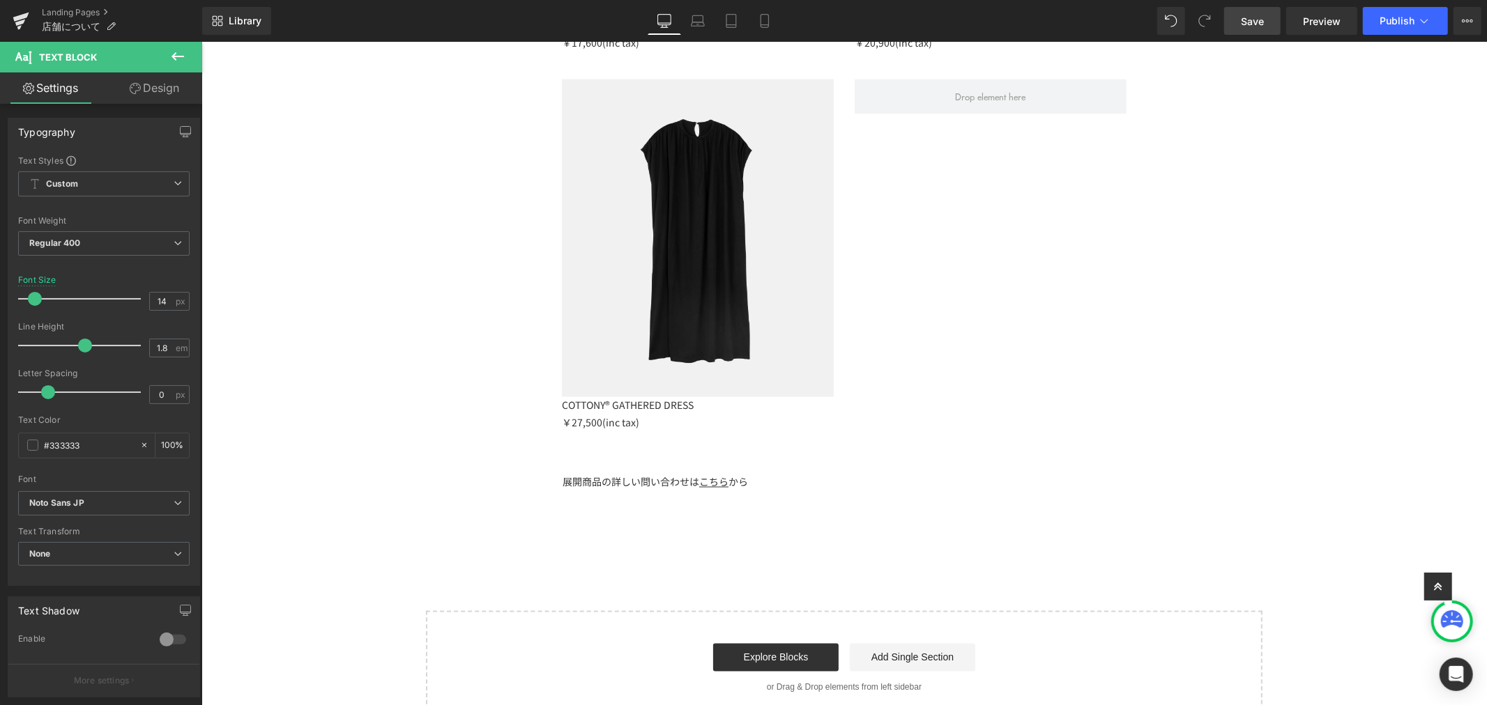
scroll to position [2401, 0]
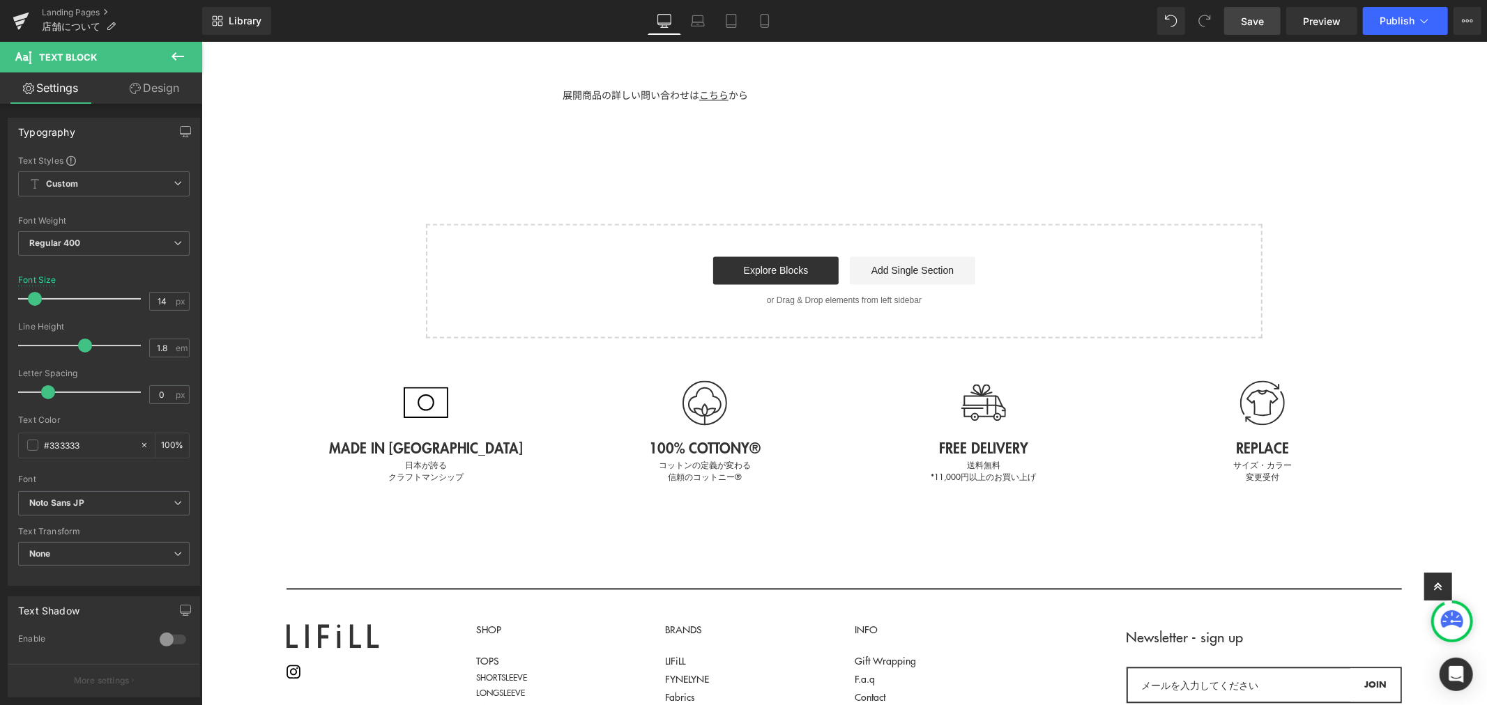
click at [1242, 31] on link "Save" at bounding box center [1252, 21] width 56 height 28
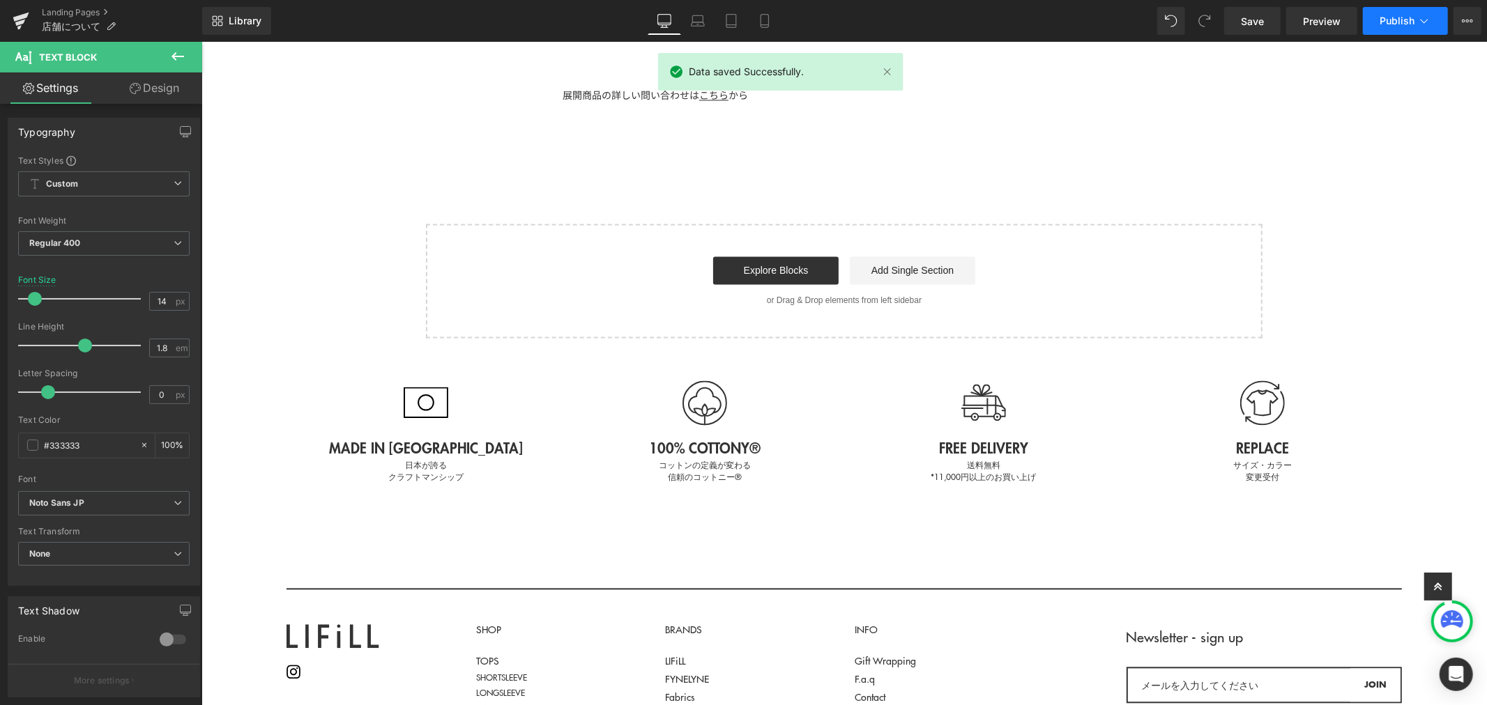
click at [1411, 24] on span "Publish" at bounding box center [1397, 20] width 35 height 11
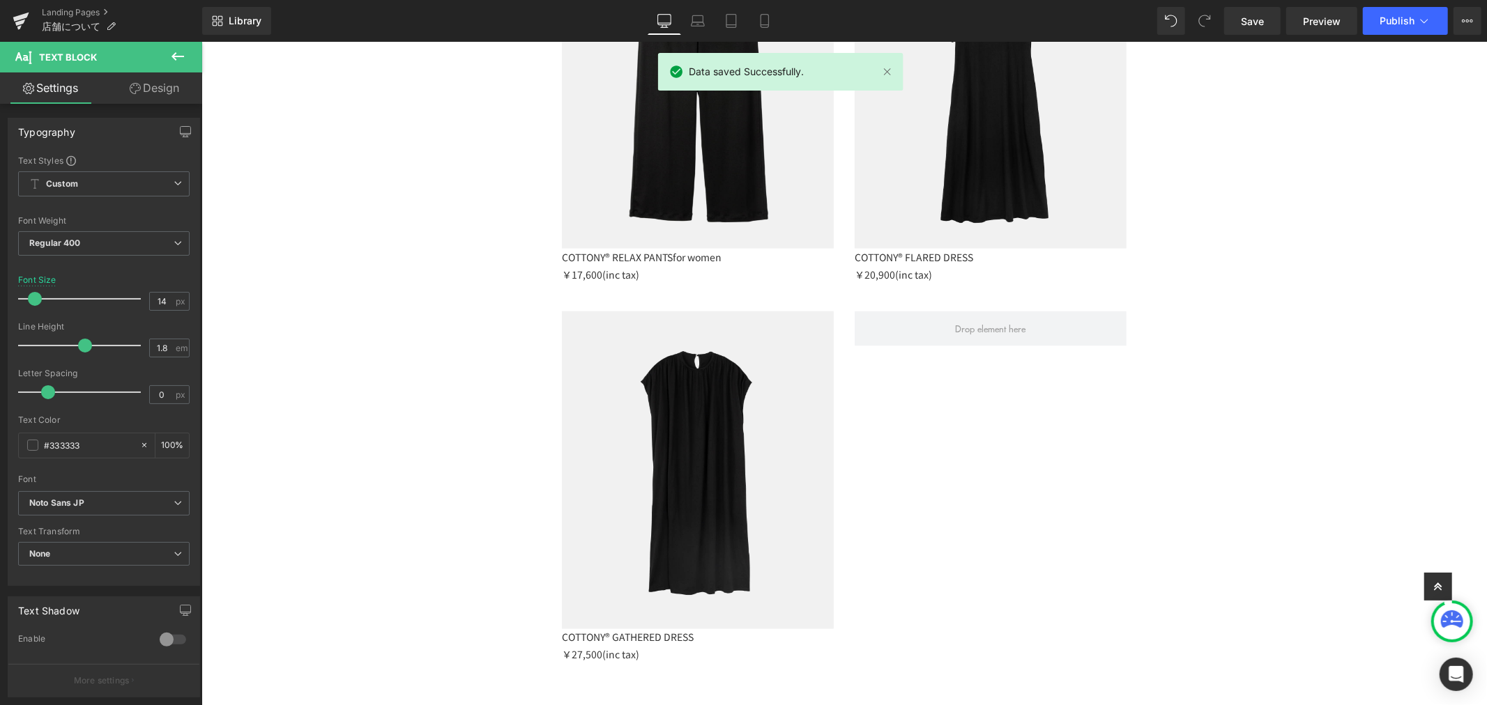
scroll to position [1316, 0]
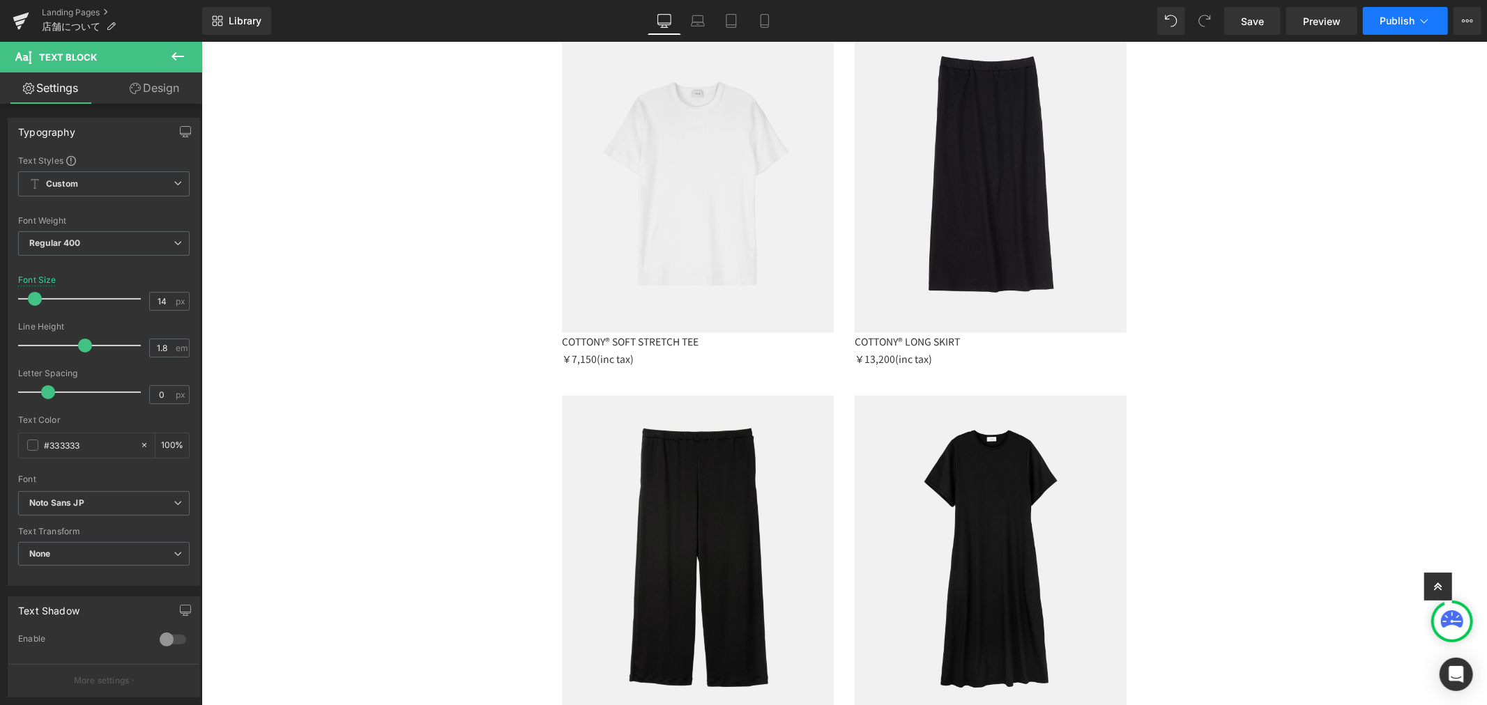
click at [1413, 21] on span "Publish" at bounding box center [1397, 20] width 35 height 11
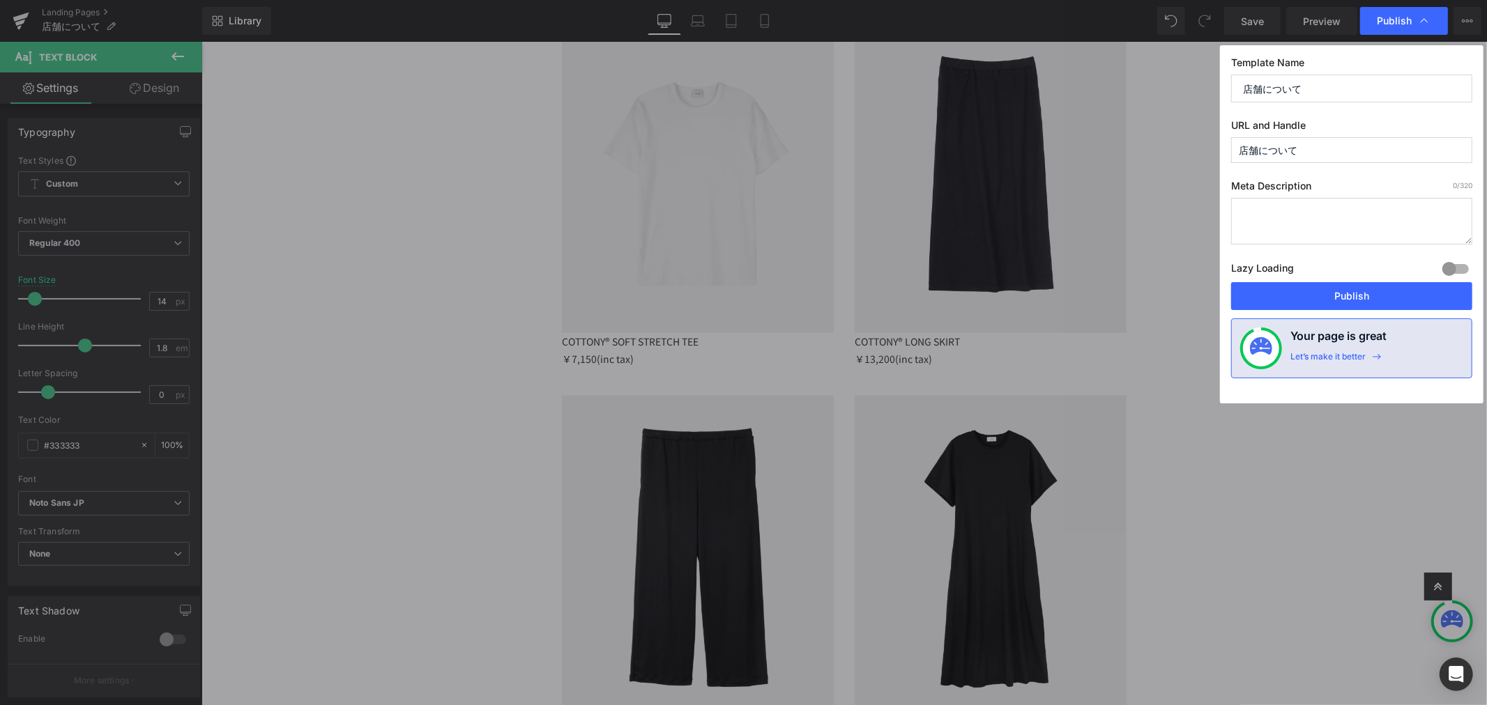
click at [478, 137] on input "店舗について" at bounding box center [475, 132] width 8 height 8
drag, startPoint x: 1203, startPoint y: 151, endPoint x: 1180, endPoint y: 148, distance: 24.0
click at [0, 0] on div "Publish Template Name 店舗について URL and Handle 店舗について Meta Description 0 /320 Lazy…" at bounding box center [0, 0] width 0 height 0
click at [478, 137] on input "text" at bounding box center [475, 132] width 8 height 8
paste input "About the store"
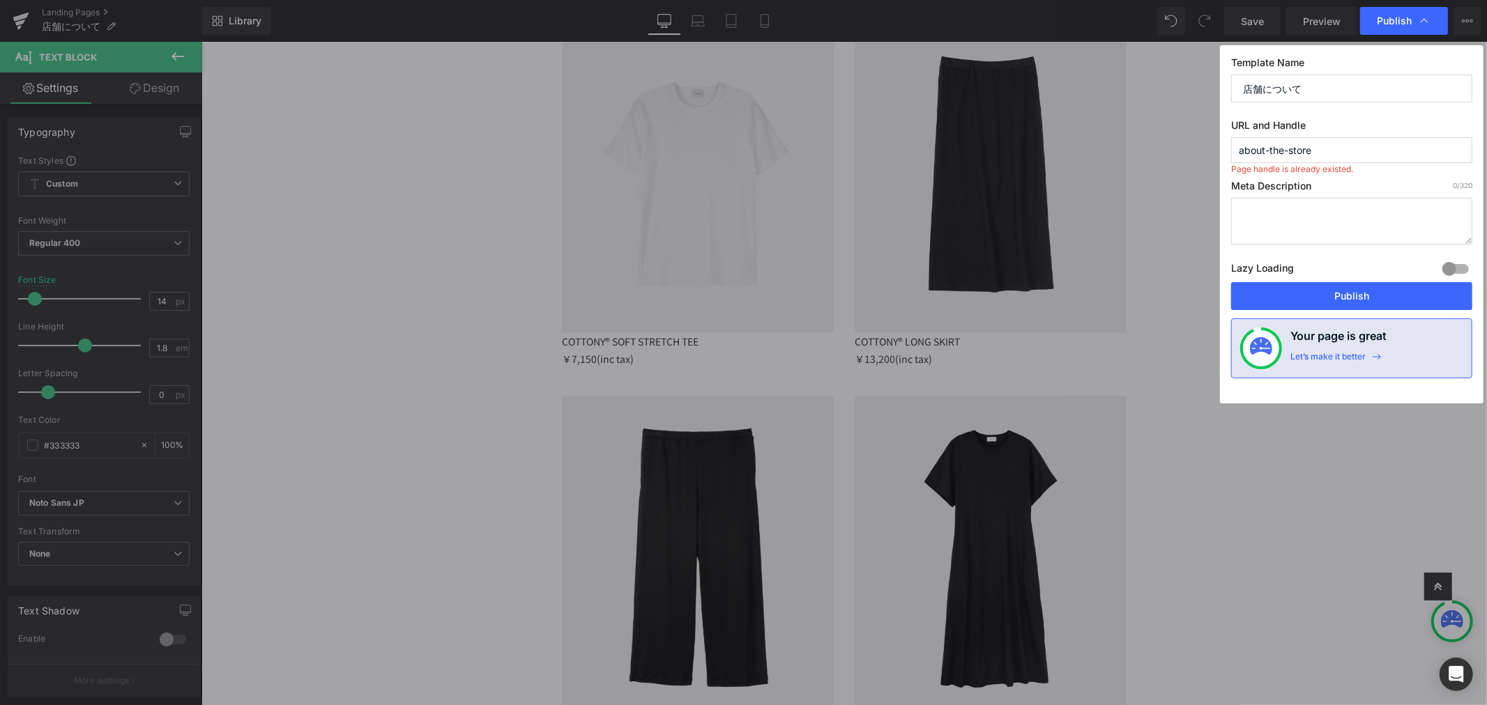
click at [0, 0] on textarea at bounding box center [0, 0] width 0 height 0
drag, startPoint x: 1283, startPoint y: 152, endPoint x: 1113, endPoint y: 120, distance: 172.4
click at [0, 0] on div "Publish Template Name 店舗について URL and Handle about-the-store Meta Description 0 …" at bounding box center [0, 0] width 0 height 0
click at [0, 0] on textarea at bounding box center [0, 0] width 0 height 0
click at [478, 137] on input "store" at bounding box center [475, 132] width 8 height 8
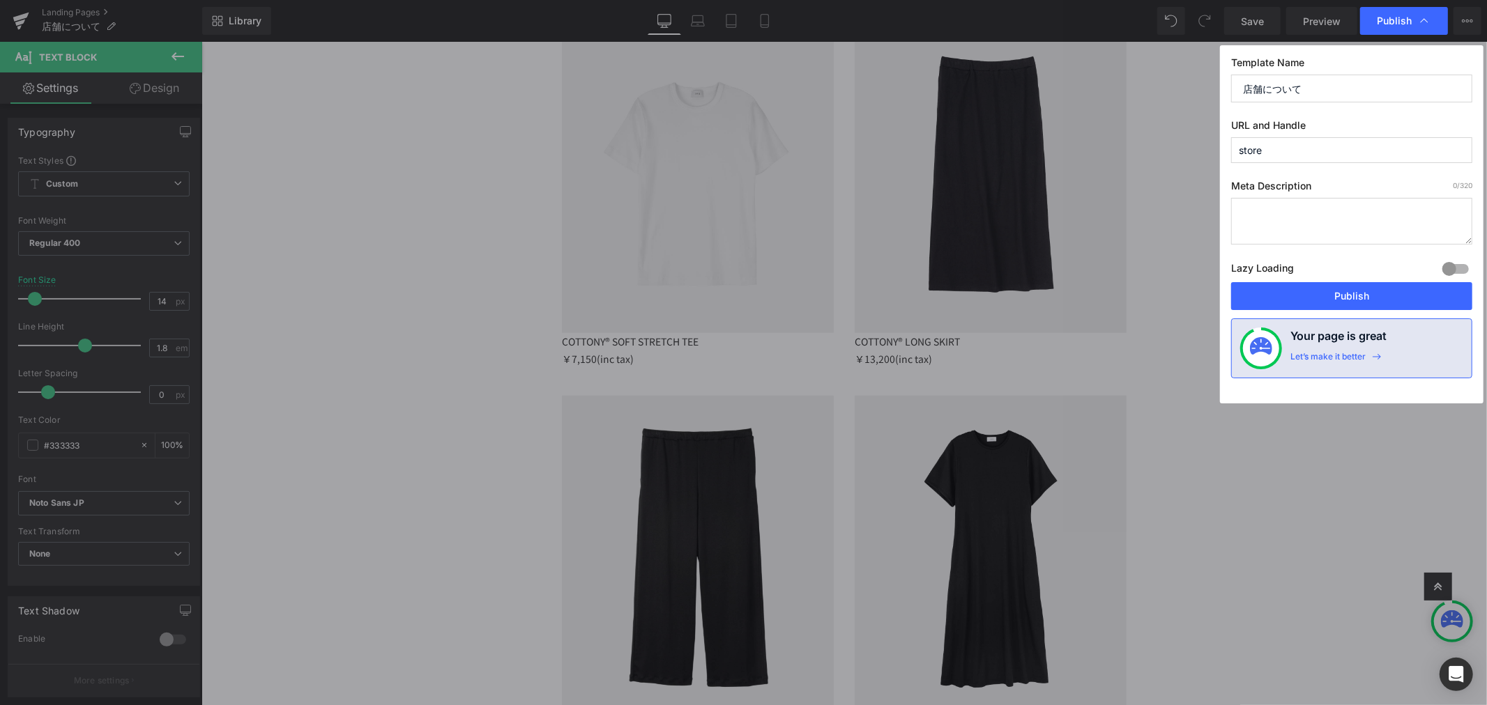
drag, startPoint x: 1273, startPoint y: 151, endPoint x: 1221, endPoint y: 151, distance: 51.6
click at [632, 291] on div "Template Name 店舗について URL and Handle store Meta Description 0 /320 Lazy Loading …" at bounding box center [496, 291] width 272 height 0
type input "し"
drag, startPoint x: 1278, startPoint y: 149, endPoint x: 1215, endPoint y: 150, distance: 63.4
click at [0, 0] on div "Publish Template Name 店舗について URL and Handle shop Meta Description 0 /320 Lazy L…" at bounding box center [0, 0] width 0 height 0
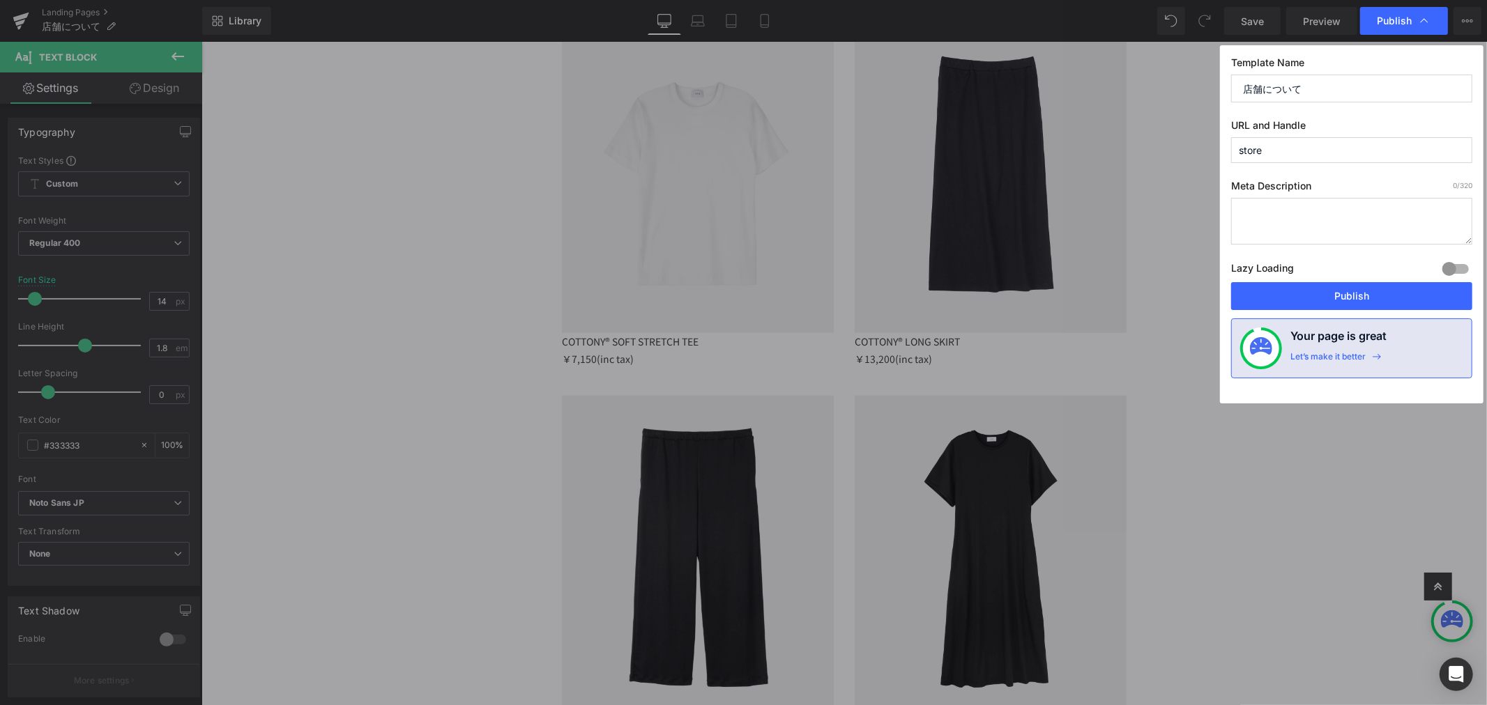
type input "store"
click at [0, 0] on textarea at bounding box center [0, 0] width 0 height 0
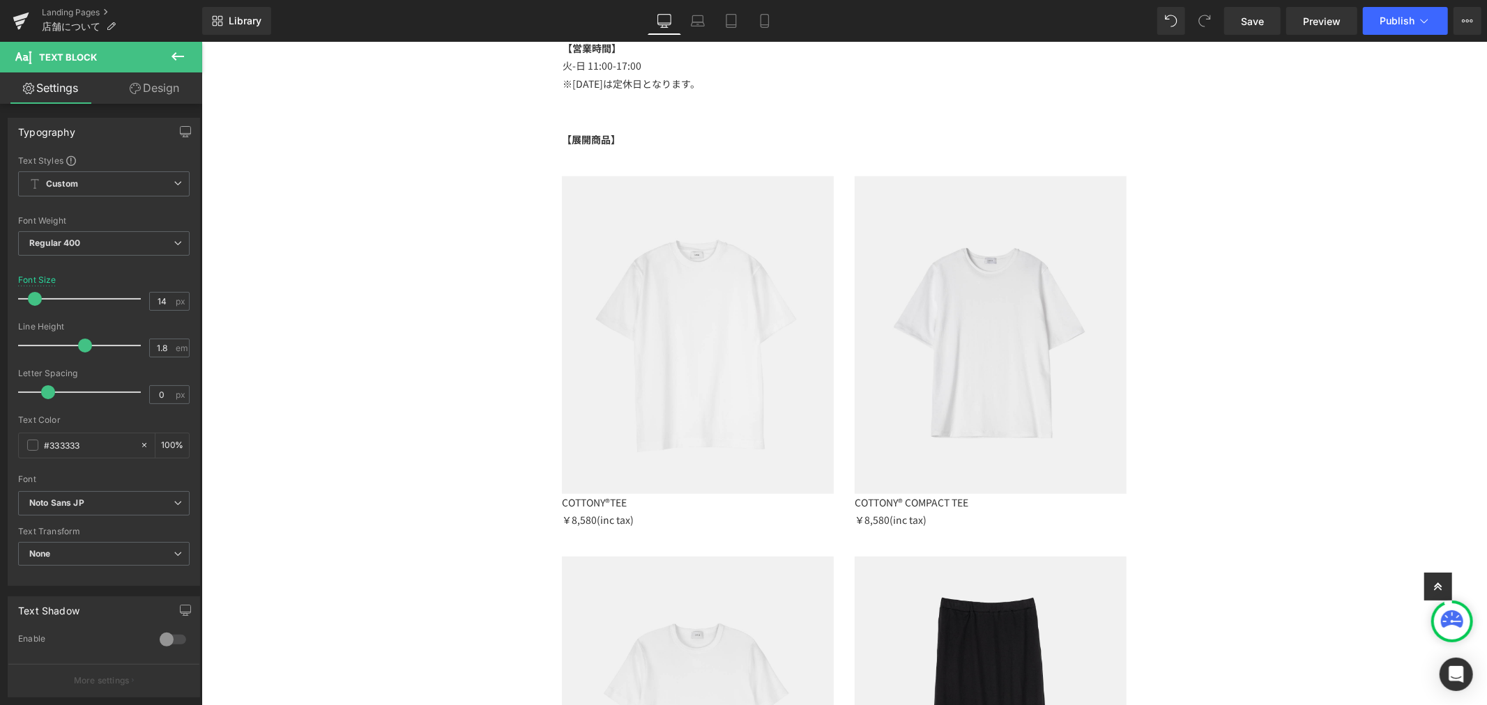
scroll to position [232, 0]
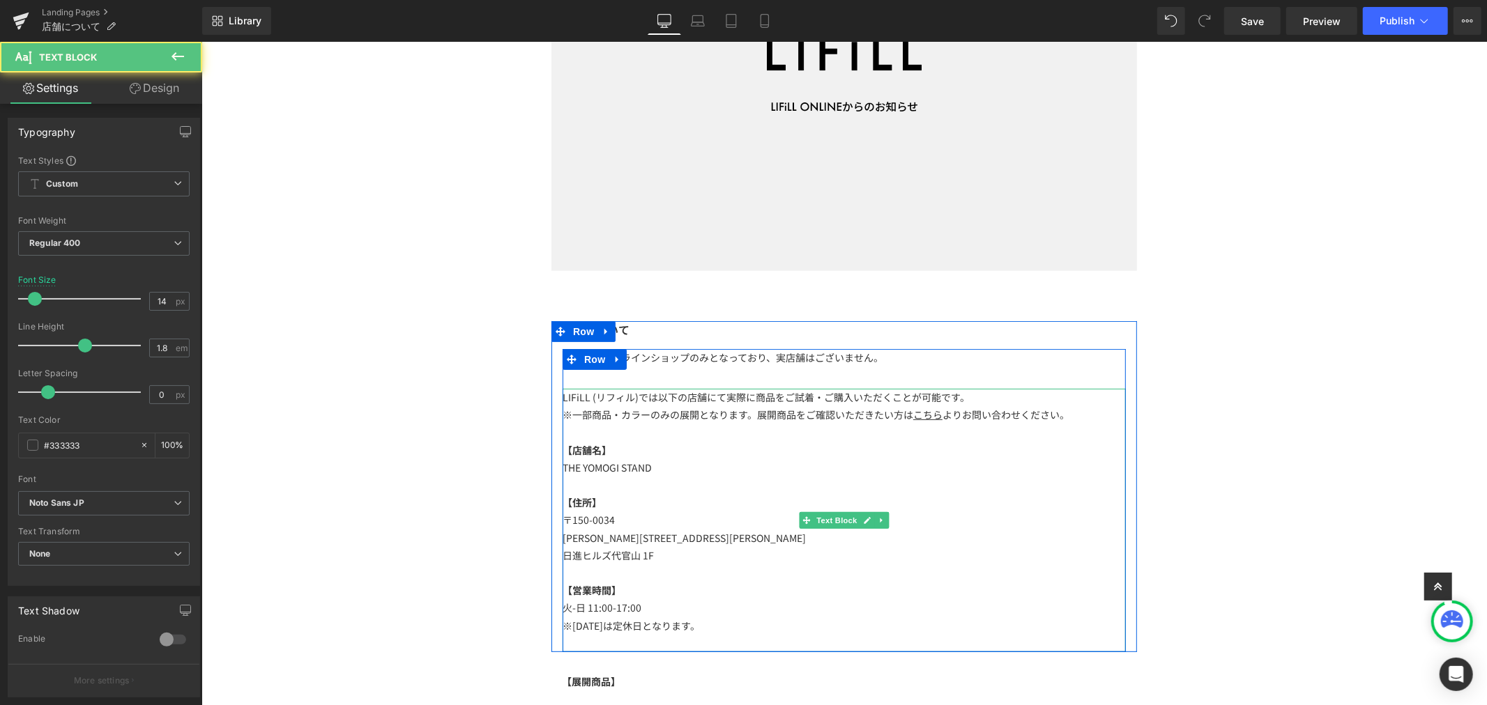
click at [839, 395] on p "LIFiLL (リフィル)では以下の店舗にて実際に商品をご試着・ご購入いただくことが可能です。" at bounding box center [843, 396] width 563 height 17
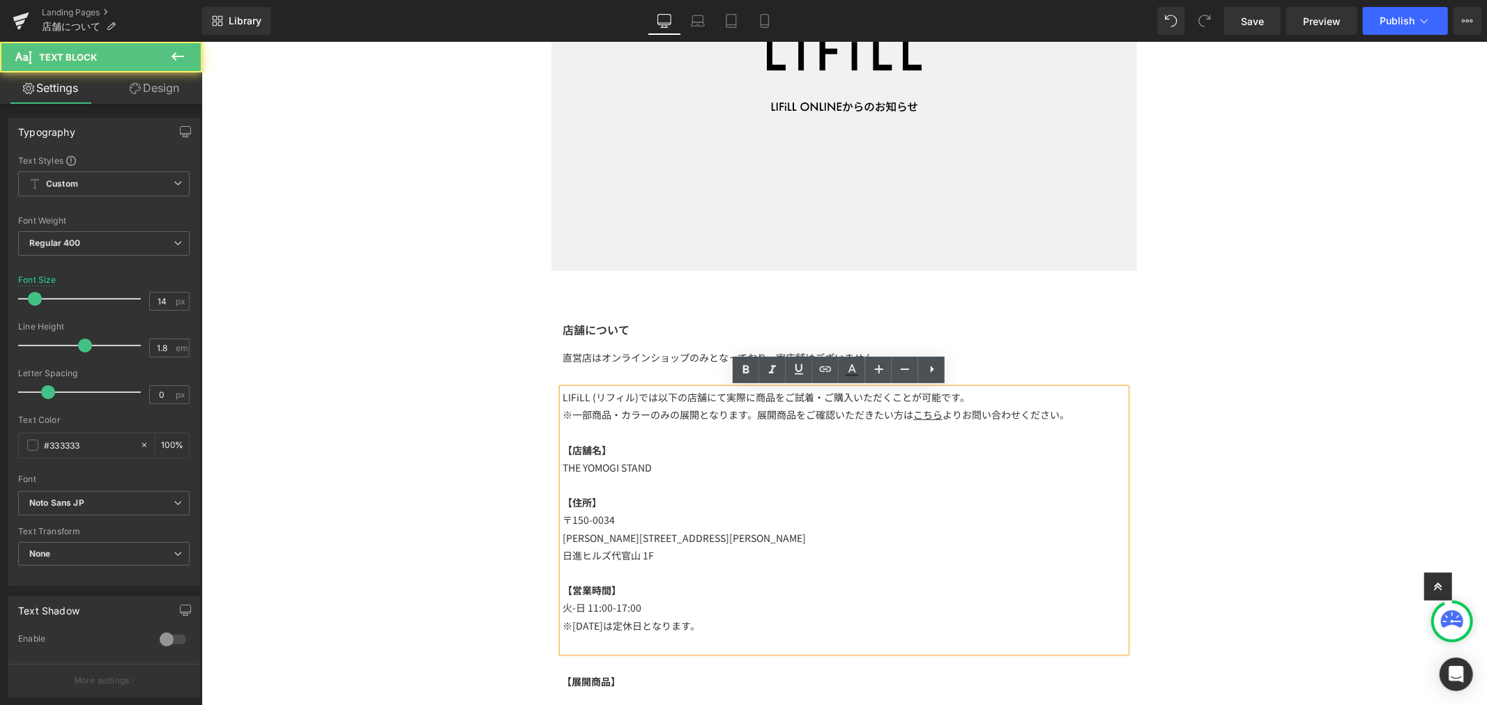
click at [1069, 413] on p "※一部商品・カラー のみの展開となります。展開商品をご確認いただきたい方は こちら よりお問い合わせください。" at bounding box center [843, 414] width 563 height 17
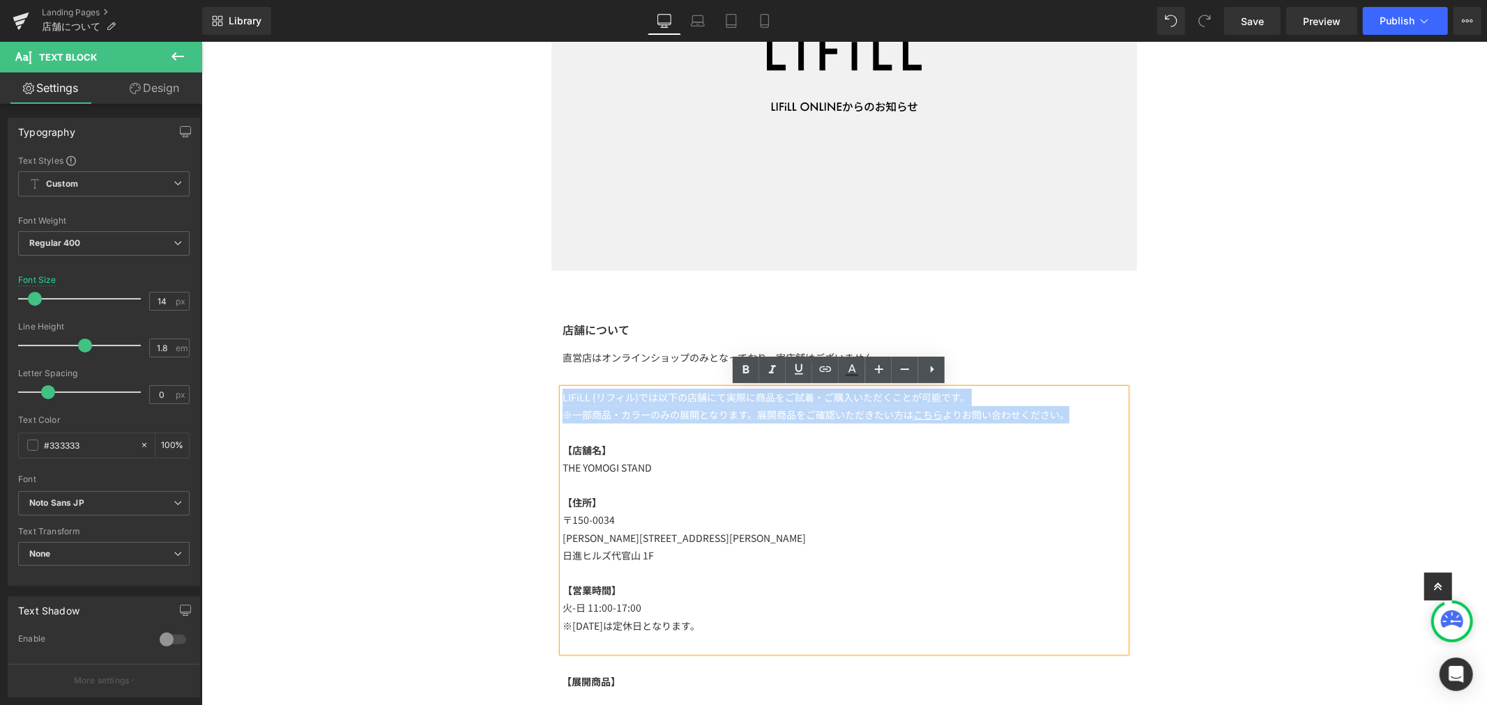
drag, startPoint x: 1074, startPoint y: 415, endPoint x: 549, endPoint y: 388, distance: 524.9
click at [551, 388] on div "店舗について Heading 直営店はオンラインショップのみとなっており、実店舗はございません。 Text Block LIFiLL (リフィル)では以下の店…" at bounding box center [844, 486] width 586 height 331
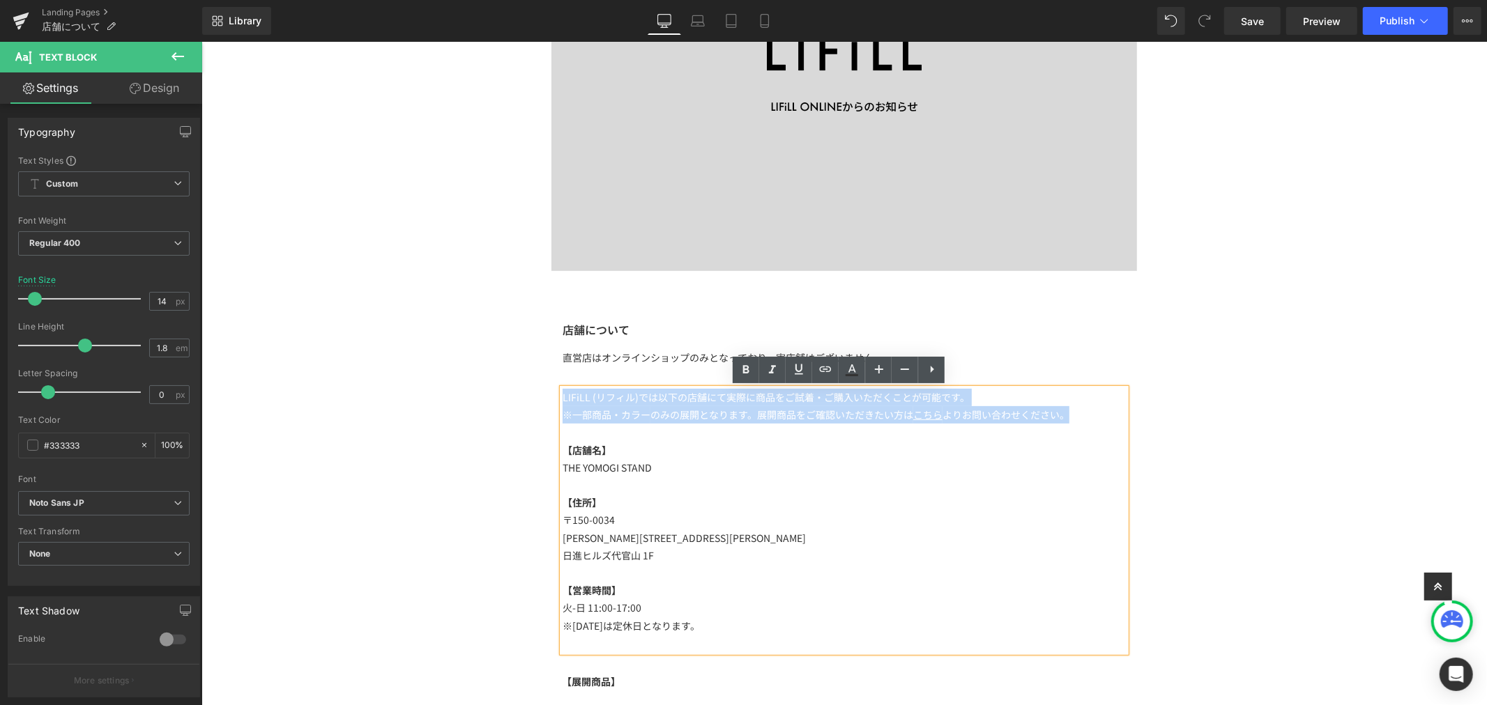
copy div "LIFiLL (リフィル)では以下の店舗にて実際に商品をご試着・ご購入いただくことが可能です。 ※一部商品・カラー のみの展開となります。展開商品をご確認いた…"
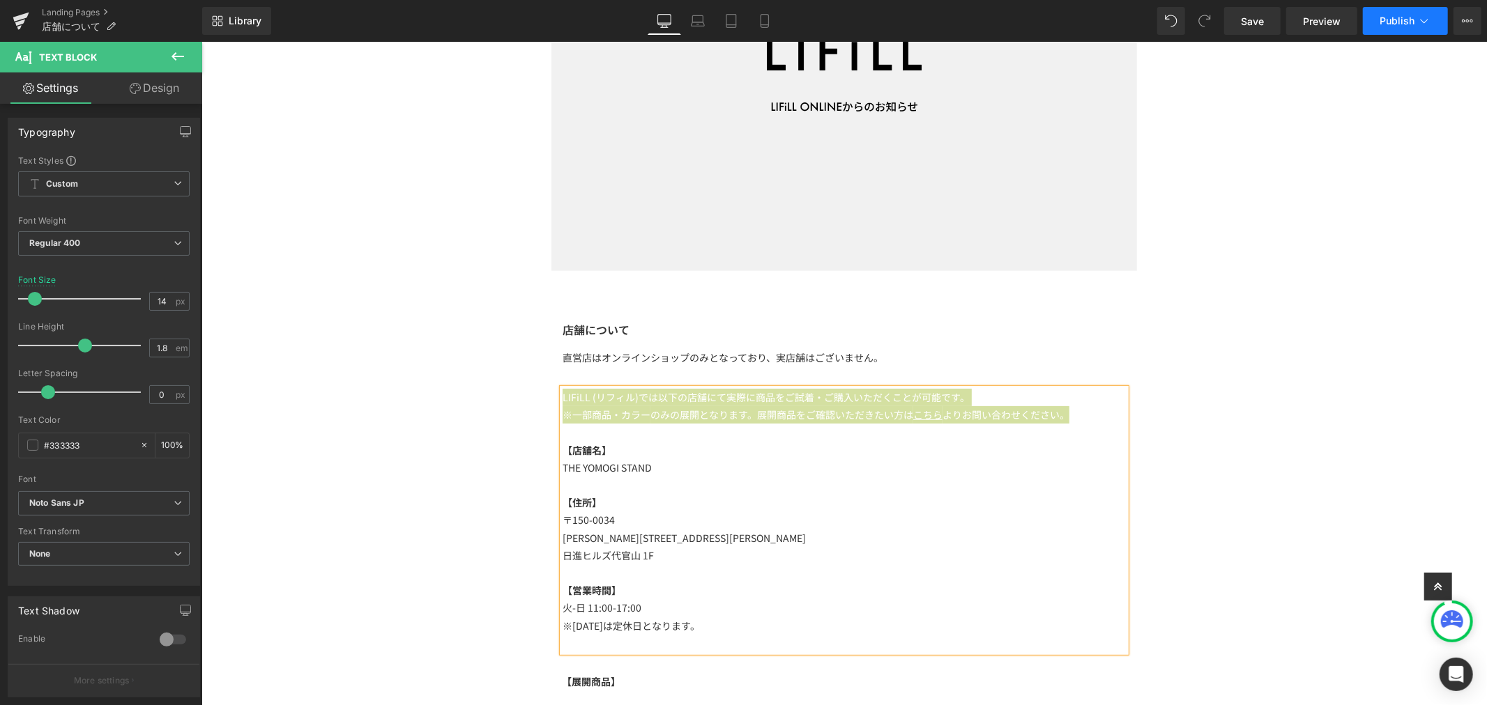
click at [1404, 19] on span "Publish" at bounding box center [1397, 20] width 35 height 11
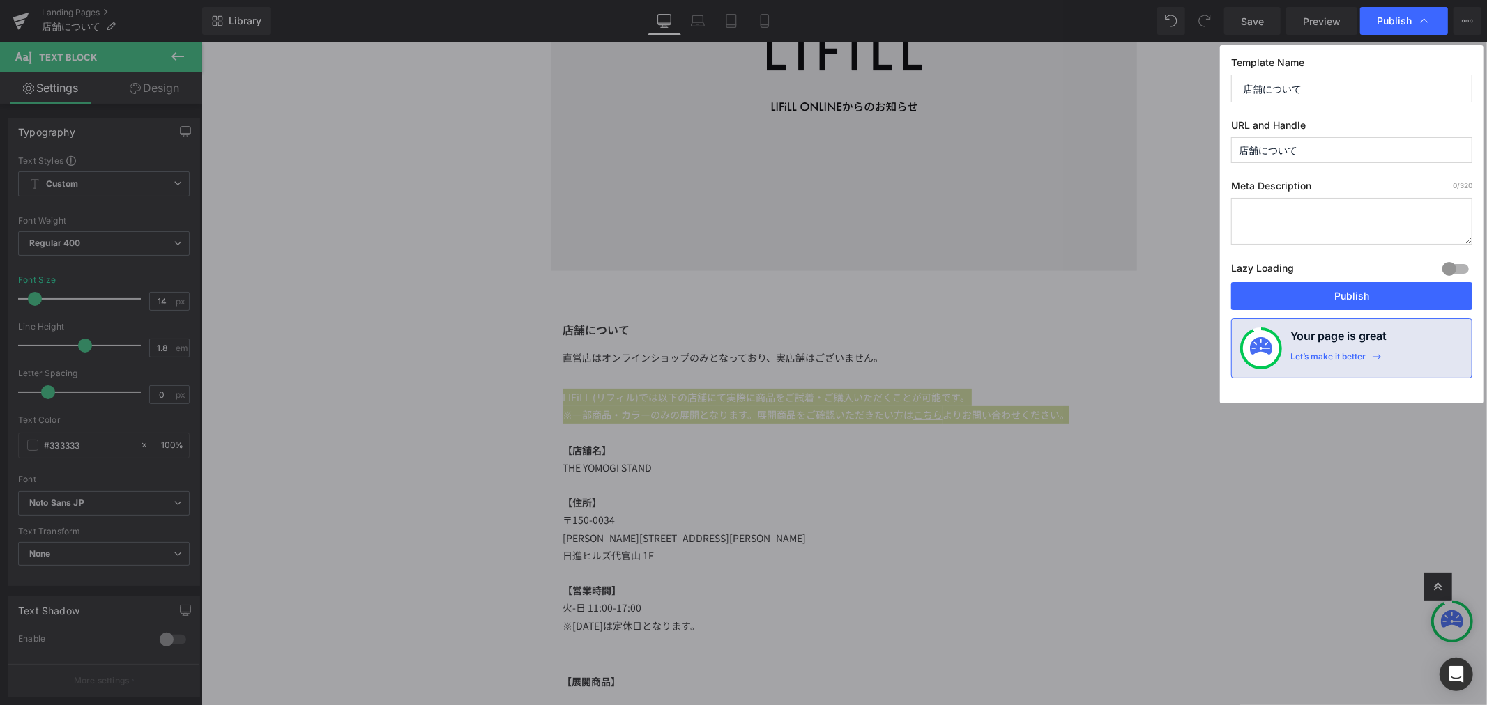
paste textarea "LIFiLL (リフィル)では以下の店舗にて実際に商品をご試着・ご購入いただくことが可能です。 ※一部商品・カラーのみの展開となります。展開商品をご確認いただ…"
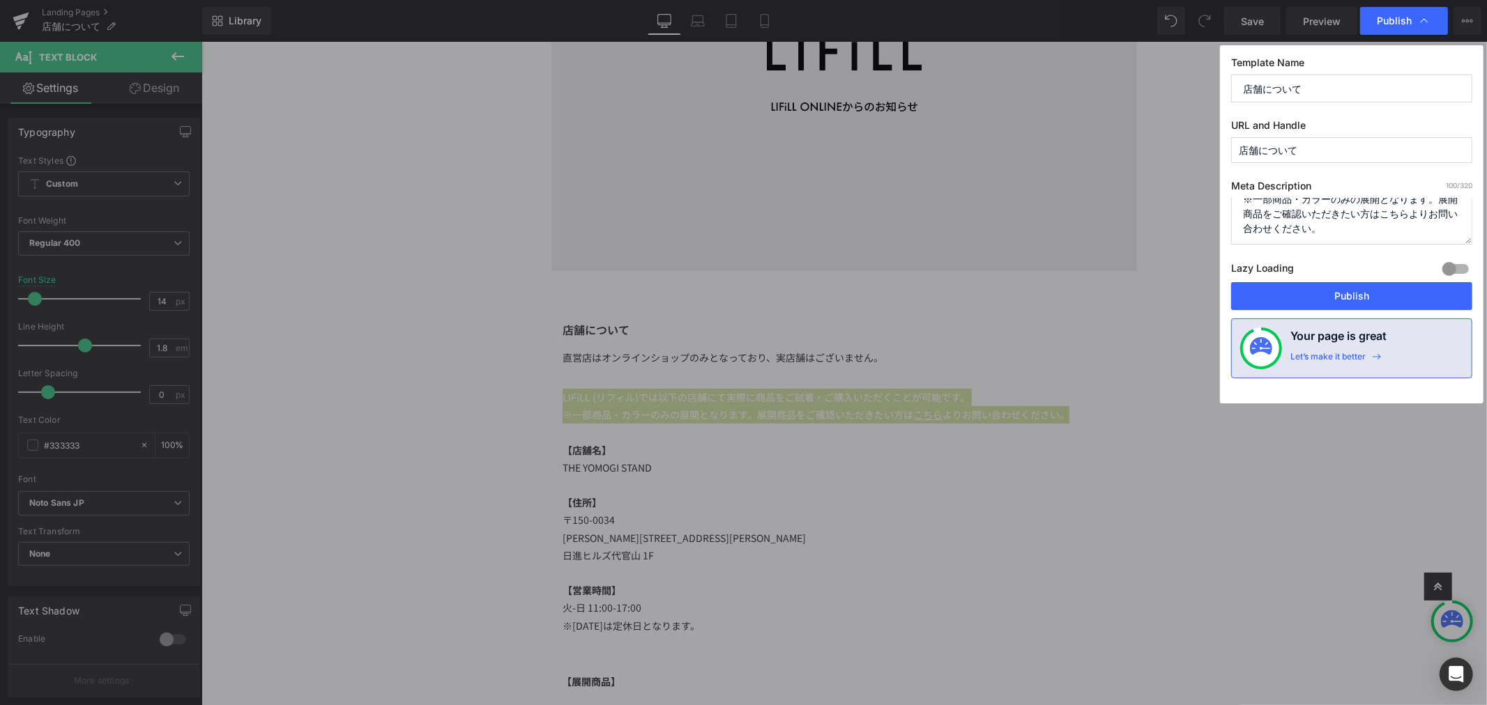
type textarea "LIFiLL (リフィル)では以下の店舗にて実際に商品をご試着・ご購入いただくことが可能です。 ※一部商品・カラーのみの展開となります。展開商品をご確認いただ…"
drag, startPoint x: 1307, startPoint y: 146, endPoint x: 1216, endPoint y: 148, distance: 91.3
click at [1221, 147] on div "Template Name 店舗について URL and Handle 店舗について Meta Description 100 /320 LIFiLL (リフ…" at bounding box center [1352, 224] width 264 height 358
type input "s"
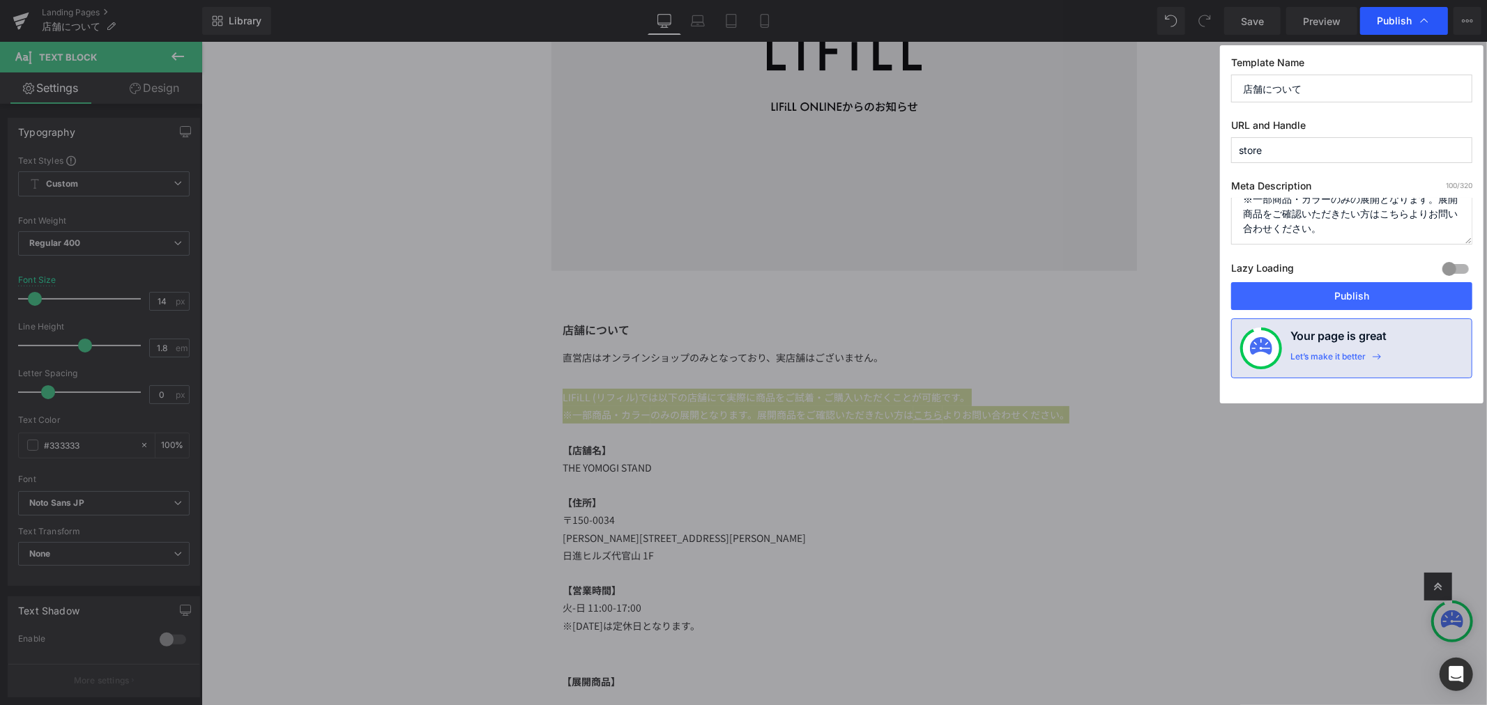
type input "store"
click at [0, 0] on span "Publish" at bounding box center [0, 0] width 0 height 0
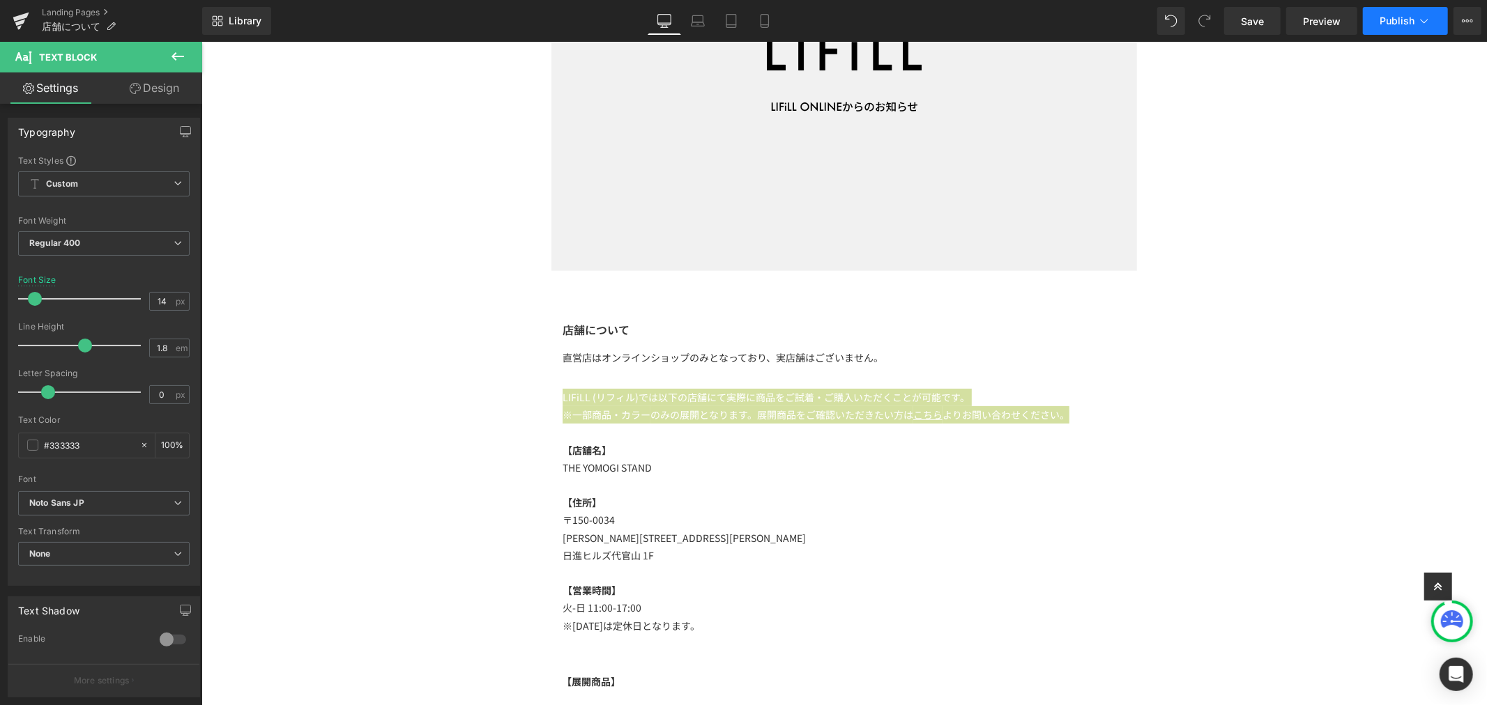
click at [1408, 26] on button "Publish" at bounding box center [1405, 21] width 85 height 28
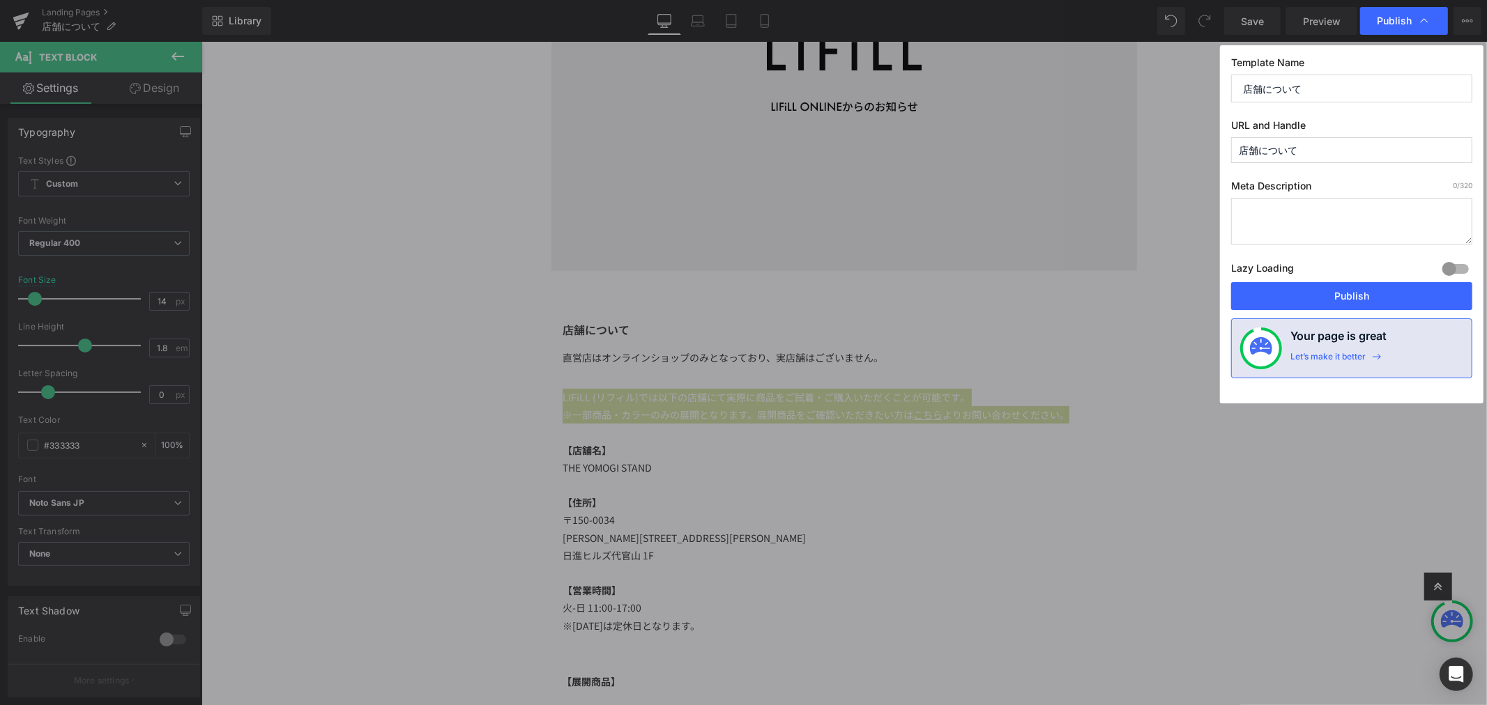
drag, startPoint x: 1314, startPoint y: 149, endPoint x: 1176, endPoint y: 137, distance: 138.5
click at [0, 0] on div "Publish Template Name 店舗について URL and Handle 店舗について Meta Description 0 /320 Lazy…" at bounding box center [0, 0] width 0 height 0
click at [0, 0] on textarea at bounding box center [0, 0] width 0 height 0
paste textarea "LIFiLL (リフィル)では以下の店舗にて実際に商品をご試着・ご購入いただくことが可能です。 ※一部商品・カラーのみの展開となります。展開商品をご確認いただ…"
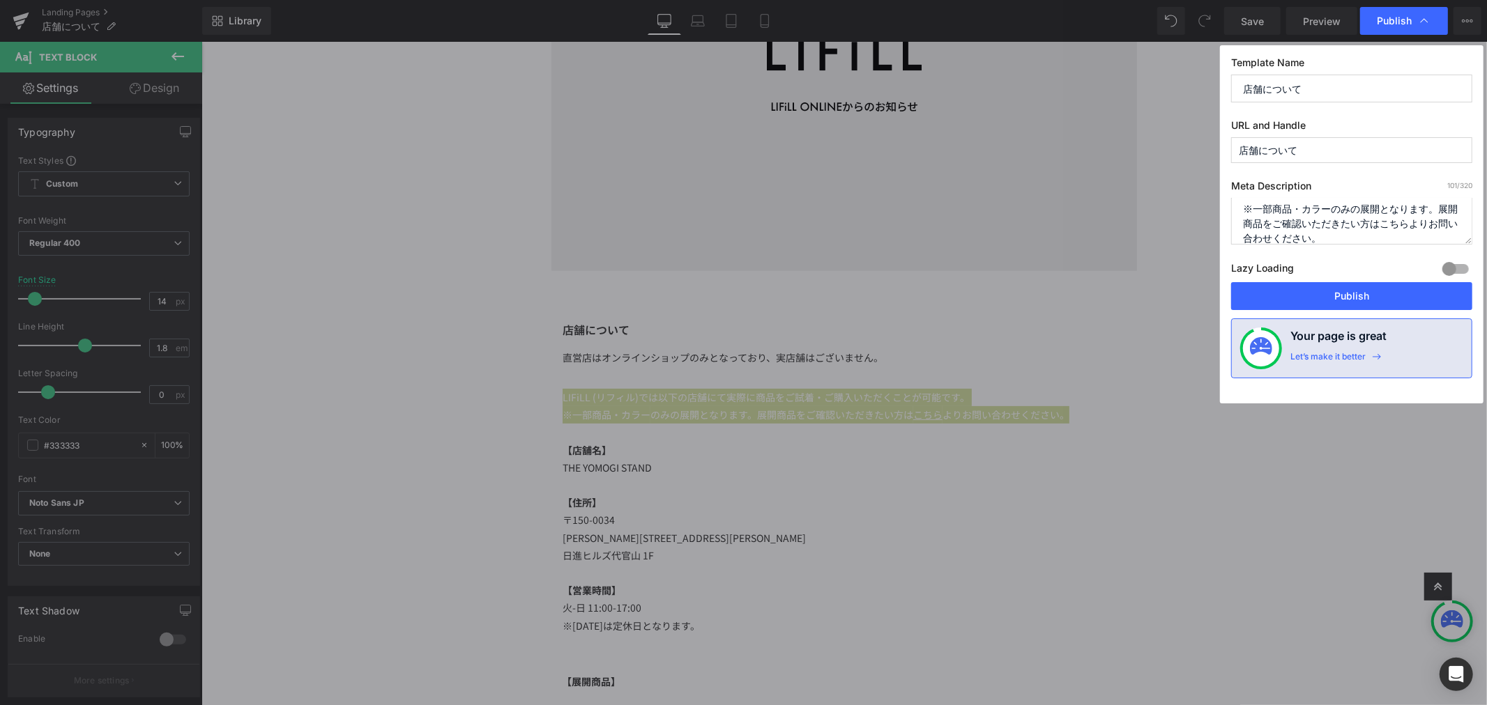
type textarea "LIFiLL (リフィル)では以下の店舗にて実際に商品をご試着・ご購入いただくことが可能です。 ※一部商品・カラーのみの展開となります。展開商品をご確認いただ…"
drag, startPoint x: 1311, startPoint y: 153, endPoint x: 1221, endPoint y: 152, distance: 89.9
type input "store"
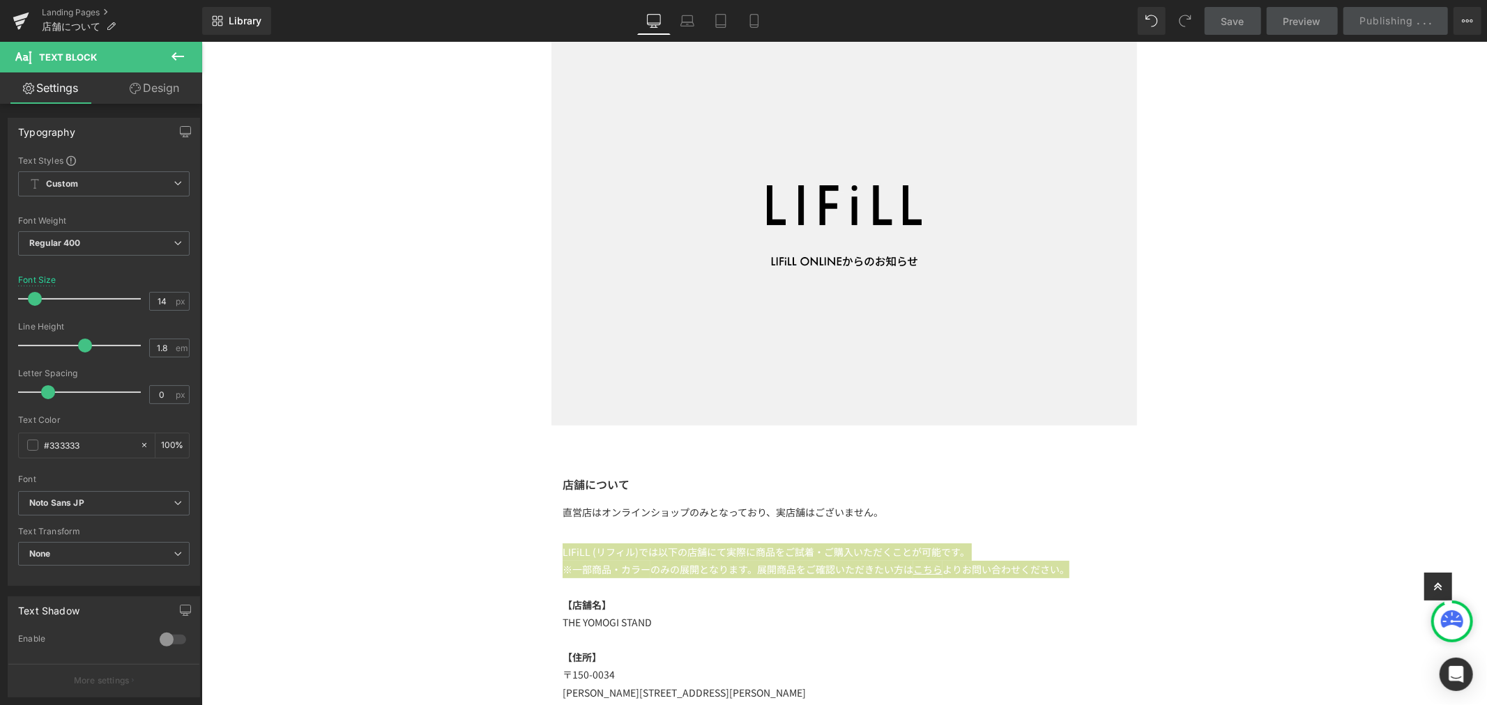
scroll to position [0, 0]
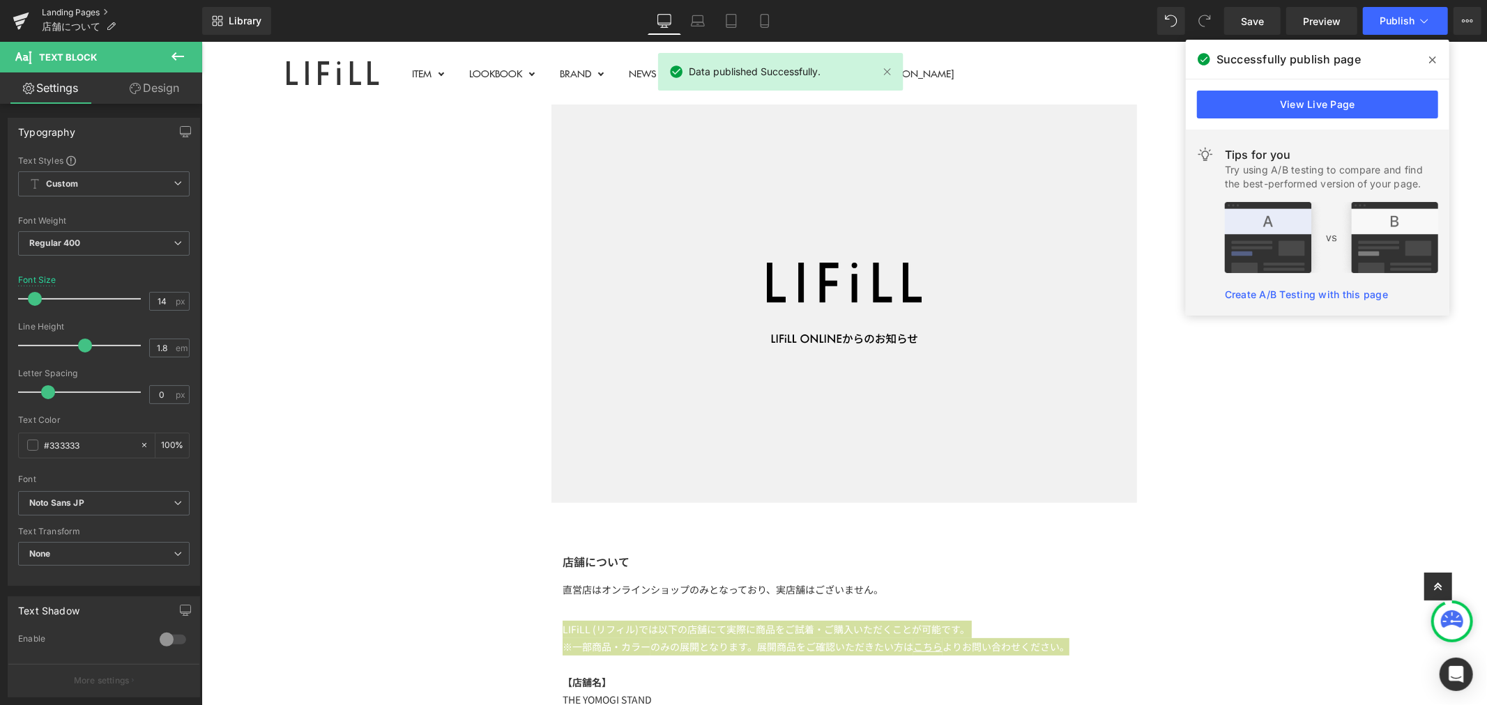
click at [89, 8] on link "Landing Pages" at bounding box center [122, 12] width 160 height 11
